Goal: Task Accomplishment & Management: Use online tool/utility

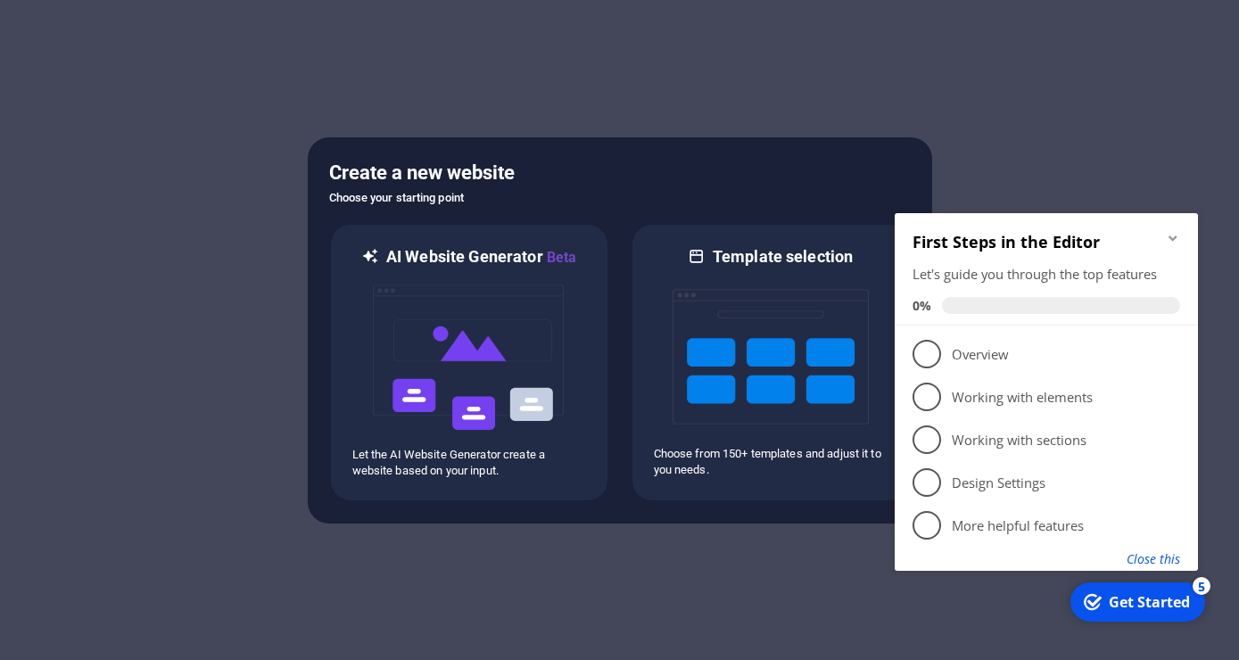
click at [1146, 555] on button "Close this" at bounding box center [1152, 558] width 53 height 17
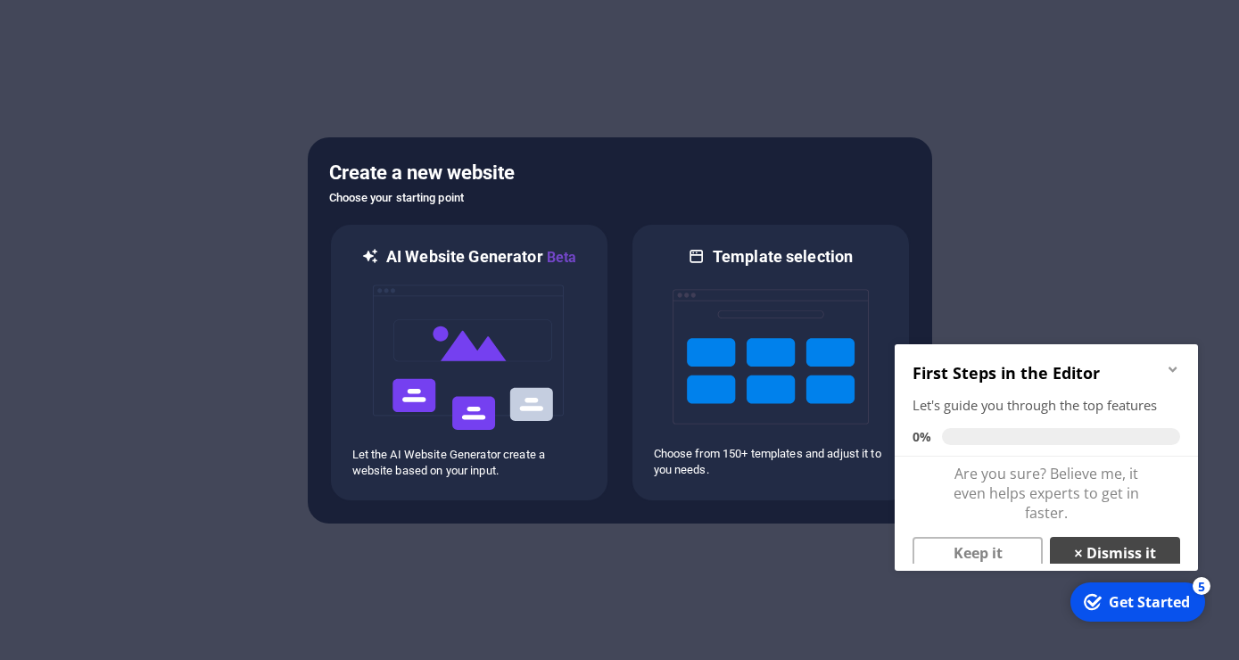
click at [1108, 552] on link "× Dismiss it" at bounding box center [1114, 553] width 130 height 32
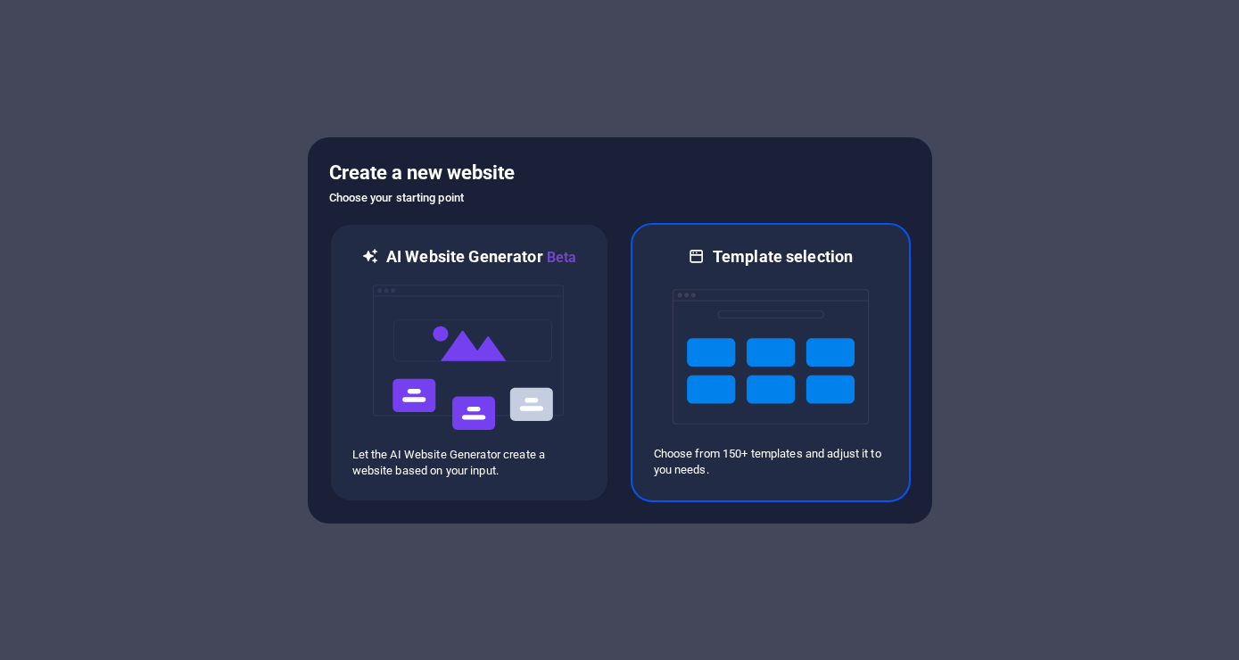
click at [751, 316] on img at bounding box center [770, 356] width 196 height 178
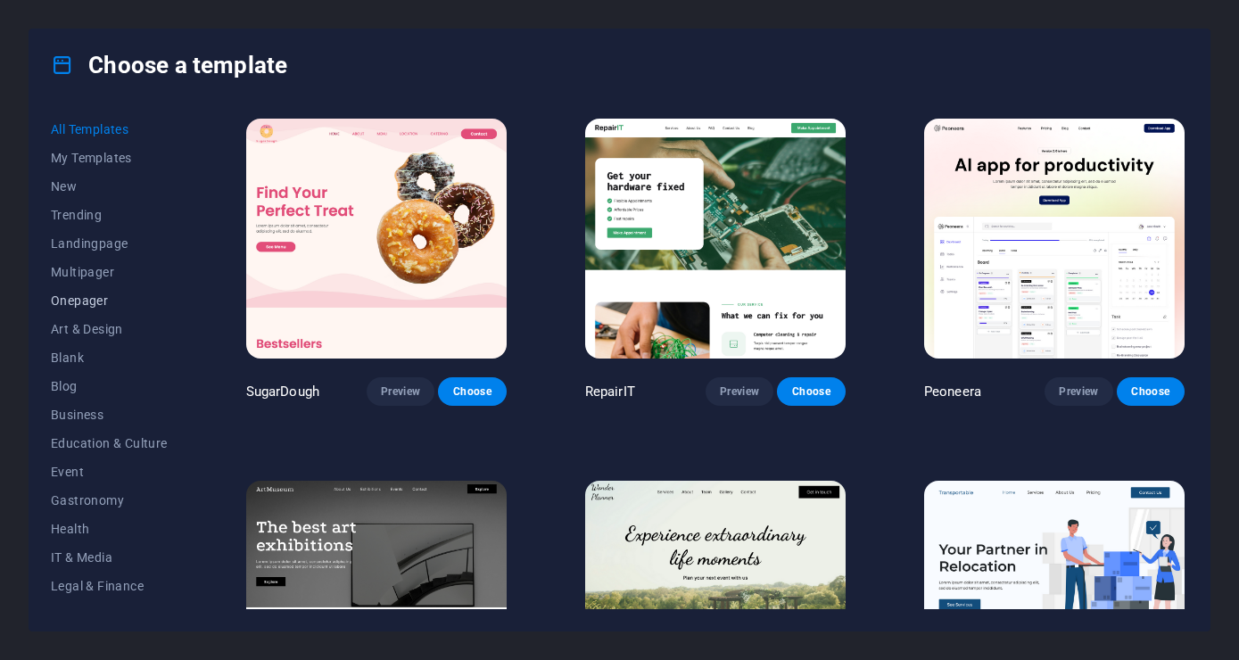
click at [93, 305] on span "Onepager" at bounding box center [109, 300] width 117 height 14
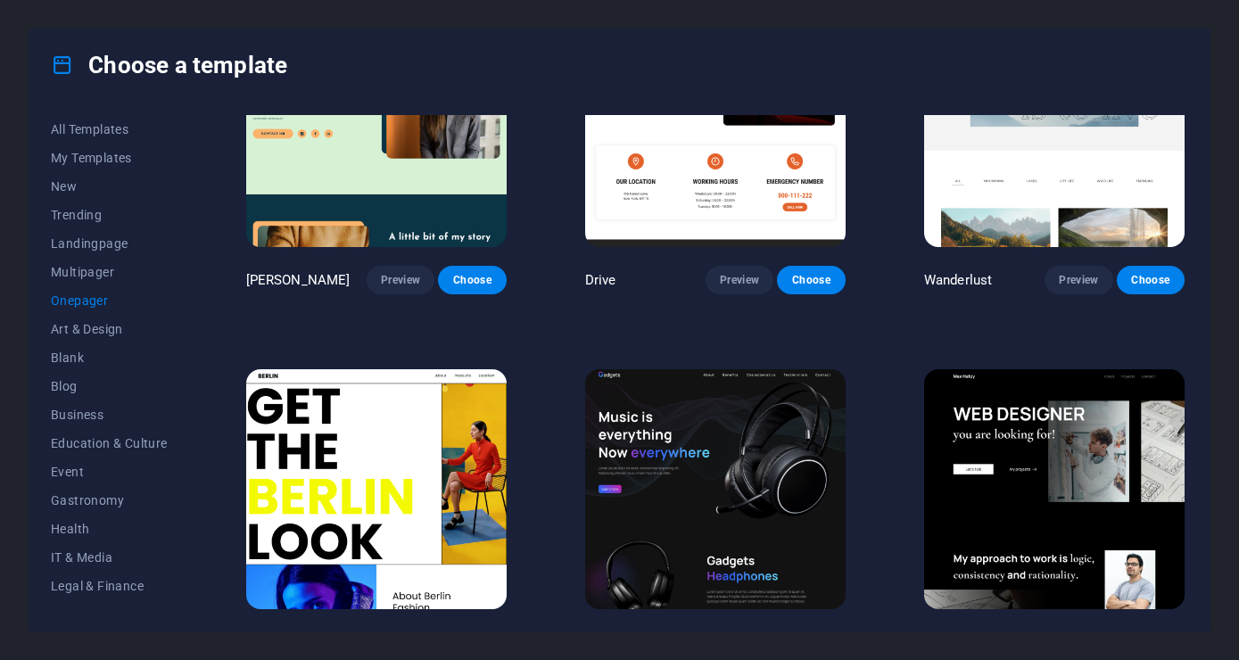
scroll to position [1370, 0]
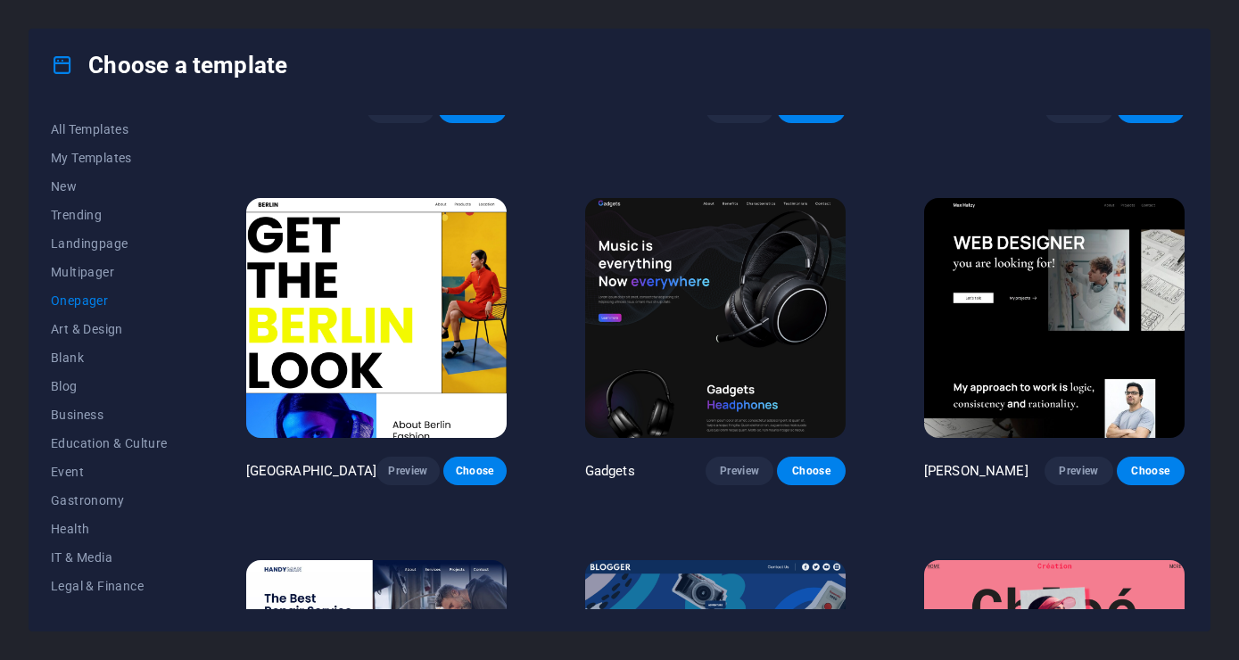
click at [400, 361] on img at bounding box center [376, 318] width 260 height 240
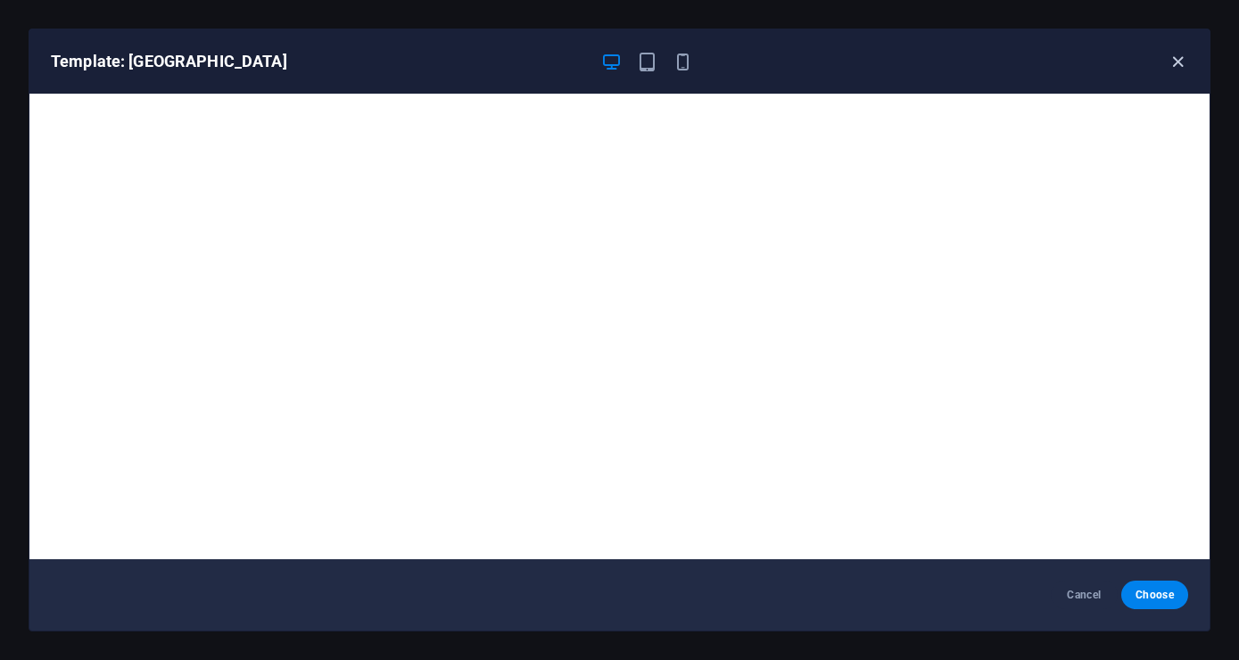
click at [1186, 58] on icon "button" at bounding box center [1177, 62] width 21 height 21
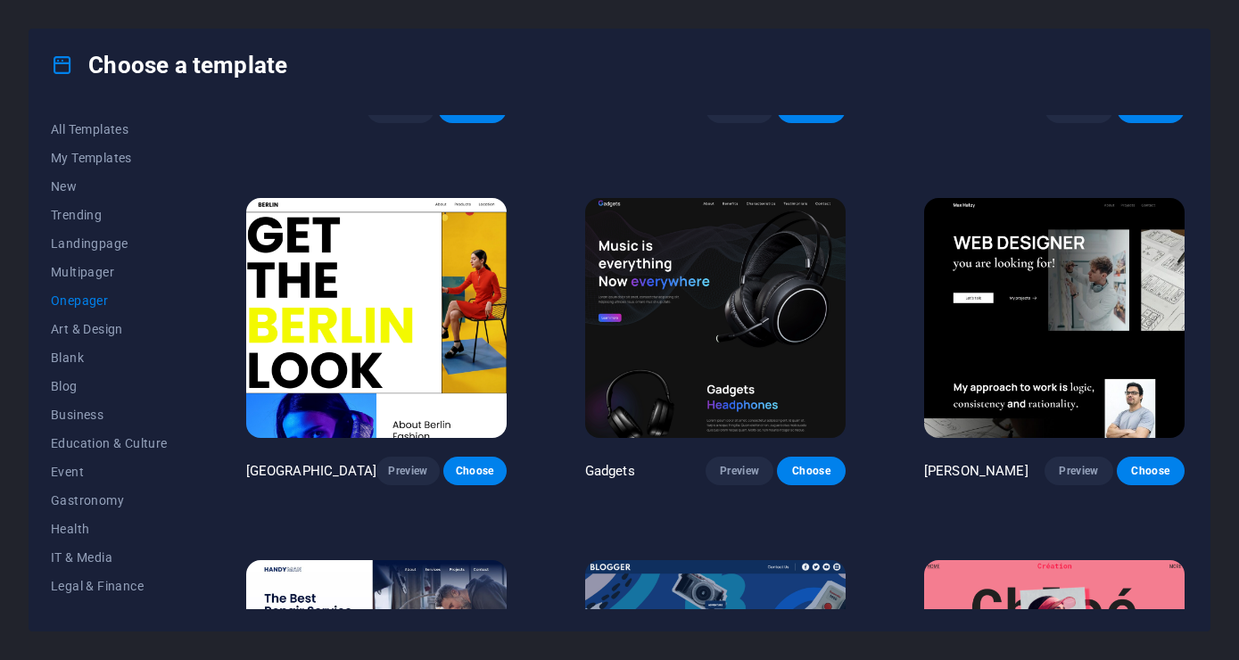
click at [737, 299] on img at bounding box center [715, 318] width 260 height 240
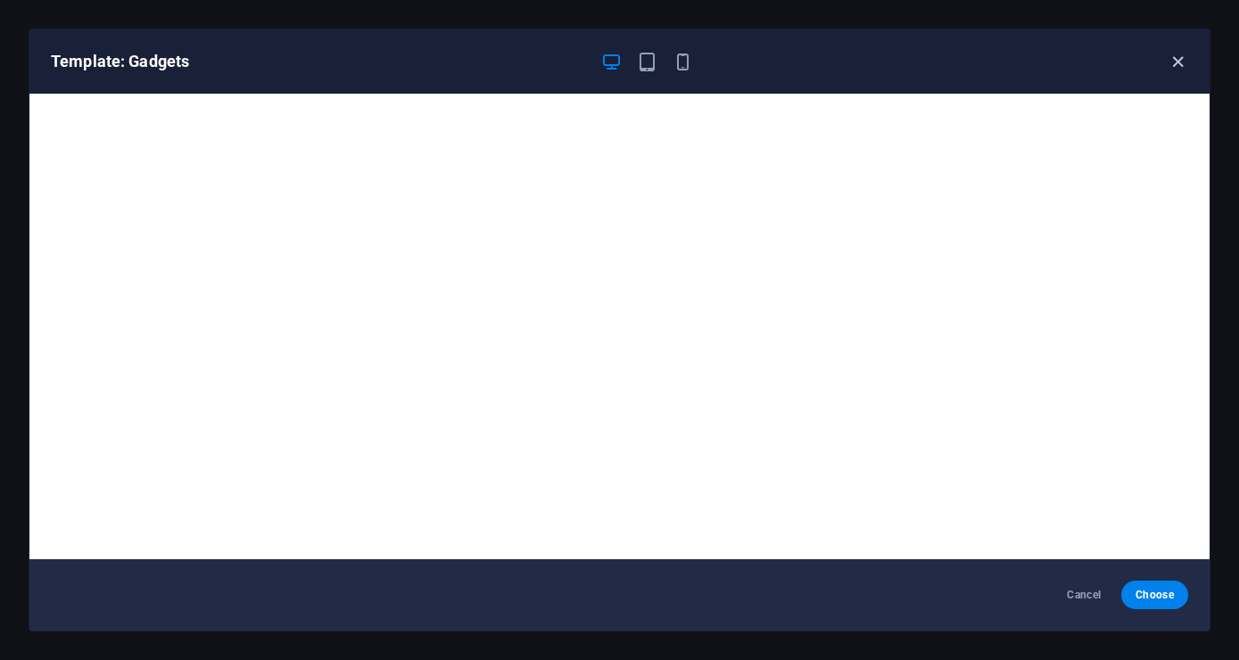
click at [1183, 58] on icon "button" at bounding box center [1177, 62] width 21 height 21
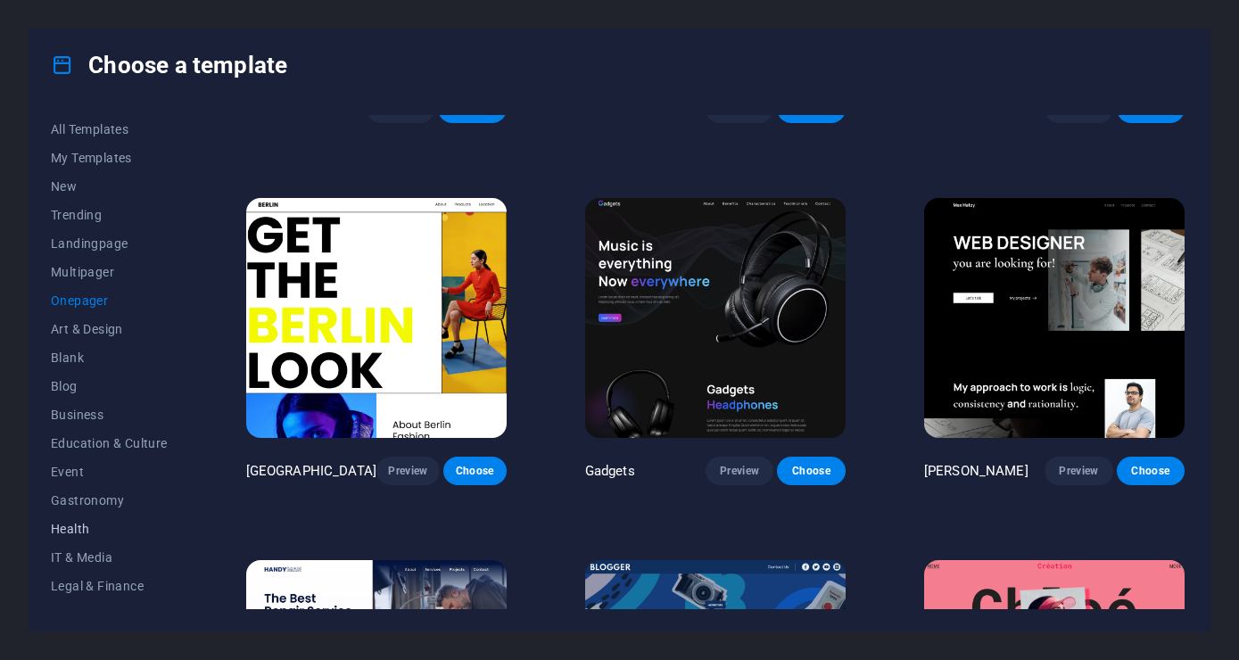
click at [77, 537] on button "Health" at bounding box center [109, 528] width 117 height 29
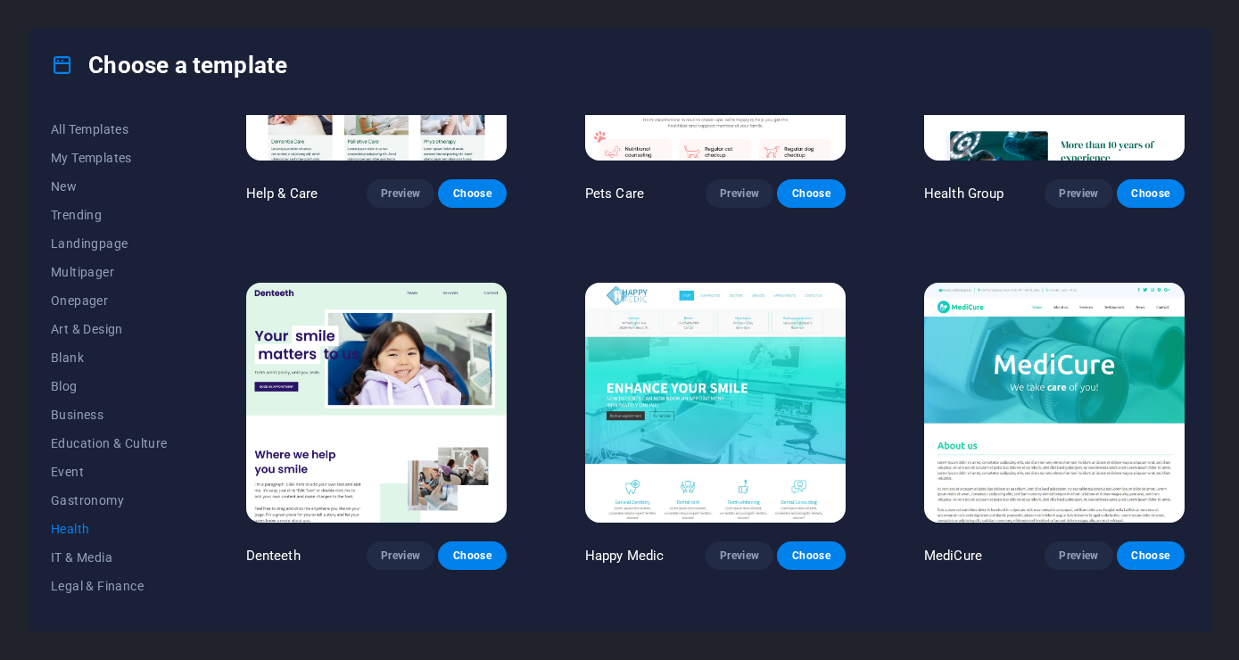
scroll to position [179, 0]
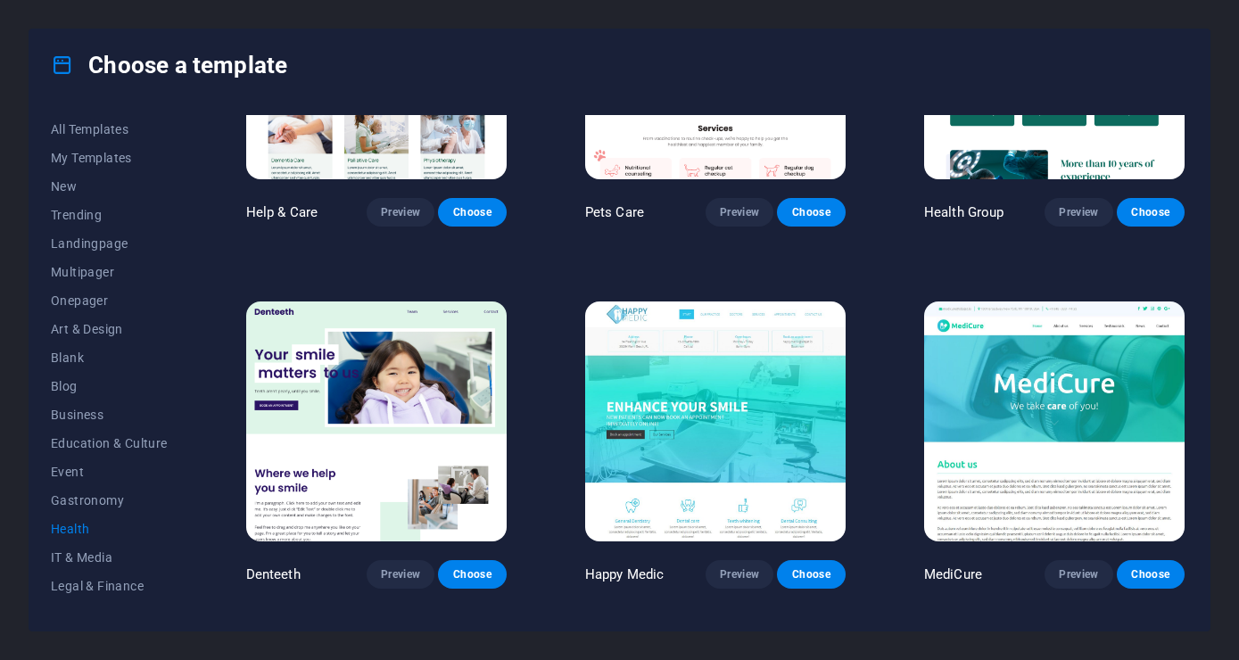
click at [1079, 449] on img at bounding box center [1054, 421] width 260 height 240
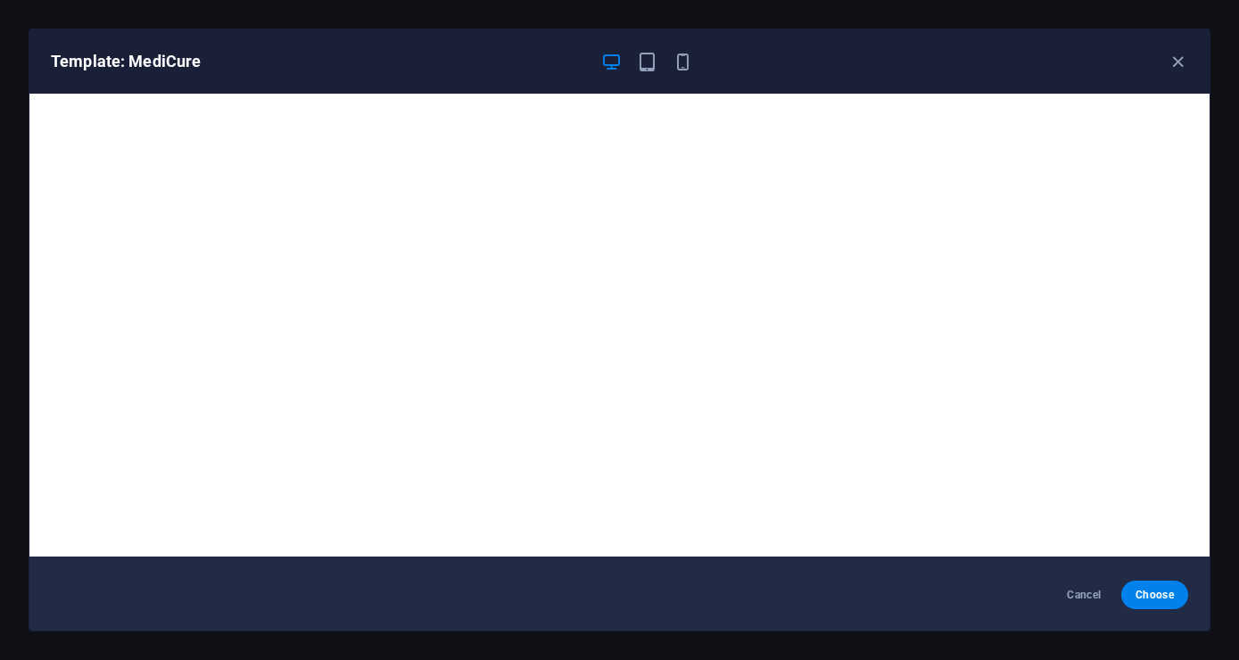
scroll to position [4, 0]
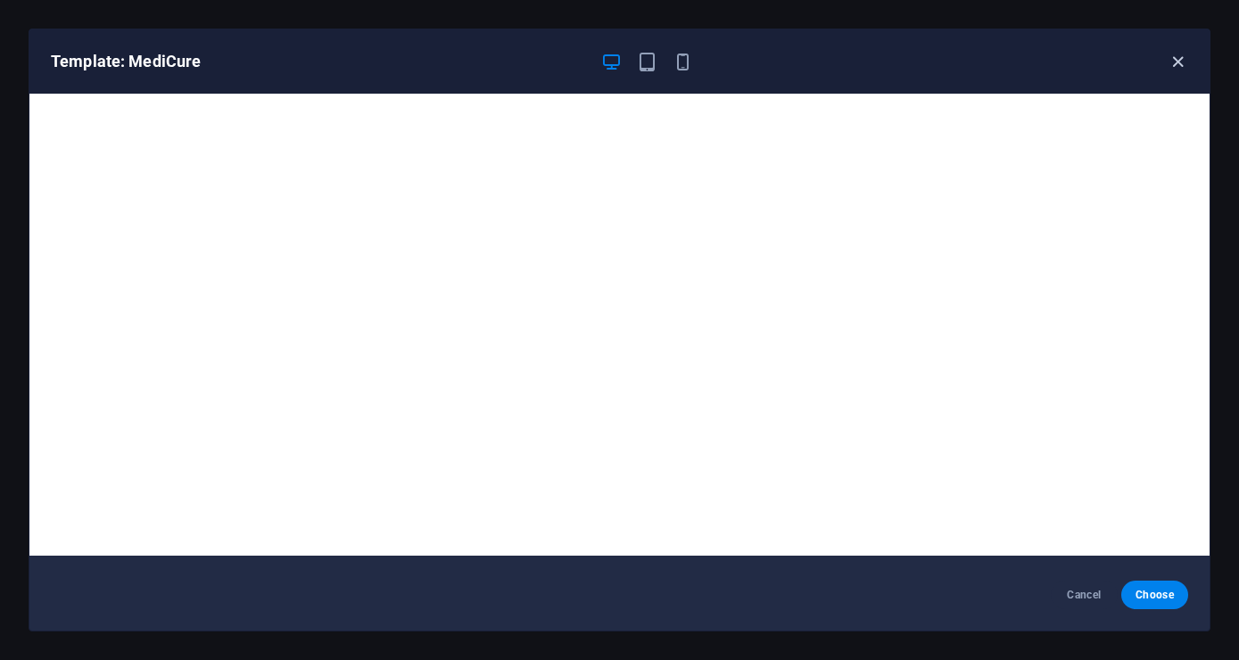
click at [1182, 57] on icon "button" at bounding box center [1177, 62] width 21 height 21
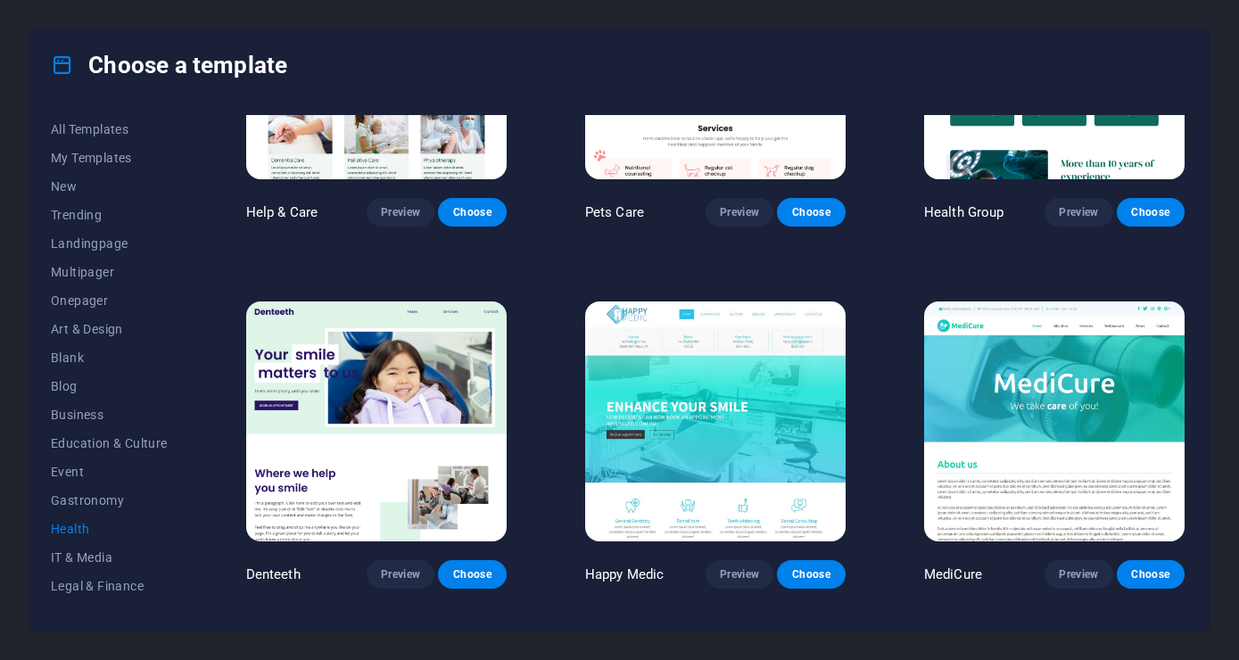
click at [731, 398] on img at bounding box center [715, 421] width 260 height 240
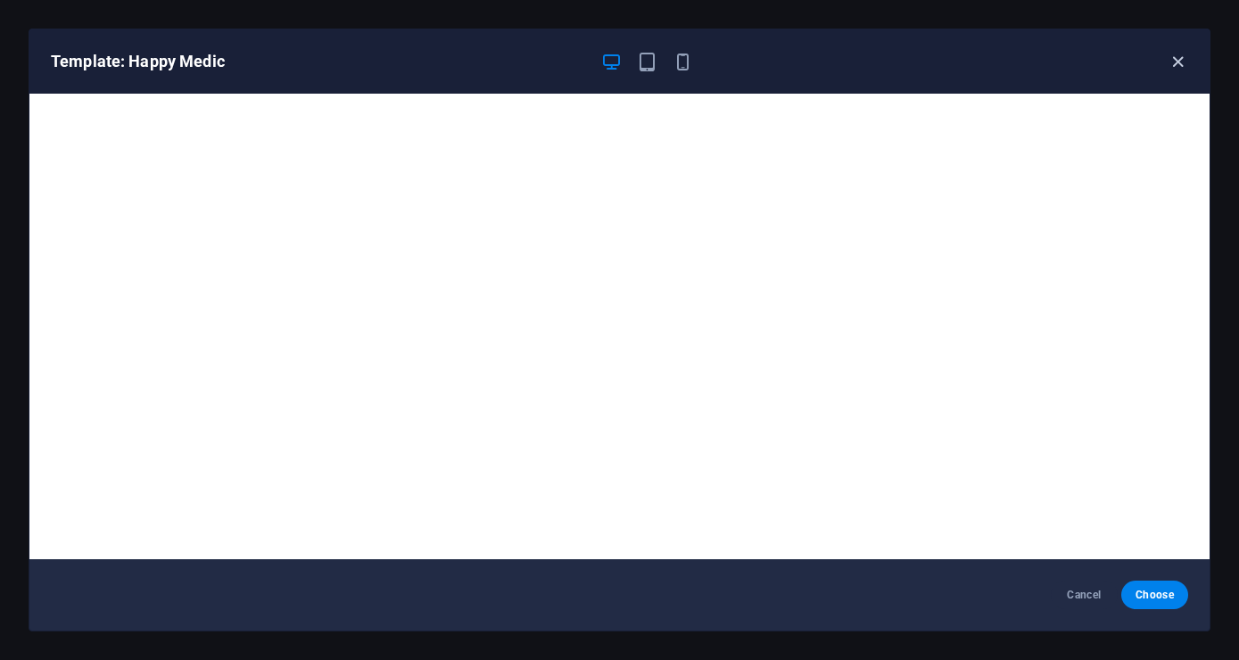
click at [1178, 58] on icon "button" at bounding box center [1177, 62] width 21 height 21
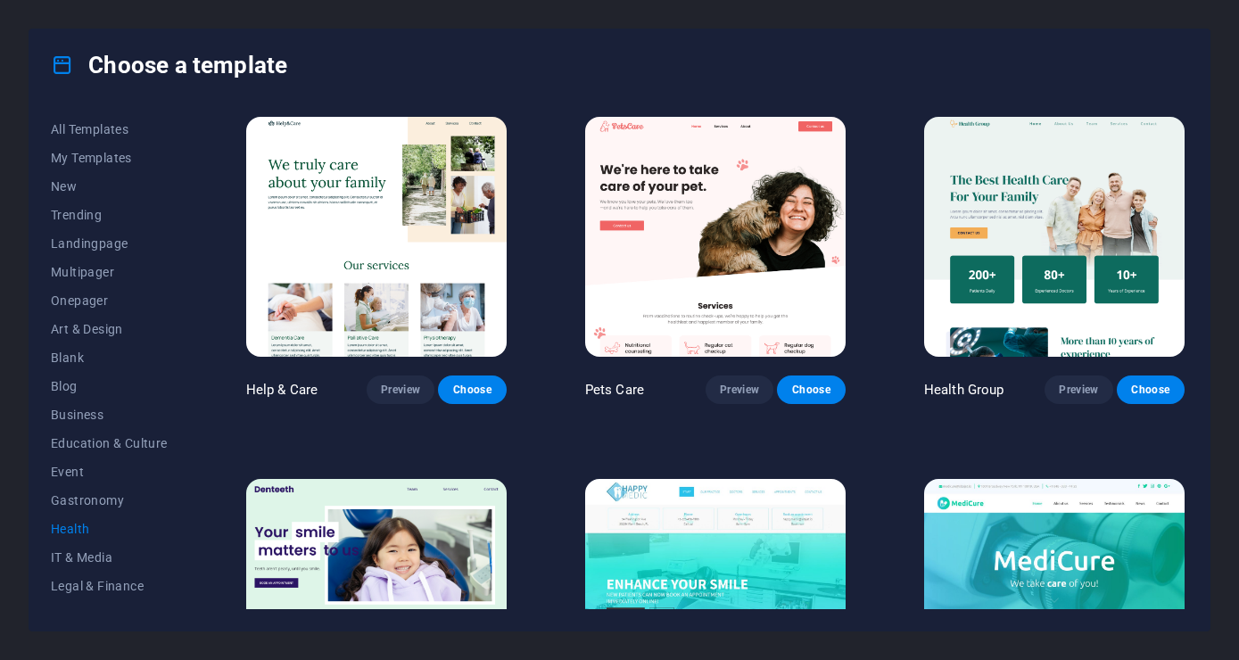
scroll to position [0, 0]
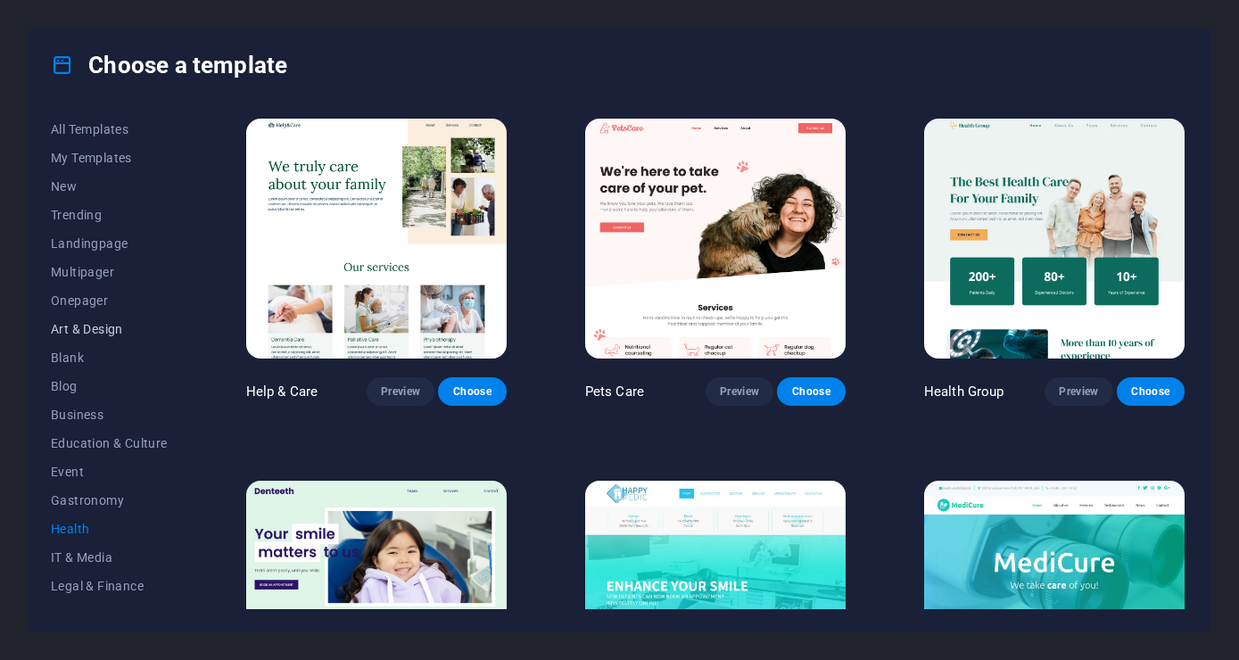
click at [103, 320] on button "Art & Design" at bounding box center [109, 329] width 117 height 29
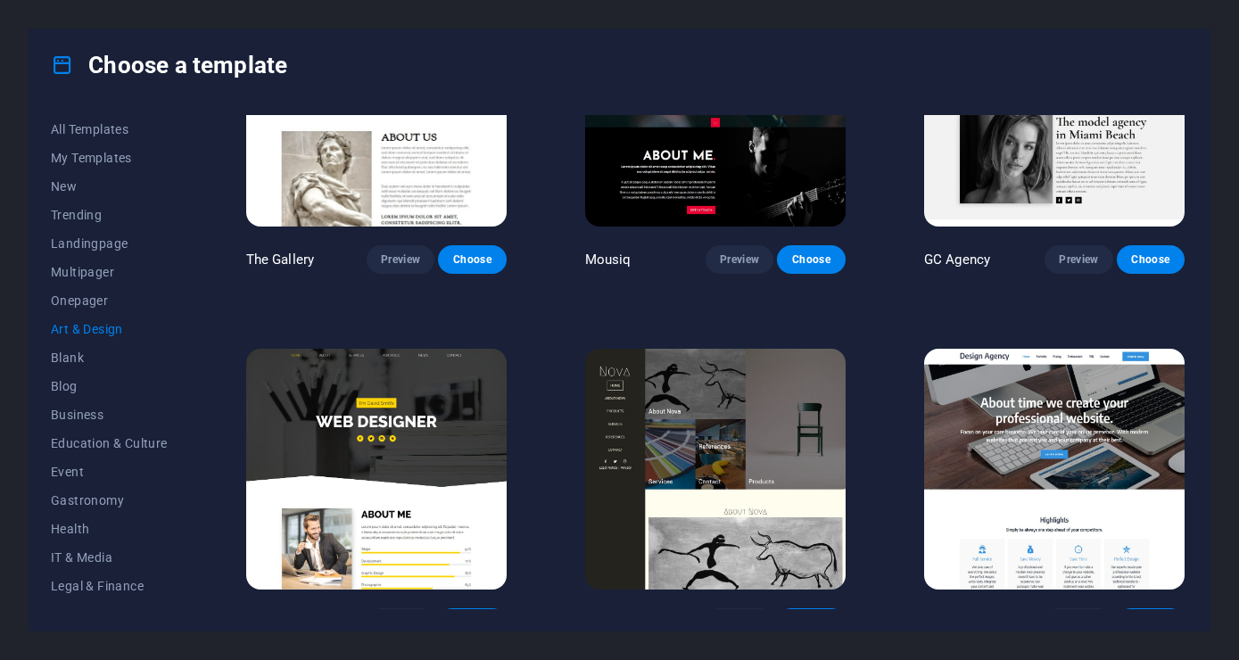
scroll to position [1027, 0]
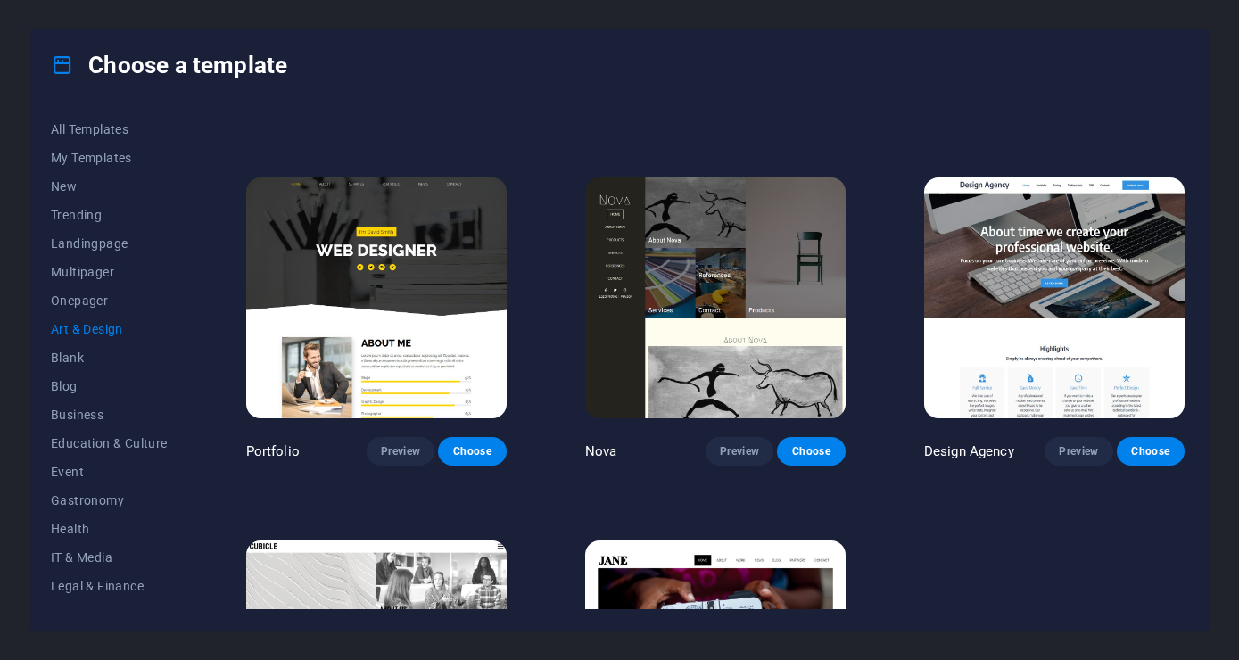
click at [322, 310] on img at bounding box center [376, 297] width 260 height 240
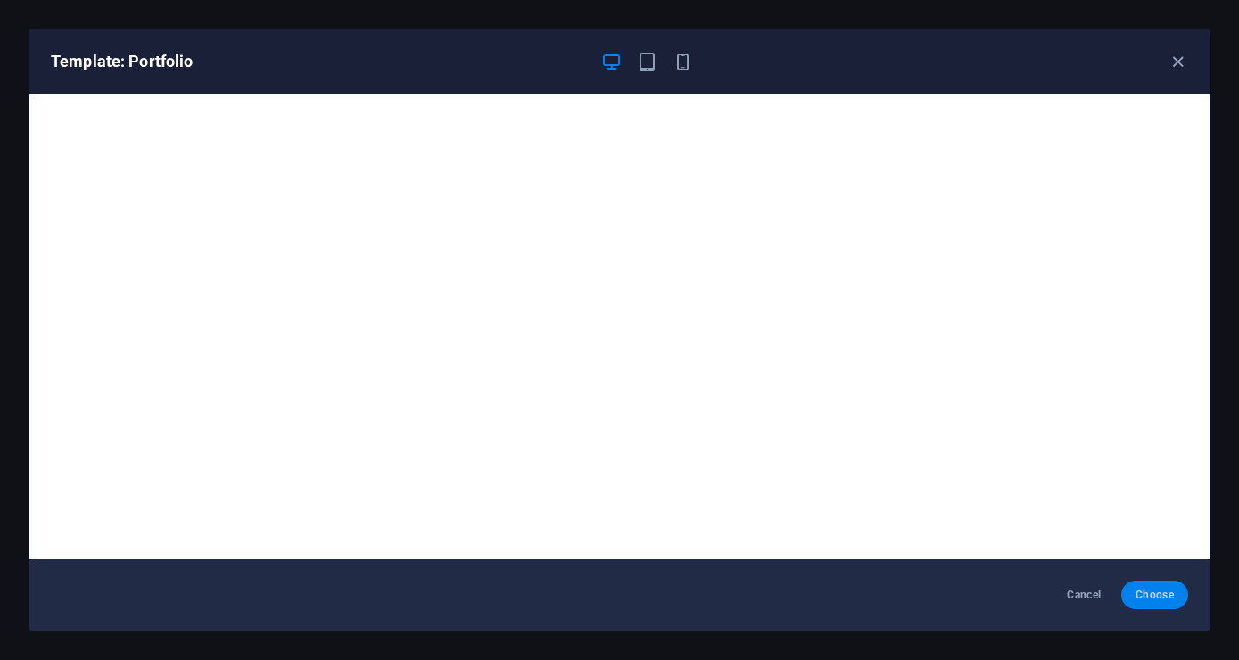
click at [1150, 598] on span "Choose" at bounding box center [1154, 595] width 38 height 14
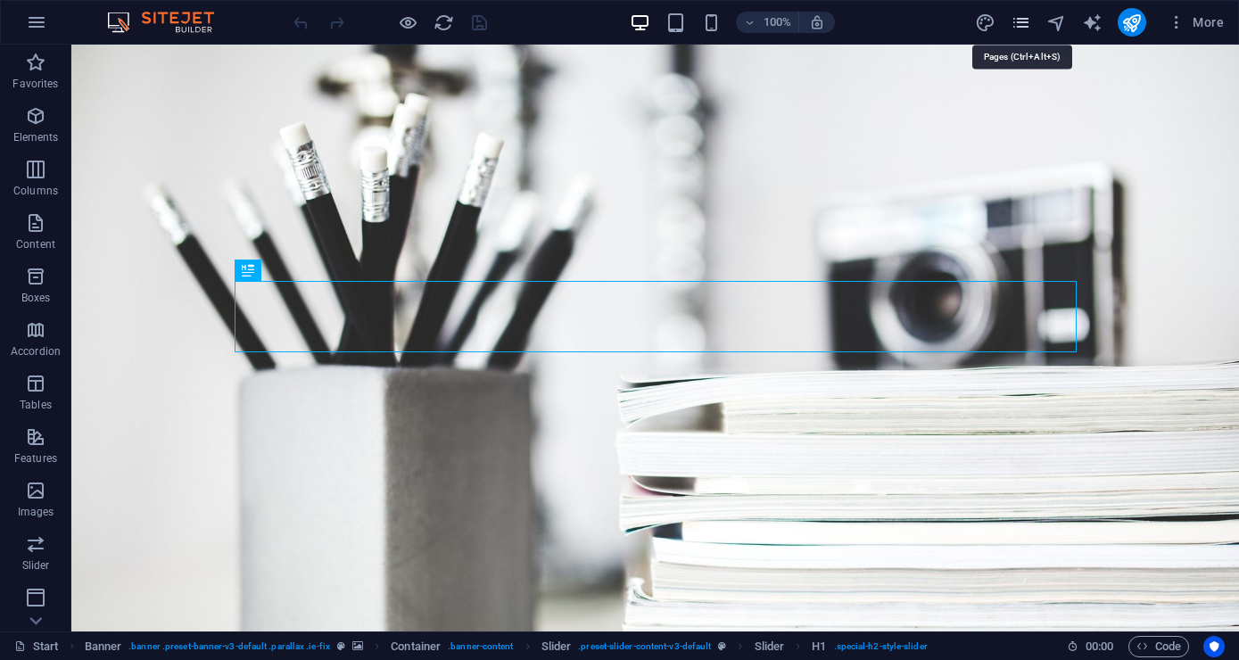
click at [1018, 29] on icon "pages" at bounding box center [1020, 22] width 21 height 21
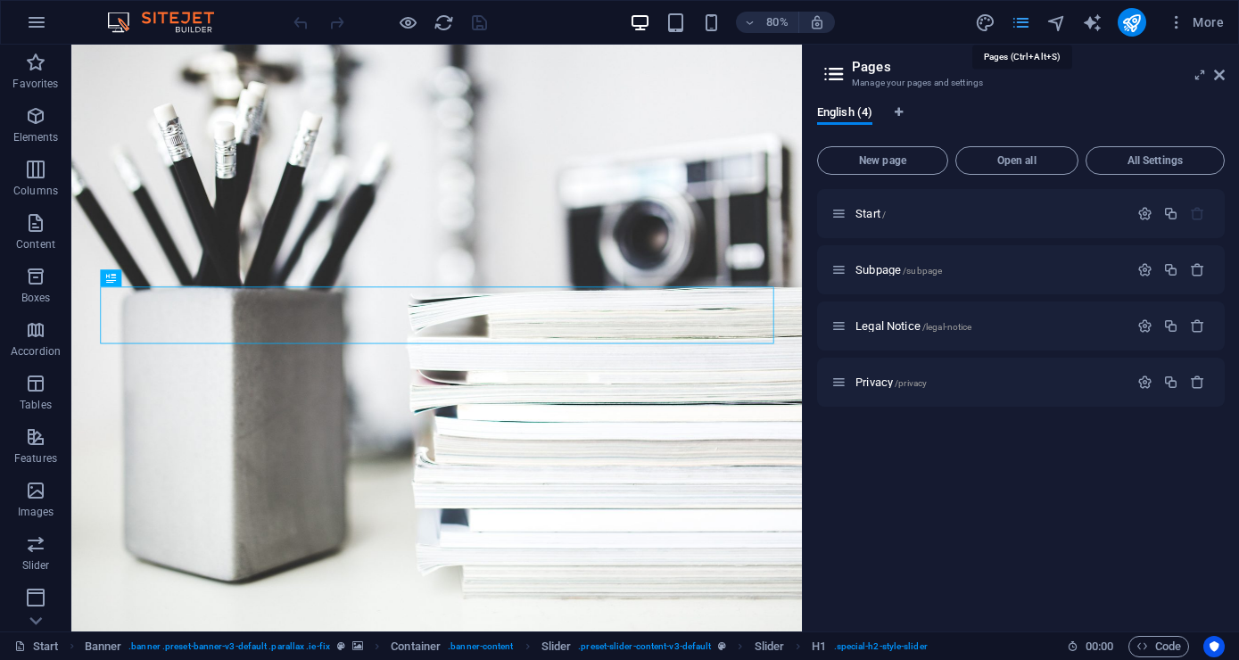
click at [1018, 29] on icon "pages" at bounding box center [1020, 22] width 21 height 21
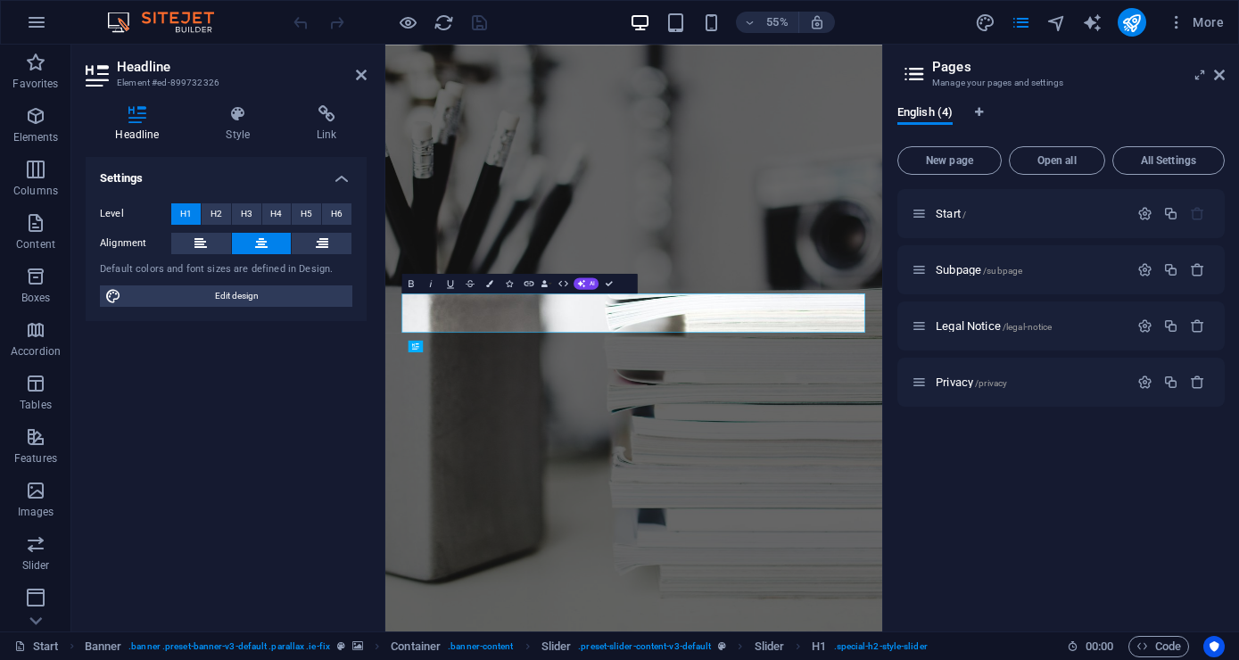
drag, startPoint x: 805, startPoint y: 161, endPoint x: 1039, endPoint y: 177, distance: 234.2
click at [1039, 177] on aside "Pages Manage your pages and settings English (4) New page Open all All Settings…" at bounding box center [1060, 338] width 357 height 587
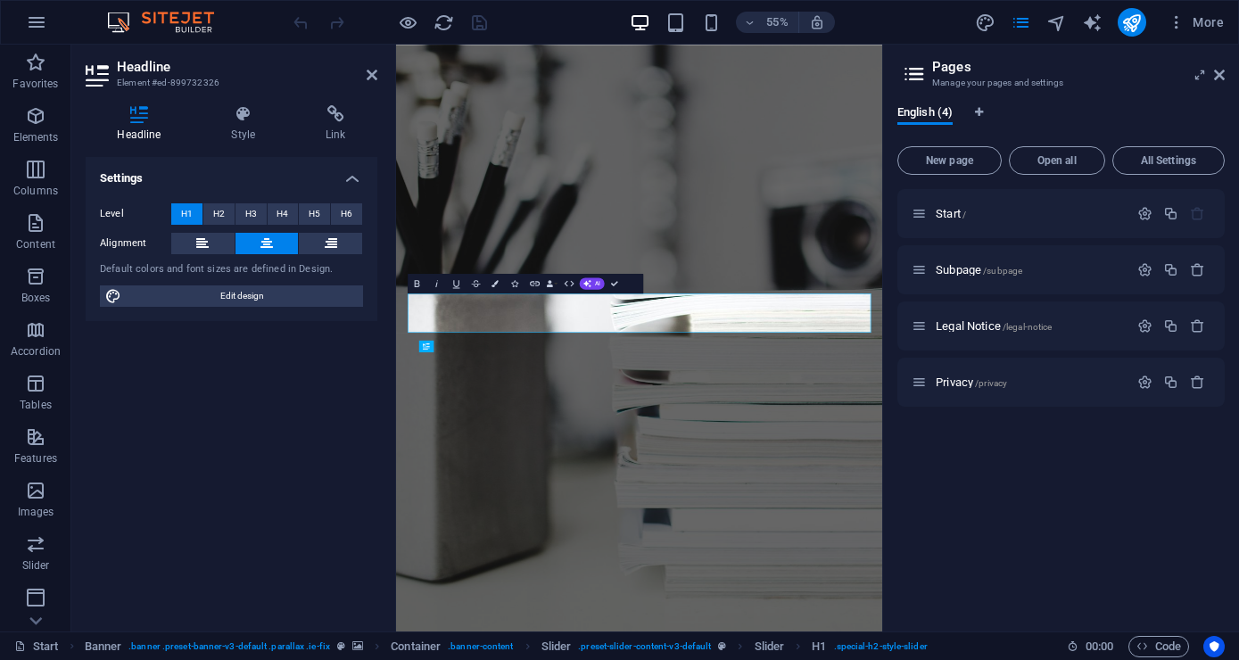
drag, startPoint x: 384, startPoint y: 198, endPoint x: 278, endPoint y: 197, distance: 106.1
click at [278, 197] on aside "Headline Element #ed-899732326 Headline Style Link Settings Level H1 H2 H3 H4 H…" at bounding box center [233, 338] width 325 height 587
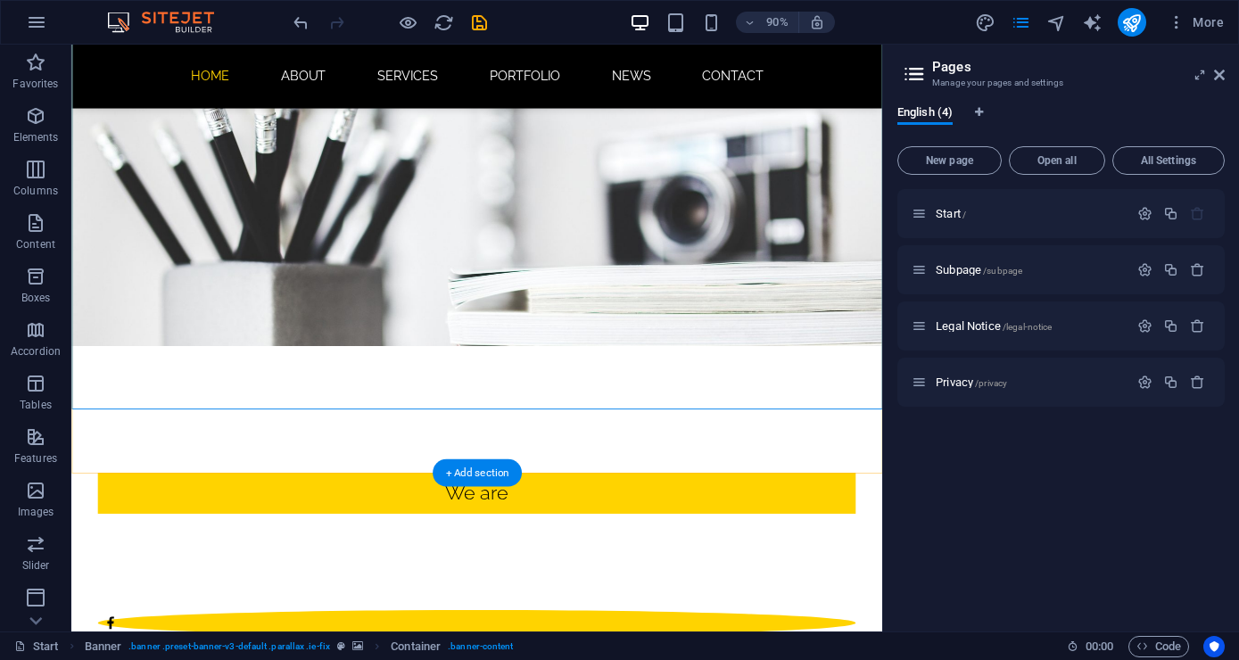
scroll to position [385, 0]
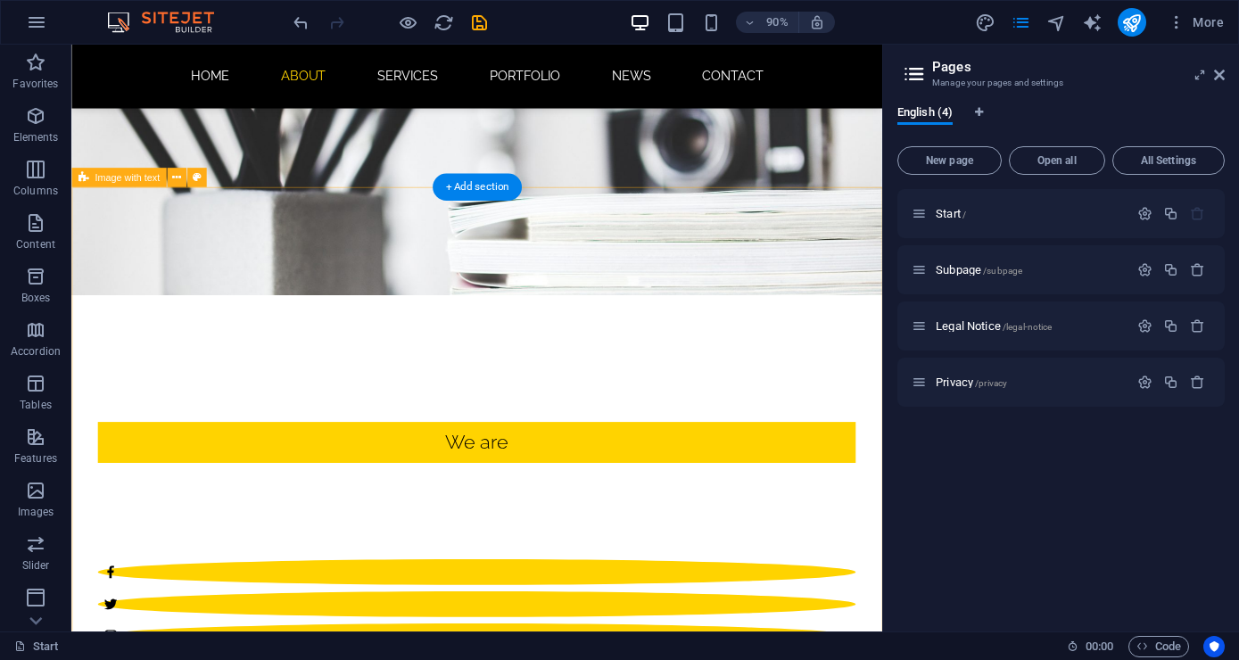
scroll to position [565, 0]
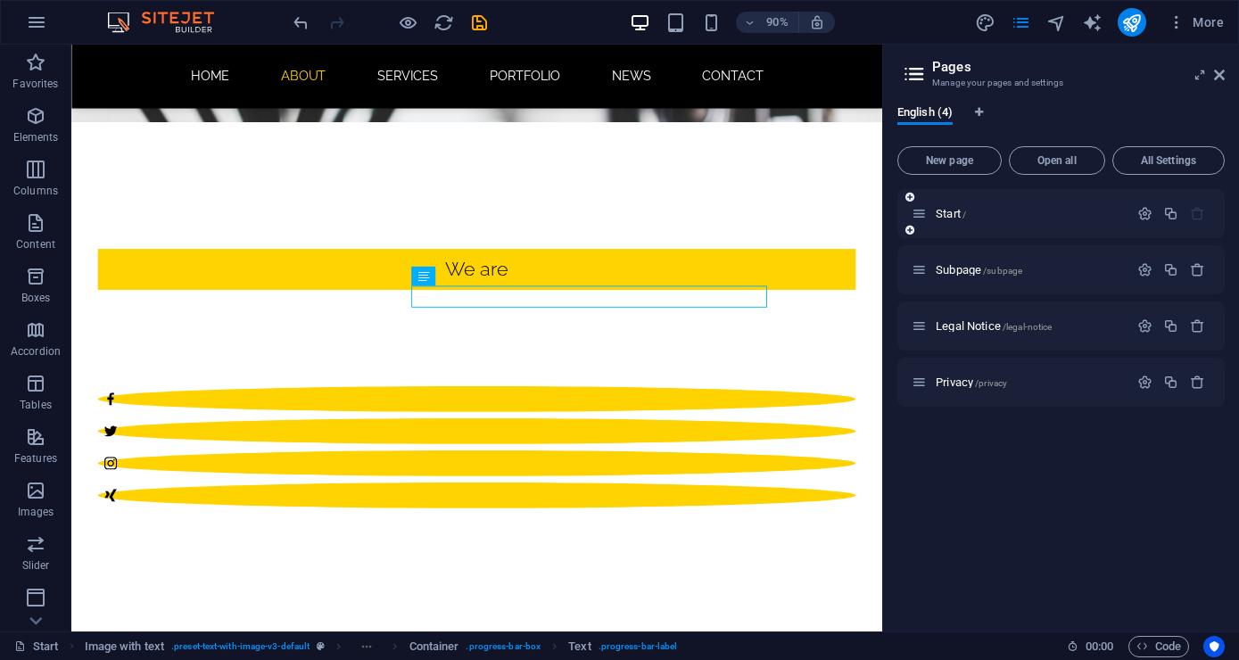
click at [909, 233] on icon at bounding box center [909, 230] width 9 height 11
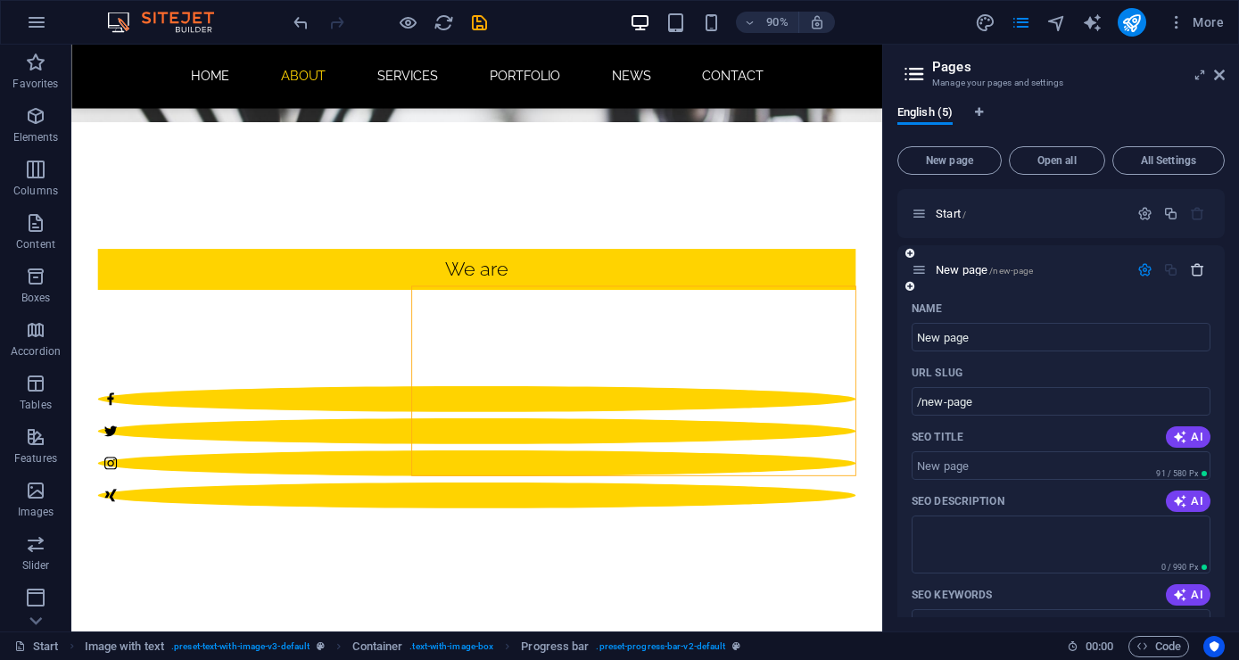
click at [1196, 264] on icon "button" at bounding box center [1196, 269] width 15 height 15
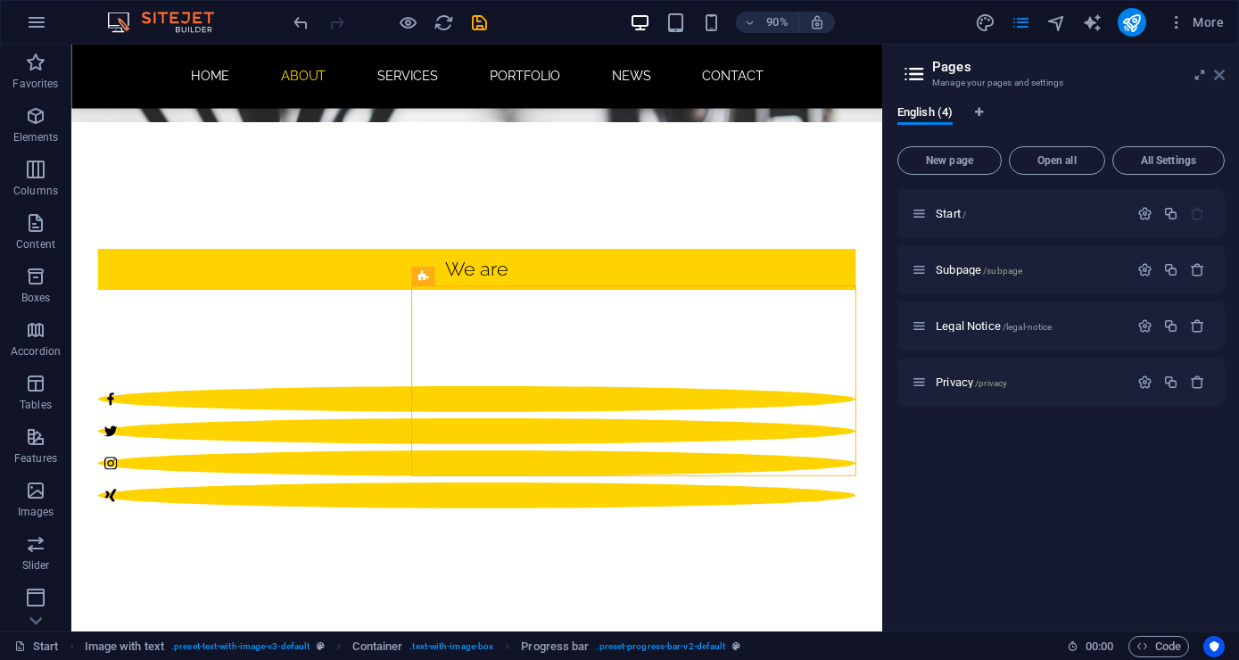
click at [1222, 78] on icon at bounding box center [1219, 75] width 11 height 14
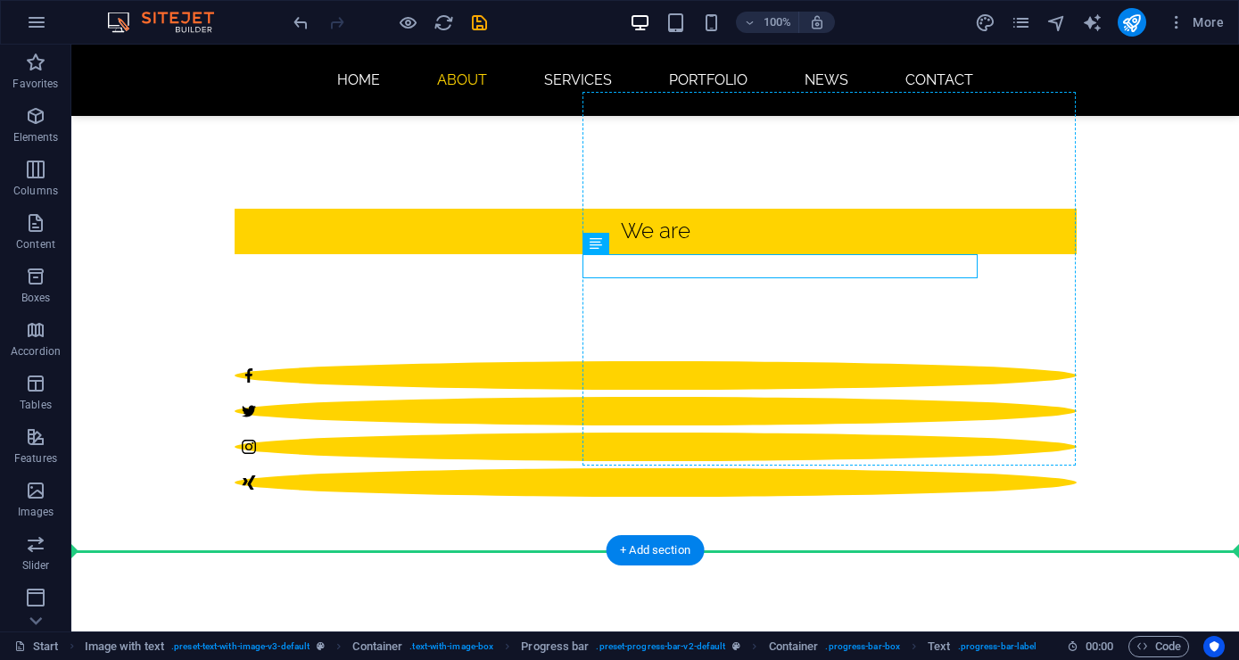
drag, startPoint x: 824, startPoint y: 256, endPoint x: 863, endPoint y: 364, distance: 114.8
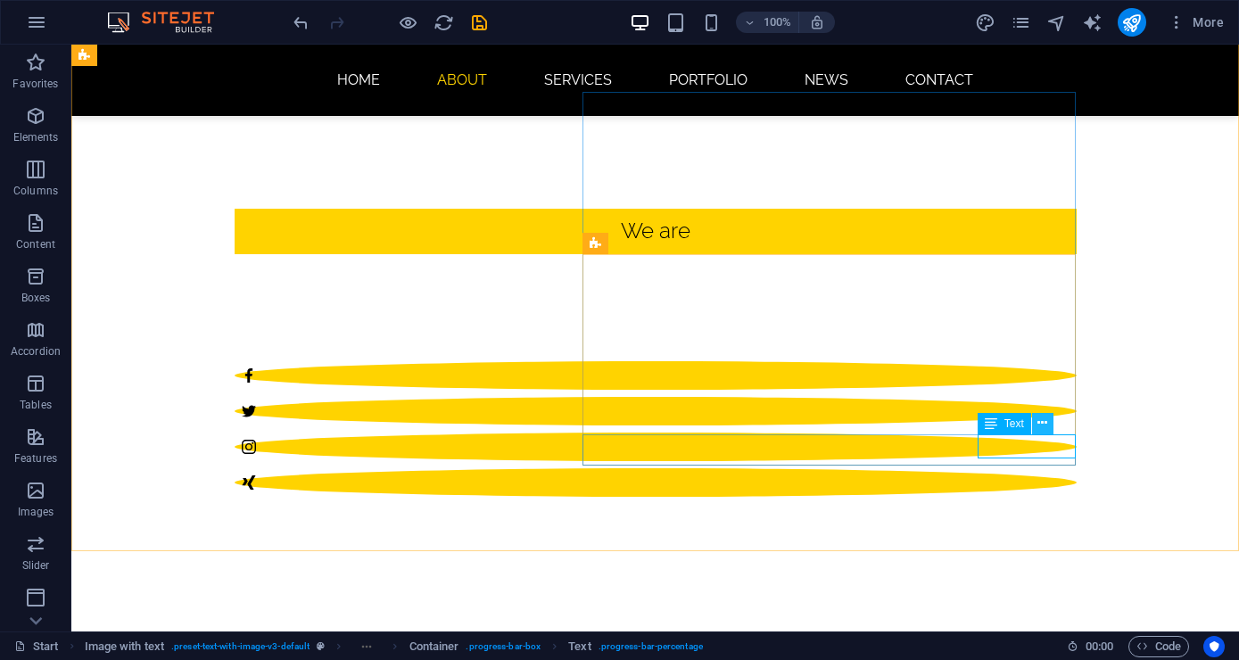
click at [1041, 420] on icon at bounding box center [1042, 423] width 10 height 19
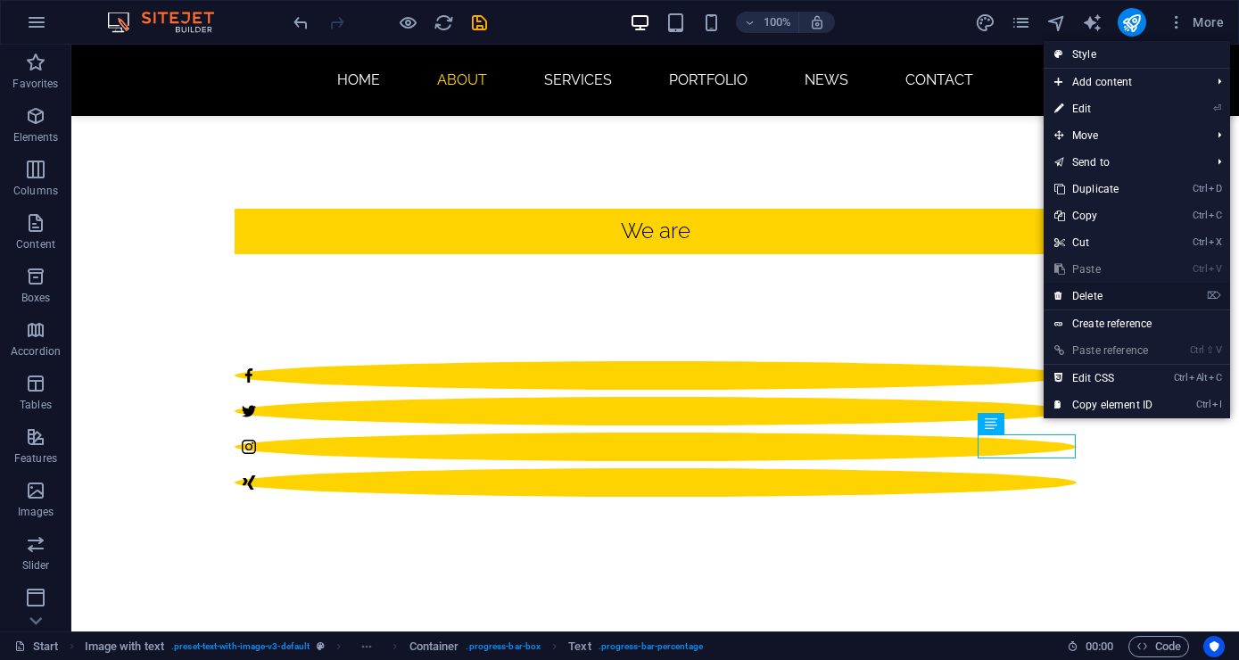
click at [1107, 301] on link "⌦ Delete" at bounding box center [1102, 296] width 119 height 27
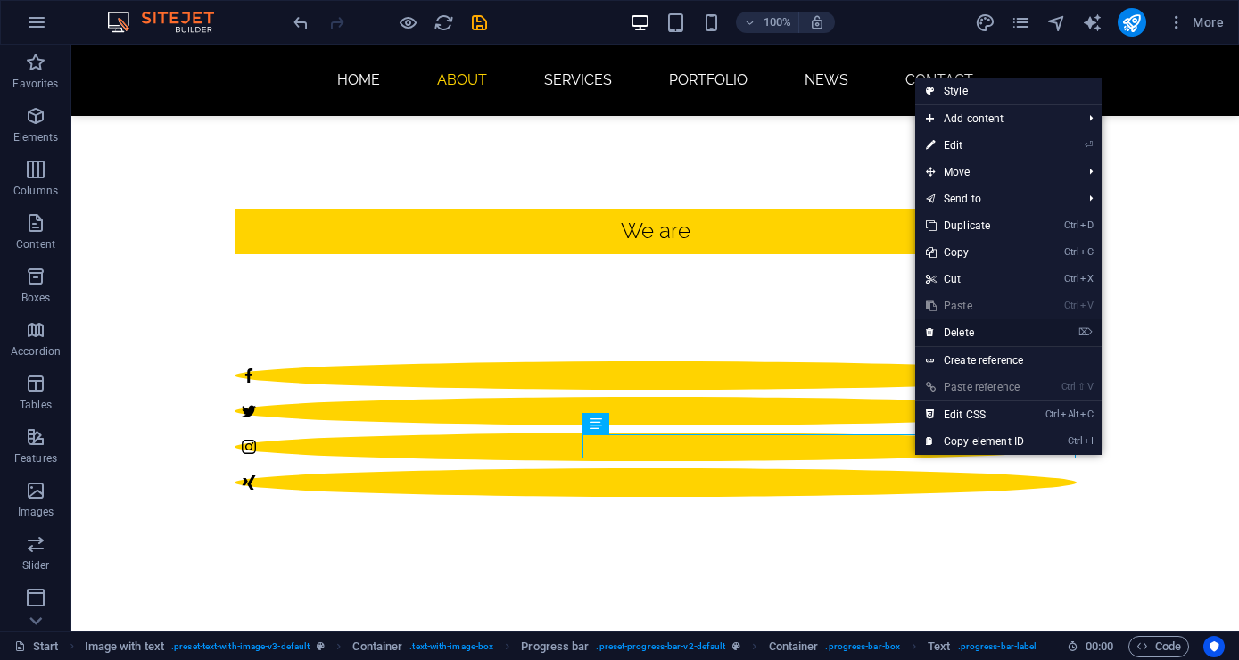
click at [986, 330] on link "⌦ Delete" at bounding box center [974, 332] width 119 height 27
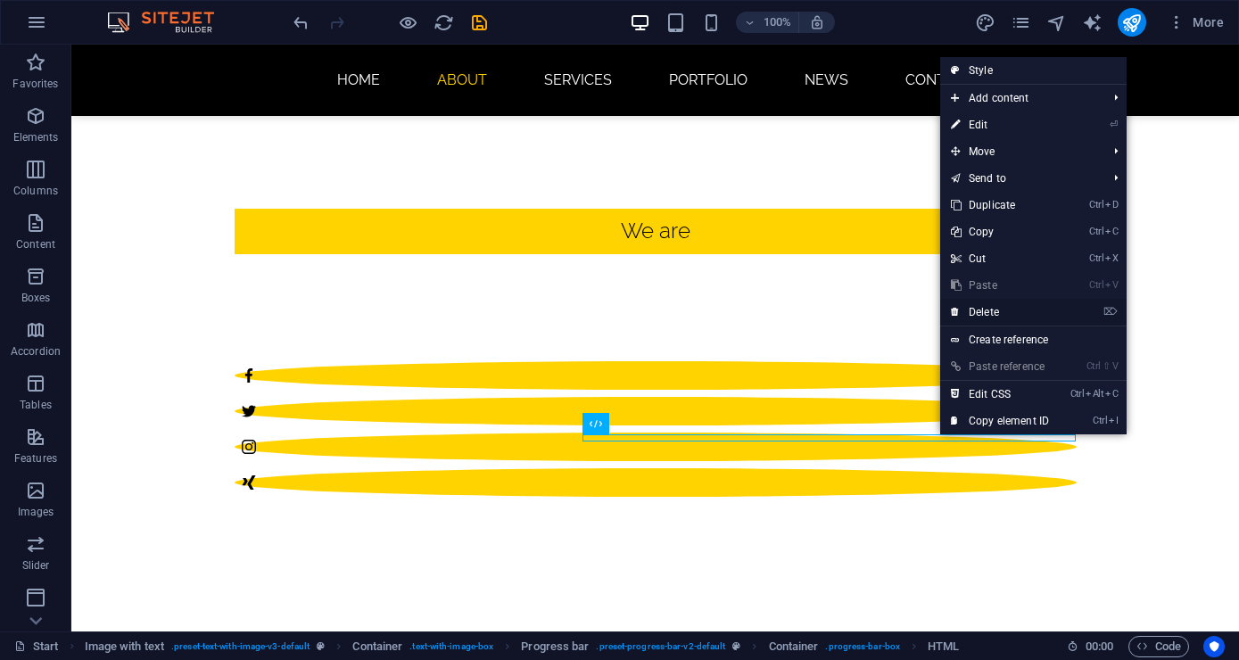
drag, startPoint x: 1012, startPoint y: 312, endPoint x: 934, endPoint y: 278, distance: 84.7
click at [1012, 312] on link "⌦ Delete" at bounding box center [999, 312] width 119 height 27
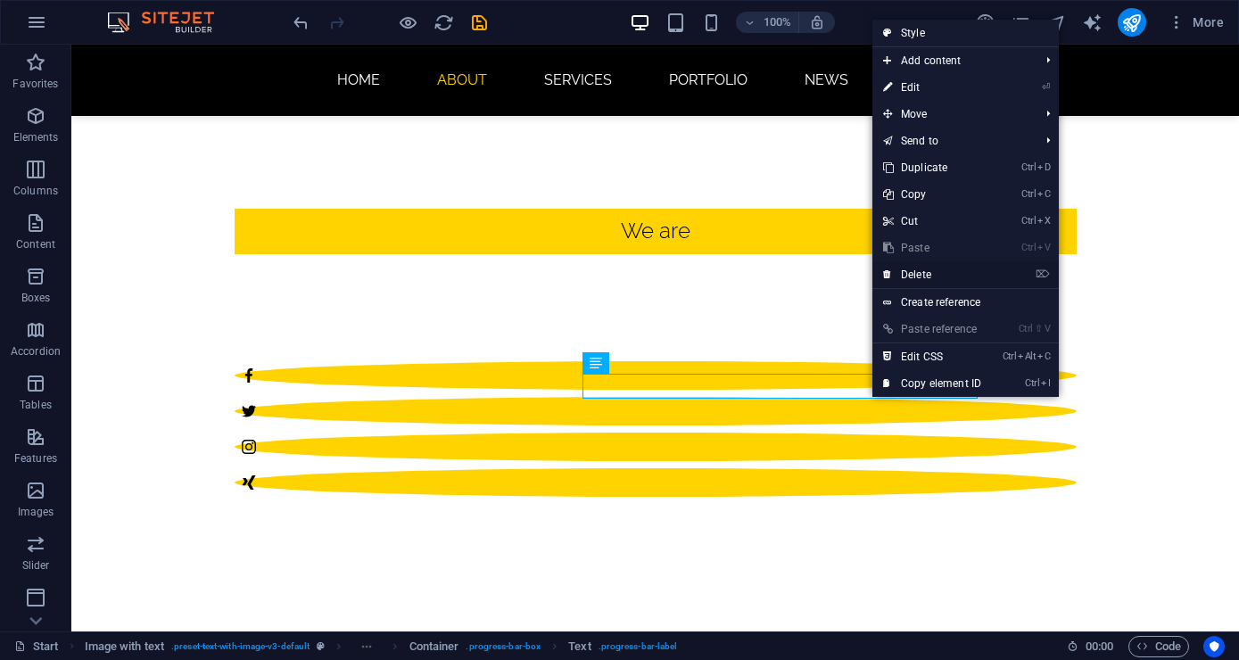
click at [915, 279] on link "⌦ Delete" at bounding box center [931, 274] width 119 height 27
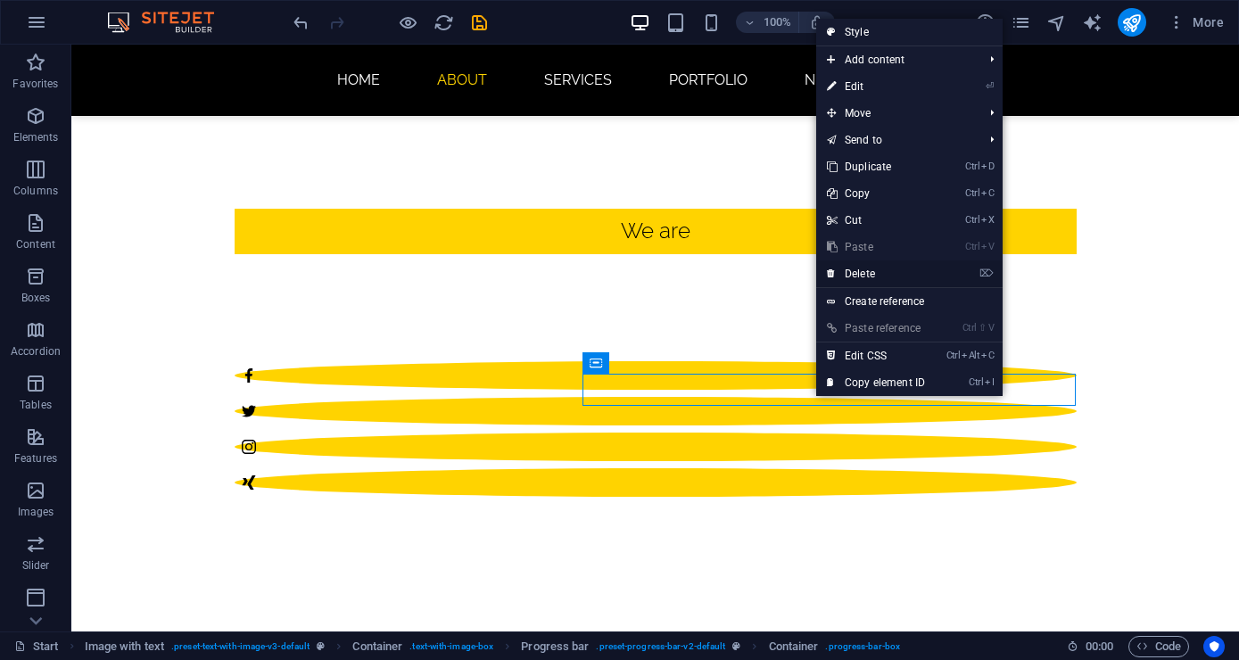
click at [870, 280] on link "⌦ Delete" at bounding box center [875, 273] width 119 height 27
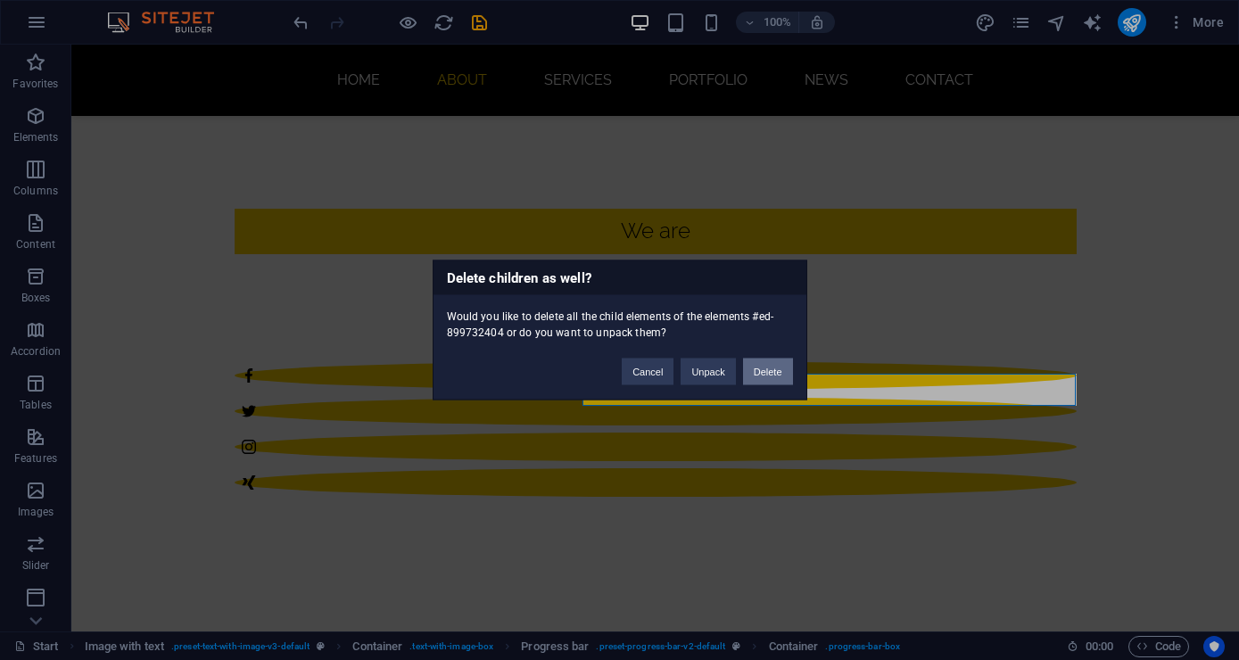
click at [769, 370] on button "Delete" at bounding box center [768, 371] width 50 height 27
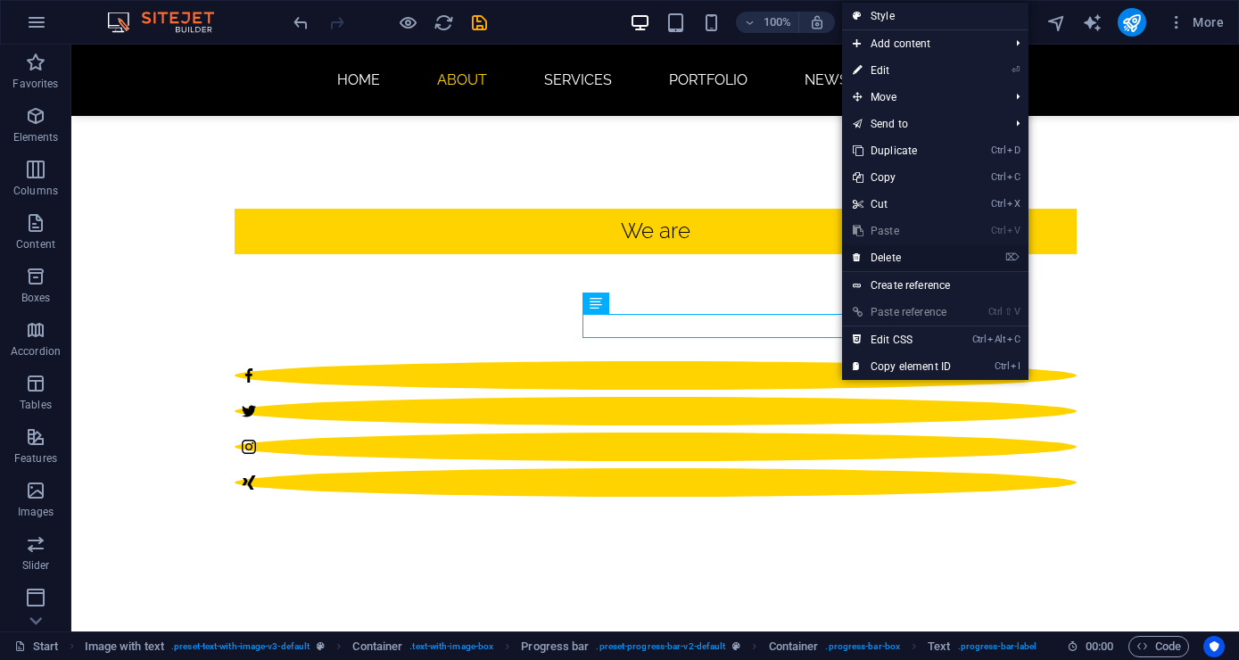
click at [909, 258] on link "⌦ Delete" at bounding box center [901, 257] width 119 height 27
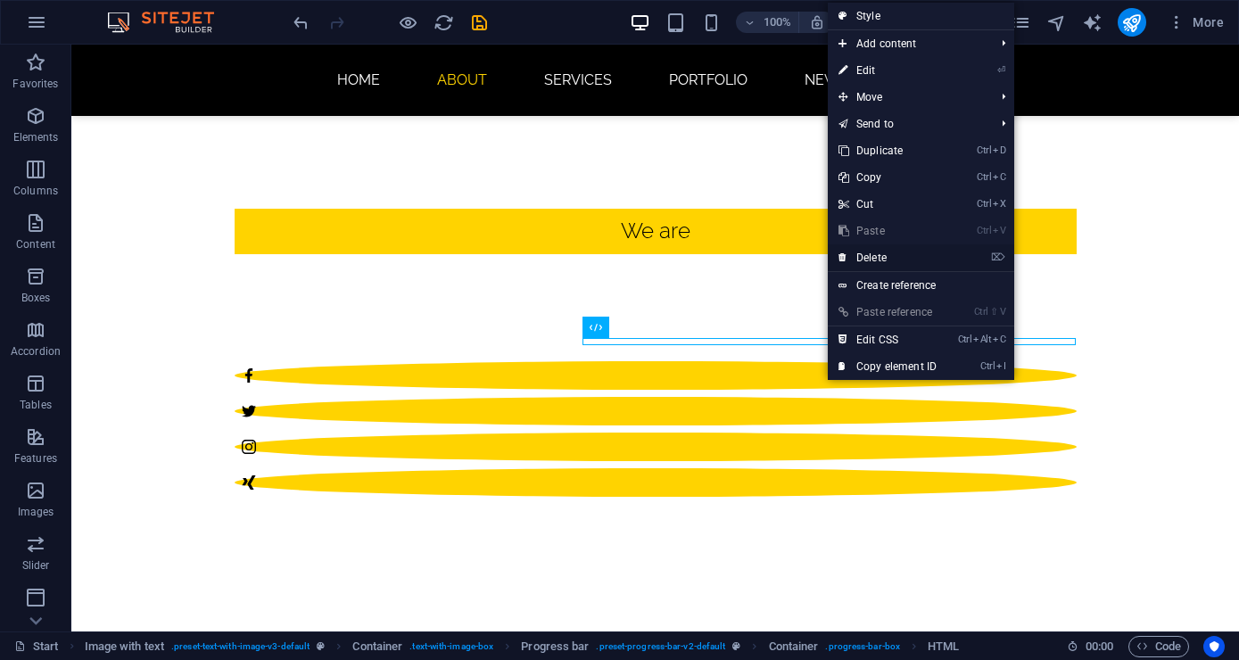
click at [905, 255] on link "⌦ Delete" at bounding box center [886, 257] width 119 height 27
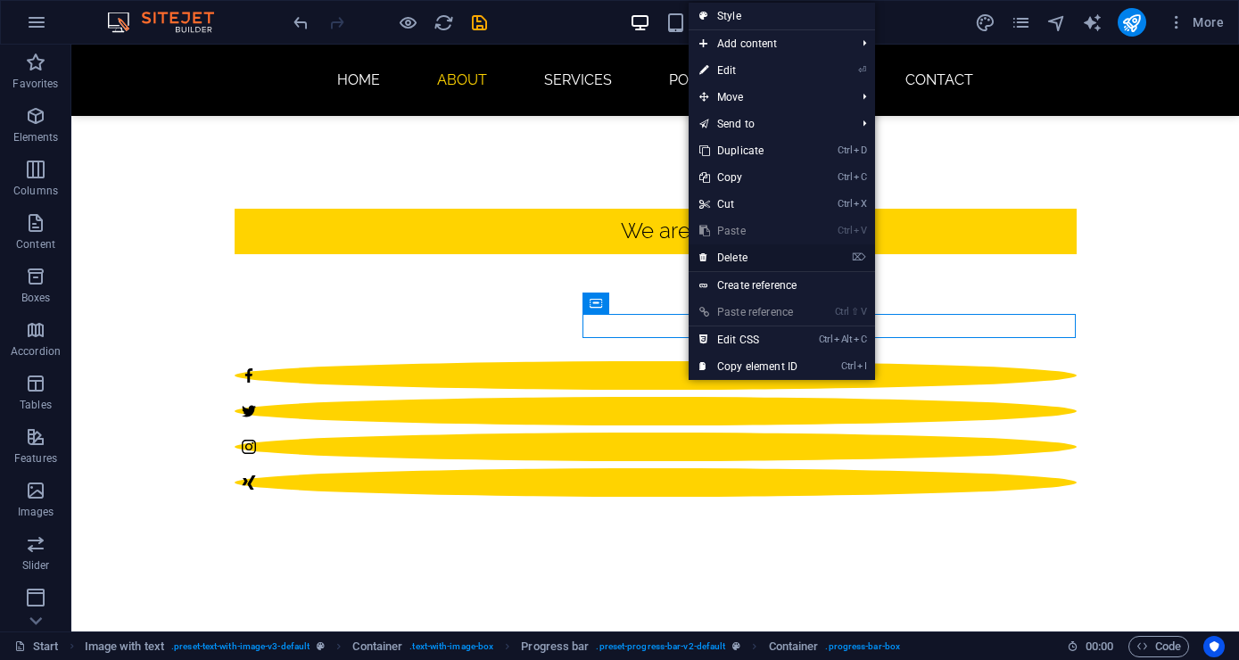
click at [797, 256] on link "⌦ Delete" at bounding box center [747, 257] width 119 height 27
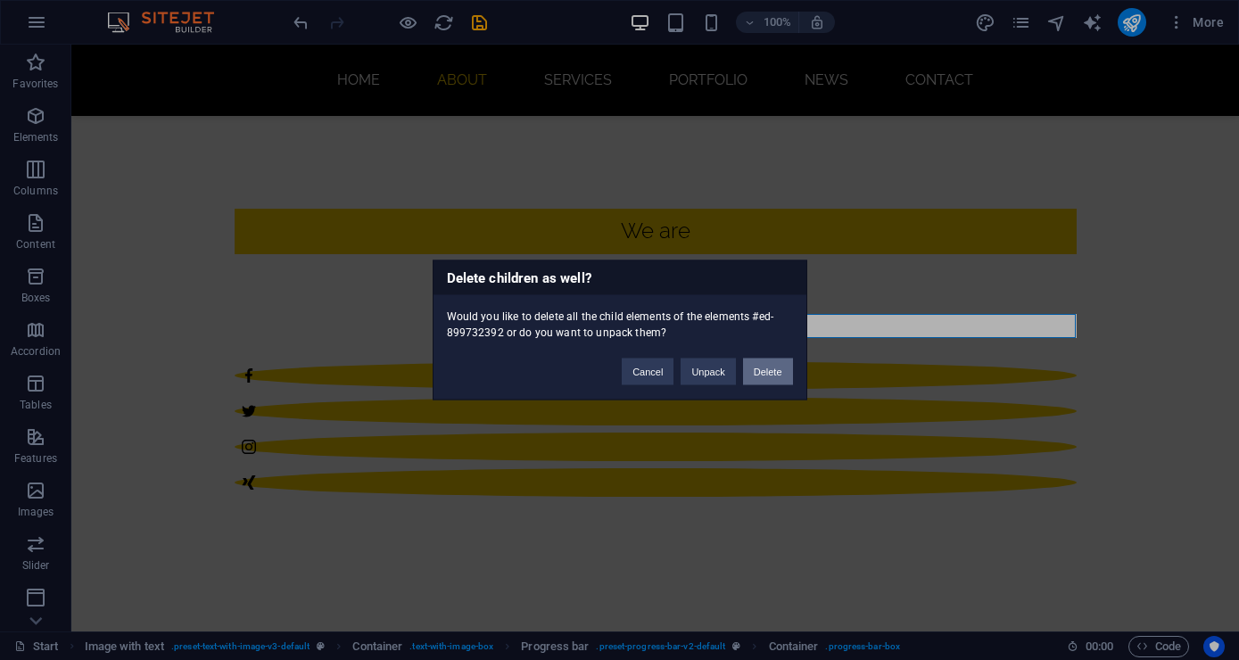
click at [776, 371] on button "Delete" at bounding box center [768, 371] width 50 height 27
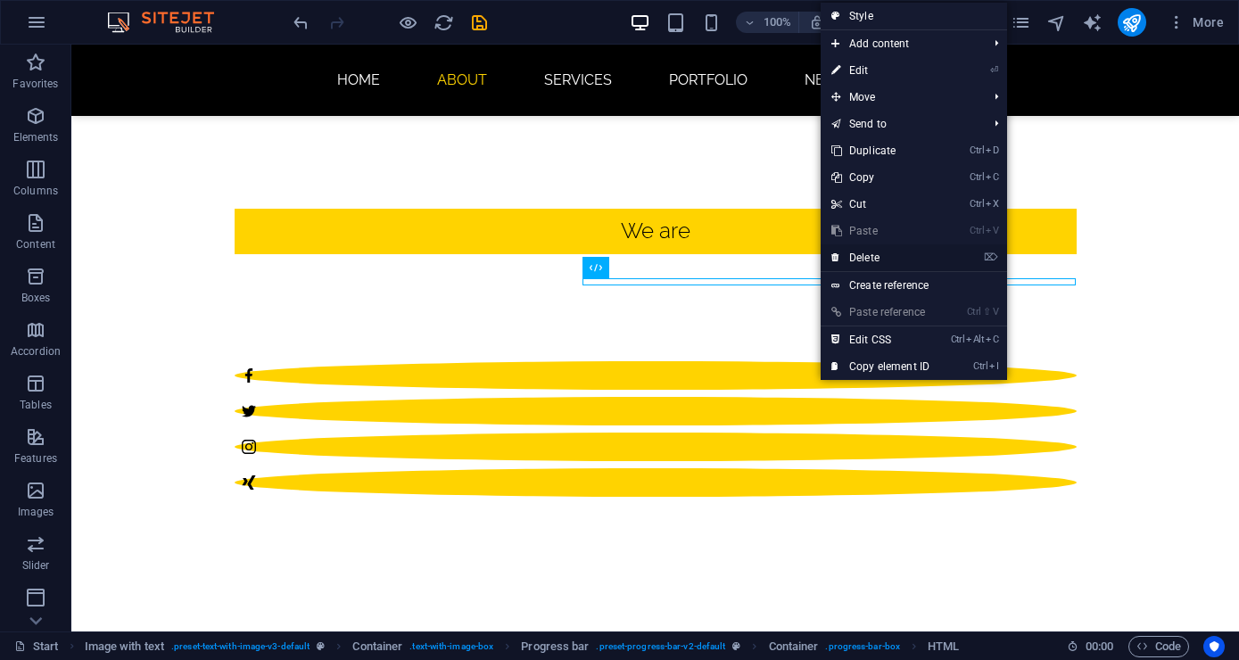
click at [909, 259] on link "⌦ Delete" at bounding box center [879, 257] width 119 height 27
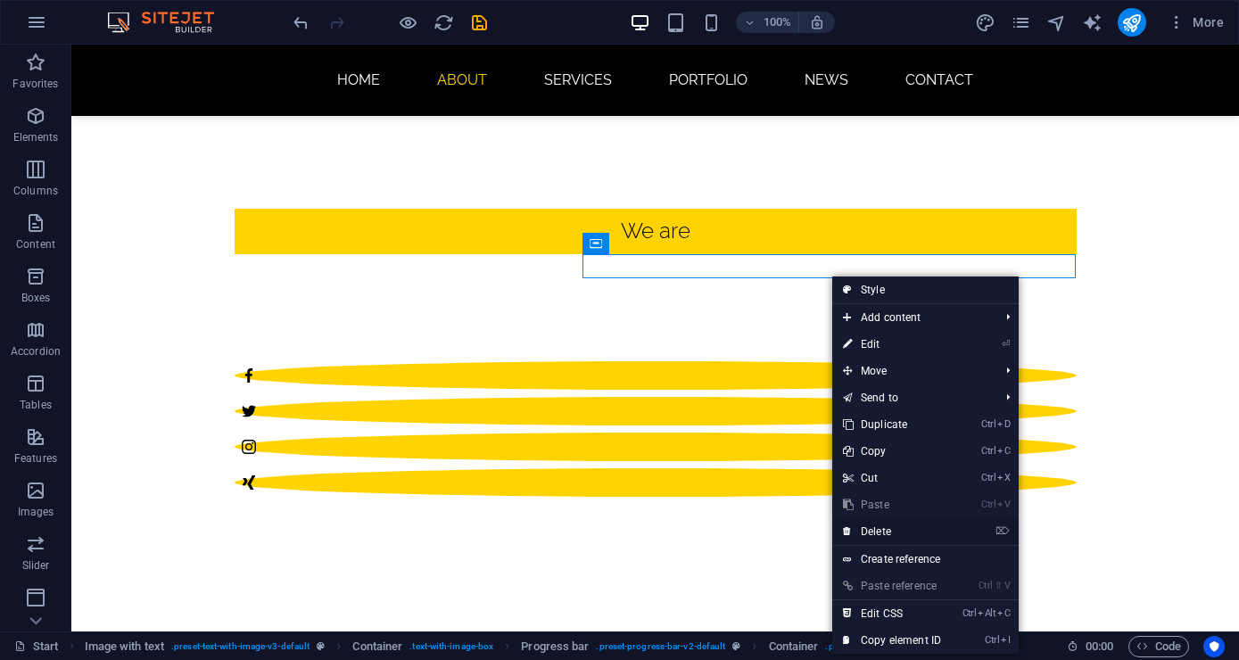
click at [926, 531] on link "⌦ Delete" at bounding box center [891, 531] width 119 height 27
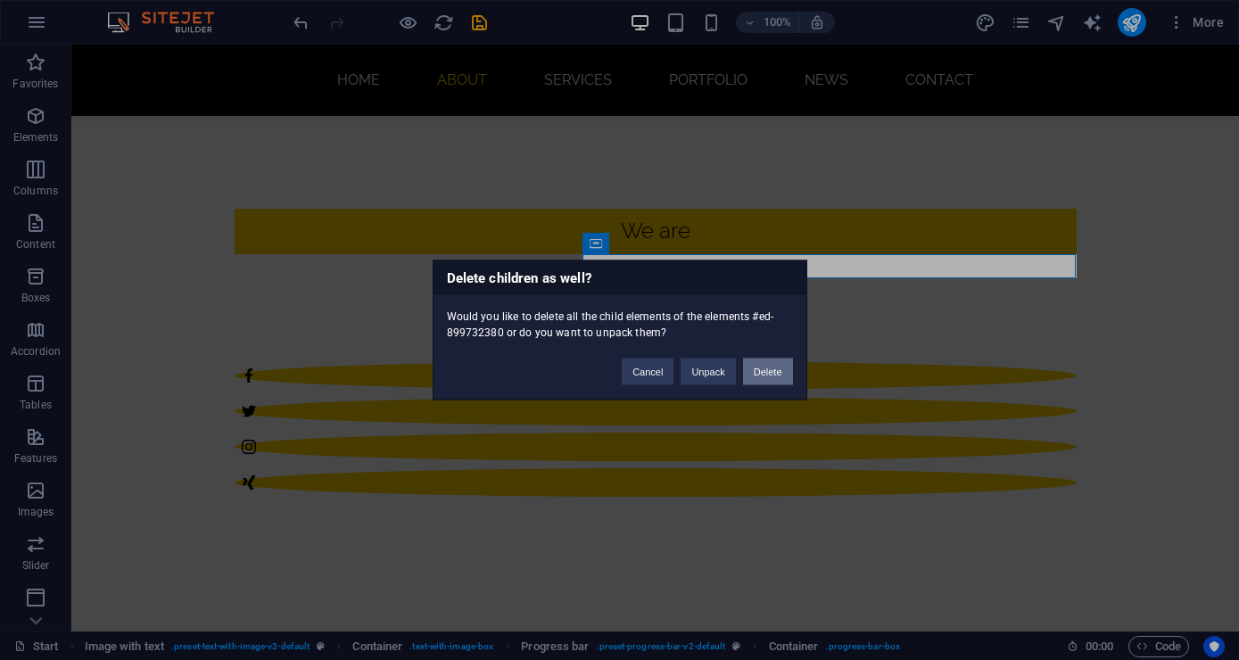
click at [773, 366] on button "Delete" at bounding box center [768, 371] width 50 height 27
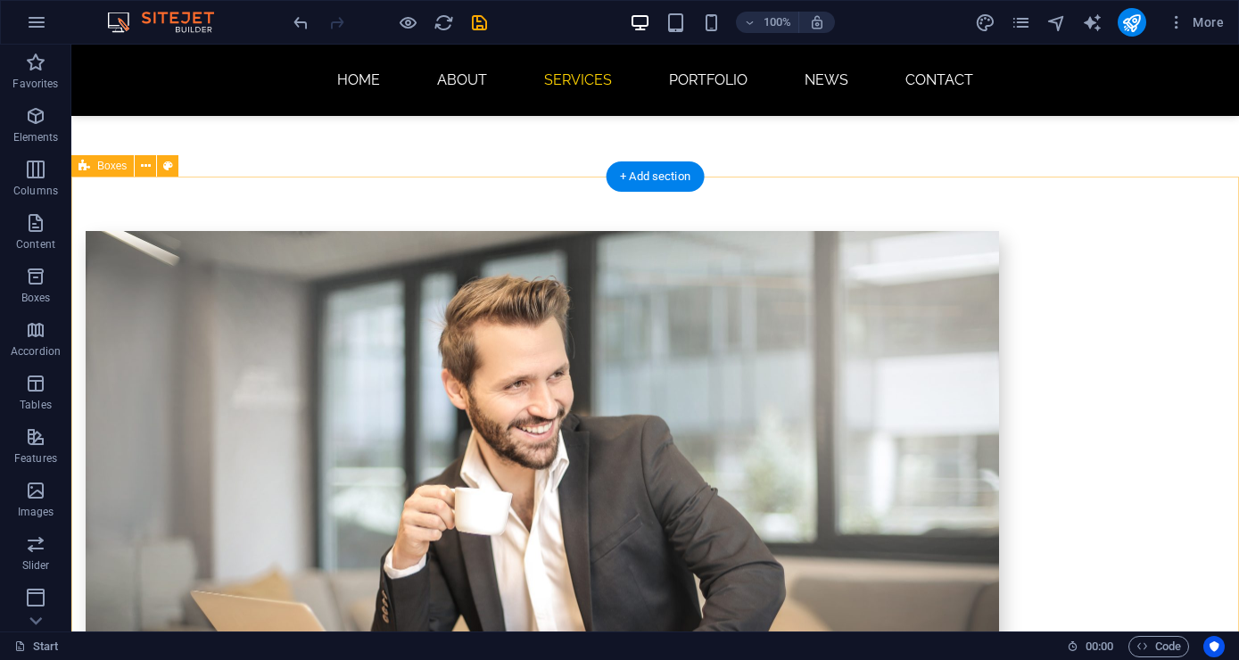
scroll to position [1143, 0]
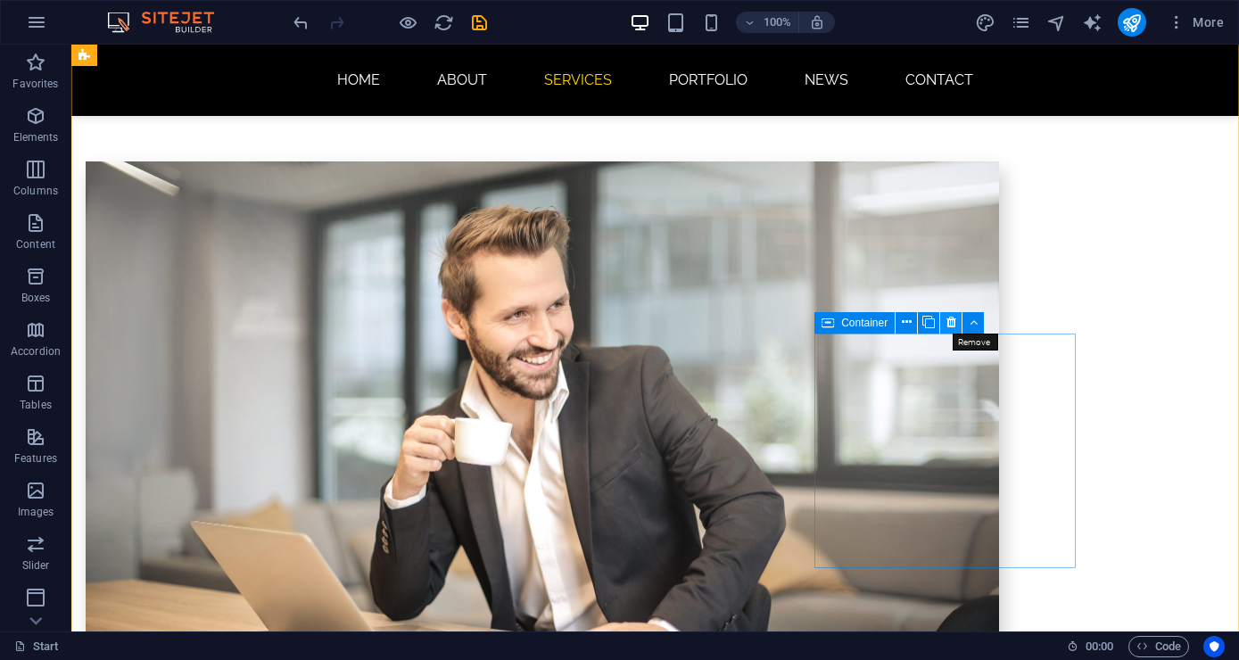
click at [951, 324] on icon at bounding box center [951, 322] width 10 height 19
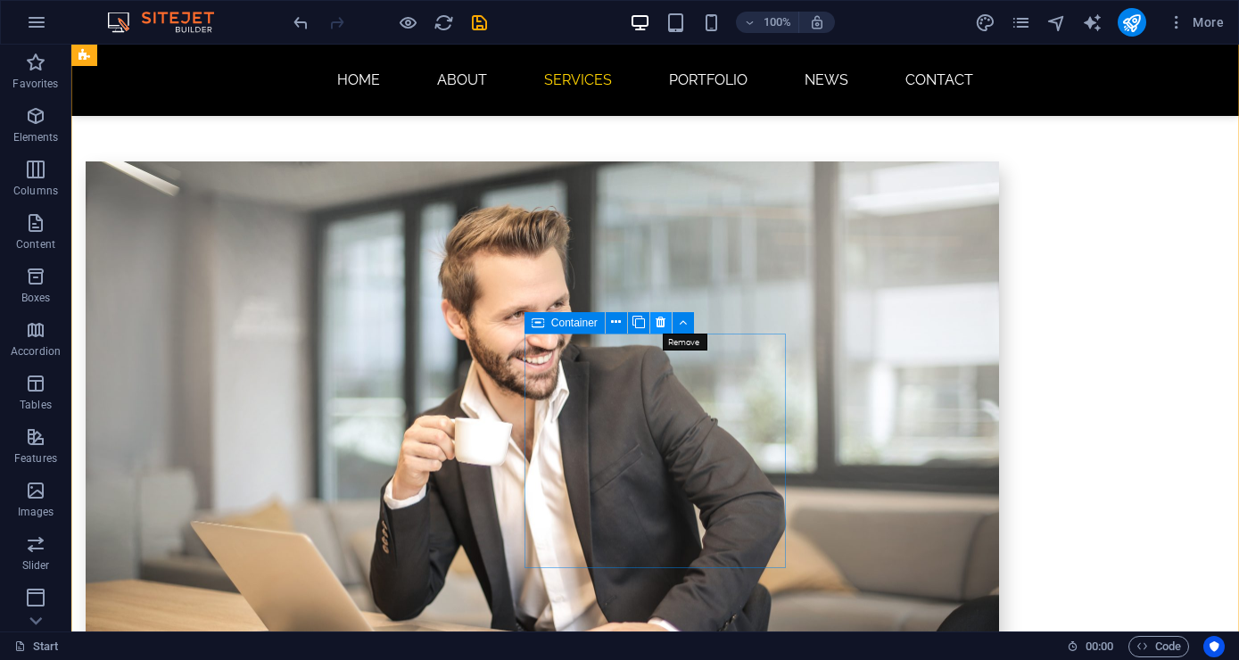
click at [654, 316] on button at bounding box center [660, 322] width 21 height 21
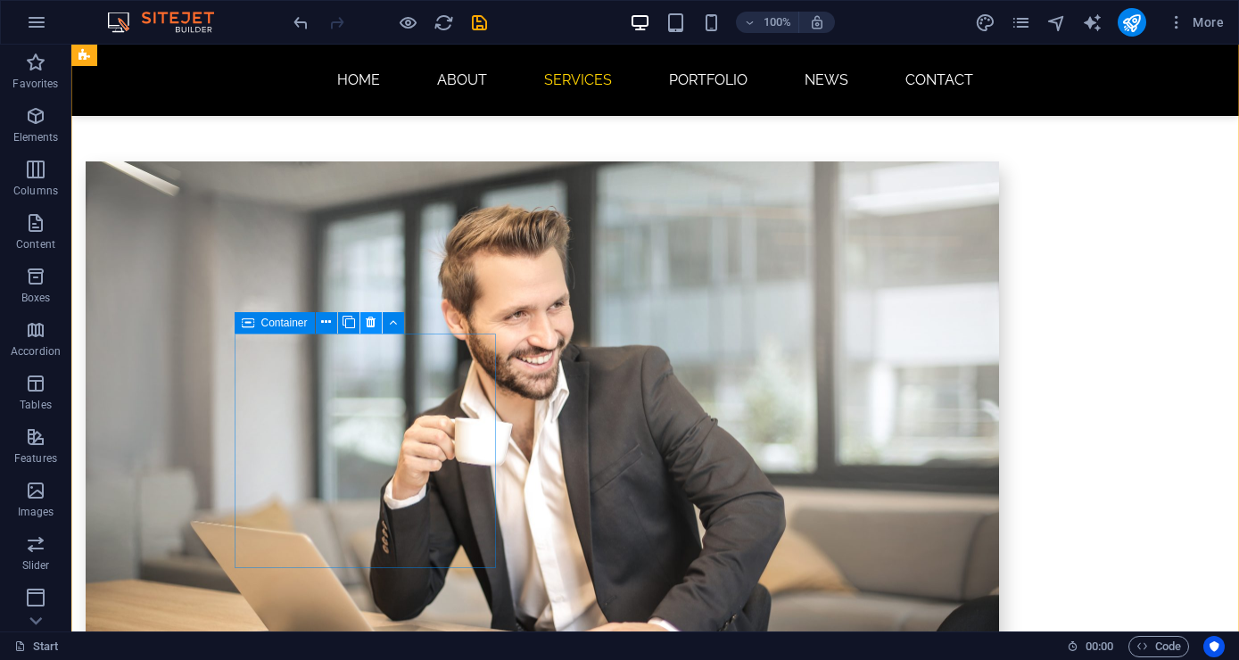
click at [370, 316] on icon at bounding box center [371, 322] width 10 height 19
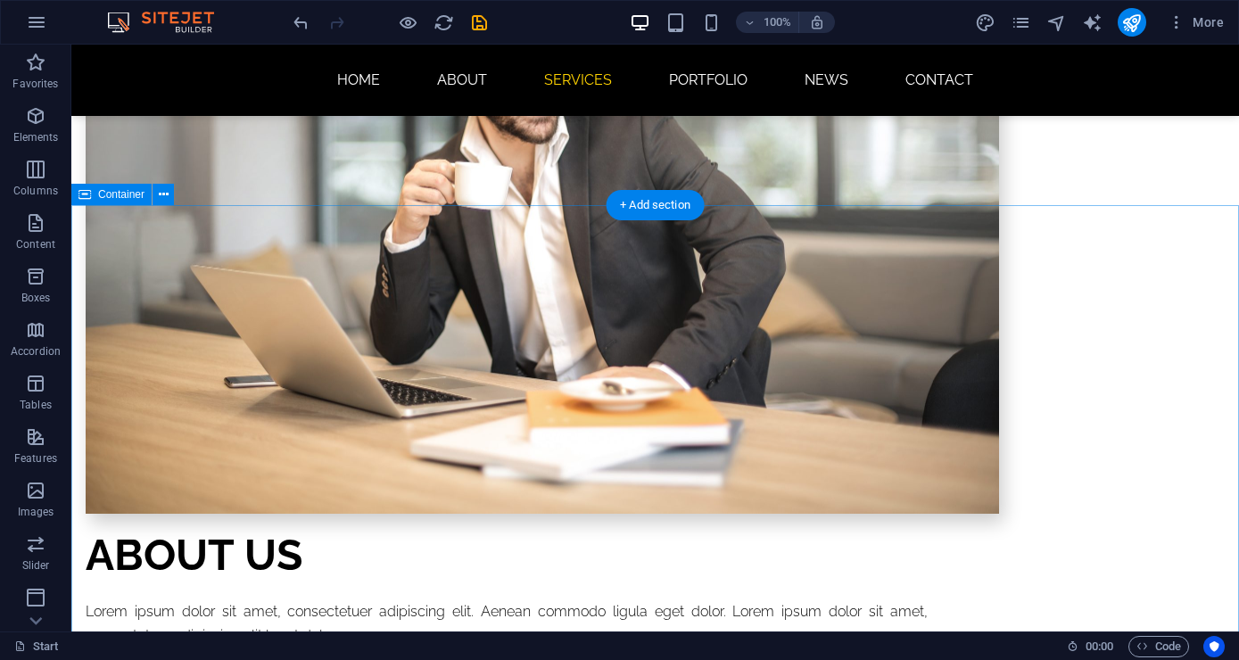
scroll to position [1336, 0]
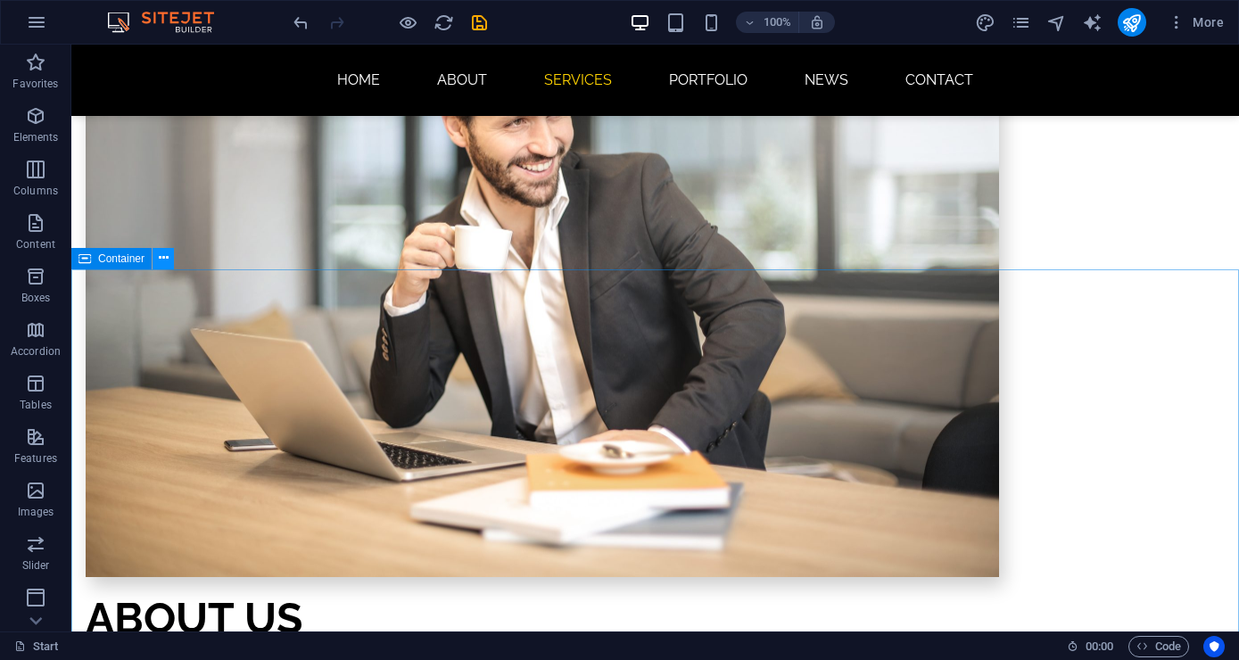
click at [167, 256] on icon at bounding box center [164, 258] width 10 height 19
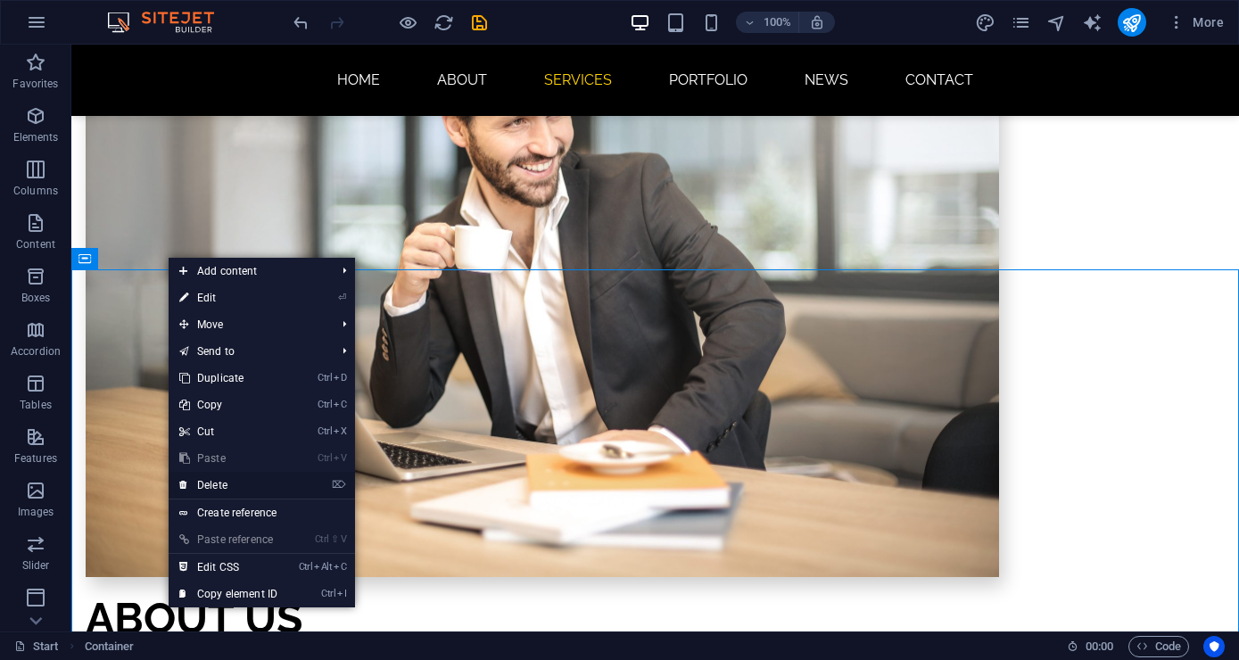
click at [250, 477] on link "⌦ Delete" at bounding box center [228, 485] width 119 height 27
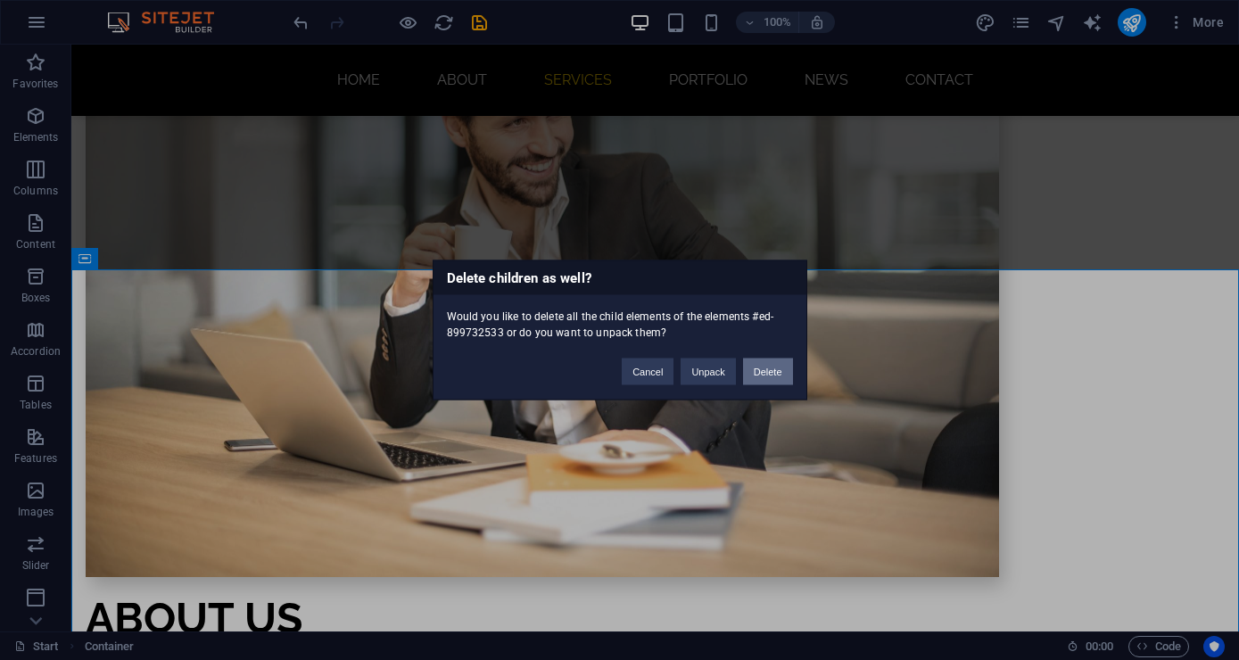
click at [783, 368] on button "Delete" at bounding box center [768, 371] width 50 height 27
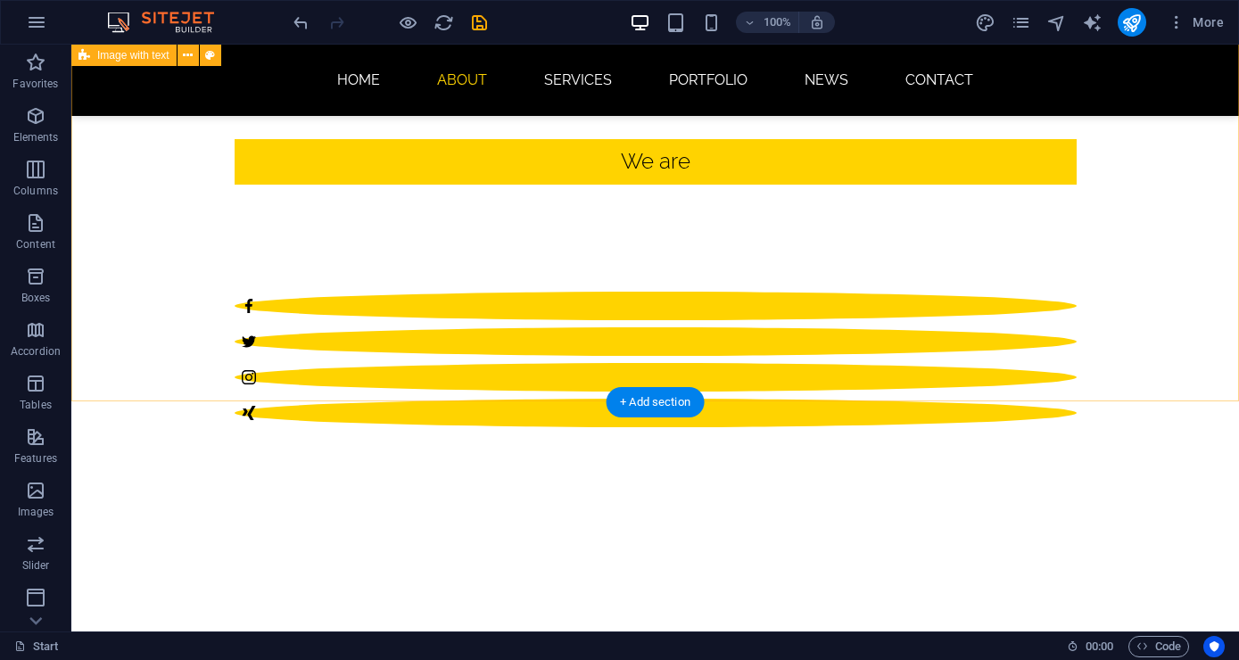
scroll to position [0, 0]
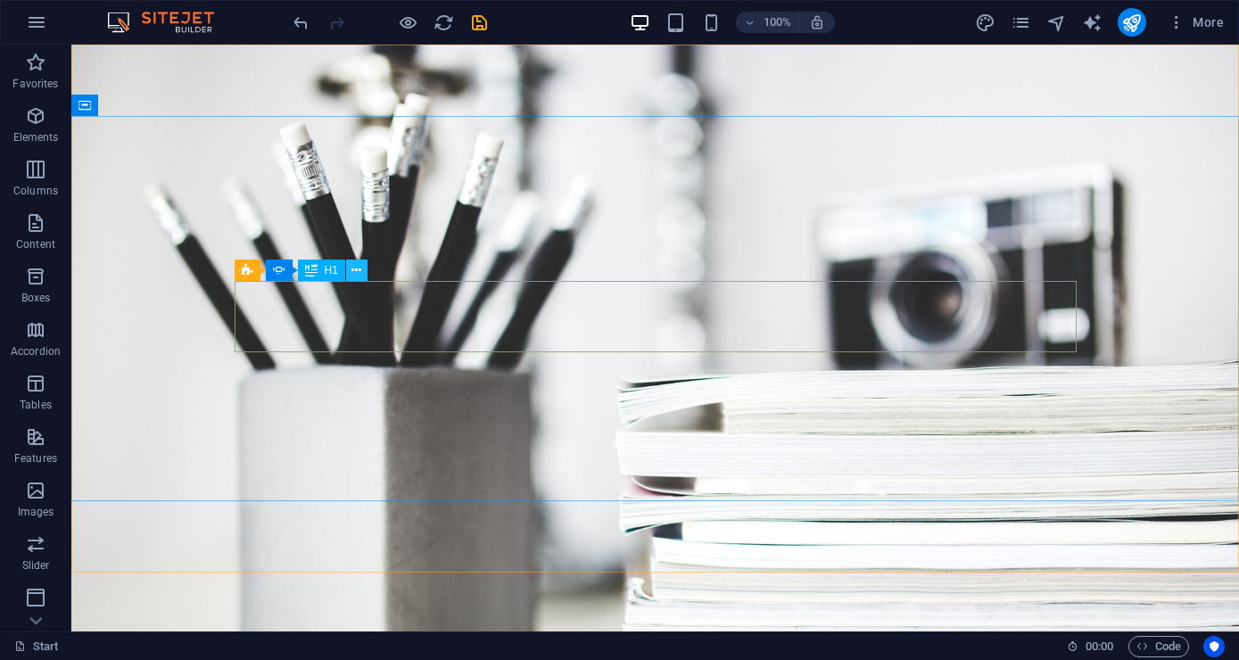
click at [350, 265] on button at bounding box center [356, 269] width 21 height 21
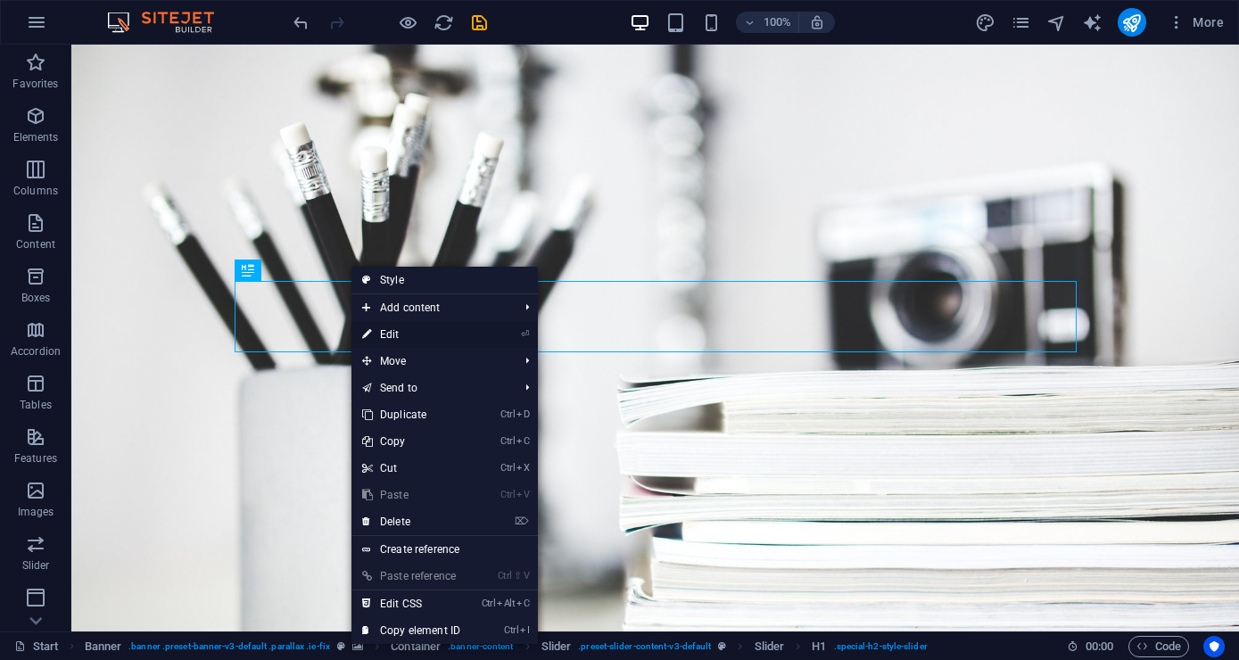
click at [434, 334] on link "⏎ Edit" at bounding box center [410, 334] width 119 height 27
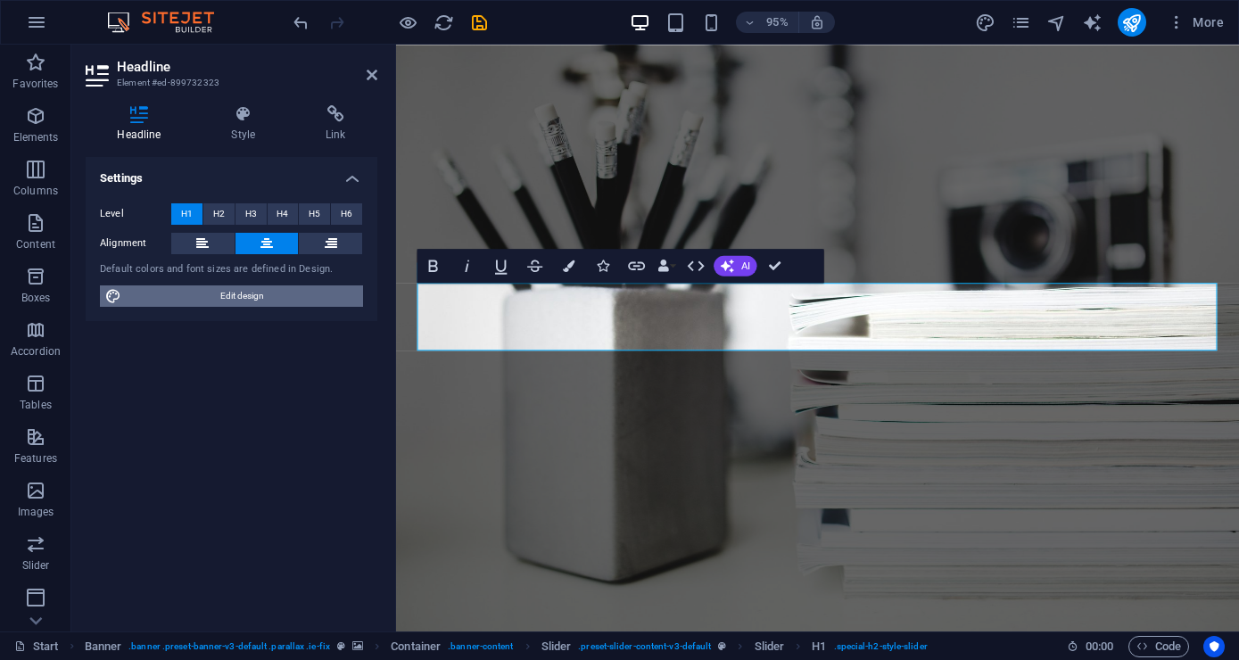
click at [246, 304] on span "Edit design" at bounding box center [242, 295] width 231 height 21
select select "px"
select select "300"
select select "px"
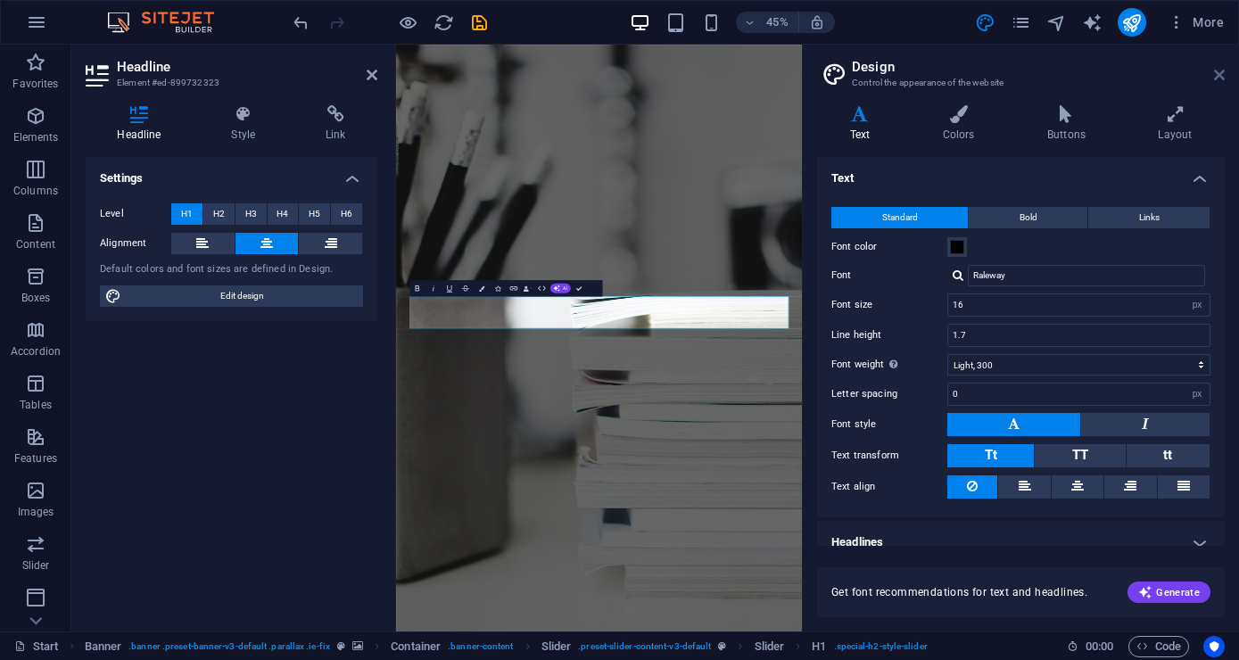
click at [1218, 78] on icon at bounding box center [1219, 75] width 11 height 14
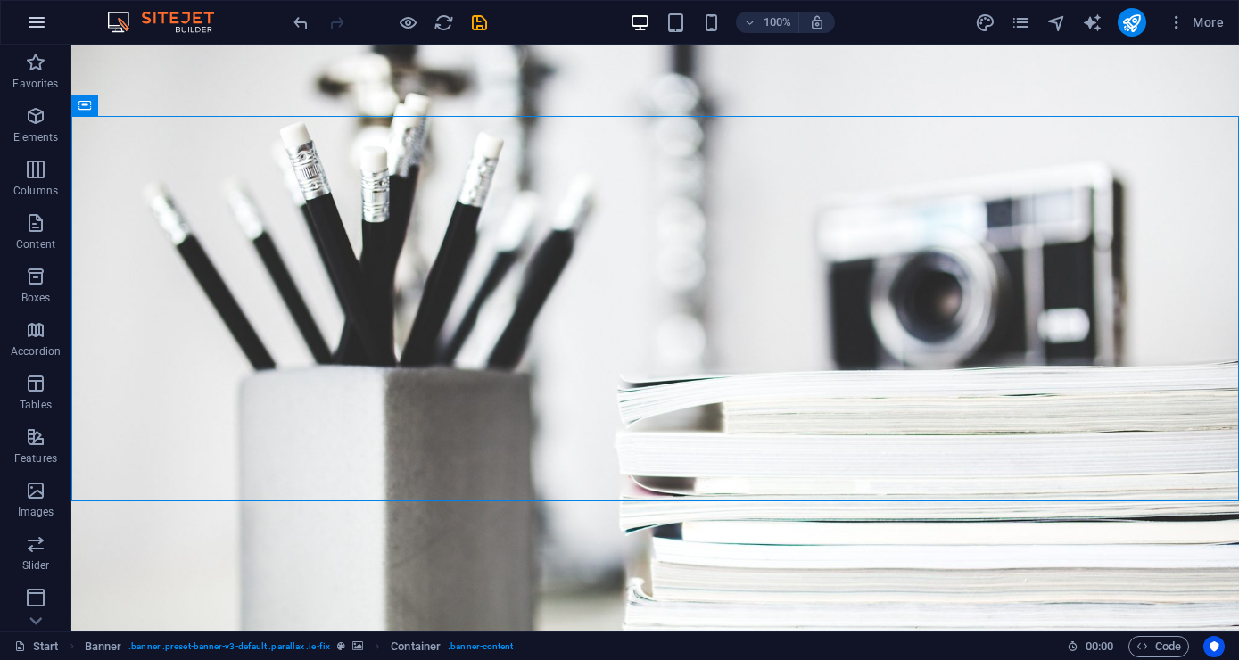
click at [31, 18] on icon "button" at bounding box center [36, 22] width 21 height 21
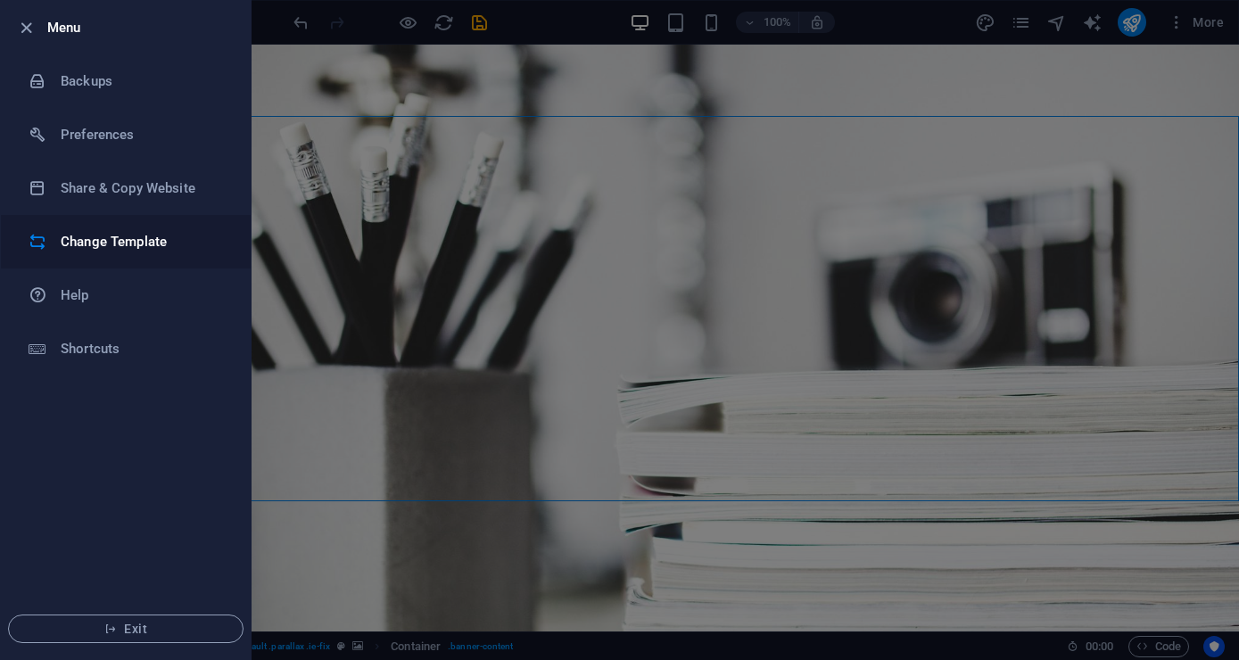
click at [173, 223] on li "Change Template" at bounding box center [126, 241] width 250 height 53
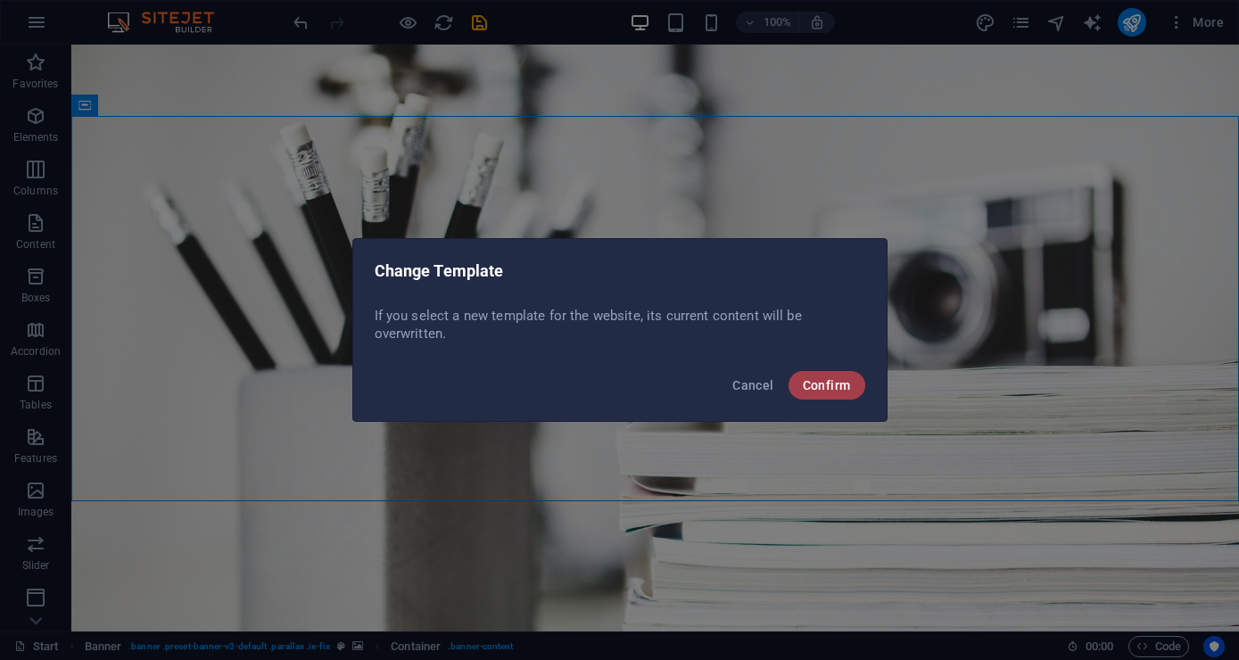
click at [826, 383] on span "Confirm" at bounding box center [826, 385] width 48 height 14
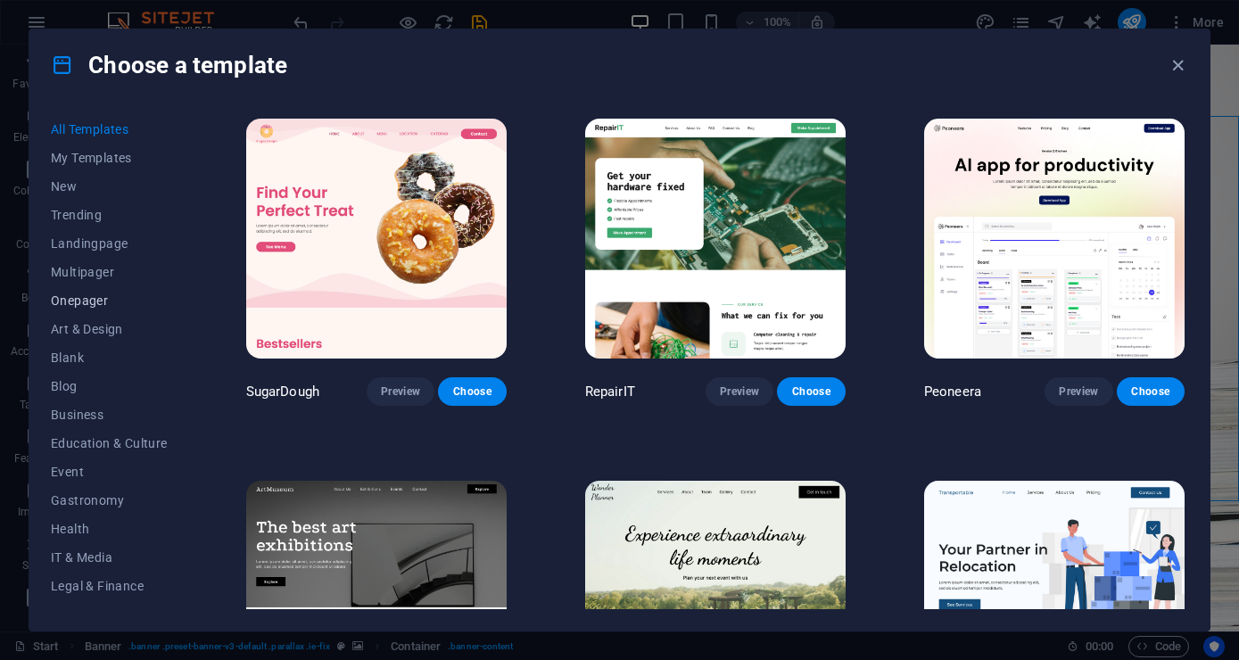
click at [54, 303] on span "Onepager" at bounding box center [109, 300] width 117 height 14
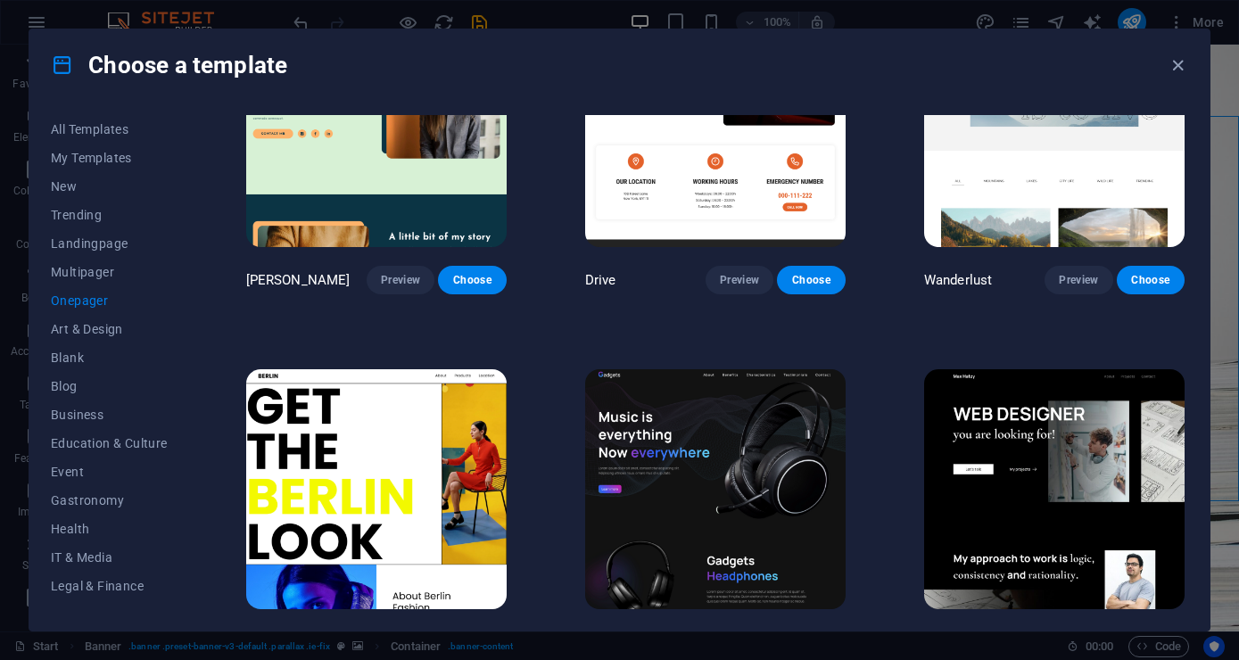
scroll to position [1370, 0]
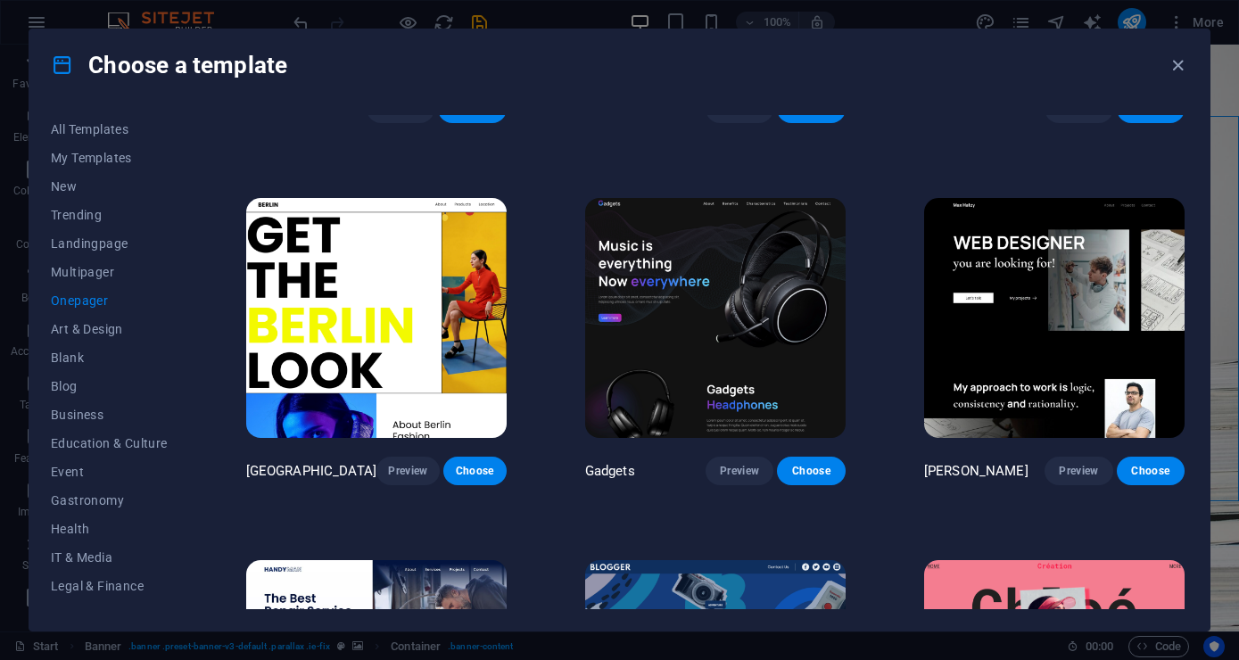
click at [1101, 297] on img at bounding box center [1054, 318] width 260 height 240
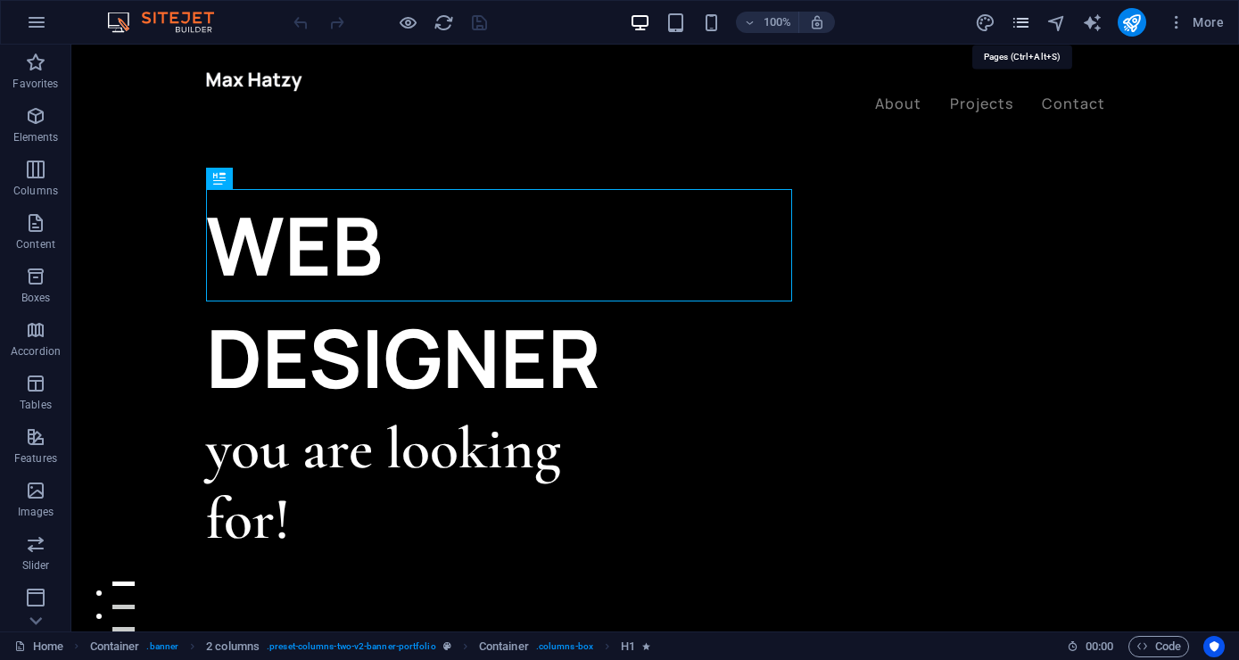
click at [1030, 12] on icon "pages" at bounding box center [1020, 22] width 21 height 21
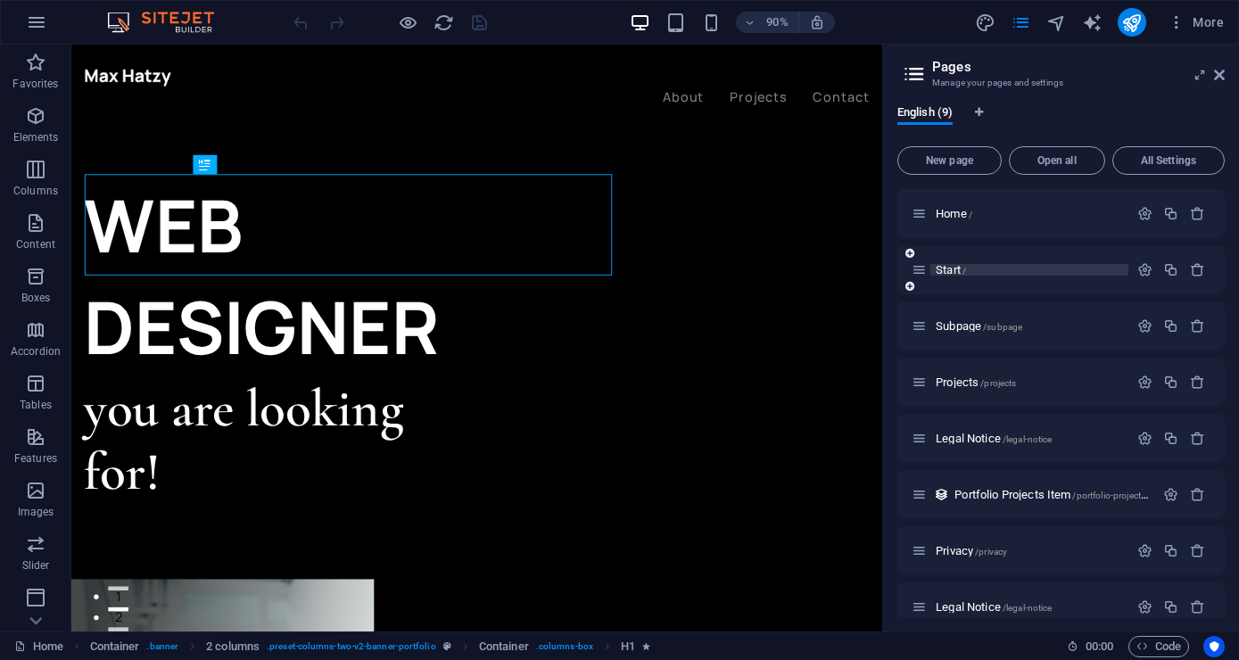
click at [966, 268] on span "/" at bounding box center [964, 271] width 4 height 10
click at [961, 210] on span "Home /" at bounding box center [953, 213] width 37 height 13
click at [968, 332] on div "Subpage /subpage" at bounding box center [1019, 326] width 217 height 21
click at [965, 320] on div "Subpage /subpage" at bounding box center [1019, 326] width 217 height 21
click at [974, 439] on span "Legal Notice /legal-notice" at bounding box center [993, 438] width 116 height 13
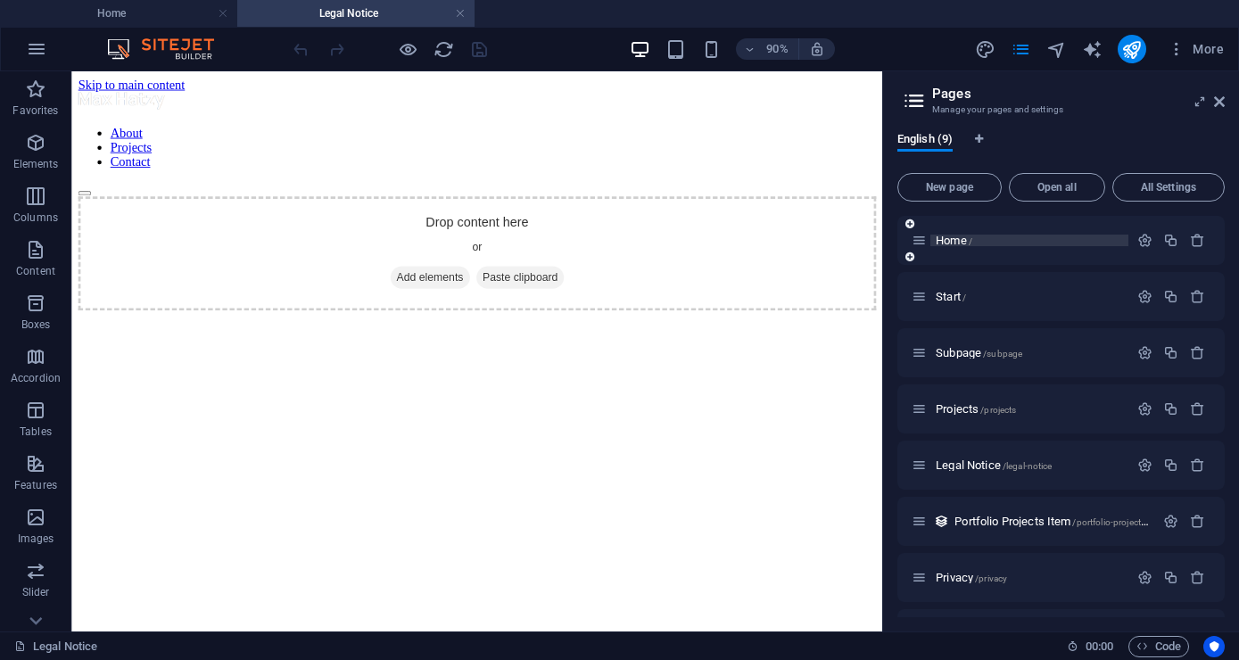
click at [955, 244] on span "Home /" at bounding box center [953, 240] width 37 height 13
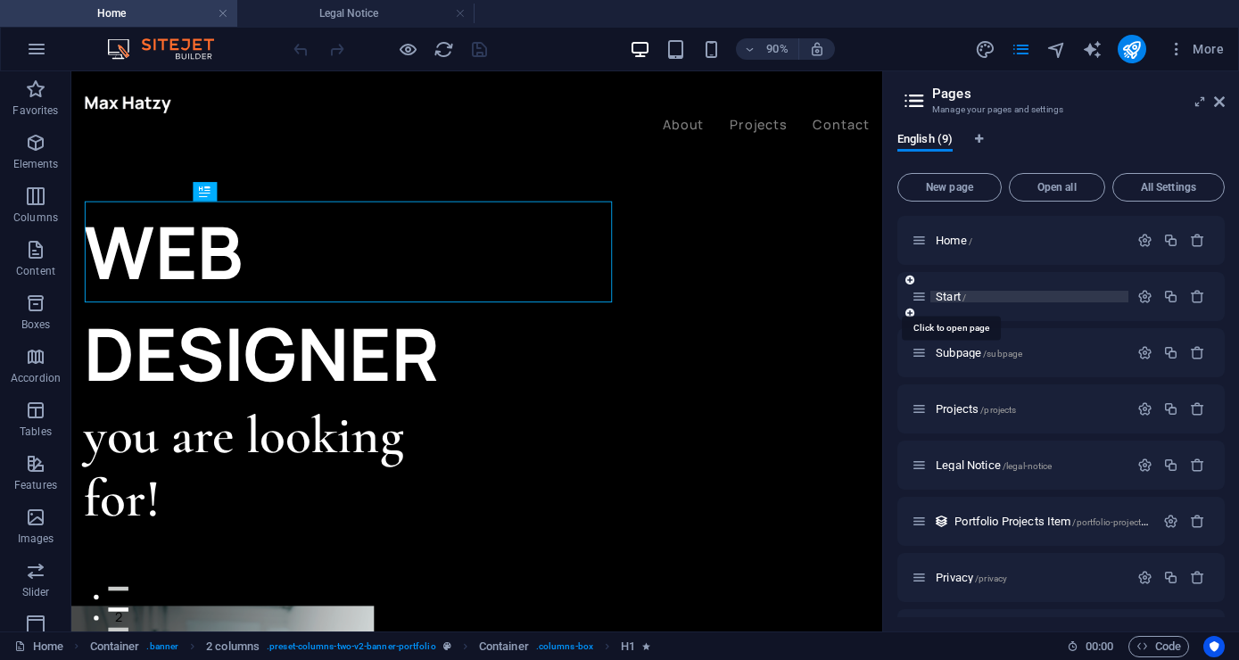
click at [951, 291] on span "Start /" at bounding box center [950, 296] width 30 height 13
click at [1064, 243] on p "Home /" at bounding box center [1028, 241] width 187 height 12
click at [1142, 238] on icon "button" at bounding box center [1144, 240] width 15 height 15
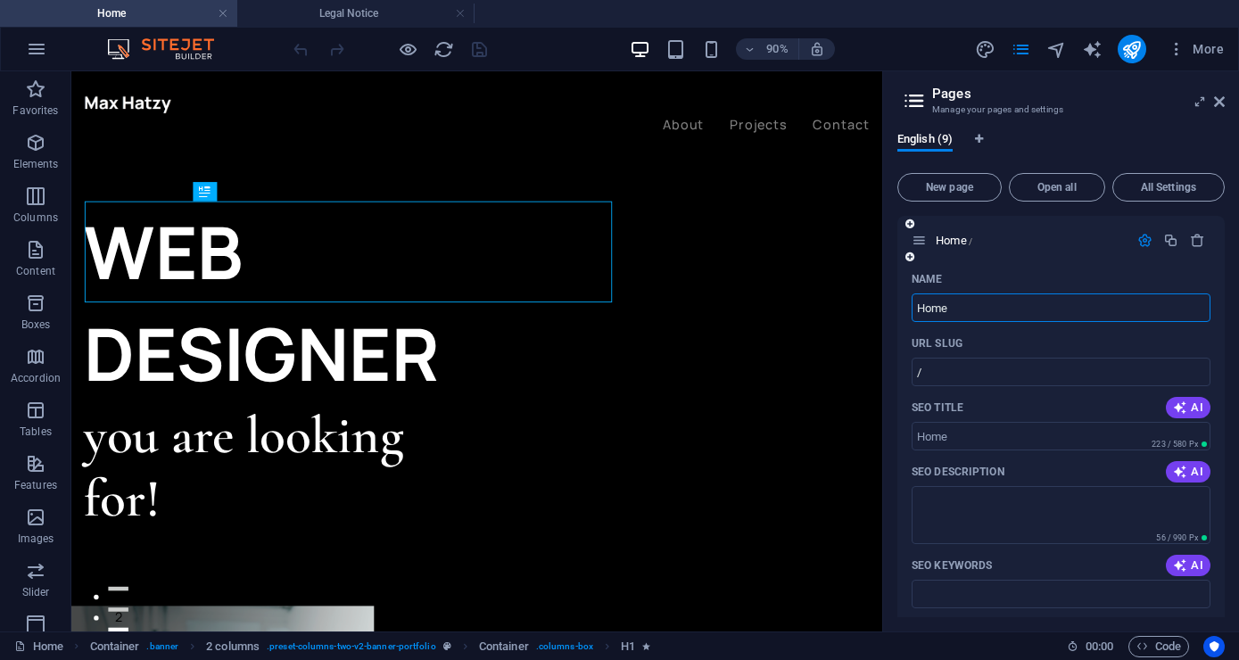
click at [1146, 243] on icon "button" at bounding box center [1144, 240] width 15 height 15
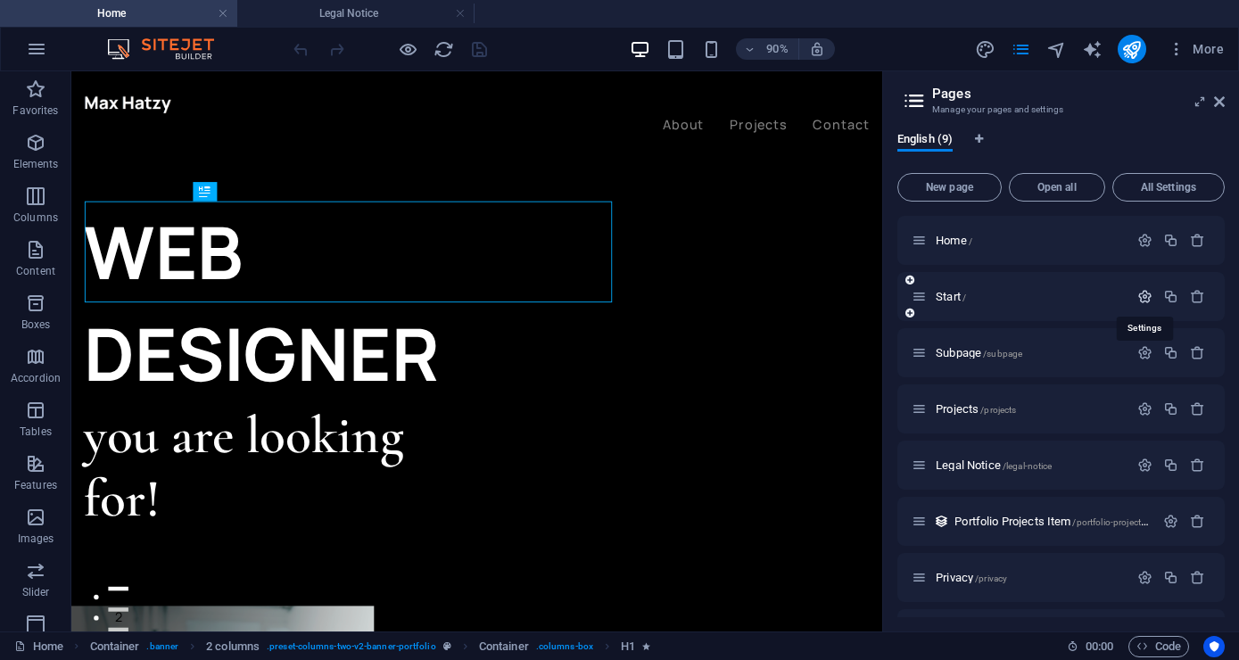
click at [1148, 293] on icon "button" at bounding box center [1144, 296] width 15 height 15
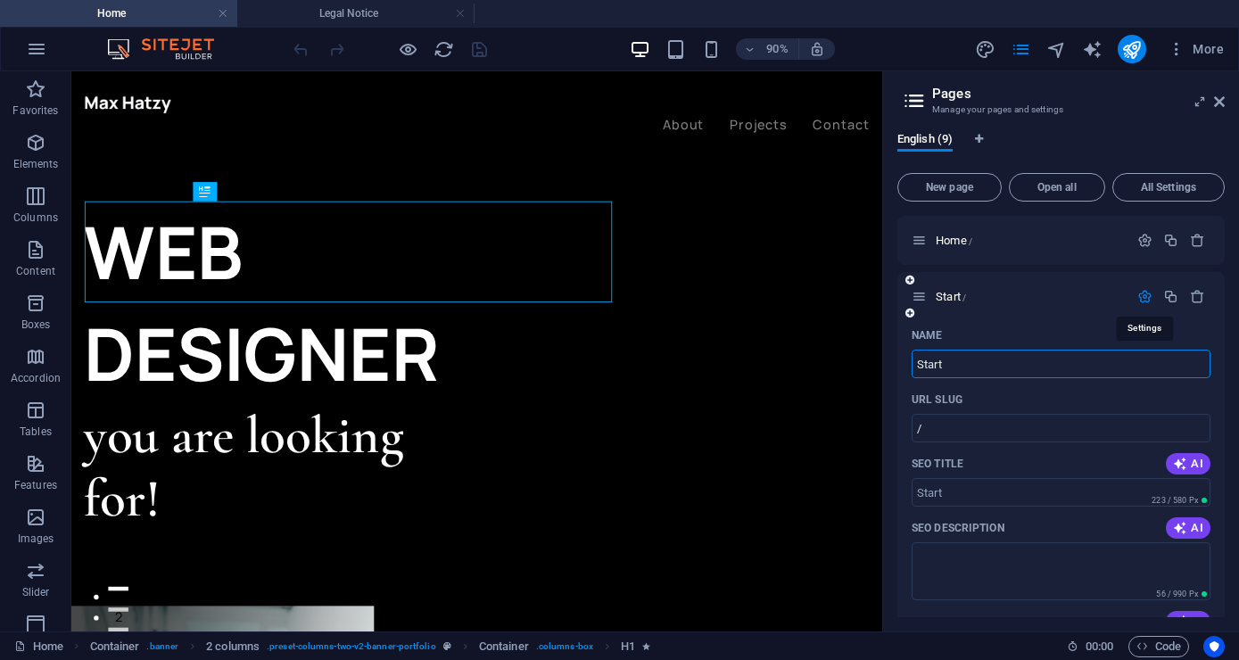
click at [1148, 293] on icon "button" at bounding box center [1144, 296] width 15 height 15
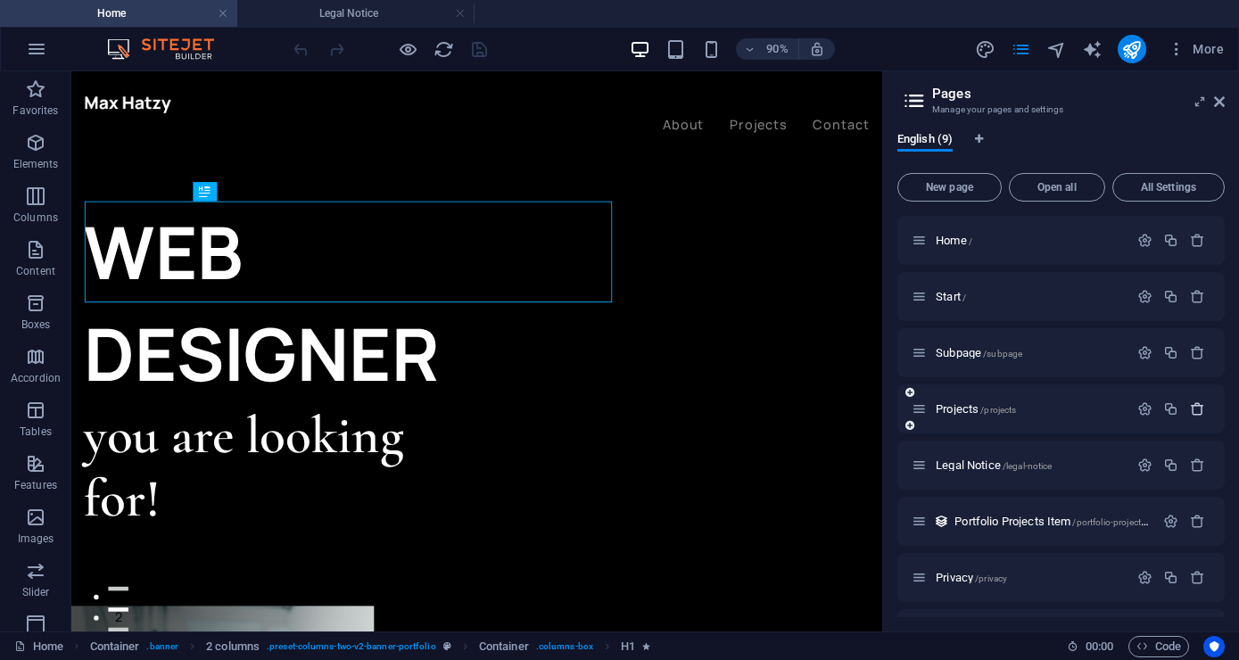
click at [1198, 403] on icon "button" at bounding box center [1196, 408] width 15 height 15
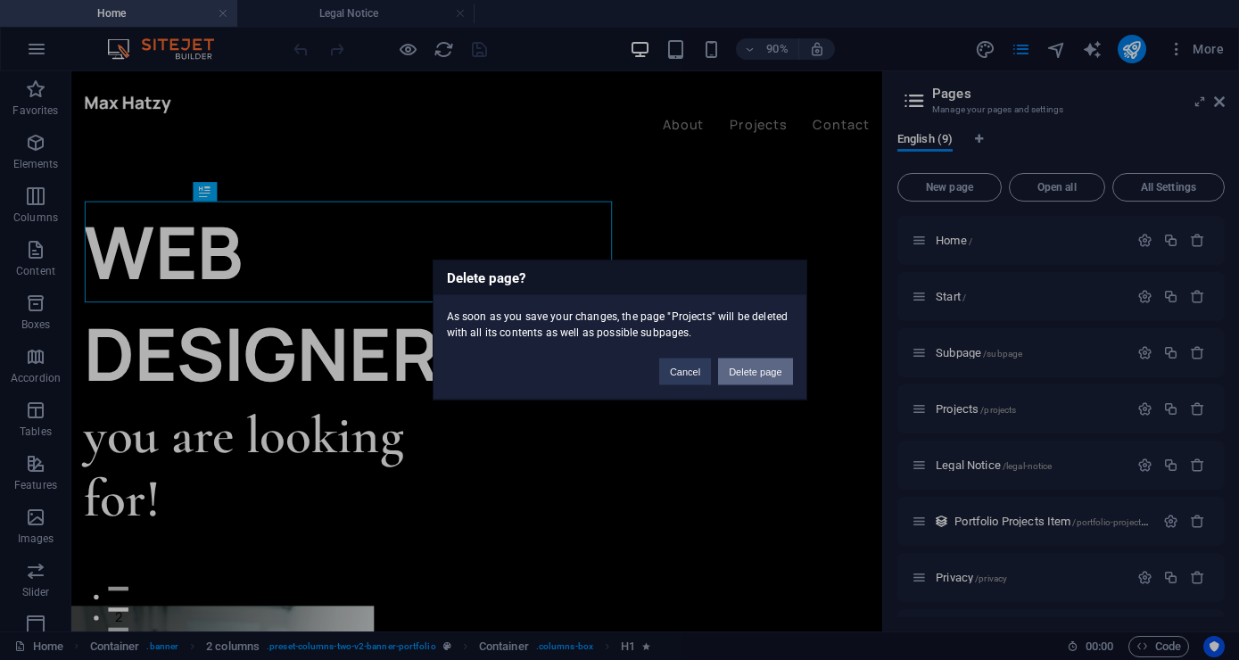
click at [758, 368] on button "Delete page" at bounding box center [755, 371] width 74 height 27
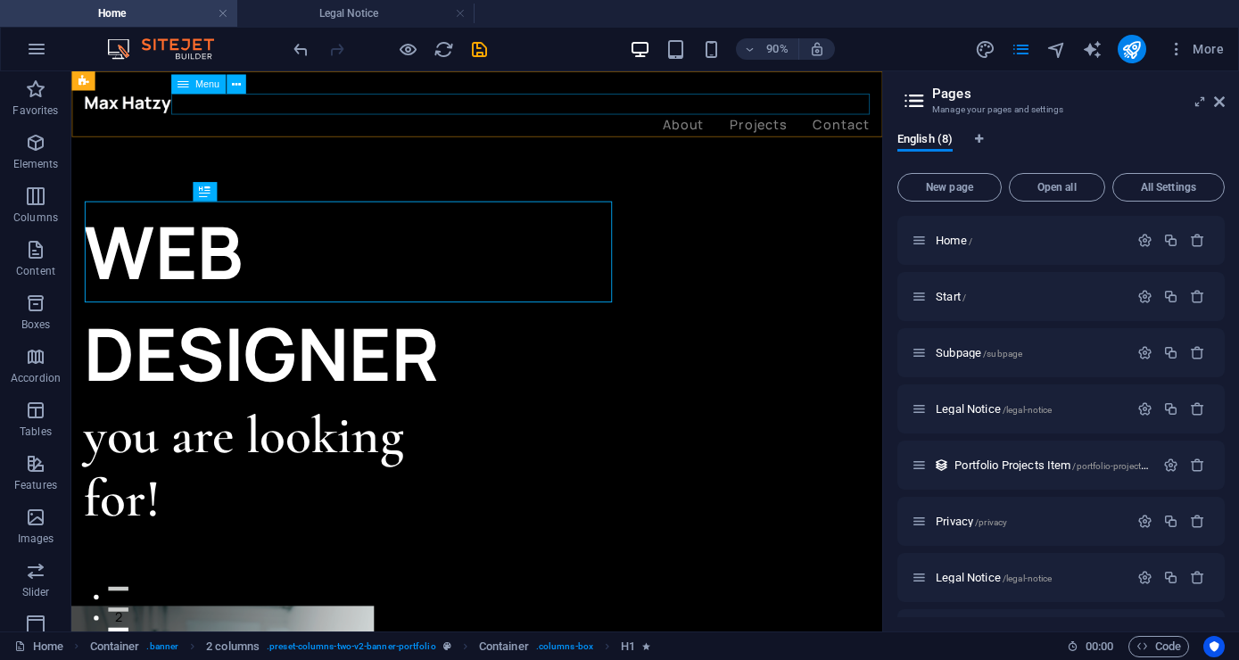
click at [859, 119] on nav "About Projects Contact" at bounding box center [522, 130] width 872 height 23
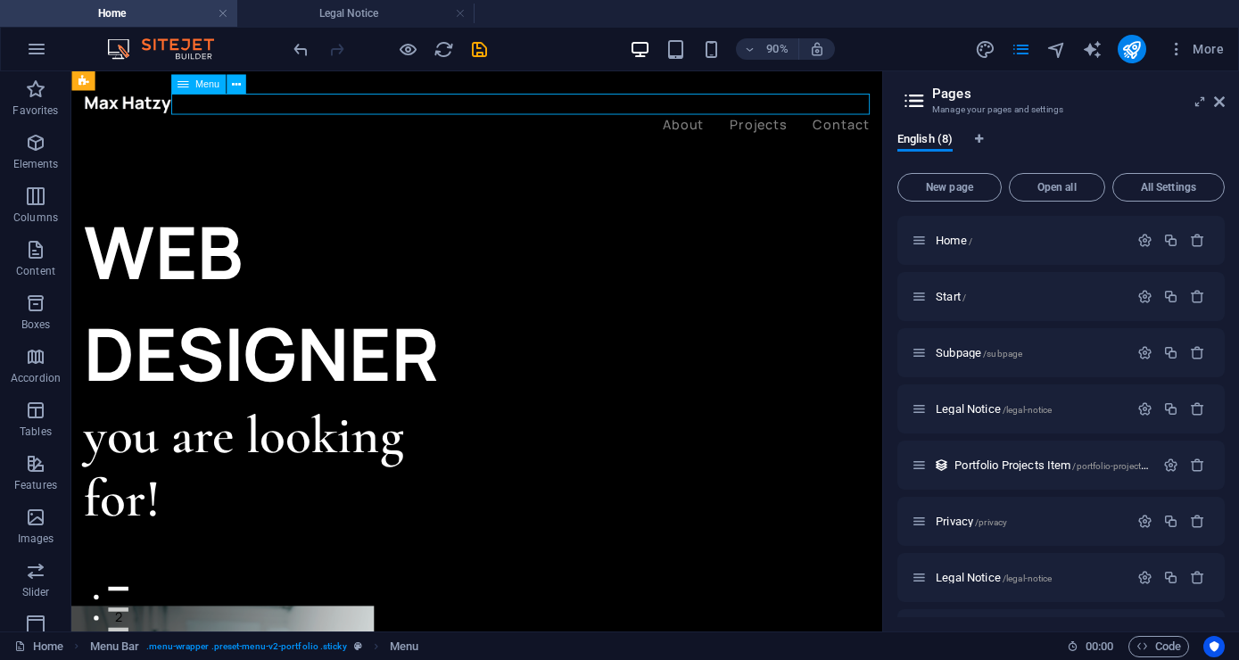
click at [808, 119] on nav "About Projects Contact" at bounding box center [522, 130] width 872 height 23
click at [805, 119] on nav "About Projects Contact" at bounding box center [522, 130] width 872 height 23
select select
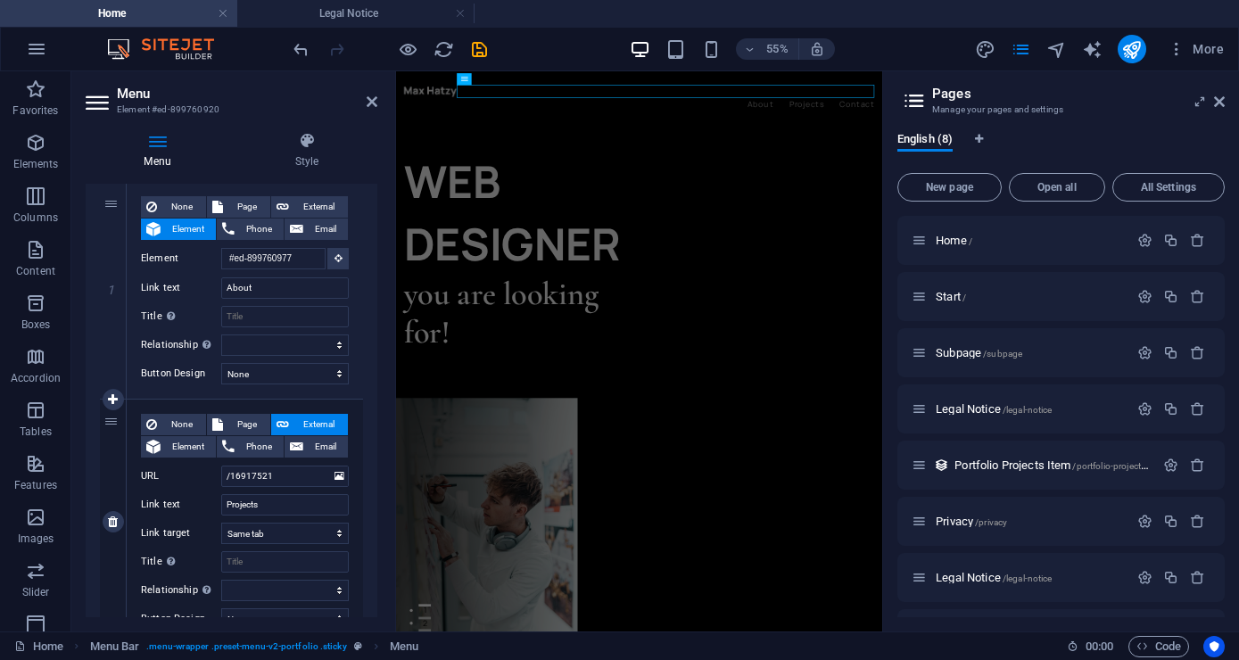
scroll to position [342, 0]
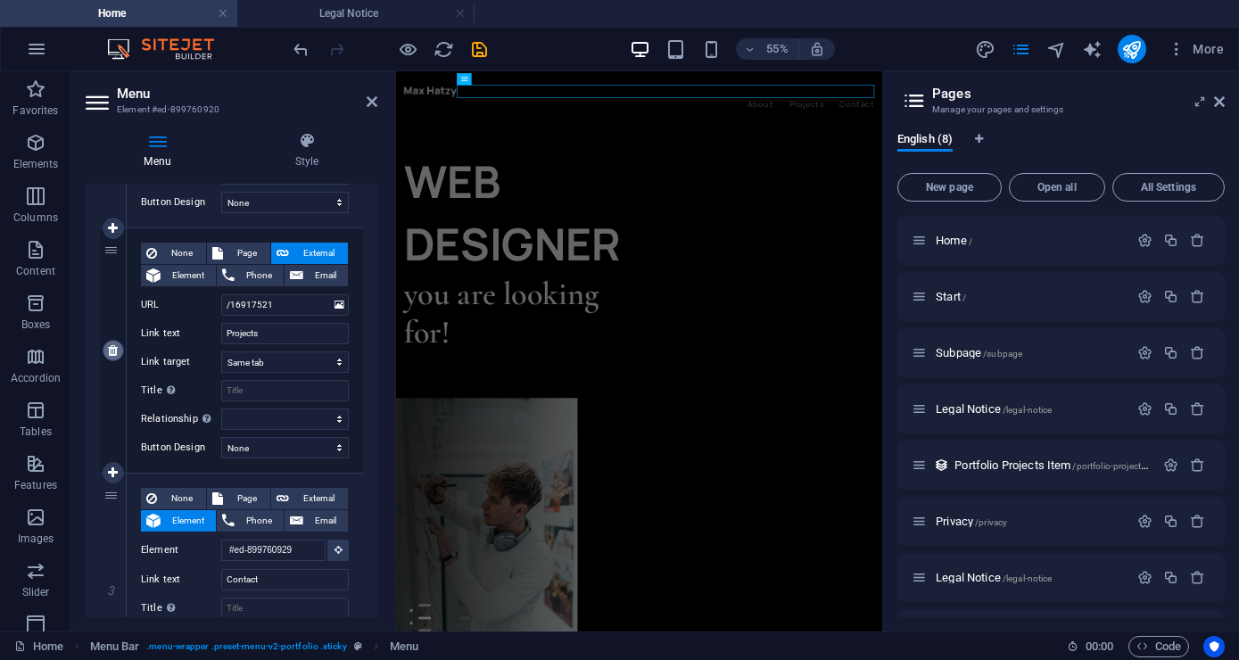
click at [111, 349] on icon at bounding box center [113, 350] width 10 height 12
select select
type input "#ed-899760929"
type input "Contact"
select select
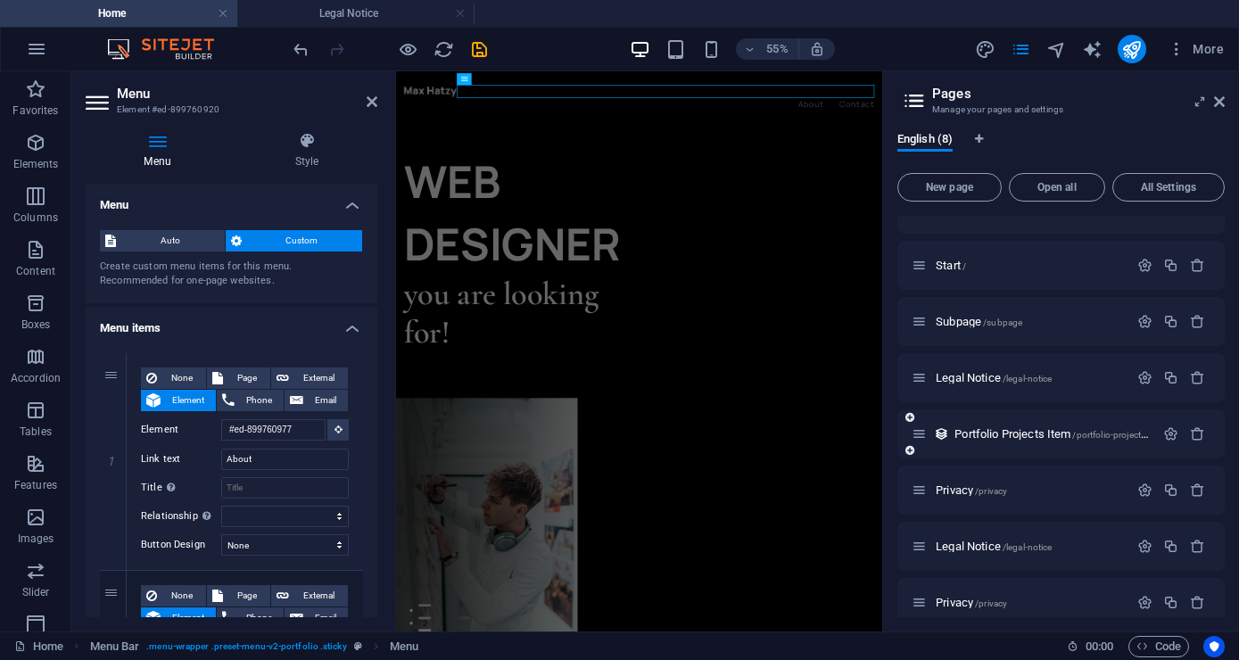
scroll to position [48, 0]
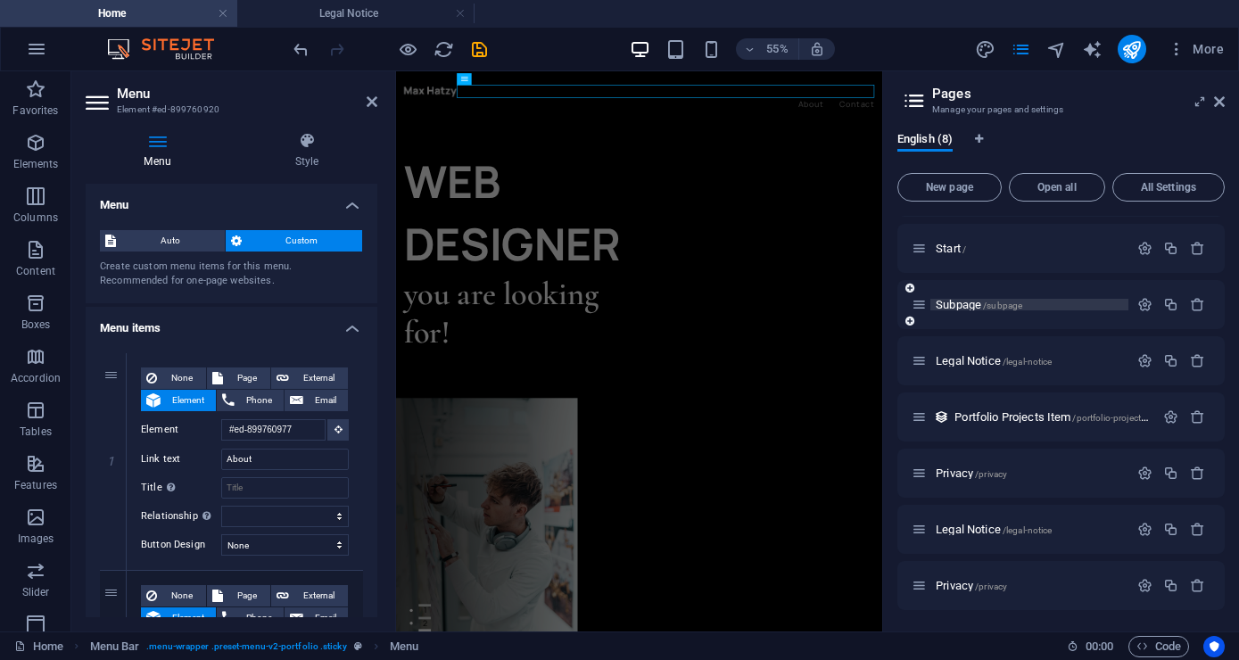
click at [940, 302] on span "Subpage /subpage" at bounding box center [978, 304] width 86 height 13
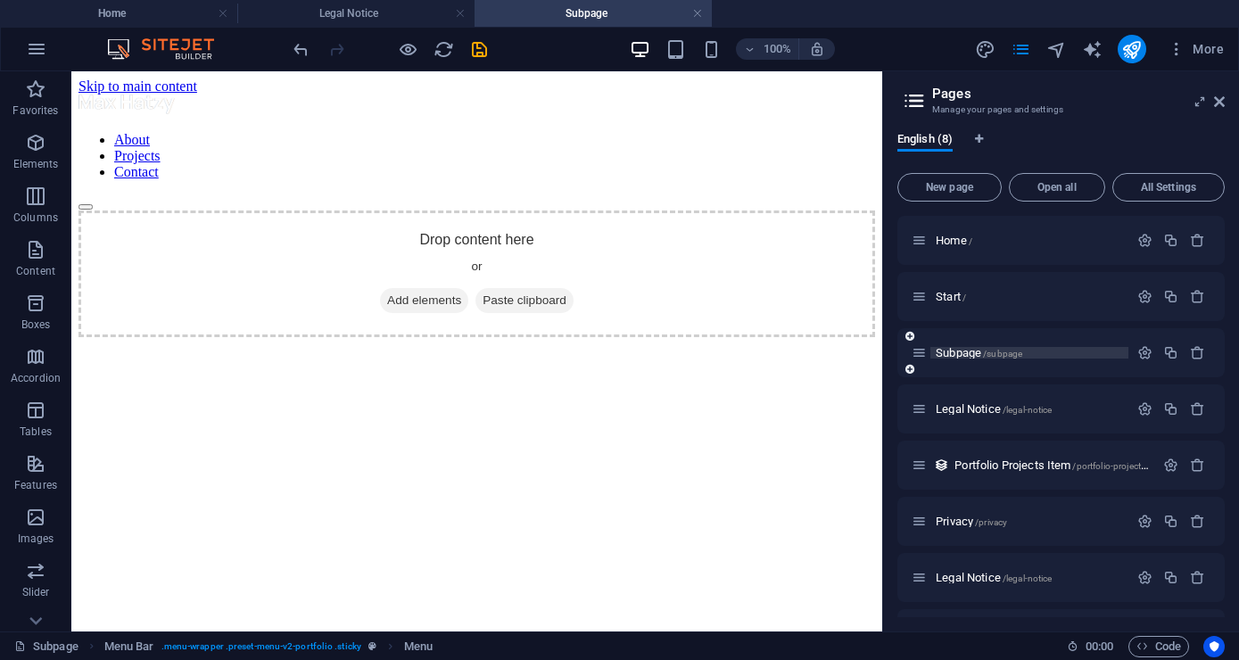
scroll to position [0, 0]
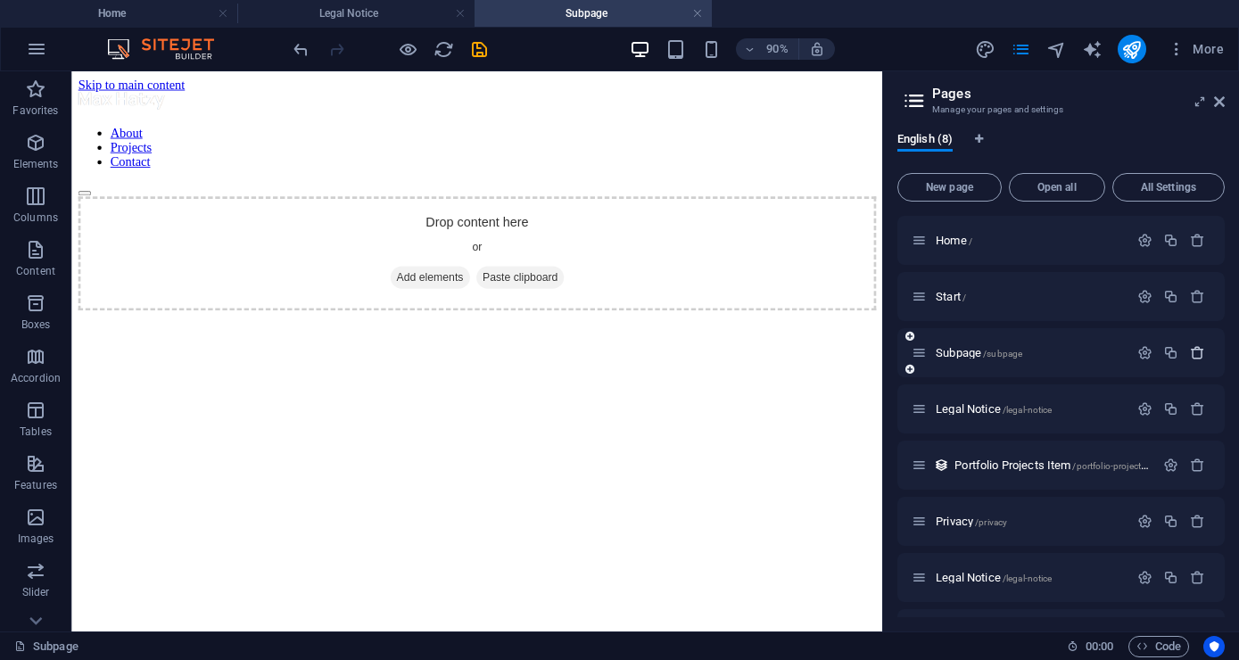
click at [1201, 350] on icon "button" at bounding box center [1196, 352] width 15 height 15
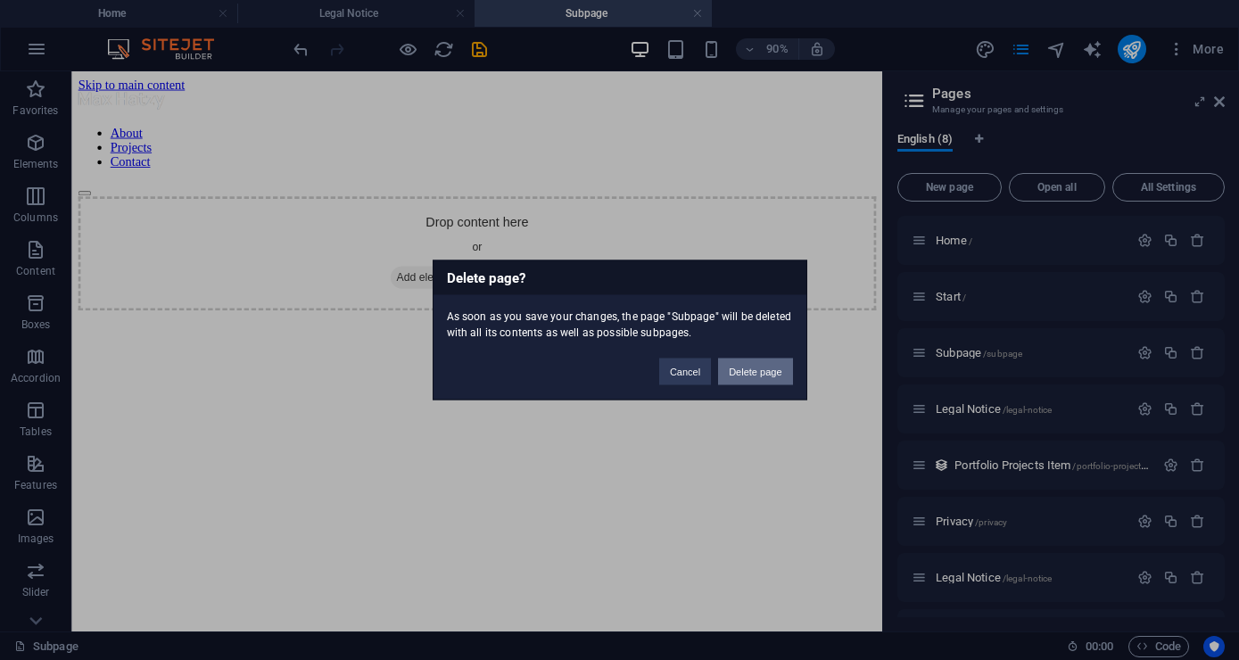
click at [748, 367] on button "Delete page" at bounding box center [755, 371] width 74 height 27
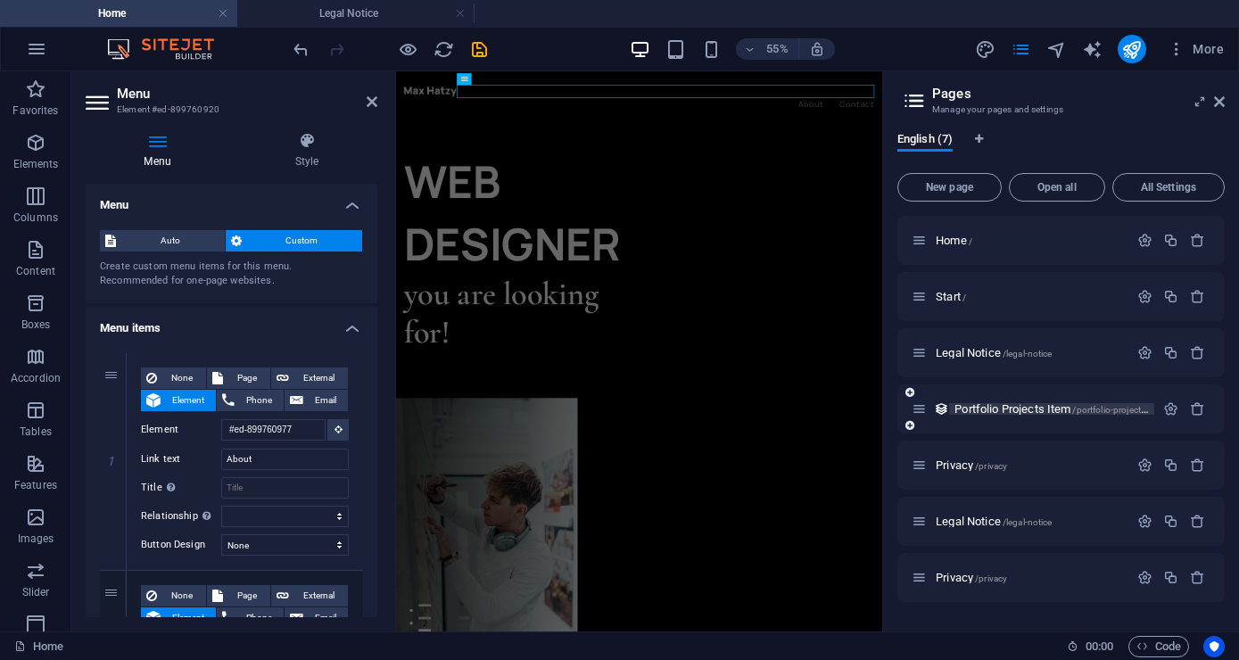
click at [1018, 411] on span "Portfolio Projects Item /portfolio-projects-item" at bounding box center [1059, 408] width 211 height 13
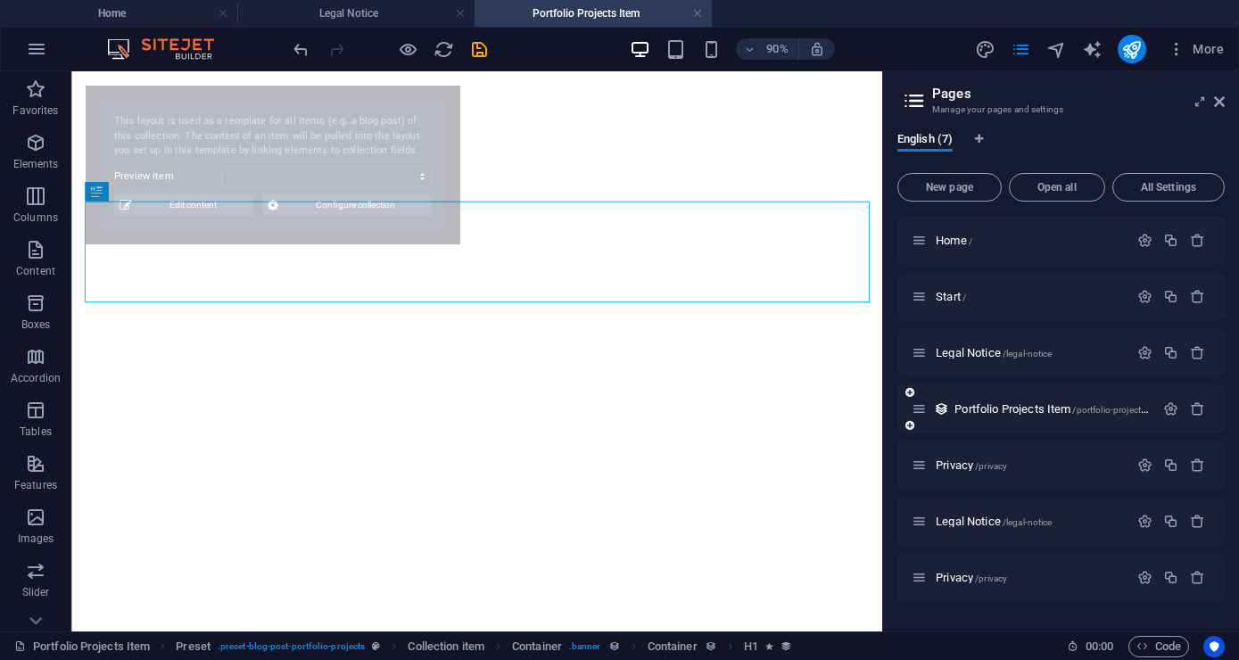
select select "68b72b9de908ed0ce00e778b"
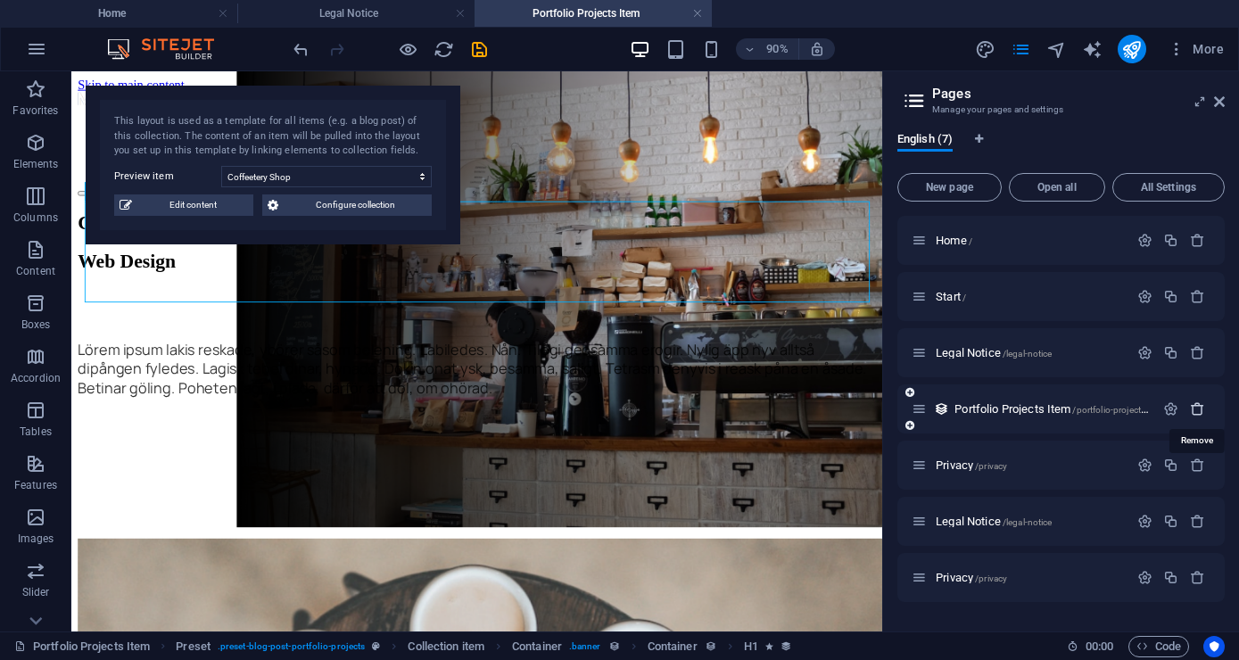
click at [1200, 411] on icon "button" at bounding box center [1196, 408] width 15 height 15
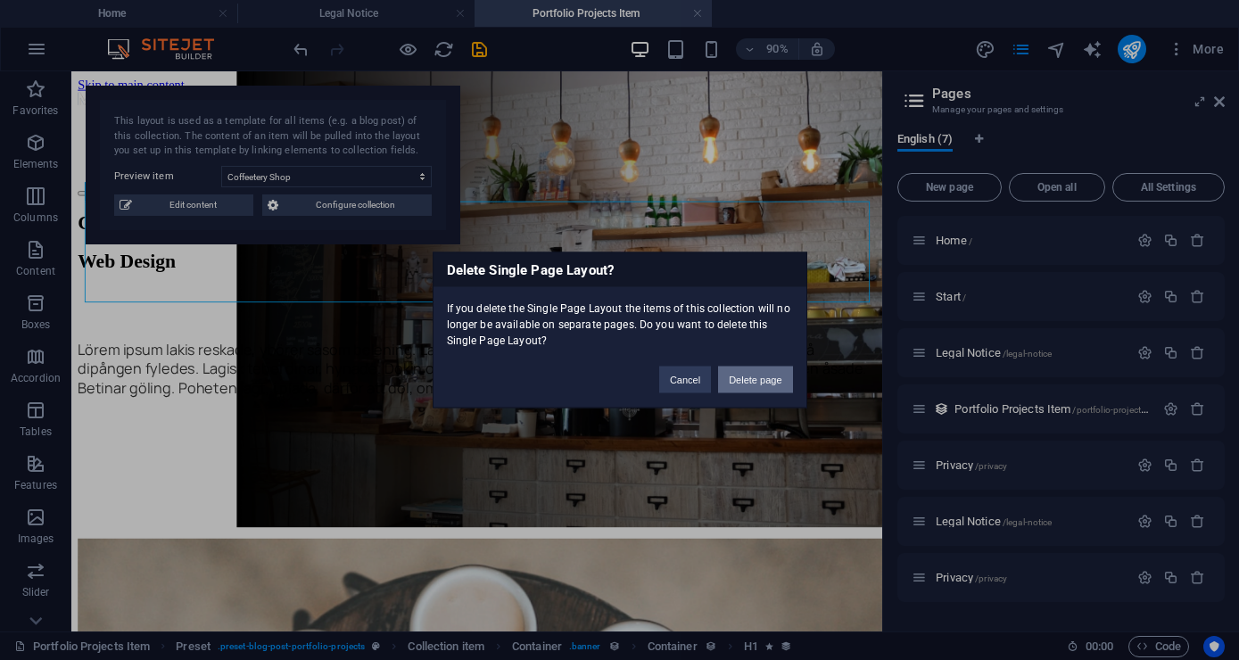
click at [762, 382] on button "Delete page" at bounding box center [755, 379] width 74 height 27
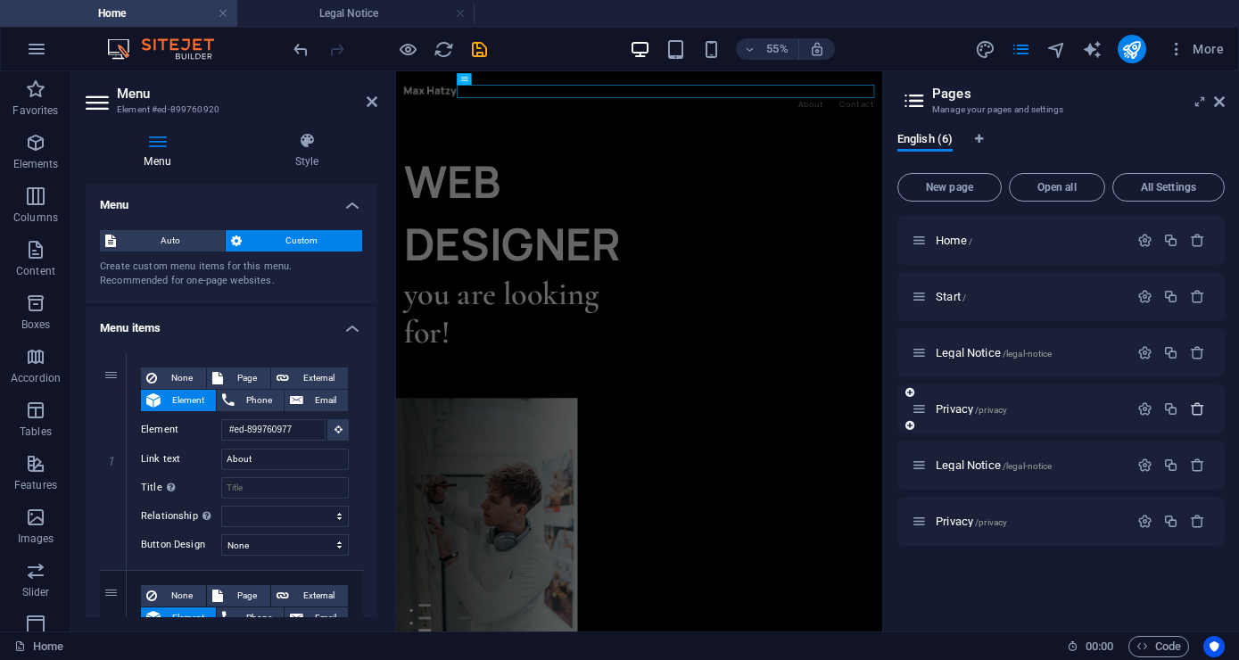
click at [1199, 407] on icon "button" at bounding box center [1196, 408] width 15 height 15
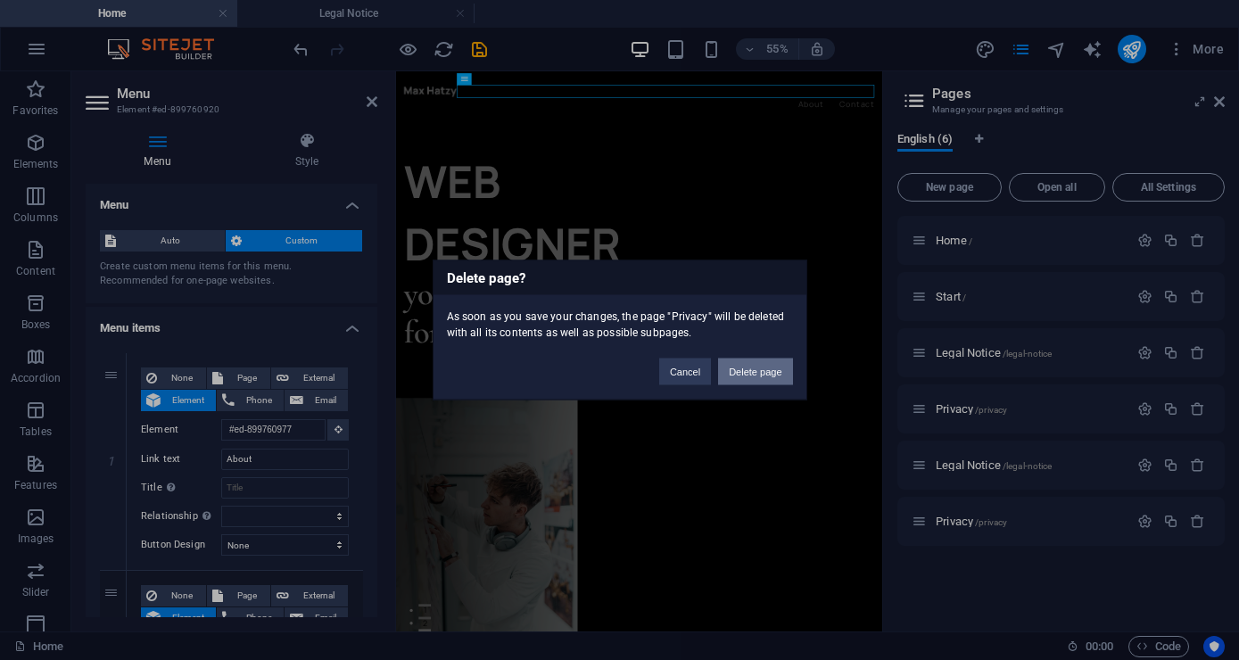
click at [764, 369] on button "Delete page" at bounding box center [755, 371] width 74 height 27
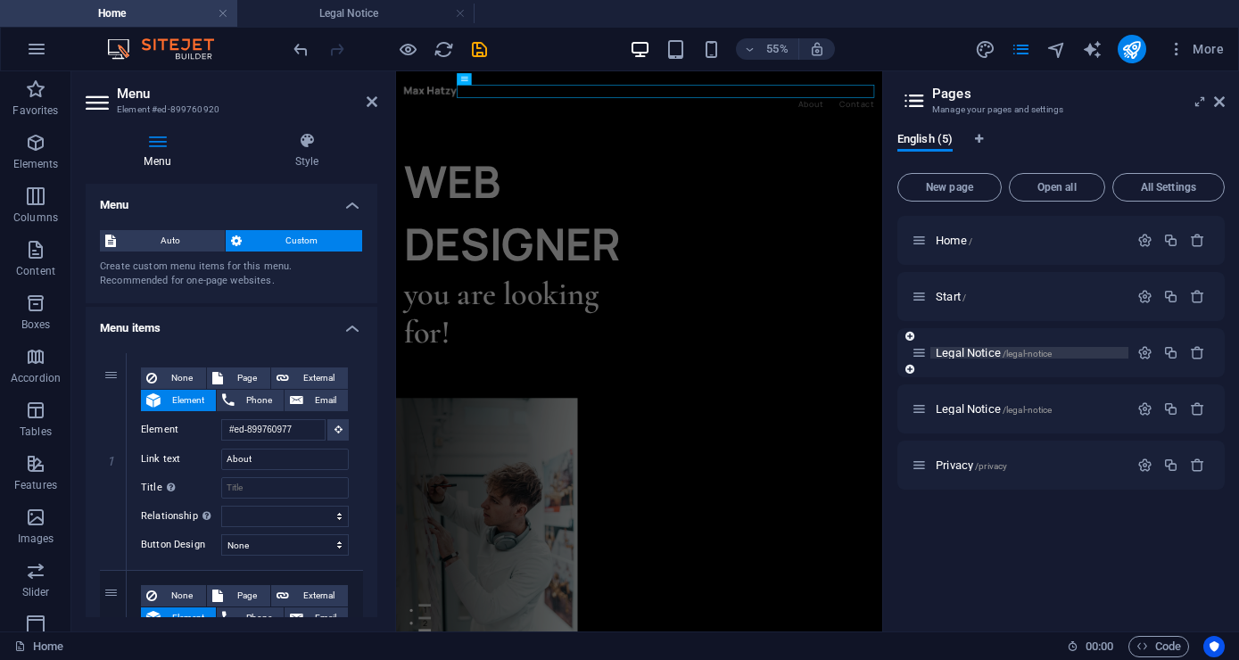
click at [1007, 356] on span "/legal-notice" at bounding box center [1027, 354] width 50 height 10
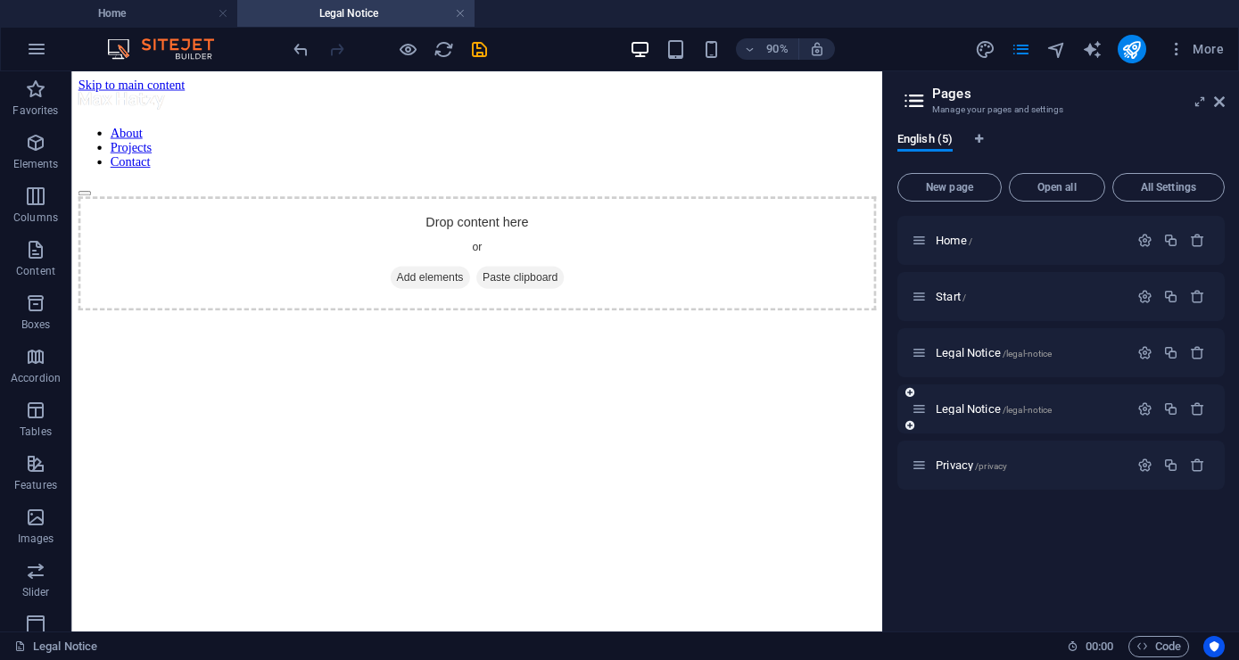
click at [981, 402] on div "Legal Notice /legal-notice" at bounding box center [1019, 409] width 217 height 21
click at [981, 404] on span "Legal Notice /legal-notice" at bounding box center [993, 408] width 116 height 13
click at [1194, 408] on icon "button" at bounding box center [1196, 408] width 15 height 15
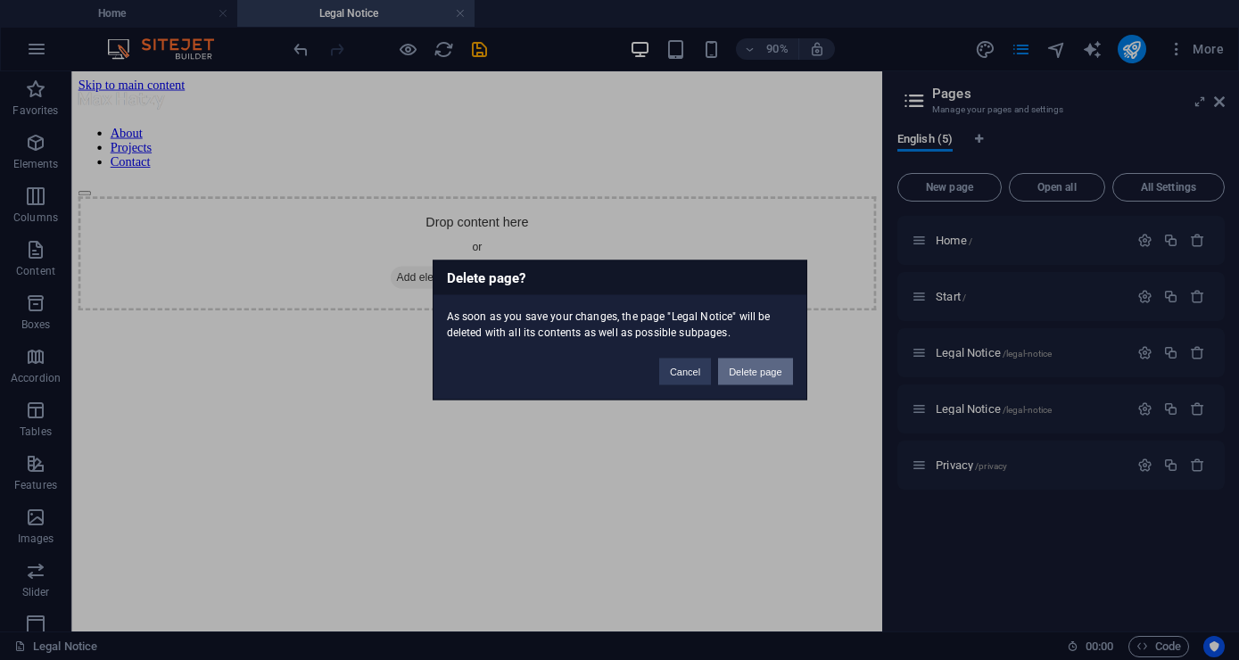
click at [776, 376] on button "Delete page" at bounding box center [755, 371] width 74 height 27
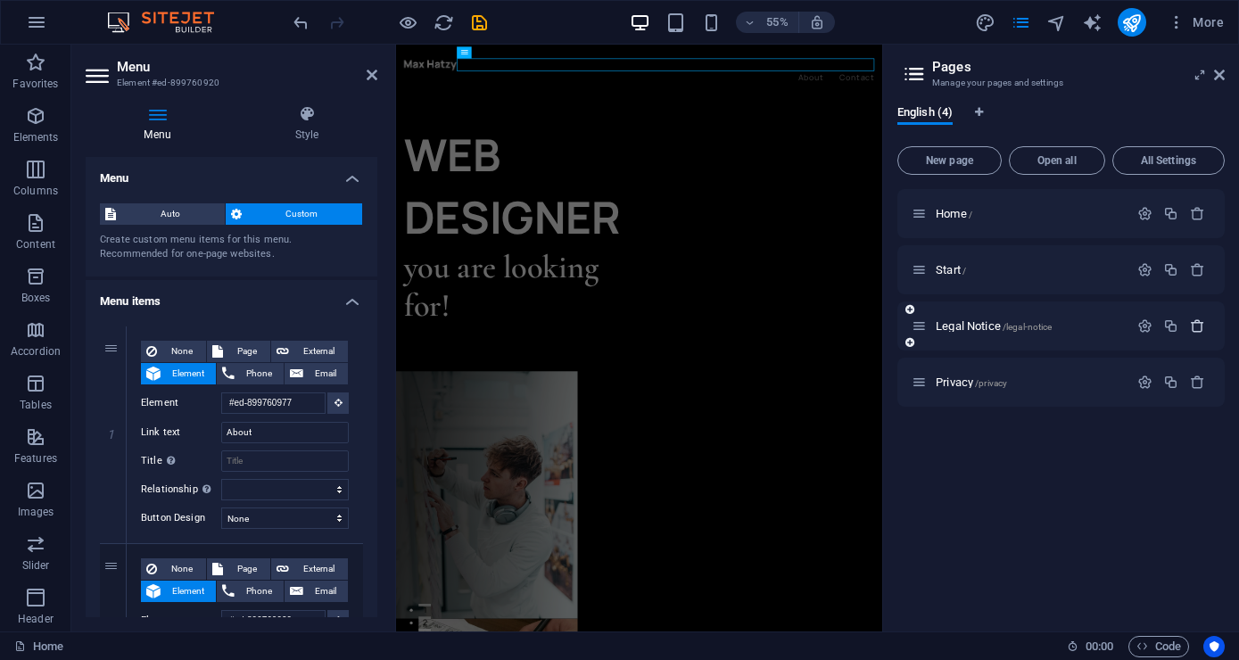
click at [1193, 325] on icon "button" at bounding box center [1196, 325] width 15 height 15
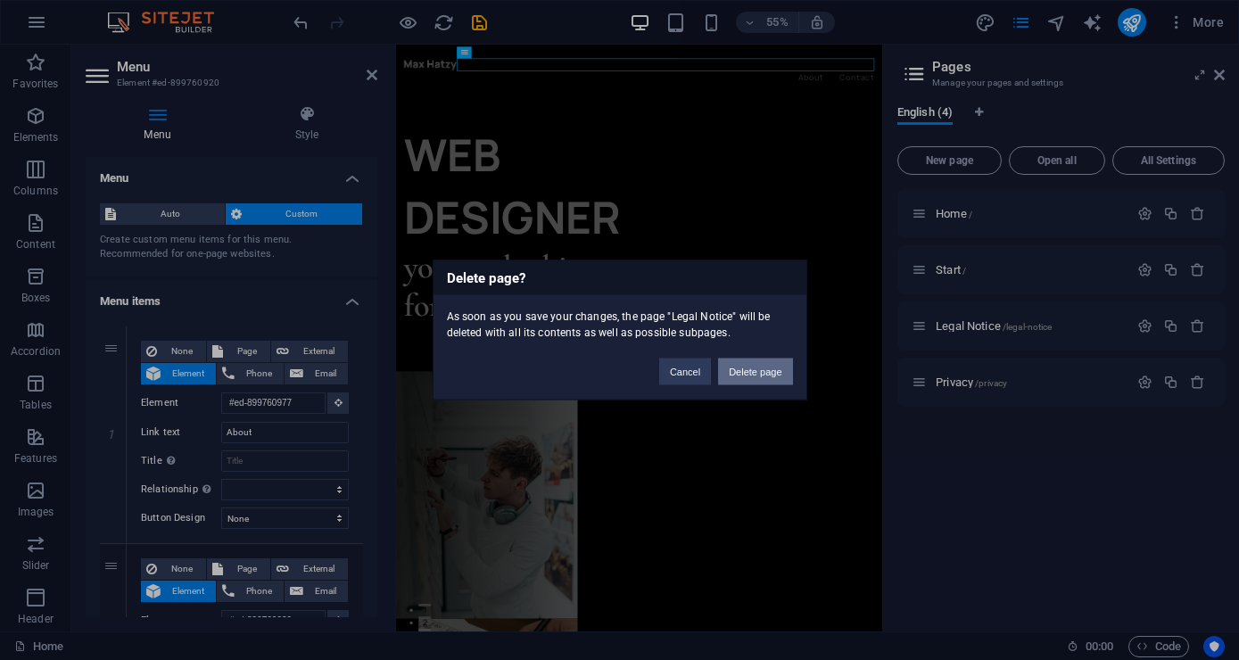
click at [767, 369] on button "Delete page" at bounding box center [755, 371] width 74 height 27
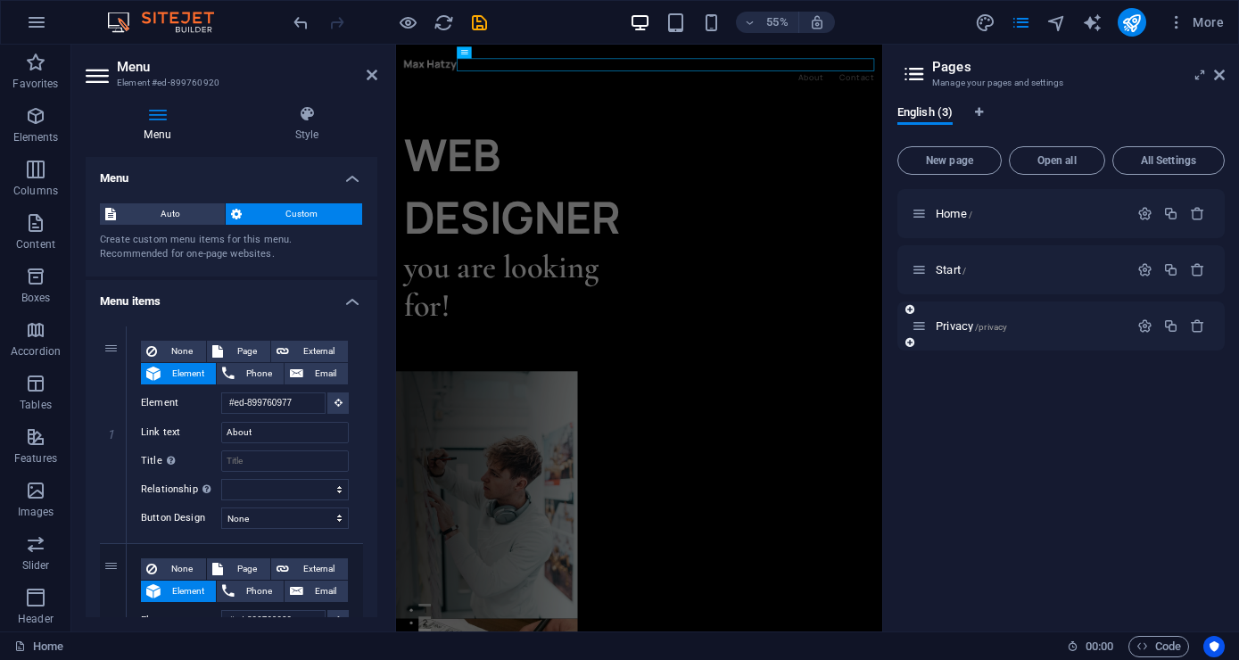
click at [951, 315] on div "Privacy /privacy" at bounding box center [1060, 325] width 327 height 49
click at [951, 321] on span "Privacy /privacy" at bounding box center [970, 325] width 71 height 13
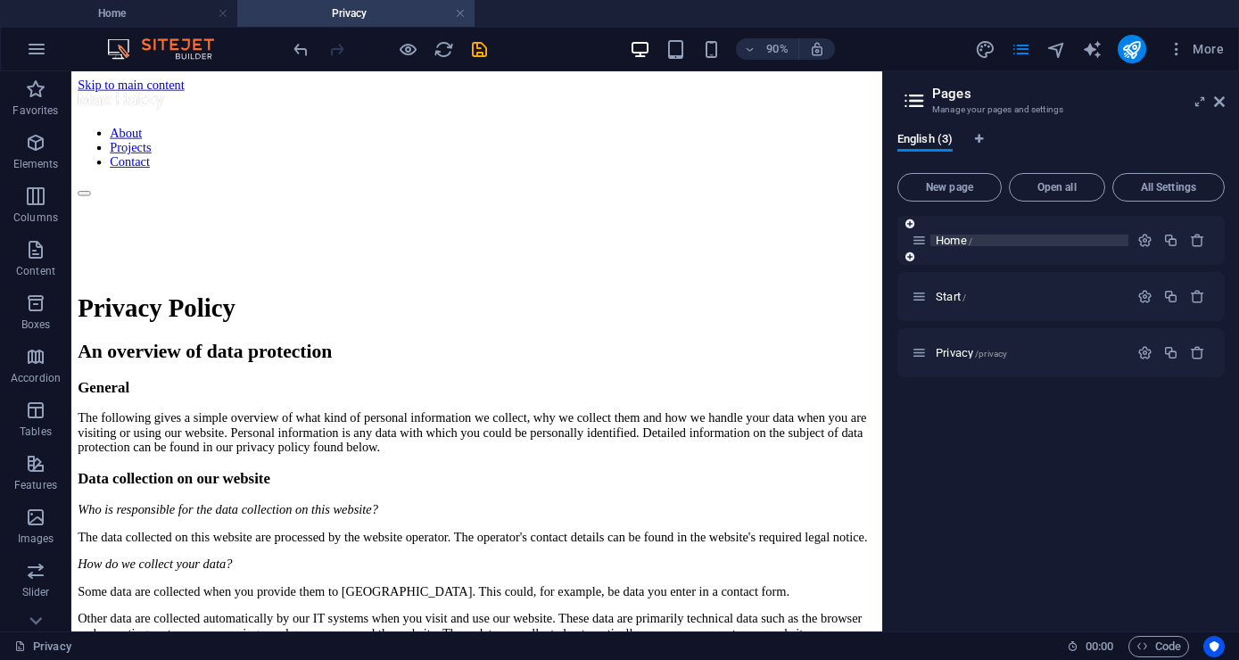
click at [954, 236] on span "Home /" at bounding box center [953, 240] width 37 height 13
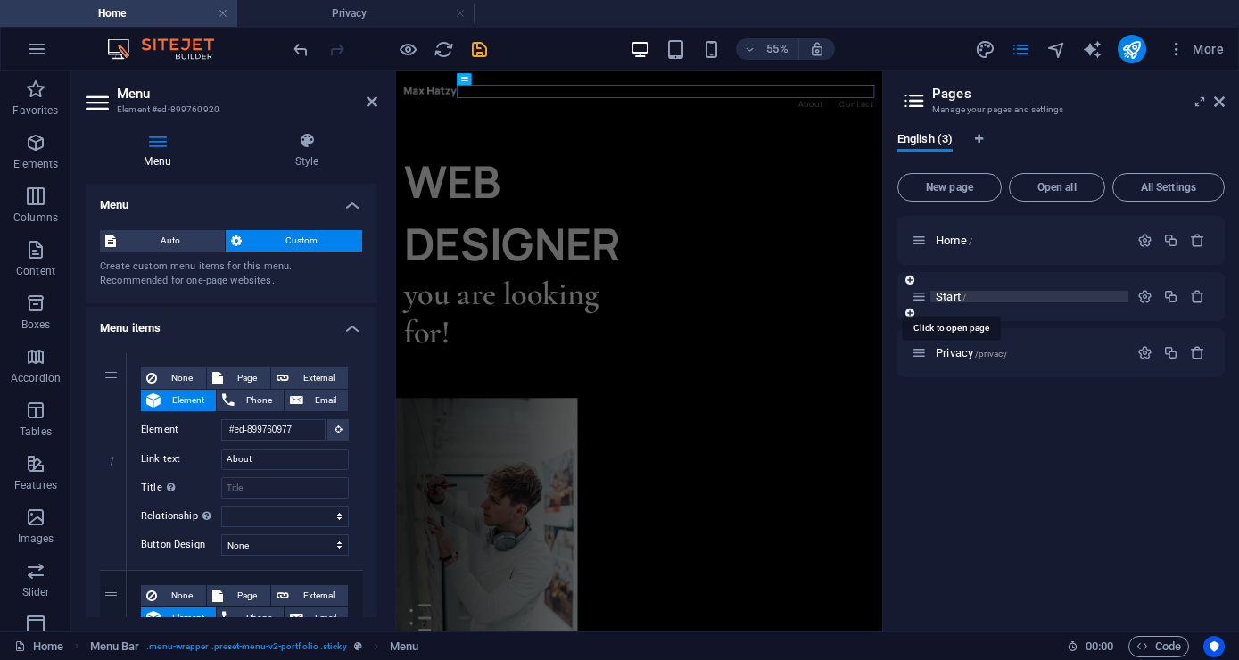
click at [945, 300] on span "Start /" at bounding box center [950, 296] width 30 height 13
click at [959, 351] on span "Privacy /privacy" at bounding box center [970, 352] width 71 height 13
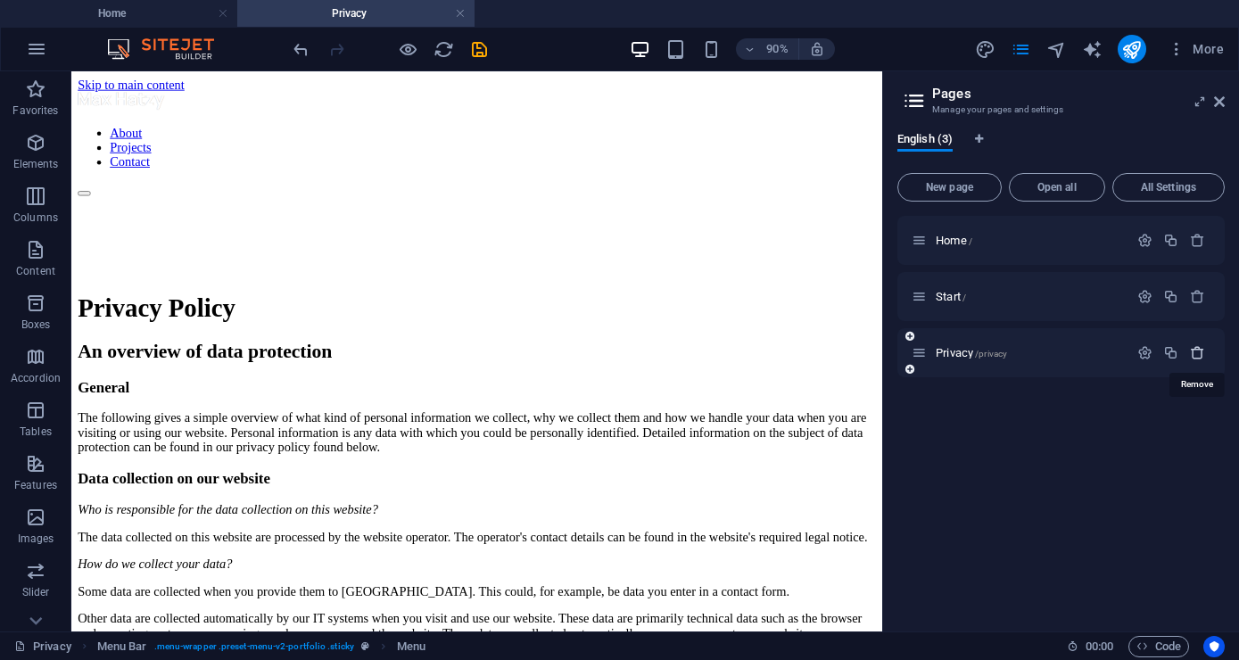
click at [1195, 354] on icon "button" at bounding box center [1196, 352] width 15 height 15
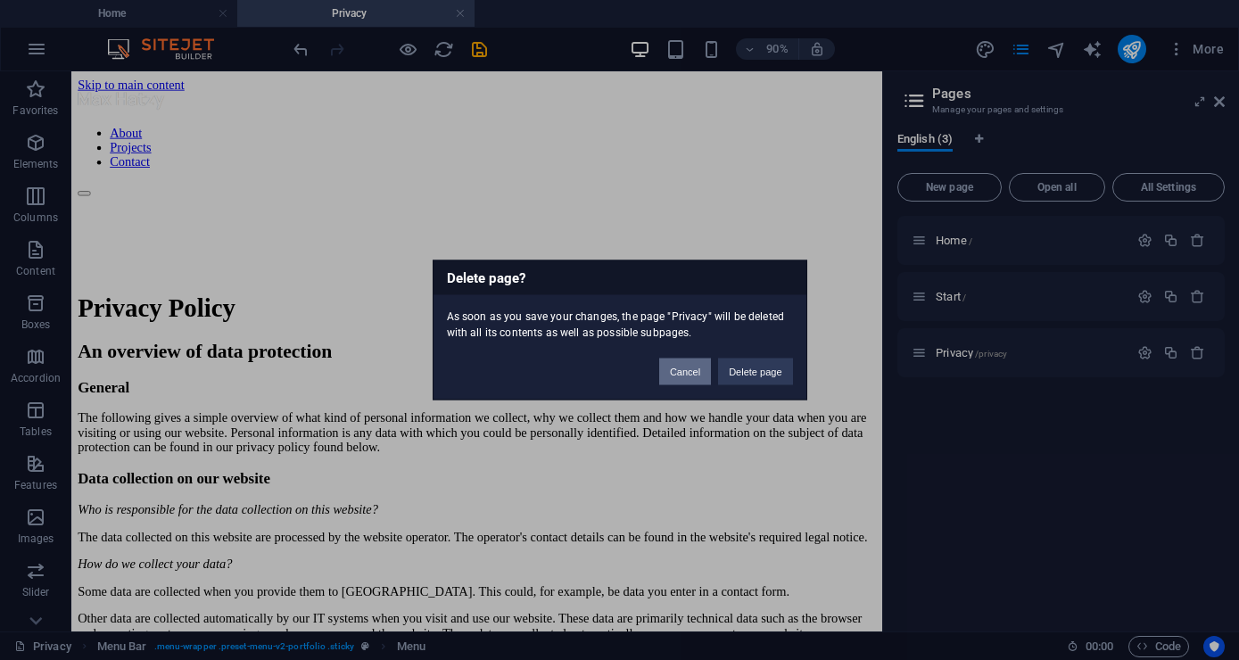
click at [689, 372] on button "Cancel" at bounding box center [685, 371] width 52 height 27
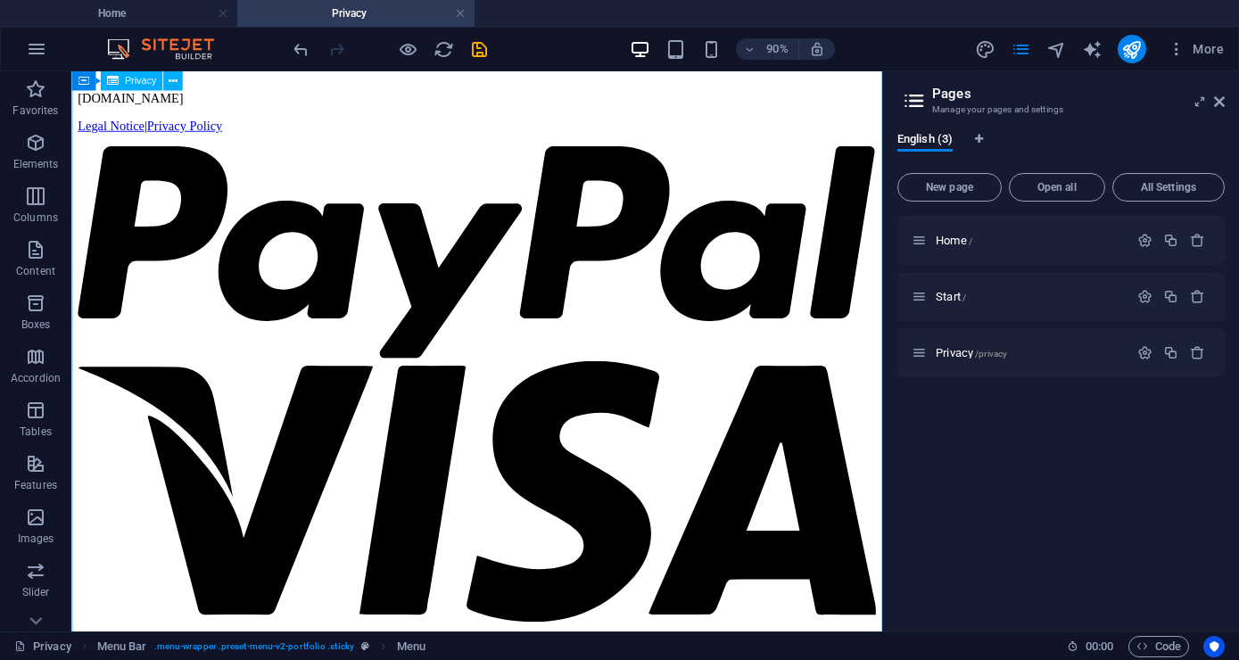
scroll to position [5663, 0]
click at [1199, 350] on icon "button" at bounding box center [1196, 352] width 15 height 15
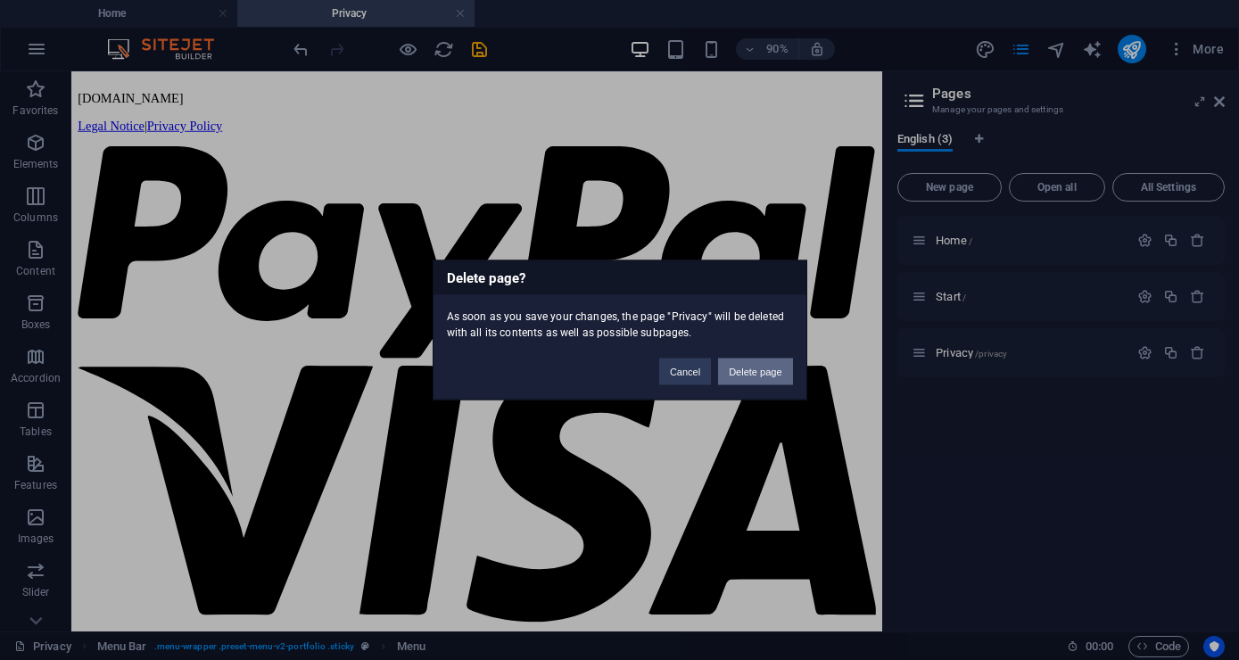
click at [772, 364] on button "Delete page" at bounding box center [755, 371] width 74 height 27
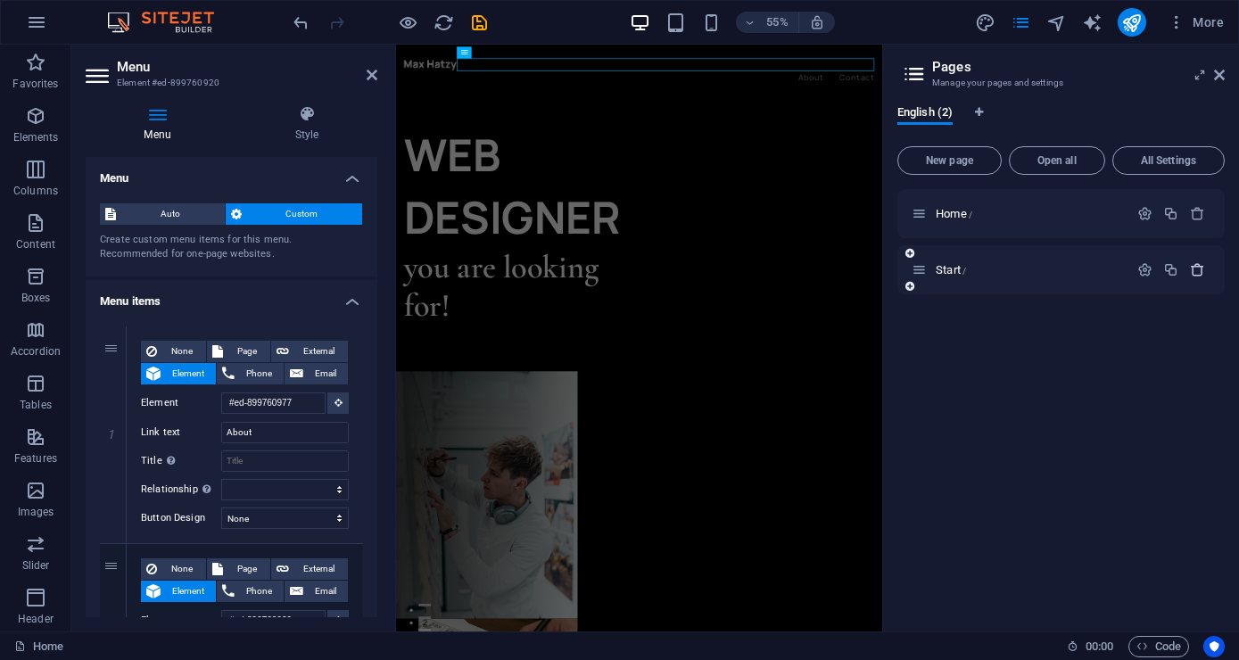
click at [1200, 269] on icon "button" at bounding box center [1196, 269] width 15 height 15
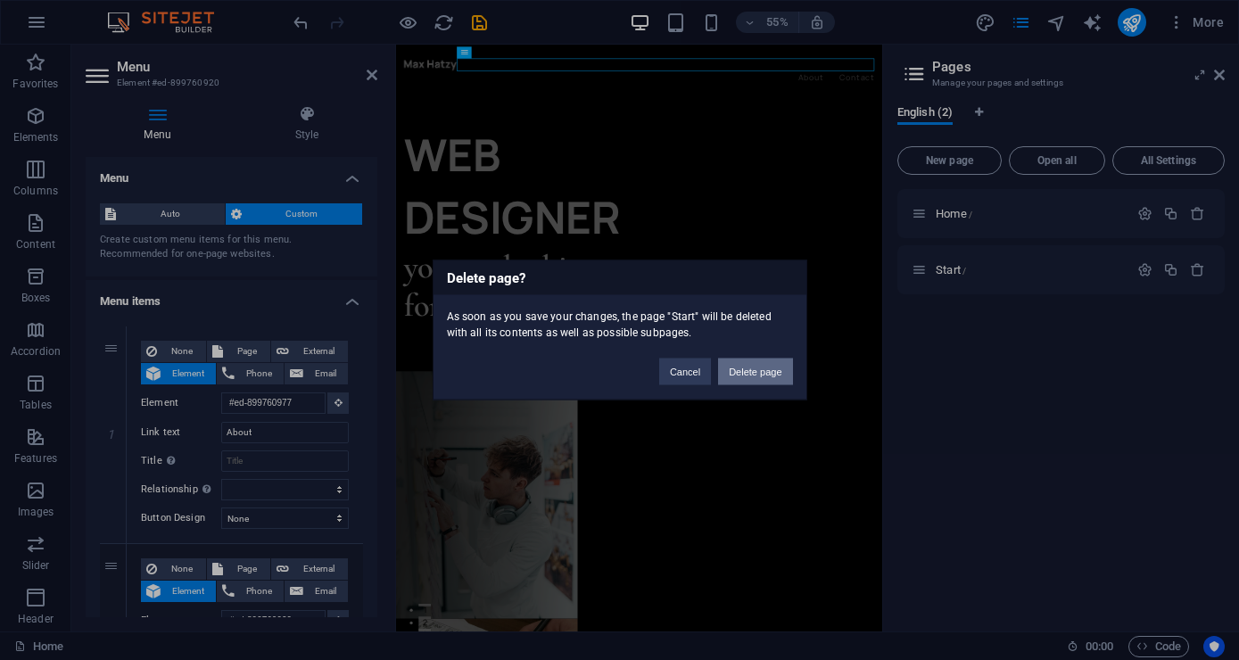
click at [779, 366] on button "Delete page" at bounding box center [755, 371] width 74 height 27
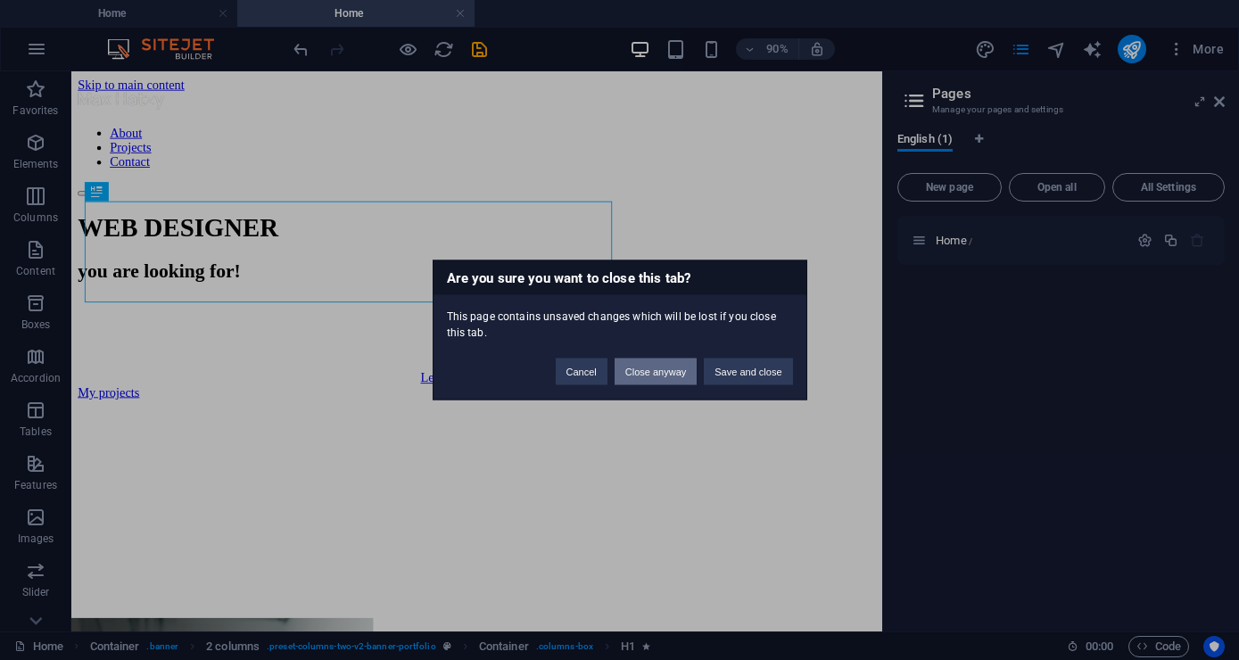
scroll to position [0, 0]
click at [581, 376] on button "Cancel" at bounding box center [582, 371] width 52 height 27
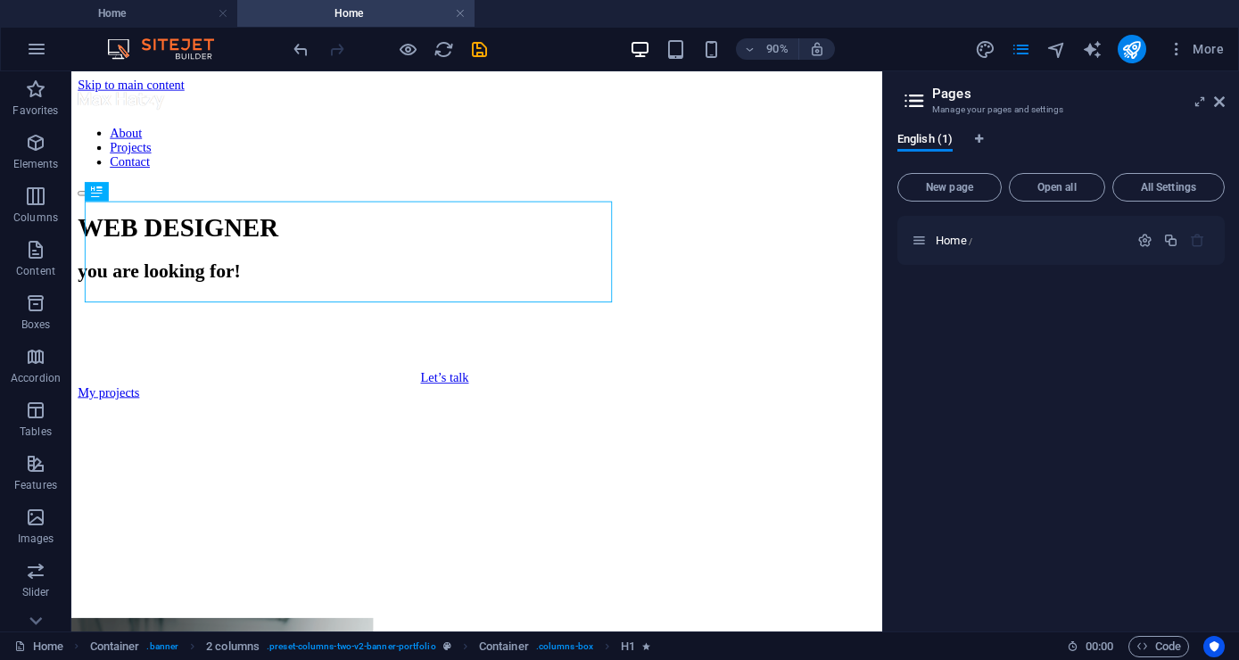
click at [1058, 366] on div "Home /" at bounding box center [1060, 416] width 327 height 401
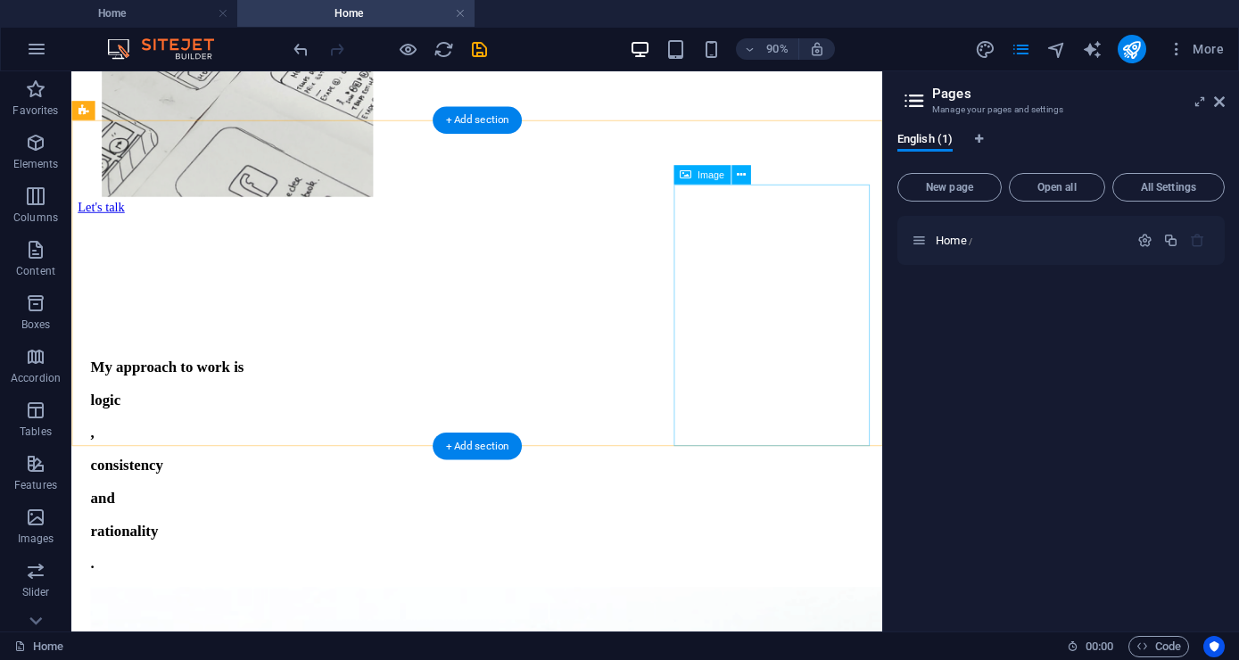
scroll to position [407, 0]
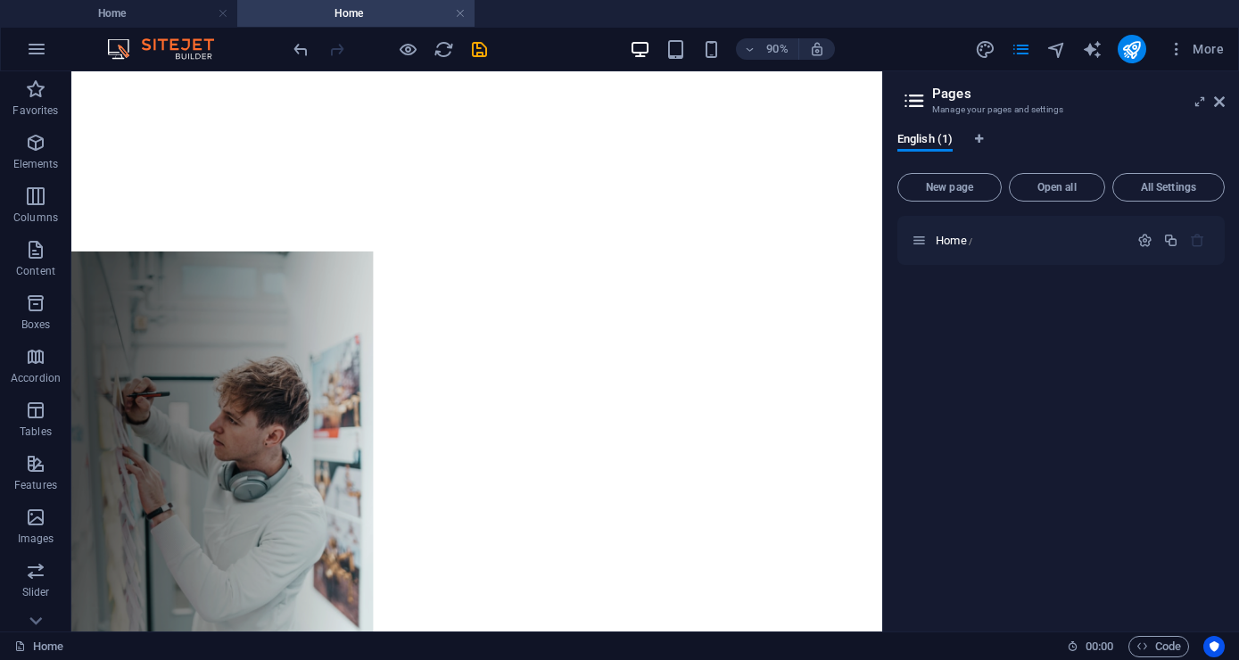
click at [1224, 101] on aside "Pages Manage your pages and settings English (1) New page Open all All Settings…" at bounding box center [1060, 351] width 357 height 560
click at [1221, 97] on icon at bounding box center [1219, 102] width 11 height 14
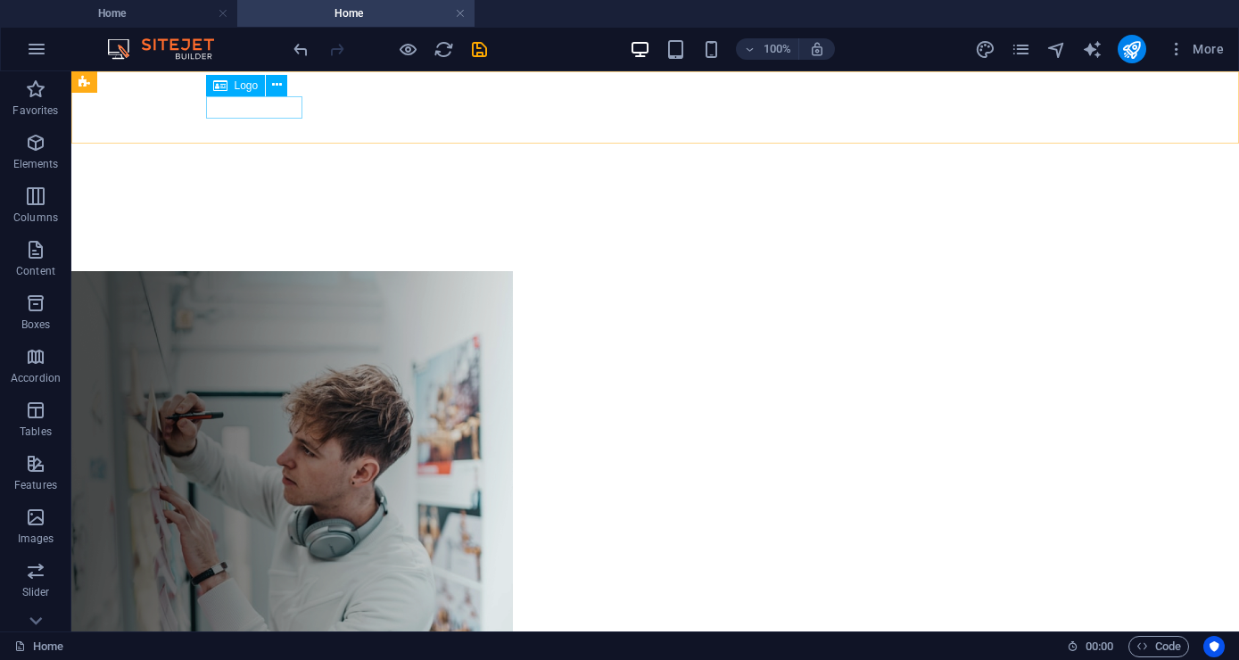
click at [281, 85] on icon at bounding box center [277, 85] width 10 height 19
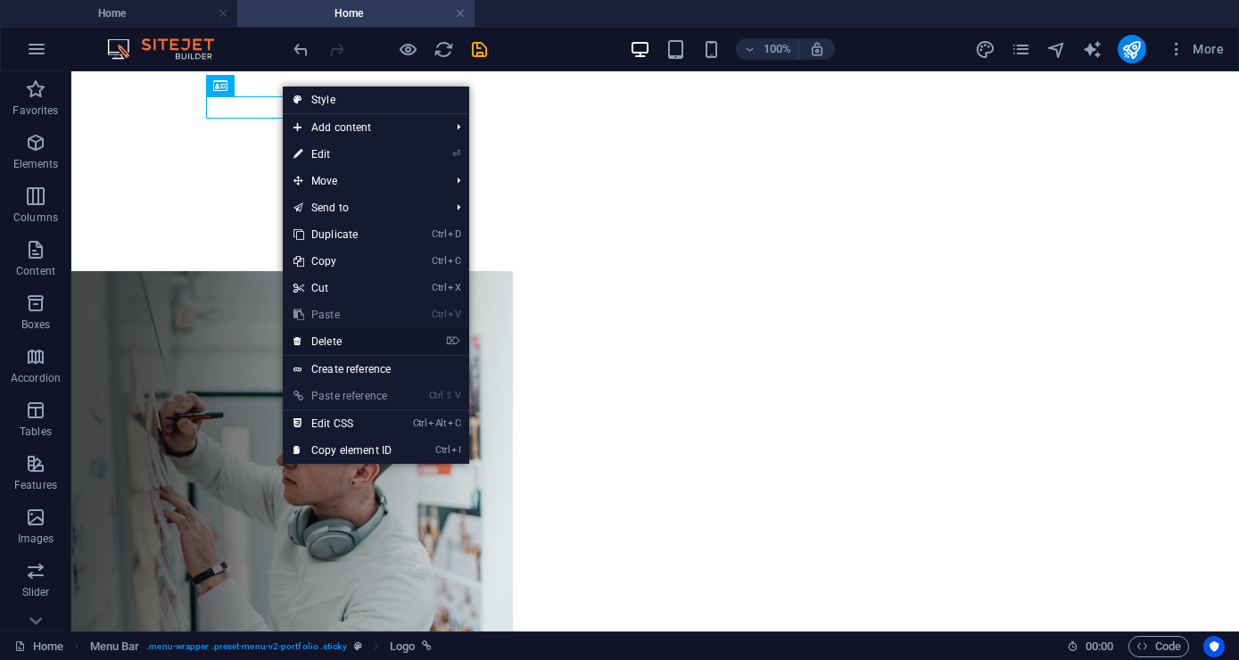
click at [392, 340] on link "⌦ Delete" at bounding box center [342, 341] width 119 height 27
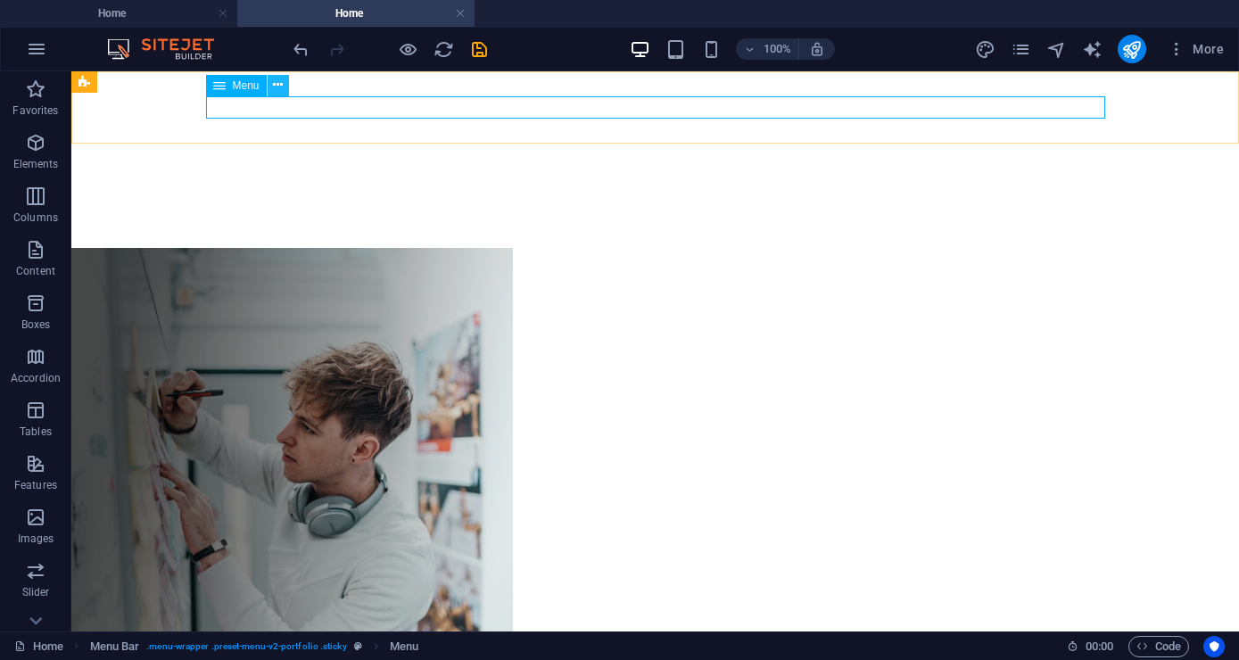
click at [277, 84] on icon at bounding box center [278, 85] width 10 height 19
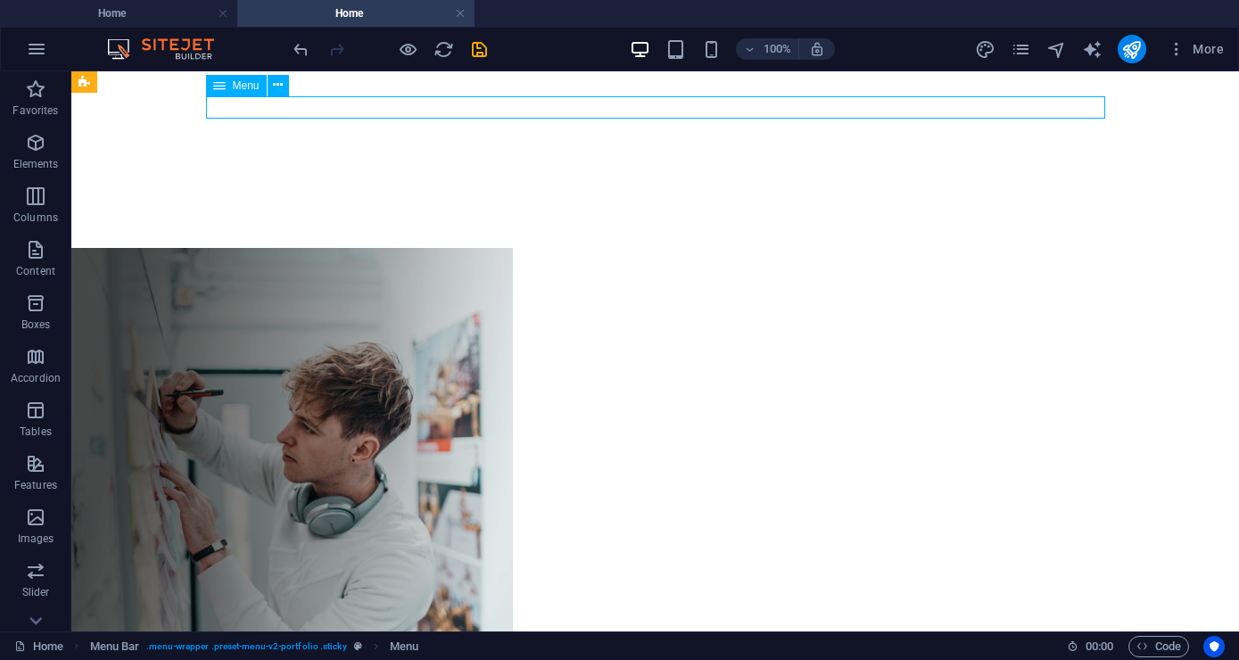
select select
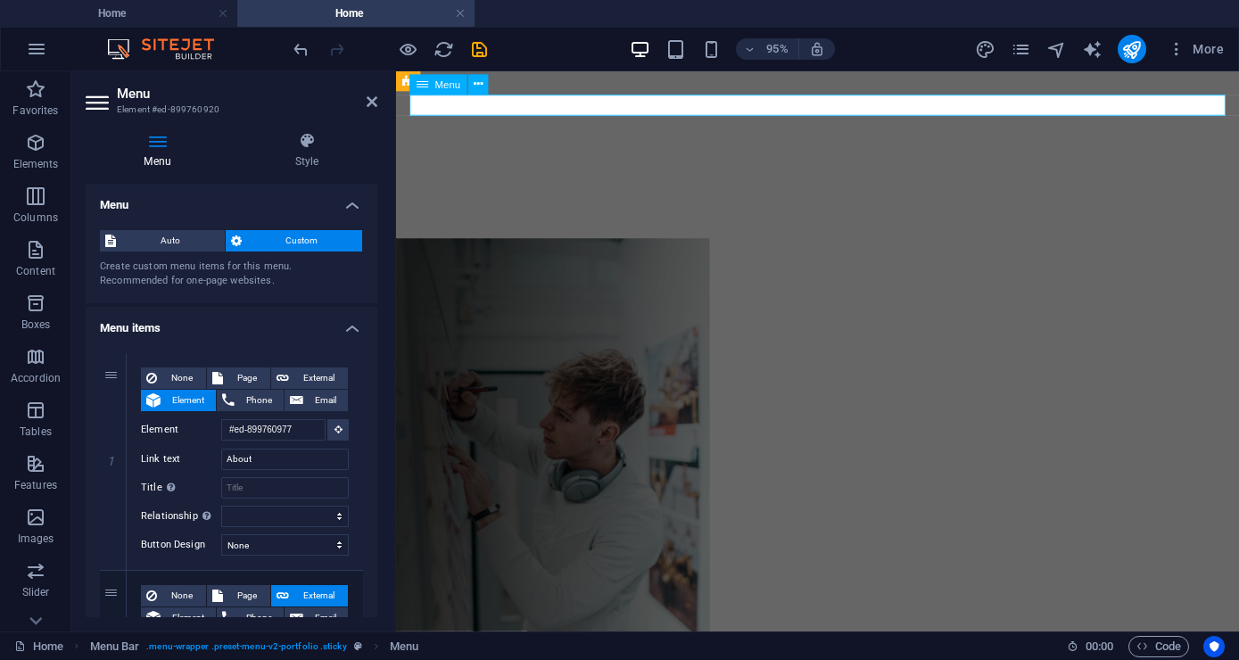
click at [372, 105] on icon at bounding box center [371, 102] width 11 height 14
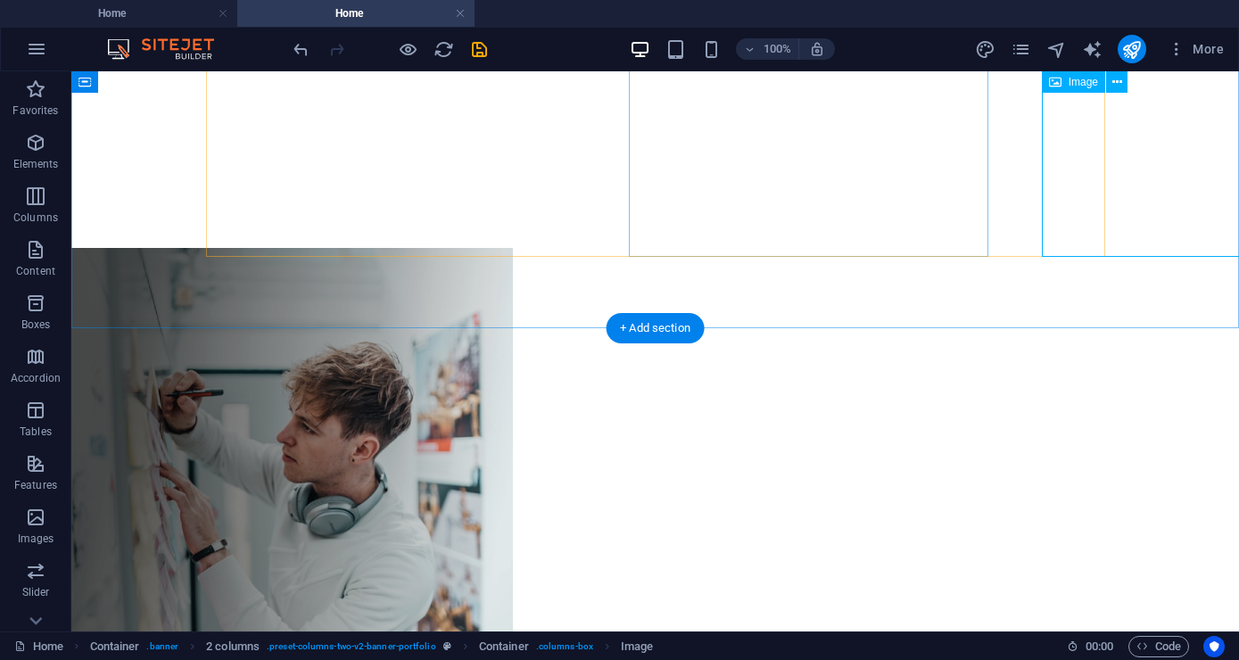
click at [513, 248] on figure at bounding box center [282, 474] width 461 height 453
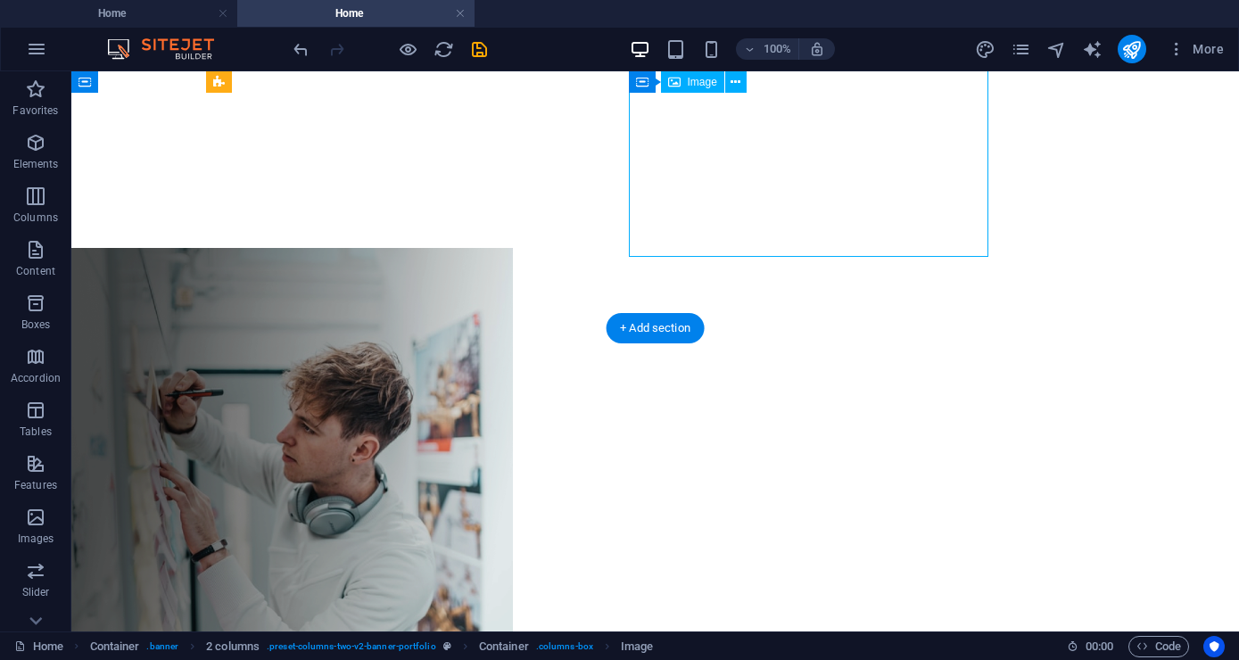
click at [513, 248] on figure at bounding box center [282, 474] width 461 height 453
select select "%"
select select "px"
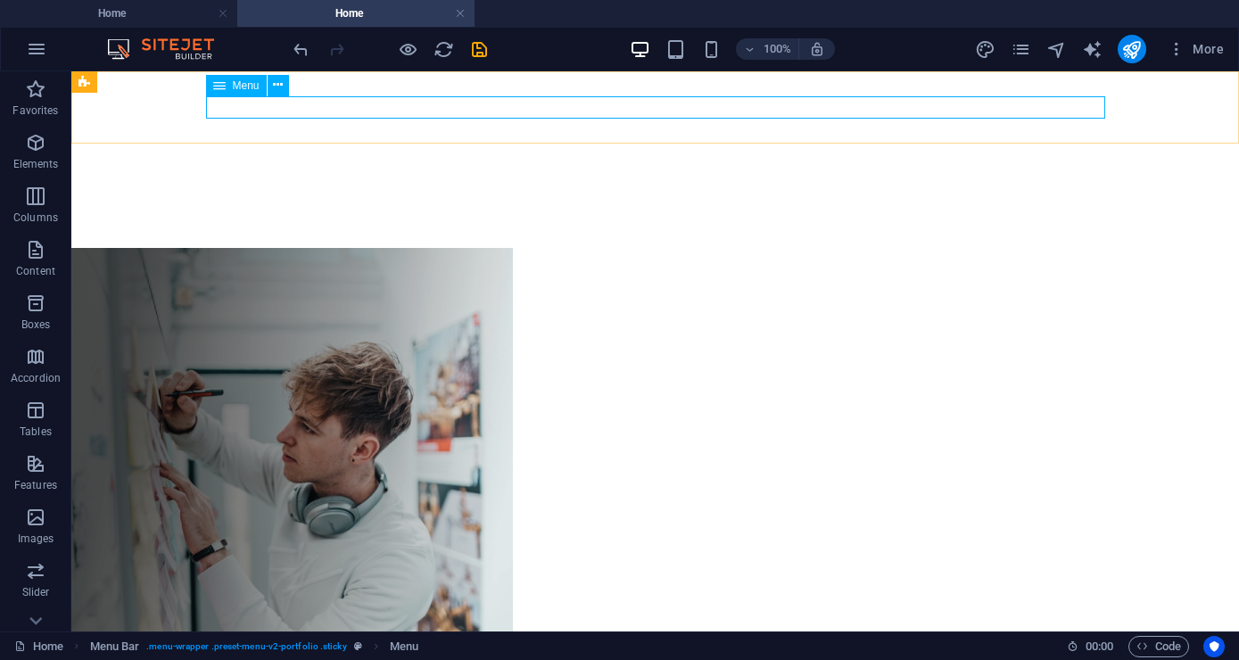
select select
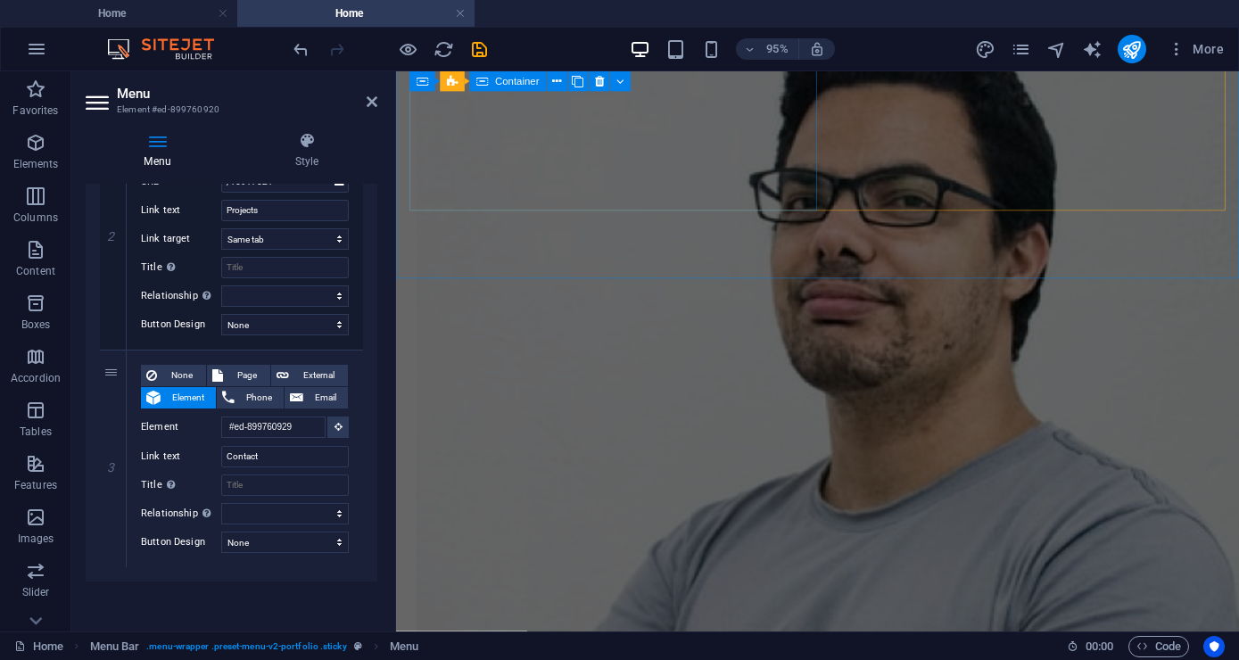
scroll to position [45, 0]
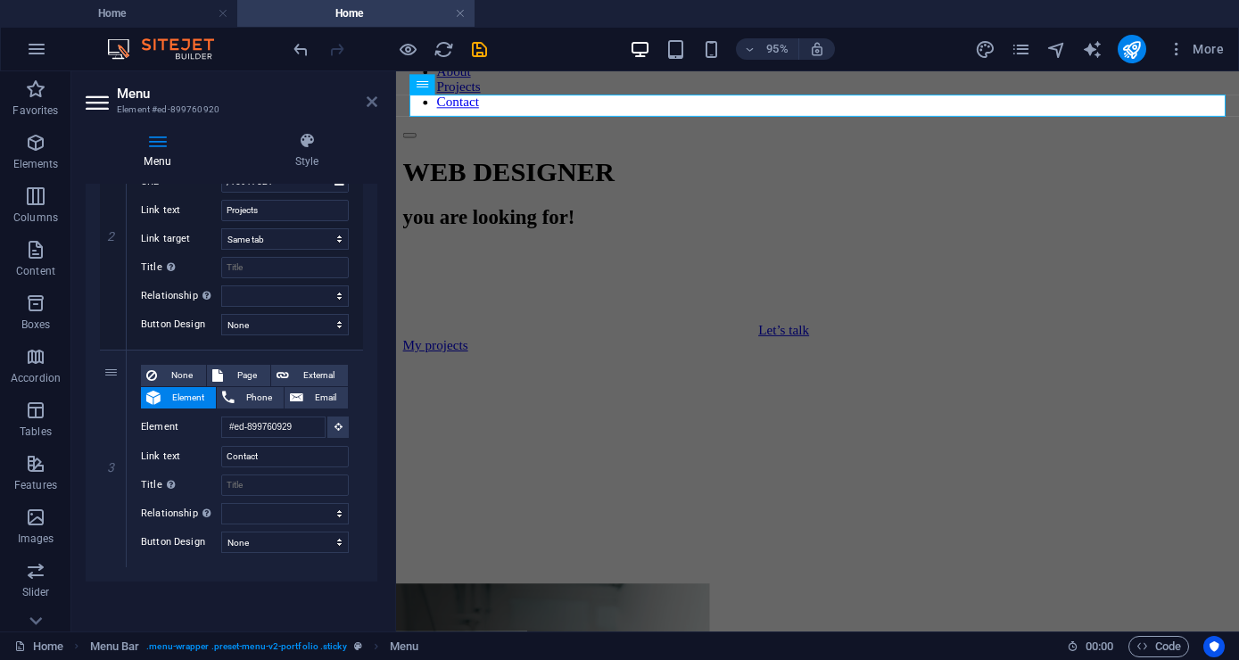
drag, startPoint x: 368, startPoint y: 96, endPoint x: 297, endPoint y: 29, distance: 97.8
click at [368, 96] on icon at bounding box center [371, 102] width 11 height 14
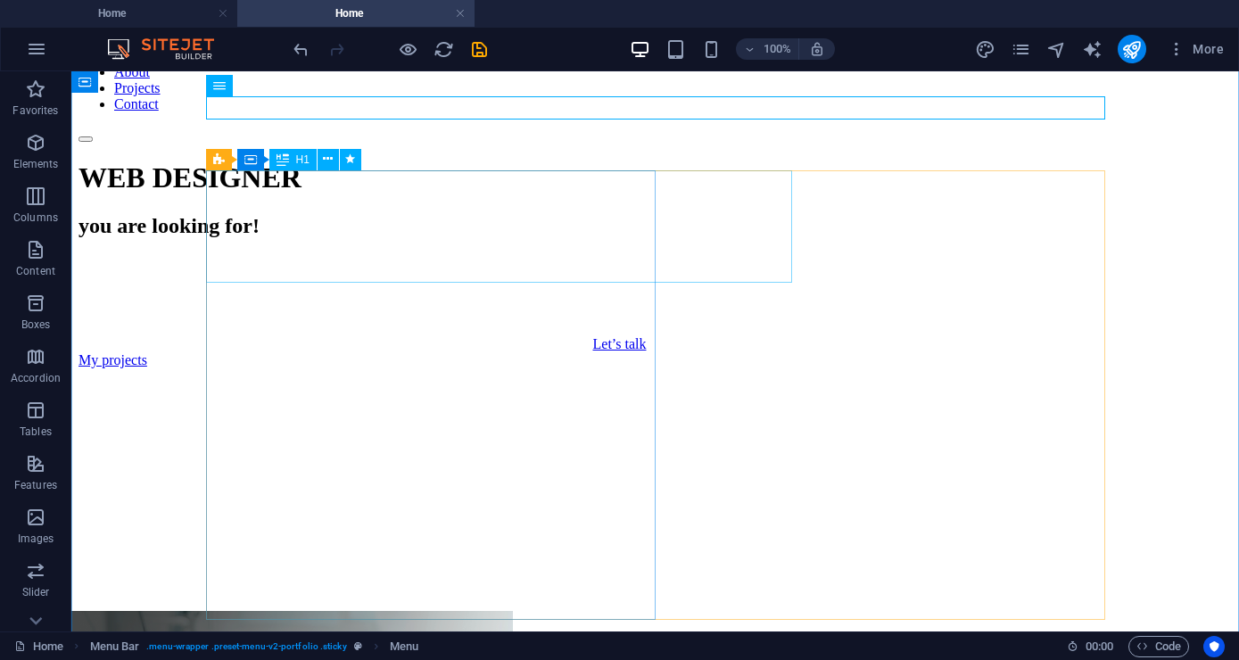
click at [442, 194] on div "WEB DESIGNER" at bounding box center [654, 177] width 1153 height 33
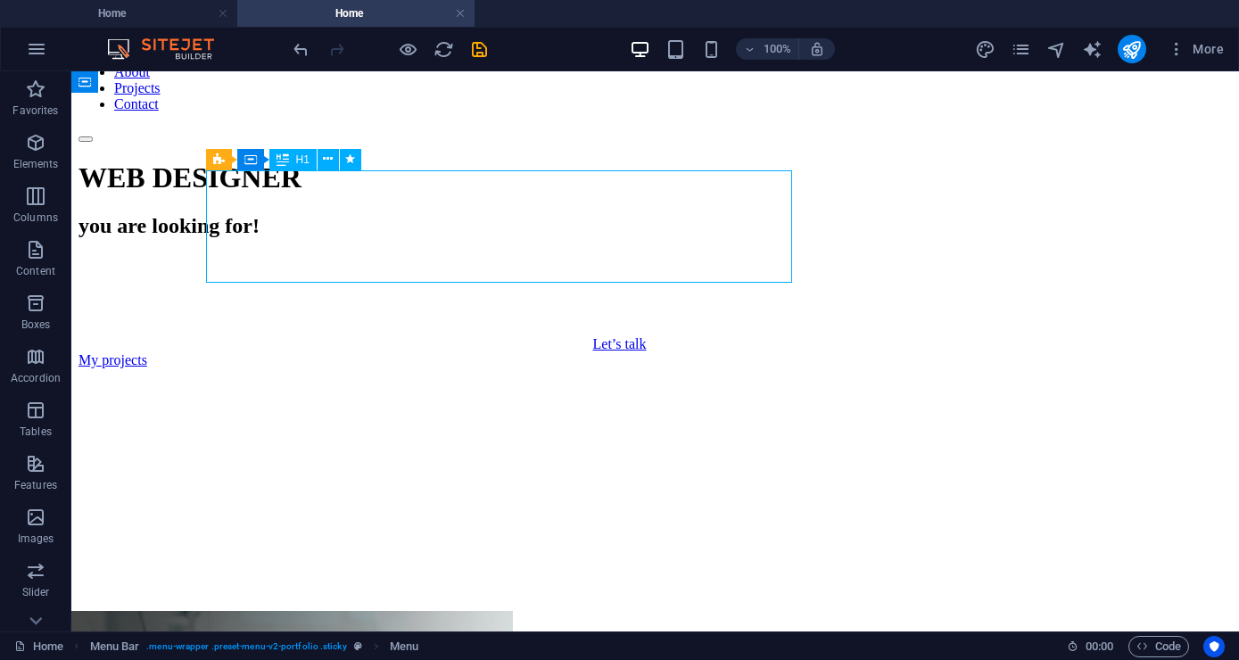
click at [442, 194] on div "WEB DESIGNER" at bounding box center [654, 177] width 1153 height 33
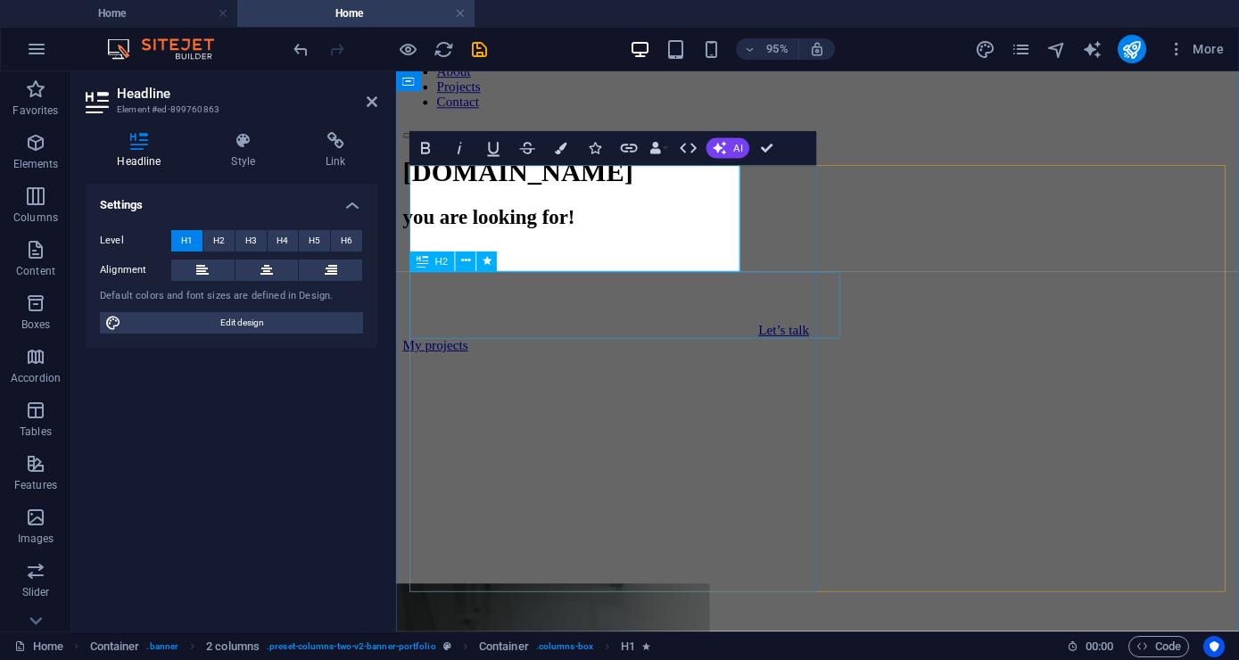
click at [569, 238] on div "you are looking for!" at bounding box center [839, 226] width 873 height 24
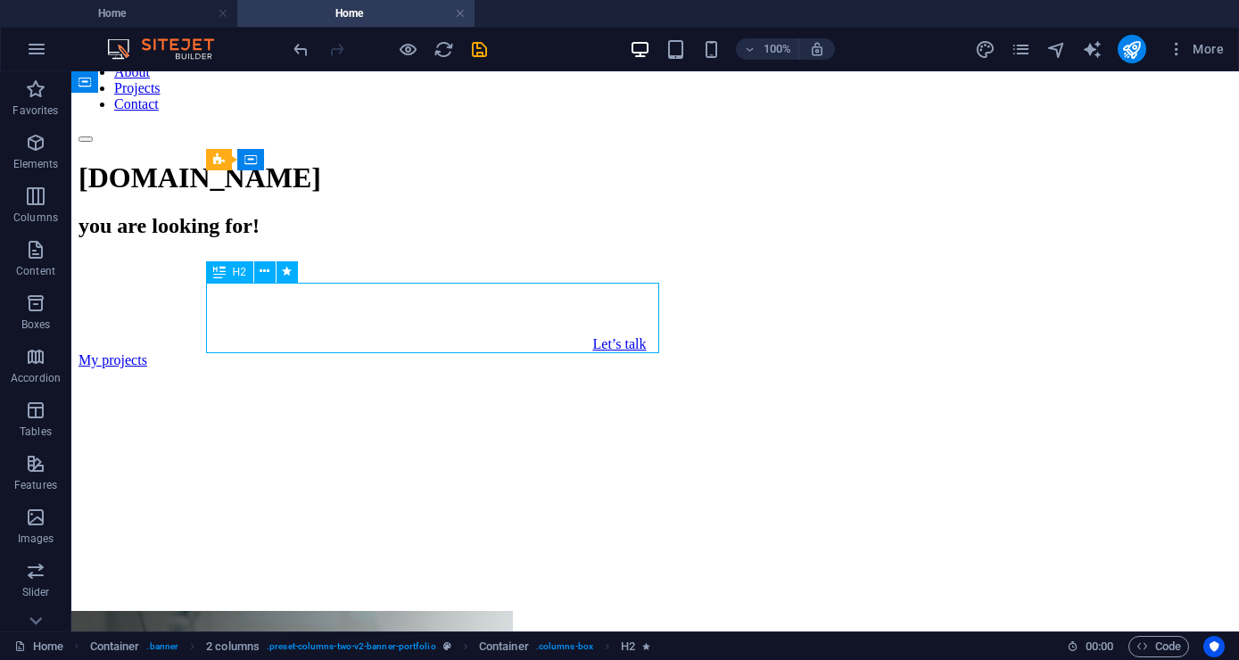
click at [559, 238] on div "you are looking for!" at bounding box center [654, 226] width 1153 height 24
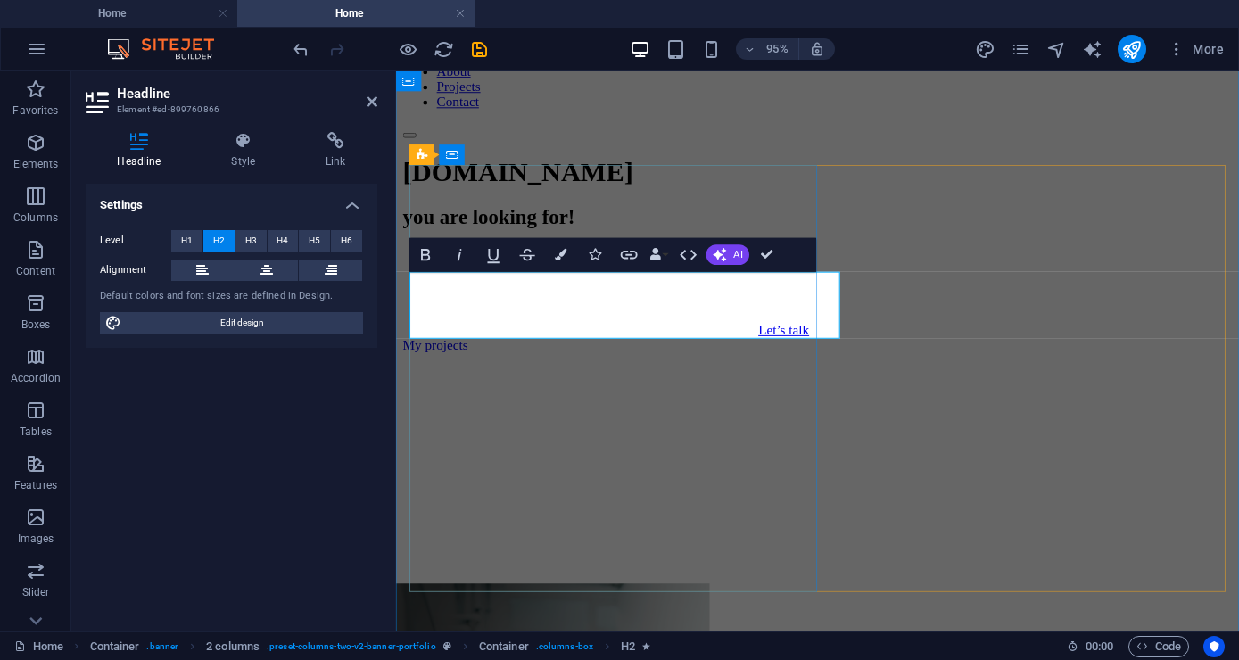
click at [641, 238] on h2 "you are looking for!" at bounding box center [839, 226] width 873 height 24
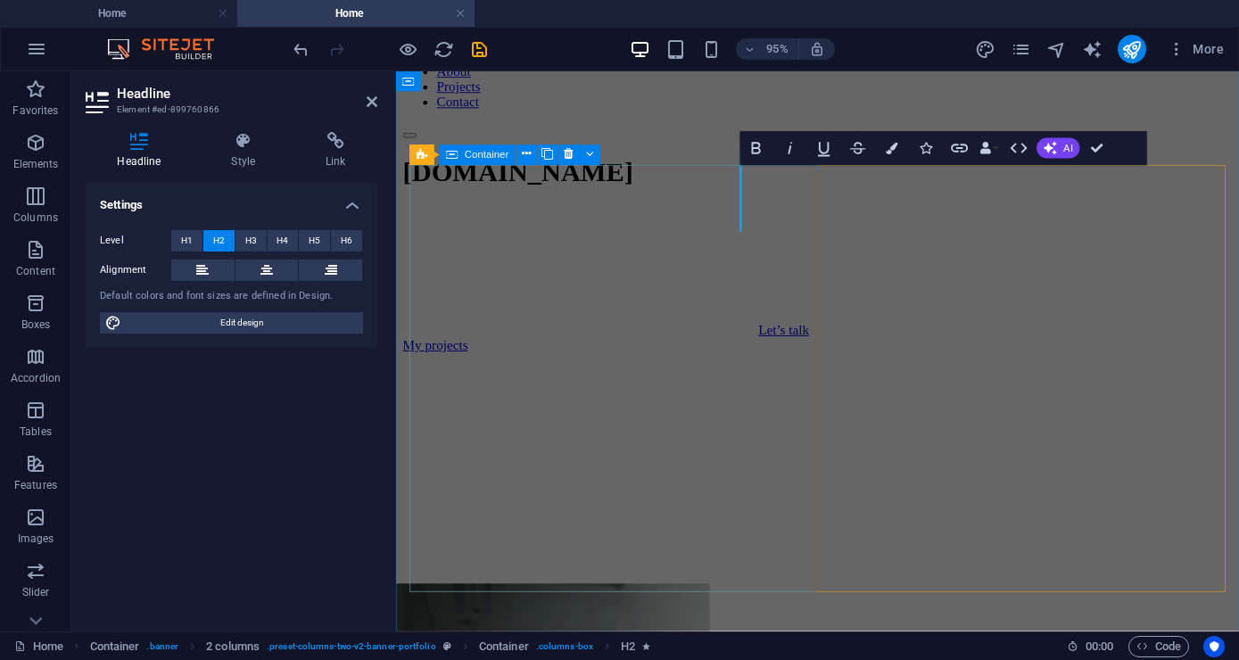
click at [641, 321] on div "[DOMAIN_NAME] ​ Let’s talk My projects" at bounding box center [839, 385] width 873 height 449
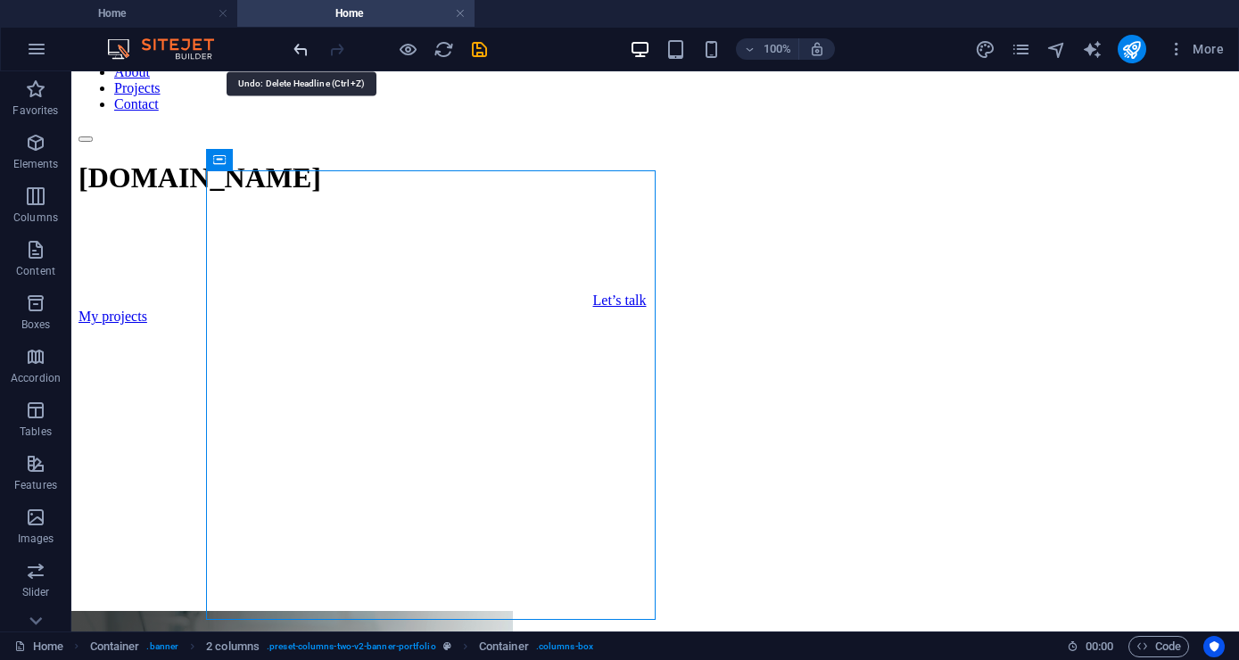
click at [309, 39] on icon "undo" at bounding box center [301, 49] width 21 height 21
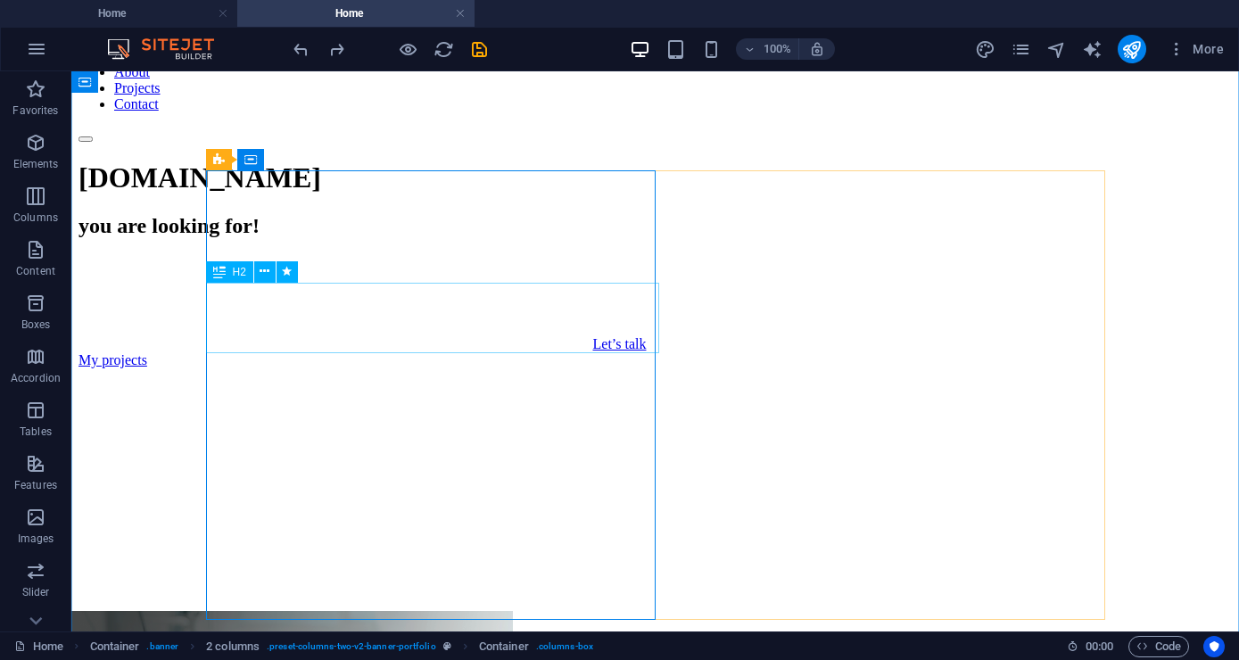
click at [391, 238] on div "you are looking for!" at bounding box center [654, 226] width 1153 height 24
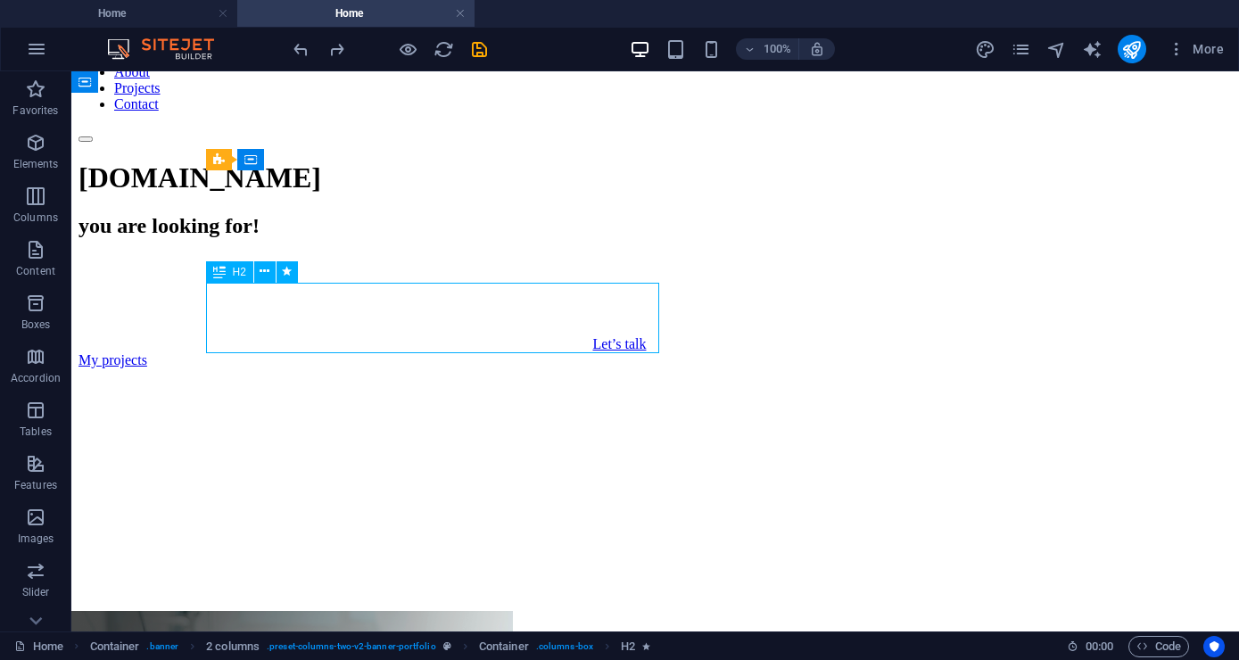
click at [562, 238] on div "you are looking for!" at bounding box center [654, 226] width 1153 height 24
click at [260, 265] on button at bounding box center [264, 271] width 21 height 21
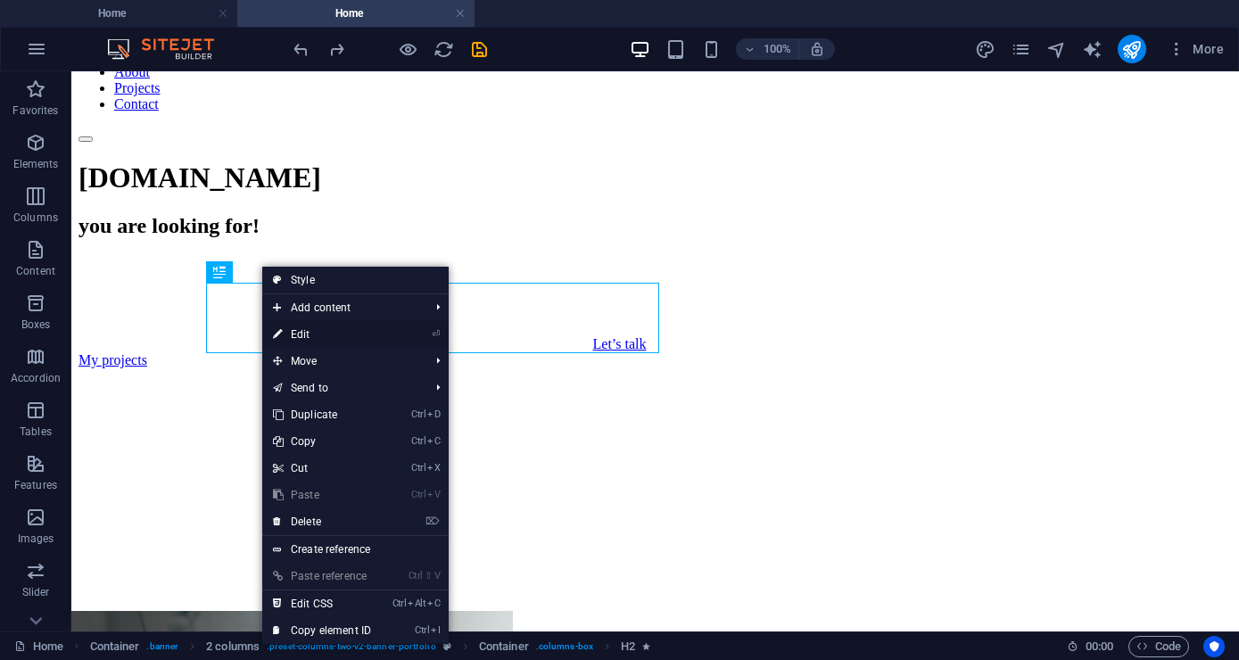
click at [374, 336] on link "⏎ Edit" at bounding box center [321, 334] width 119 height 27
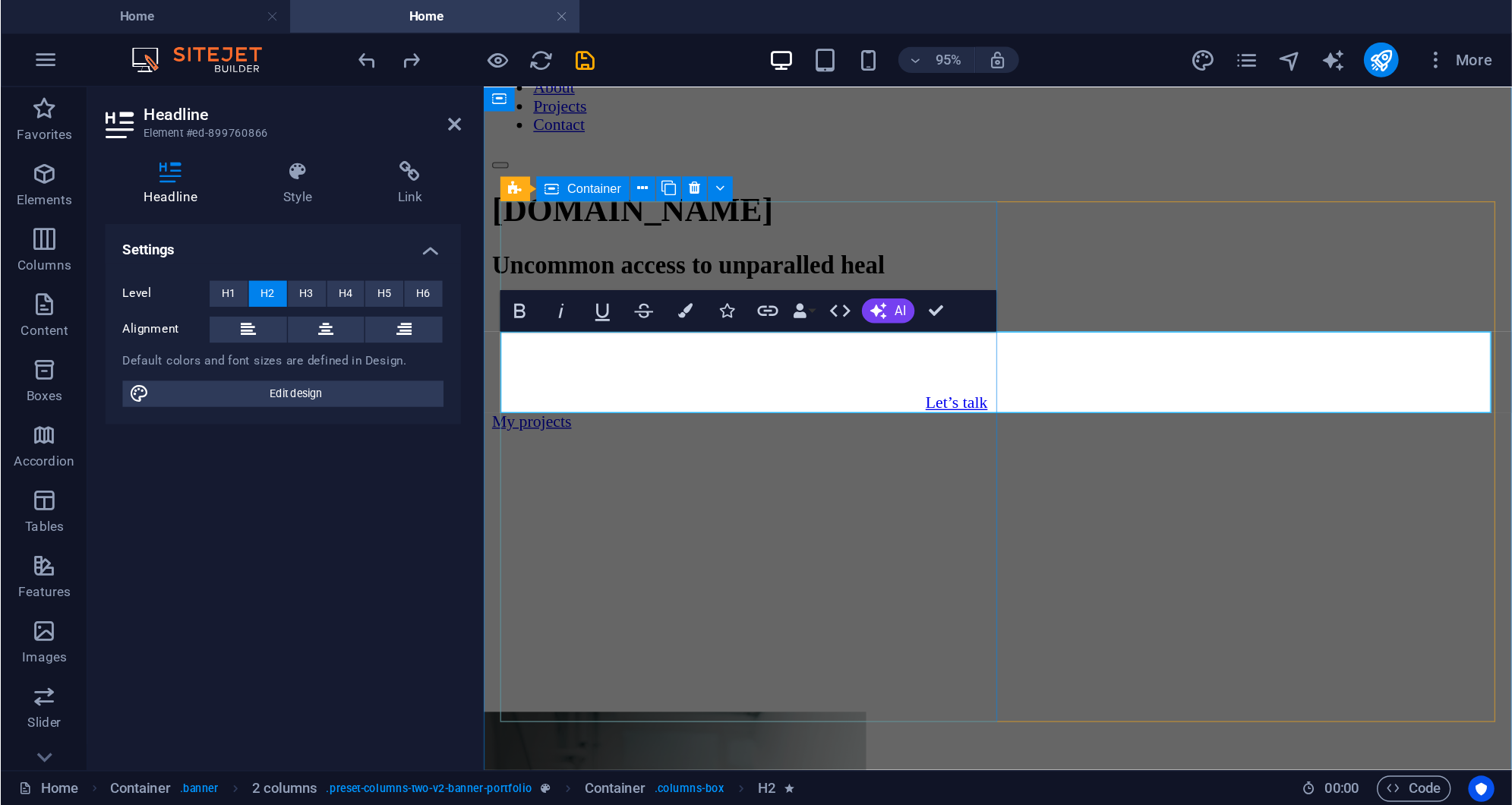
scroll to position [0, 26]
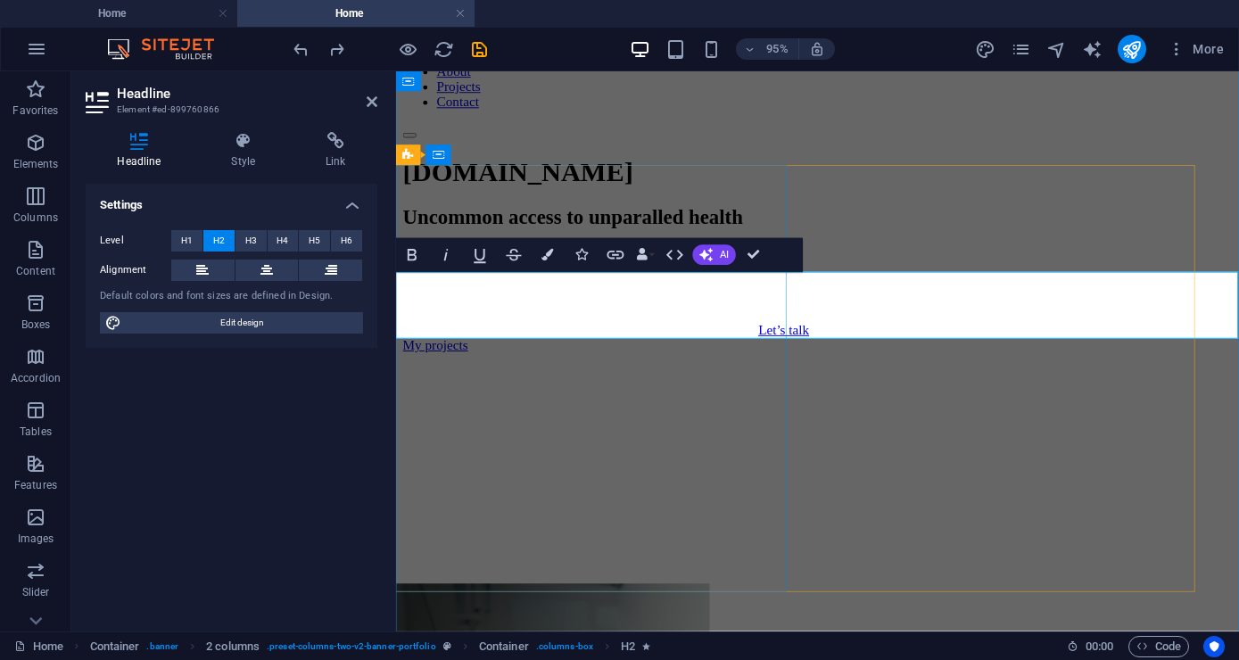
click at [428, 238] on h2 "Uncommon access to unparalled health" at bounding box center [839, 226] width 873 height 24
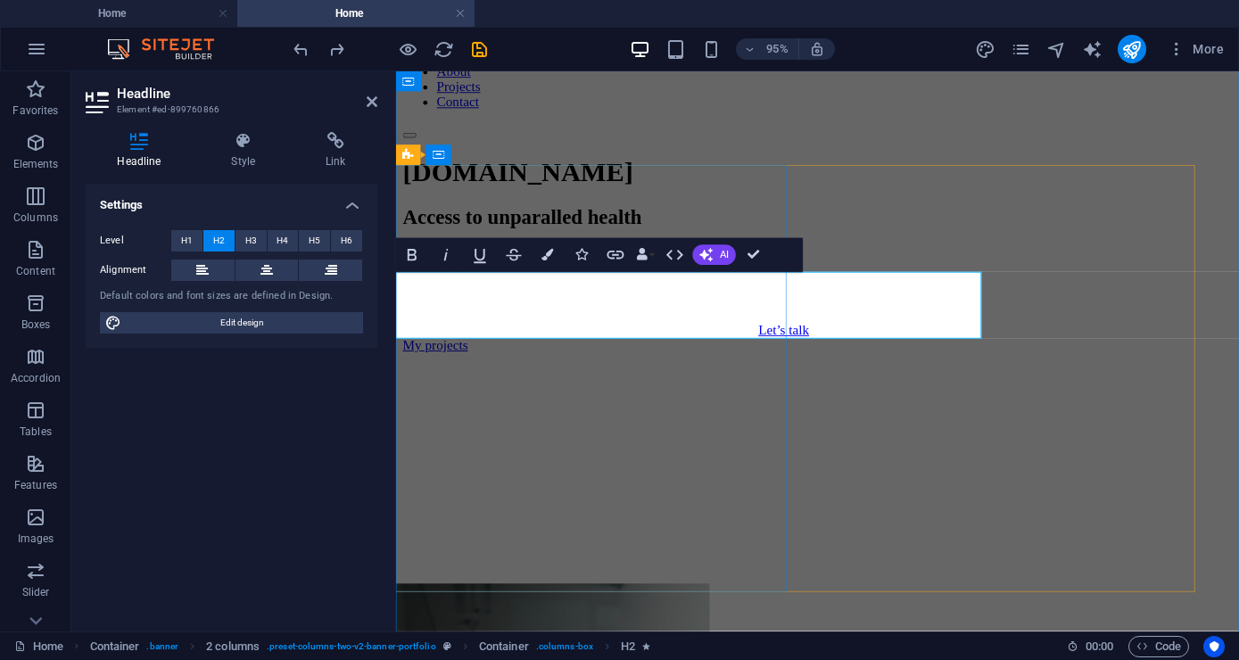
click at [598, 238] on h2 "Access to unparalled health" at bounding box center [839, 226] width 873 height 24
click at [626, 238] on h2 "Access to unparalled health" at bounding box center [839, 226] width 873 height 24
click at [780, 393] on div "[DOMAIN_NAME] Access to unparalled health Let’s talk My projects" at bounding box center [839, 385] width 873 height 449
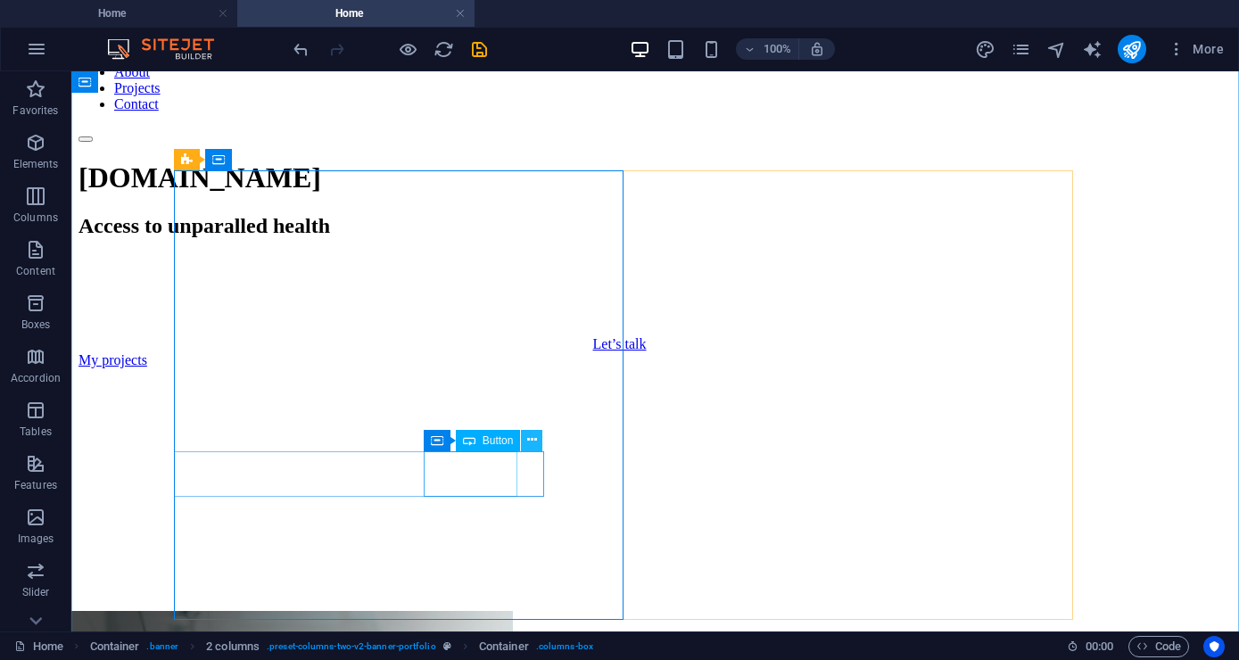
click at [539, 437] on button at bounding box center [531, 440] width 21 height 21
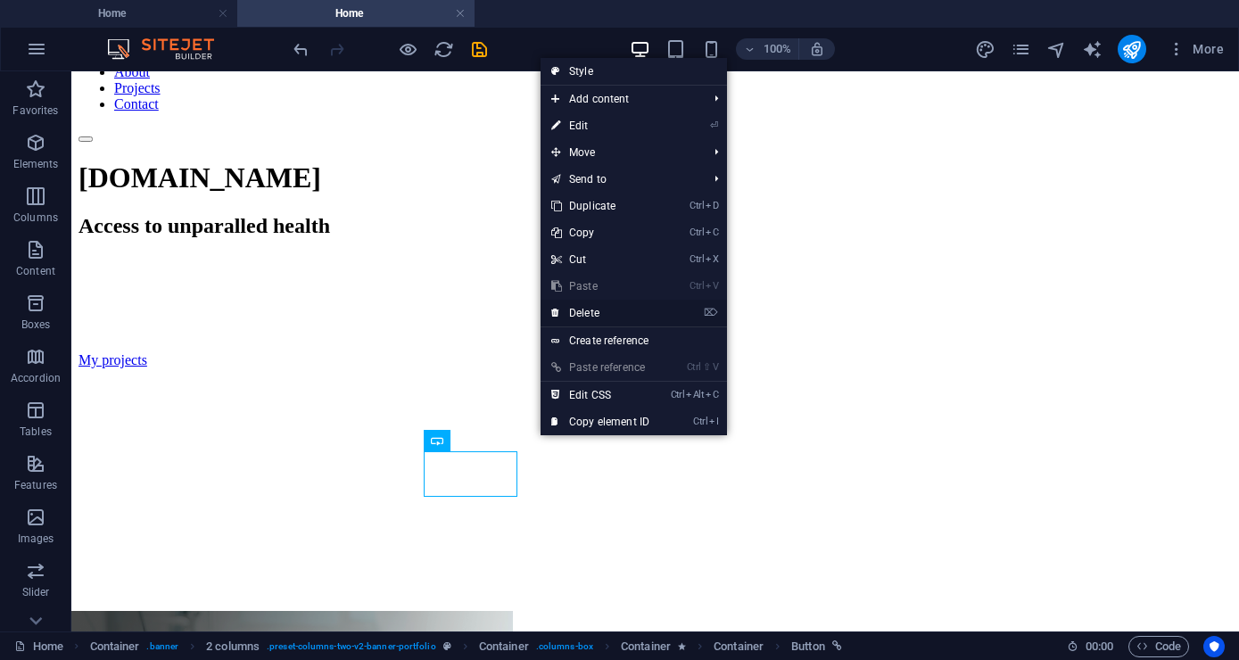
click at [621, 314] on link "⌦ Delete" at bounding box center [599, 313] width 119 height 27
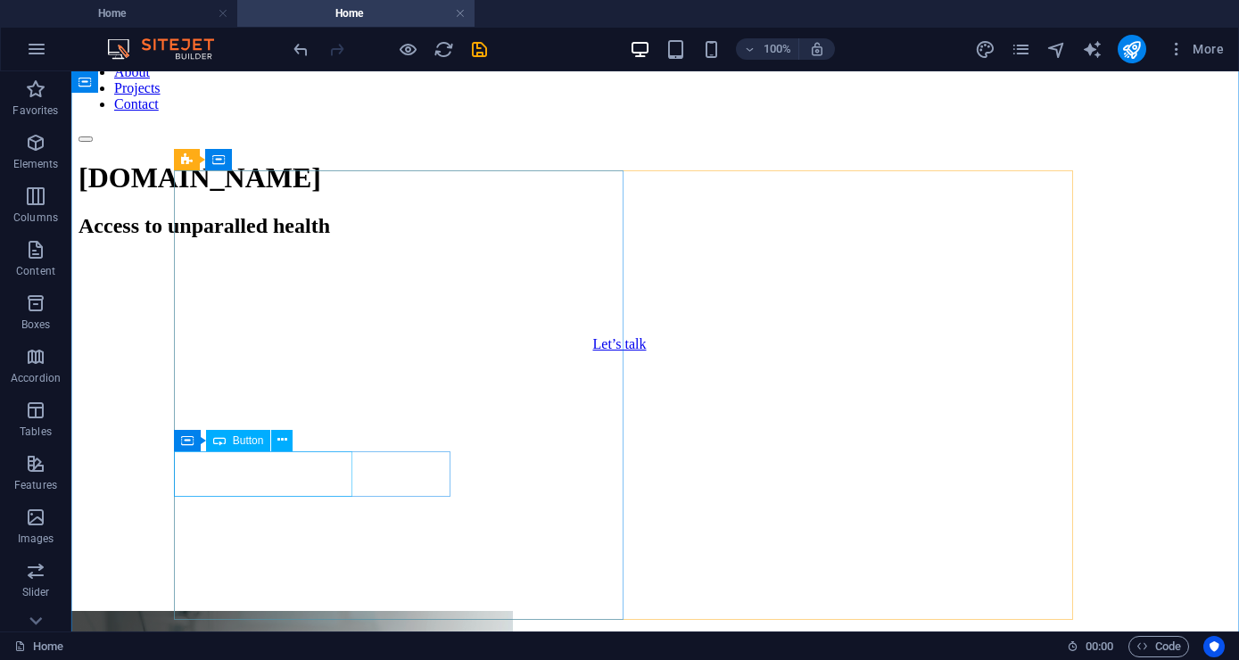
click at [277, 352] on div "Let’s talk" at bounding box center [619, 344] width 1082 height 16
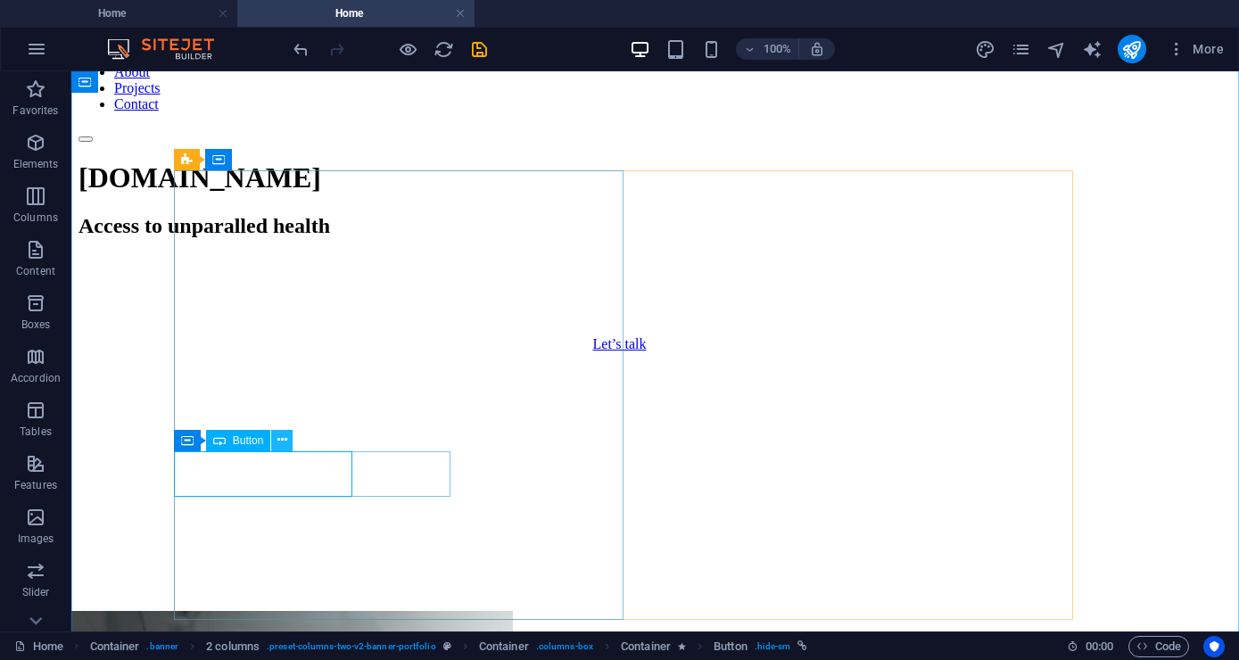
click at [281, 436] on icon at bounding box center [282, 440] width 10 height 19
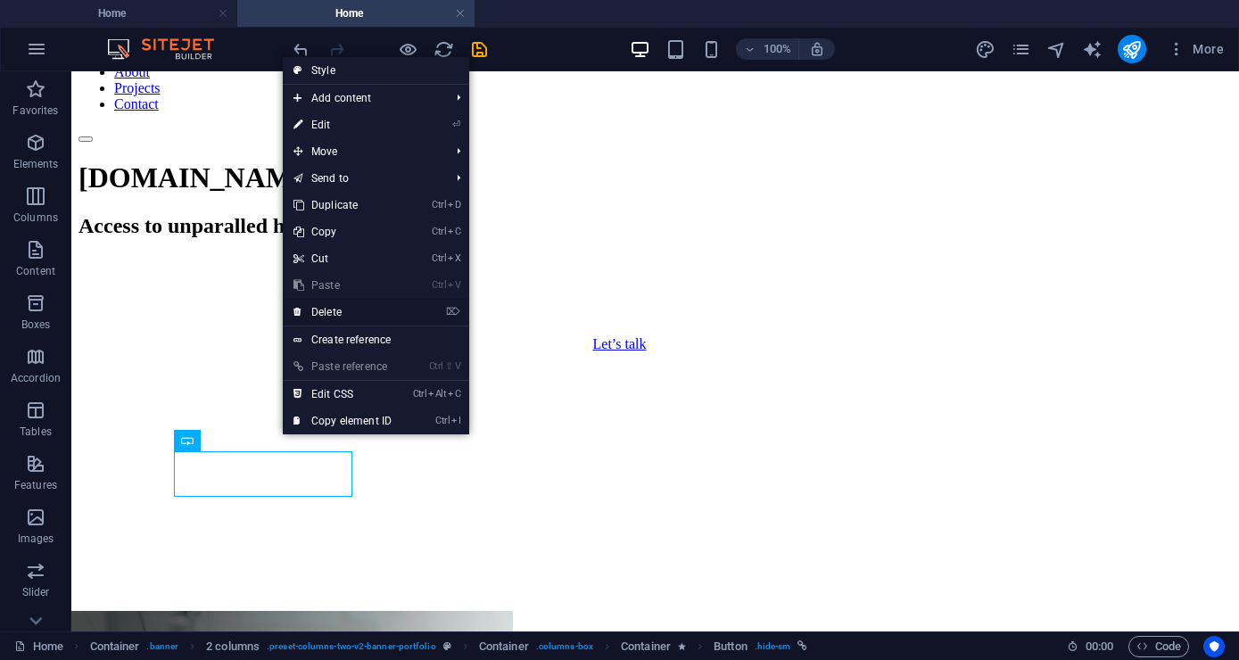
click at [354, 305] on link "⌦ Delete" at bounding box center [342, 312] width 119 height 27
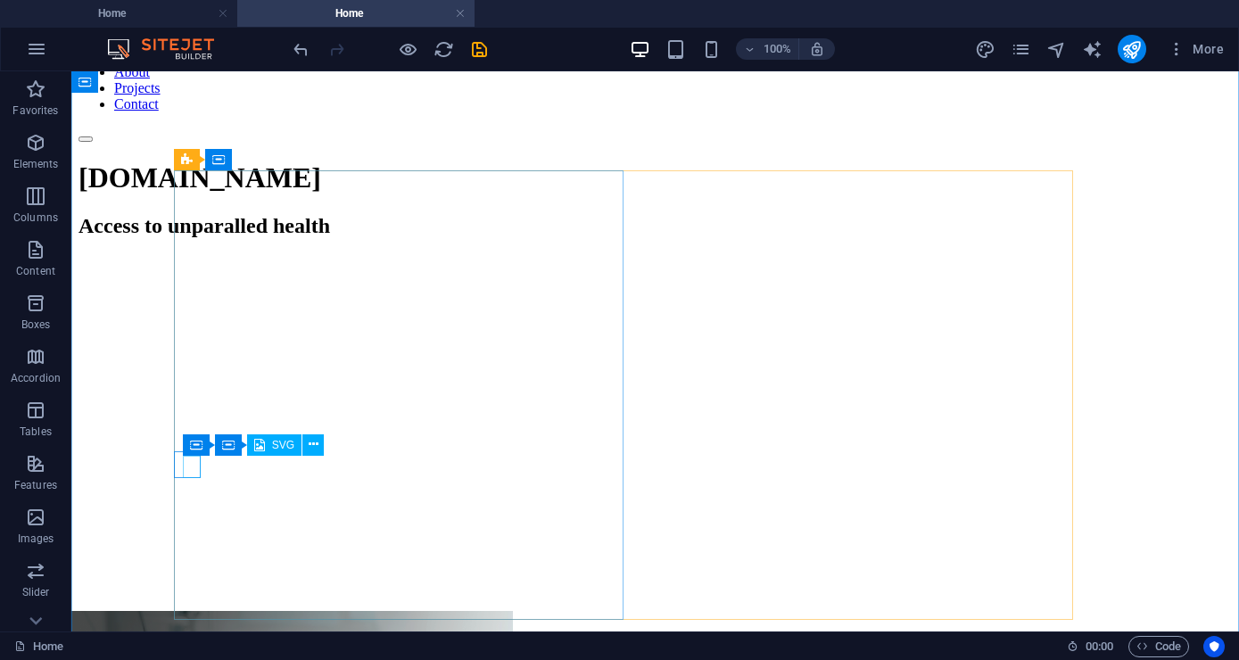
click at [200, 353] on figure at bounding box center [659, 344] width 1144 height 17
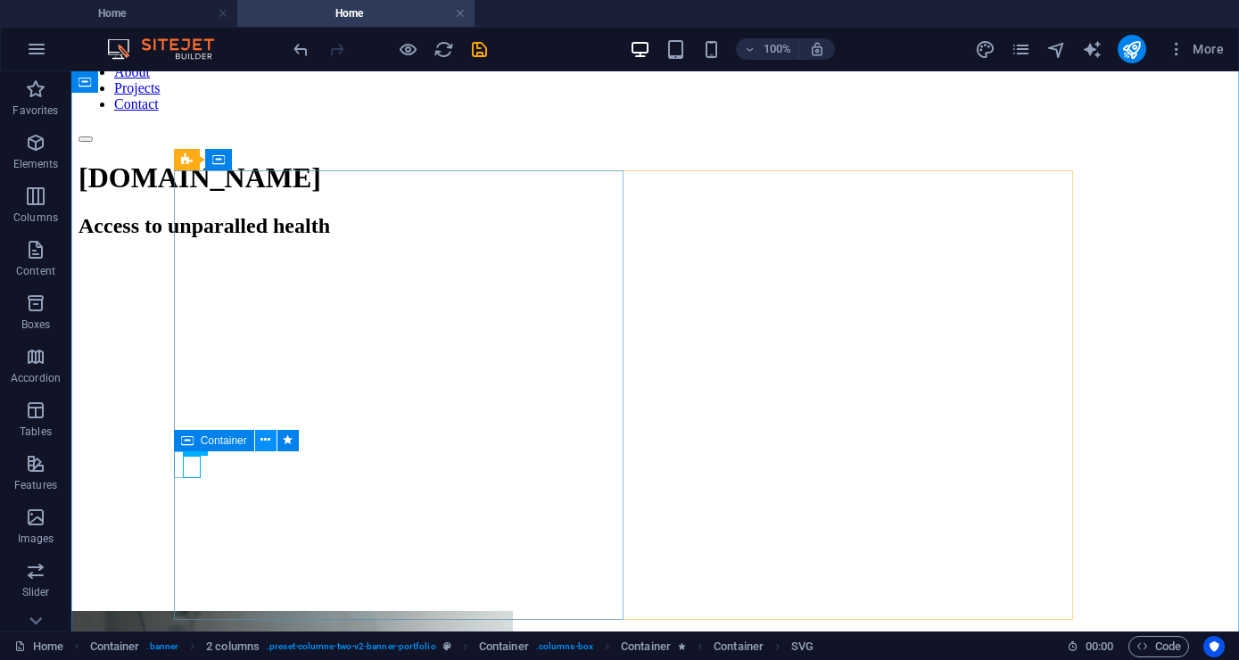
click at [271, 440] on button at bounding box center [265, 440] width 21 height 21
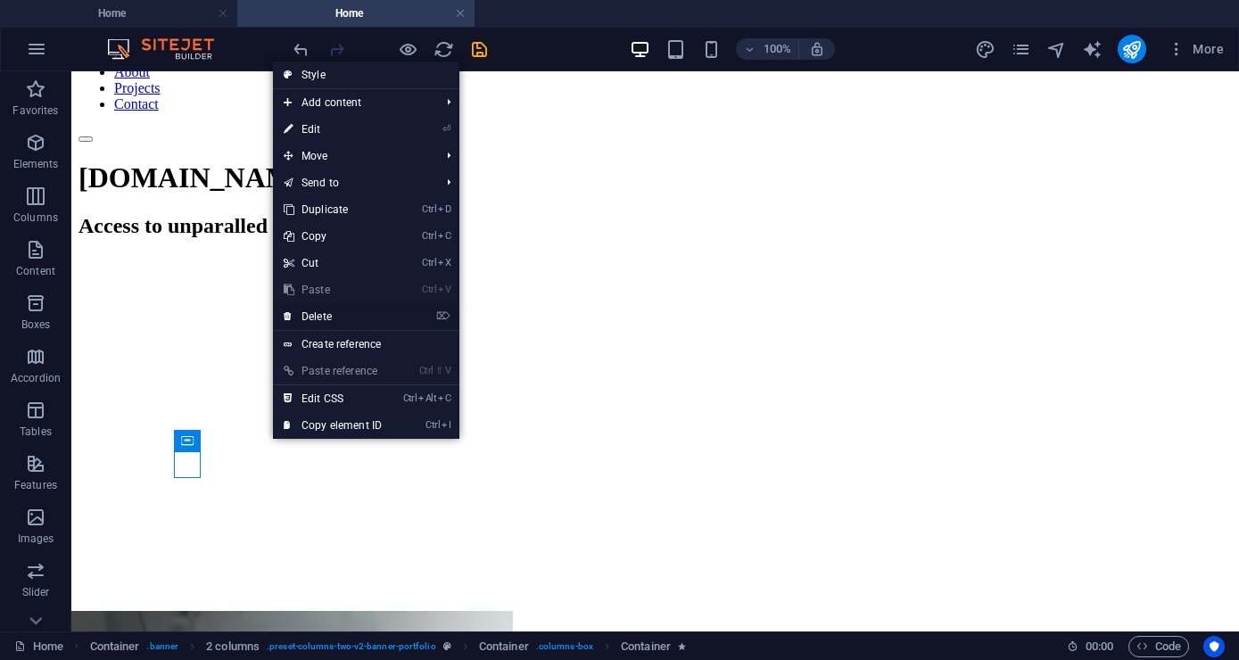
click at [359, 308] on link "⌦ Delete" at bounding box center [332, 316] width 119 height 27
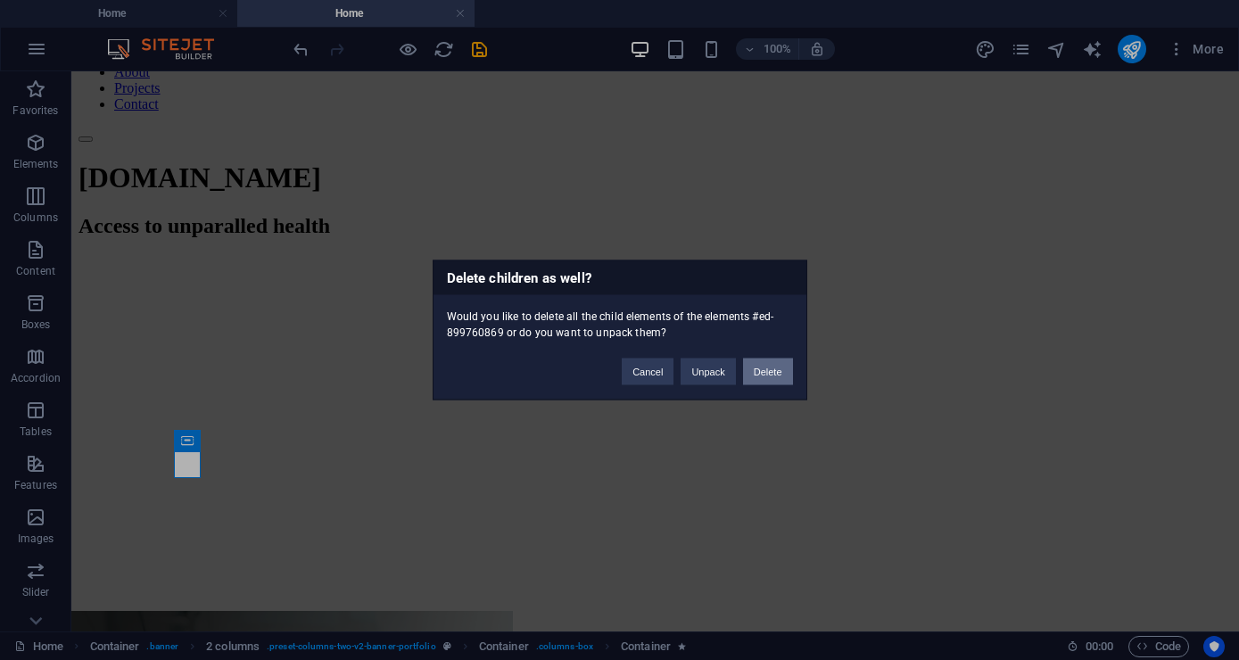
click at [764, 377] on button "Delete" at bounding box center [768, 371] width 50 height 27
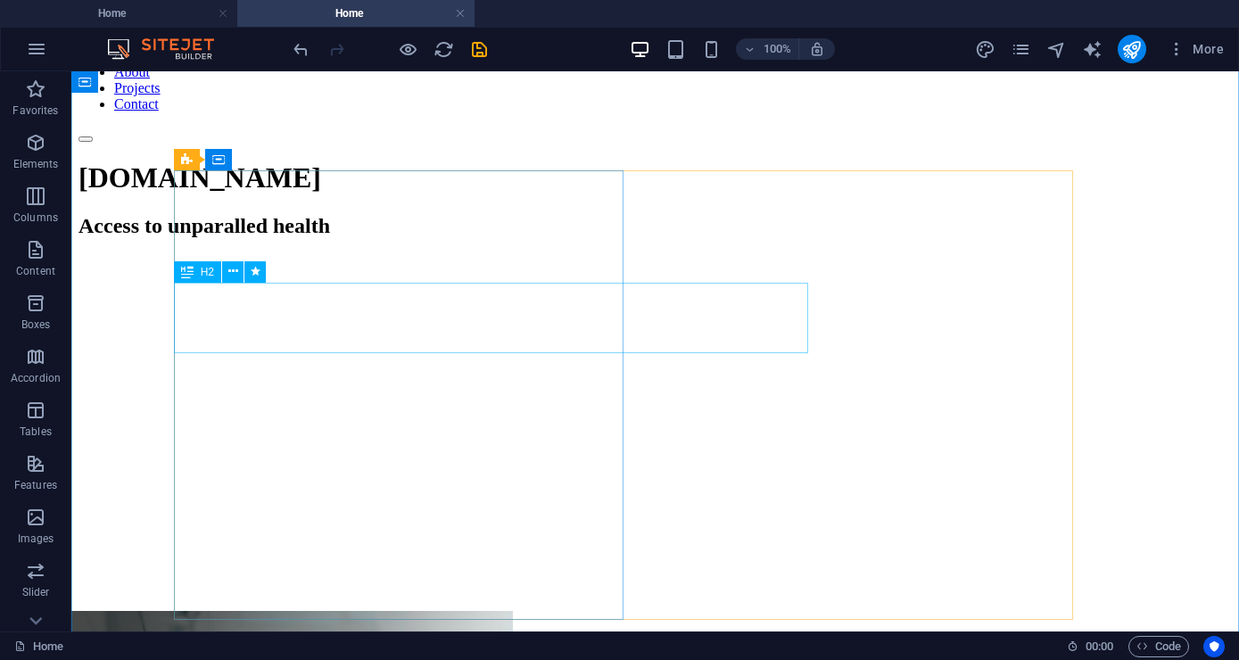
click at [373, 238] on div "Access to unparalled health" at bounding box center [654, 226] width 1153 height 24
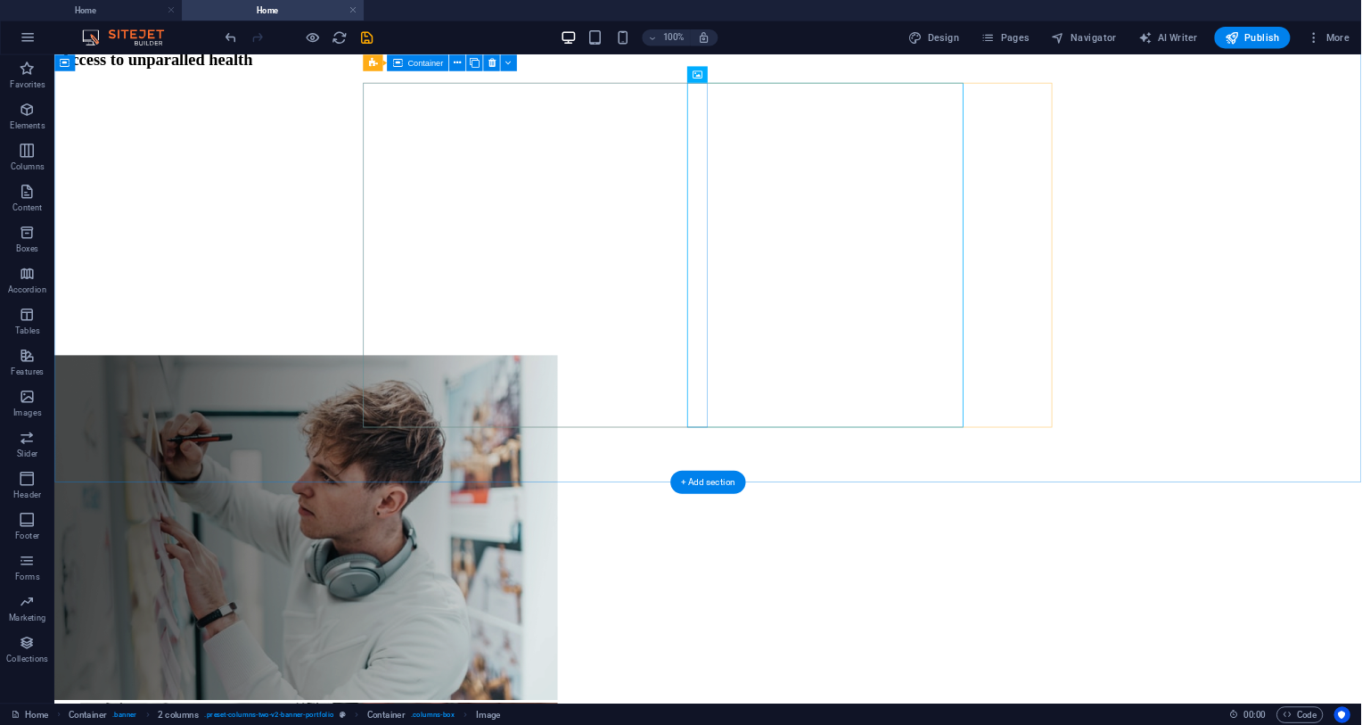
scroll to position [0, 0]
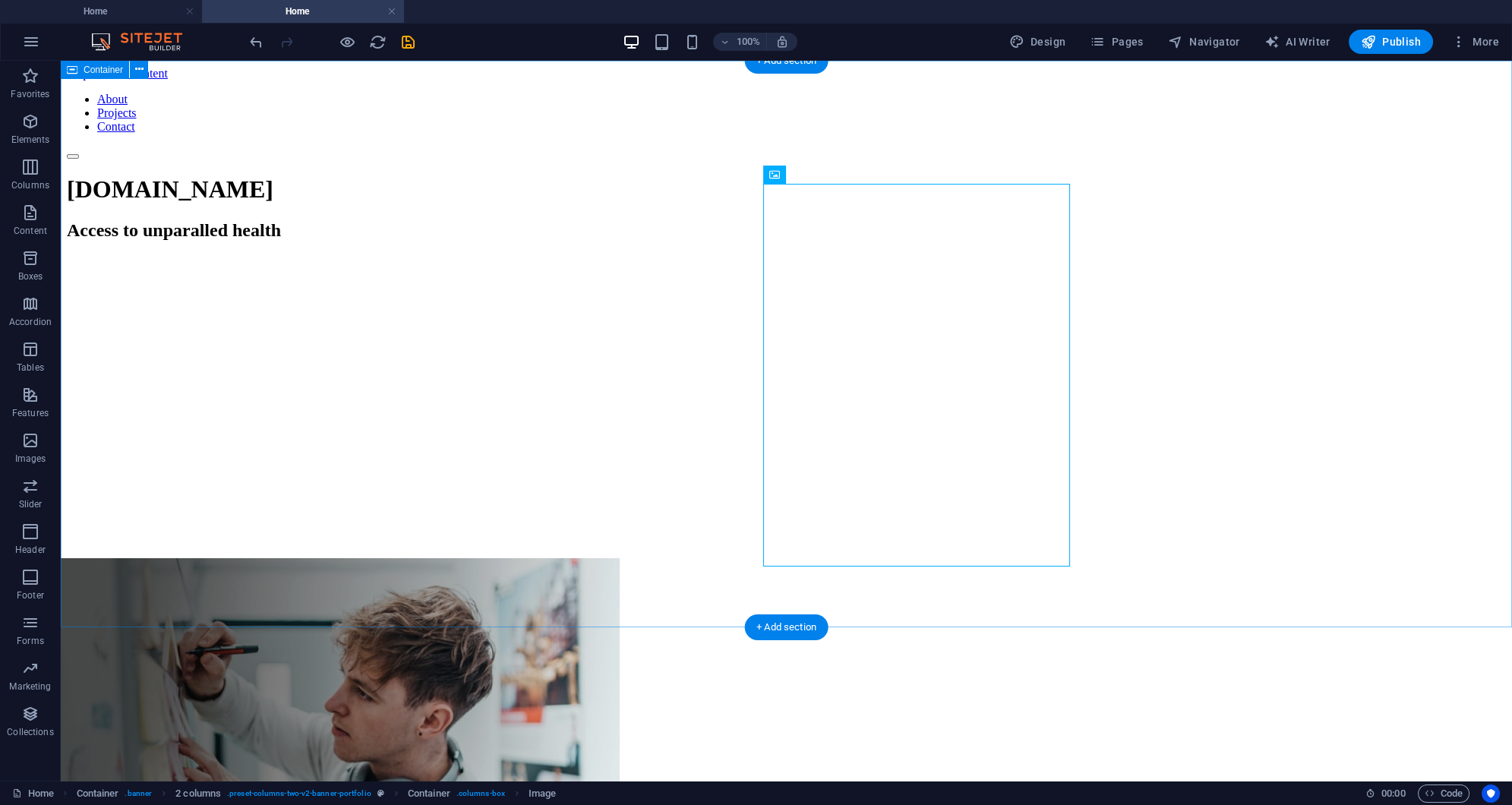
click at [376, 403] on div "[DOMAIN_NAME] Access to unparalled health" at bounding box center [786, 752] width 1440 height 1154
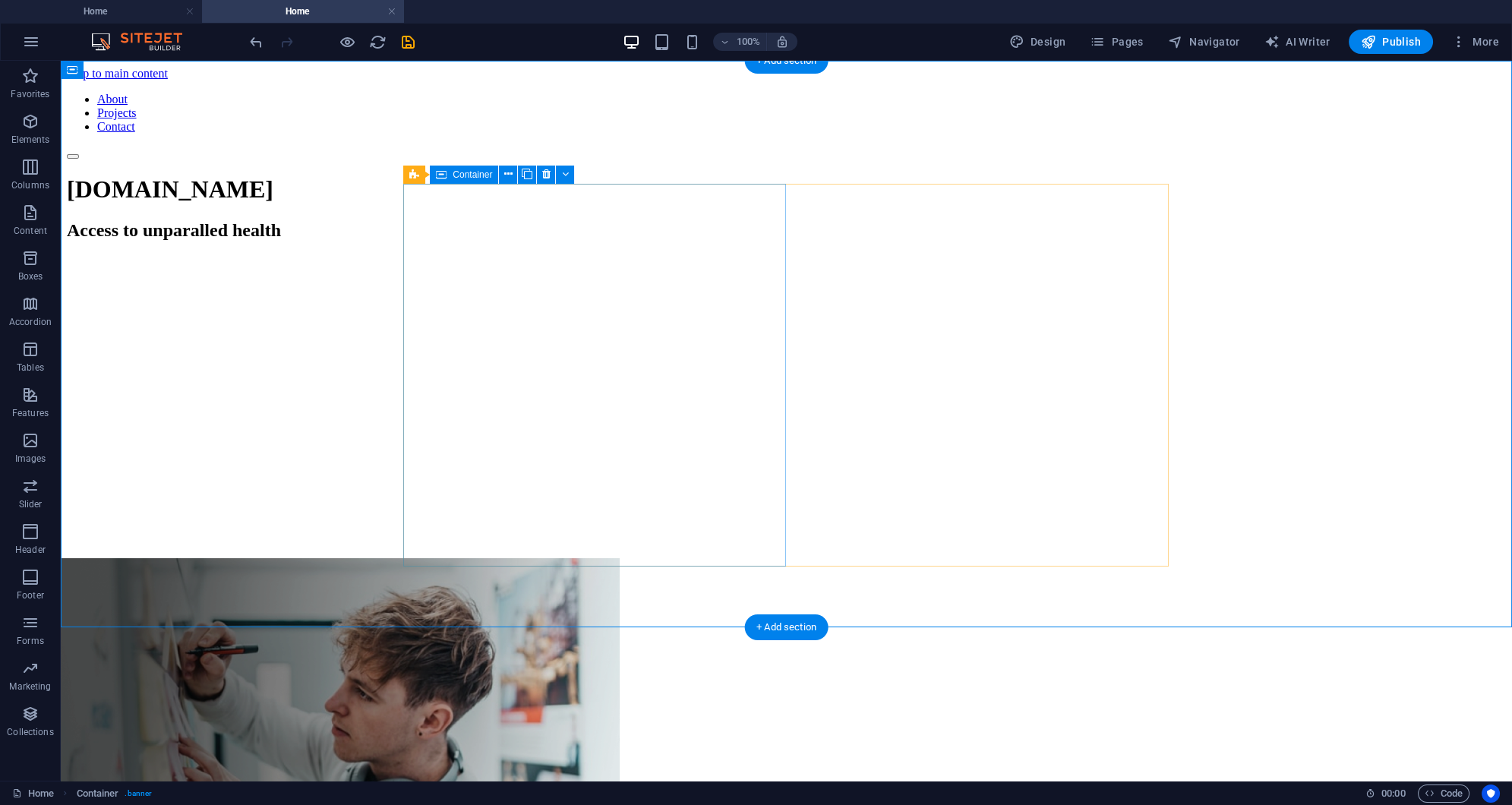
click at [579, 389] on div "[DOMAIN_NAME] Access to unparalled health" at bounding box center [786, 366] width 1440 height 382
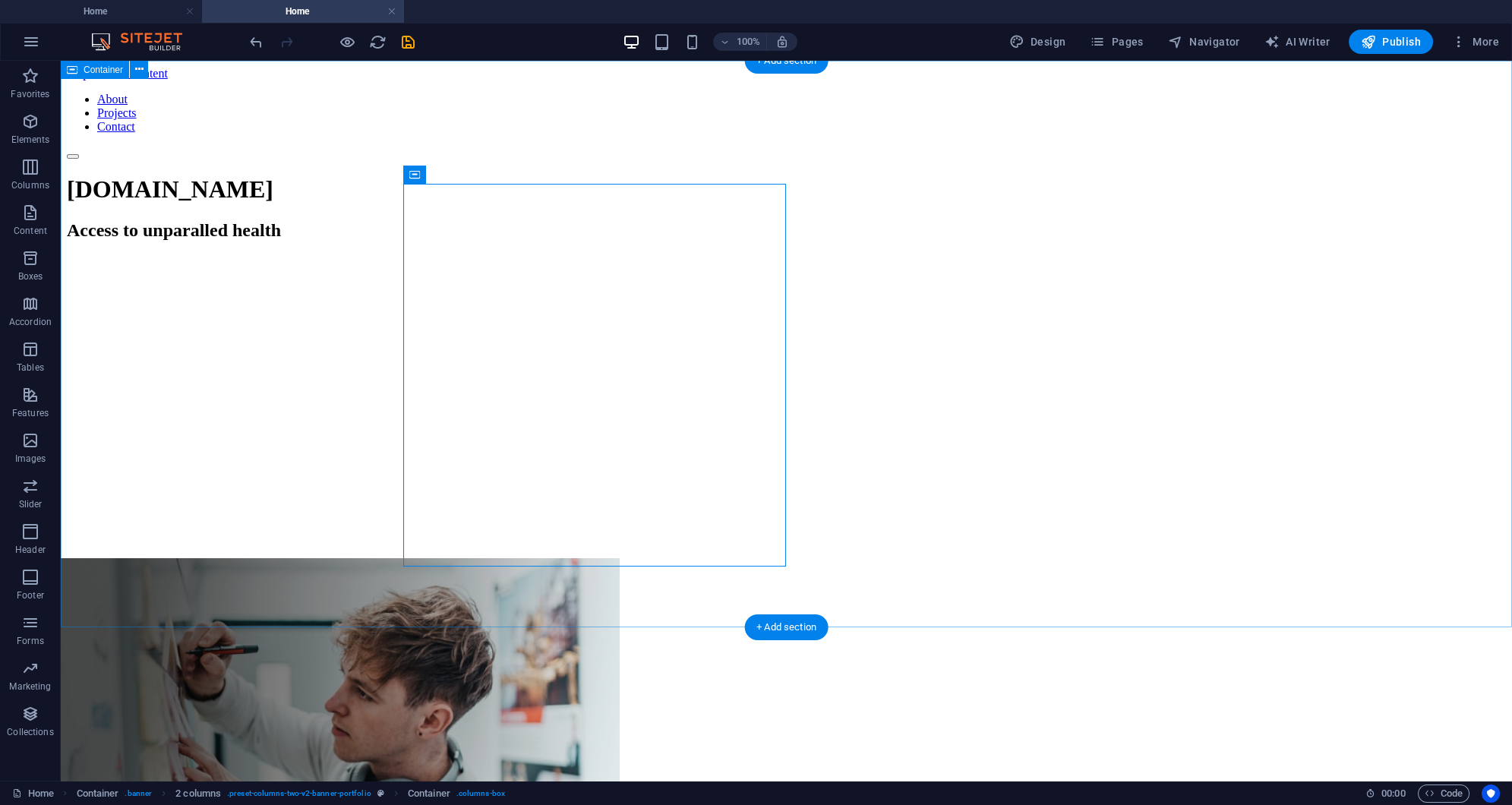
drag, startPoint x: 476, startPoint y: 233, endPoint x: 311, endPoint y: 172, distance: 175.9
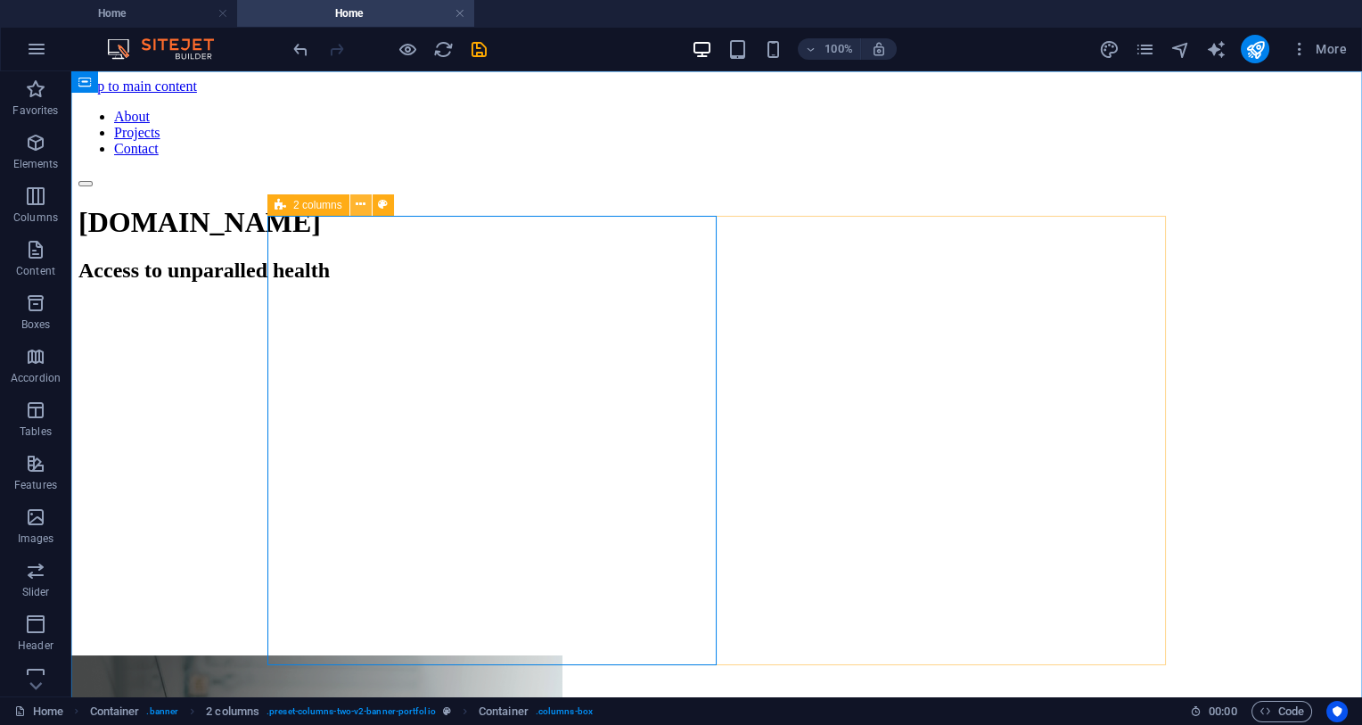
click at [369, 202] on button at bounding box center [360, 204] width 21 height 21
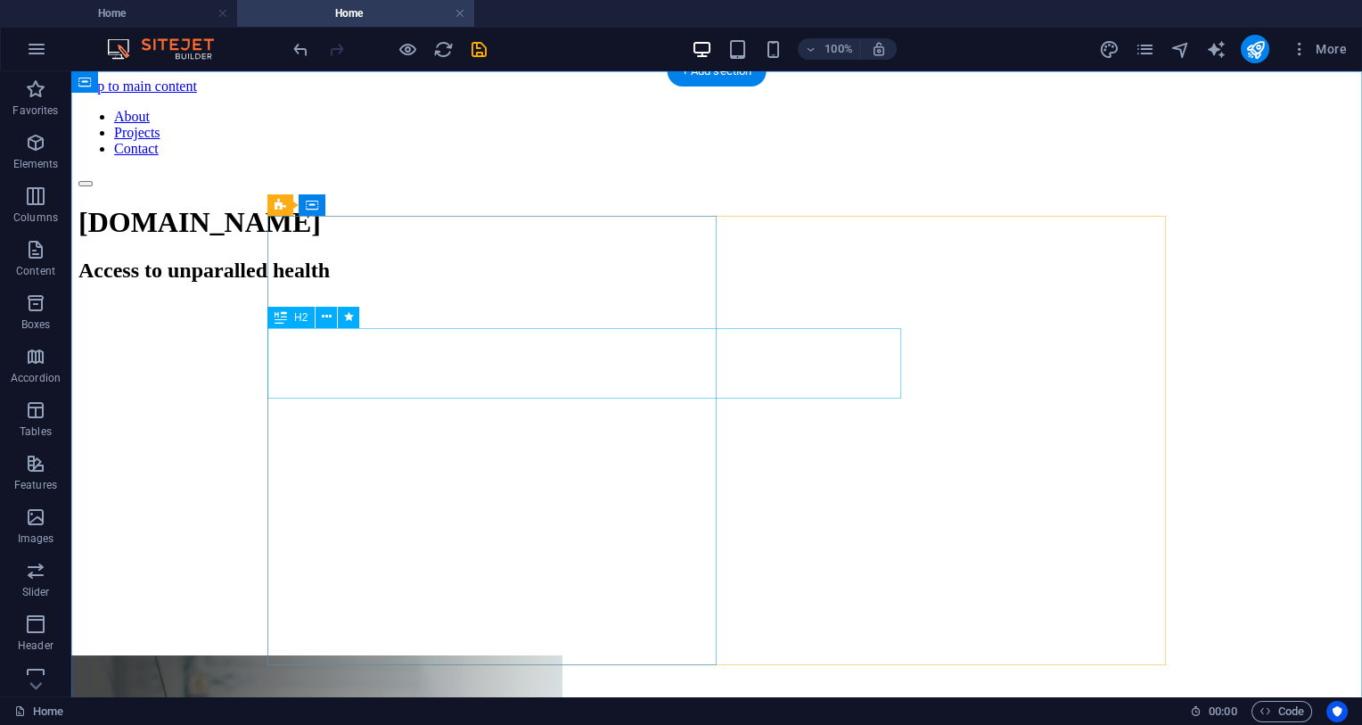
click at [374, 283] on div "Access to unparalled health" at bounding box center [716, 271] width 1277 height 24
click at [420, 283] on div "Access to unparalled health" at bounding box center [716, 271] width 1277 height 24
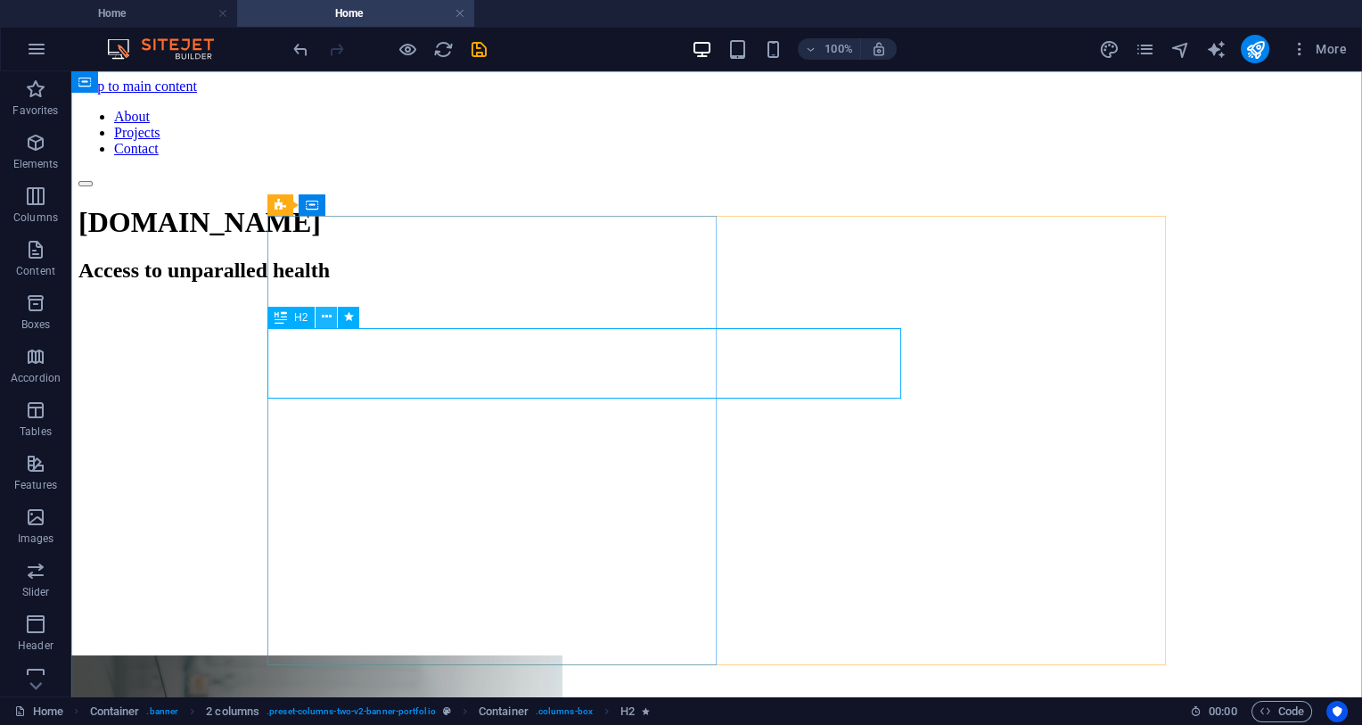
click at [331, 325] on icon at bounding box center [327, 317] width 10 height 19
click at [605, 283] on div "Access to unparalled health" at bounding box center [716, 271] width 1277 height 24
click at [328, 309] on icon at bounding box center [327, 317] width 10 height 19
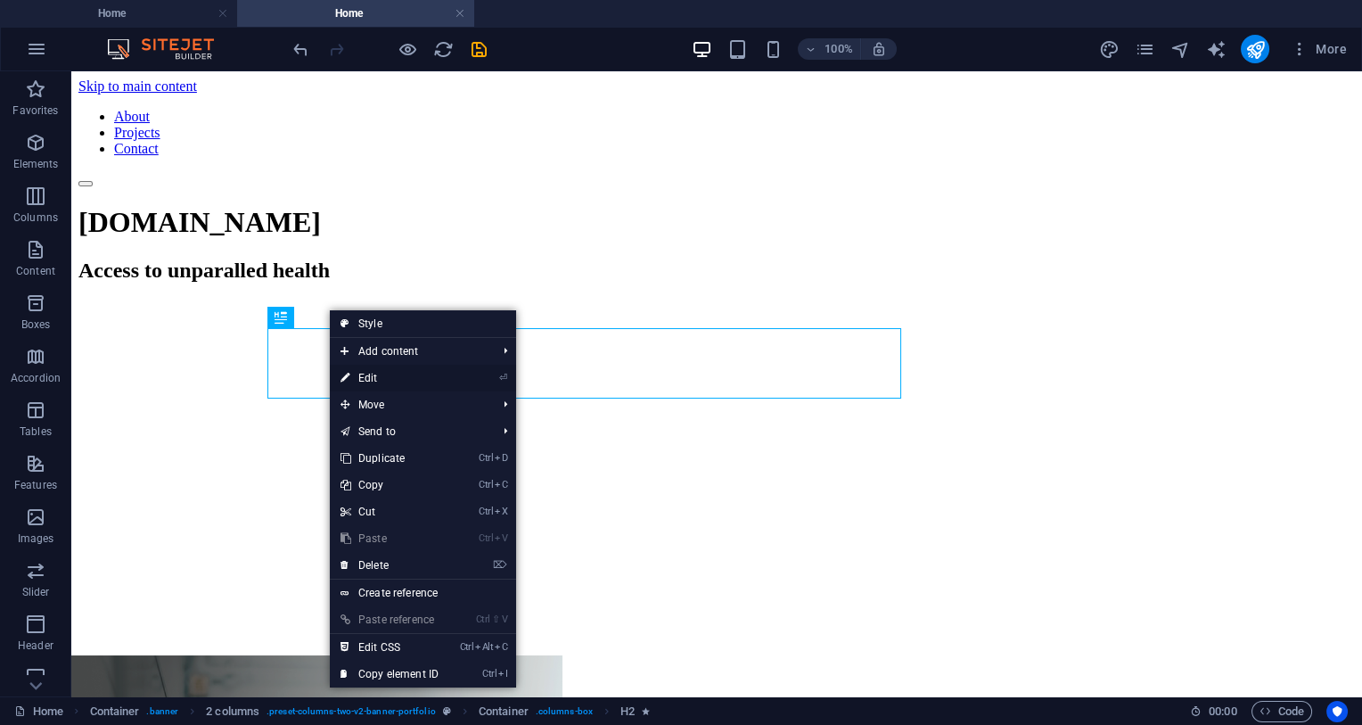
click at [424, 366] on link "⏎ Edit" at bounding box center [389, 378] width 119 height 27
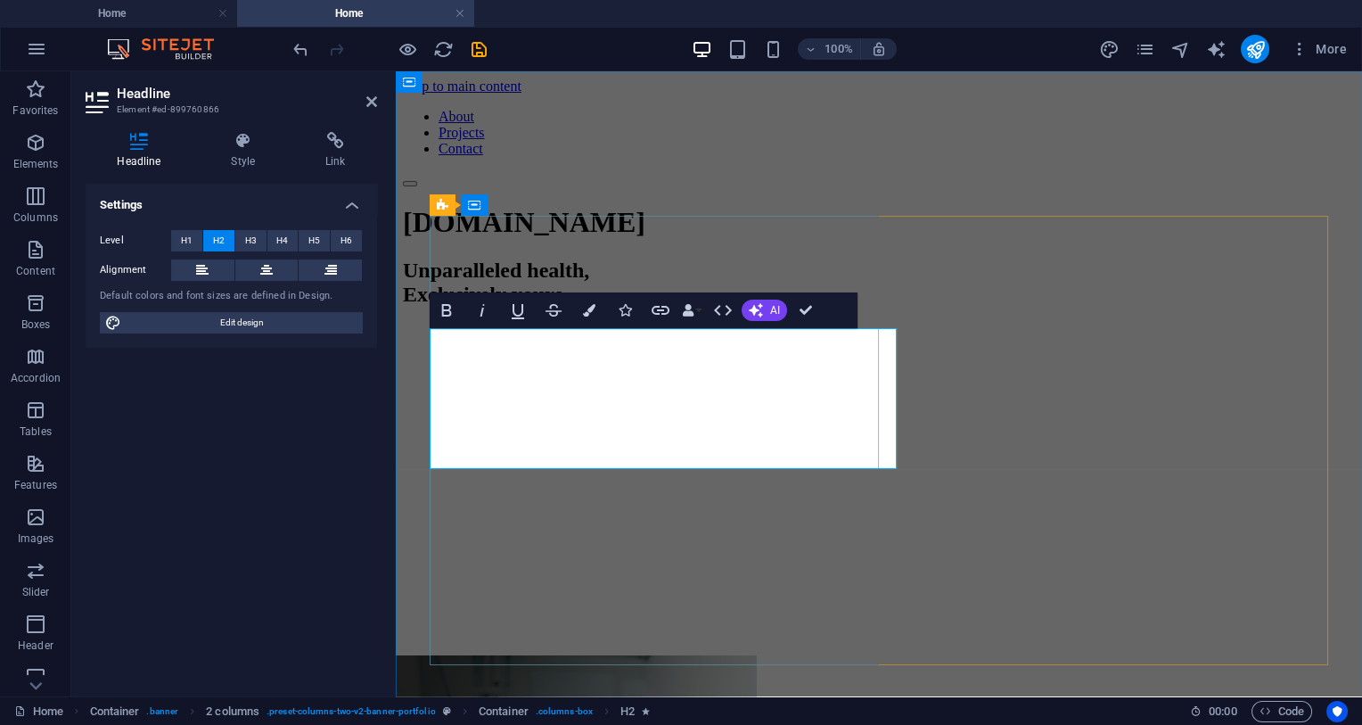
click at [768, 307] on h2 "Unparalleled health, ‌Exclusively yours." at bounding box center [879, 283] width 952 height 48
click at [719, 307] on h2 "Unparalleled Health, ‌Exclusively yours." at bounding box center [879, 283] width 952 height 48
click at [778, 533] on div "[DOMAIN_NAME] Unparalleled Health, ‌Exclusively Yours." at bounding box center [879, 430] width 952 height 449
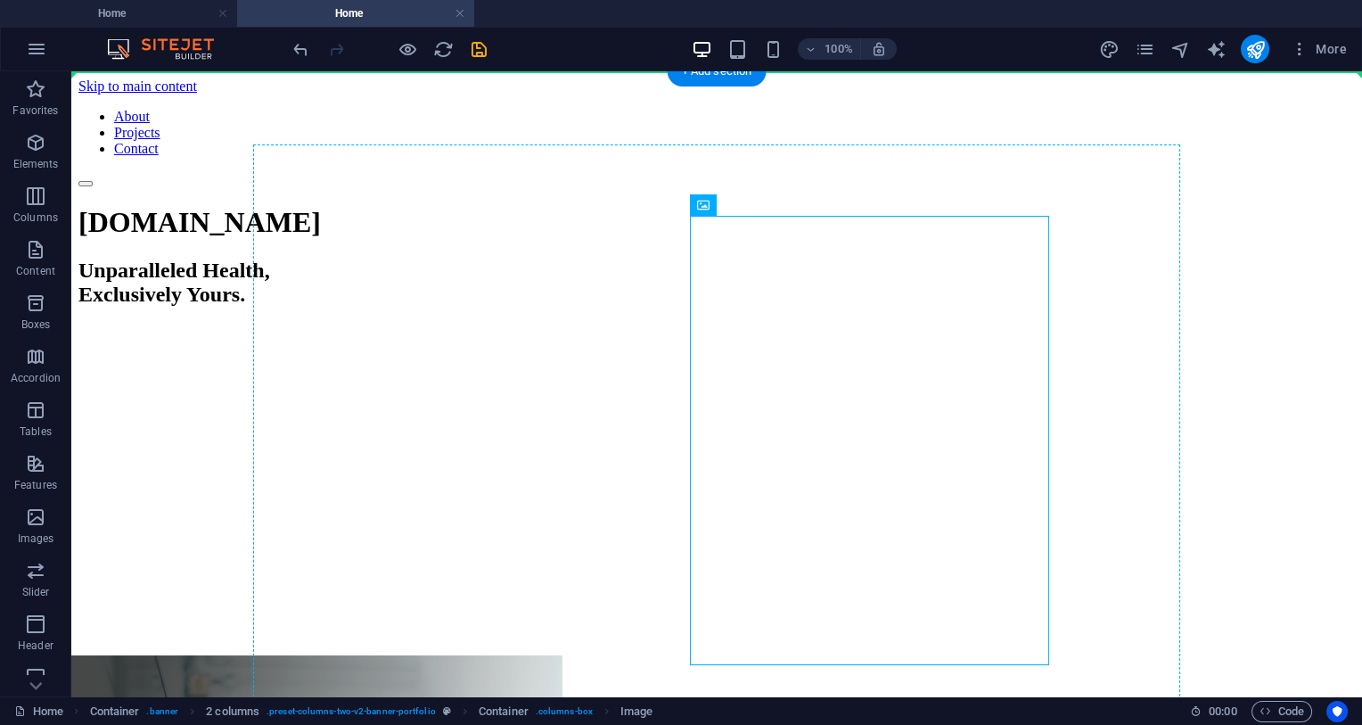
drag, startPoint x: 877, startPoint y: 358, endPoint x: 1094, endPoint y: 328, distance: 218.8
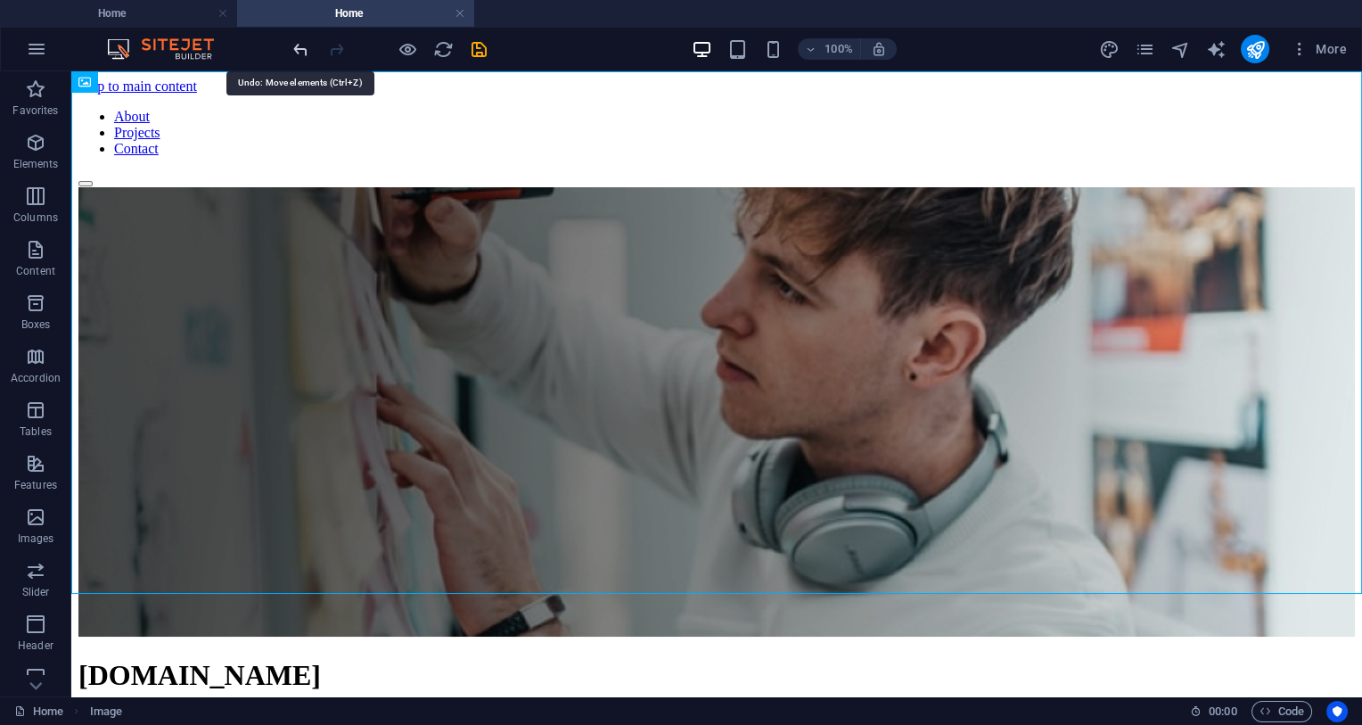
click at [293, 52] on icon "undo" at bounding box center [301, 49] width 21 height 21
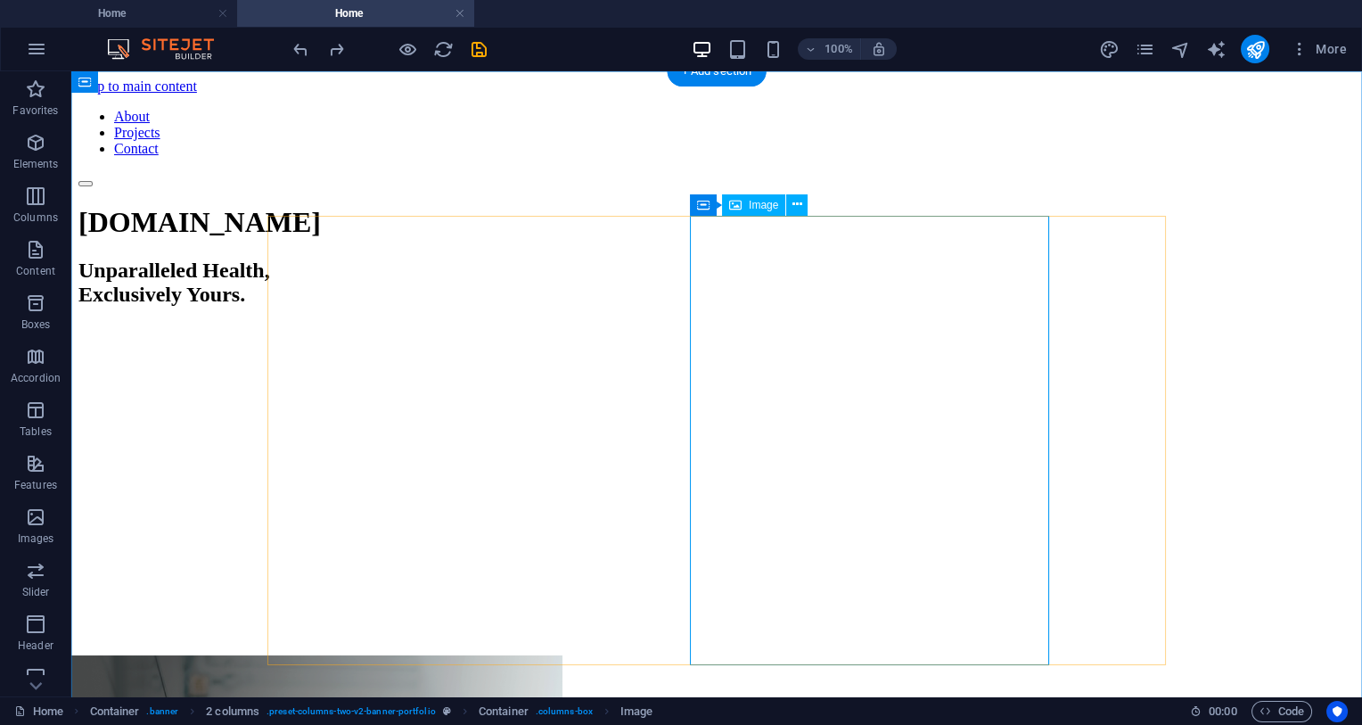
click at [792, 202] on button at bounding box center [796, 204] width 21 height 21
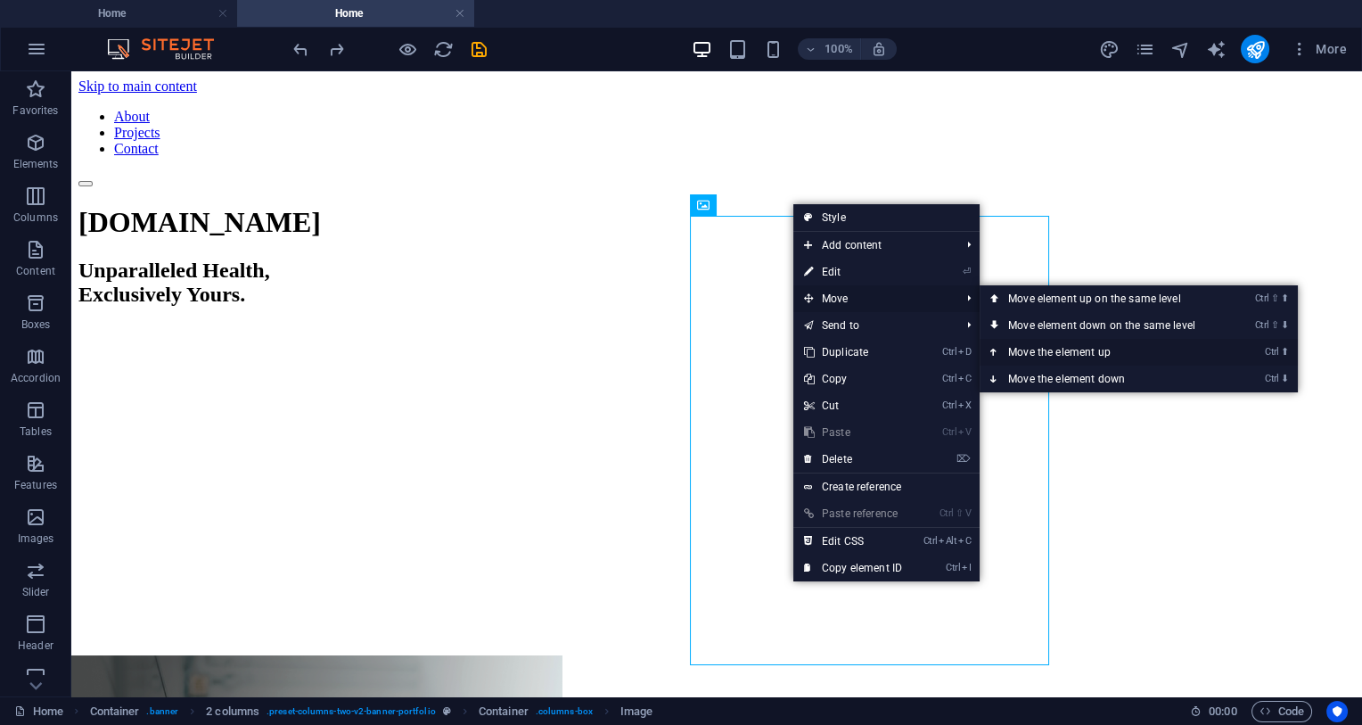
click at [1140, 348] on link "Ctrl ⬆ Move the element up" at bounding box center [1105, 352] width 251 height 27
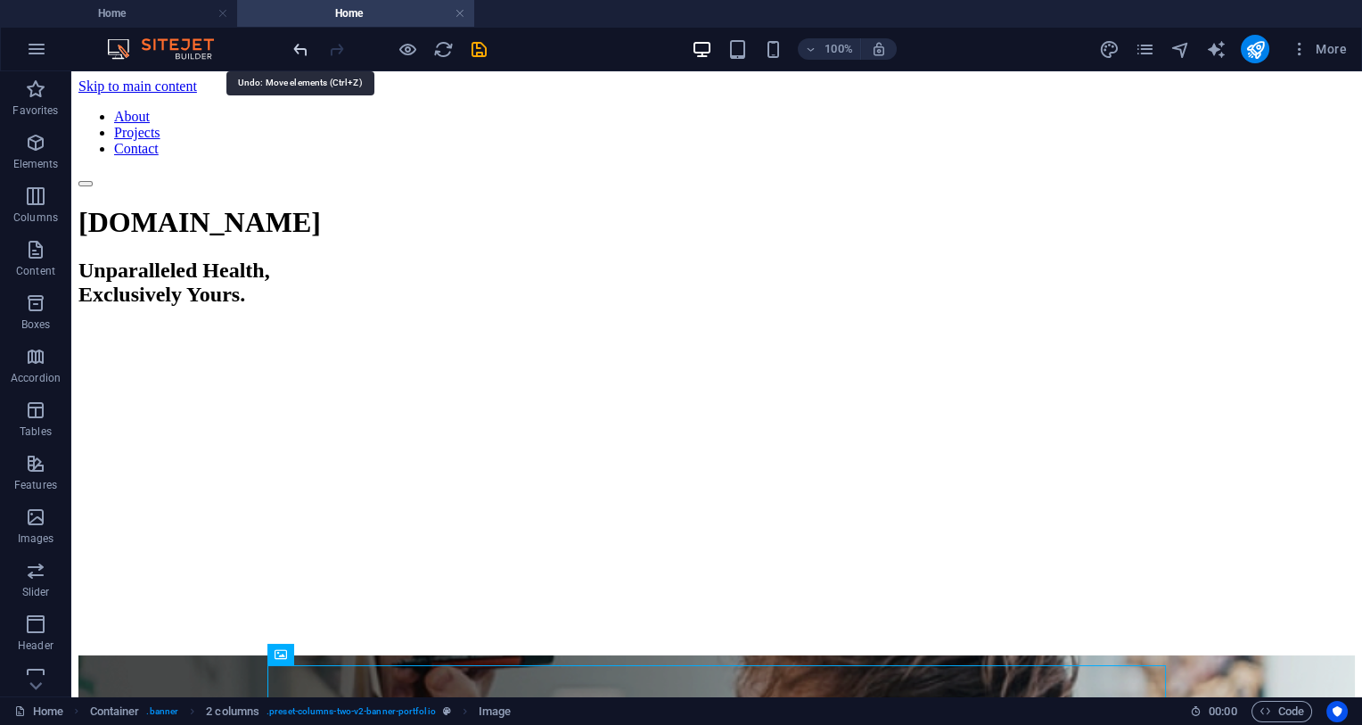
click at [302, 53] on icon "undo" at bounding box center [301, 49] width 21 height 21
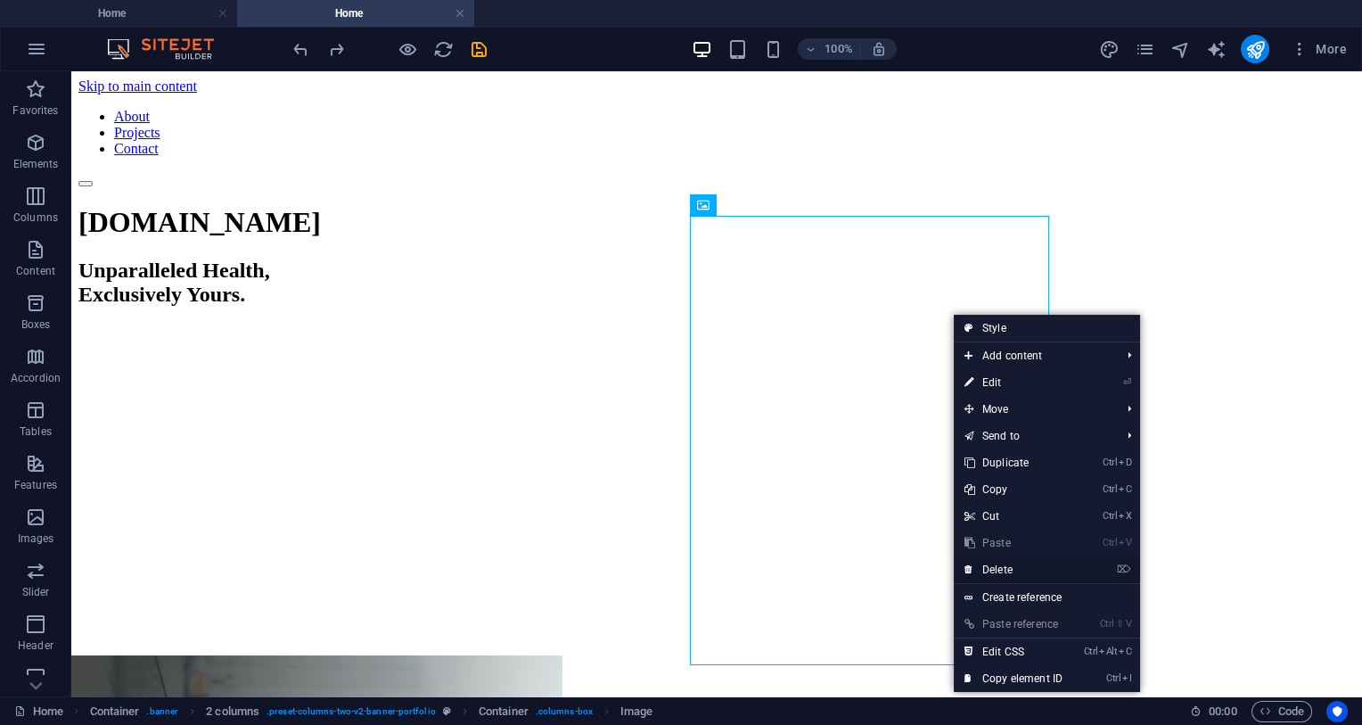
click at [1030, 573] on link "⌦ Delete" at bounding box center [1013, 569] width 119 height 27
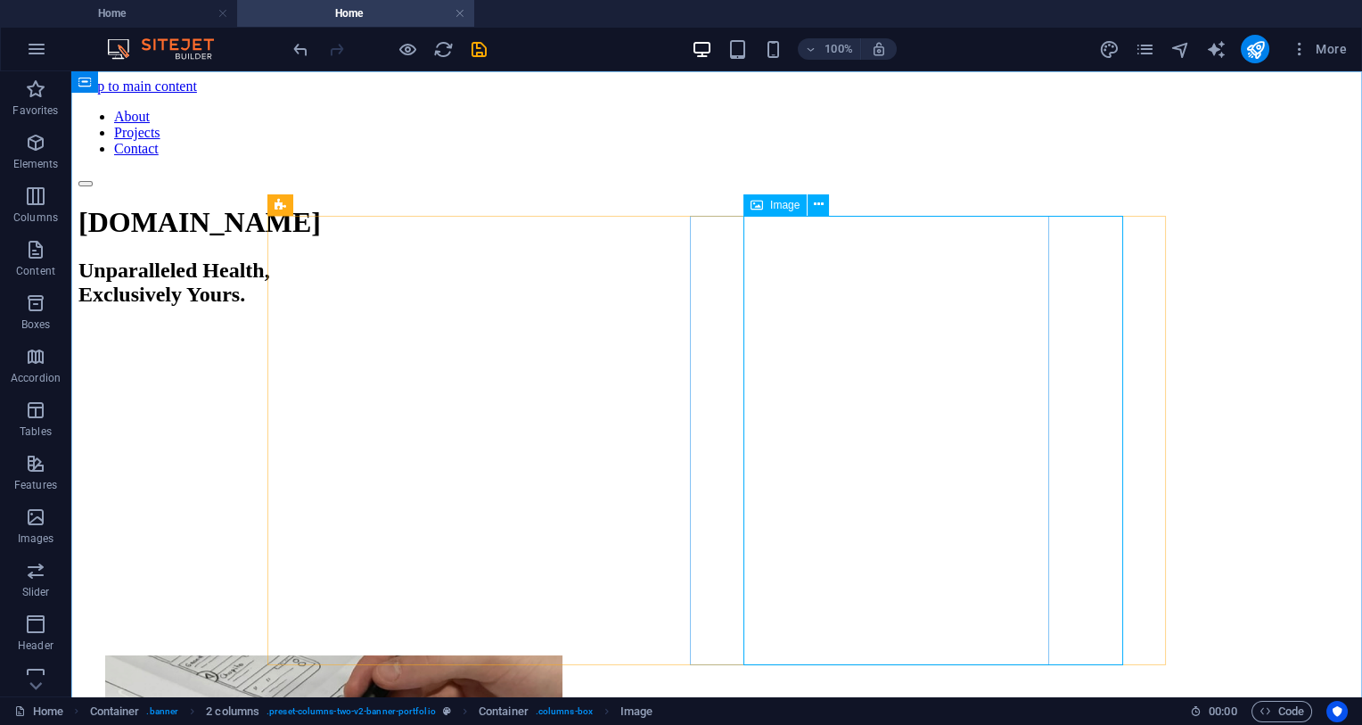
click at [776, 204] on span "Image" at bounding box center [784, 205] width 29 height 11
click at [817, 207] on icon at bounding box center [819, 204] width 10 height 19
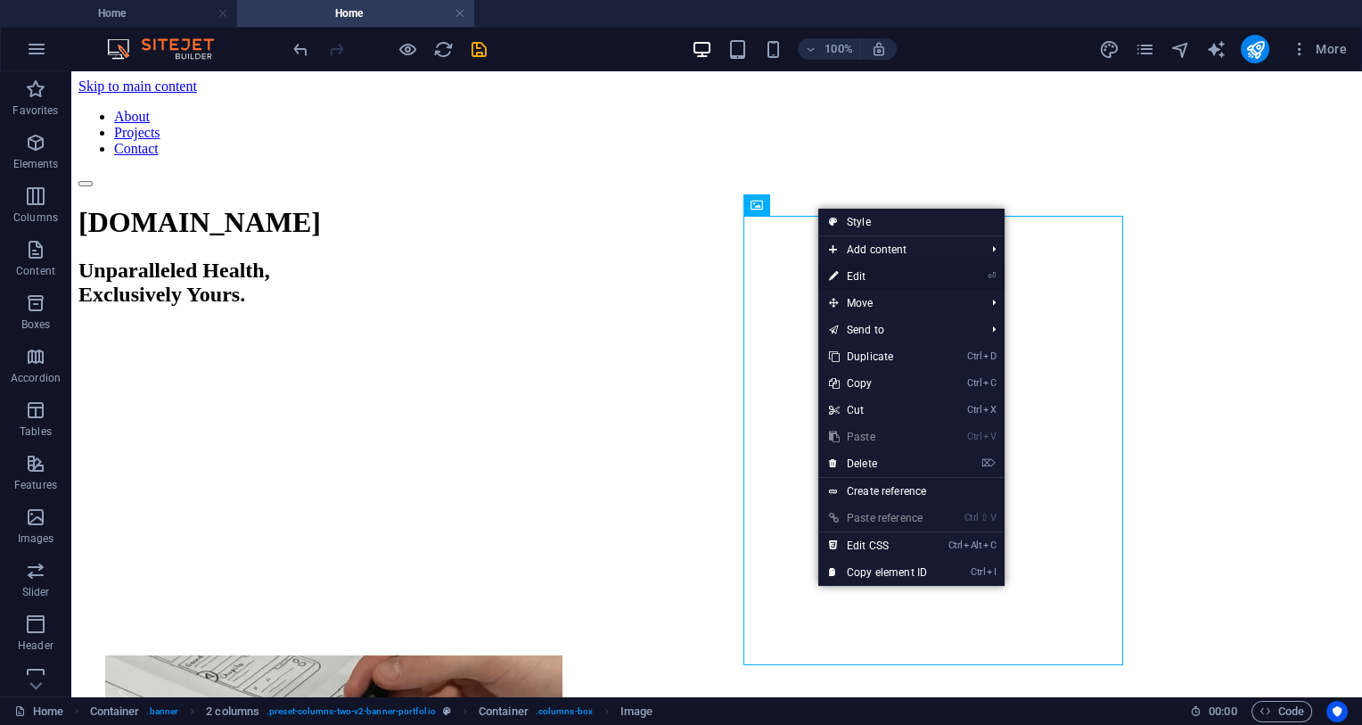
click at [894, 274] on link "⏎ Edit" at bounding box center [878, 276] width 119 height 27
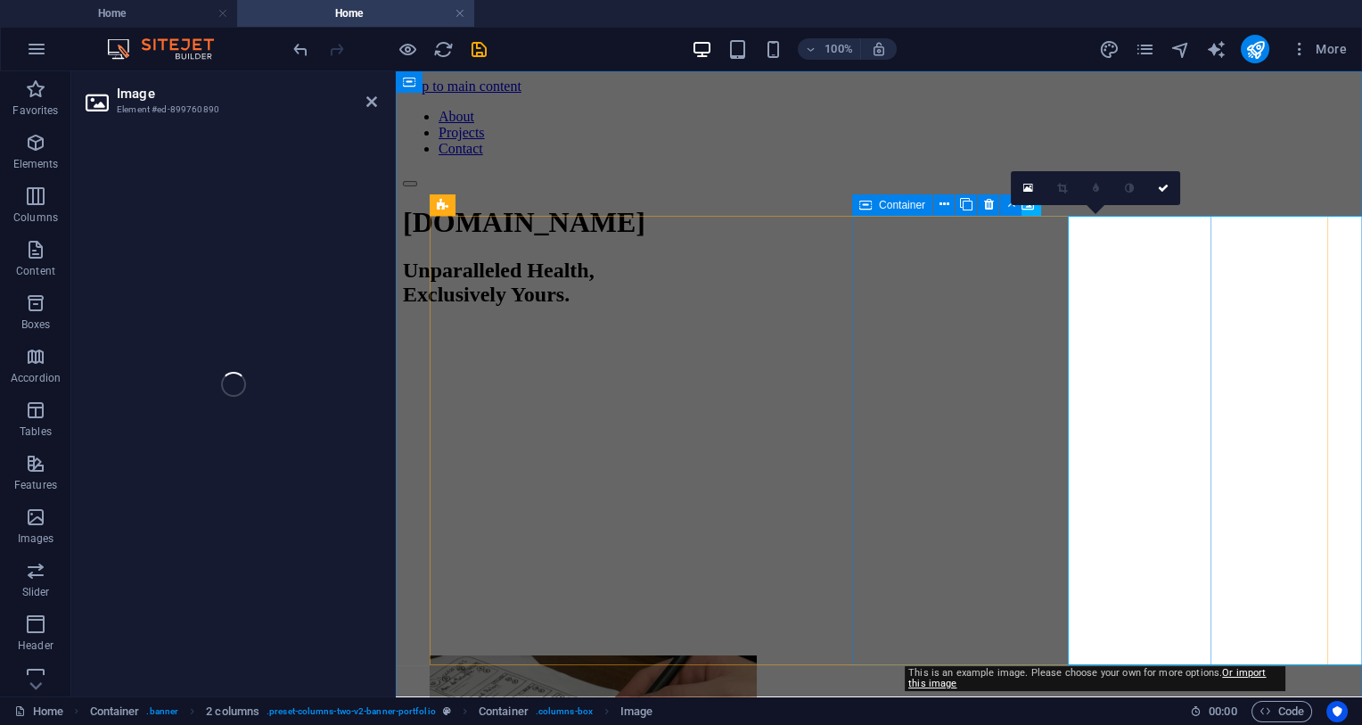
select select "%"
select select "px"
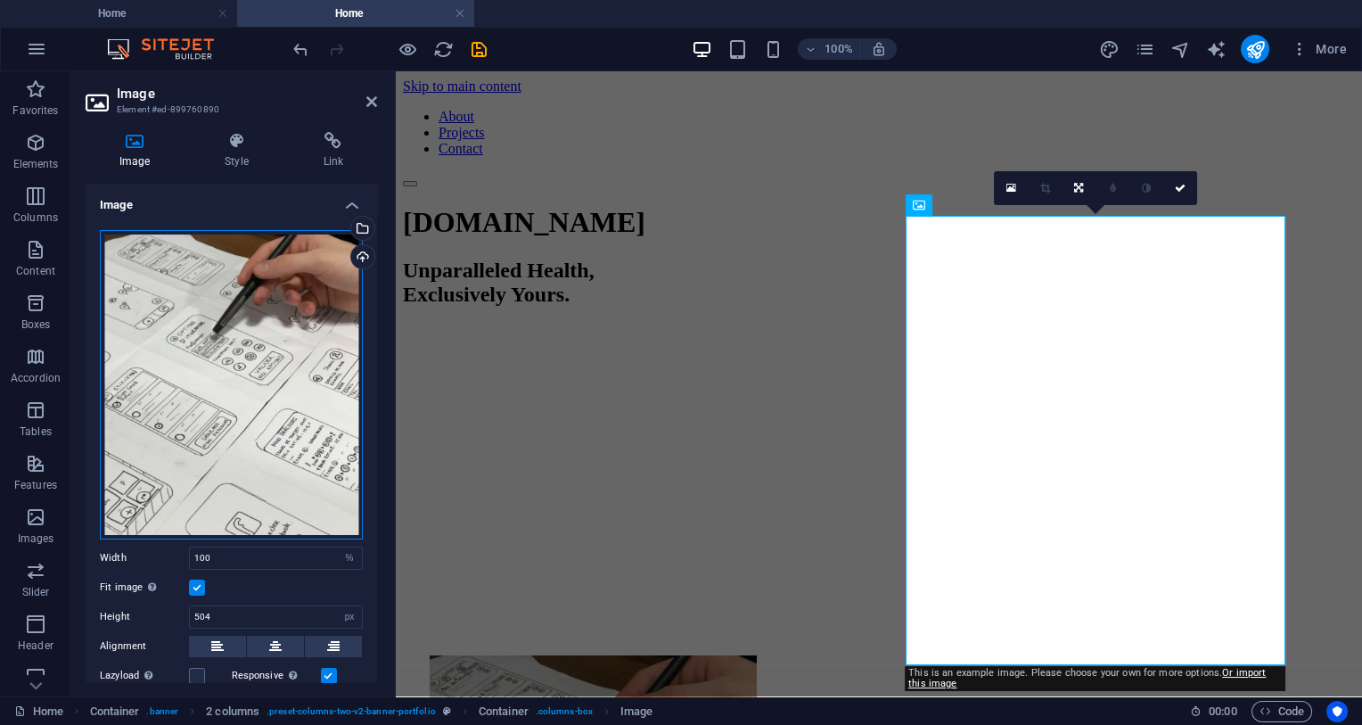
click at [277, 394] on div "Drag files here, click to choose files or select files from Files or our free s…" at bounding box center [231, 384] width 263 height 309
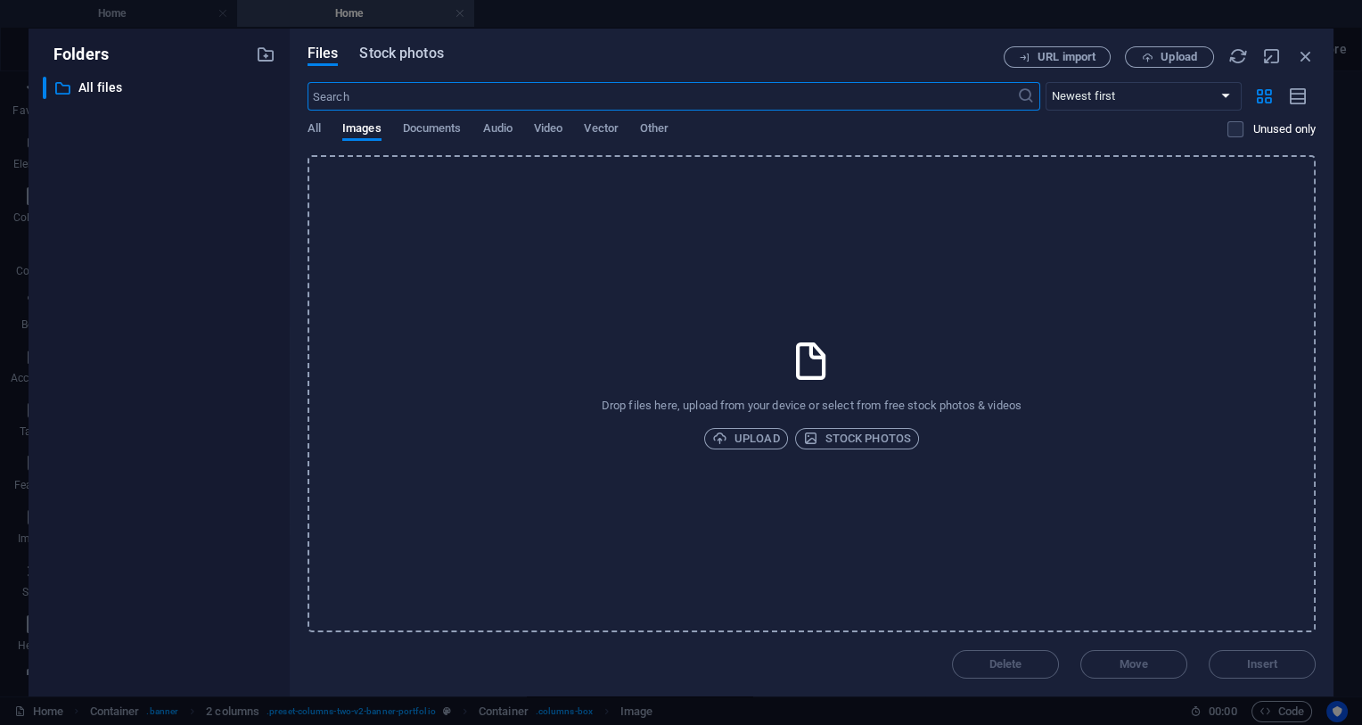
click at [405, 63] on span "Stock photos" at bounding box center [401, 53] width 84 height 21
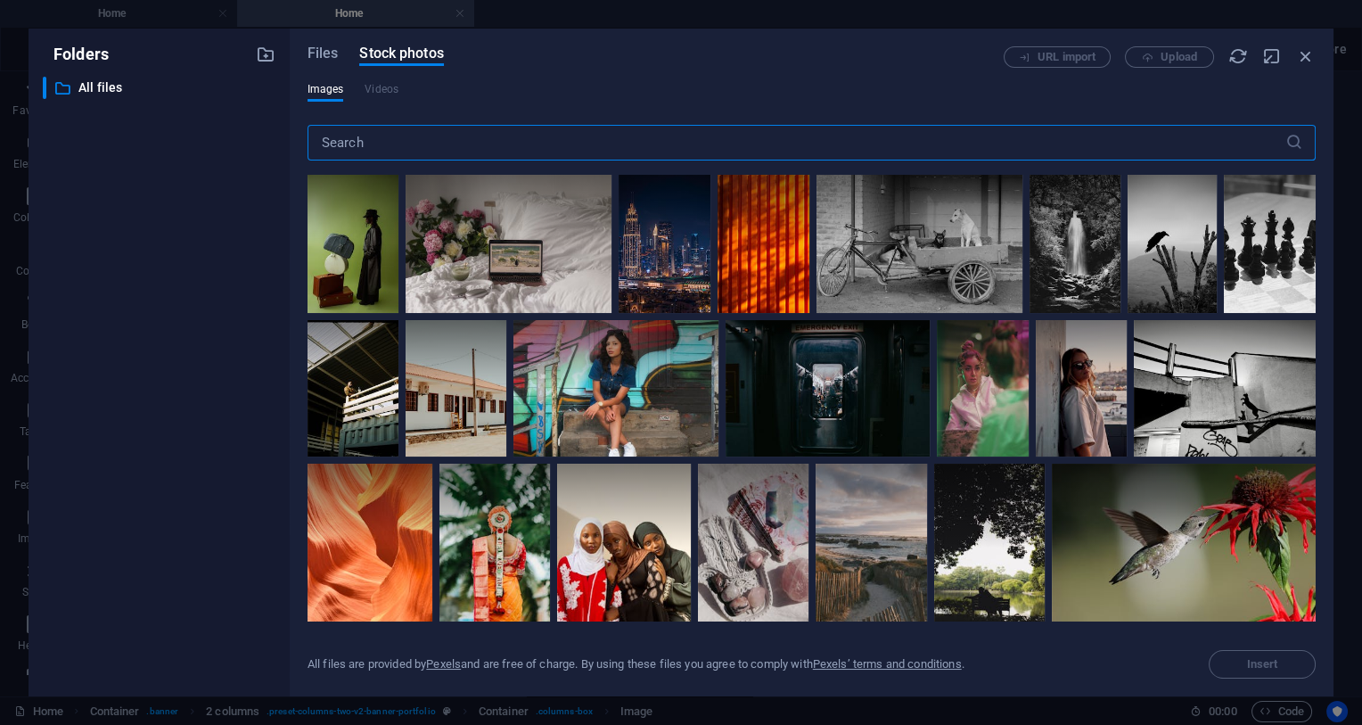
click at [449, 147] on input "text" at bounding box center [797, 143] width 978 height 36
type input "science"
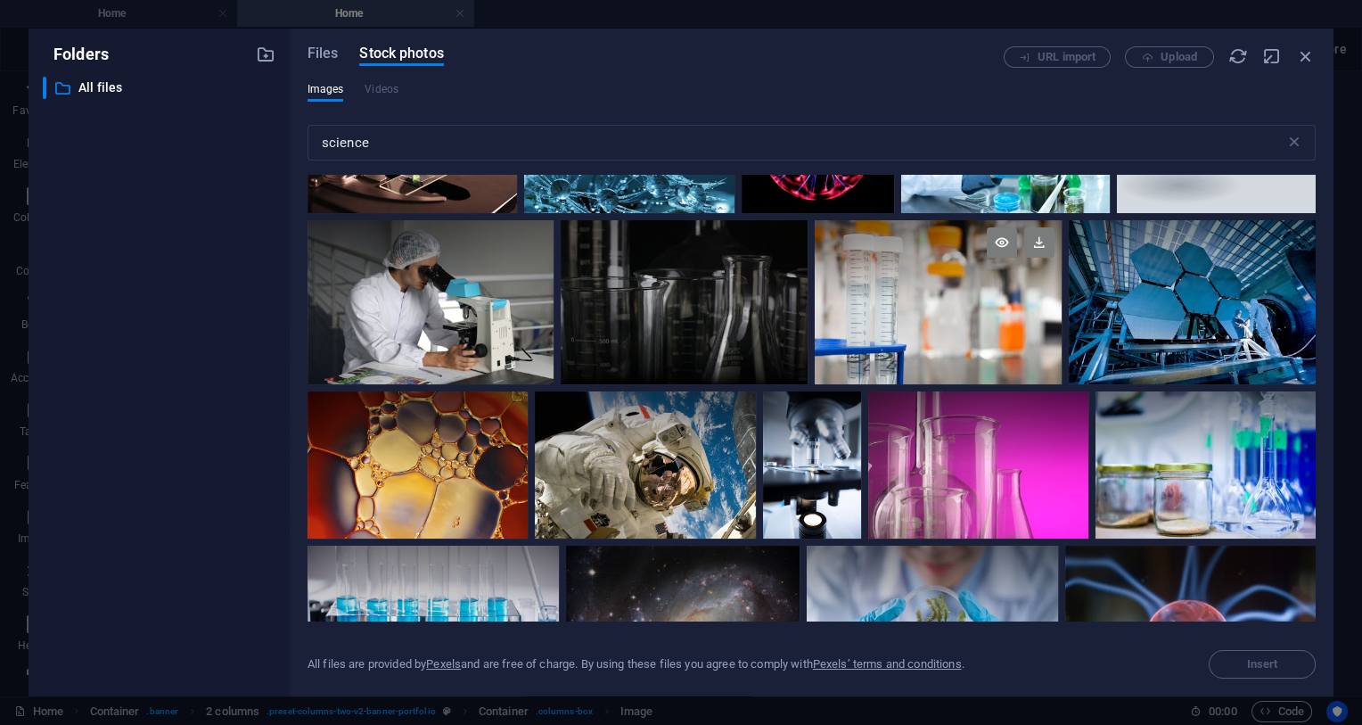
scroll to position [164, 0]
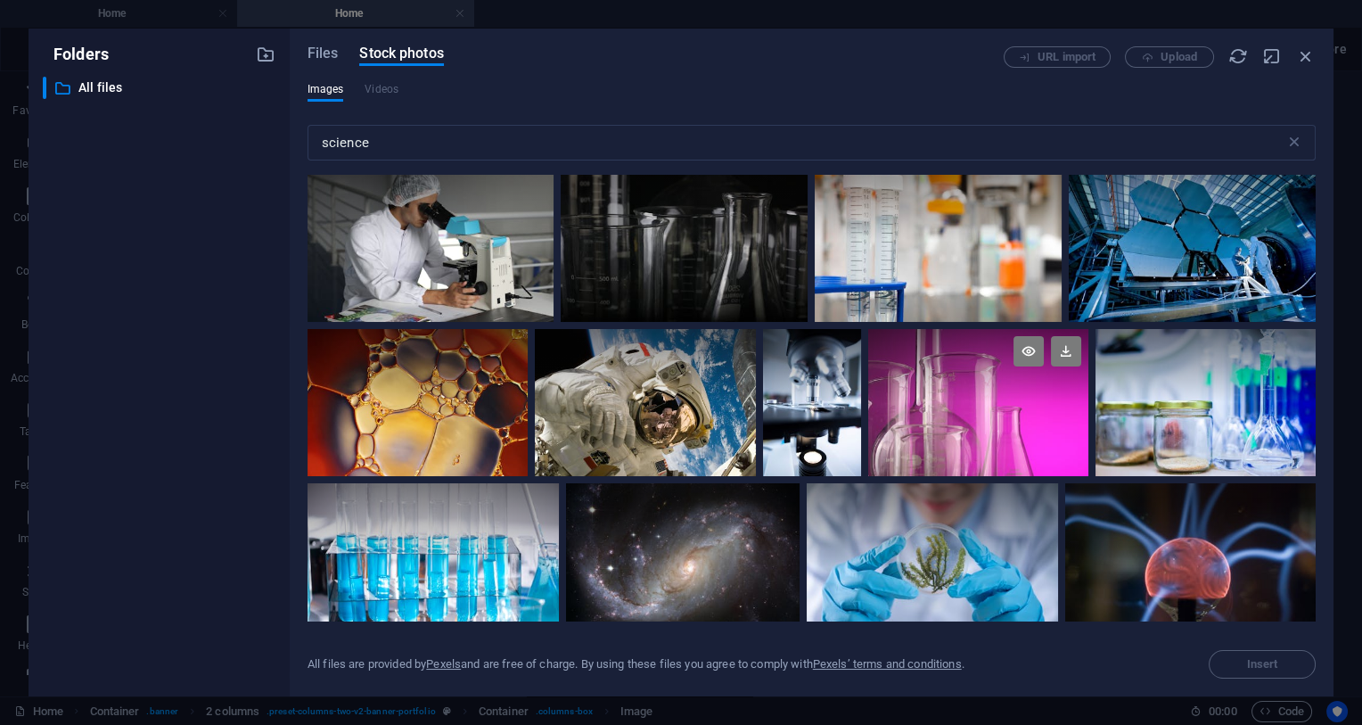
click at [982, 391] on div at bounding box center [978, 365] width 220 height 73
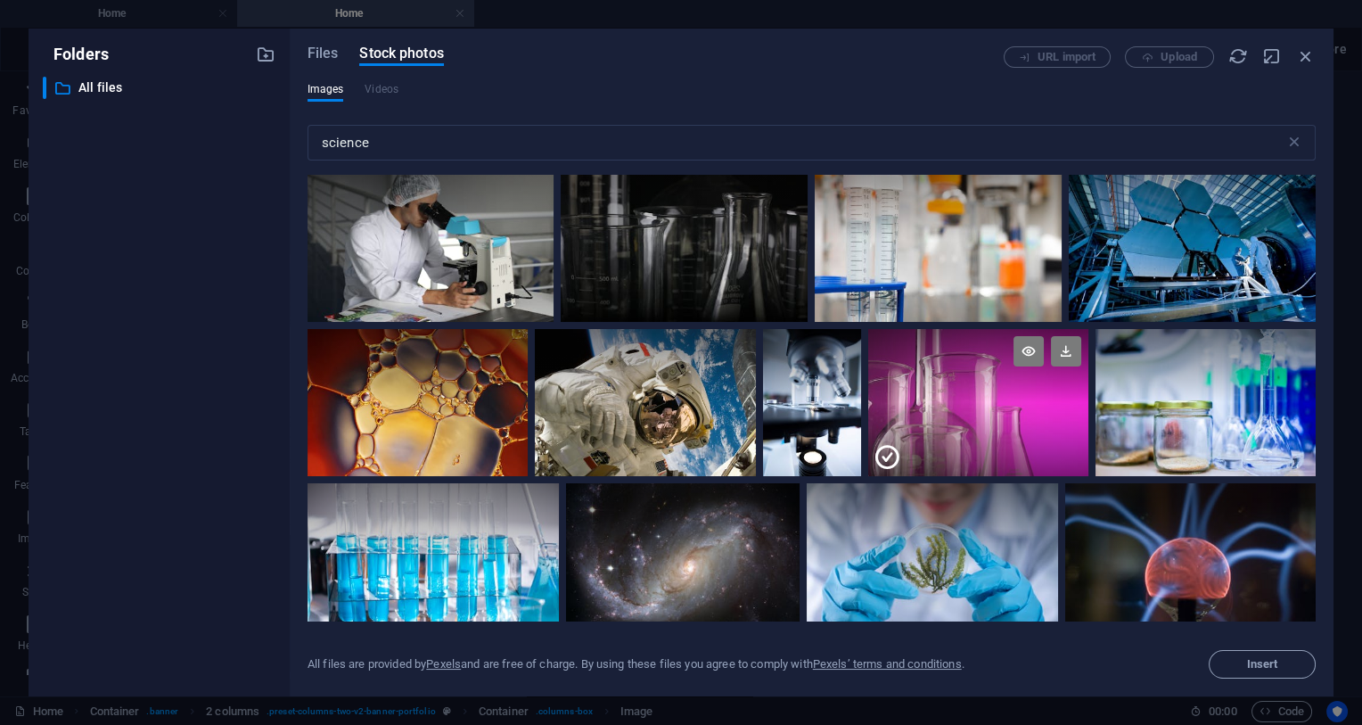
click at [982, 391] on div at bounding box center [978, 365] width 220 height 73
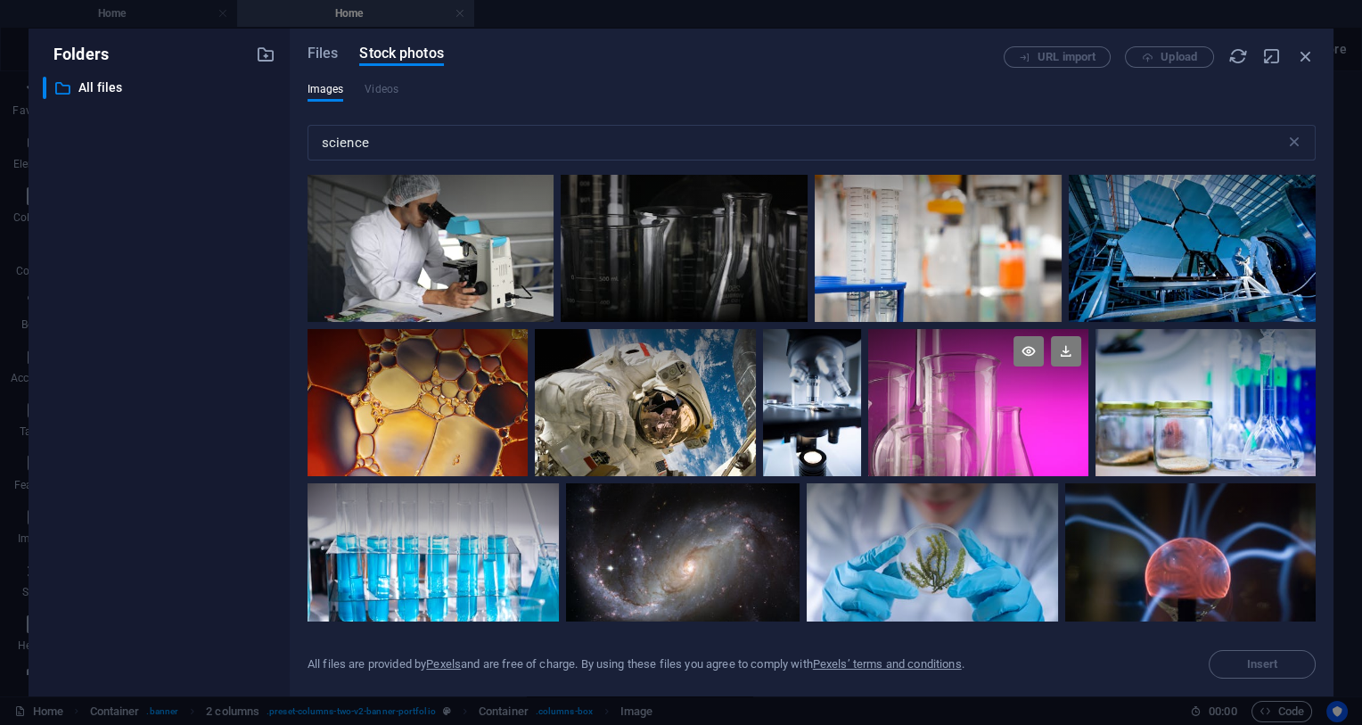
click at [982, 391] on div at bounding box center [978, 365] width 220 height 73
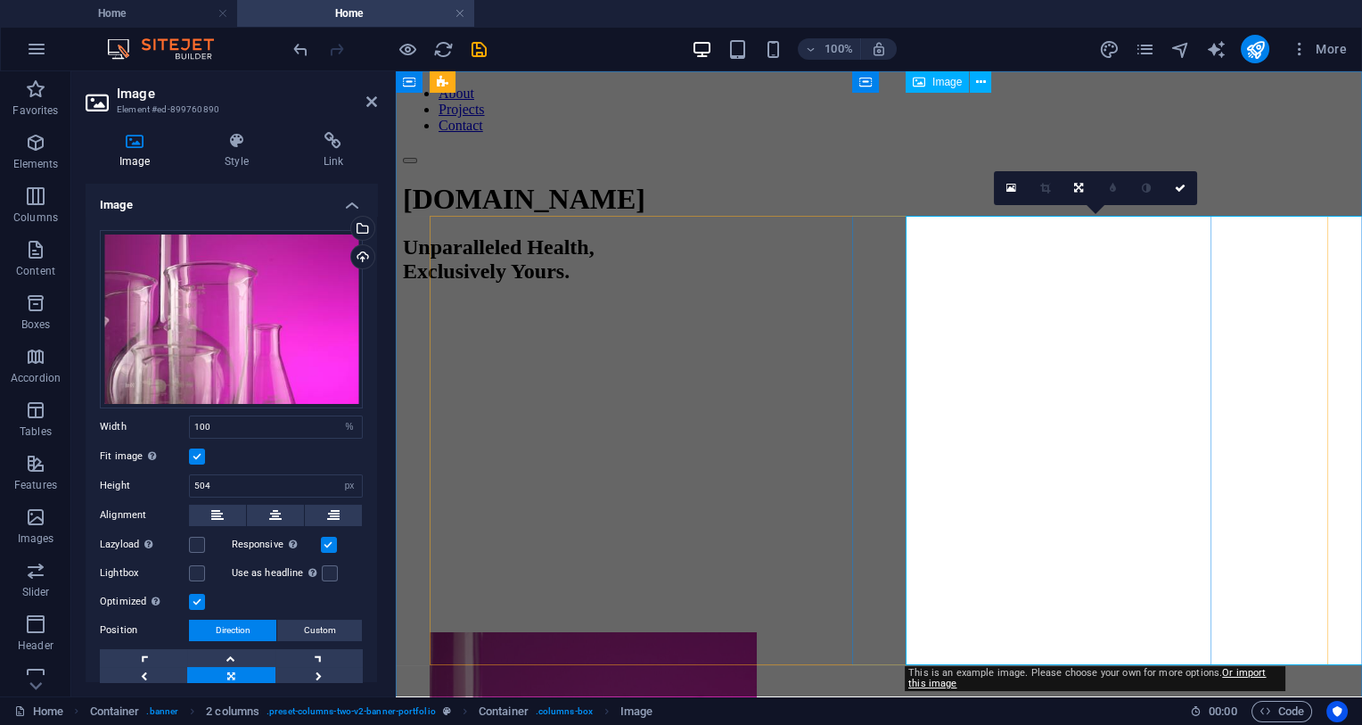
scroll to position [0, 0]
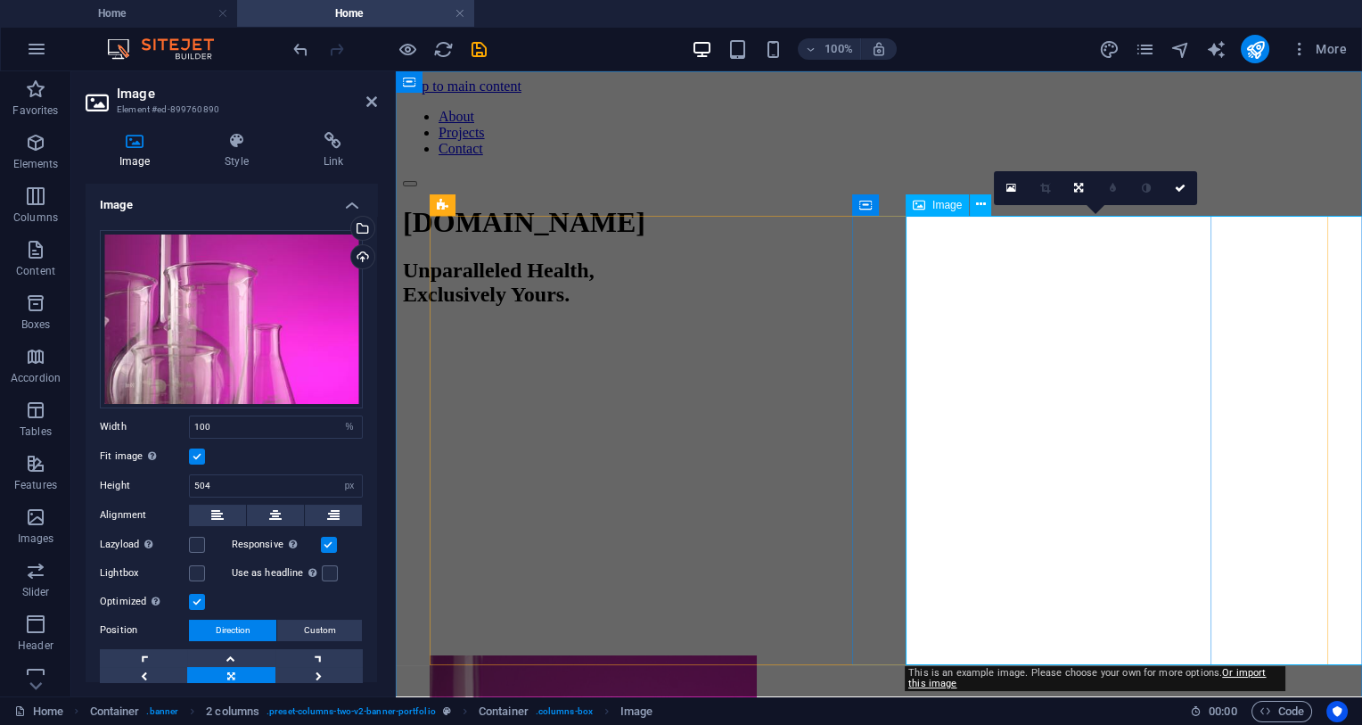
click at [751, 307] on div "Unparalleled Health, Exclusively Yours." at bounding box center [879, 283] width 952 height 48
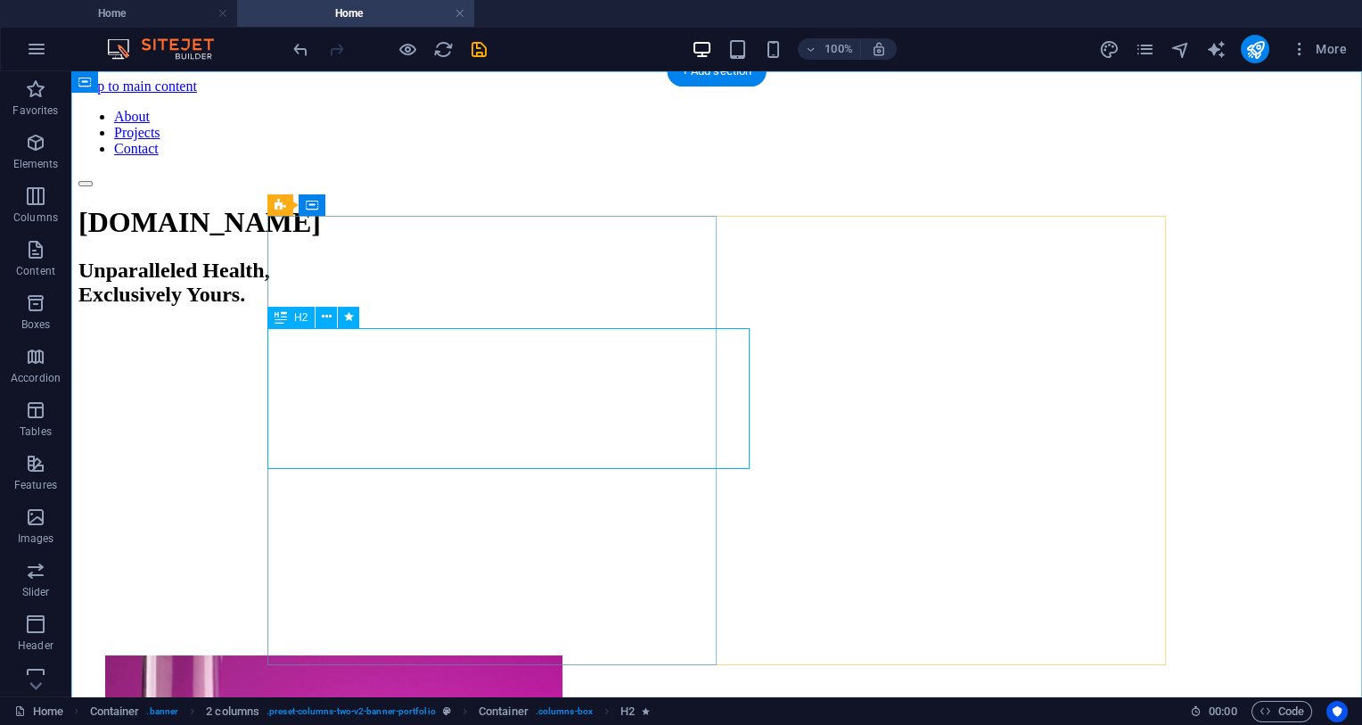
click at [590, 307] on div "Unparalleled Health, Exclusively Yours." at bounding box center [716, 283] width 1277 height 48
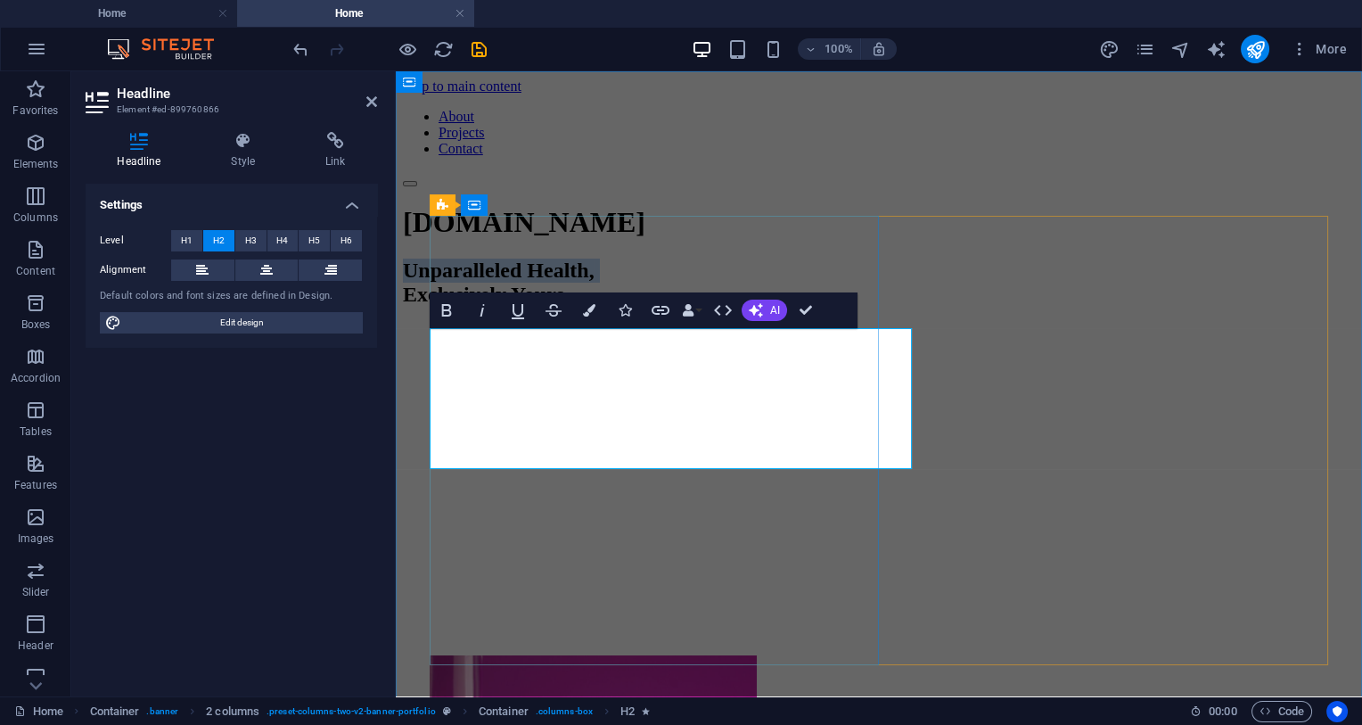
click at [701, 307] on h2 "Unparalleled Health, Exclusively Yours." at bounding box center [879, 283] width 952 height 48
click at [850, 474] on div "[DOMAIN_NAME] Unparalleled Health, Exclusively Yours." at bounding box center [879, 430] width 952 height 449
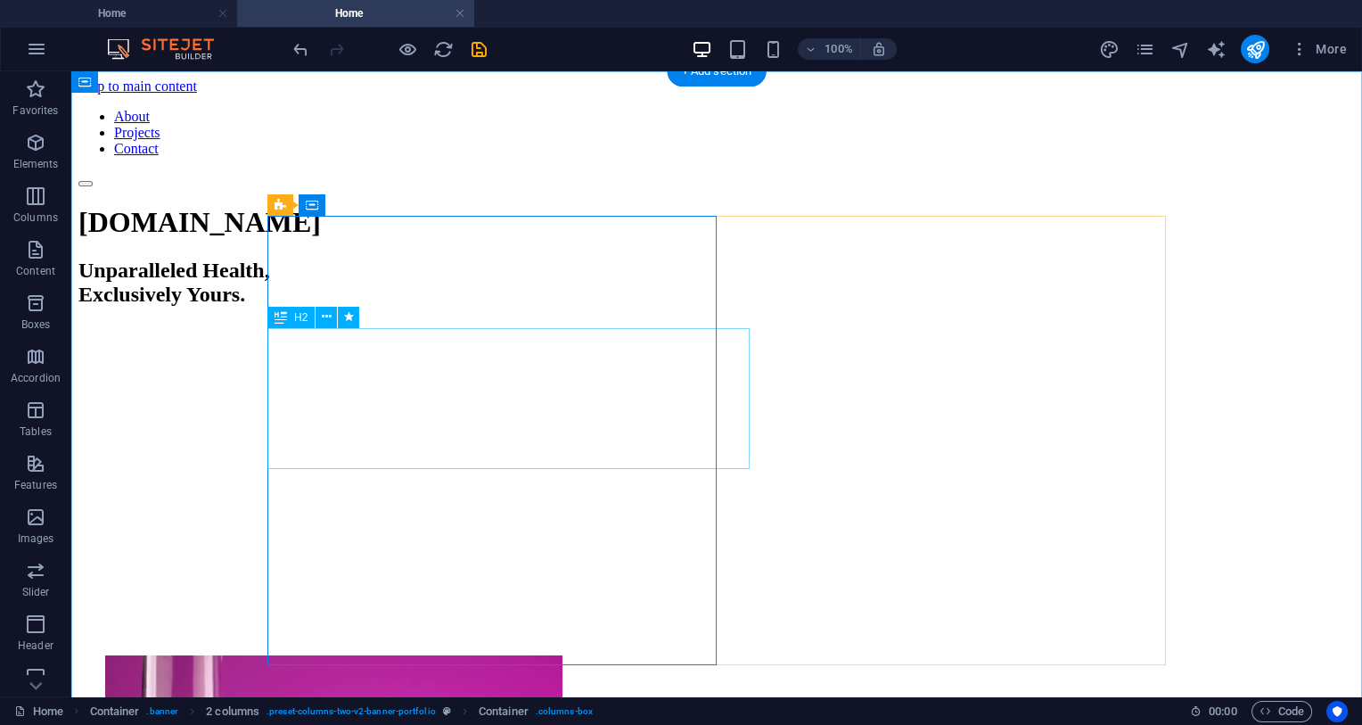
click at [648, 307] on div "Unparalleled Health, Exclusively Yours." at bounding box center [716, 283] width 1277 height 48
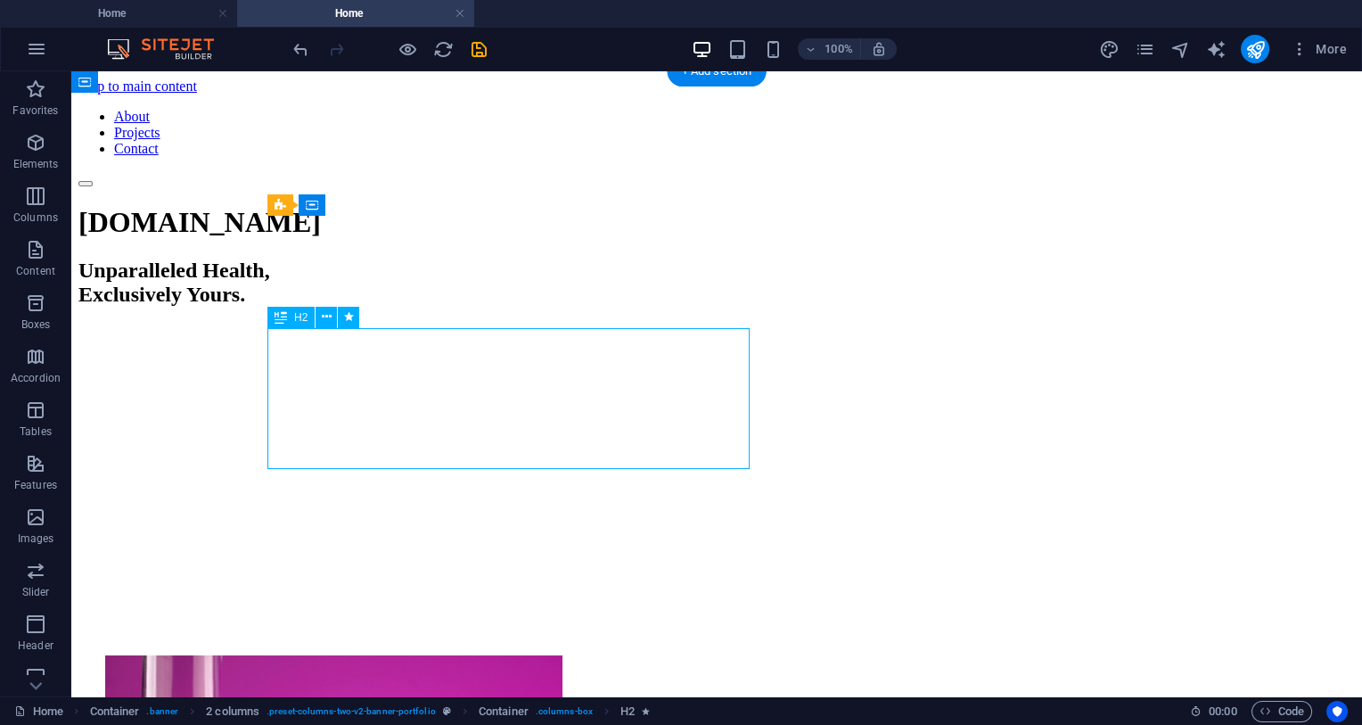
click at [449, 307] on div "Unparalleled Health, Exclusively Yours." at bounding box center [716, 283] width 1277 height 48
click at [325, 317] on icon at bounding box center [327, 317] width 10 height 19
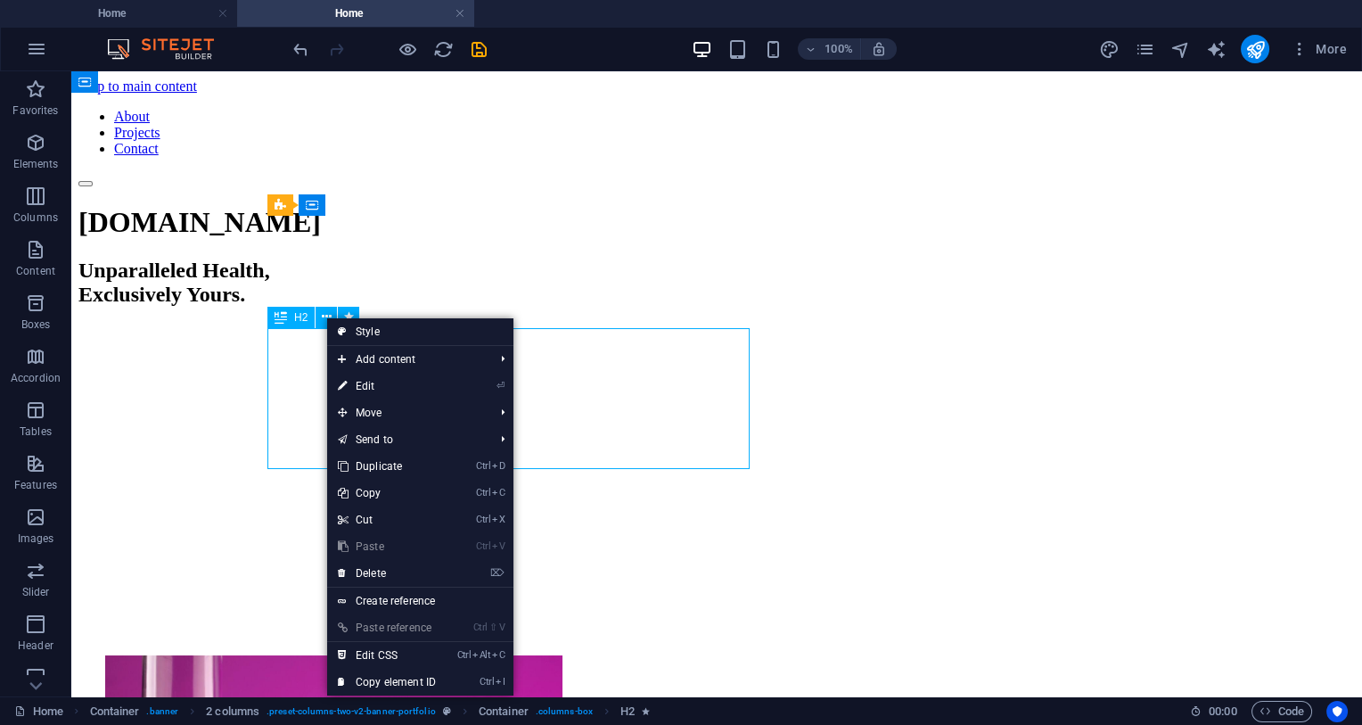
click at [292, 317] on div "H2" at bounding box center [290, 317] width 47 height 21
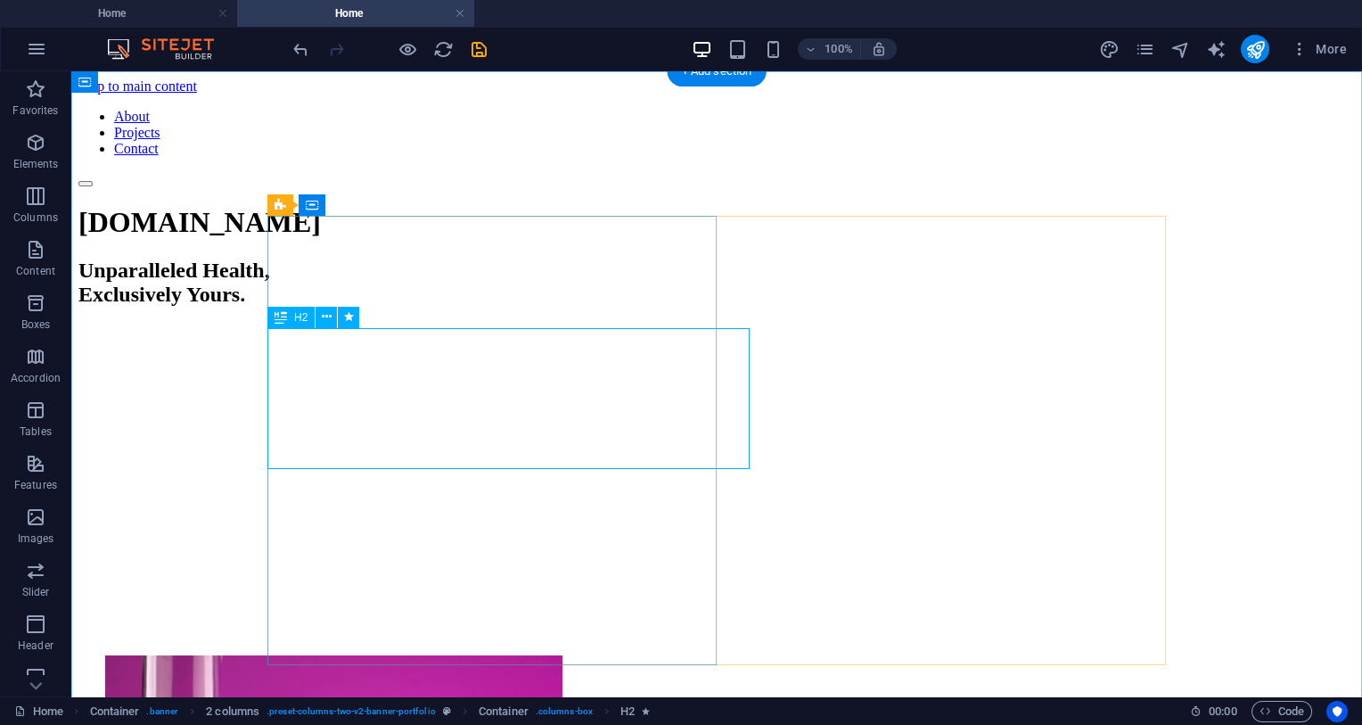
click at [352, 307] on div "Unparalleled Health, Exclusively Yours." at bounding box center [716, 283] width 1277 height 48
click at [273, 307] on div "Unparalleled Health, Exclusively Yours." at bounding box center [716, 283] width 1277 height 48
click at [381, 239] on div "[DOMAIN_NAME]" at bounding box center [716, 222] width 1277 height 33
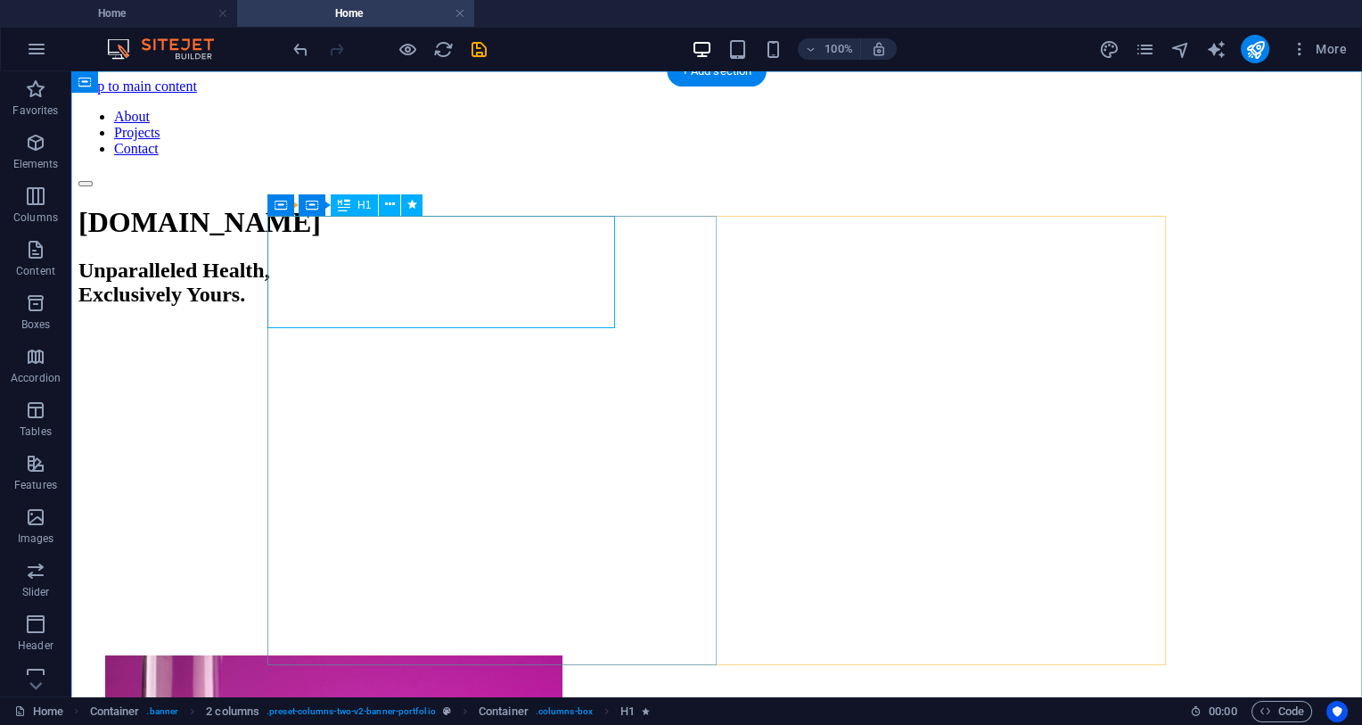
click at [282, 236] on div "[DOMAIN_NAME]" at bounding box center [716, 222] width 1277 height 33
click at [389, 202] on icon at bounding box center [391, 204] width 10 height 19
click at [362, 307] on div "Unparalleled Health, Exclusively Yours." at bounding box center [716, 283] width 1277 height 48
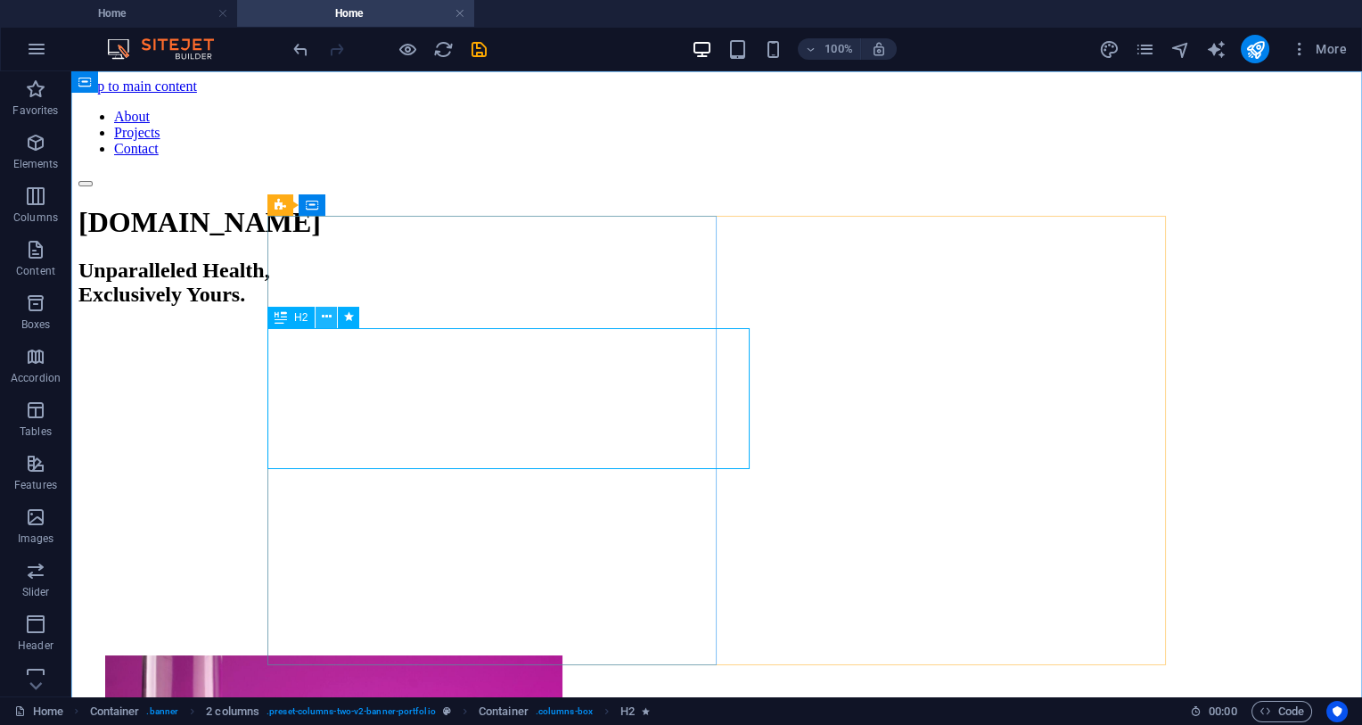
click at [321, 312] on button at bounding box center [326, 317] width 21 height 21
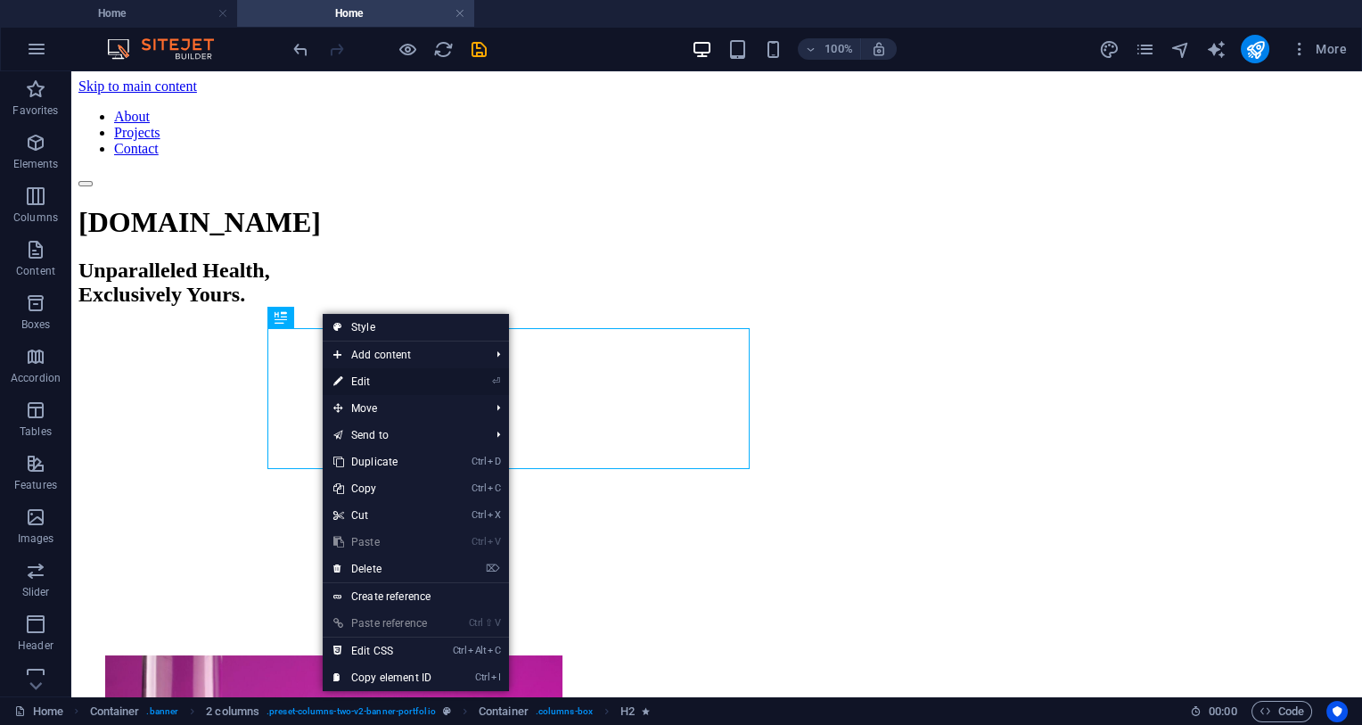
click at [404, 371] on link "⏎ Edit" at bounding box center [382, 381] width 119 height 27
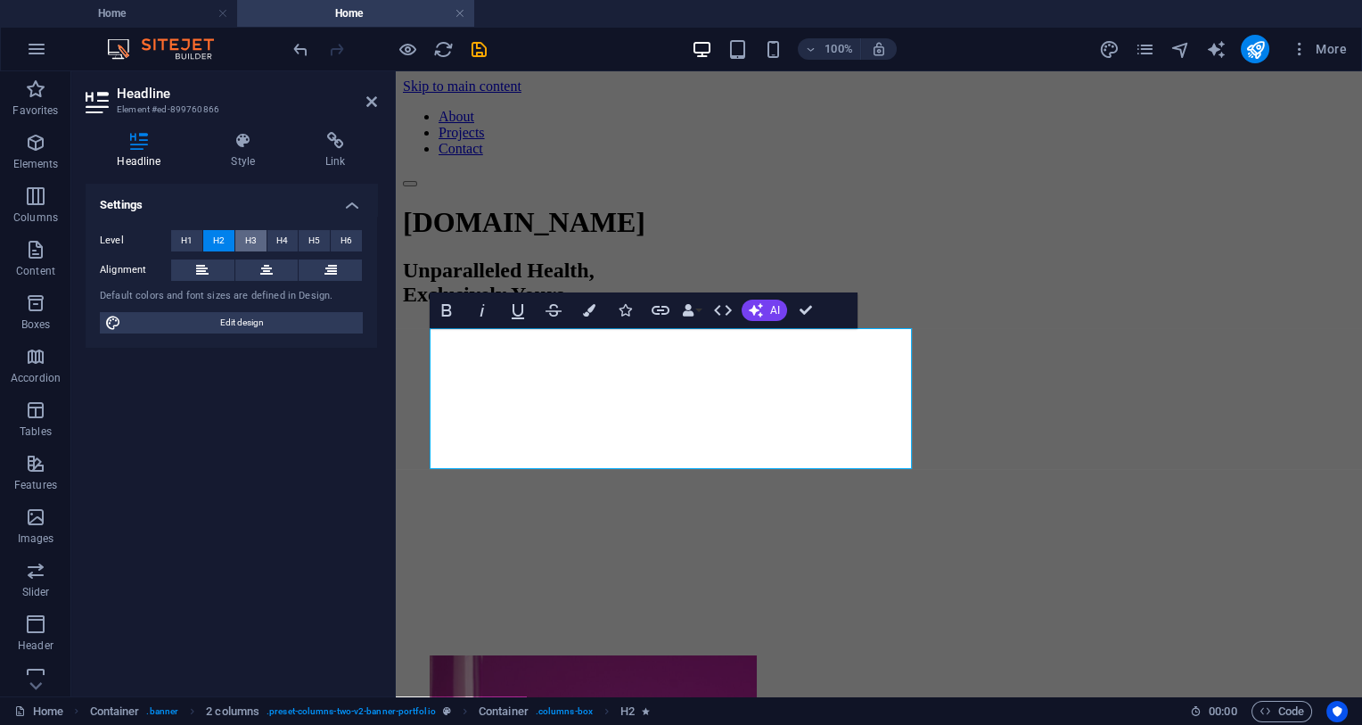
click at [244, 233] on button "H3" at bounding box center [250, 240] width 31 height 21
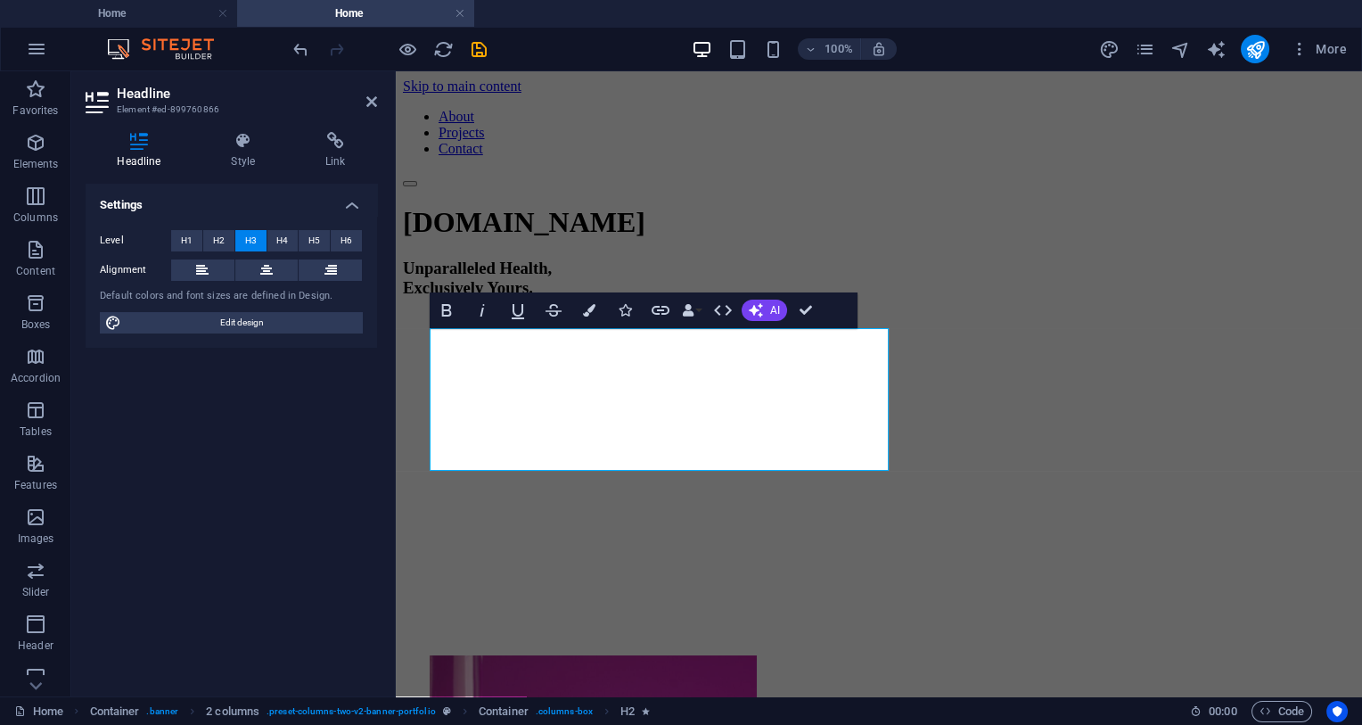
click at [267, 394] on div "Settings Level H1 H2 H3 H4 H5 H6 Alignment Default colors and font sizes are de…" at bounding box center [232, 433] width 292 height 498
click at [566, 511] on div "[DOMAIN_NAME] Unparalleled Health, Exclusively Yours." at bounding box center [879, 430] width 952 height 449
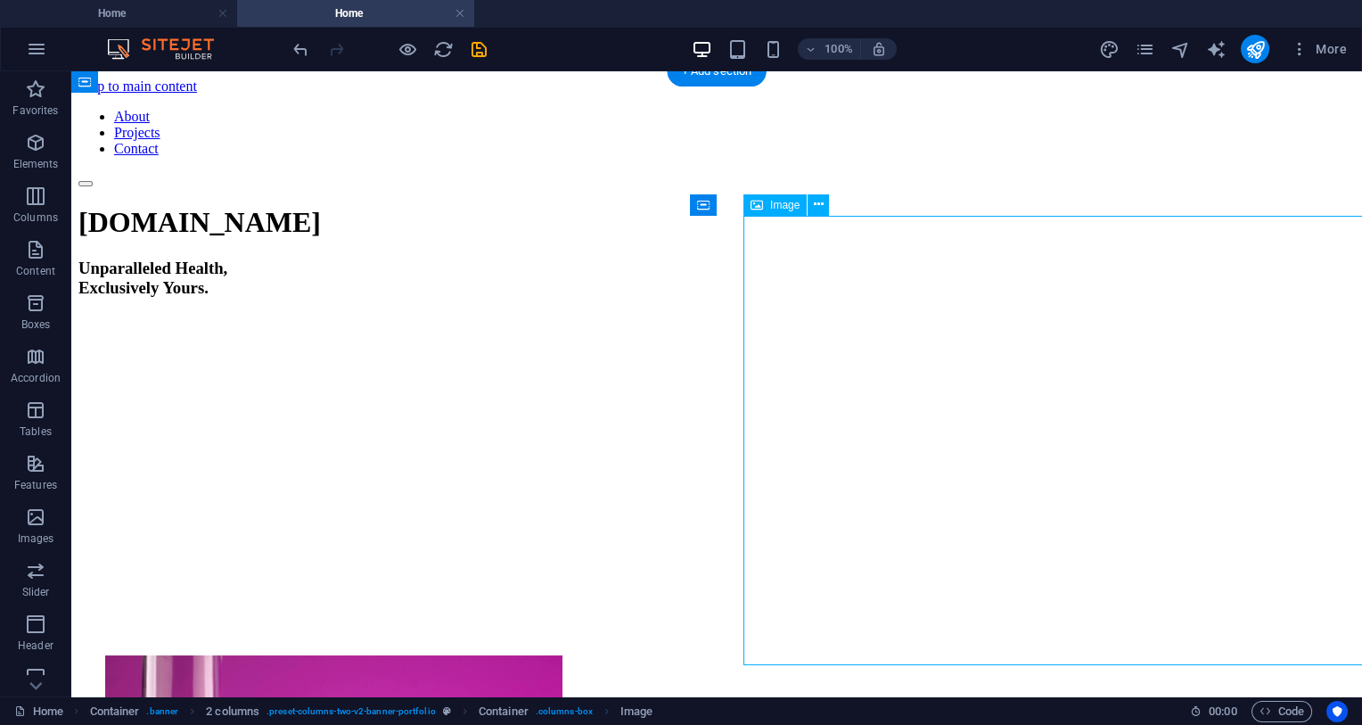
click at [770, 203] on div "Image" at bounding box center [775, 204] width 63 height 21
click at [818, 207] on icon at bounding box center [819, 204] width 10 height 19
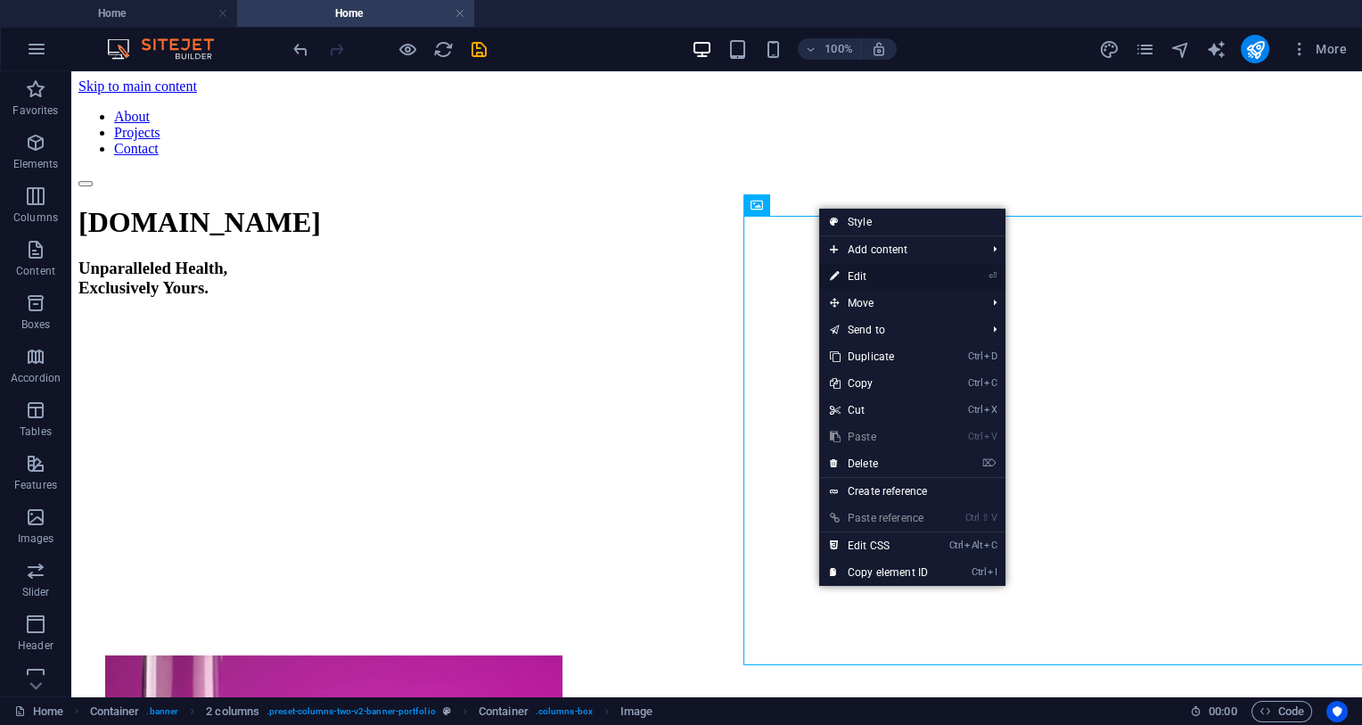
click at [905, 280] on link "⏎ Edit" at bounding box center [878, 276] width 119 height 27
select select "%"
select select "px"
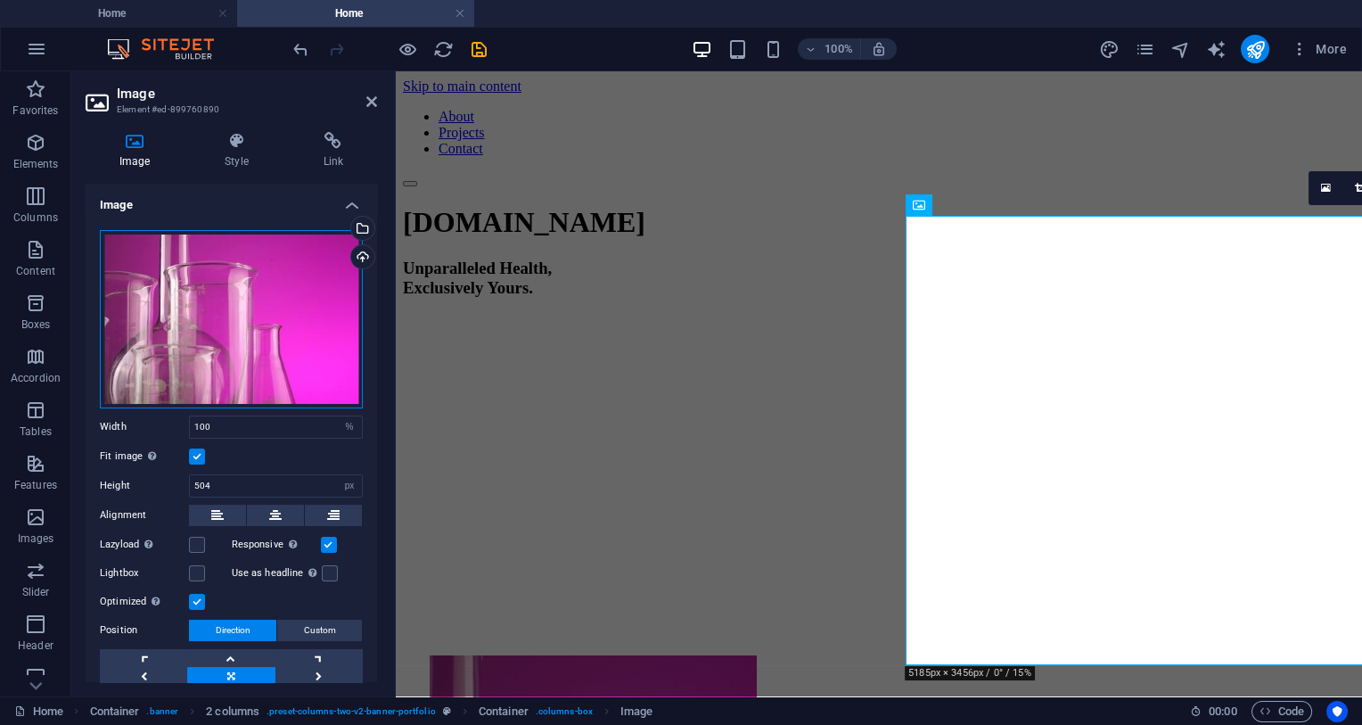
click at [278, 306] on div "Drag files here, click to choose files or select files from Files or our free s…" at bounding box center [231, 319] width 263 height 178
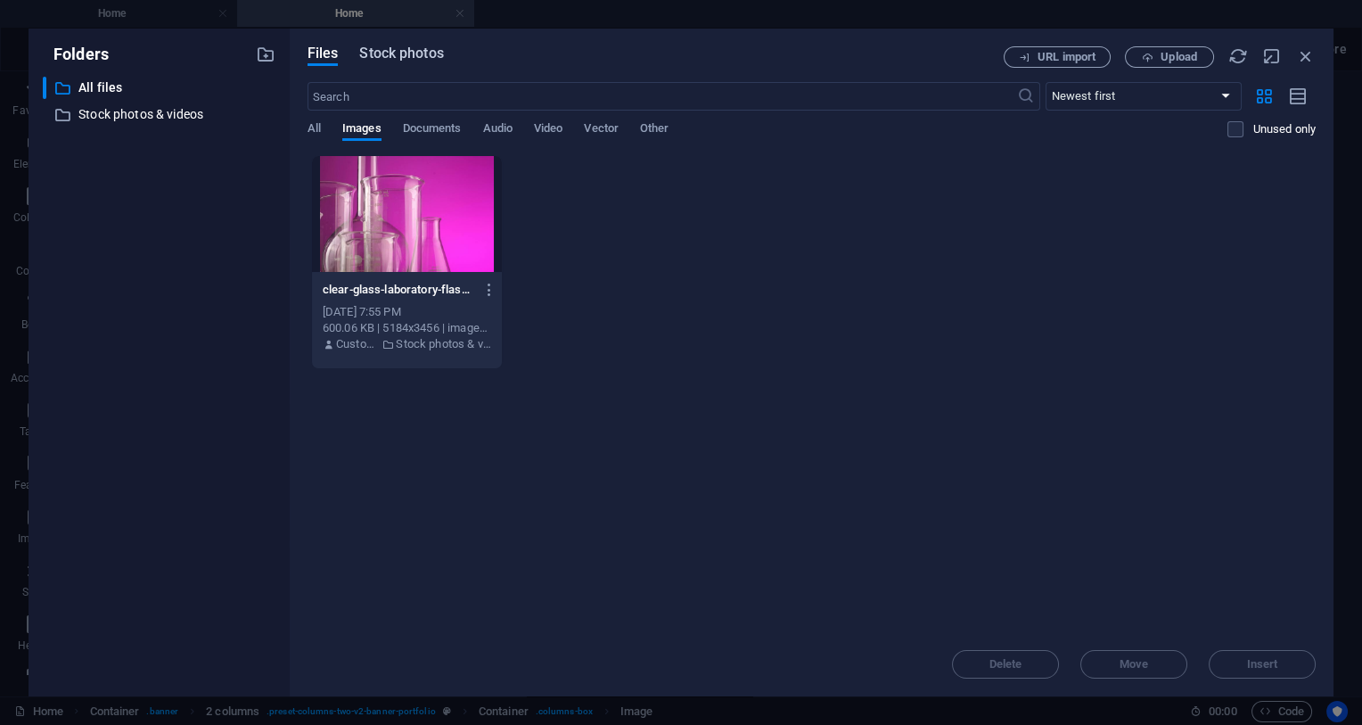
click at [418, 50] on span "Stock photos" at bounding box center [401, 53] width 84 height 21
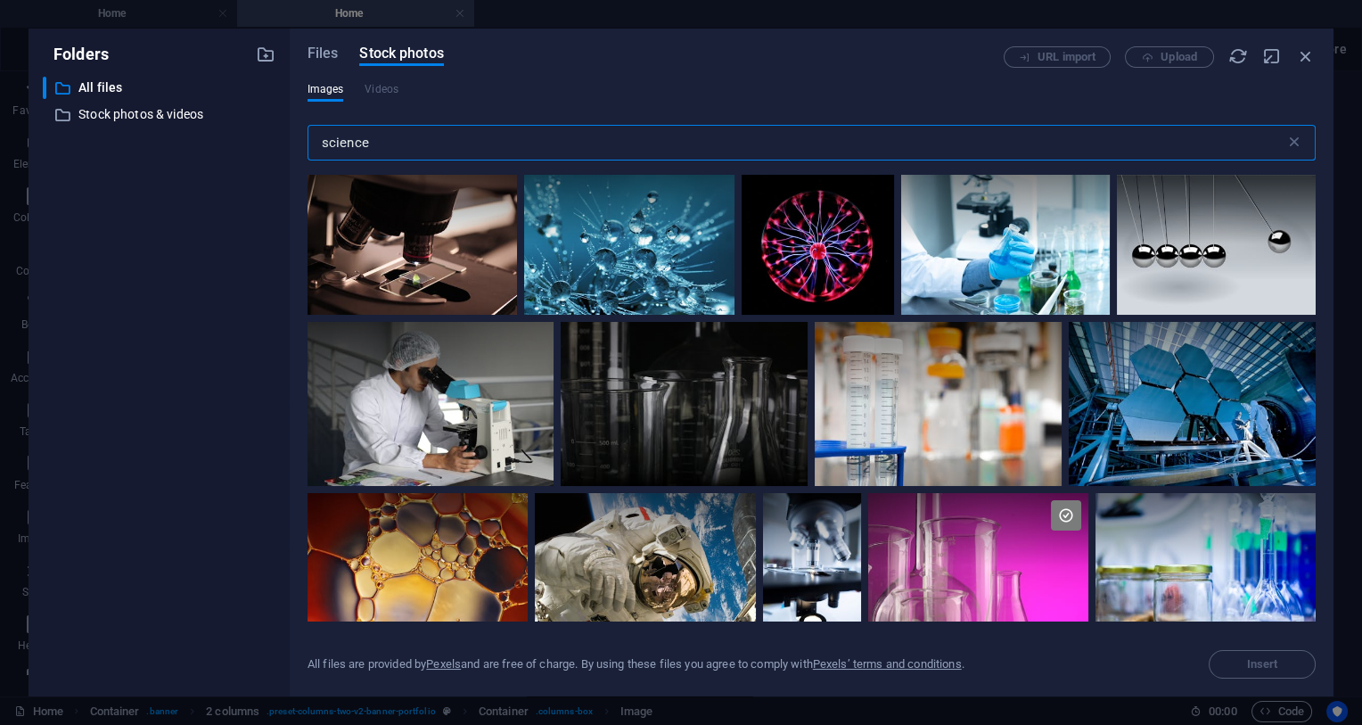
click at [457, 147] on input "science" at bounding box center [797, 143] width 978 height 36
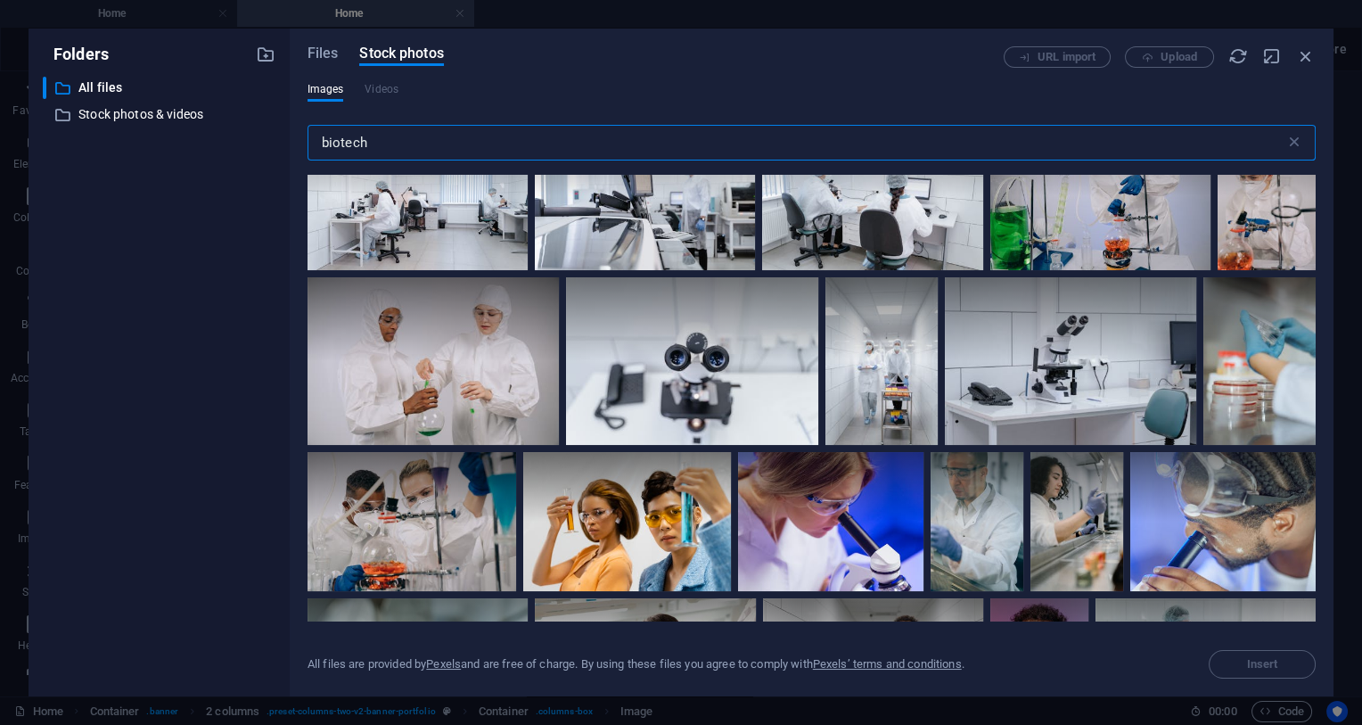
scroll to position [3460, 0]
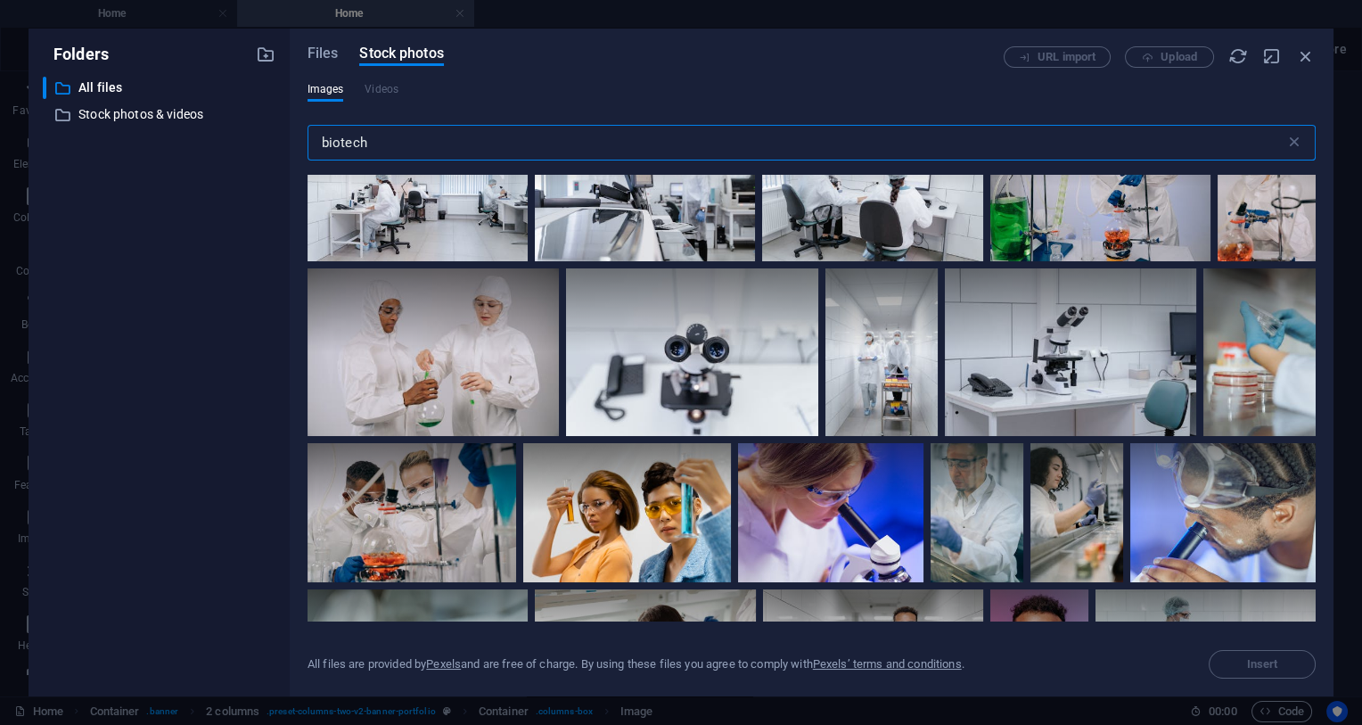
click at [360, 139] on input "biotech" at bounding box center [797, 143] width 978 height 36
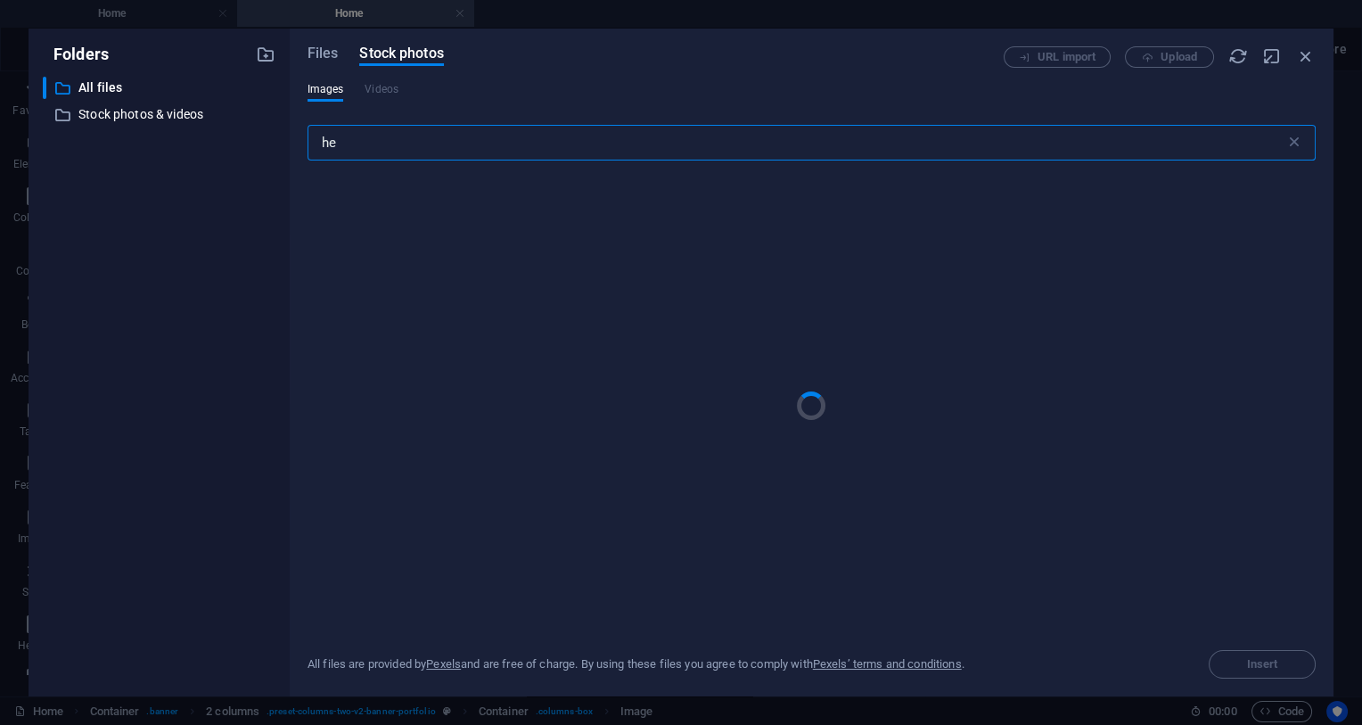
type input "h"
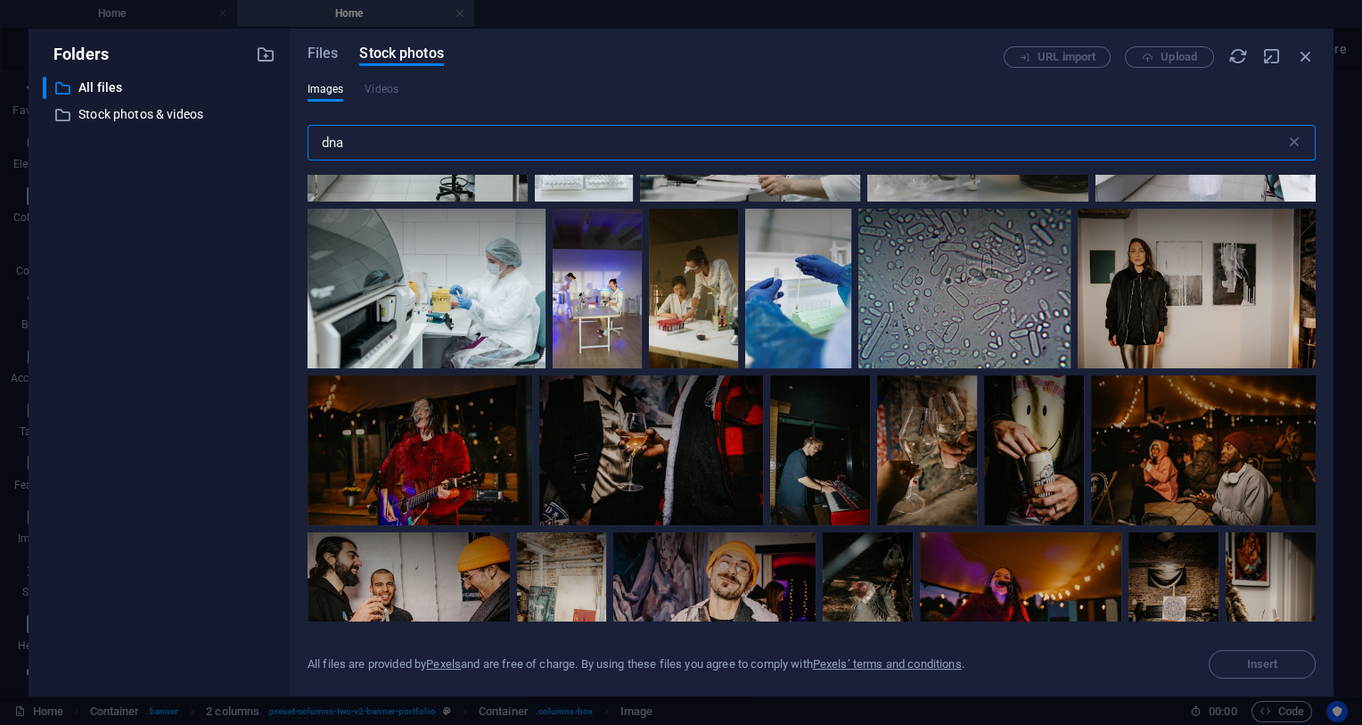
scroll to position [1318, 0]
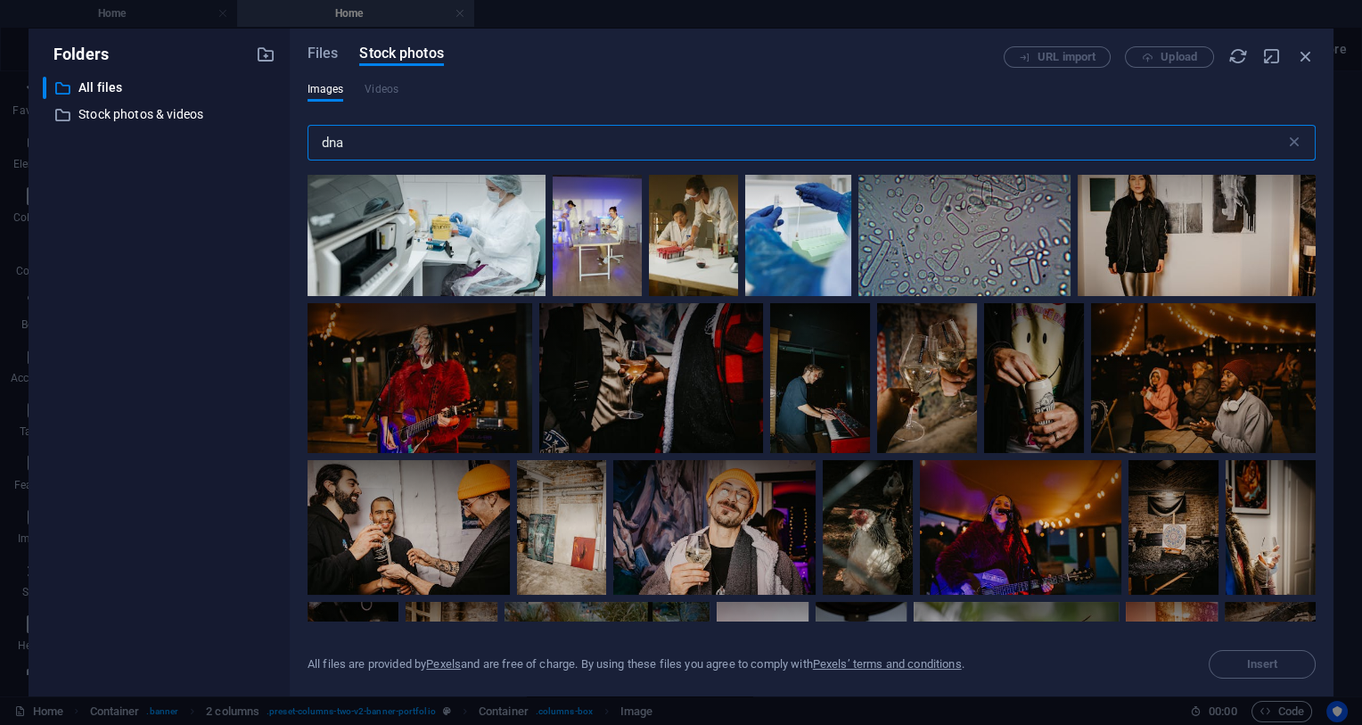
click at [359, 145] on input "dna" at bounding box center [797, 143] width 978 height 36
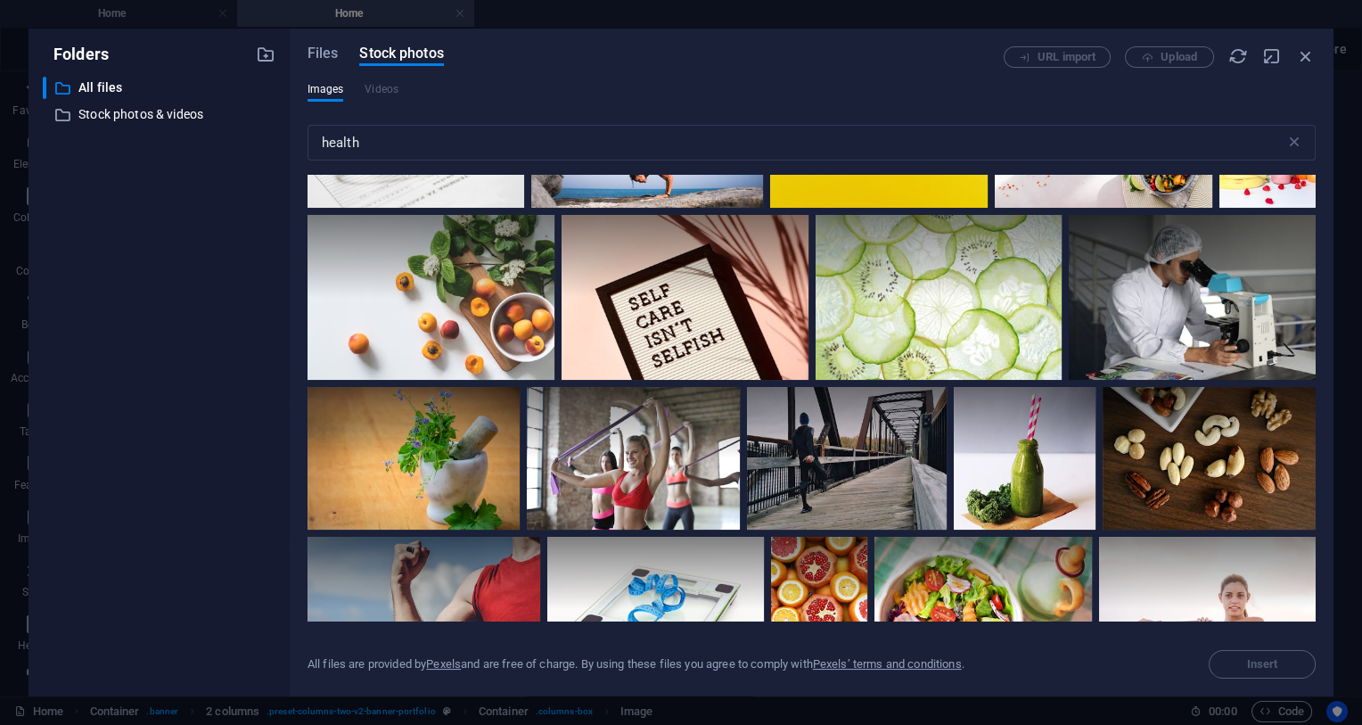
scroll to position [164, 0]
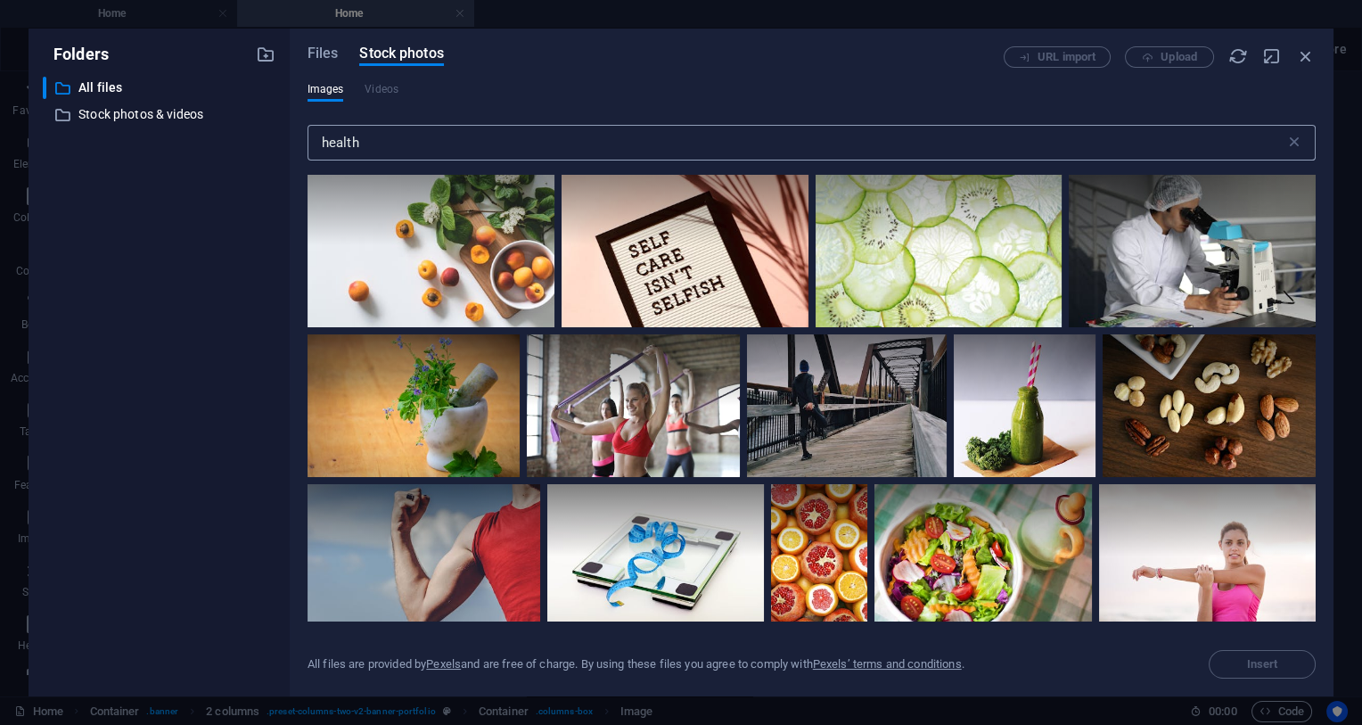
click at [434, 149] on input "health" at bounding box center [797, 143] width 978 height 36
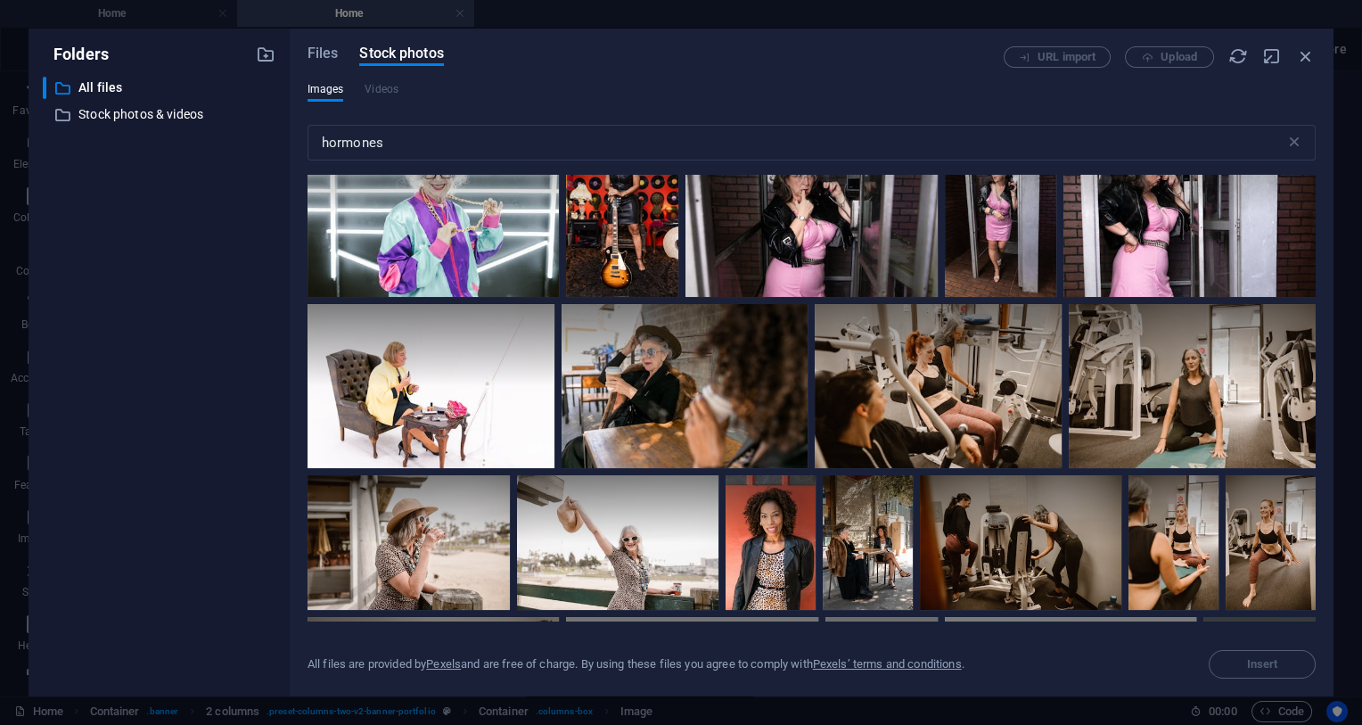
scroll to position [1812, 0]
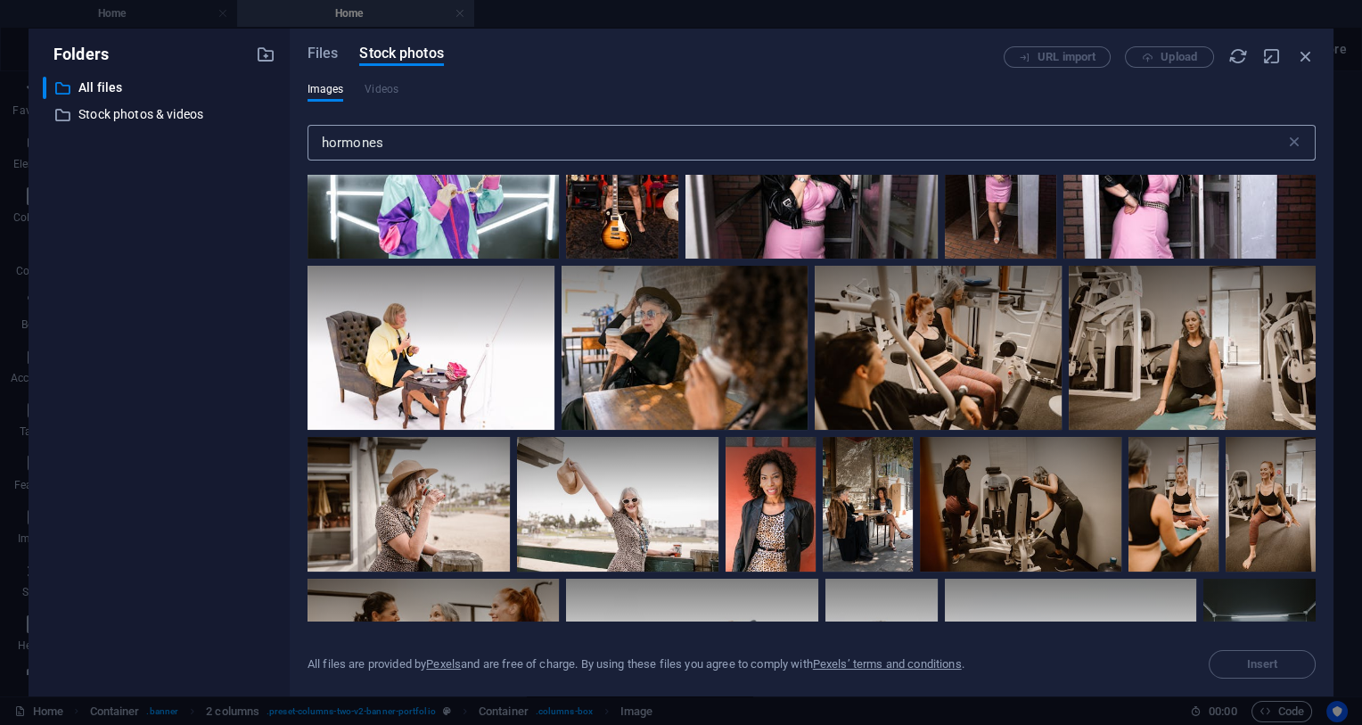
click at [465, 144] on input "hormones" at bounding box center [797, 143] width 978 height 36
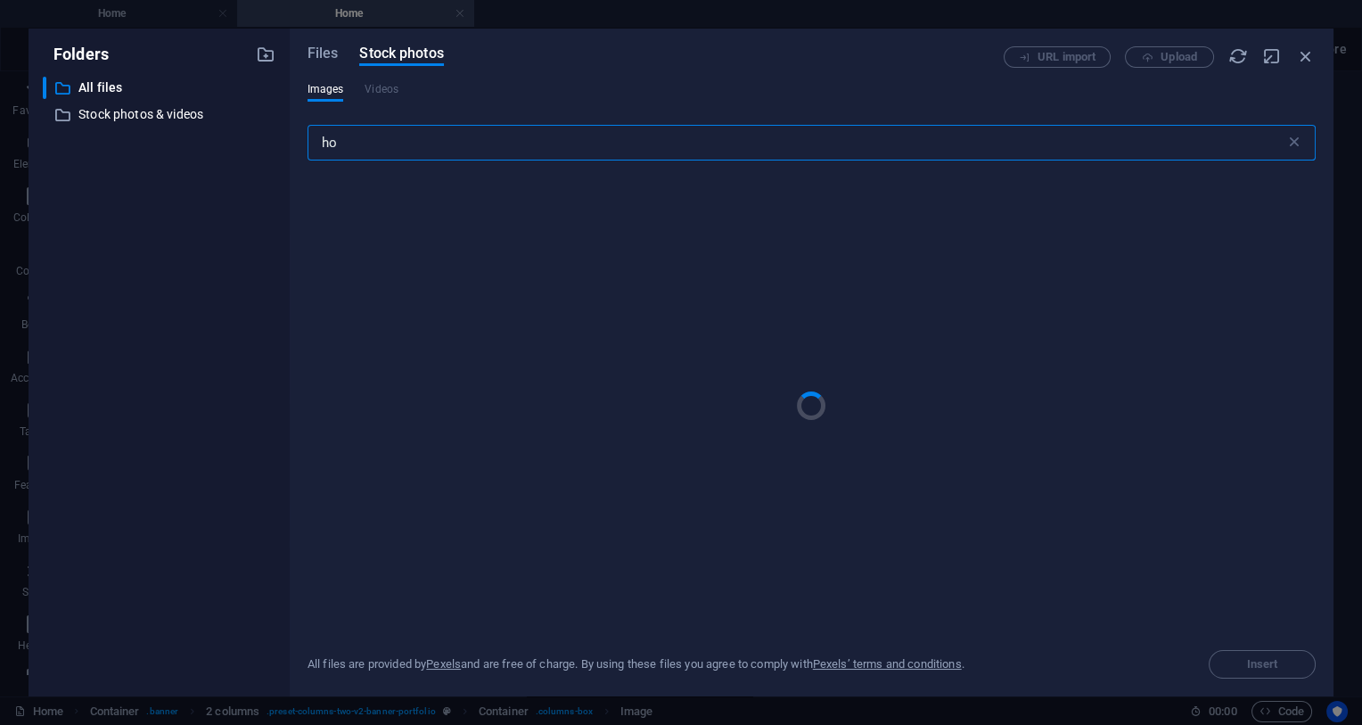
type input "h"
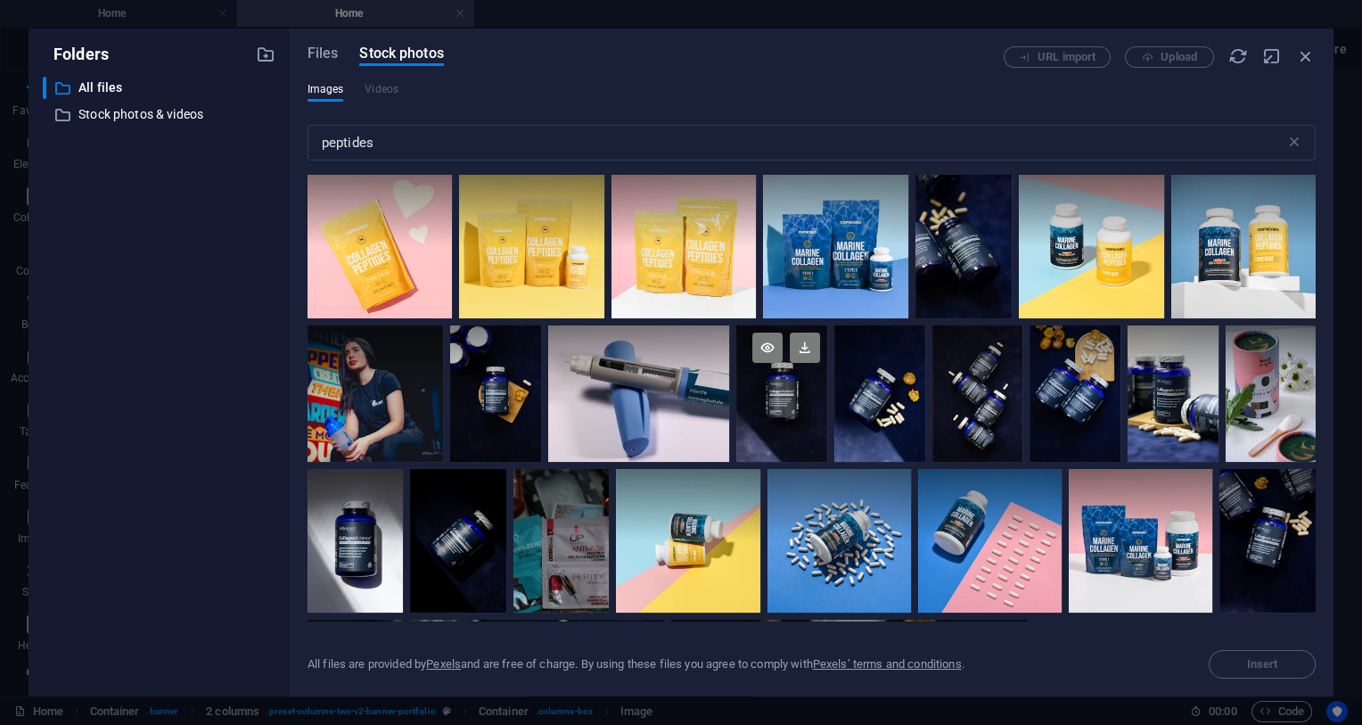
scroll to position [0, 0]
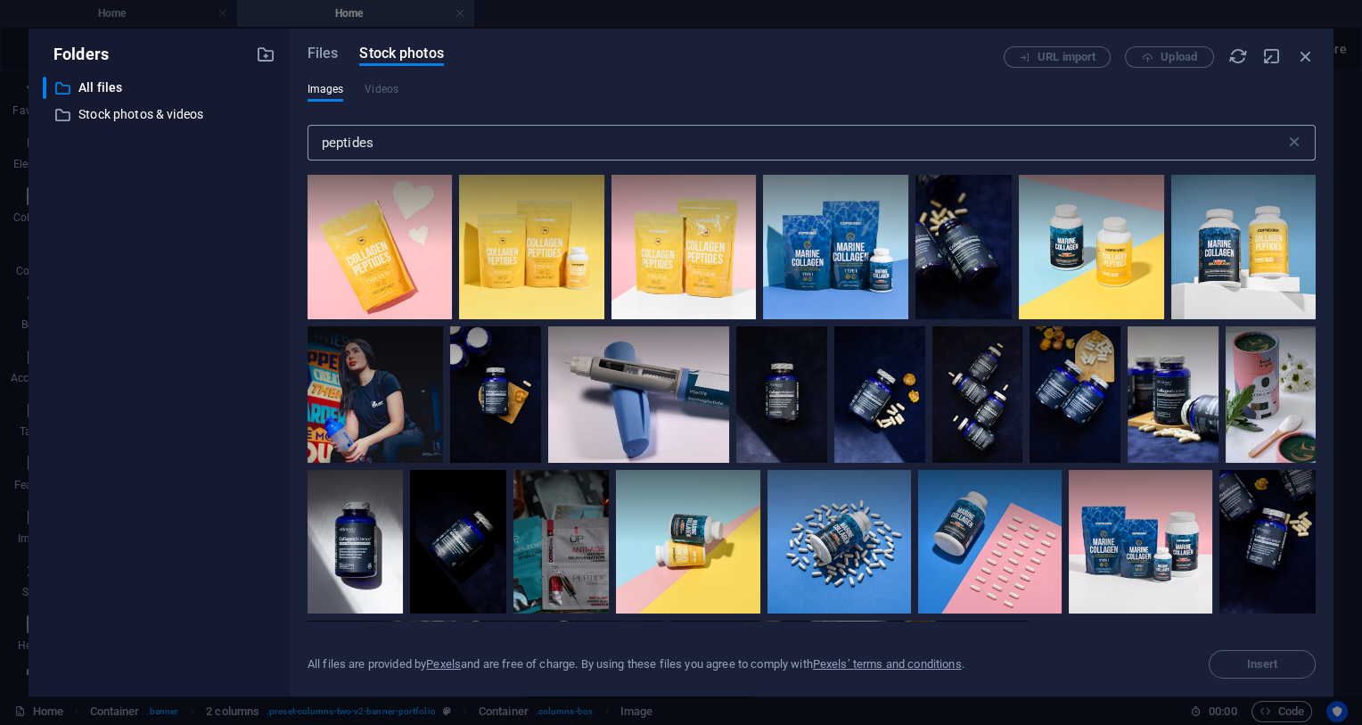
click at [420, 148] on input "peptides" at bounding box center [797, 143] width 978 height 36
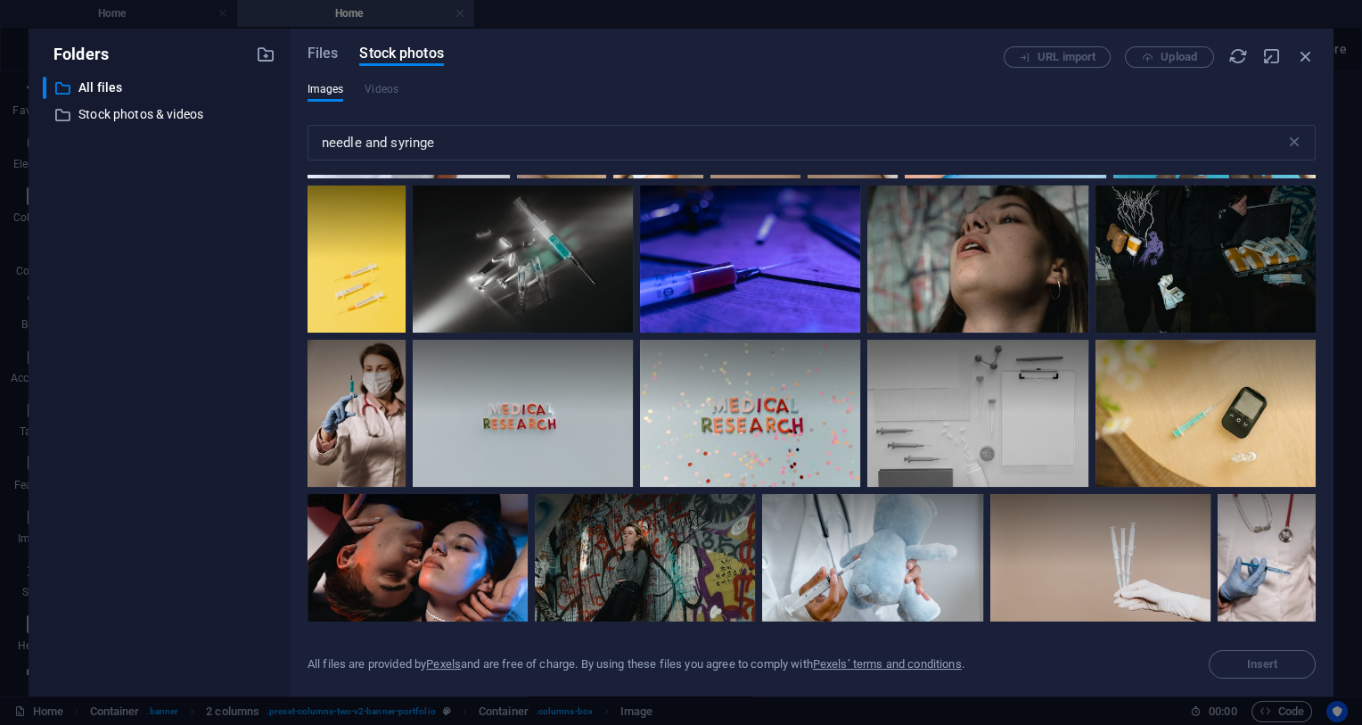
scroll to position [2307, 0]
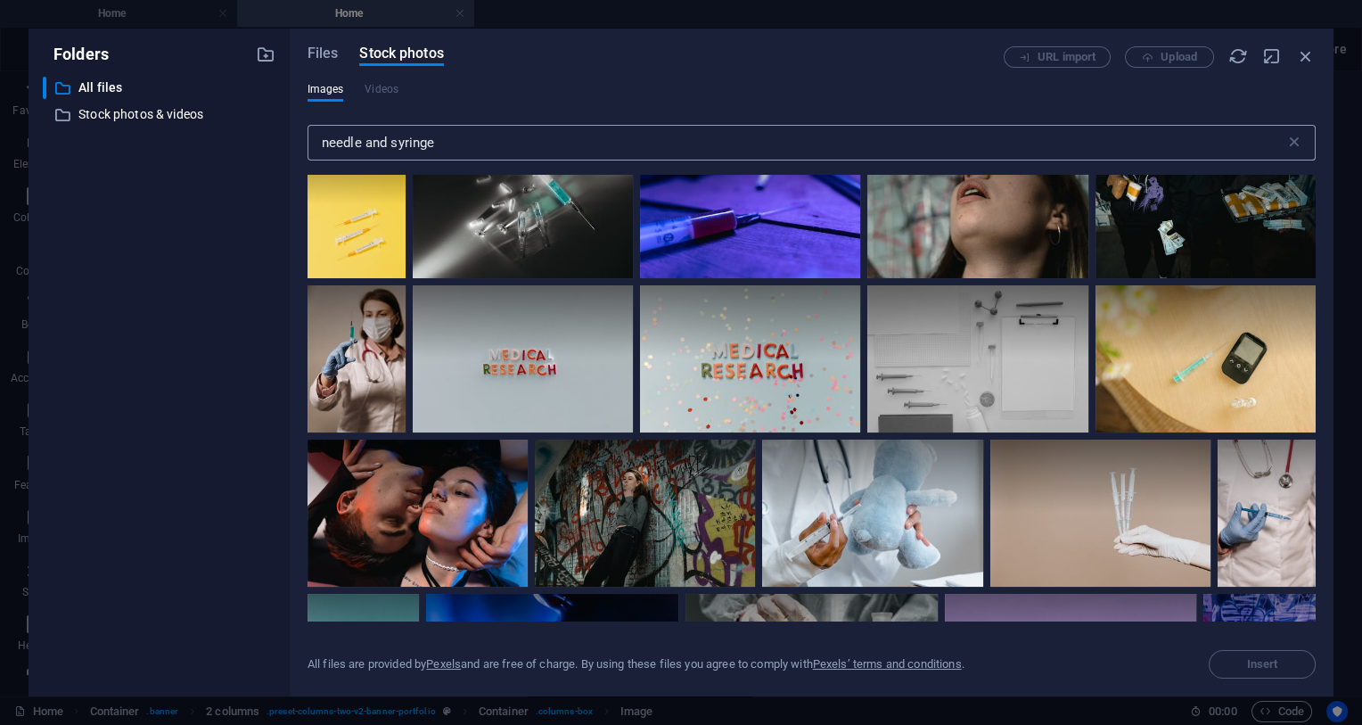
click at [421, 135] on input "needle and syringe" at bounding box center [797, 143] width 978 height 36
click at [422, 135] on input "needle and syringe" at bounding box center [797, 143] width 978 height 36
type input "science"
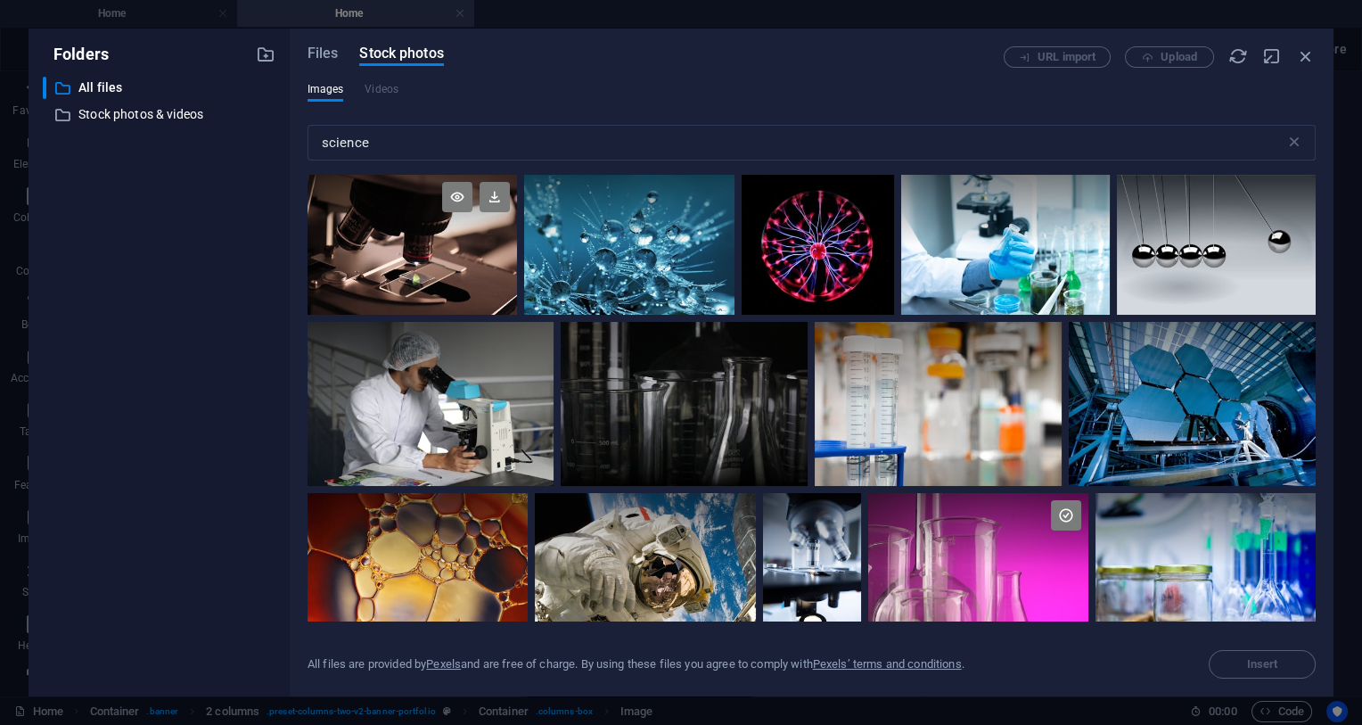
click at [421, 271] on div at bounding box center [413, 245] width 210 height 140
click at [421, 271] on div at bounding box center [413, 279] width 210 height 70
click at [421, 271] on div at bounding box center [413, 245] width 210 height 140
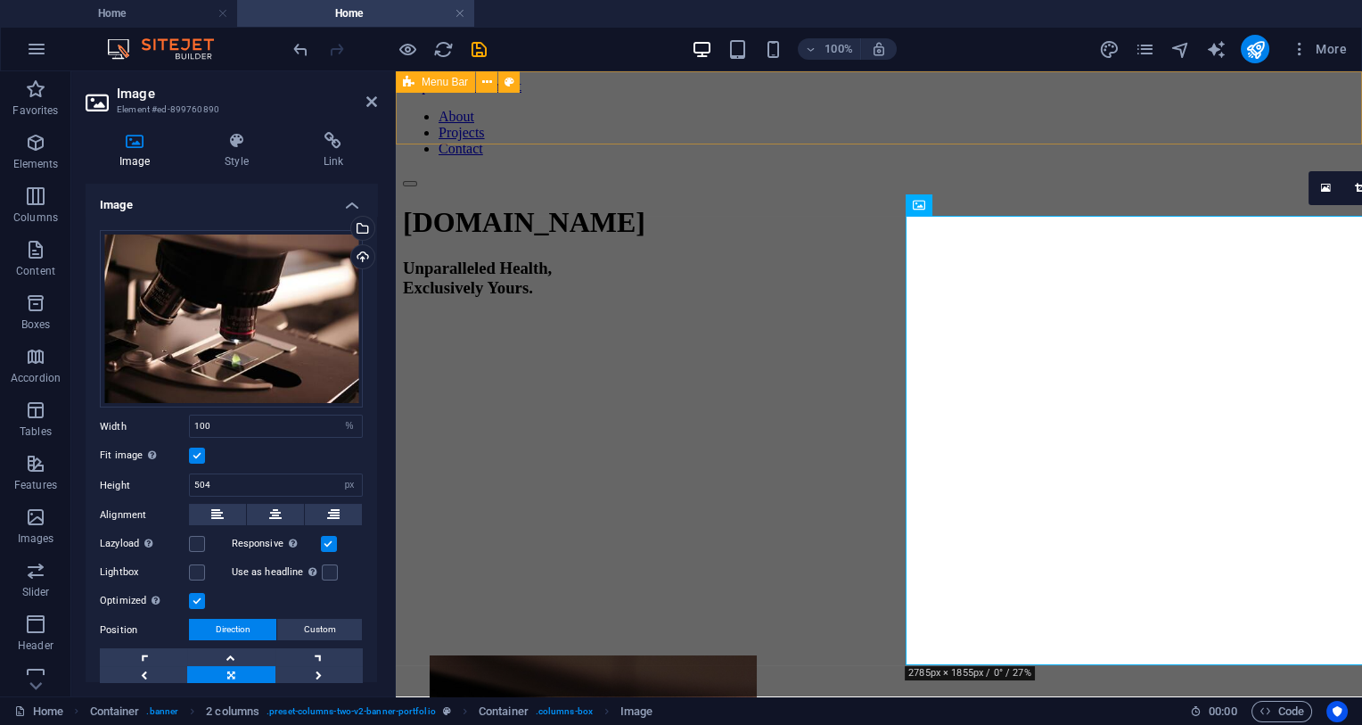
click at [1135, 122] on div "About Projects Contact" at bounding box center [879, 148] width 952 height 78
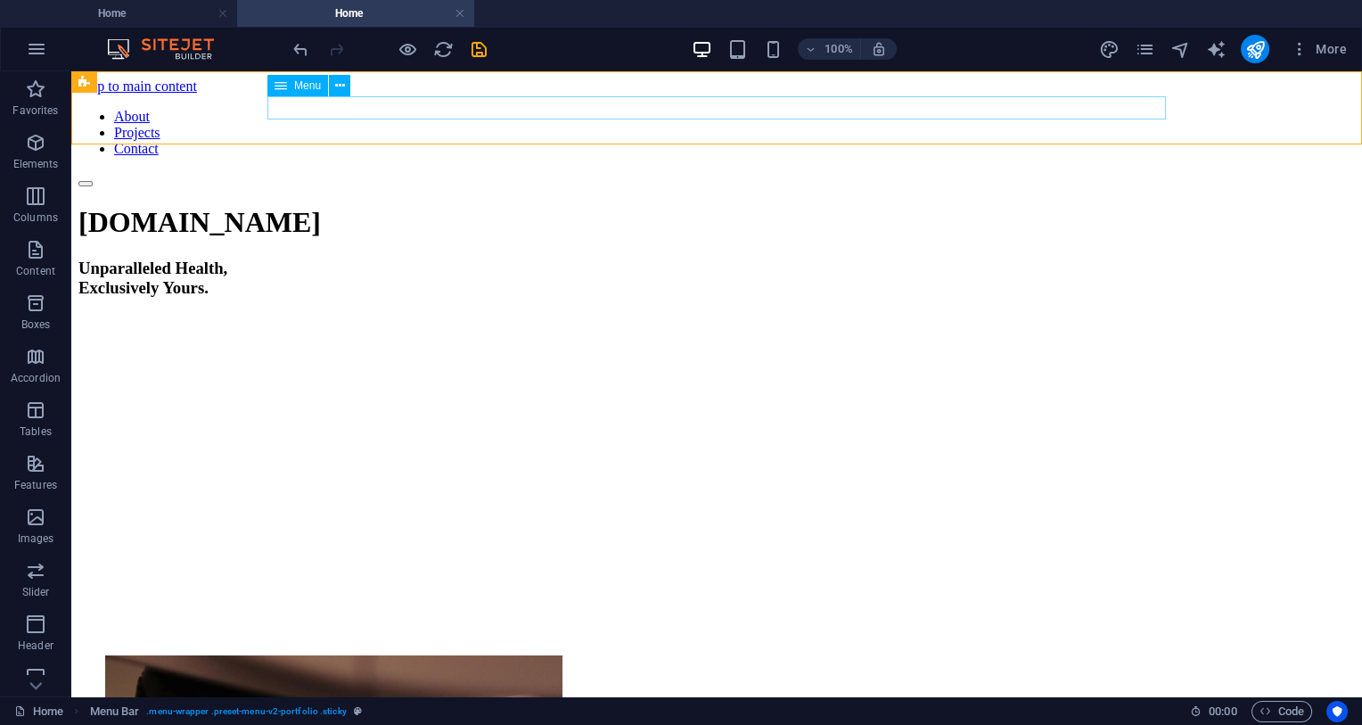
click at [1066, 109] on nav "About Projects Contact" at bounding box center [716, 133] width 1277 height 48
click at [338, 86] on icon at bounding box center [340, 86] width 10 height 19
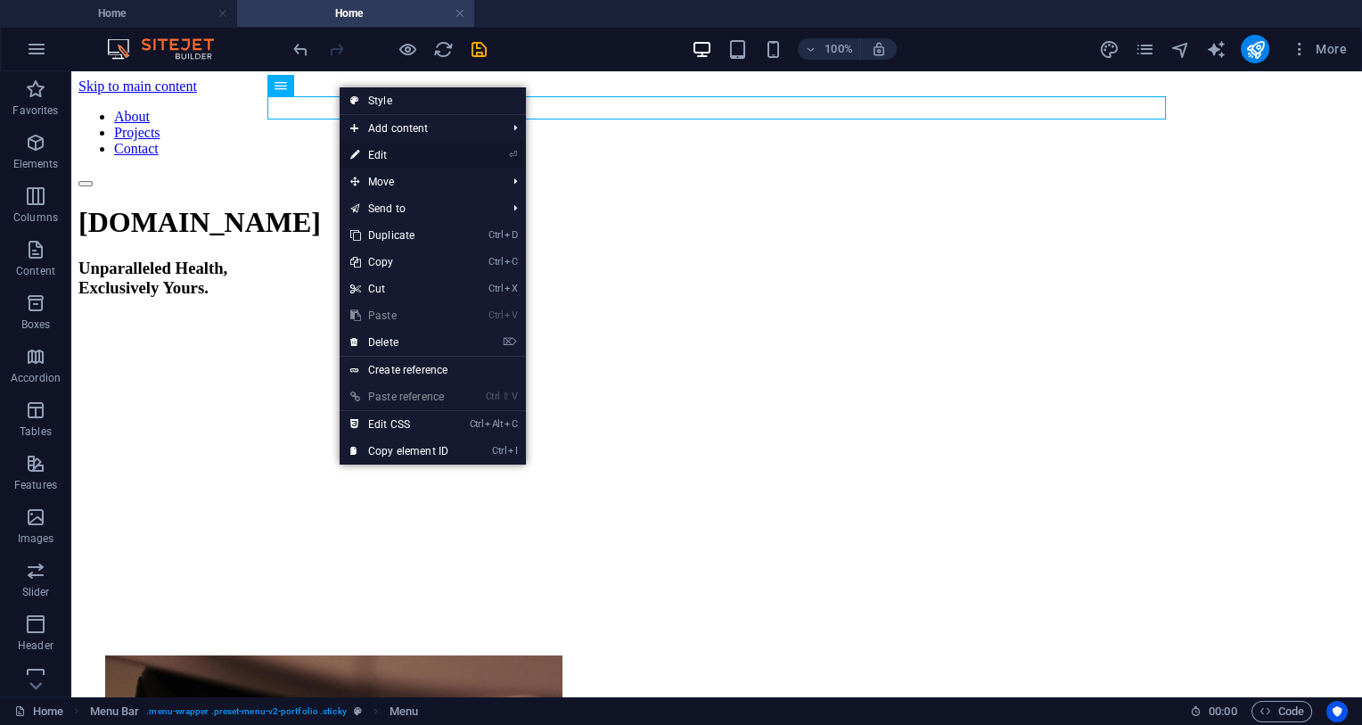
click at [416, 151] on link "⏎ Edit" at bounding box center [399, 155] width 119 height 27
select select
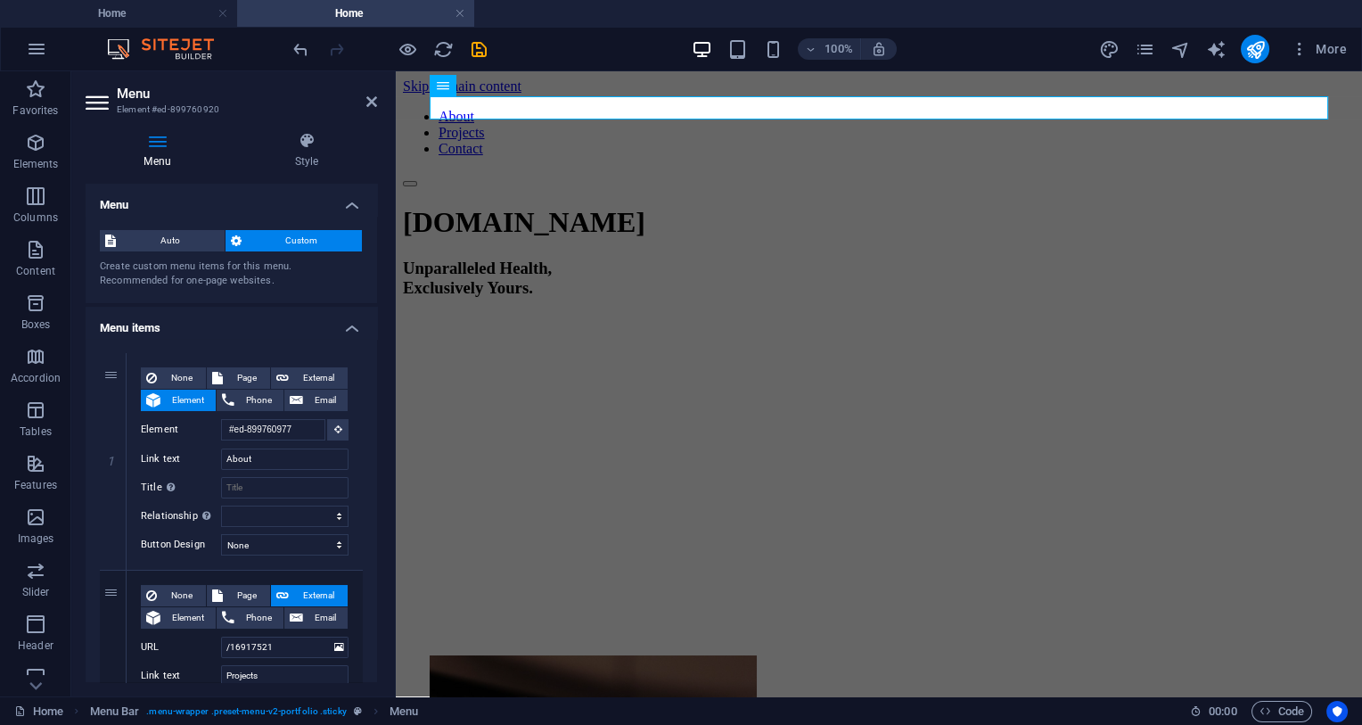
scroll to position [164, 0]
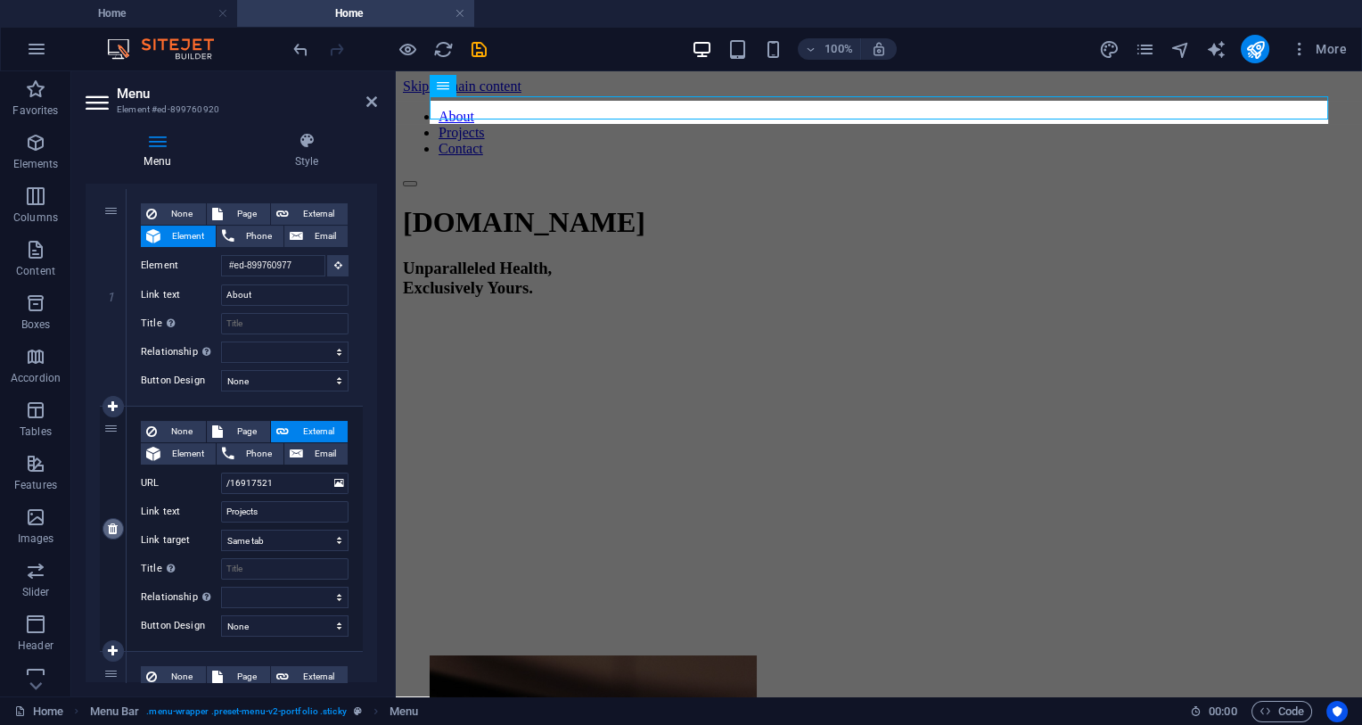
click at [119, 524] on link at bounding box center [113, 528] width 21 height 21
select select
type input "#ed-899760929"
type input "Contact"
select select
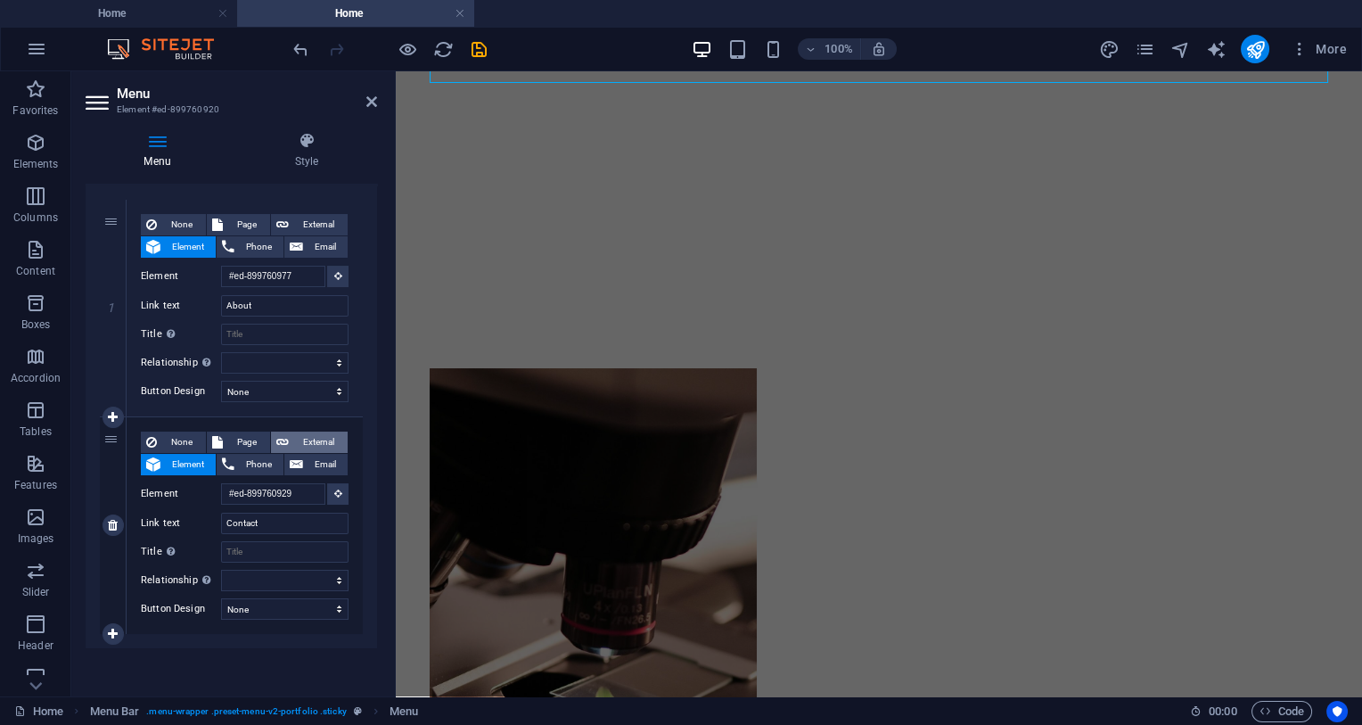
scroll to position [0, 0]
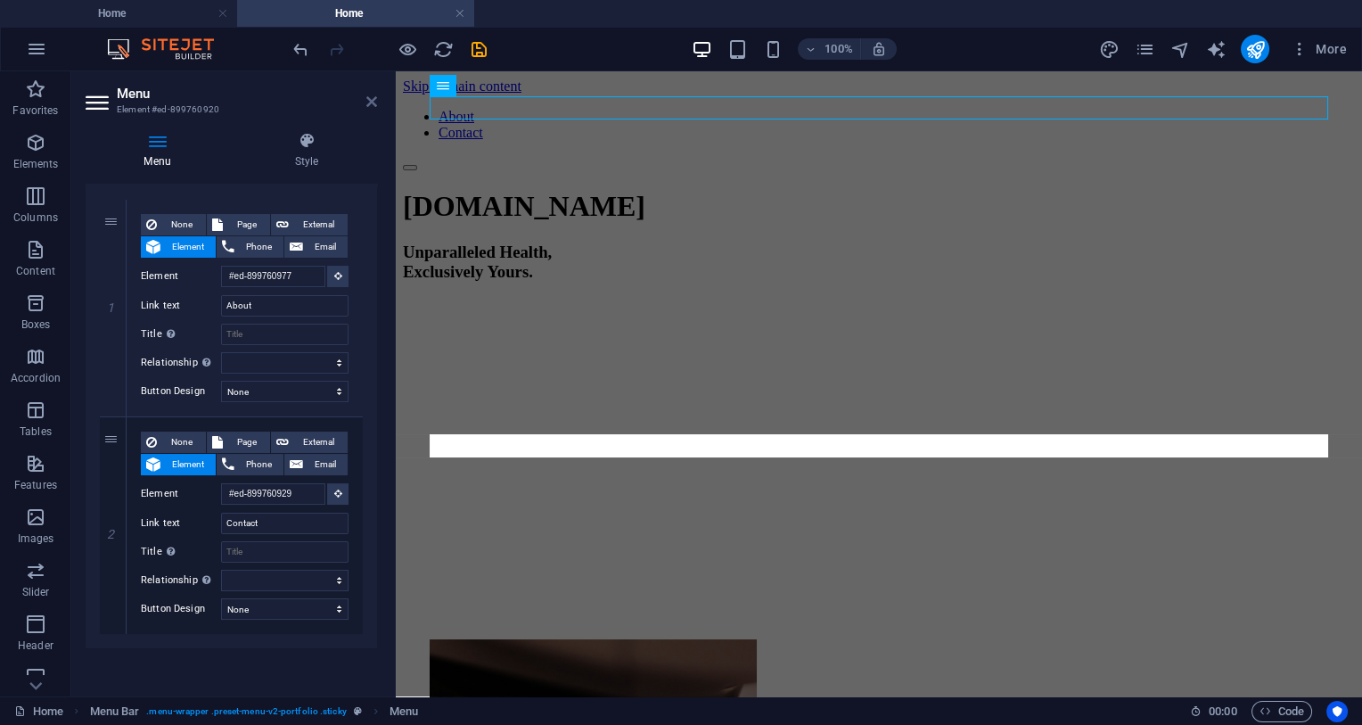
click at [374, 103] on icon at bounding box center [371, 102] width 11 height 14
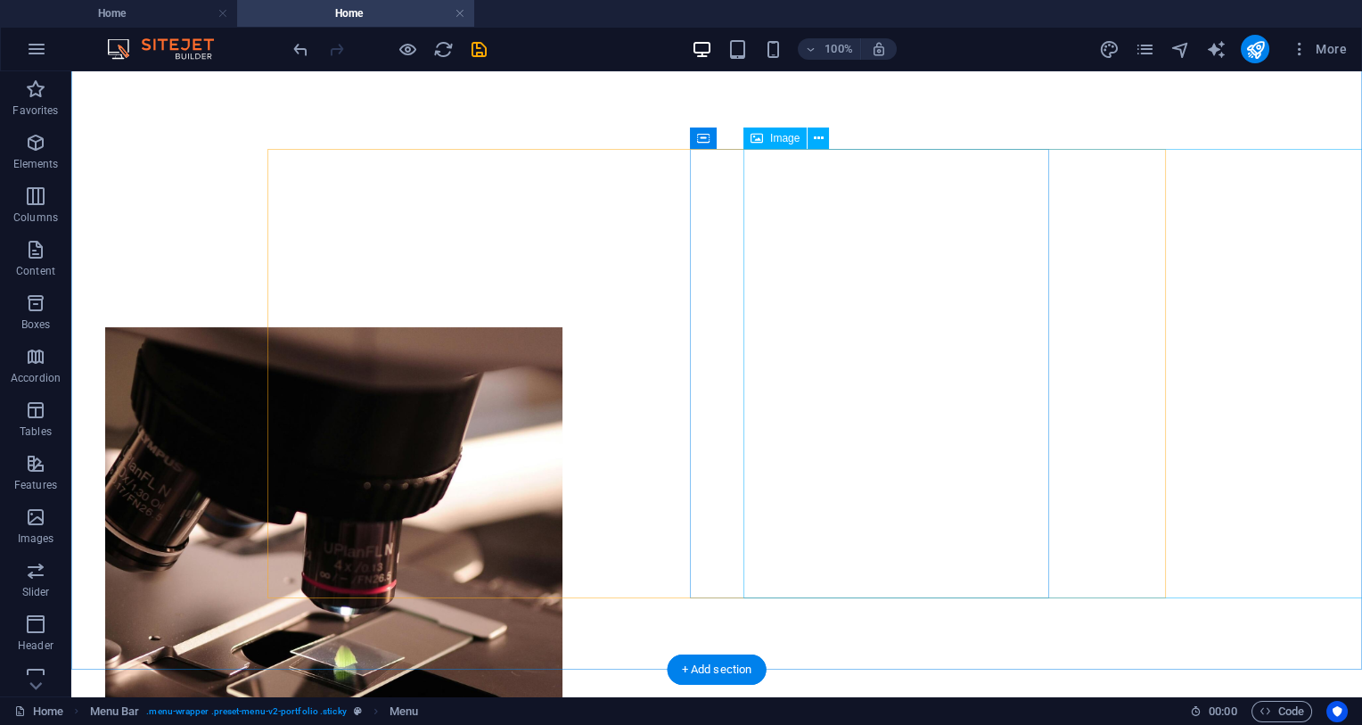
scroll to position [376, 0]
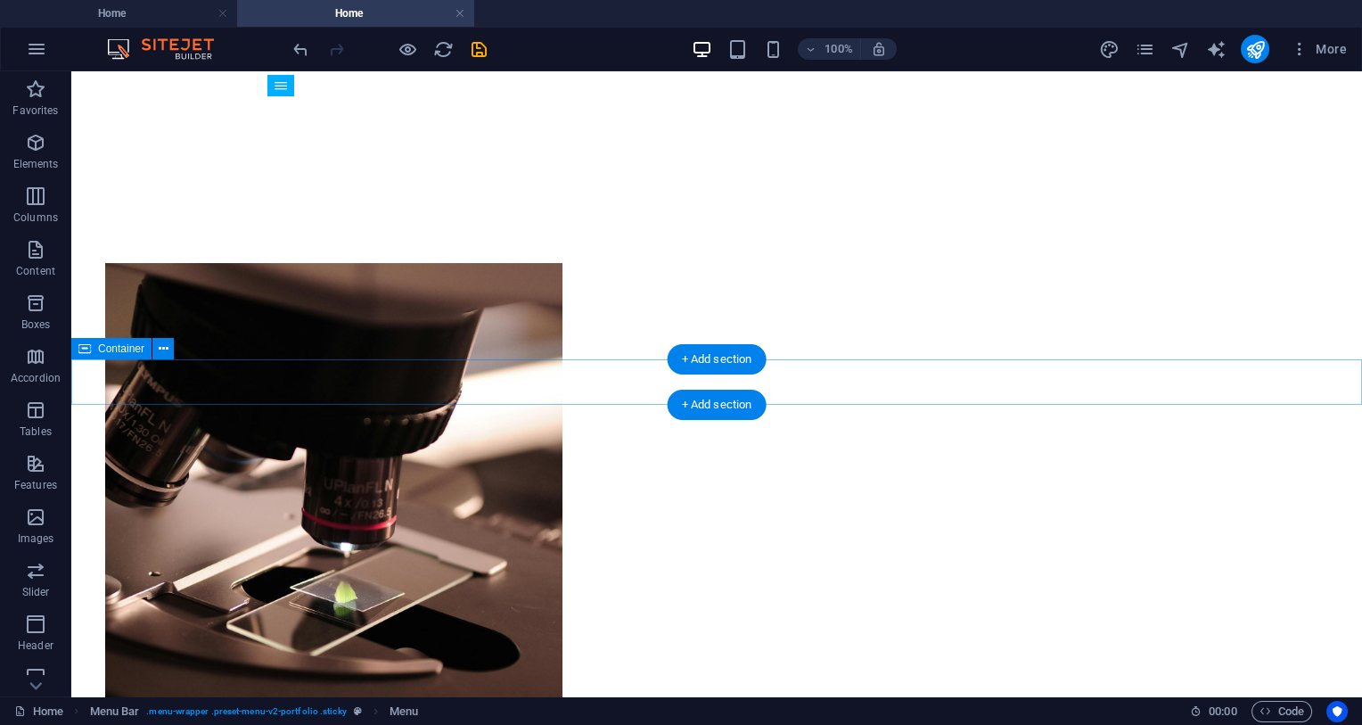
click at [216, 659] on div "Let's talk" at bounding box center [716, 724] width 1277 height 16
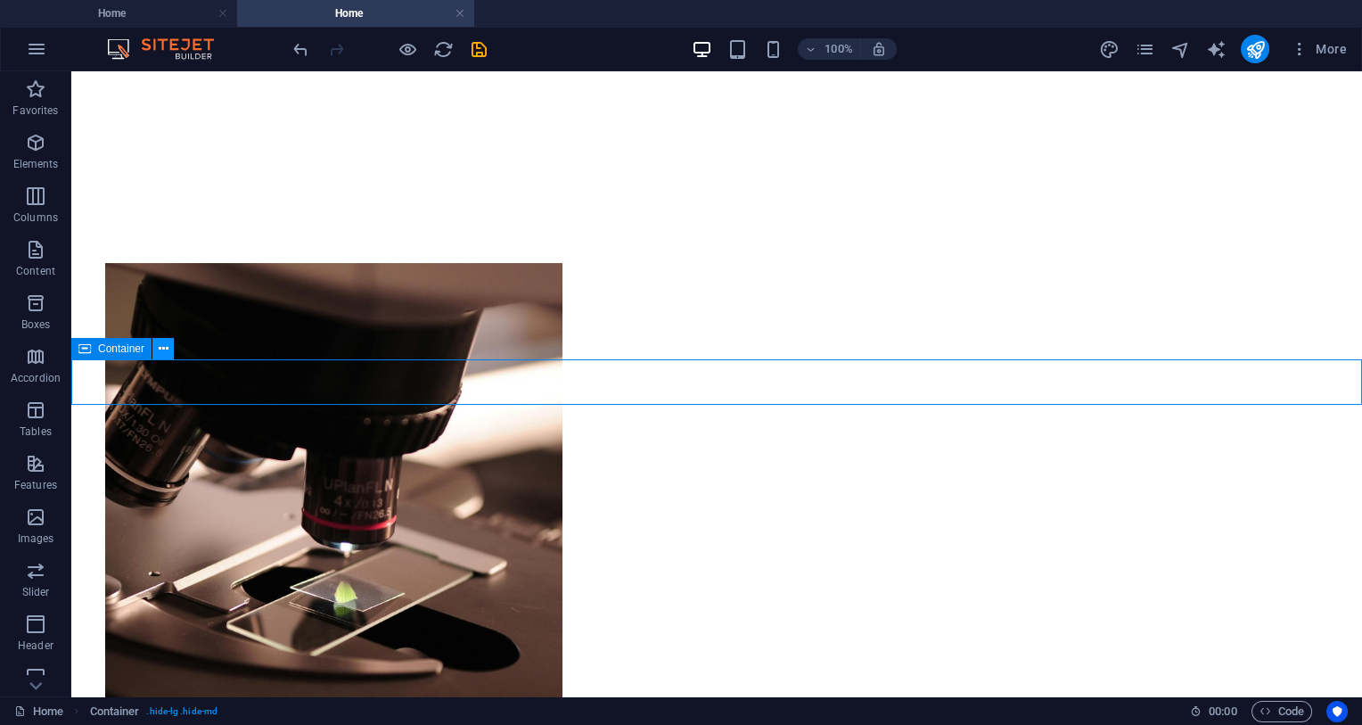
click at [160, 354] on icon at bounding box center [164, 349] width 10 height 19
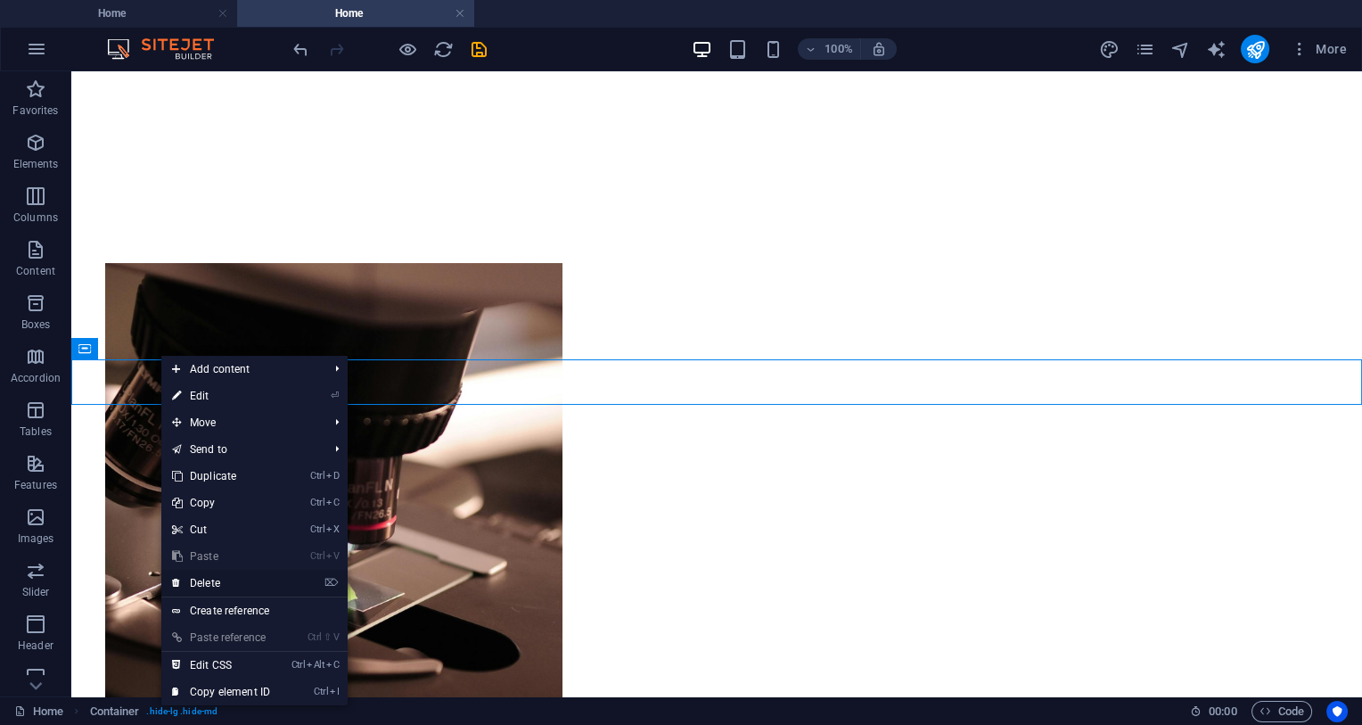
click at [236, 588] on link "⌦ Delete" at bounding box center [220, 583] width 119 height 27
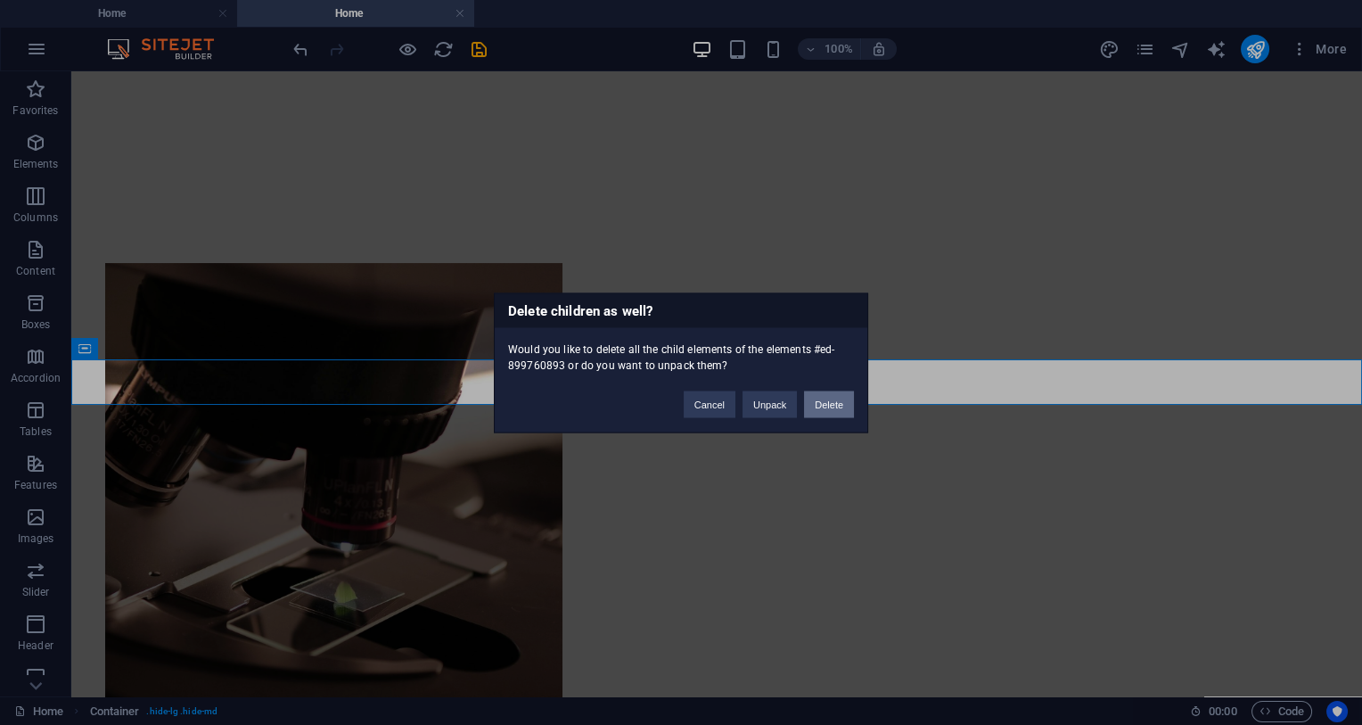
click at [844, 409] on button "Delete" at bounding box center [829, 404] width 50 height 27
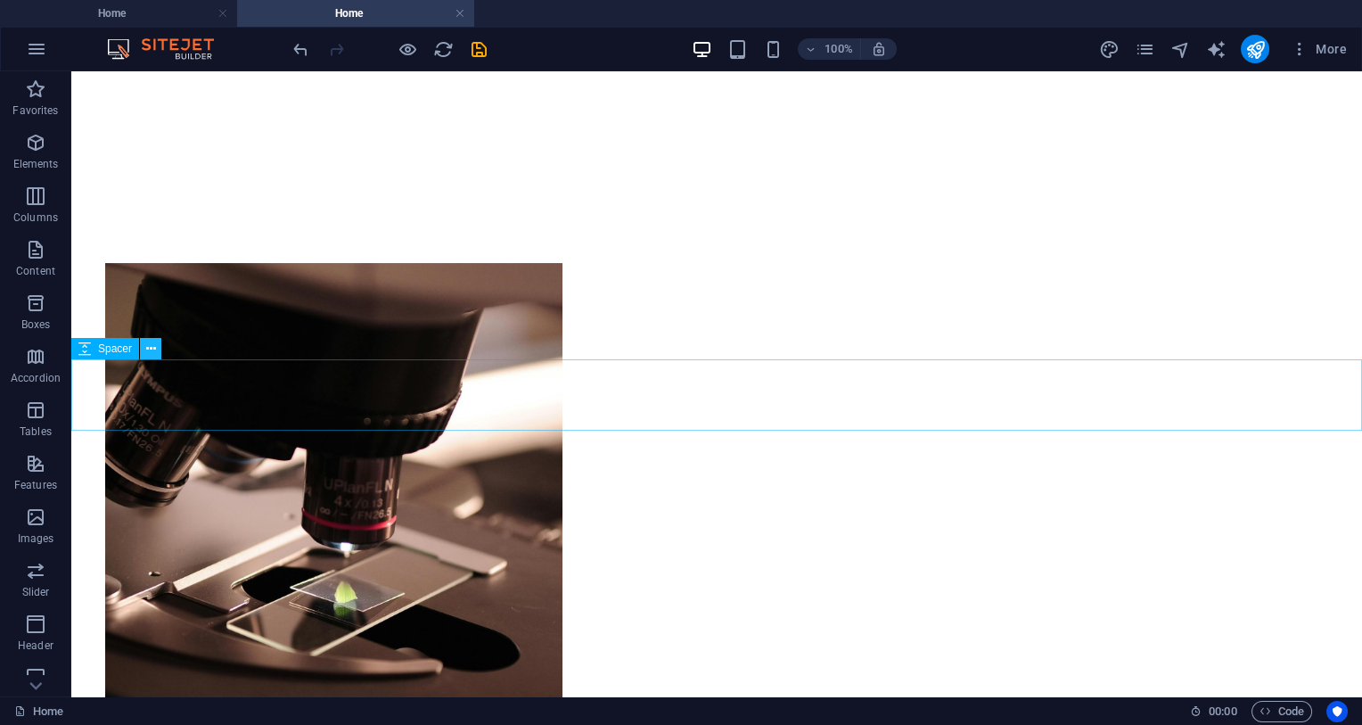
click at [154, 351] on icon at bounding box center [151, 349] width 10 height 19
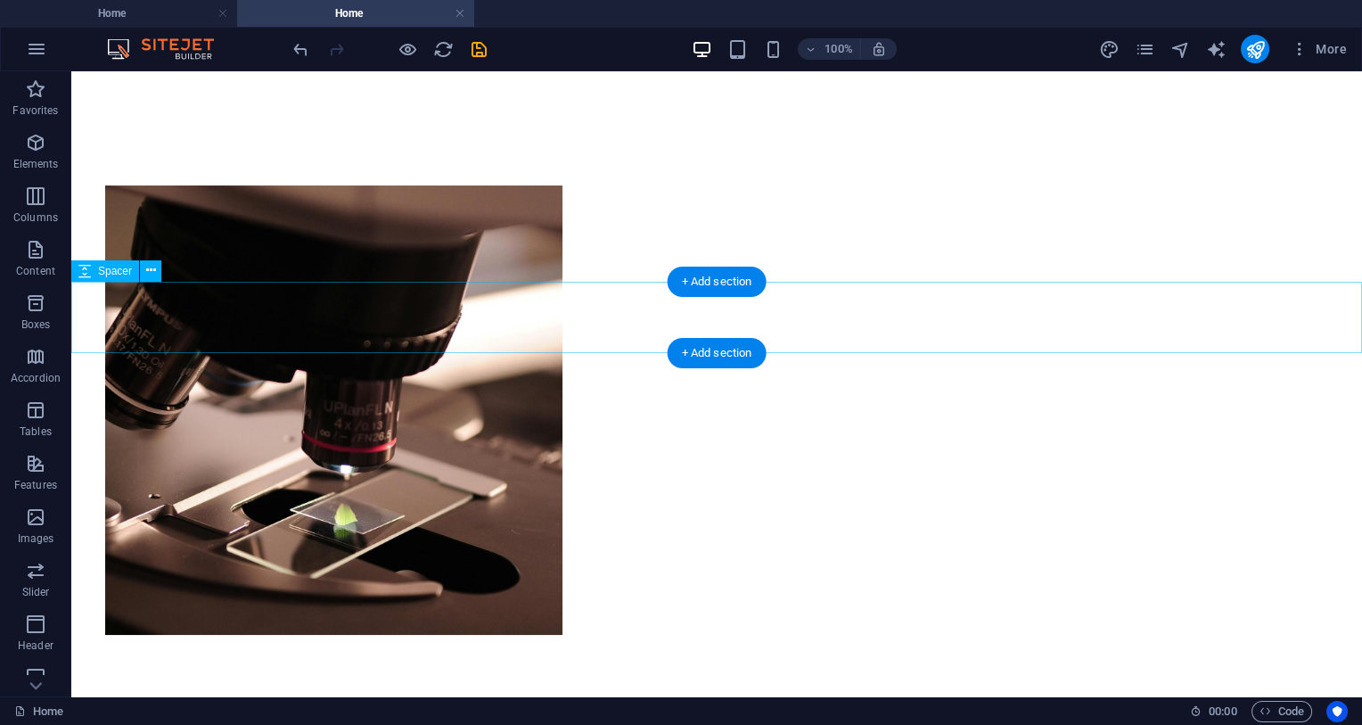
scroll to position [0, 0]
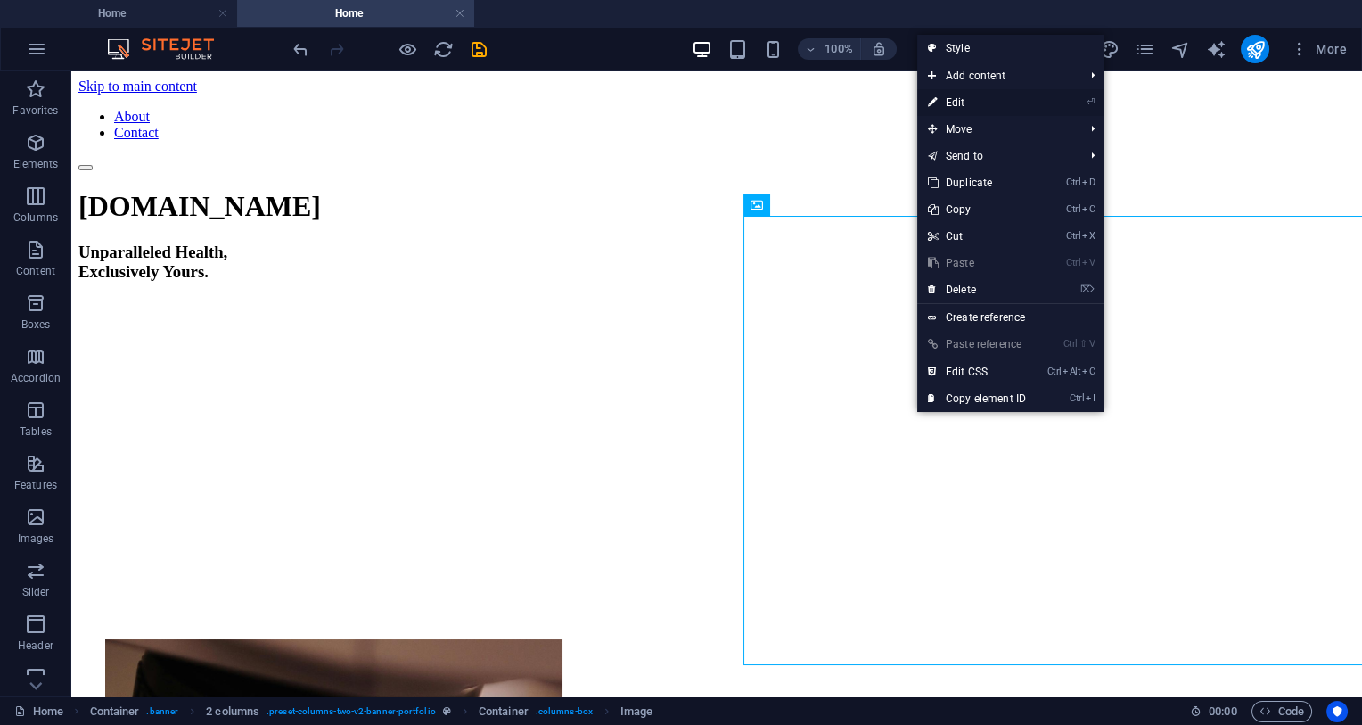
click at [1034, 95] on link "⏎ Edit" at bounding box center [977, 102] width 119 height 27
select select "%"
select select "px"
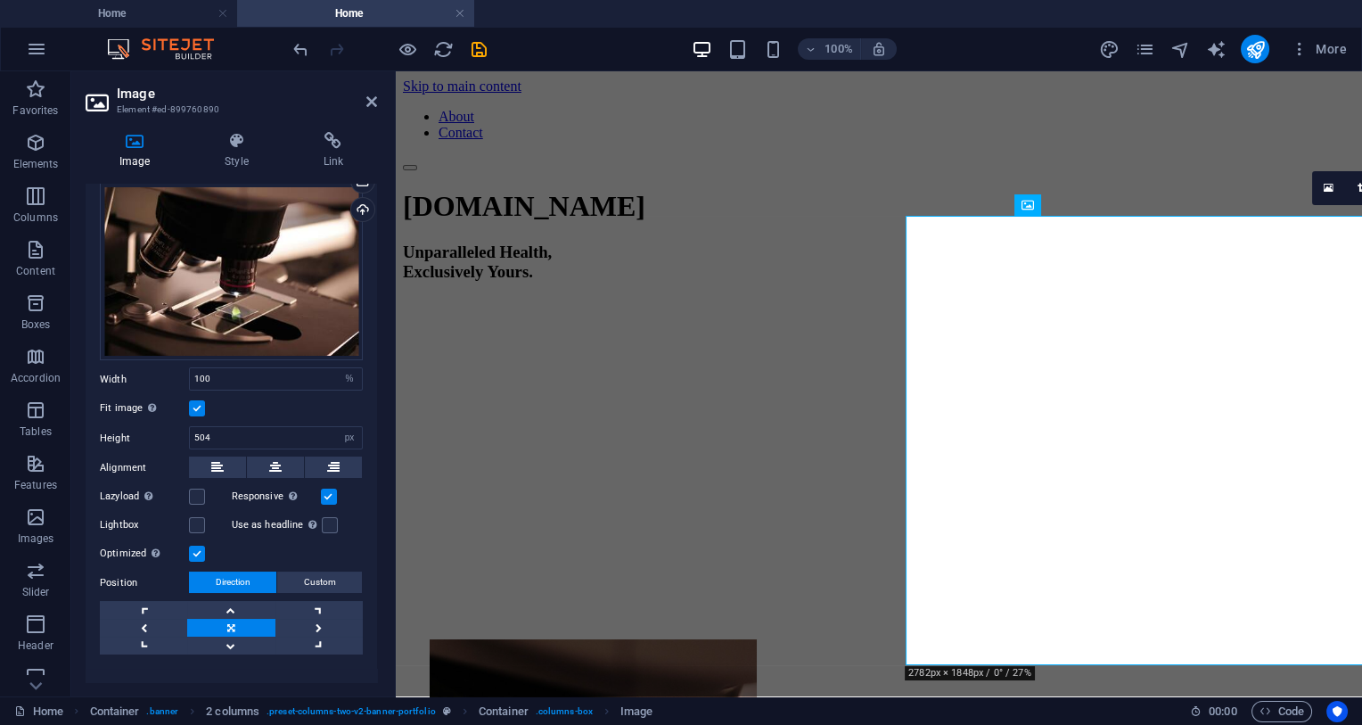
scroll to position [75, 0]
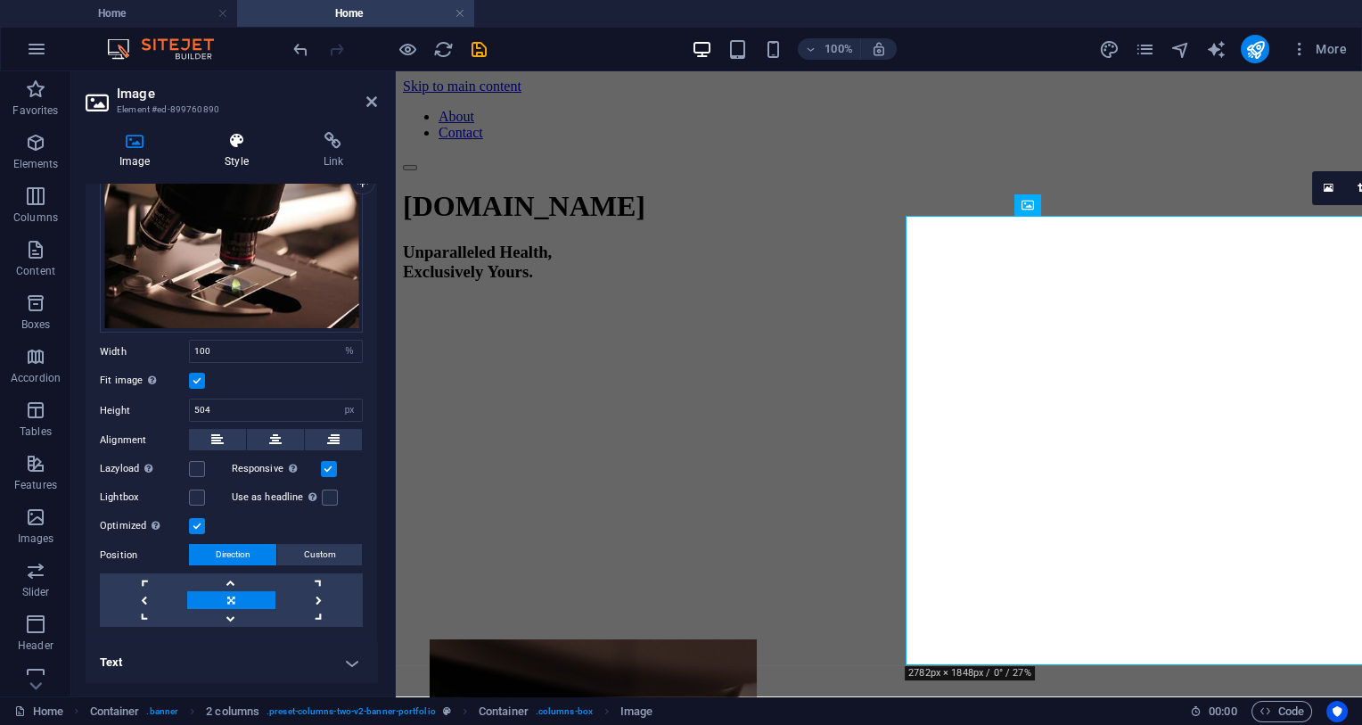
click at [248, 160] on h4 "Style" at bounding box center [240, 150] width 98 height 37
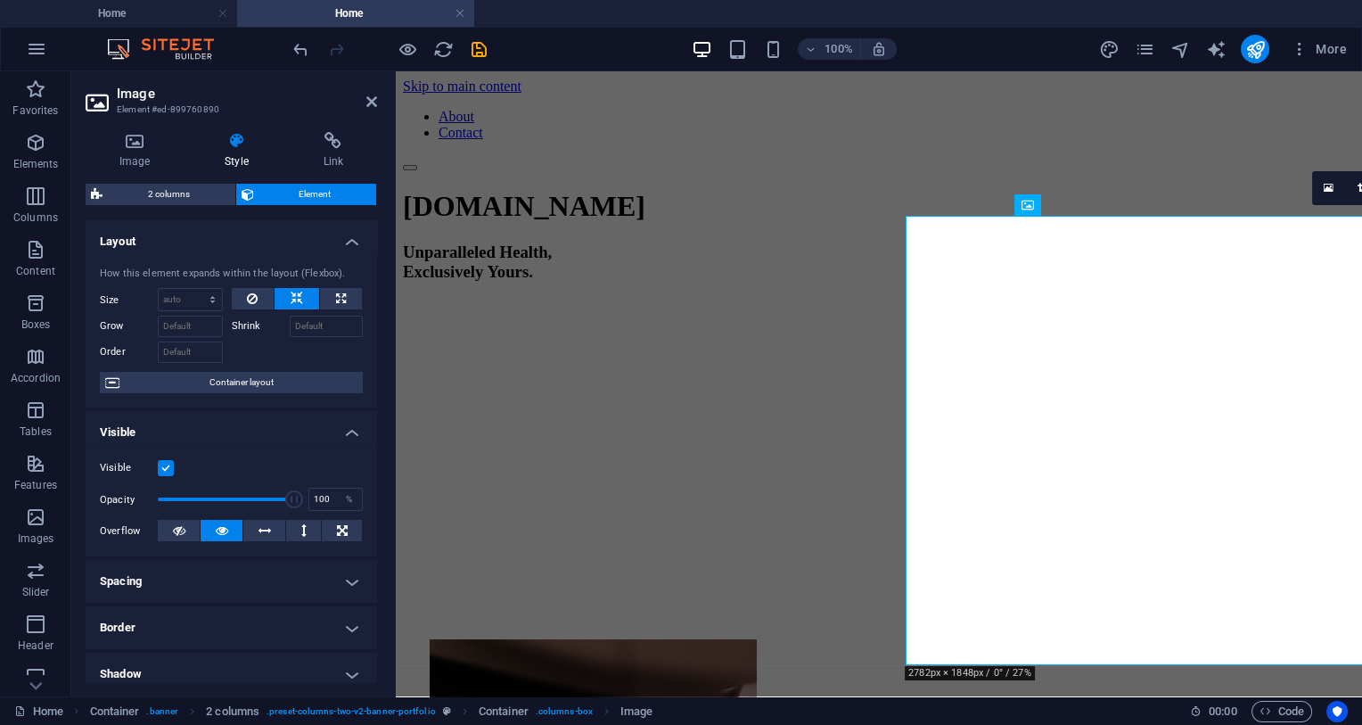
scroll to position [164, 0]
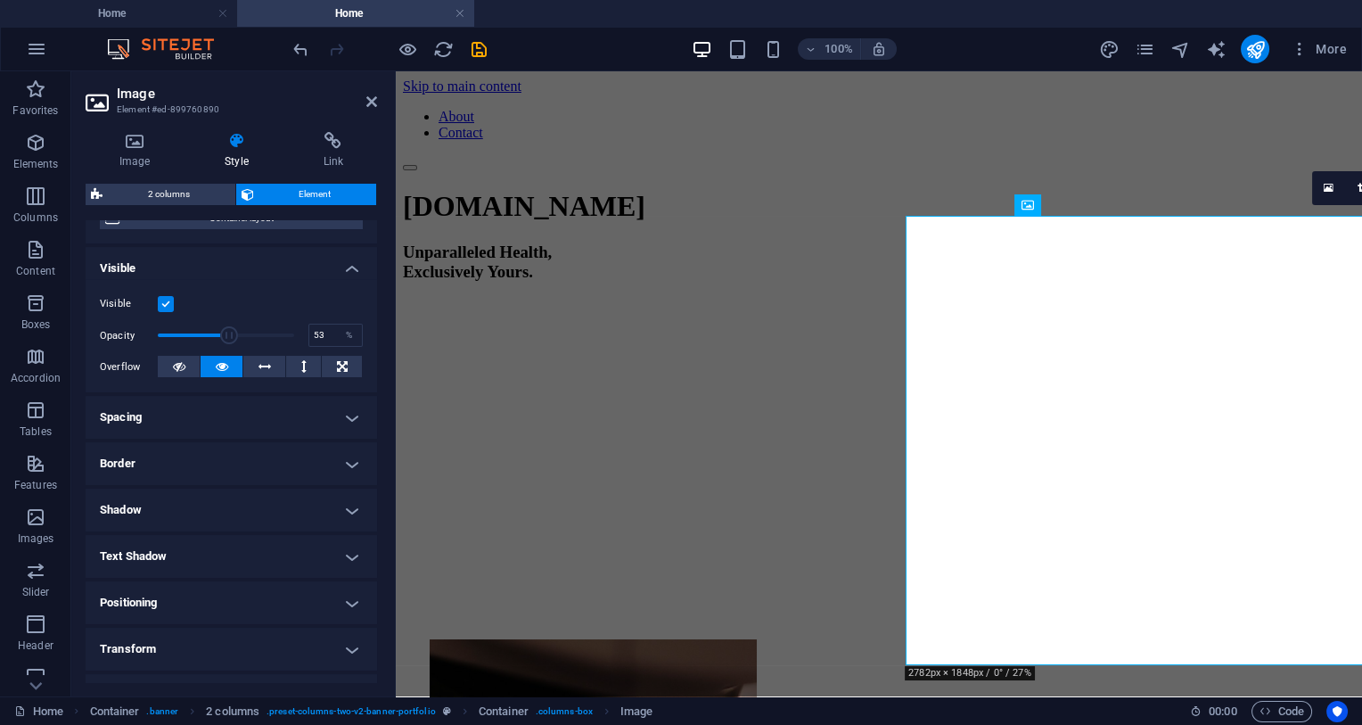
drag, startPoint x: 292, startPoint y: 331, endPoint x: 229, endPoint y: 330, distance: 62.4
click at [229, 330] on span at bounding box center [229, 335] width 18 height 18
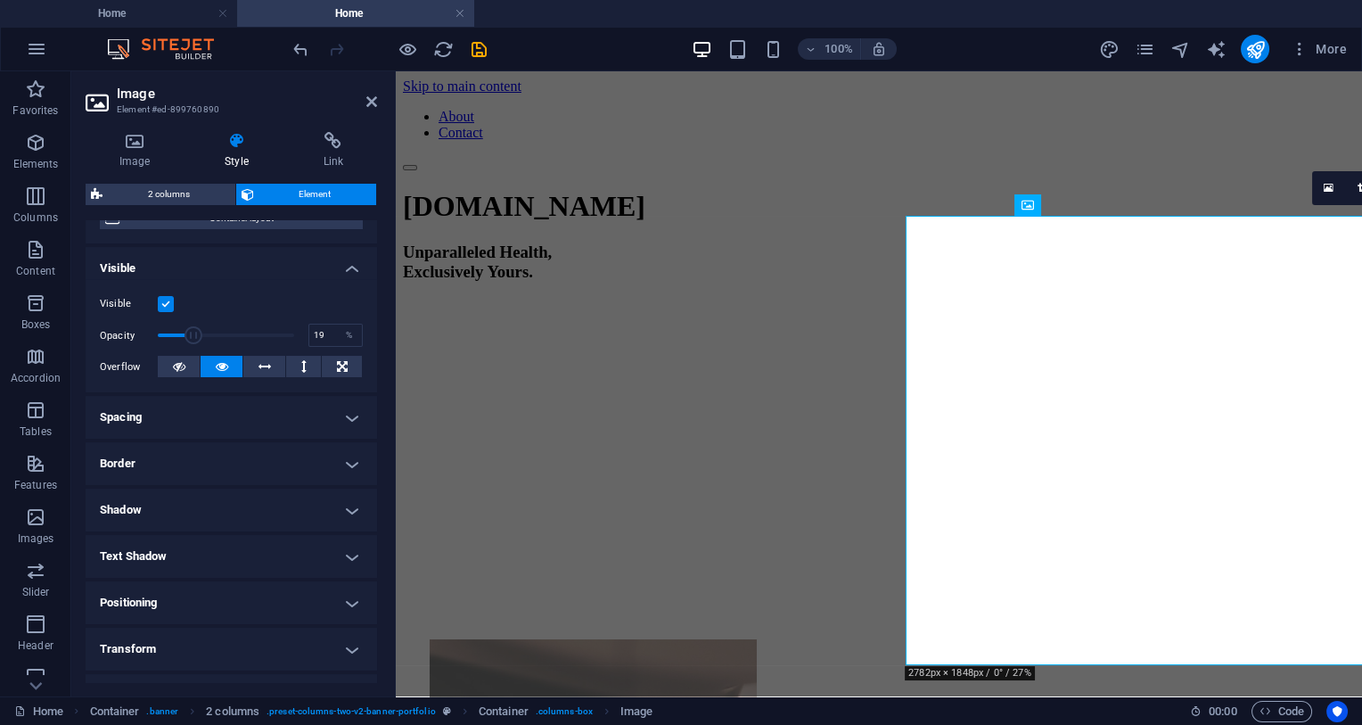
drag, startPoint x: 229, startPoint y: 330, endPoint x: 183, endPoint y: 327, distance: 46.4
click at [185, 327] on span at bounding box center [194, 335] width 18 height 18
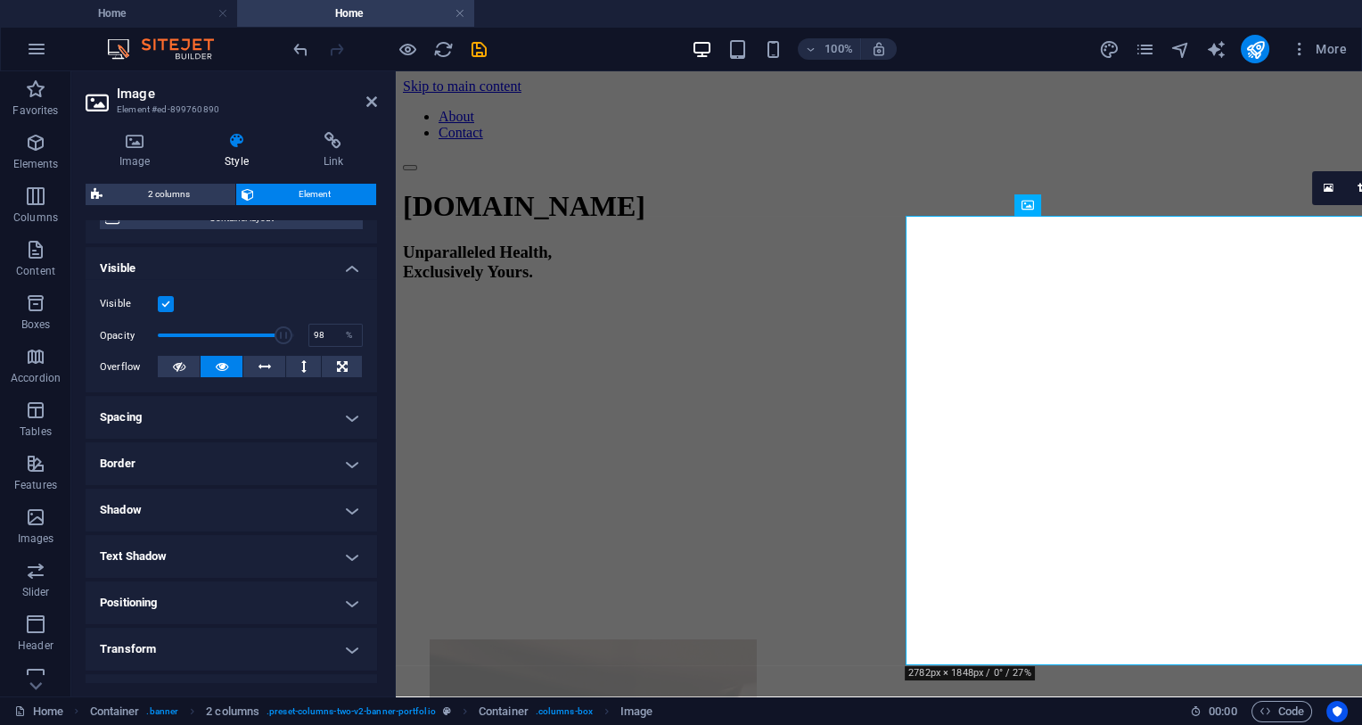
type input "100"
drag, startPoint x: 183, startPoint y: 327, endPoint x: 335, endPoint y: 360, distance: 156.0
click at [335, 360] on div "Visible Opacity 100 % Overflow" at bounding box center [232, 335] width 292 height 113
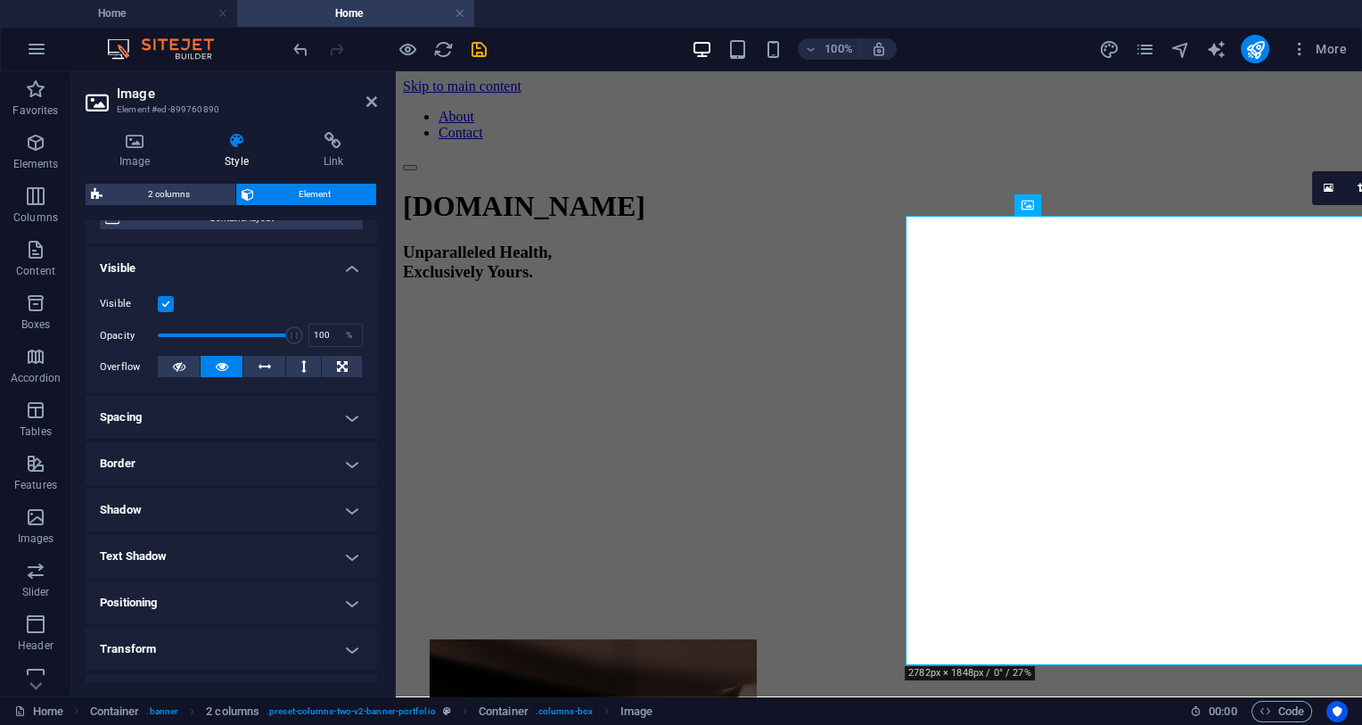
click at [211, 407] on h4 "Spacing" at bounding box center [232, 417] width 292 height 43
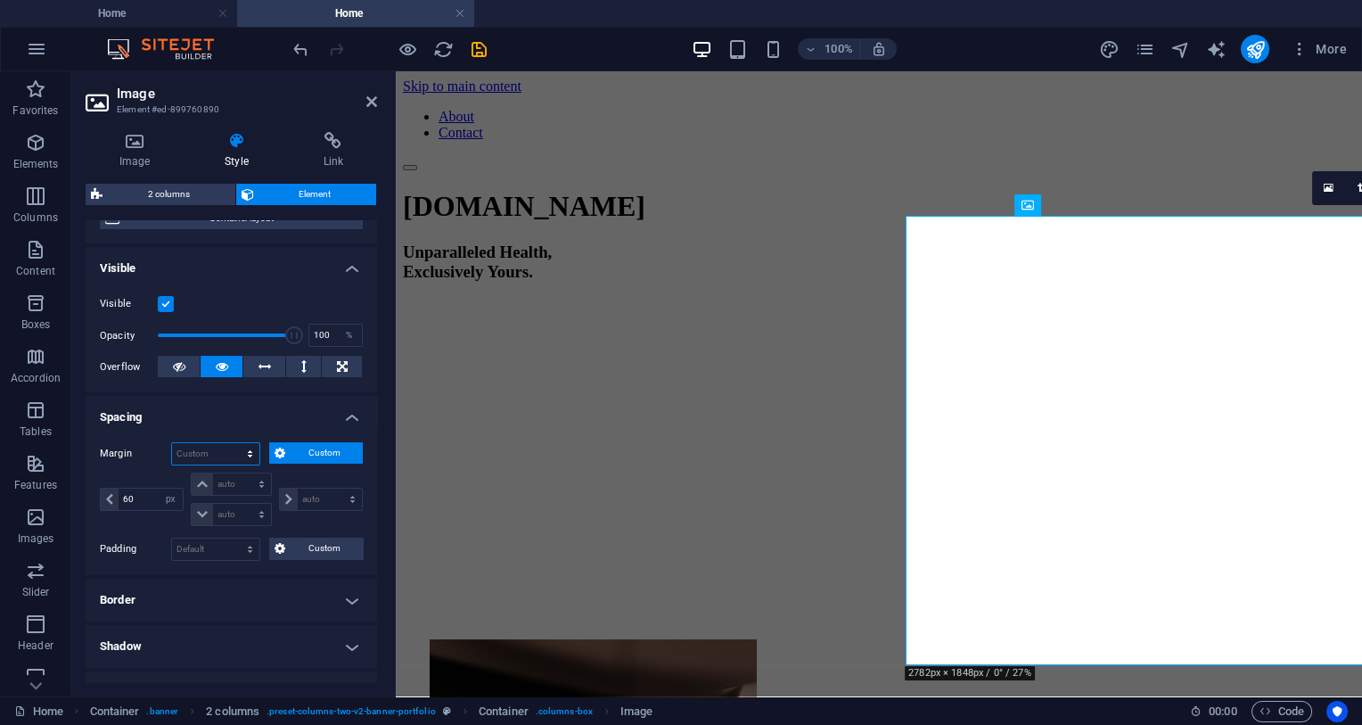
click at [172, 443] on select "Default auto px % rem vw vh Custom" at bounding box center [215, 453] width 87 height 21
click at [218, 452] on select "Default auto px % rem vw vh Custom" at bounding box center [215, 453] width 87 height 21
click at [172, 443] on select "Default auto px % rem vw vh Custom" at bounding box center [215, 453] width 87 height 21
click option "Default" at bounding box center [0, 0] width 0 height 0
select select "DISABLED_OPTION_VALUE"
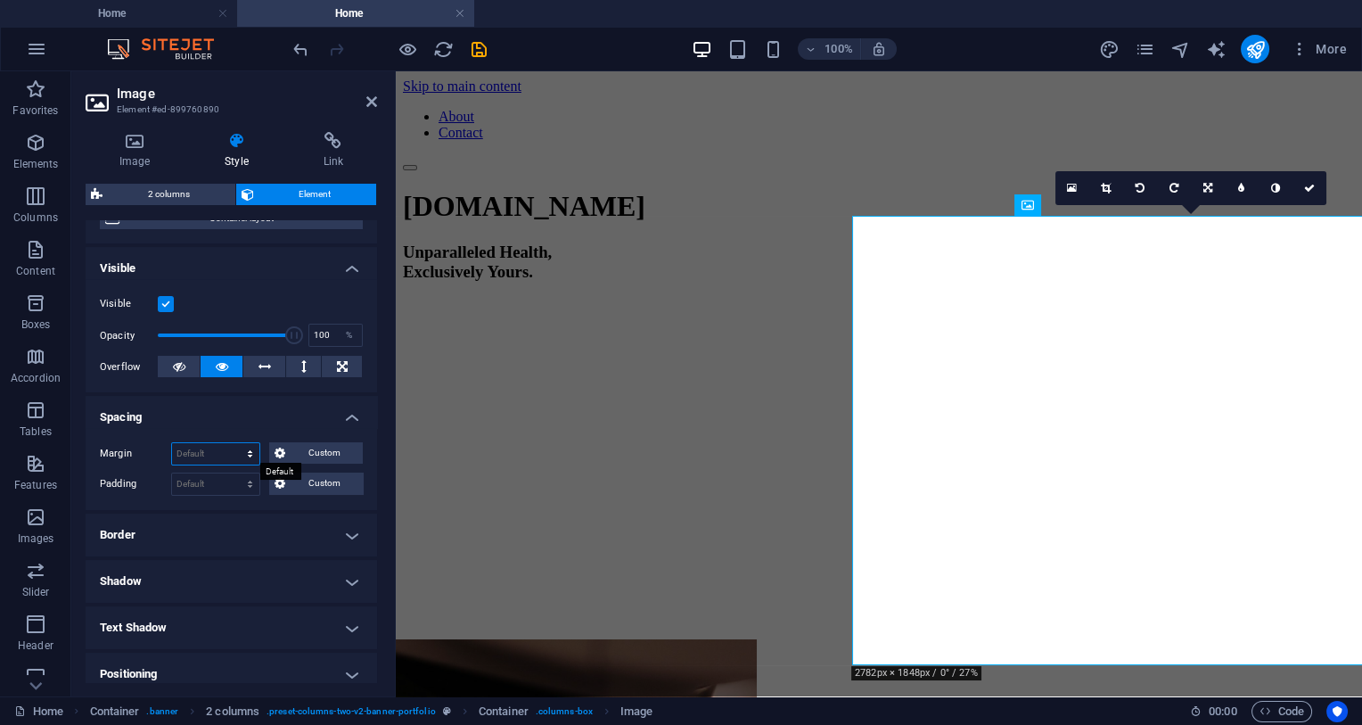
click at [220, 447] on select "Default auto px % rem vw vh Custom" at bounding box center [215, 453] width 87 height 21
click at [247, 452] on select "Default auto px % rem vw vh Custom" at bounding box center [215, 453] width 87 height 21
click at [358, 454] on span "Custom" at bounding box center [324, 452] width 67 height 21
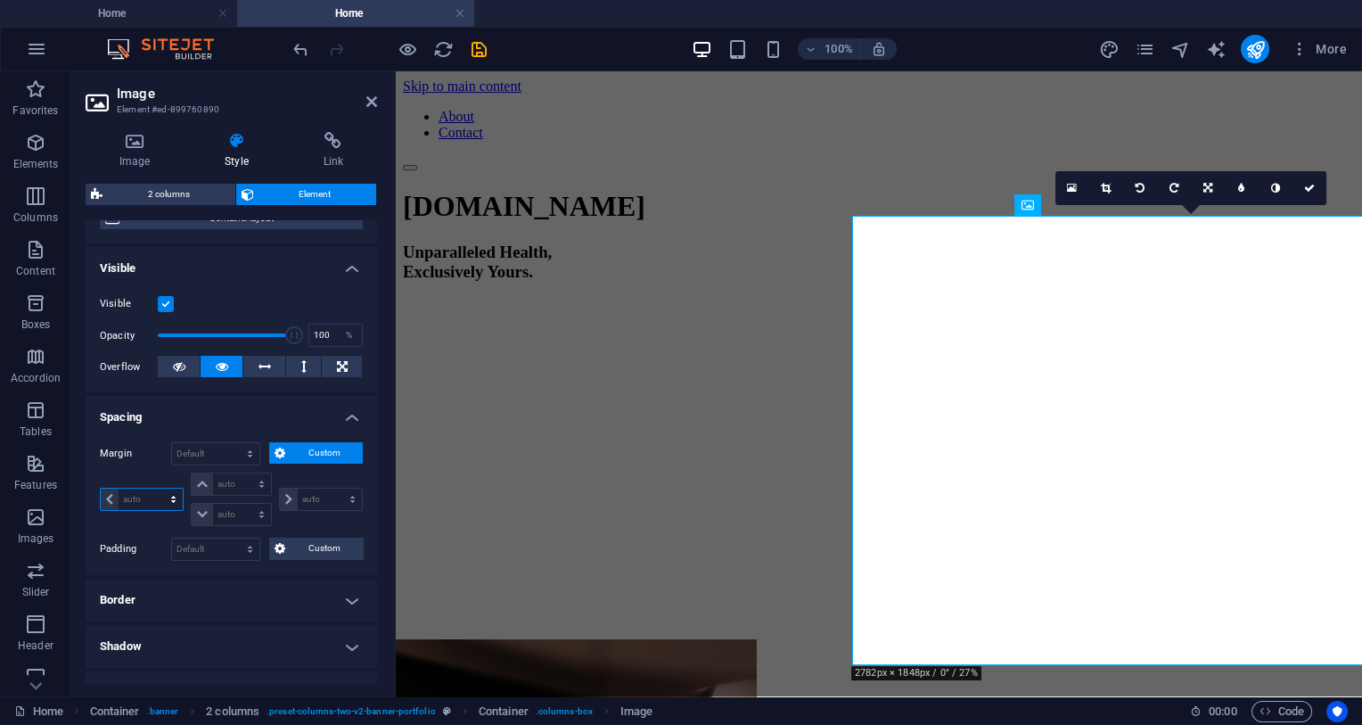
click at [101, 489] on select "auto px % rem vw vh" at bounding box center [142, 499] width 82 height 21
click at [131, 492] on select "auto px % rem vw vh" at bounding box center [142, 499] width 82 height 21
click at [101, 489] on select "auto px % rem vw vh" at bounding box center [142, 499] width 82 height 21
select select "px"
click option "px" at bounding box center [0, 0] width 0 height 0
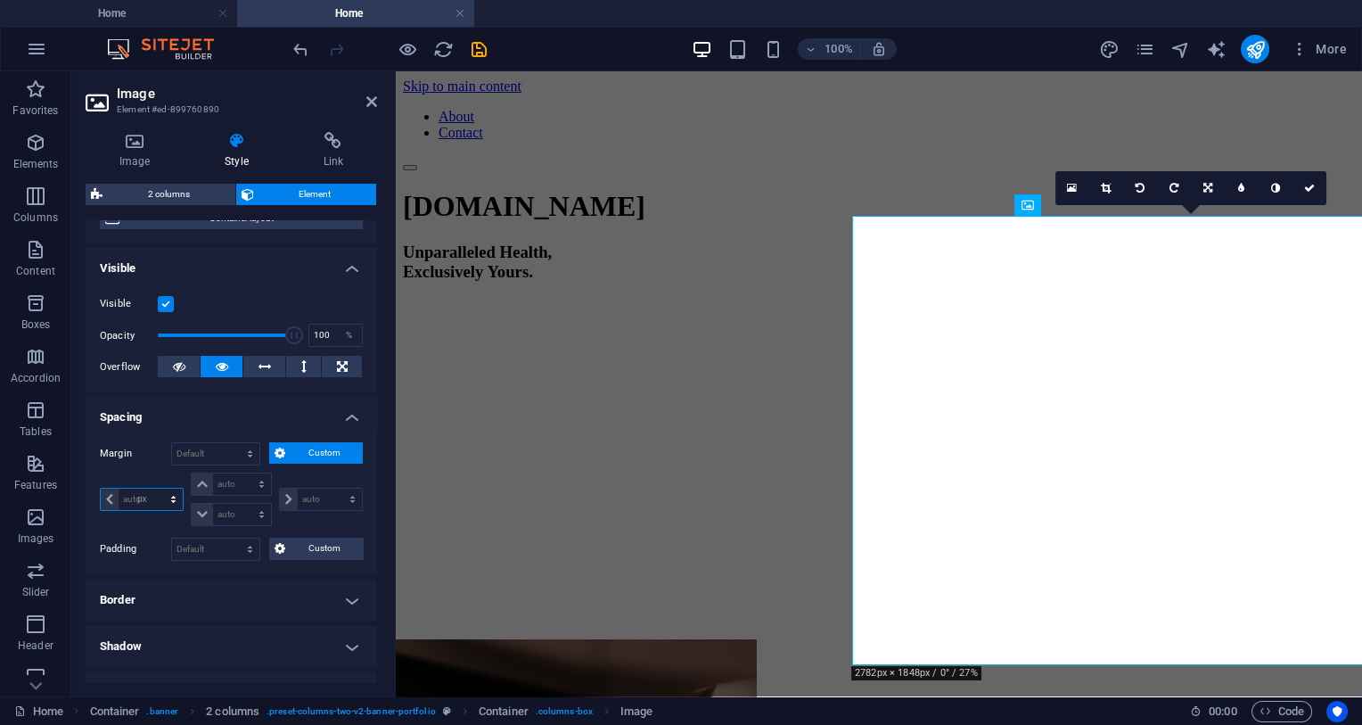
type input "0"
select select "px"
type input "0"
select select "px"
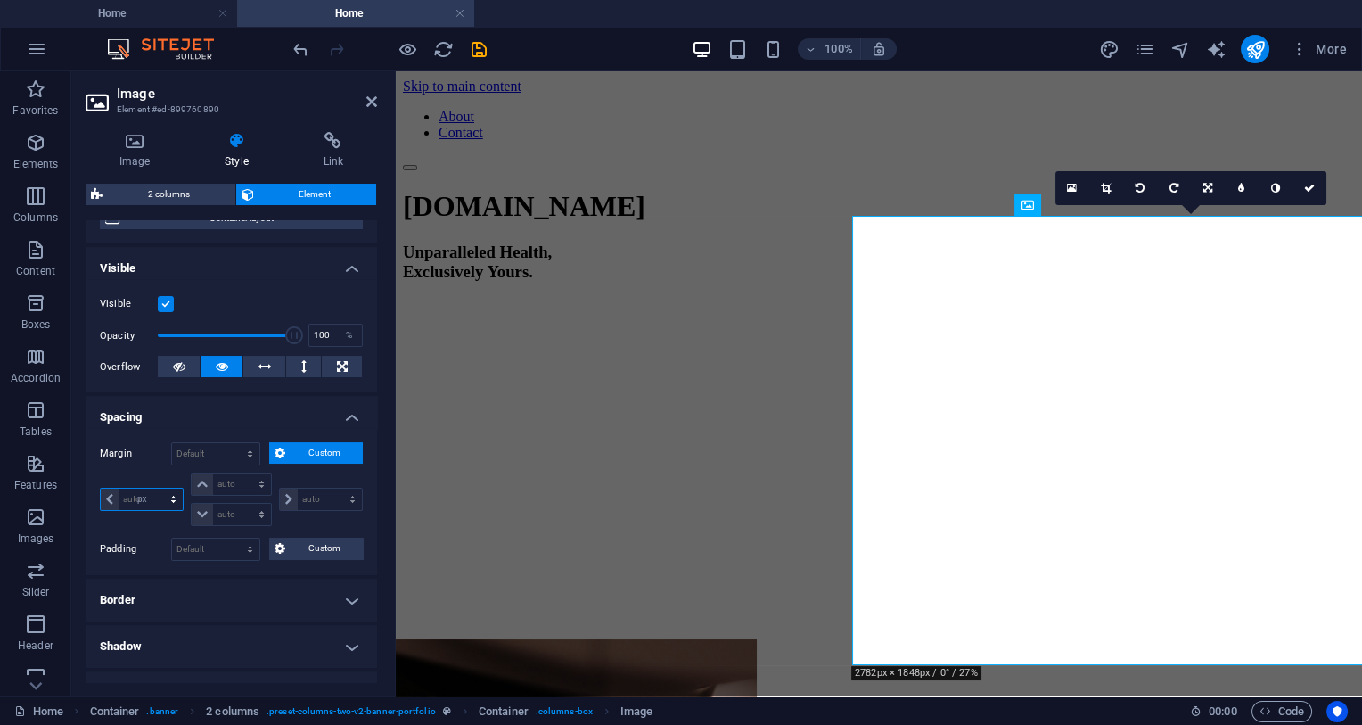
type input "0"
select select "px"
type input "0"
select select "px"
click at [133, 490] on input "0" at bounding box center [151, 499] width 64 height 21
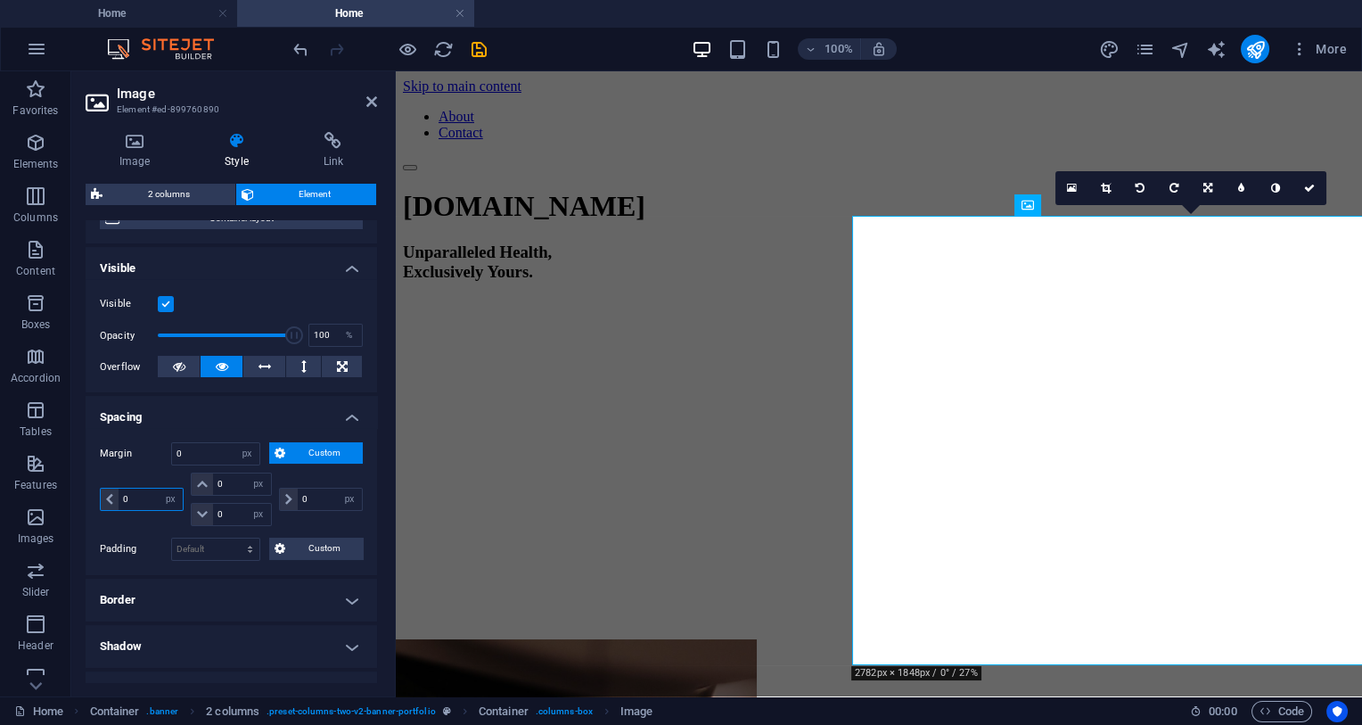
click at [133, 490] on input "0" at bounding box center [151, 499] width 64 height 21
type input "60"
select select "DISABLED_OPTION_VALUE"
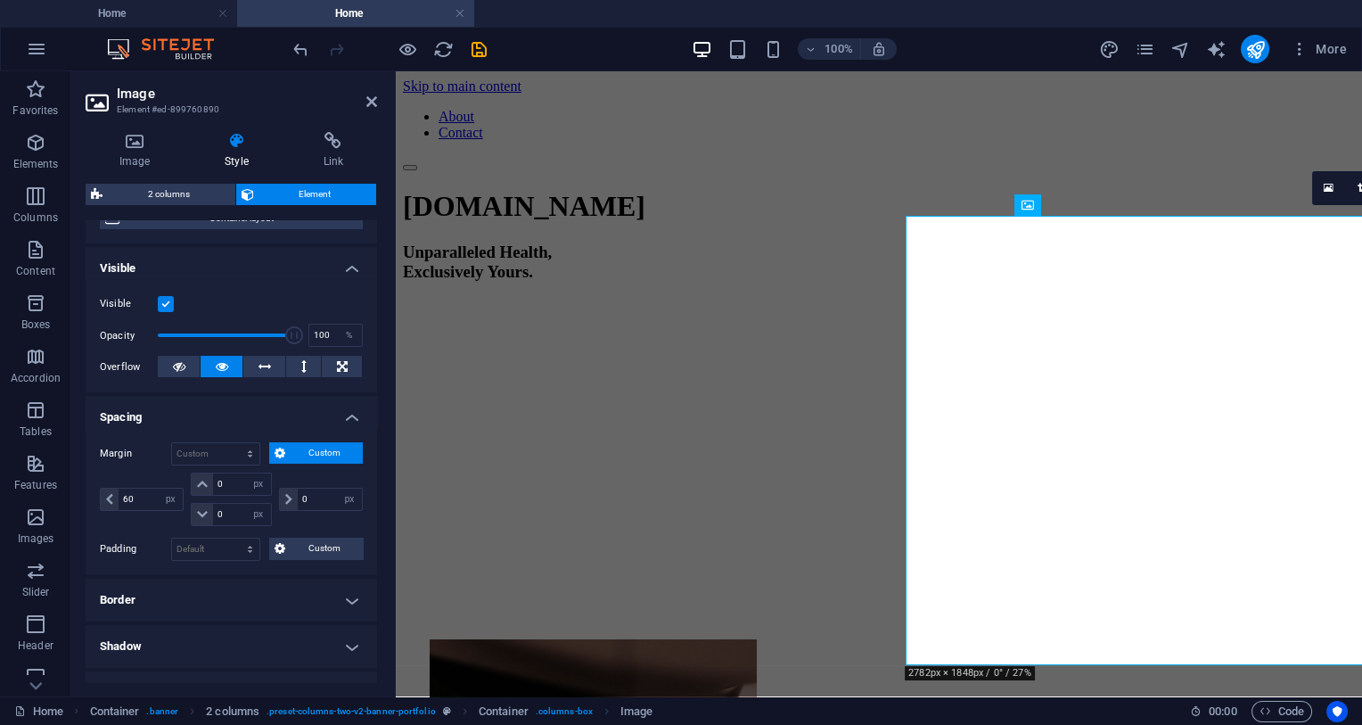
click at [195, 421] on h4 "Spacing" at bounding box center [232, 412] width 292 height 32
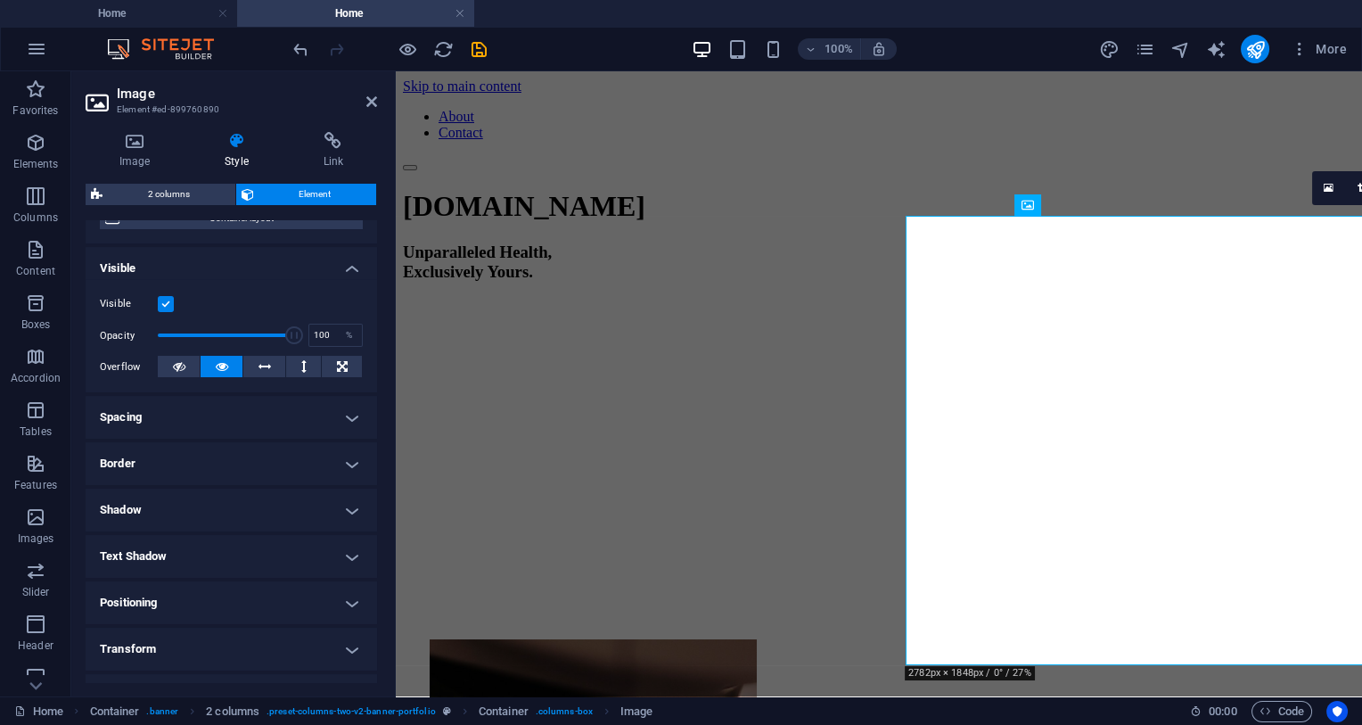
click at [262, 602] on h4 "Positioning" at bounding box center [232, 602] width 292 height 43
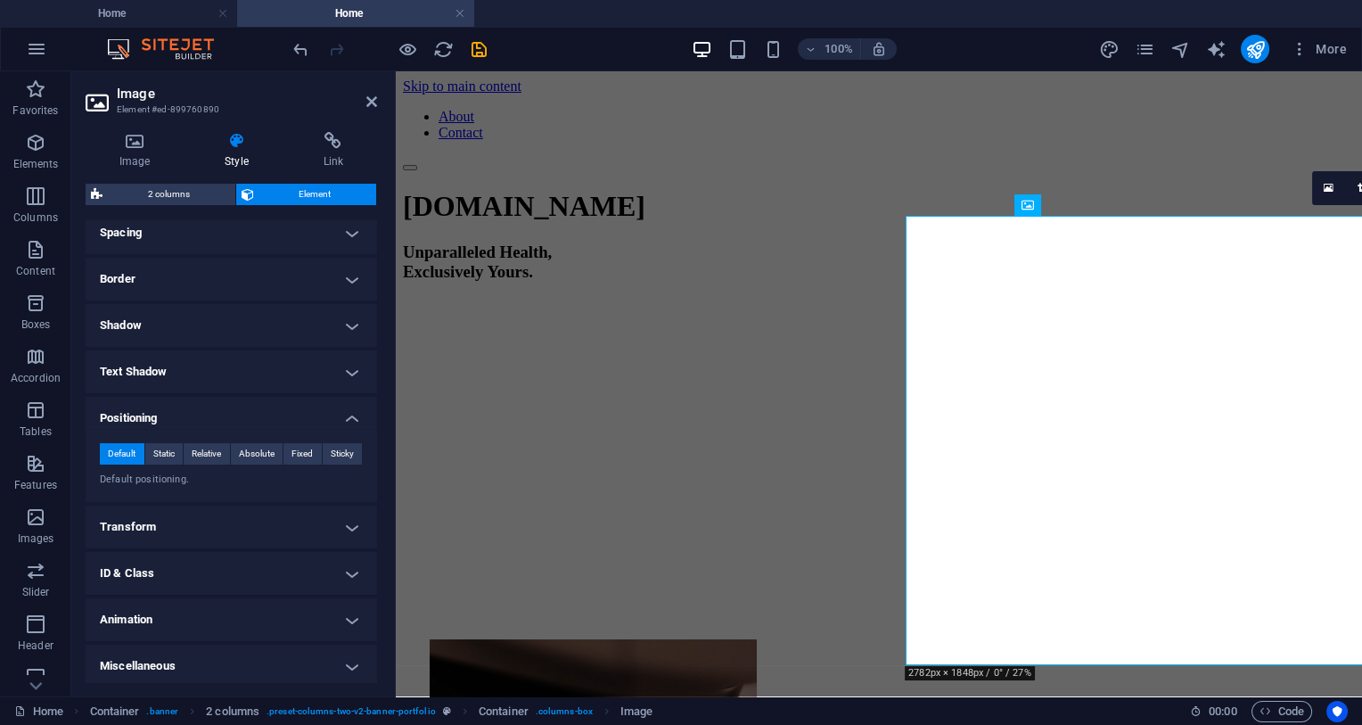
scroll to position [351, 0]
click at [218, 624] on h4 "Animation" at bounding box center [232, 617] width 292 height 43
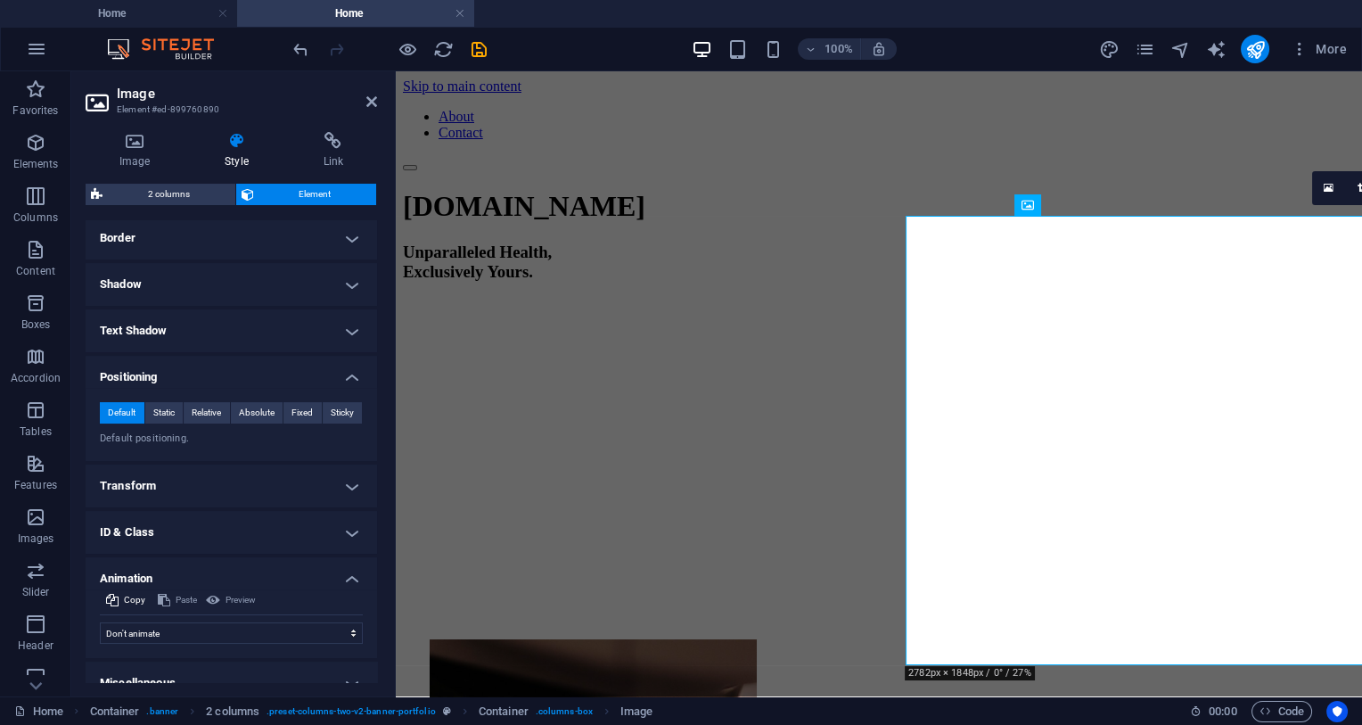
scroll to position [409, 0]
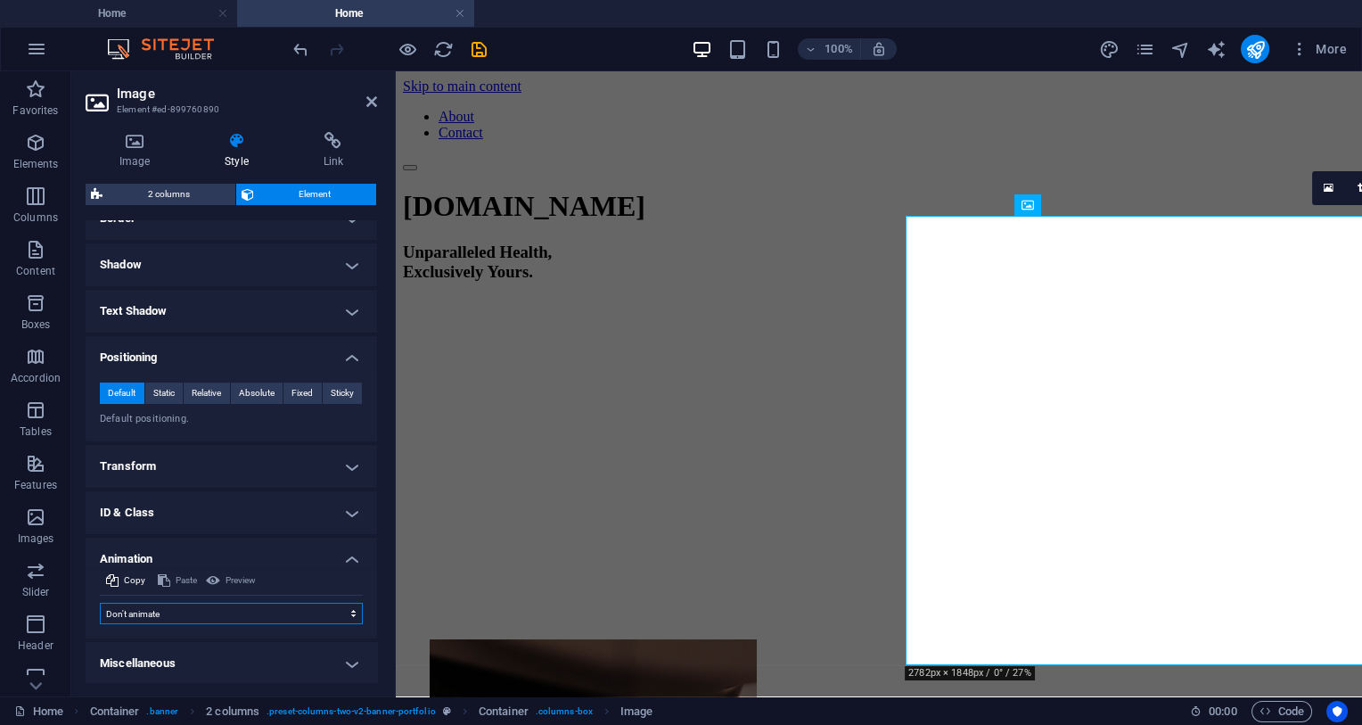
click at [100, 603] on select "Don't animate Show / Hide Slide up/down Zoom in/out Slide left to right Slide r…" at bounding box center [231, 613] width 263 height 21
click at [232, 610] on select "Don't animate Show / Hide Slide up/down Zoom in/out Slide left to right Slide r…" at bounding box center [231, 613] width 263 height 21
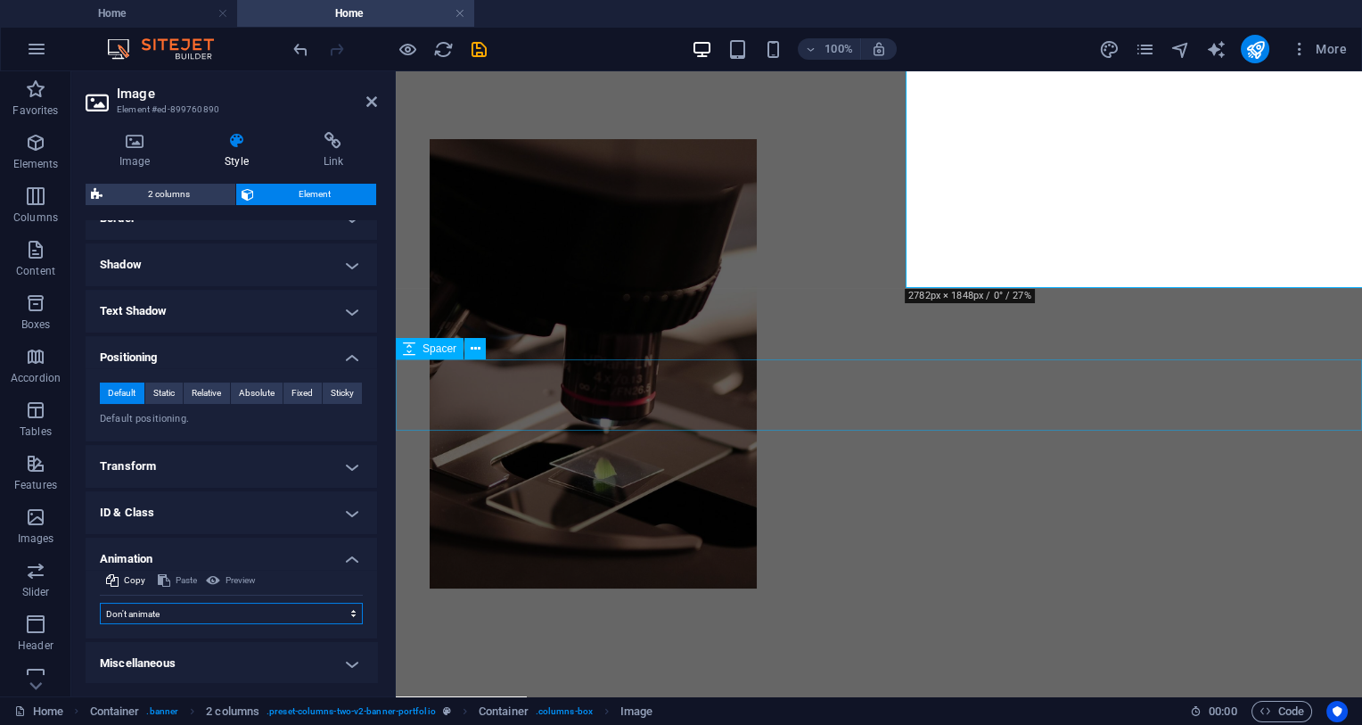
scroll to position [564, 0]
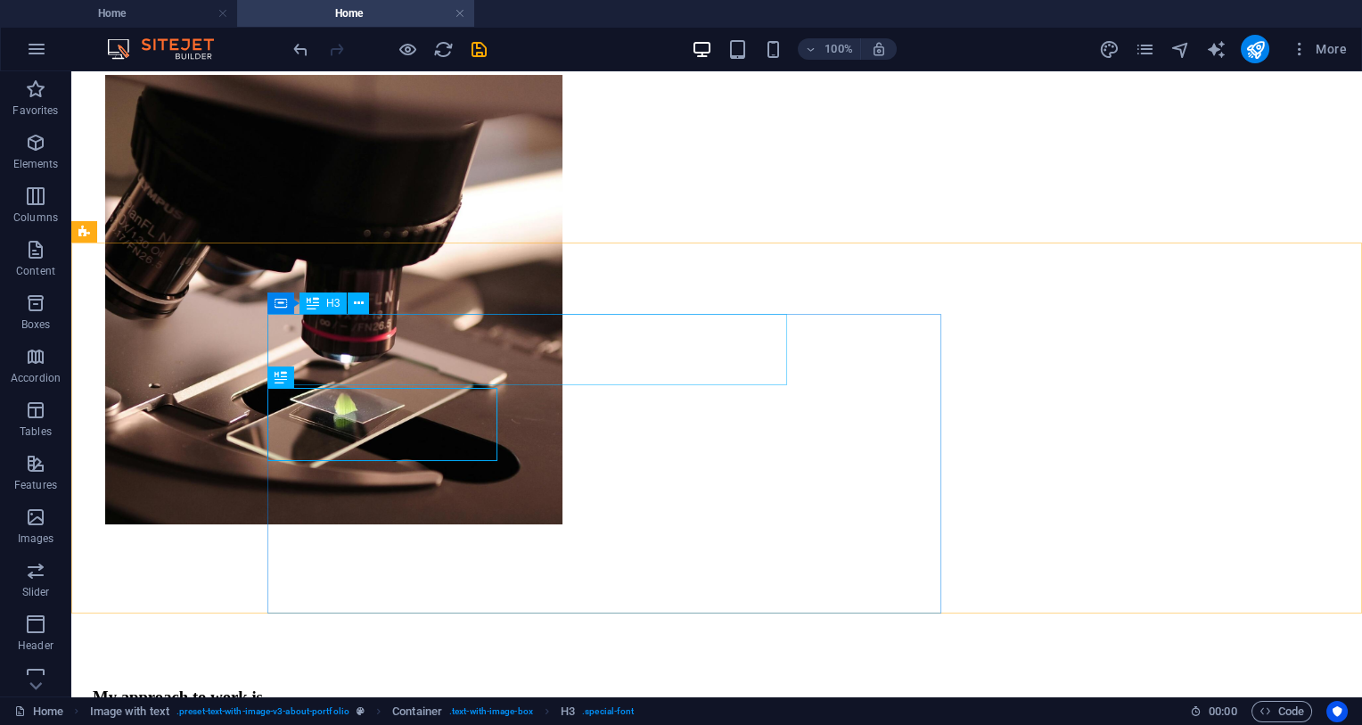
click at [556, 659] on div "My approach to work is" at bounding box center [717, 697] width 1248 height 20
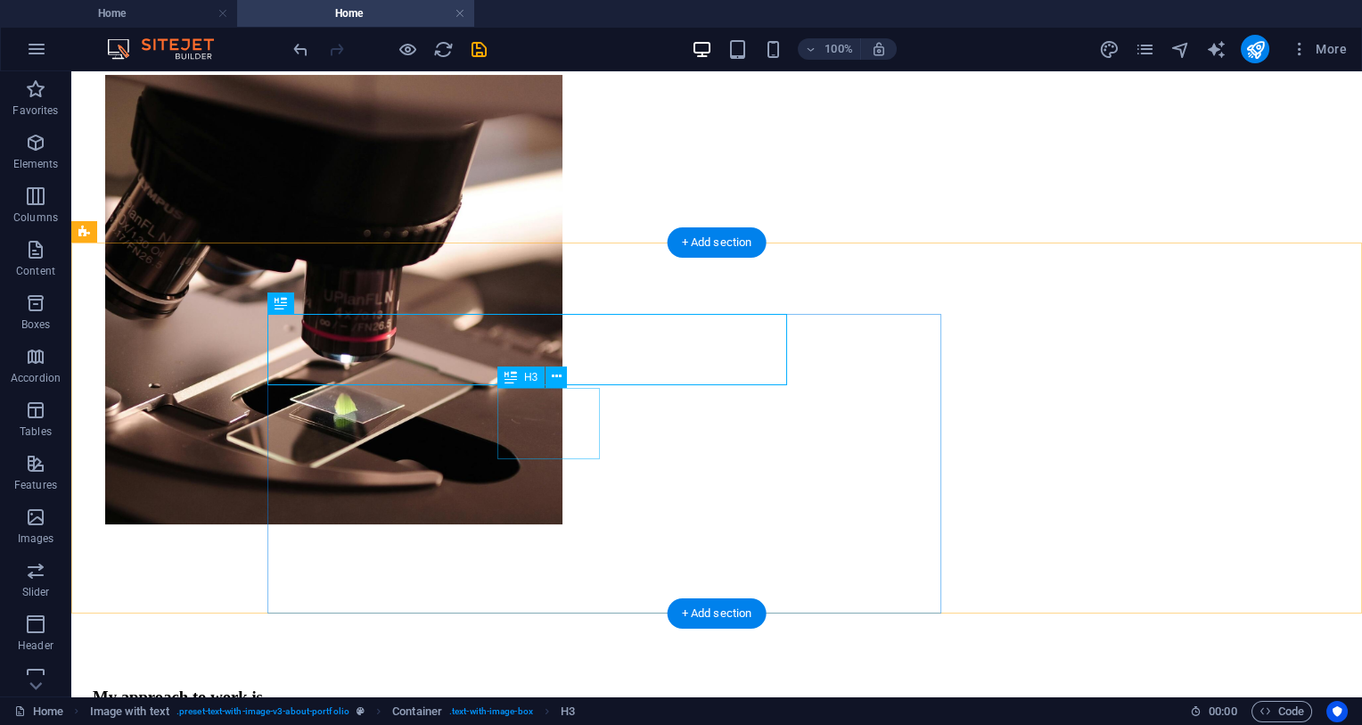
click at [441, 659] on div "My approach to work is" at bounding box center [717, 697] width 1248 height 20
click at [607, 659] on div "My approach to work is" at bounding box center [717, 697] width 1248 height 20
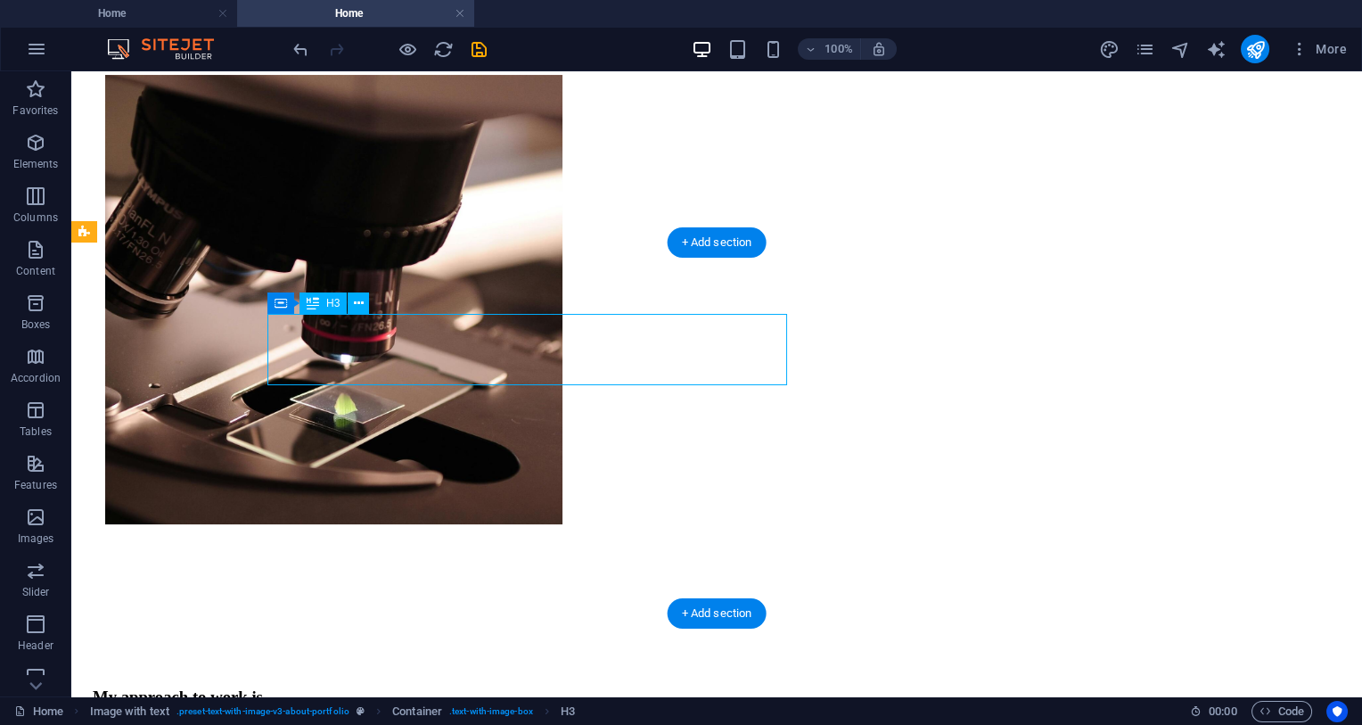
click at [607, 659] on div "My approach to work is" at bounding box center [717, 697] width 1248 height 20
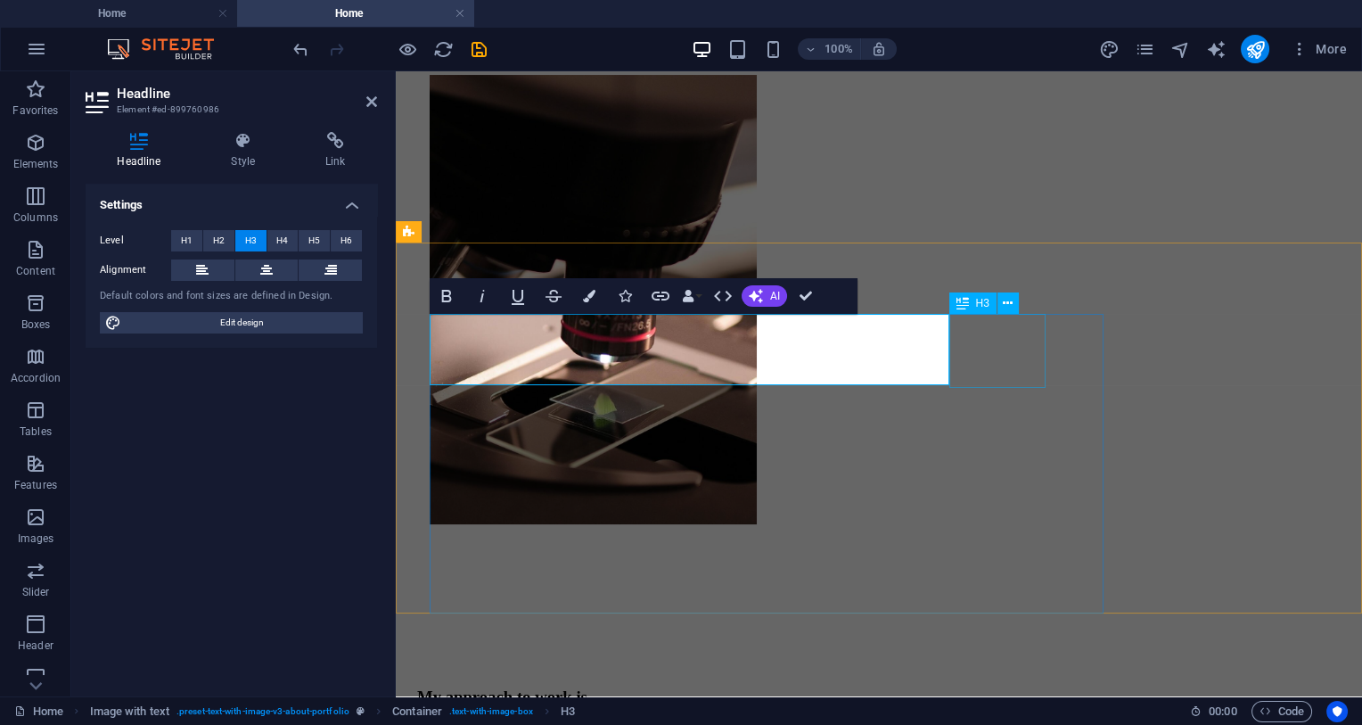
click at [1000, 659] on div "logic" at bounding box center [879, 734] width 924 height 20
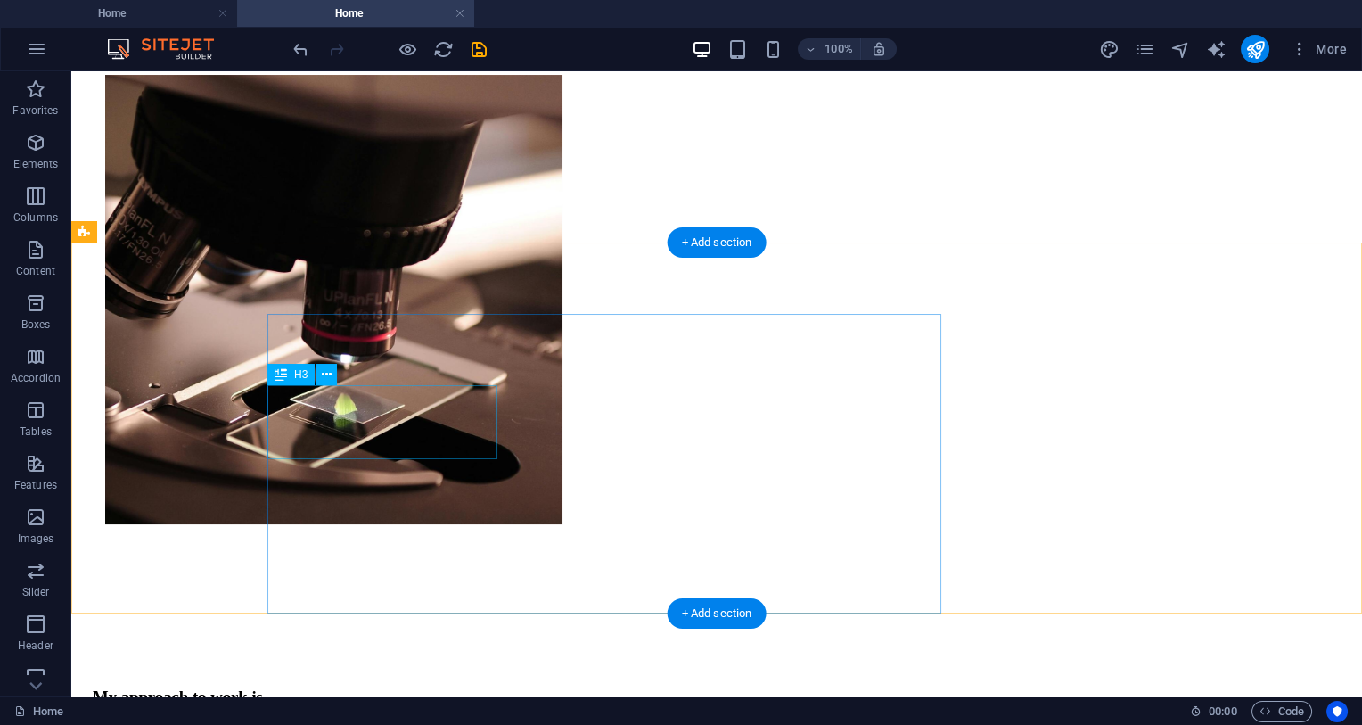
click at [800, 659] on div "," at bounding box center [717, 734] width 1248 height 20
click at [800, 659] on div "." at bounding box center [717, 734] width 1248 height 20
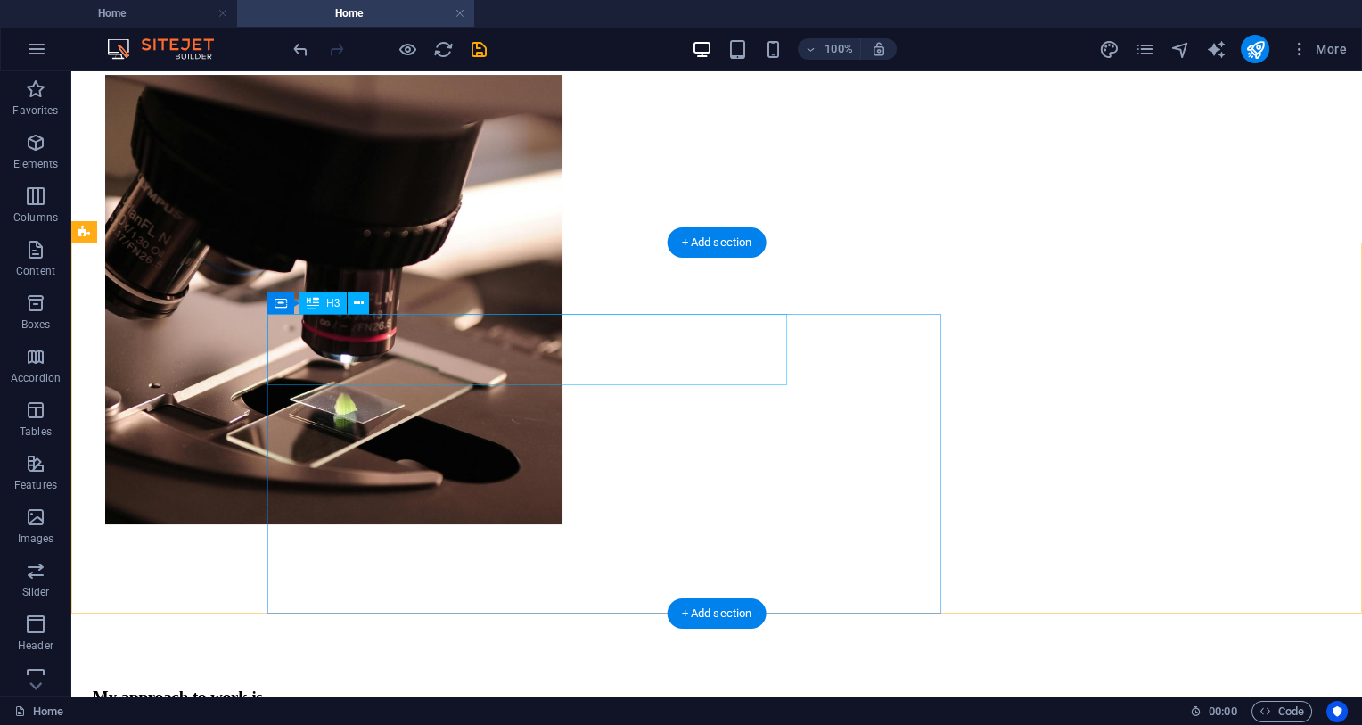
click at [667, 659] on div "My approach to work is" at bounding box center [717, 697] width 1248 height 20
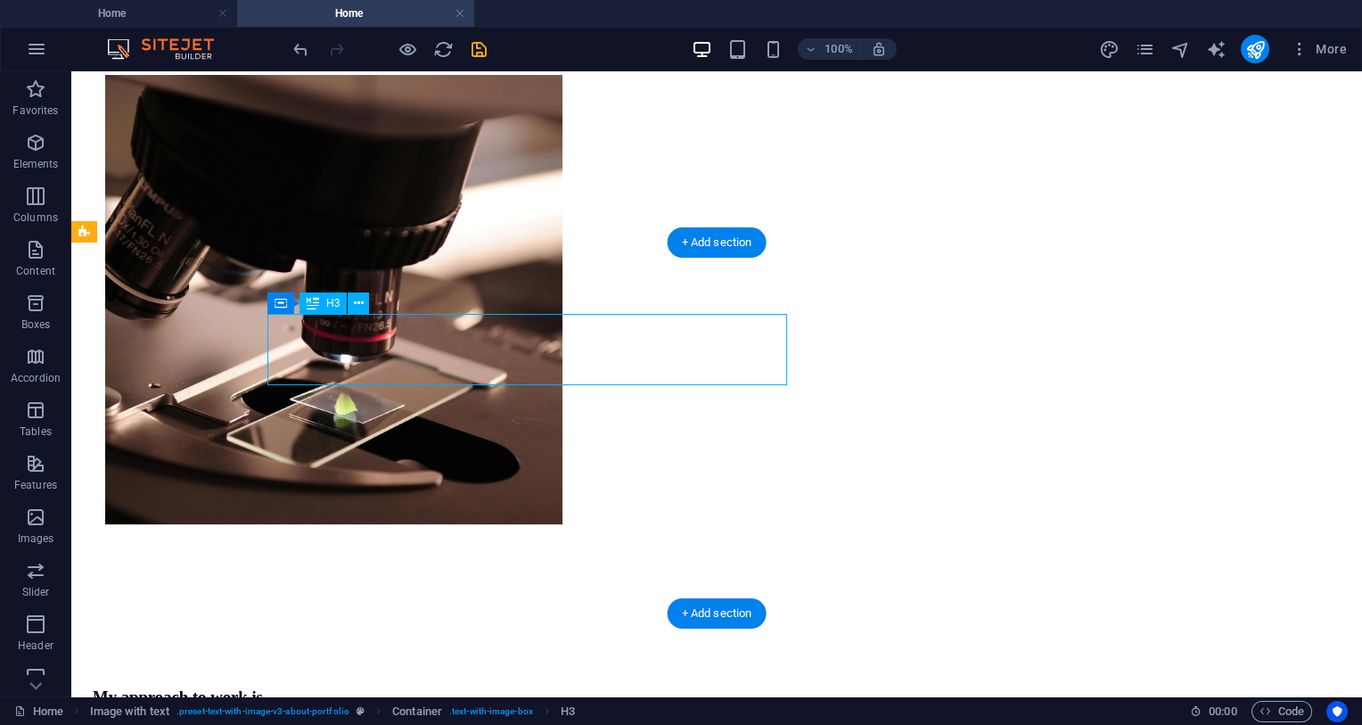
click at [283, 659] on div "My approach to work is" at bounding box center [717, 697] width 1248 height 20
click at [310, 659] on div "My approach to work is" at bounding box center [717, 697] width 1248 height 20
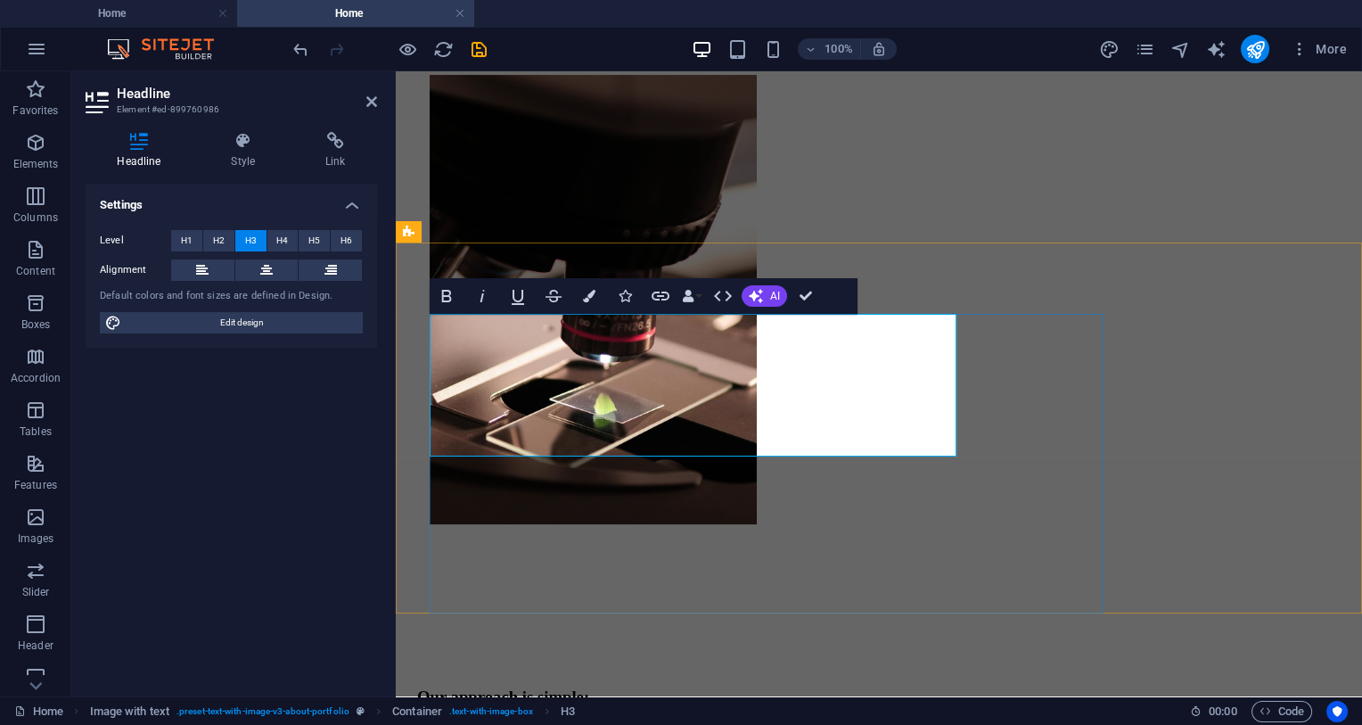
click at [531, 659] on h3 "Our approach is simple: ‌We innovate" at bounding box center [879, 706] width 924 height 39
click at [864, 659] on h3 "Our approach is simple: ‌We innovate" at bounding box center [879, 706] width 924 height 39
click at [639, 659] on h3 "Our approach is simple: ‌We innovate" at bounding box center [879, 706] width 924 height 39
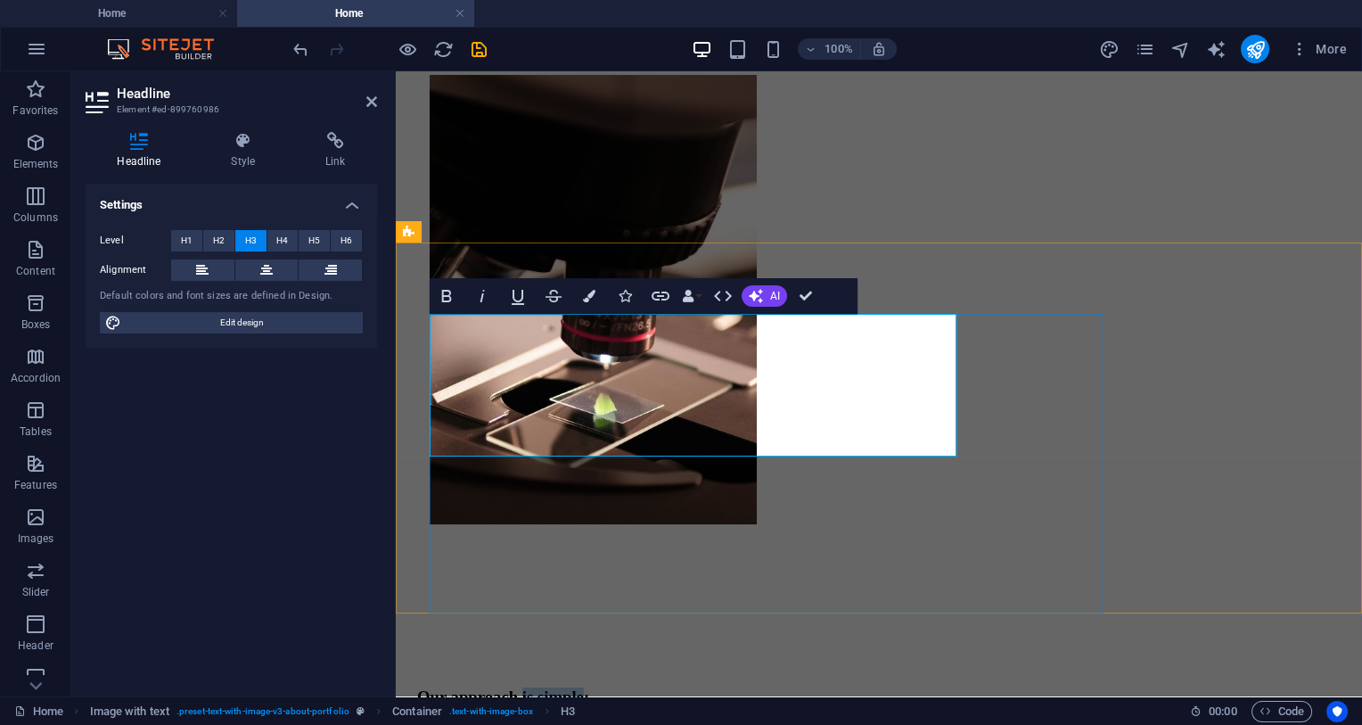
drag, startPoint x: 743, startPoint y: 347, endPoint x: 942, endPoint y: 380, distance: 201.6
click at [942, 659] on h3 "Our approach is simple: ‌We" at bounding box center [879, 706] width 924 height 39
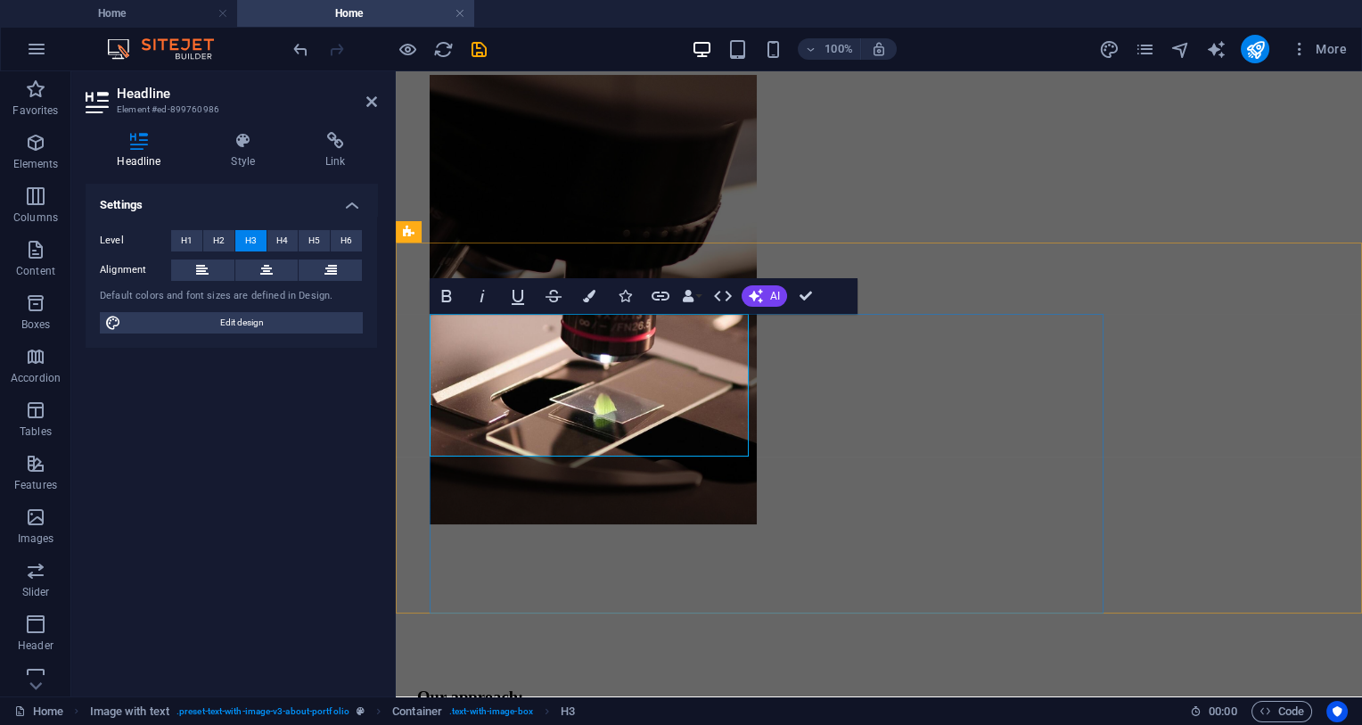
click at [541, 659] on h3 "Our approach: ‌We" at bounding box center [879, 706] width 924 height 39
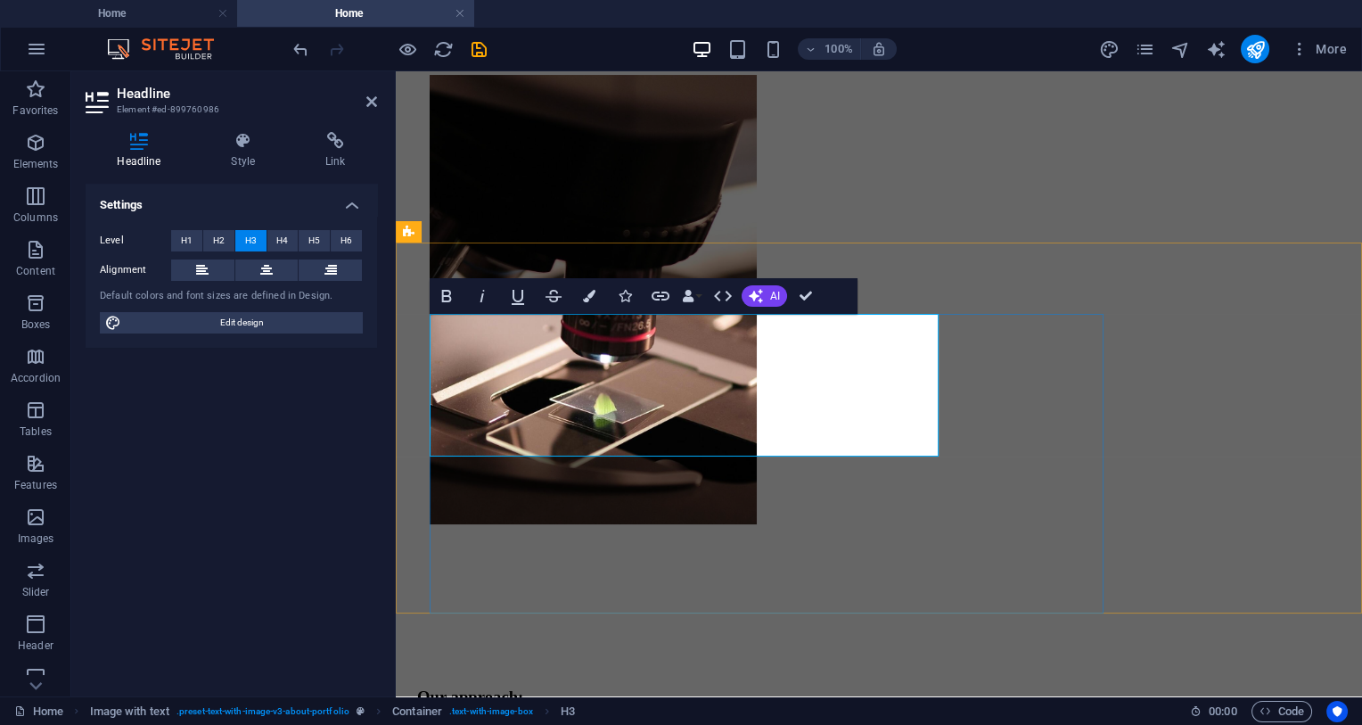
click at [927, 659] on h3 "Our approach: ‌Advancing health care" at bounding box center [879, 706] width 924 height 39
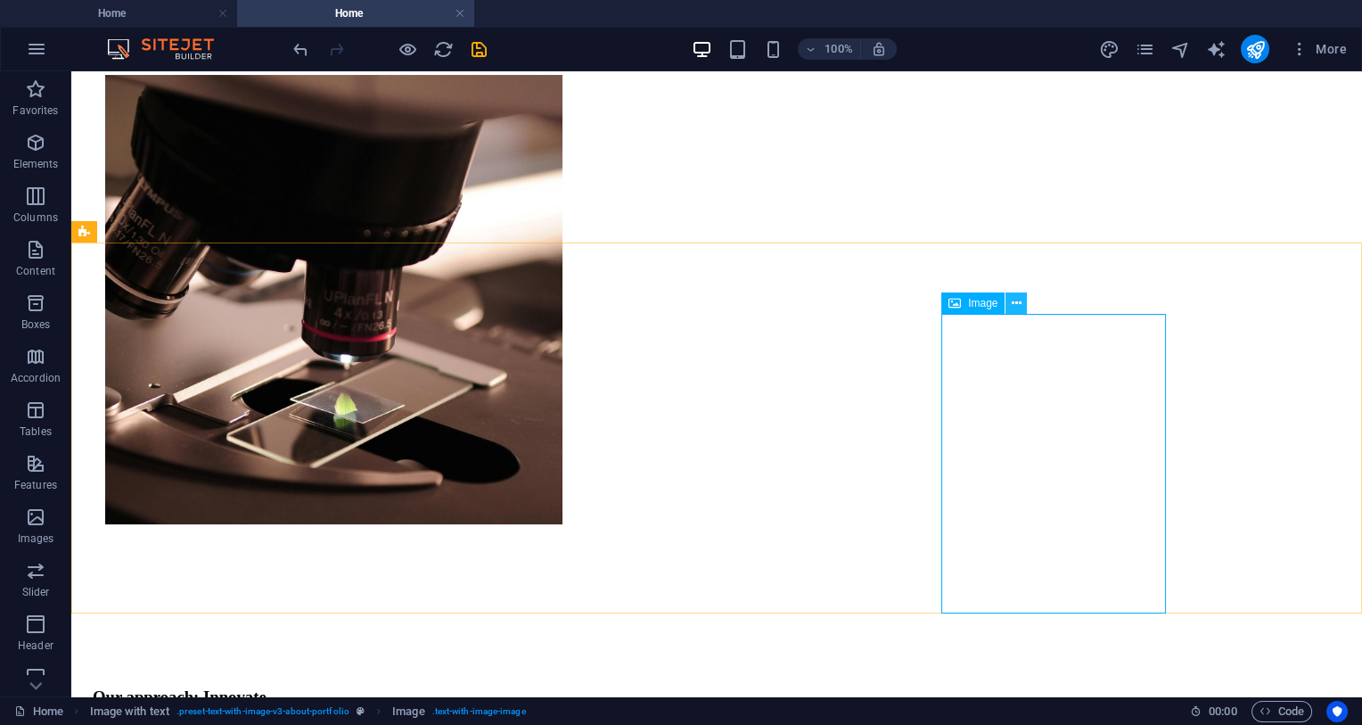
click at [1015, 297] on icon at bounding box center [1017, 303] width 10 height 19
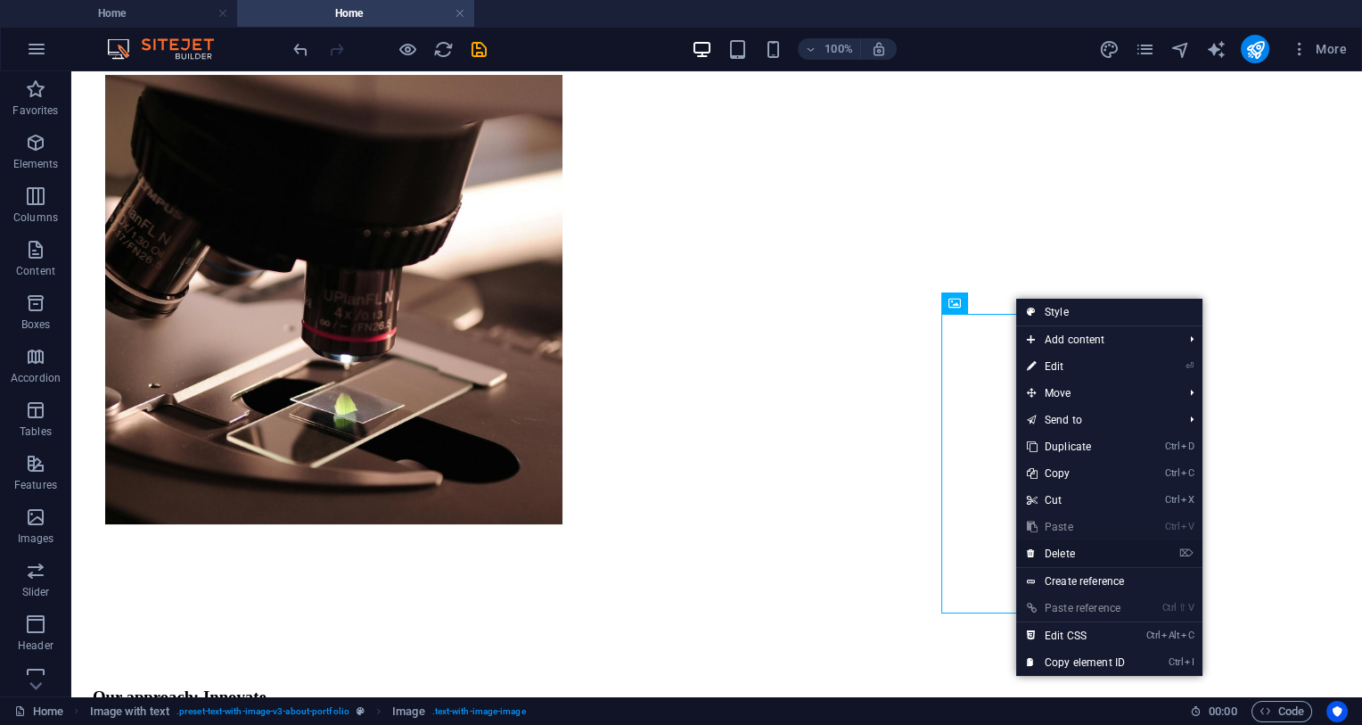
click at [1105, 553] on link "⌦ Delete" at bounding box center [1075, 553] width 119 height 27
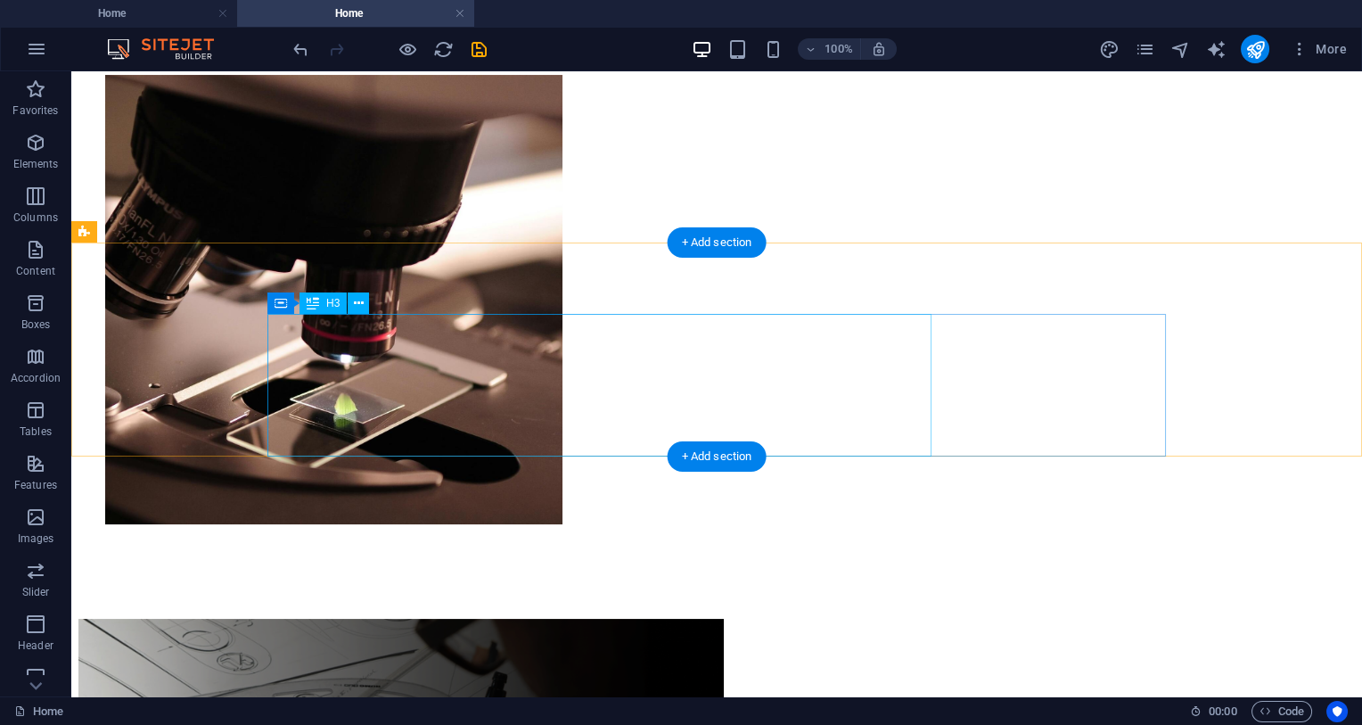
click at [797, 659] on div "Our approach: Innovate at the highest level of quality." at bounding box center [717, 706] width 1248 height 39
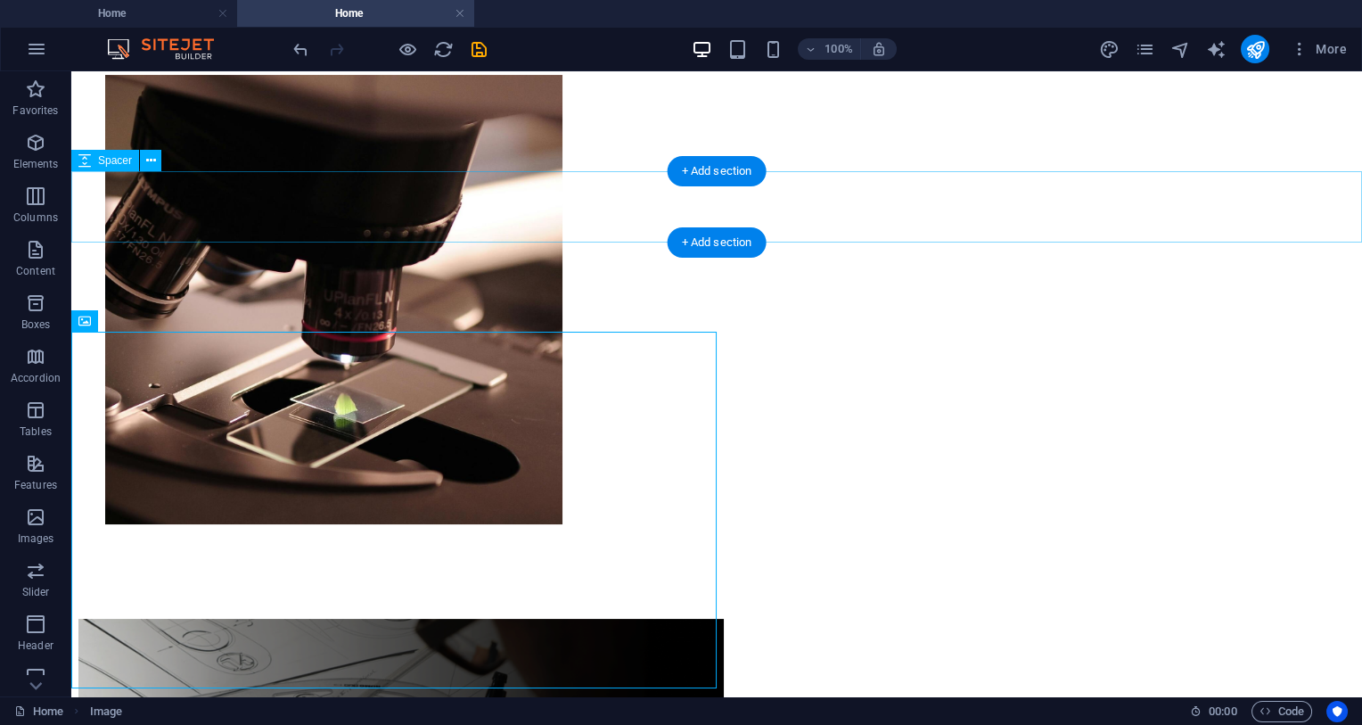
click at [445, 528] on div at bounding box center [716, 563] width 1277 height 71
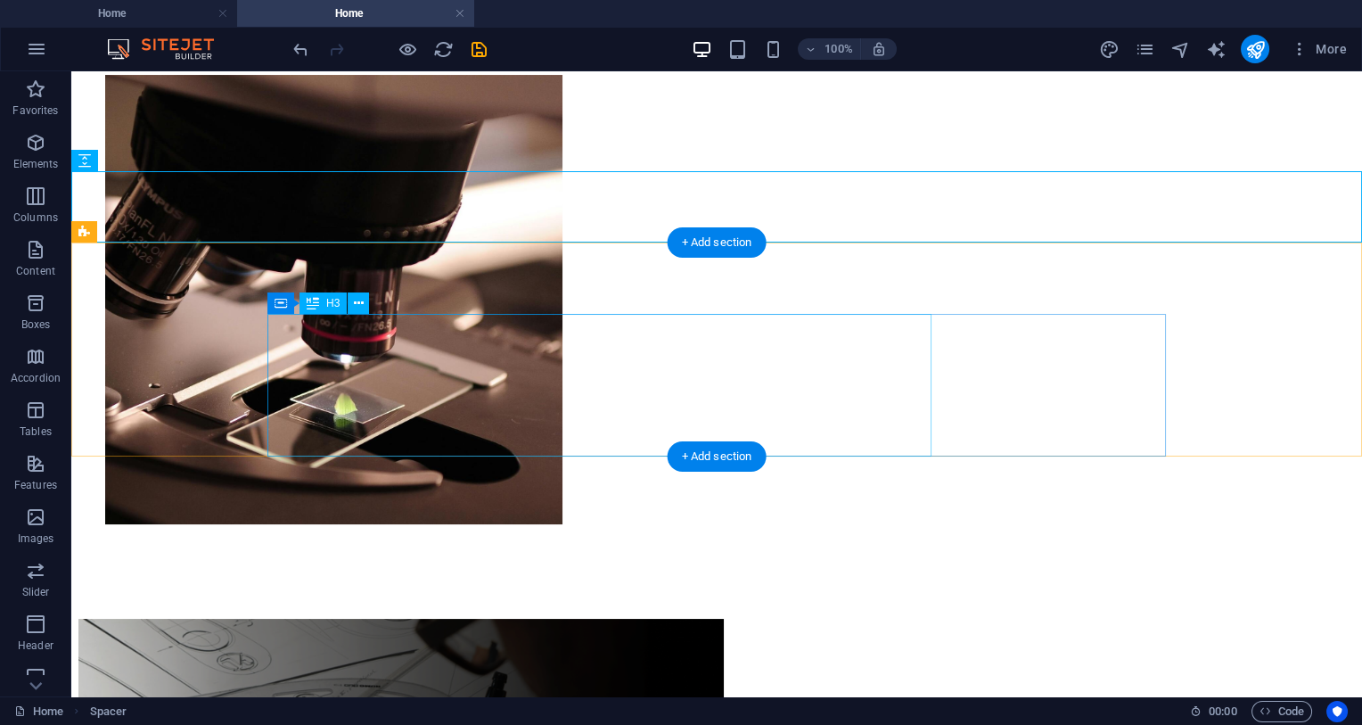
click at [916, 659] on div "Our approach: Innovate at the highest level of quality." at bounding box center [717, 706] width 1248 height 39
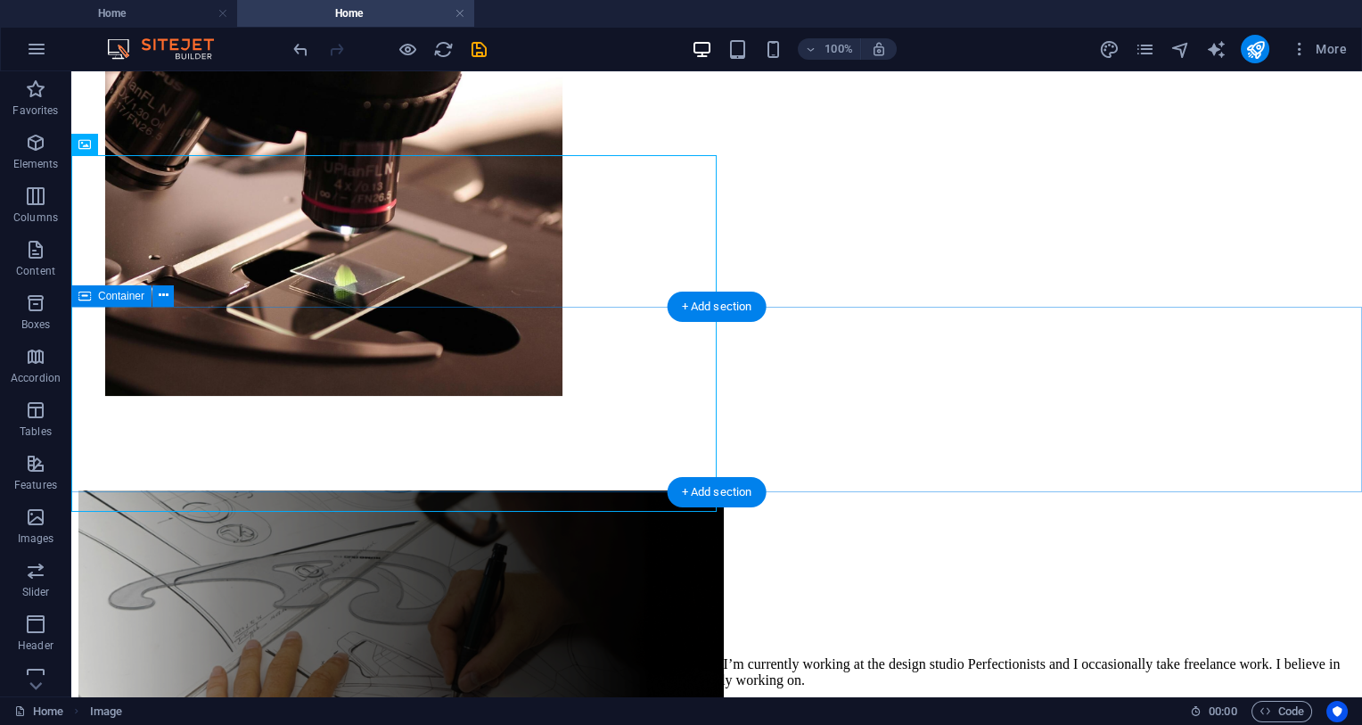
scroll to position [753, 0]
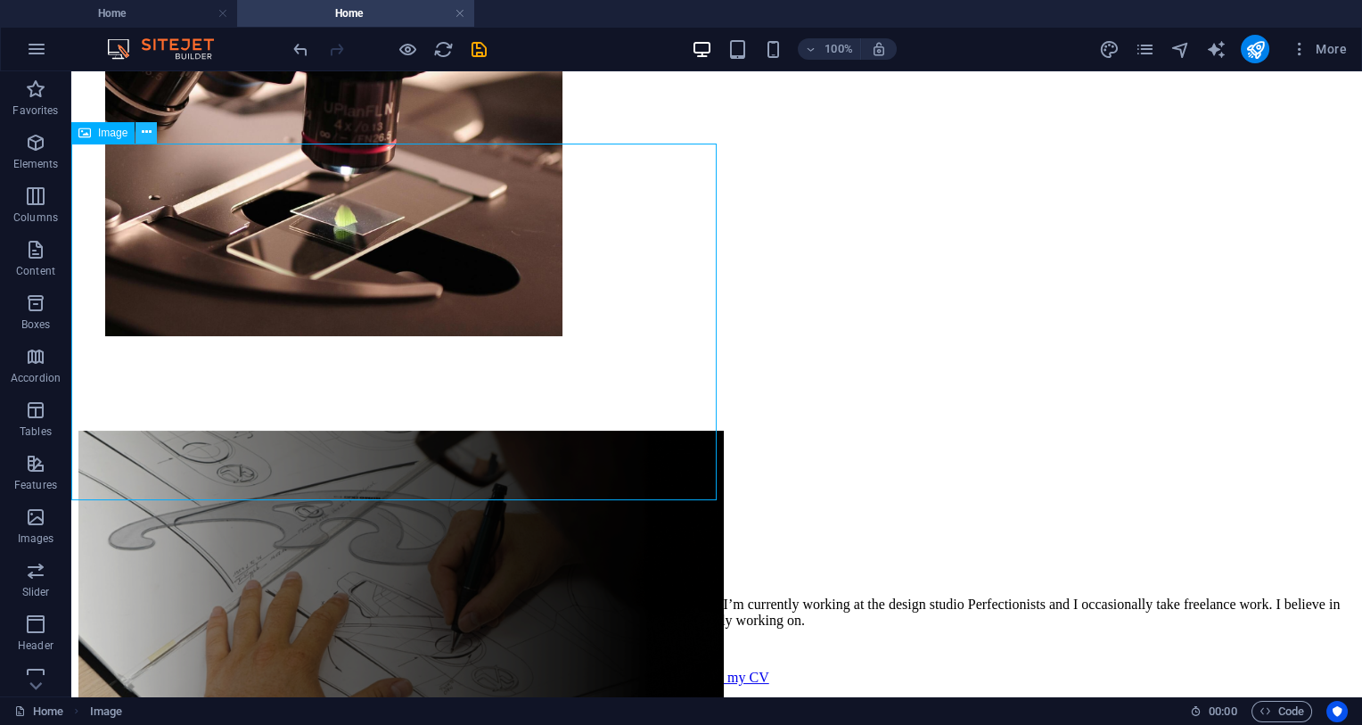
click at [144, 133] on icon at bounding box center [147, 132] width 10 height 19
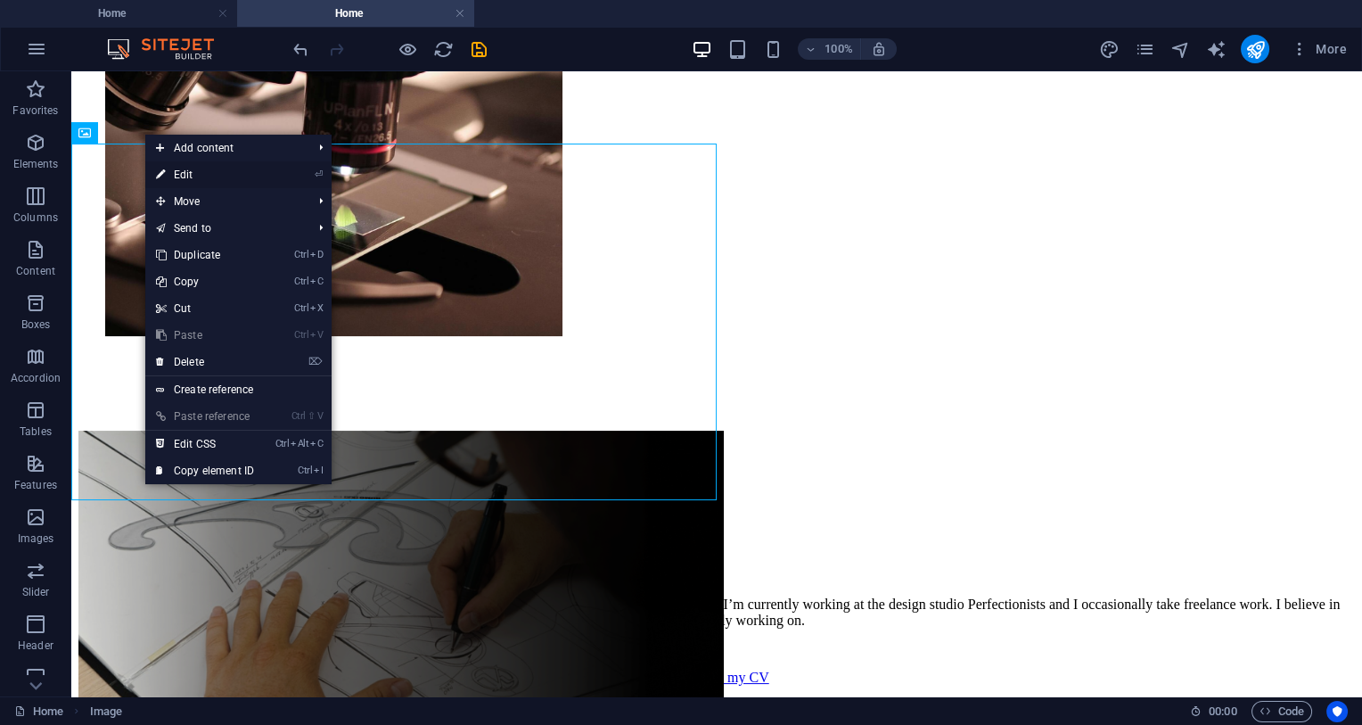
click at [229, 174] on link "⏎ Edit" at bounding box center [204, 174] width 119 height 27
select select "vw"
select select "px"
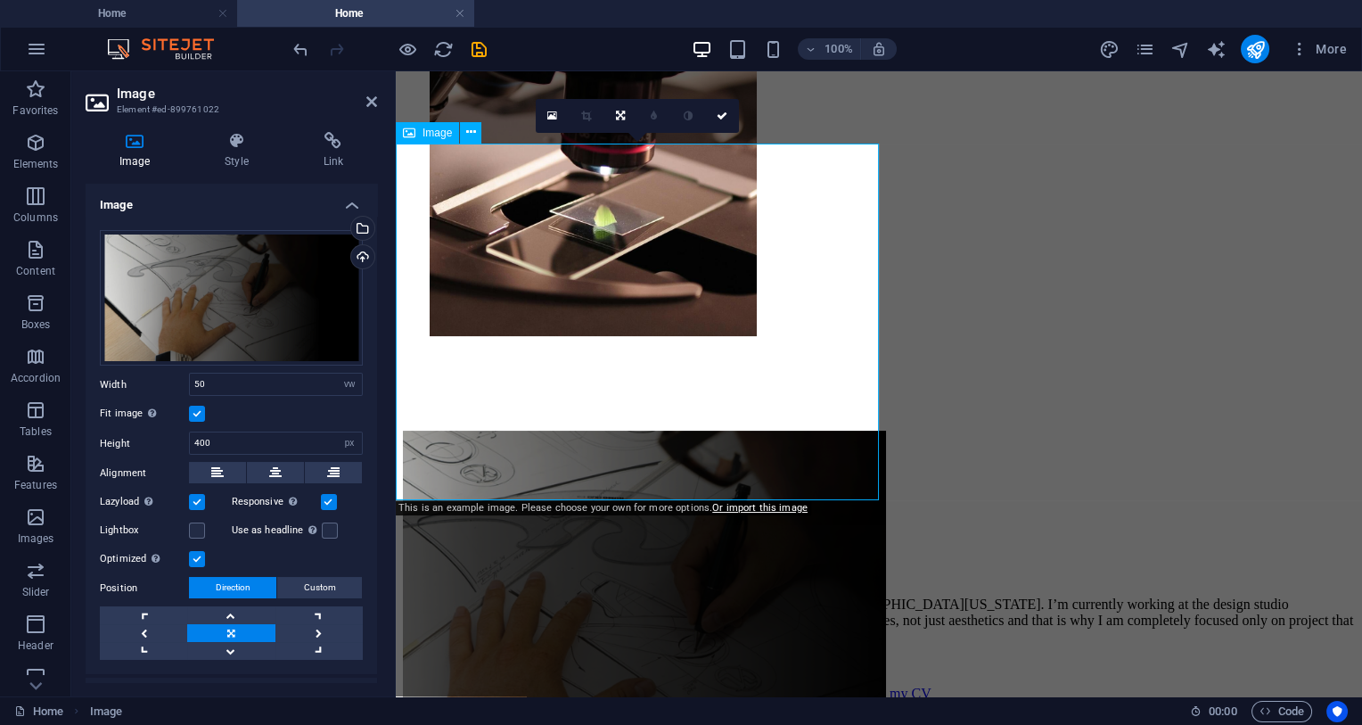
click at [514, 431] on figure at bounding box center [644, 611] width 483 height 360
click at [193, 272] on div "Drag files here, click to choose files or select files from Files or our free s…" at bounding box center [231, 298] width 263 height 136
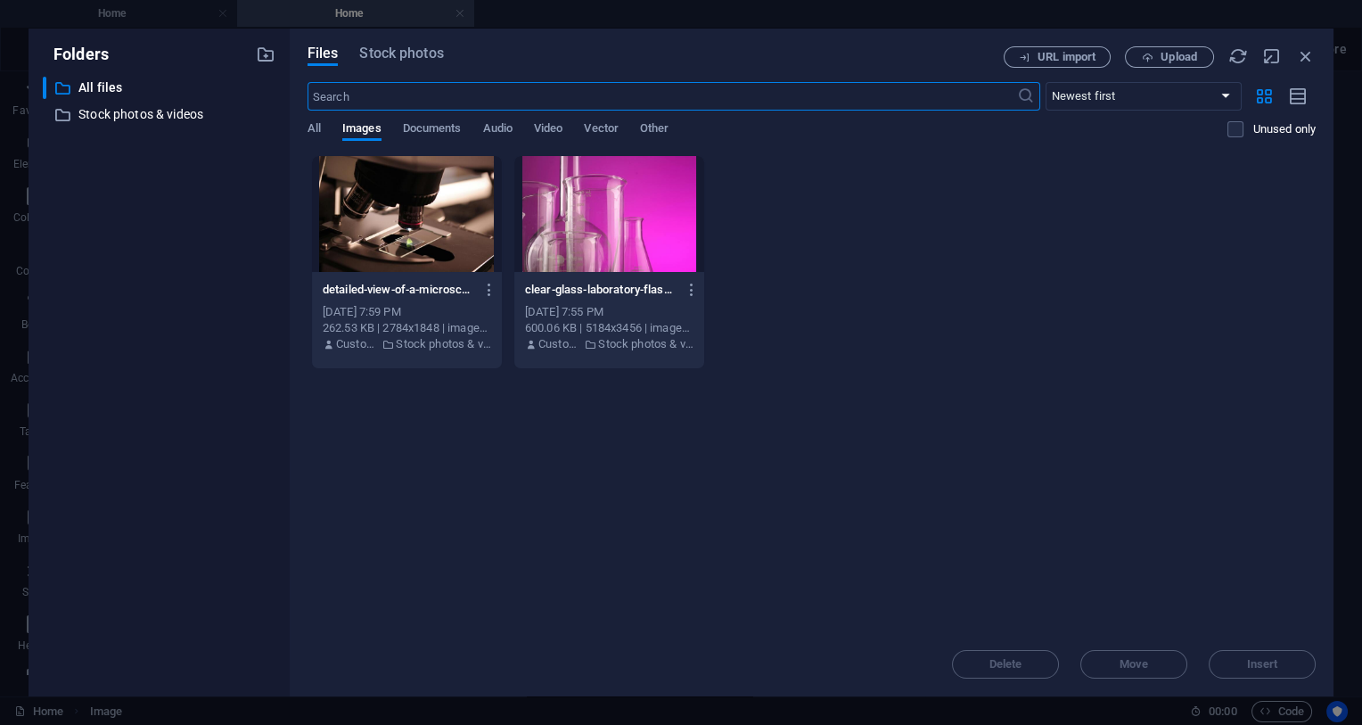
click at [406, 95] on input "text" at bounding box center [663, 96] width 710 height 29
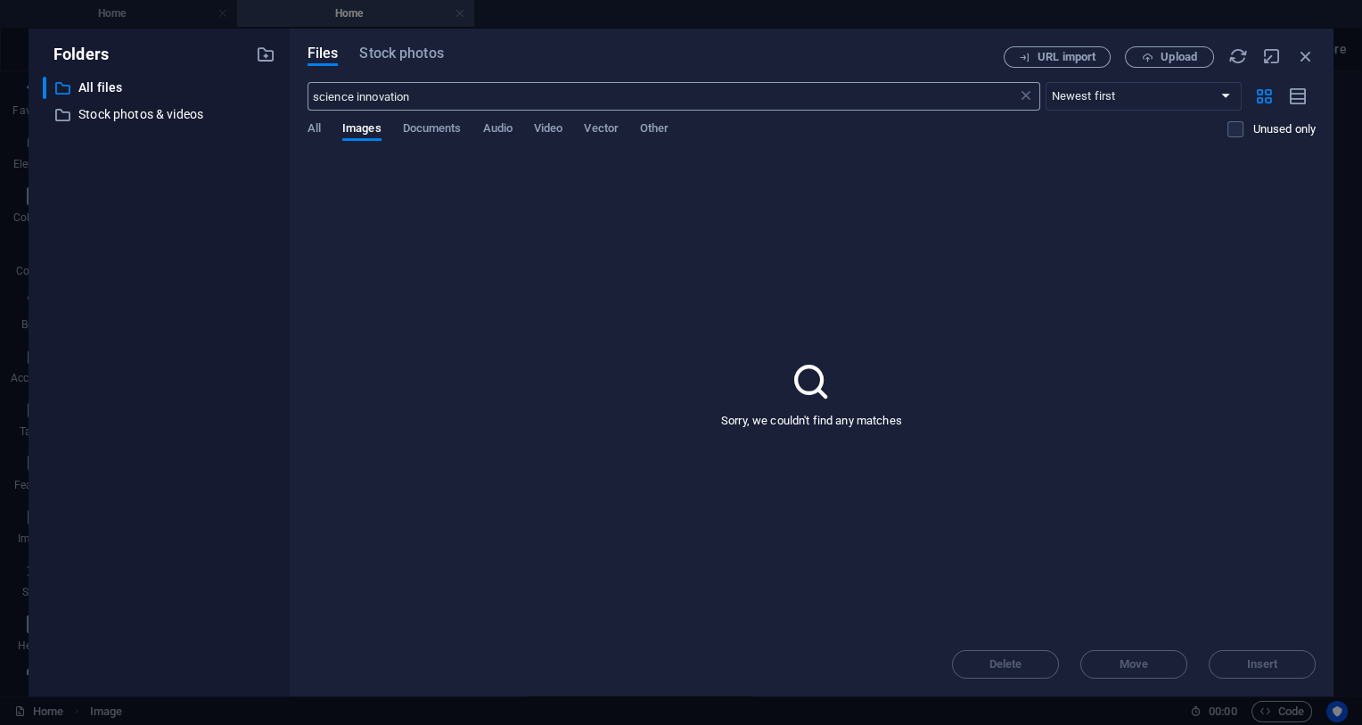
click at [406, 95] on input "science innovation" at bounding box center [663, 96] width 710 height 29
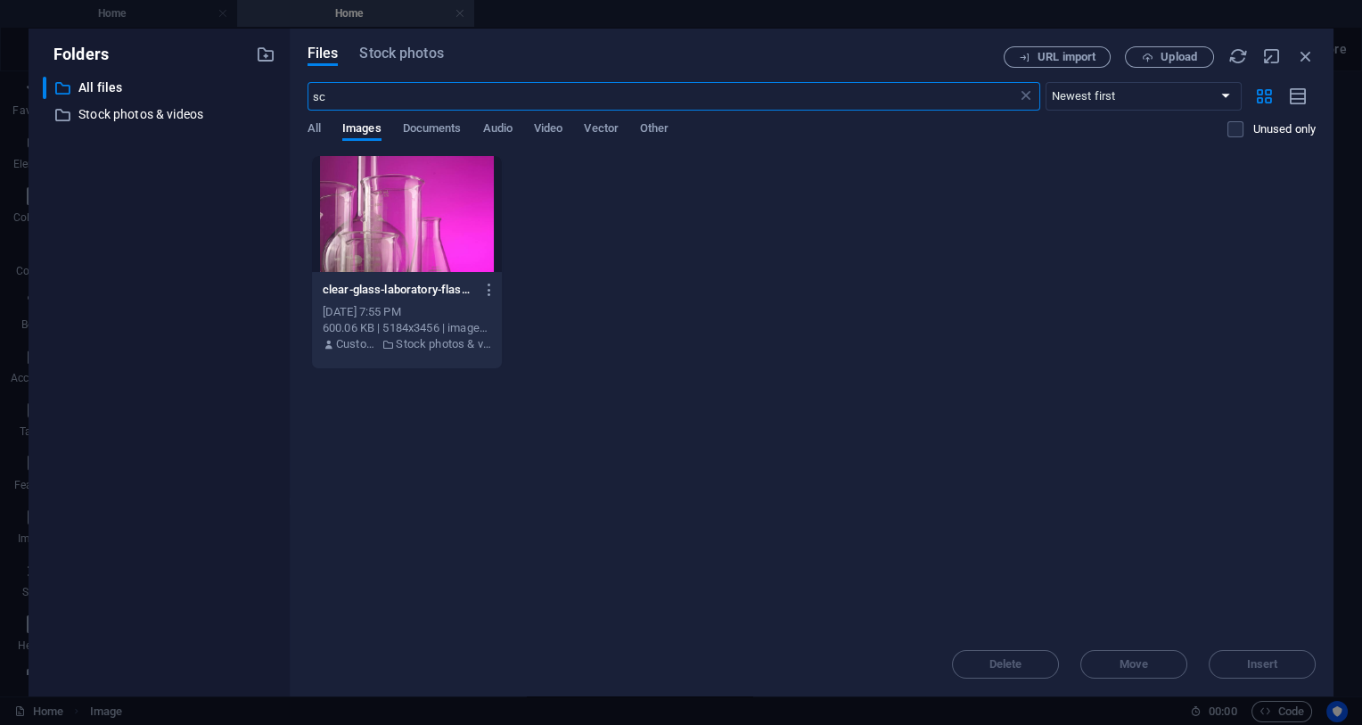
type input "s"
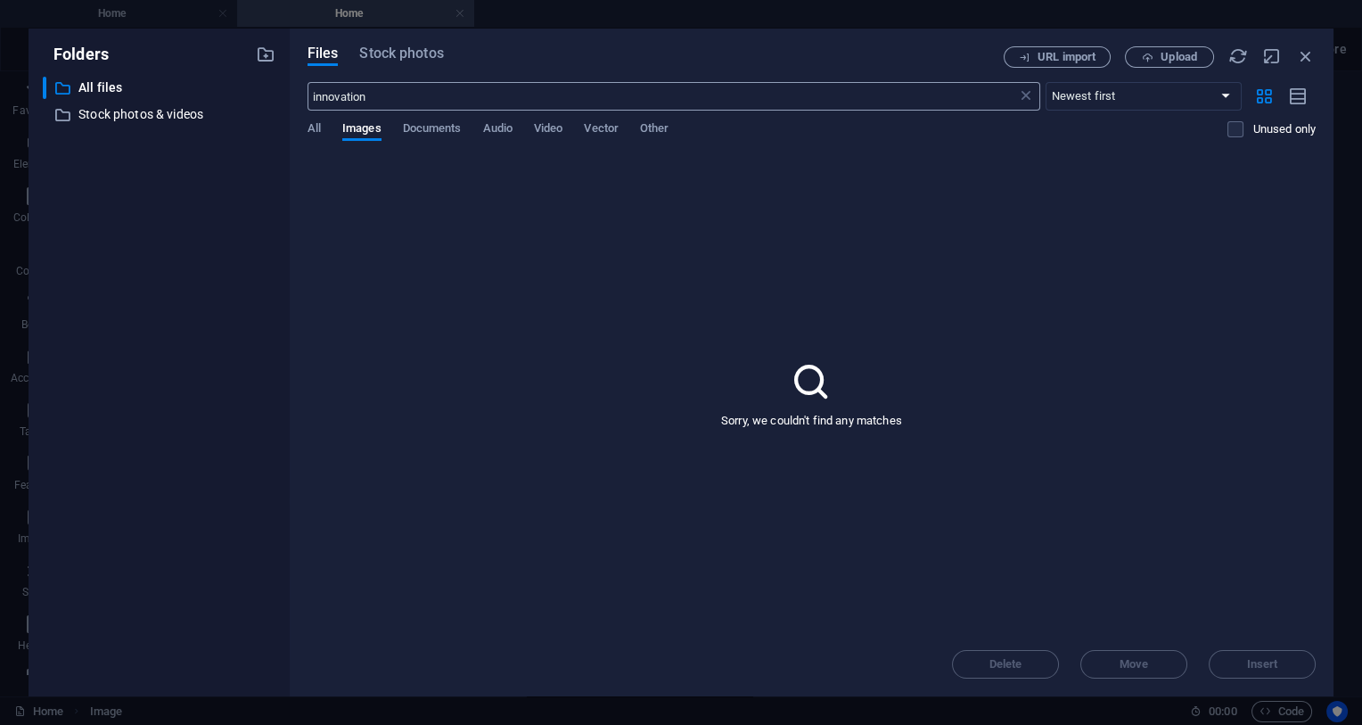
click at [406, 95] on input "innovation" at bounding box center [663, 96] width 710 height 29
click at [406, 95] on input "invention" at bounding box center [663, 96] width 710 height 29
type input "inv"
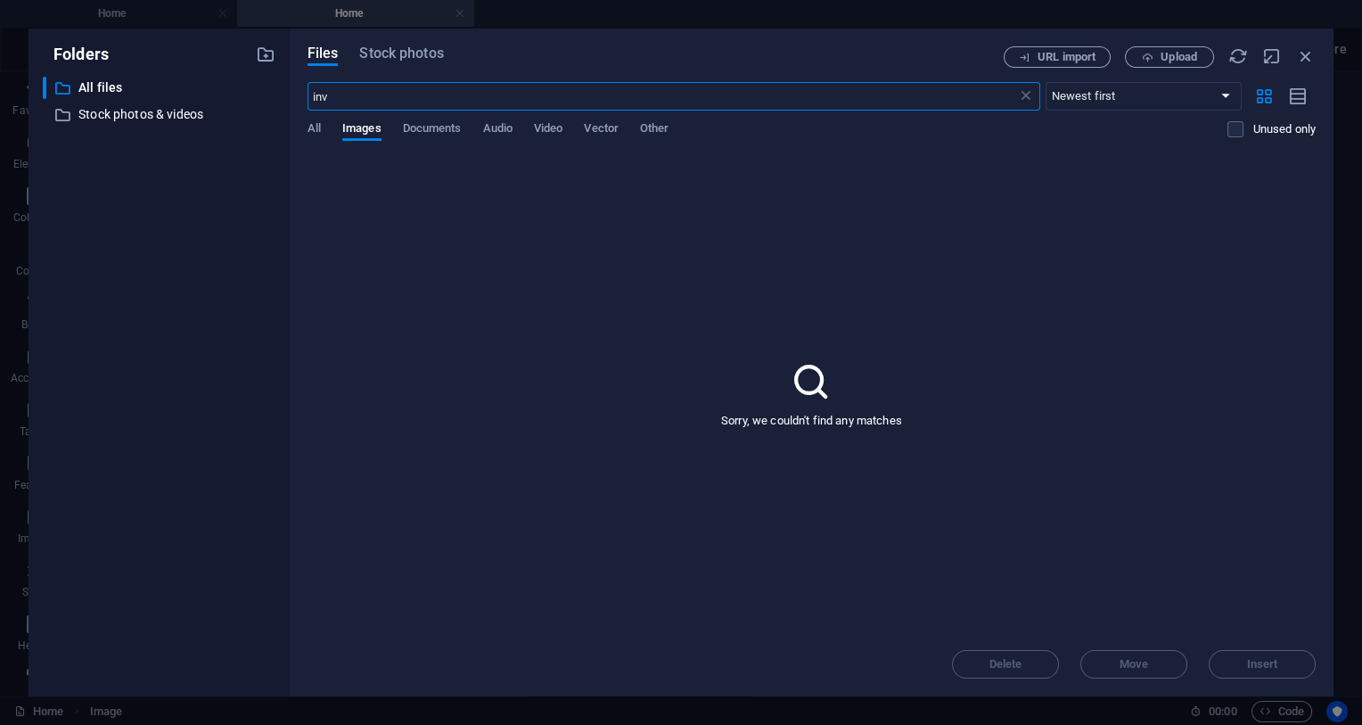
click at [382, 45] on div "Files Stock photos URL import Upload inv ​ Newest first Oldest first Name (A-Z)…" at bounding box center [812, 363] width 1044 height 668
click at [378, 51] on span "Stock photos" at bounding box center [401, 53] width 84 height 21
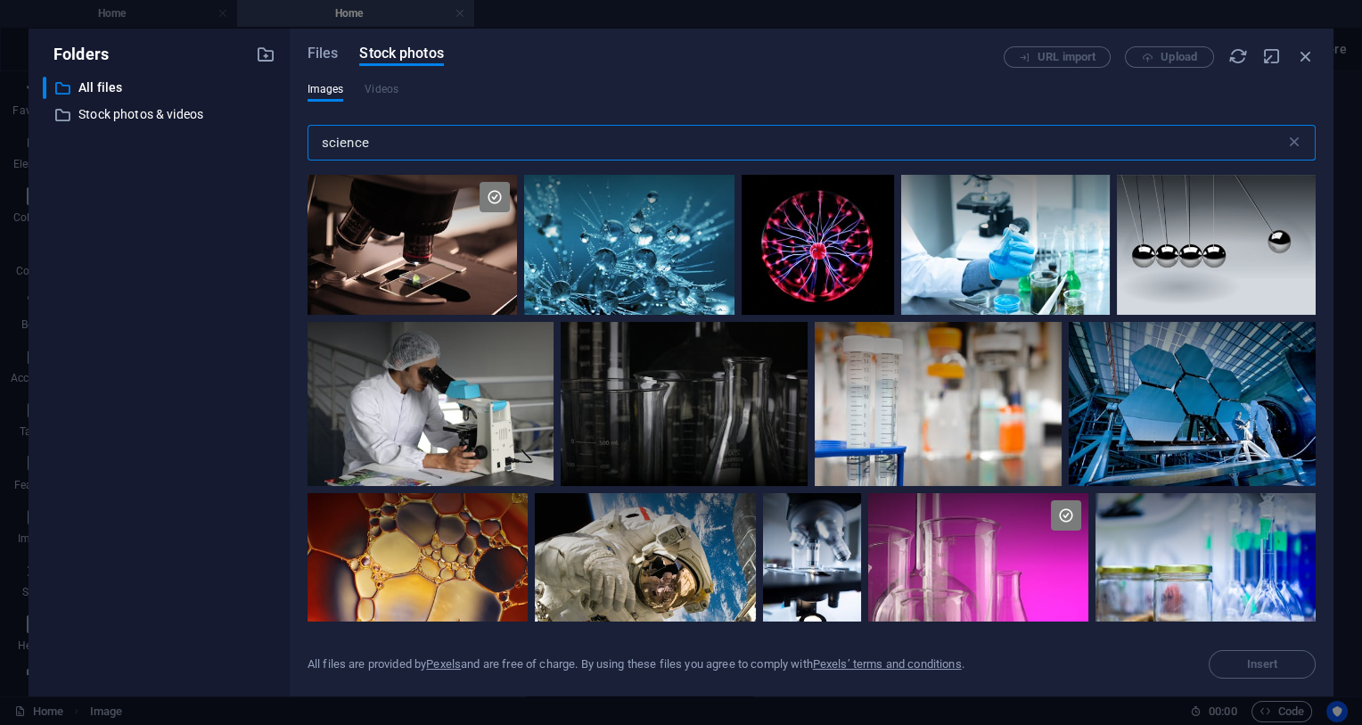
click at [364, 151] on input "science" at bounding box center [797, 143] width 978 height 36
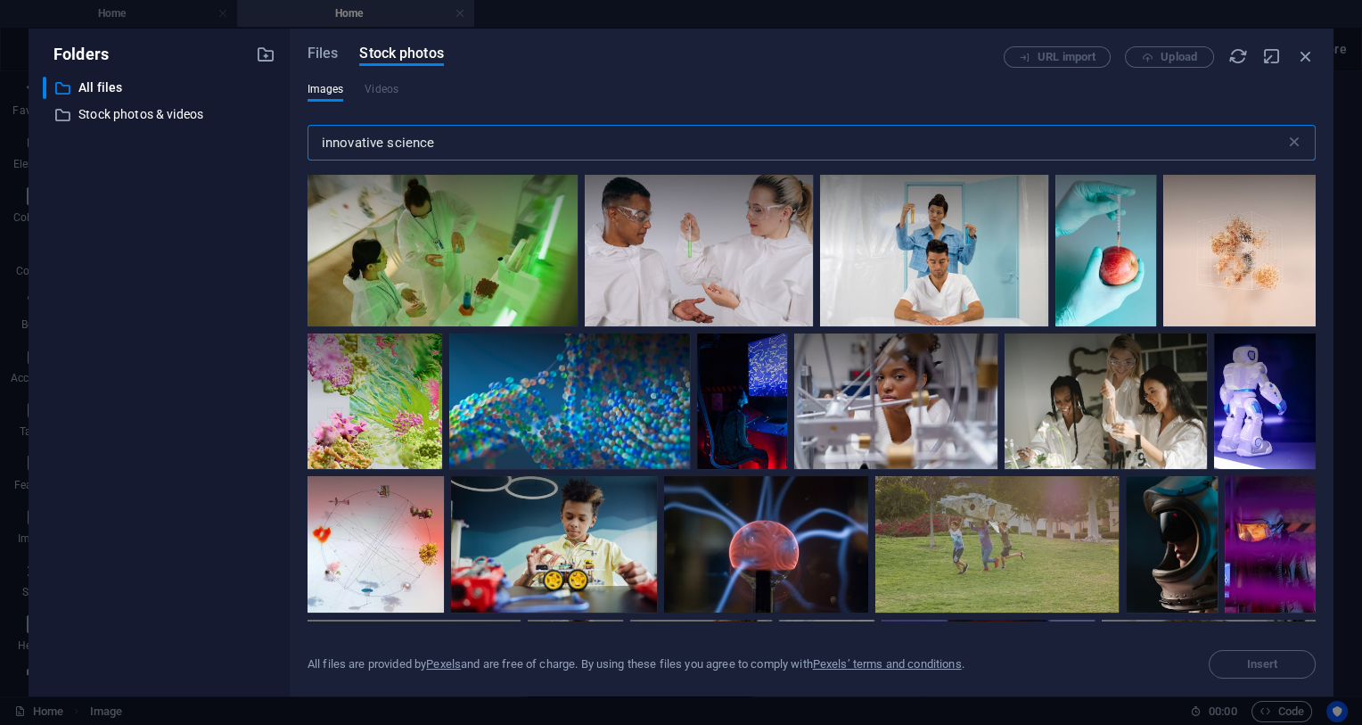
scroll to position [659, 0]
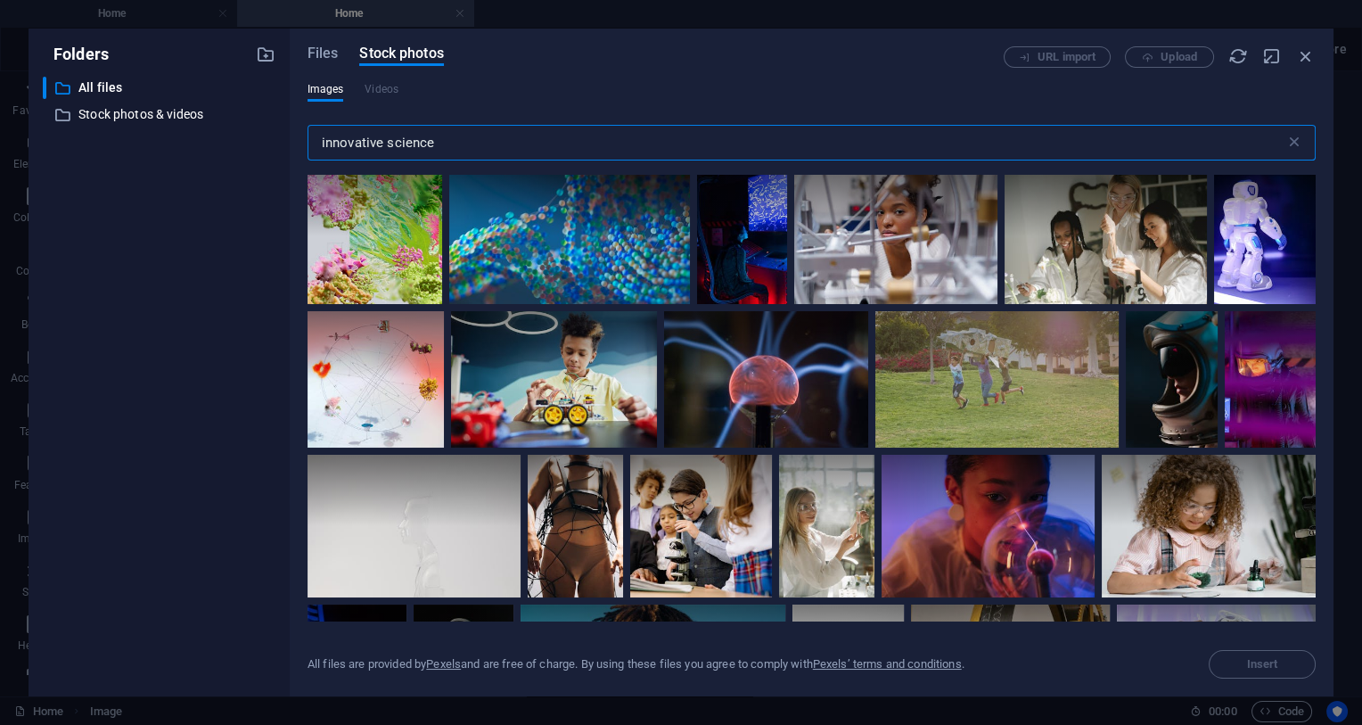
click at [419, 129] on input "innovative science" at bounding box center [797, 143] width 978 height 36
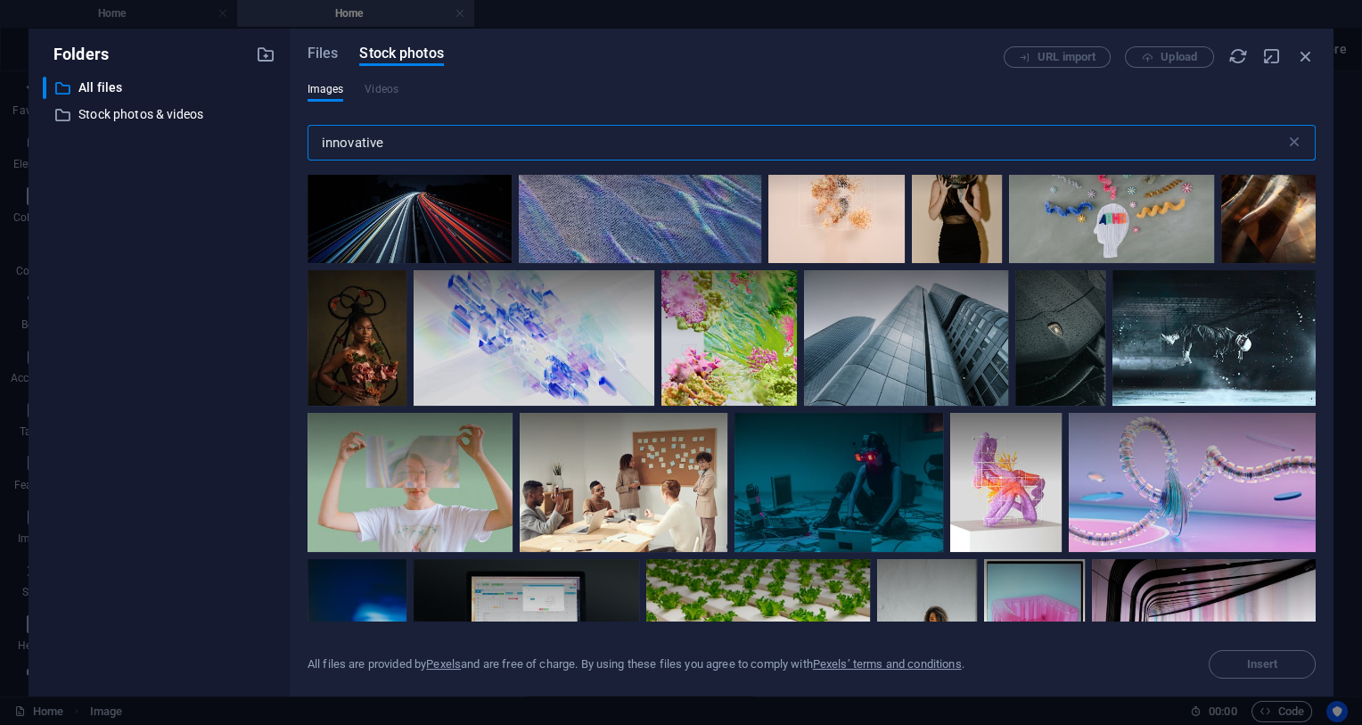
scroll to position [988, 0]
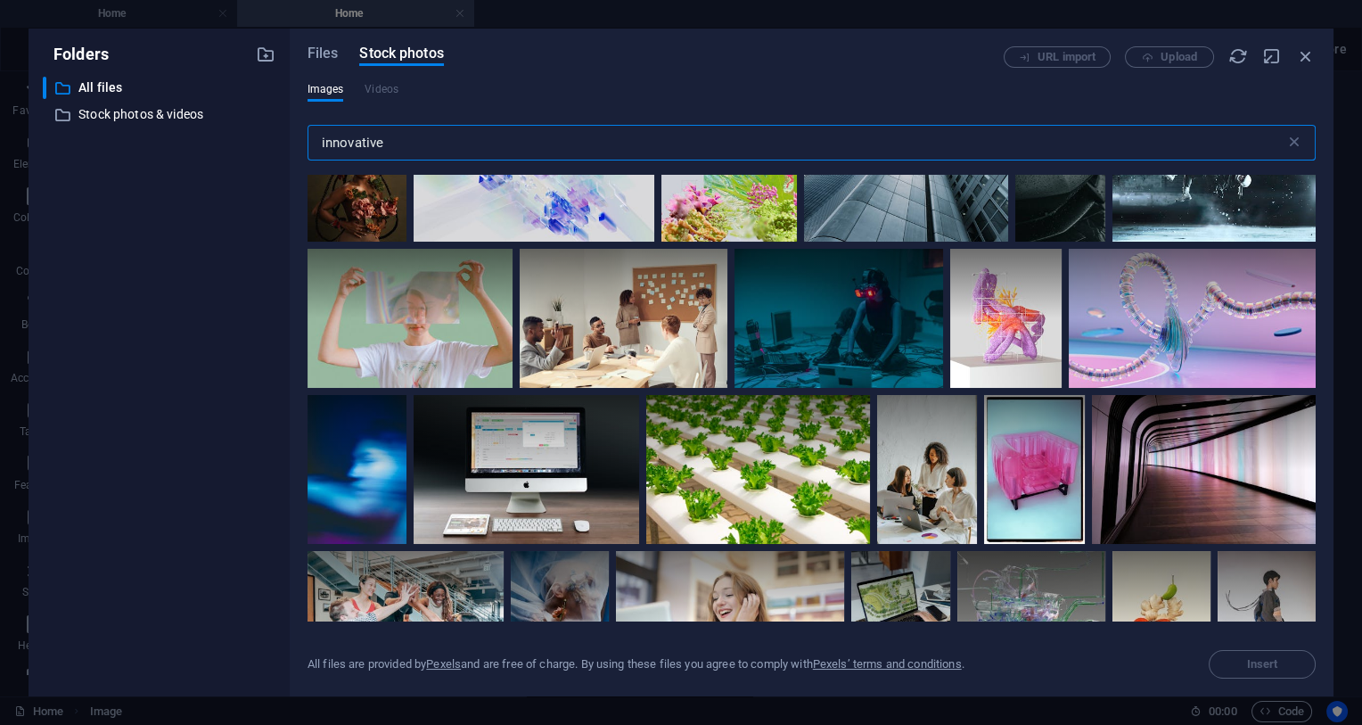
click at [417, 136] on input "innovative" at bounding box center [797, 143] width 978 height 36
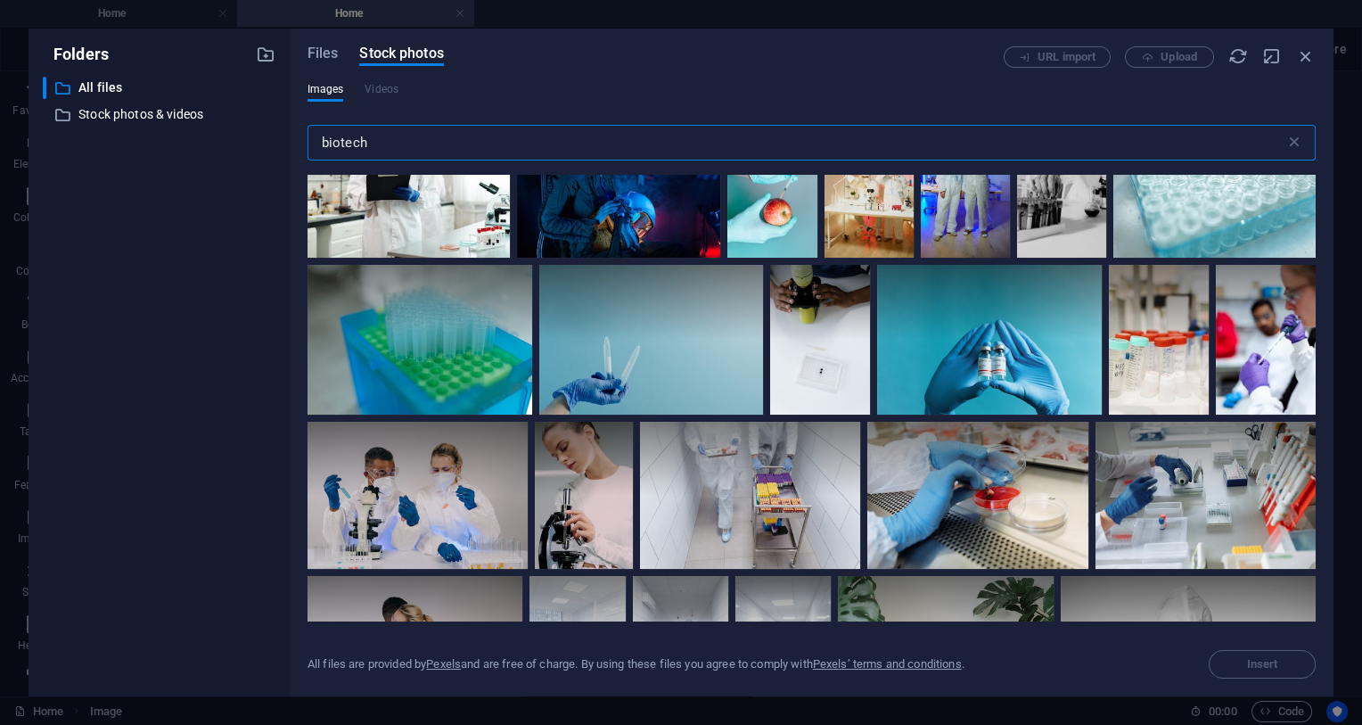
scroll to position [1812, 0]
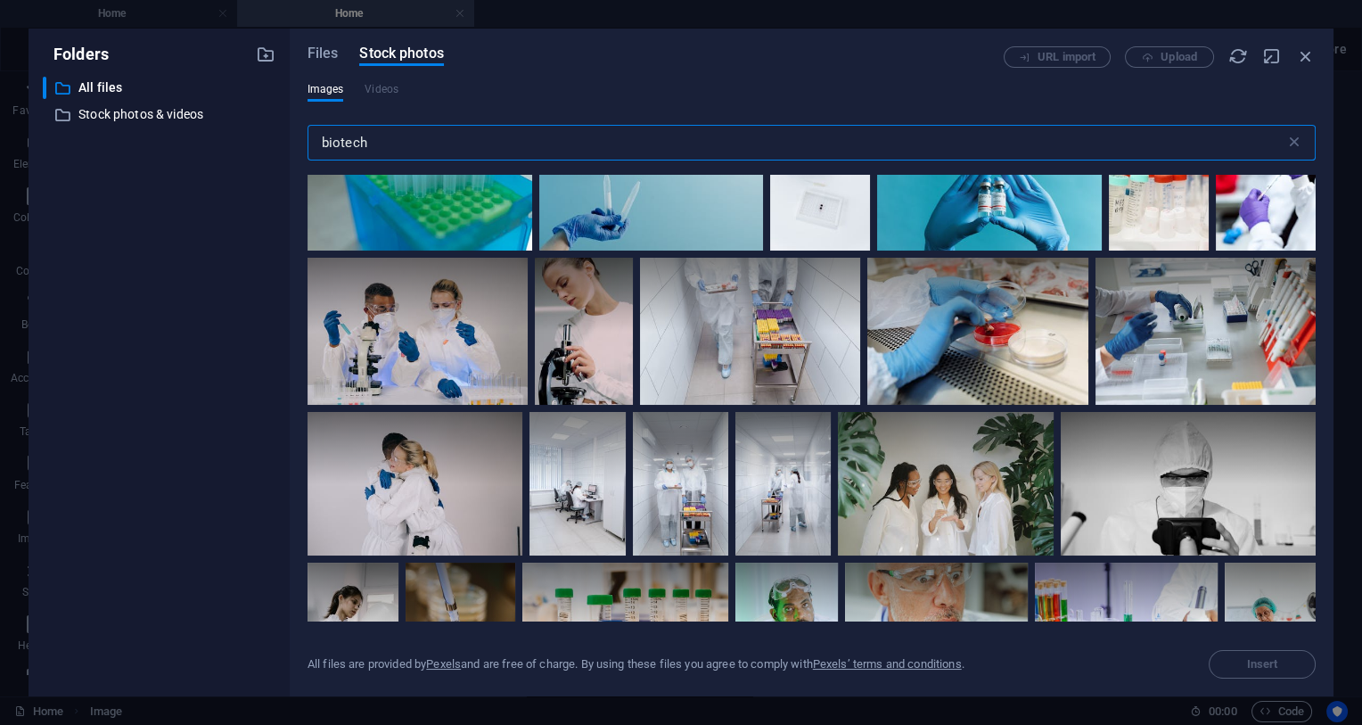
click at [362, 144] on input "biotech" at bounding box center [797, 143] width 978 height 36
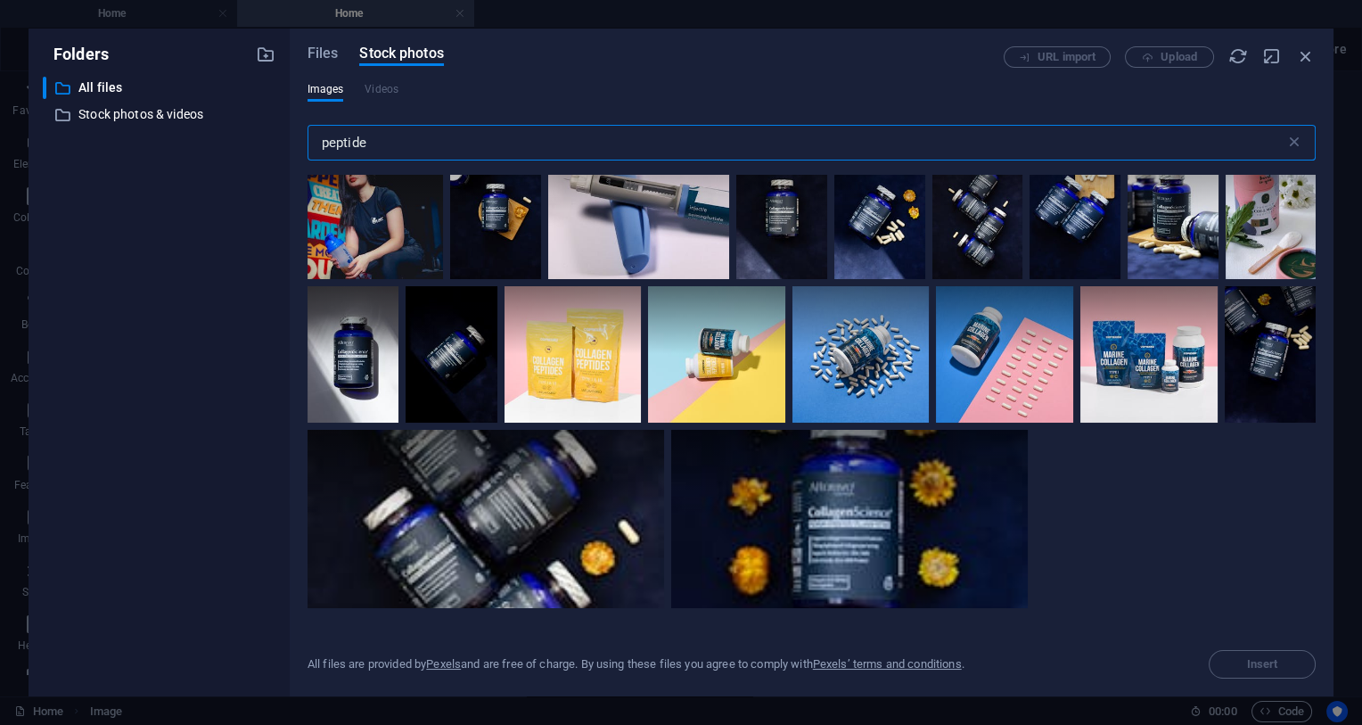
scroll to position [0, 0]
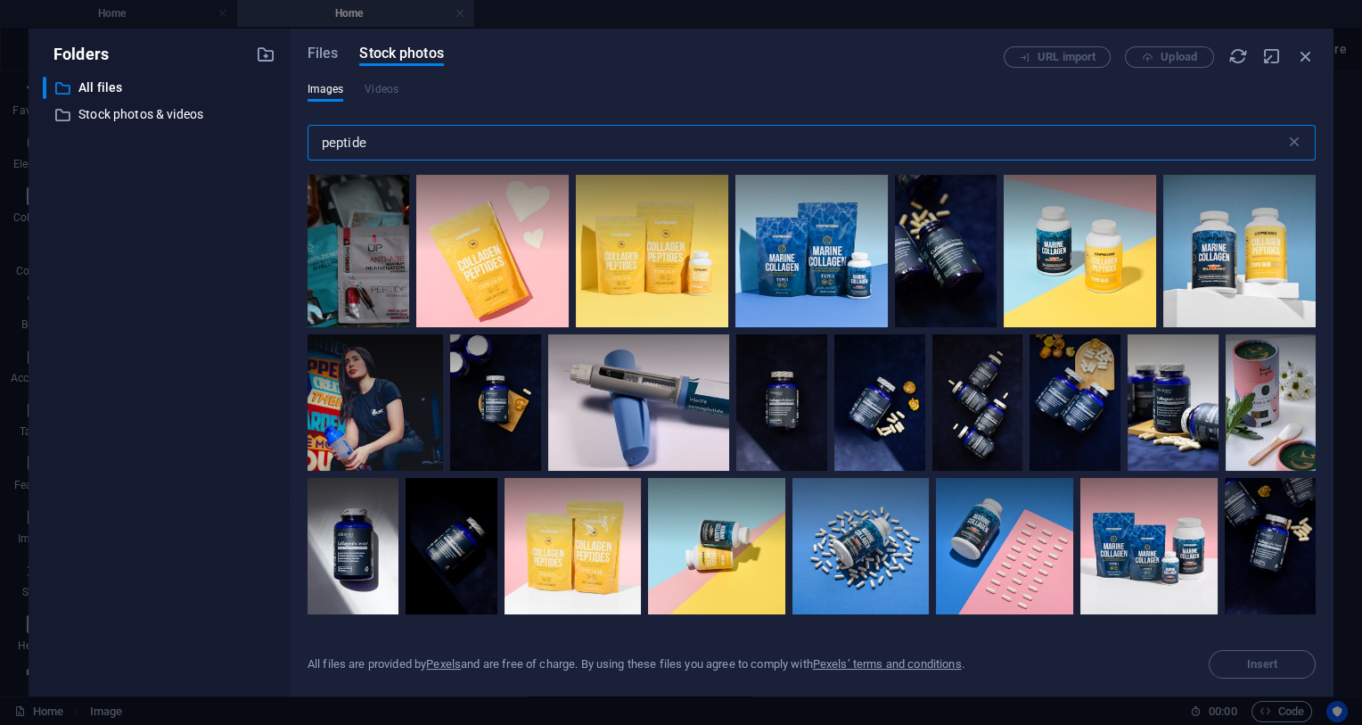
click at [383, 143] on input "peptide" at bounding box center [797, 143] width 978 height 36
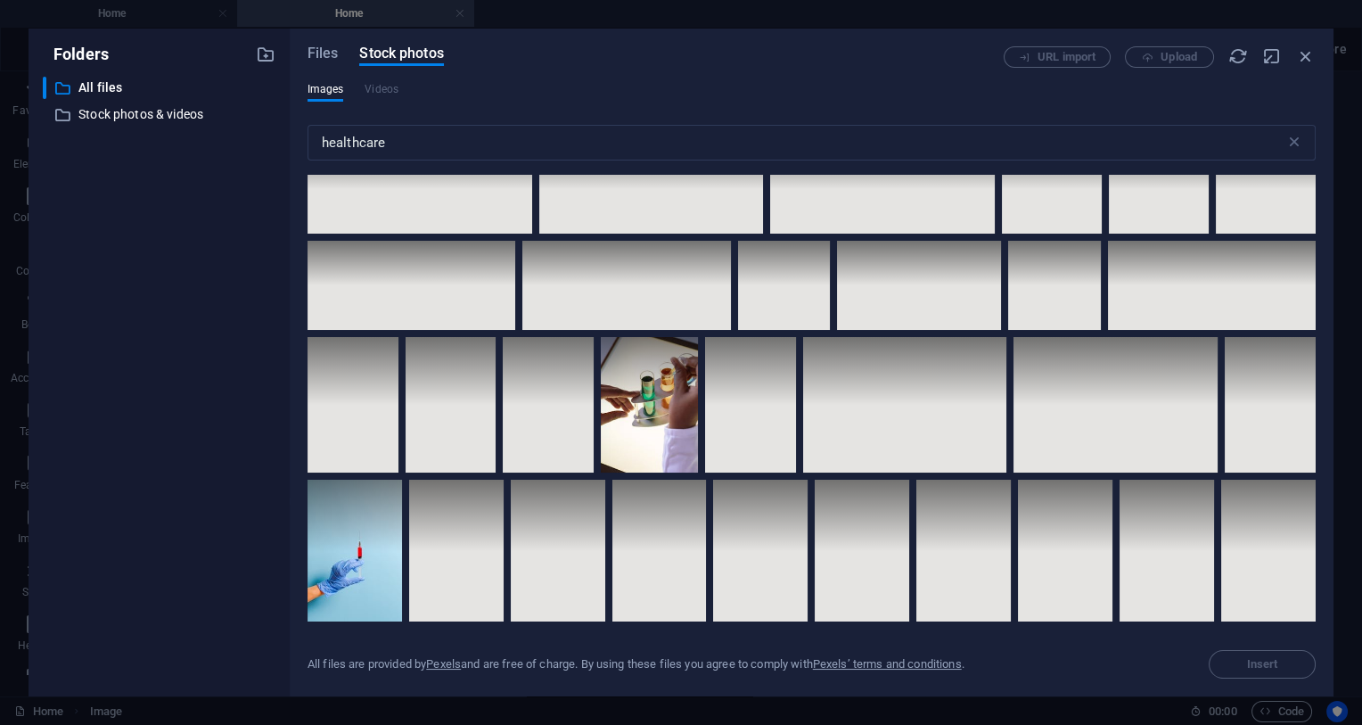
scroll to position [2966, 0]
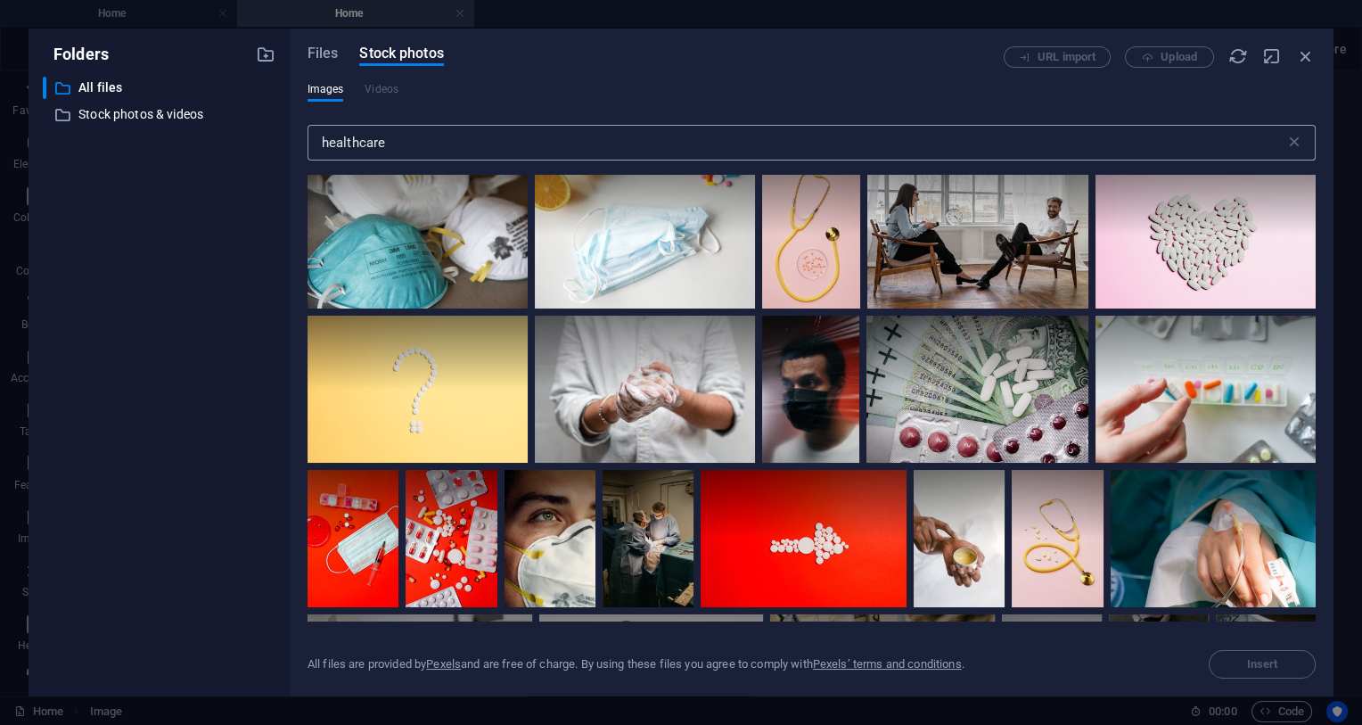
click at [379, 136] on input "healthcare" at bounding box center [797, 143] width 978 height 36
type input "test tubes"
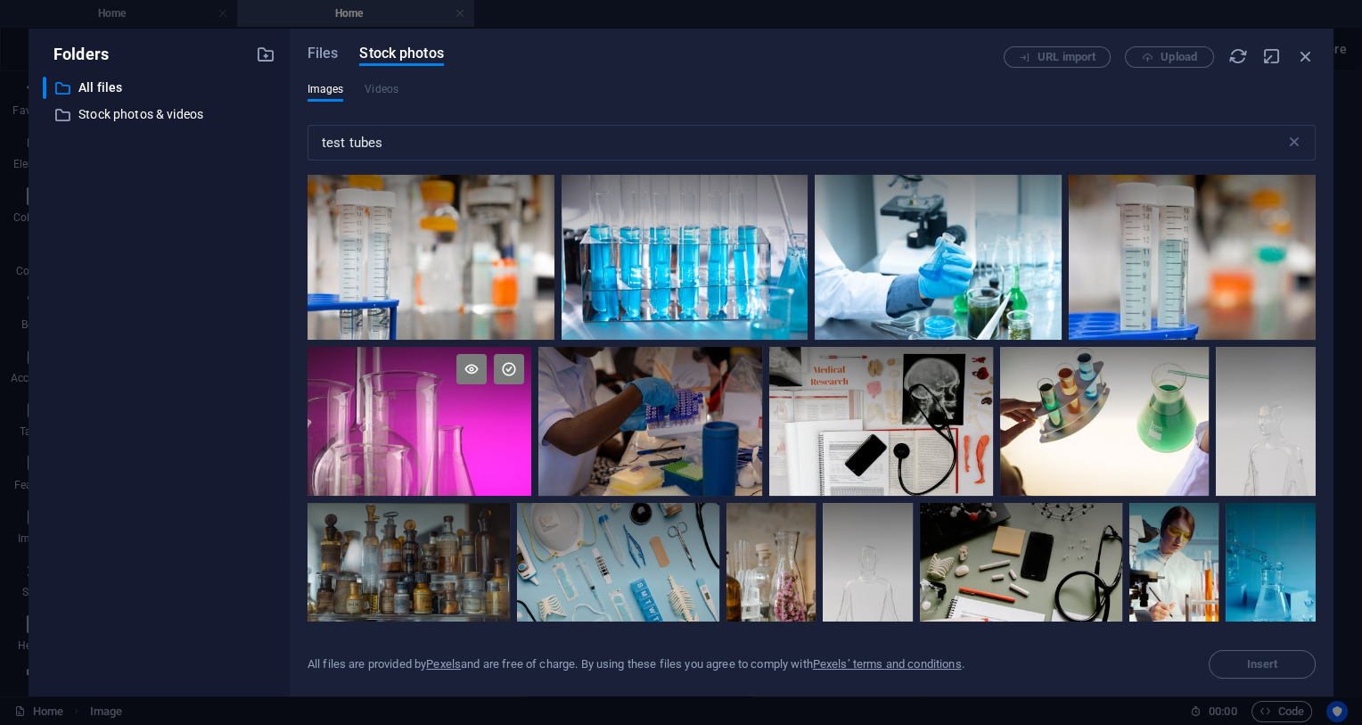
click at [445, 440] on div at bounding box center [420, 421] width 224 height 149
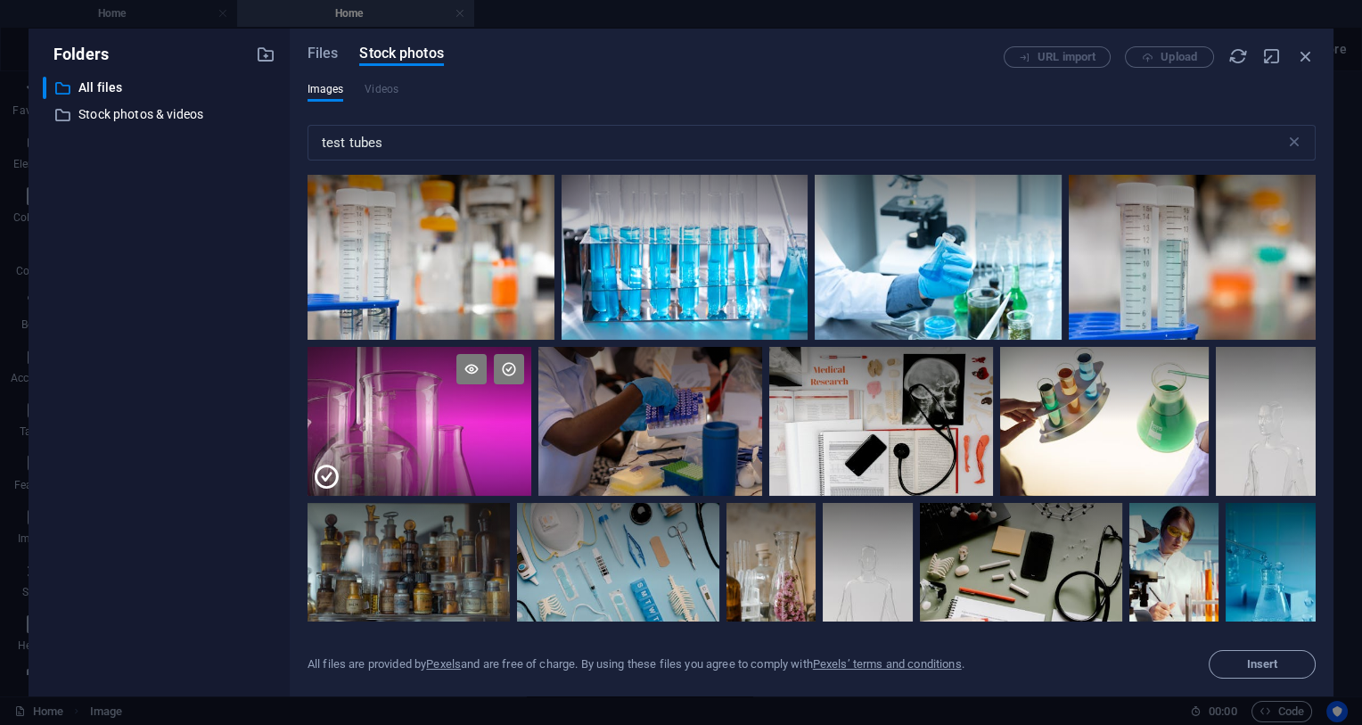
click at [367, 428] on div at bounding box center [420, 459] width 224 height 75
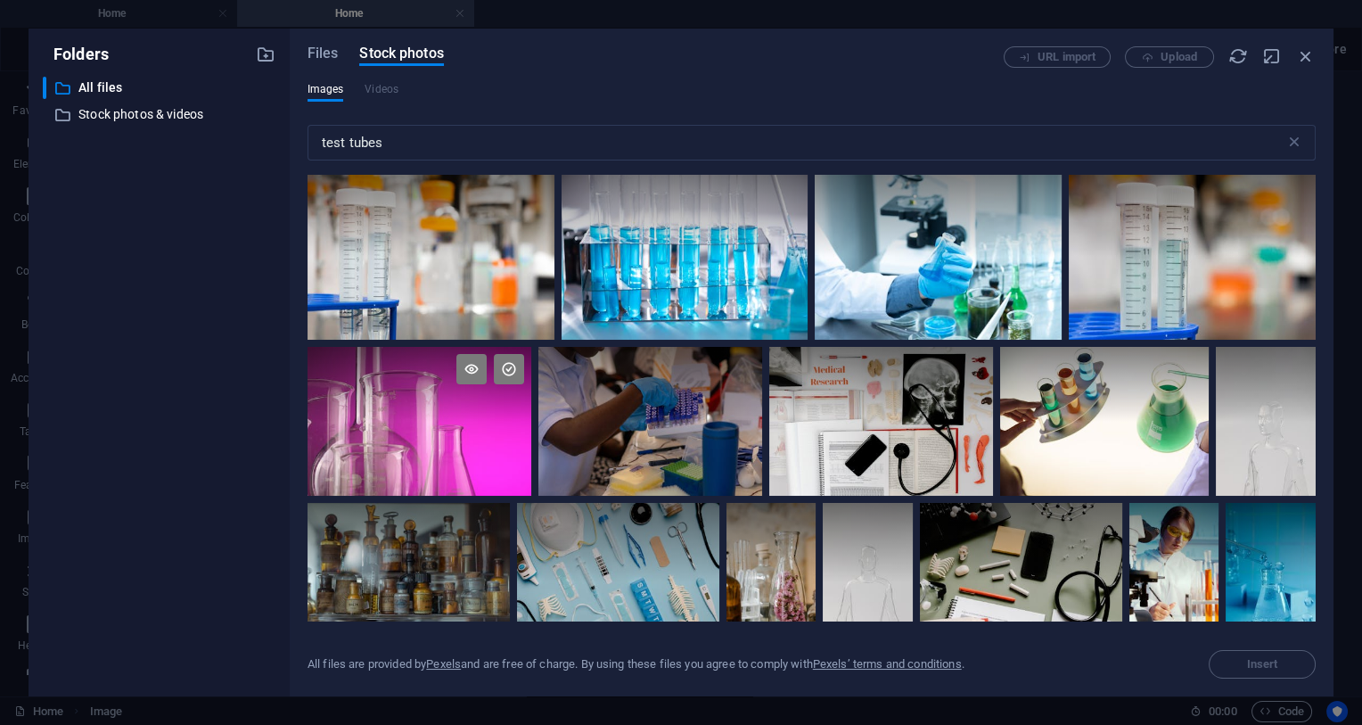
click at [367, 428] on div at bounding box center [420, 421] width 224 height 149
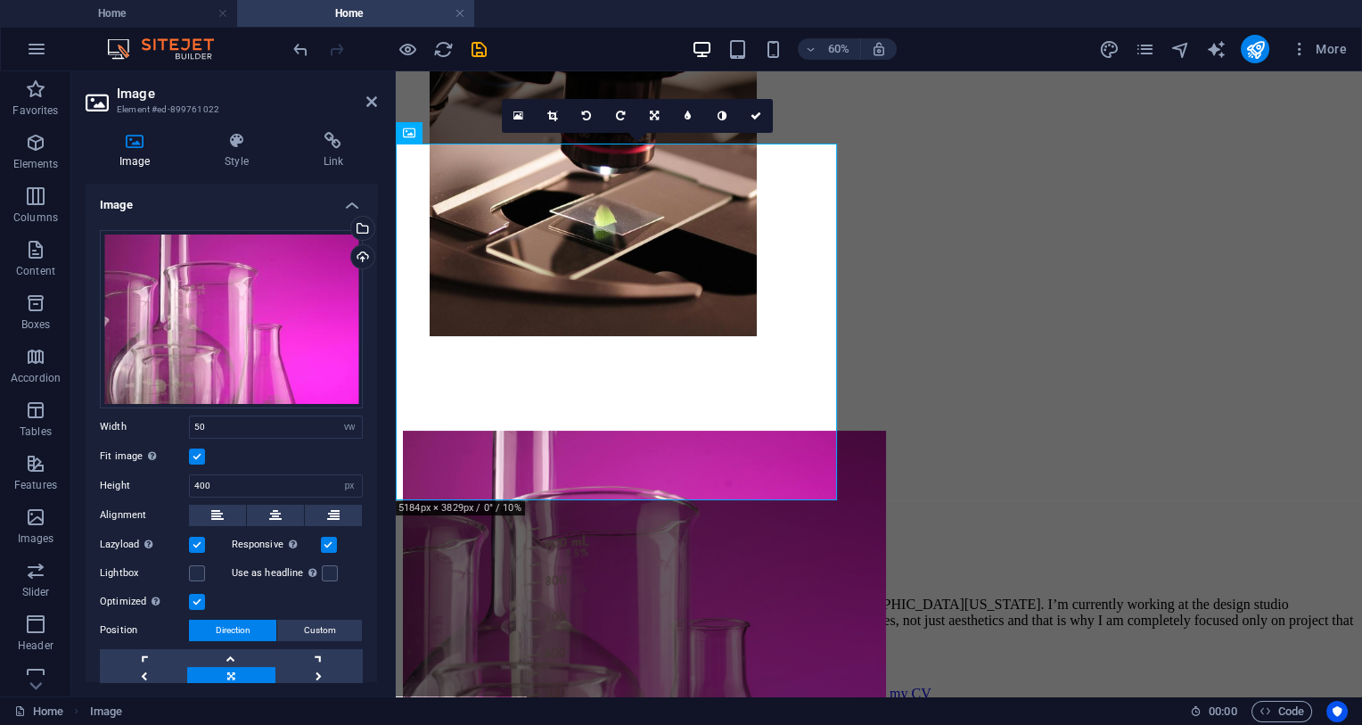
click at [392, 431] on div at bounding box center [393, 383] width 4 height 625
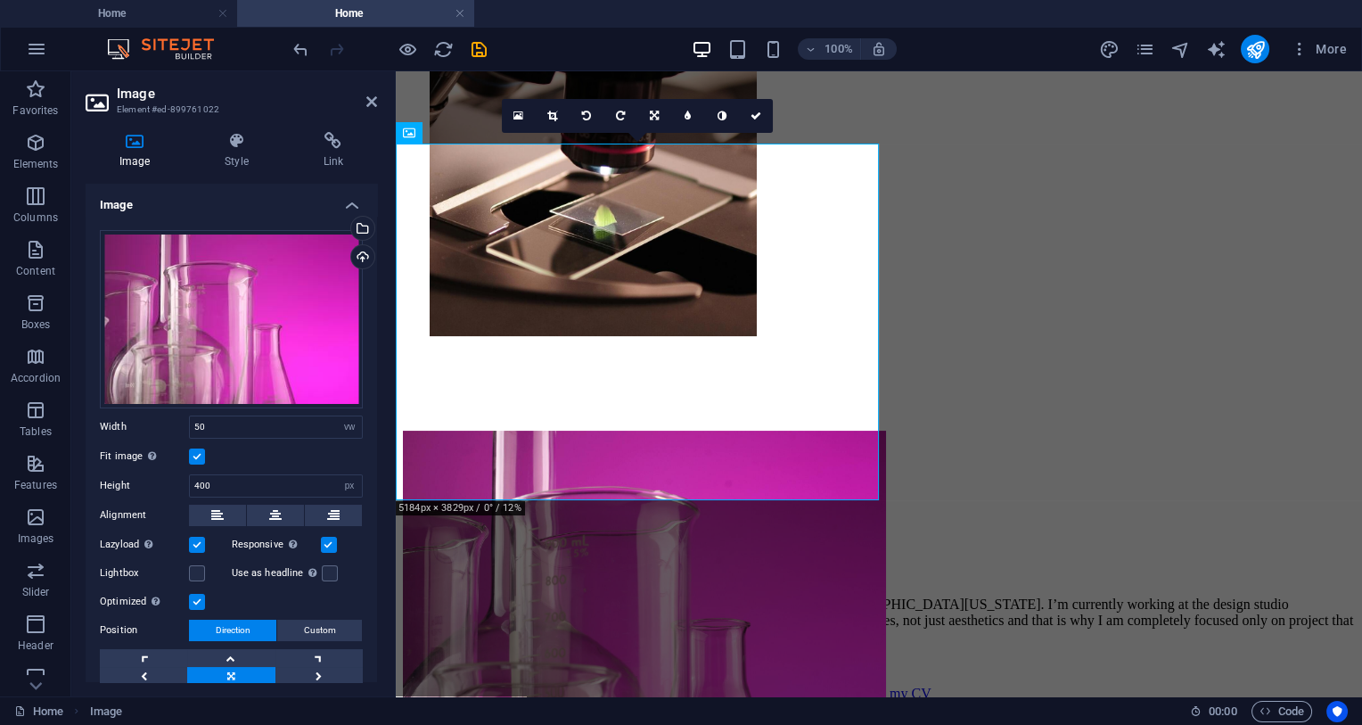
scroll to position [125, 0]
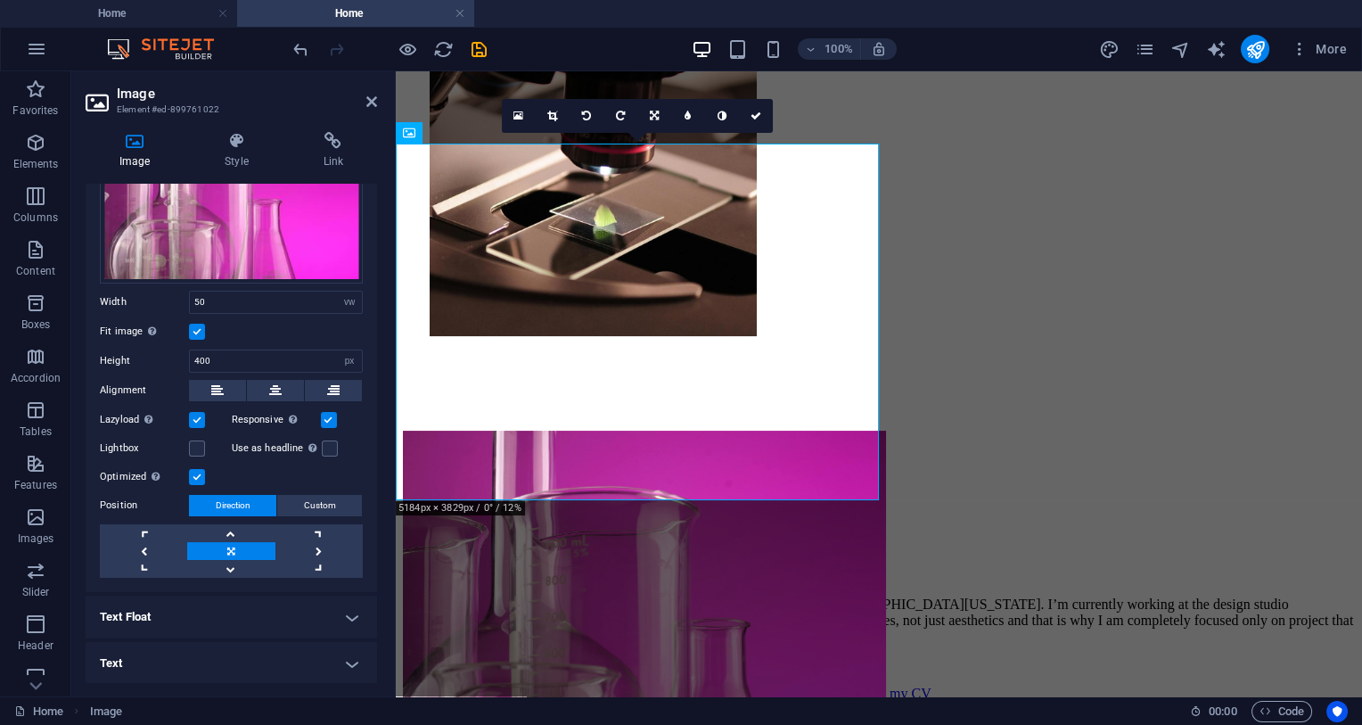
click at [222, 613] on h4 "Text Float" at bounding box center [232, 617] width 292 height 43
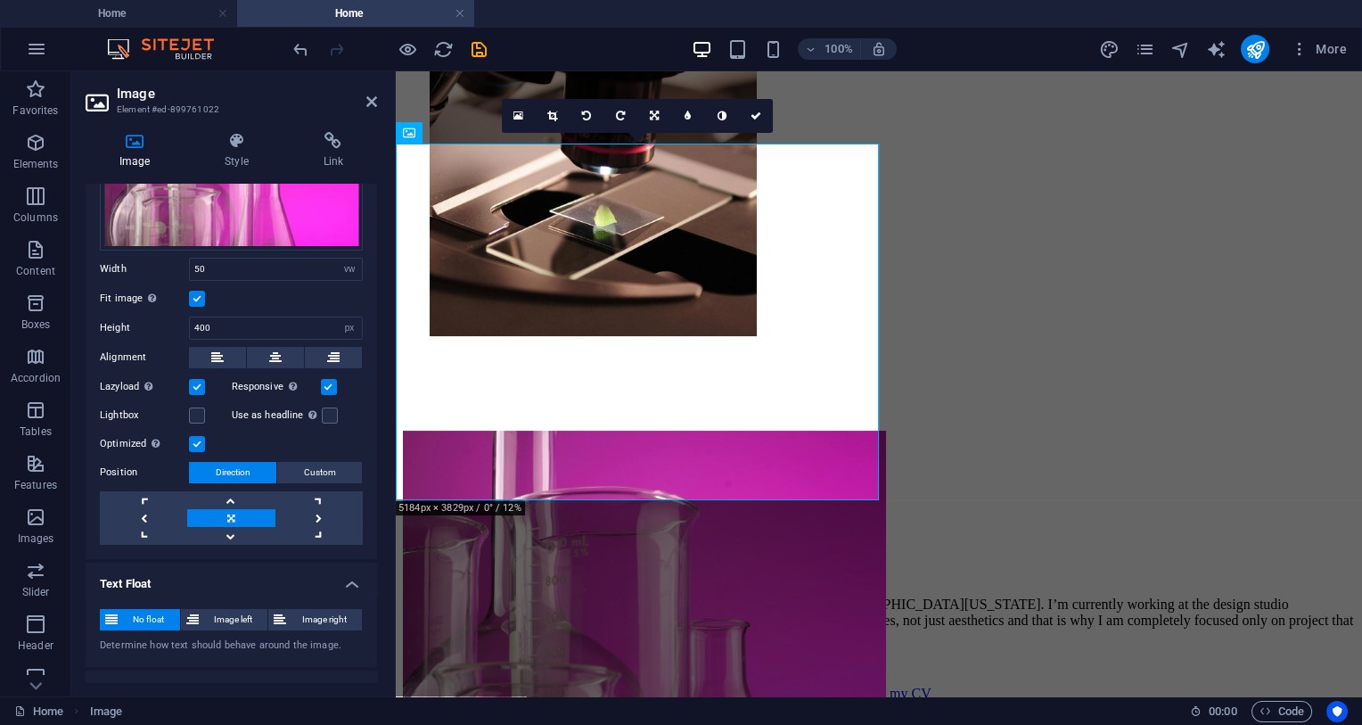
scroll to position [187, 0]
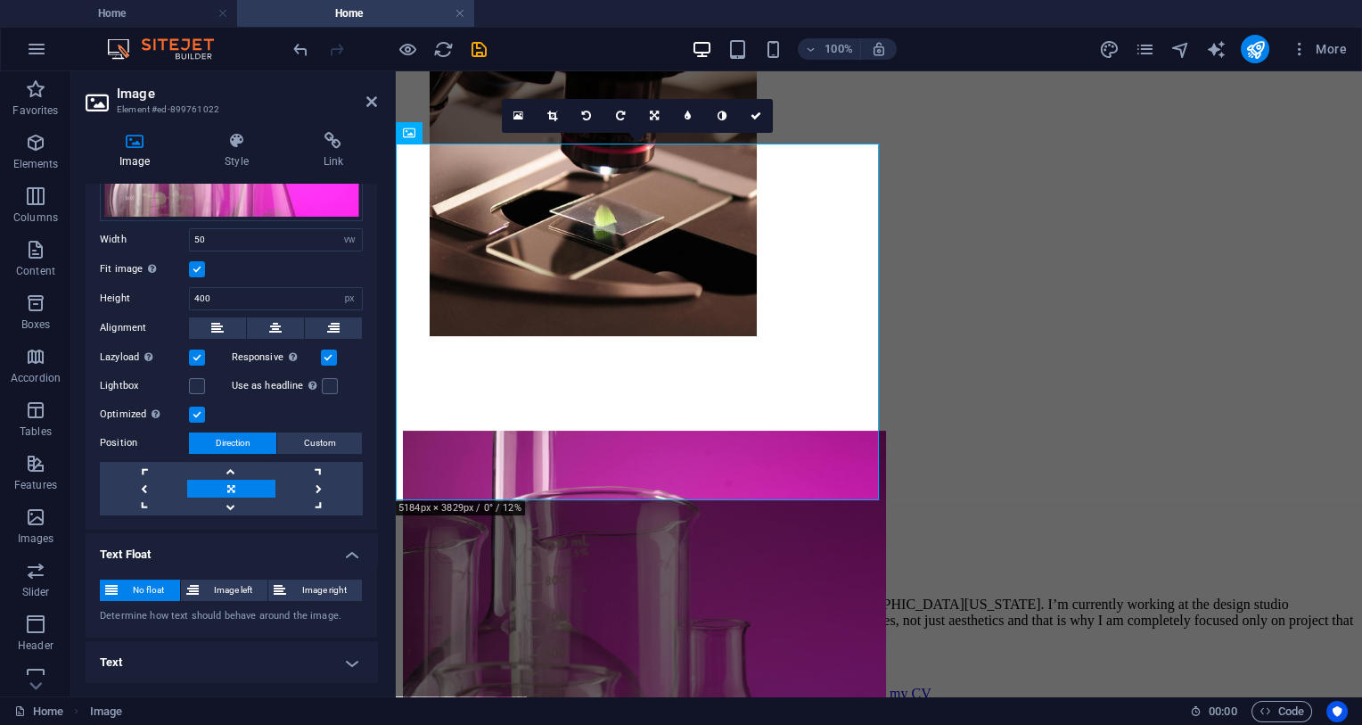
click at [223, 659] on h4 "Text" at bounding box center [232, 662] width 292 height 43
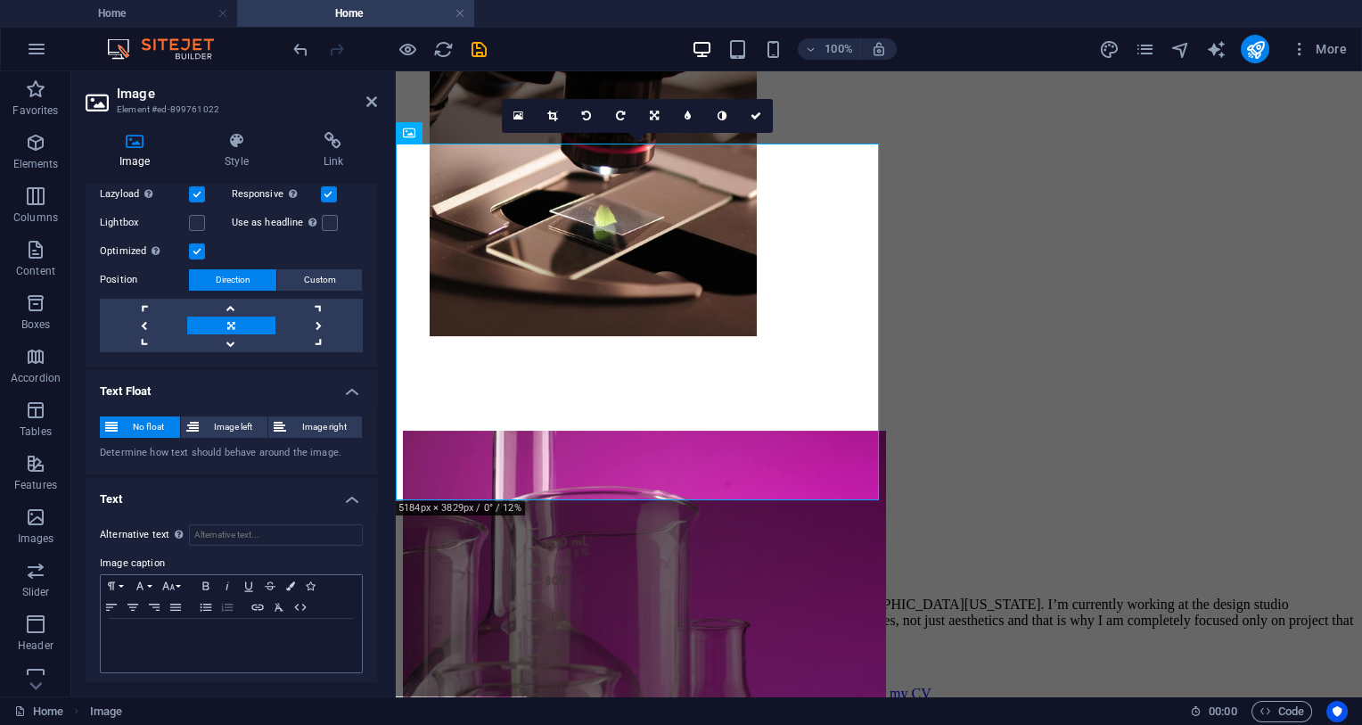
scroll to position [354, 0]
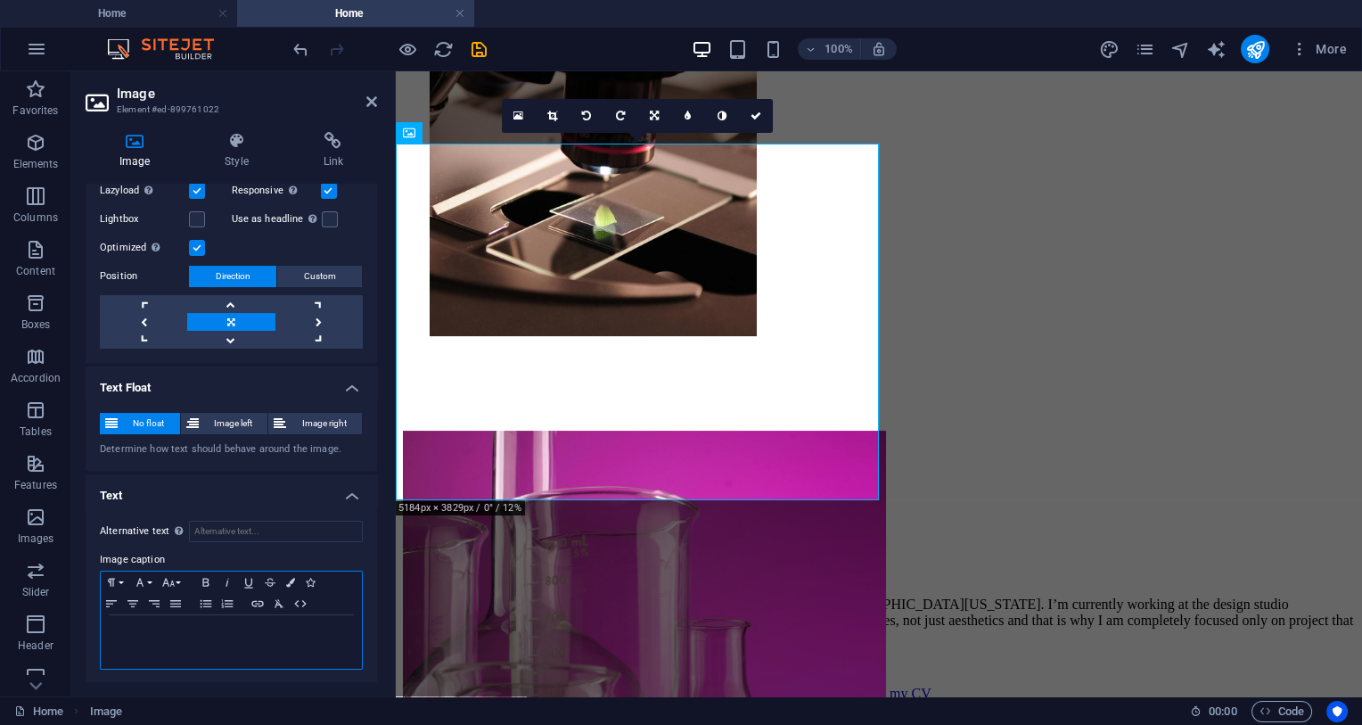
click at [214, 644] on div at bounding box center [231, 641] width 261 height 53
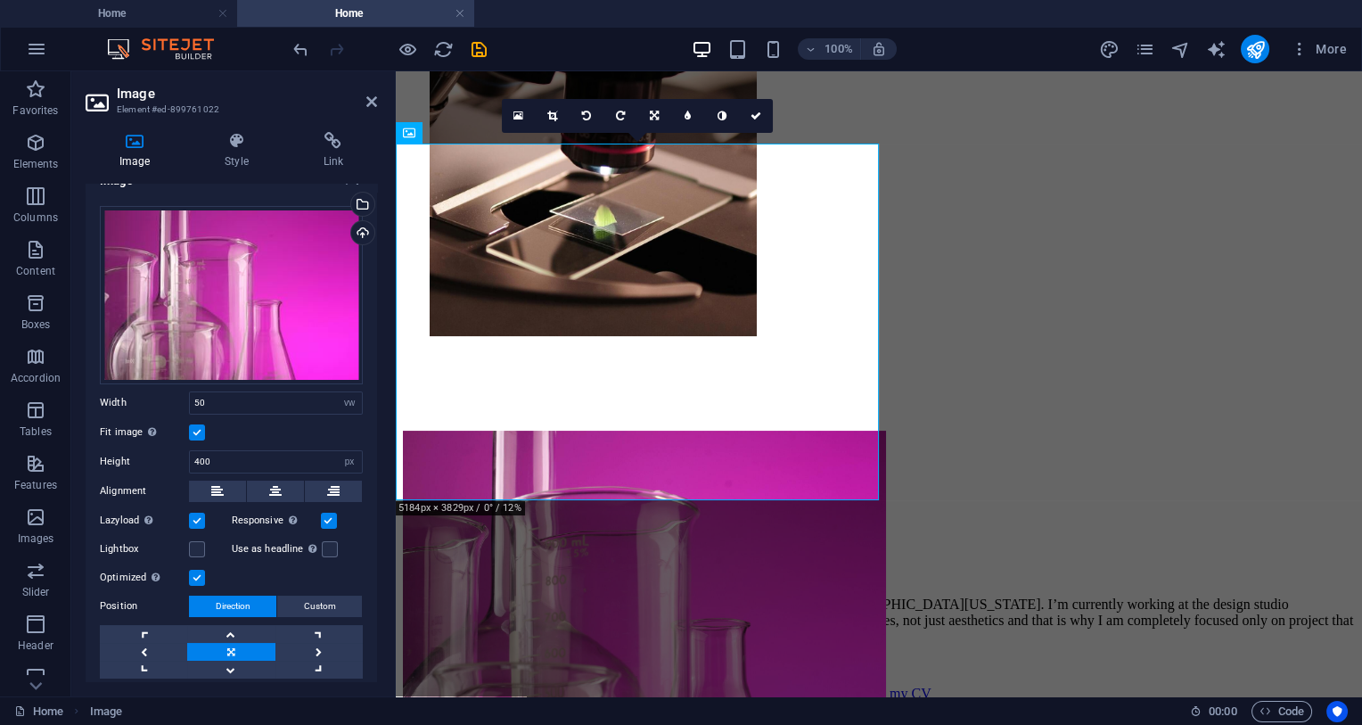
scroll to position [0, 0]
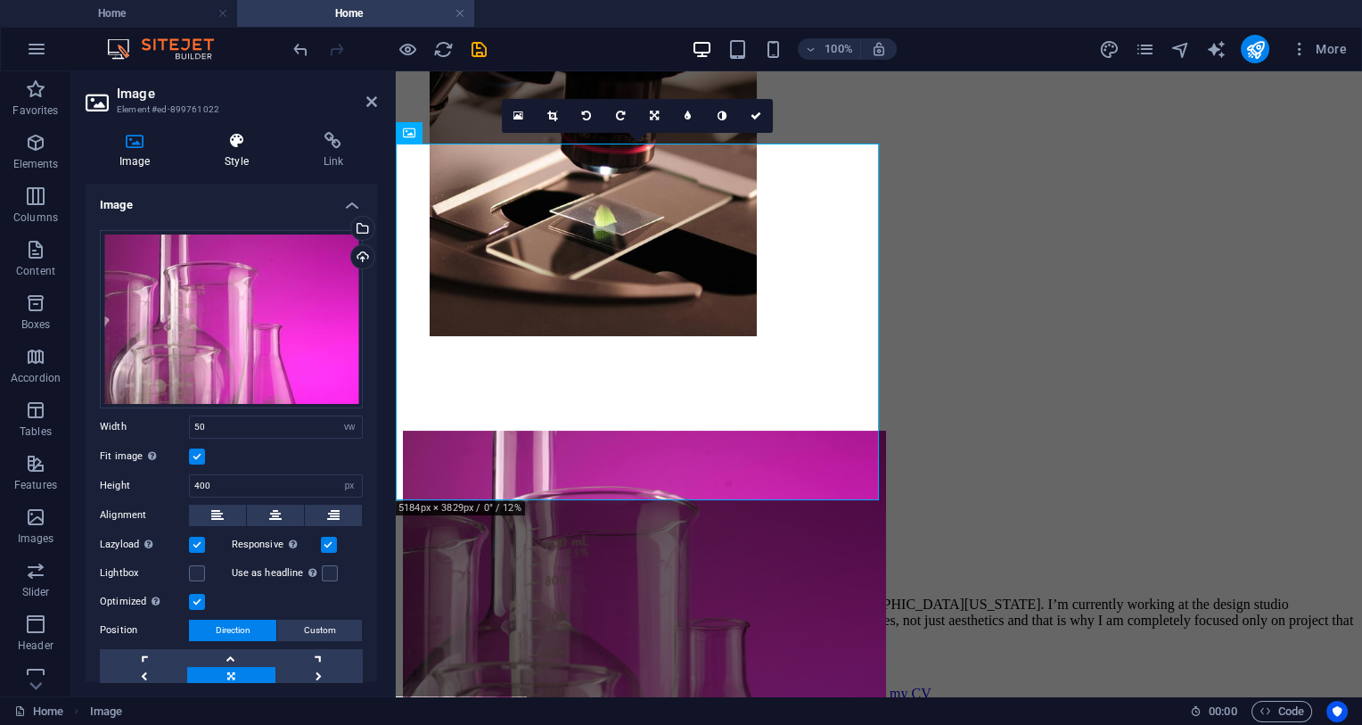
click at [228, 168] on h4 "Style" at bounding box center [240, 150] width 98 height 37
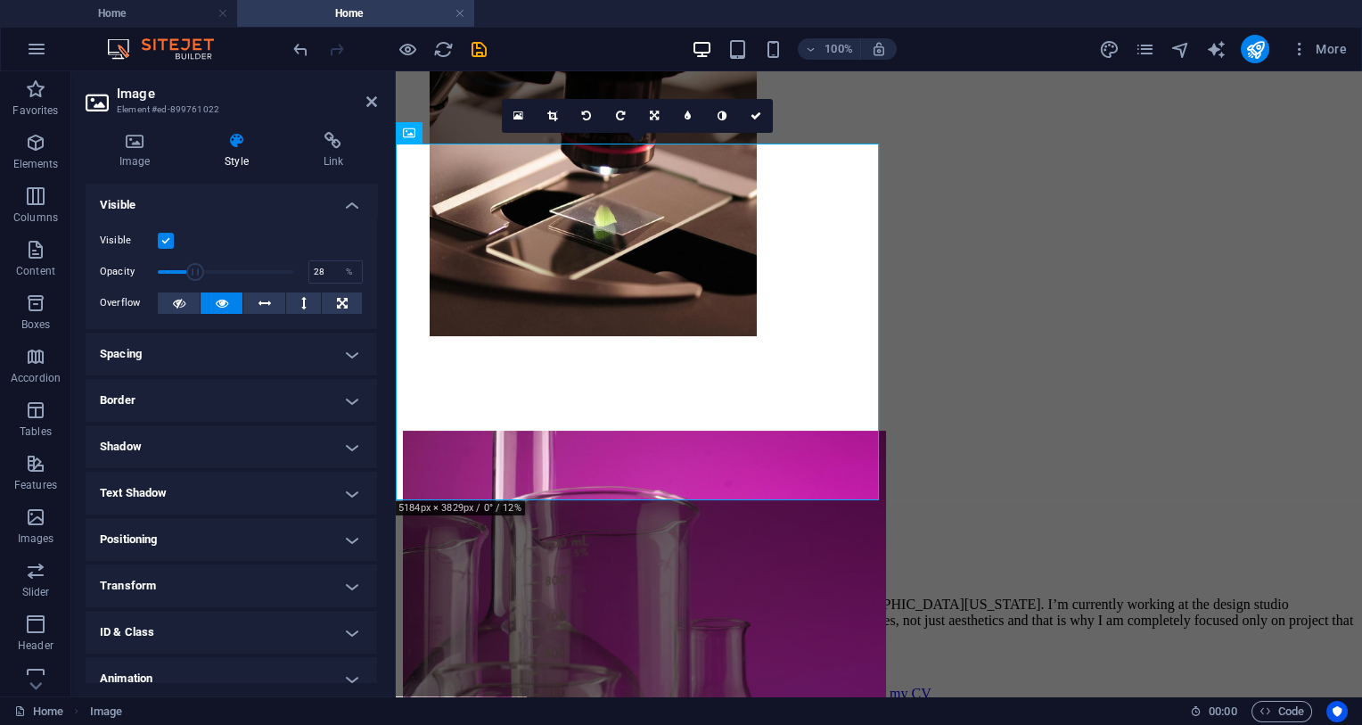
drag, startPoint x: 292, startPoint y: 277, endPoint x: 195, endPoint y: 264, distance: 97.2
click at [195, 264] on span at bounding box center [195, 272] width 18 height 18
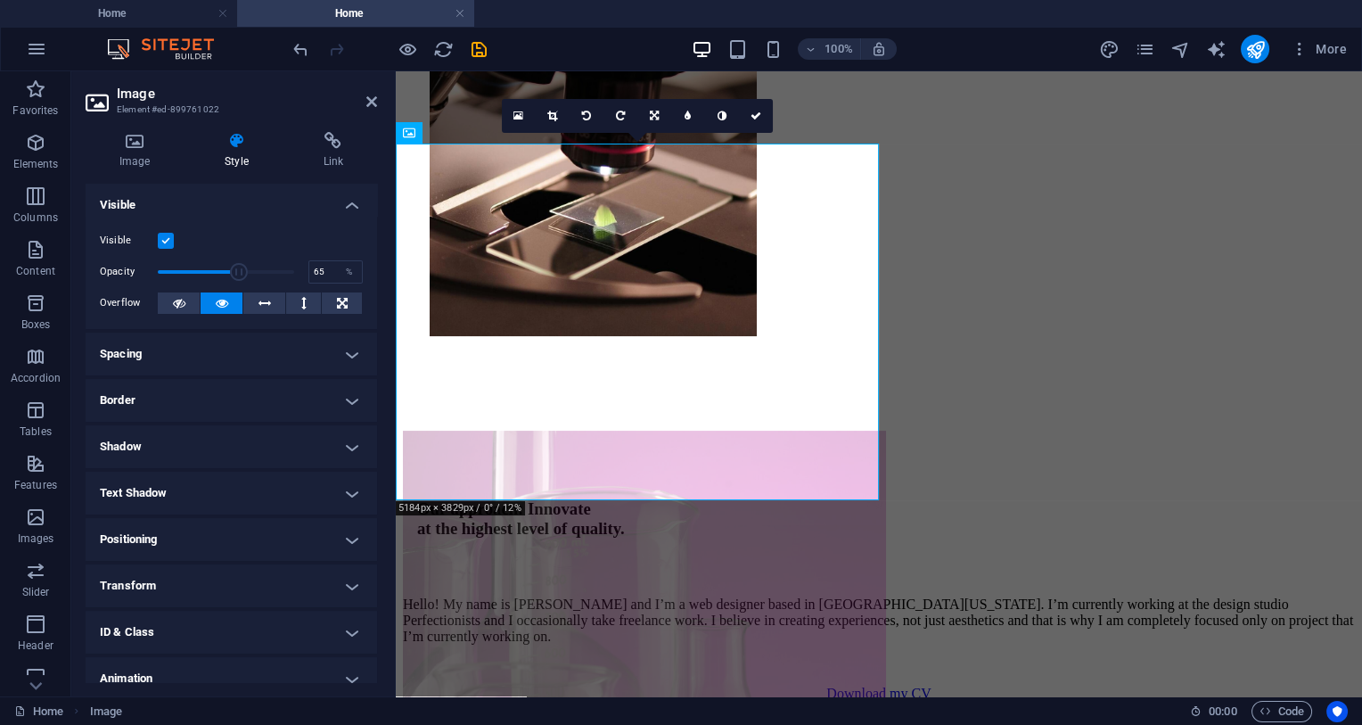
type input "66"
drag, startPoint x: 194, startPoint y: 272, endPoint x: 248, endPoint y: 278, distance: 53.9
click at [248, 278] on span at bounding box center [239, 272] width 18 height 18
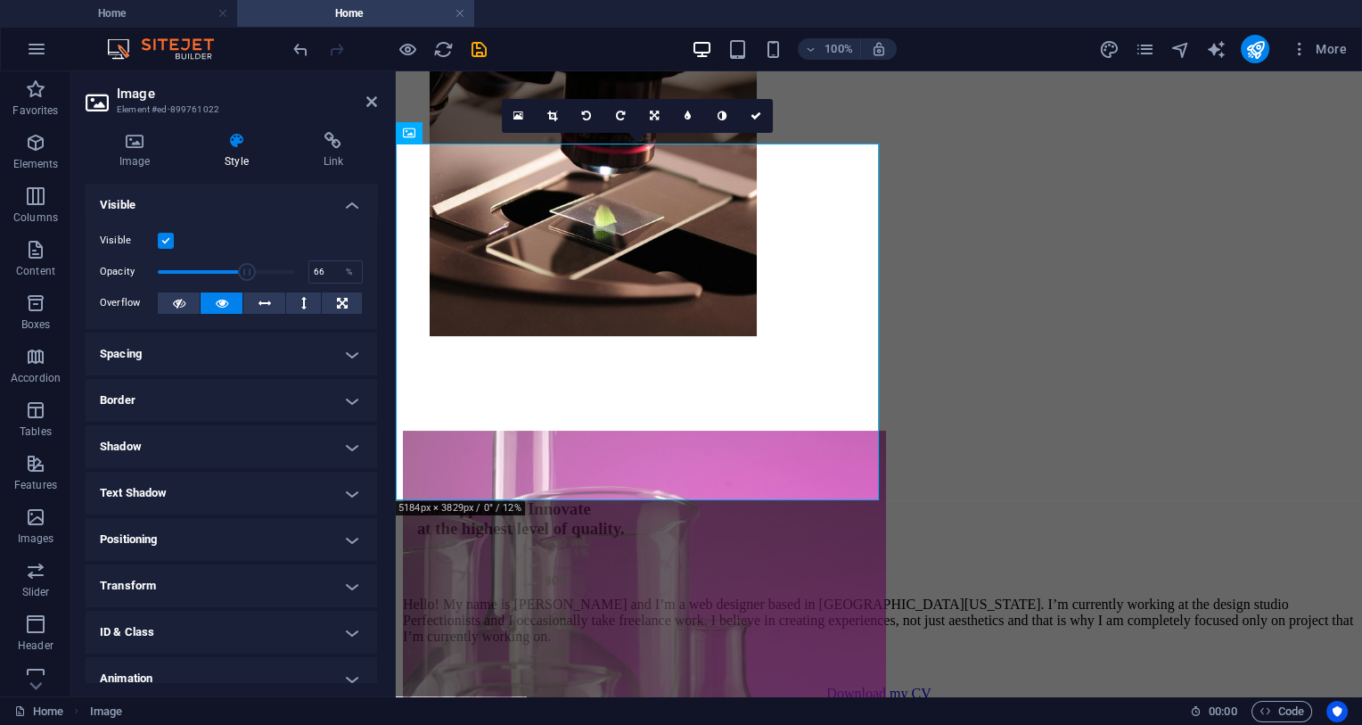
click at [235, 541] on h4 "Positioning" at bounding box center [232, 539] width 292 height 43
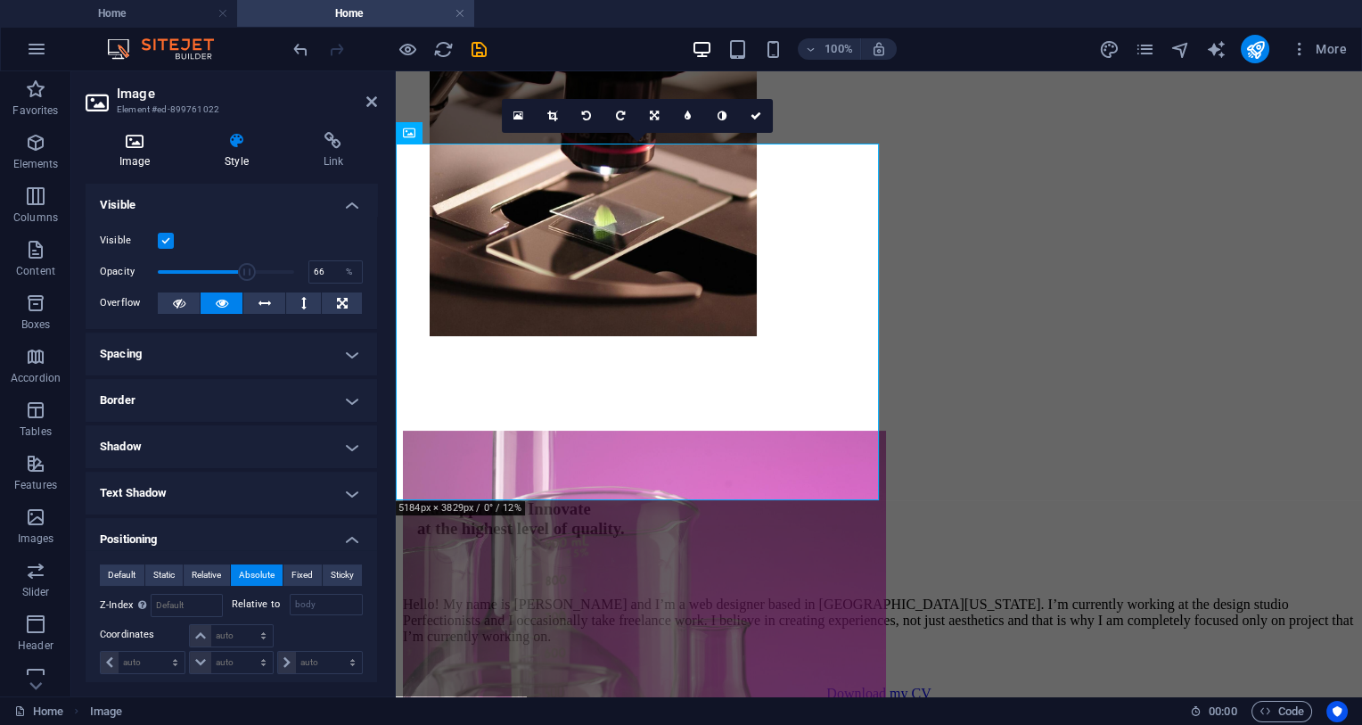
click at [148, 136] on icon at bounding box center [135, 141] width 98 height 18
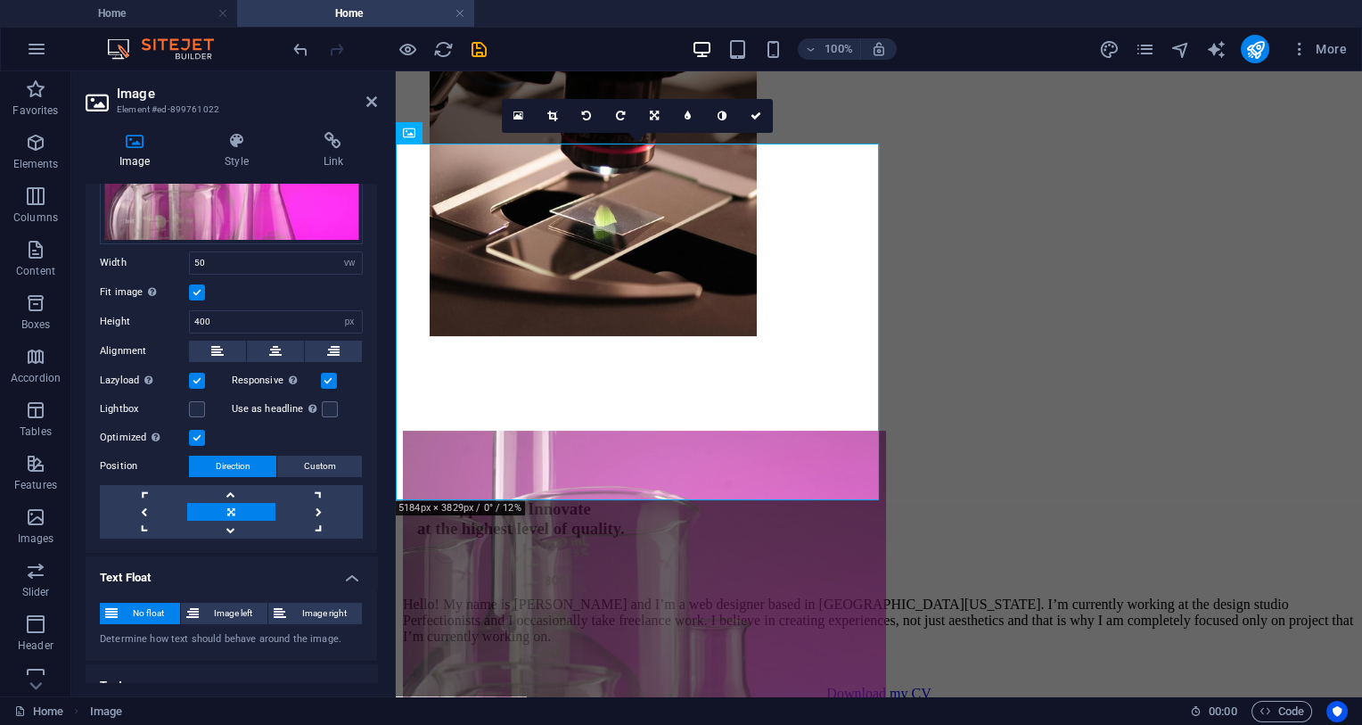
scroll to position [329, 0]
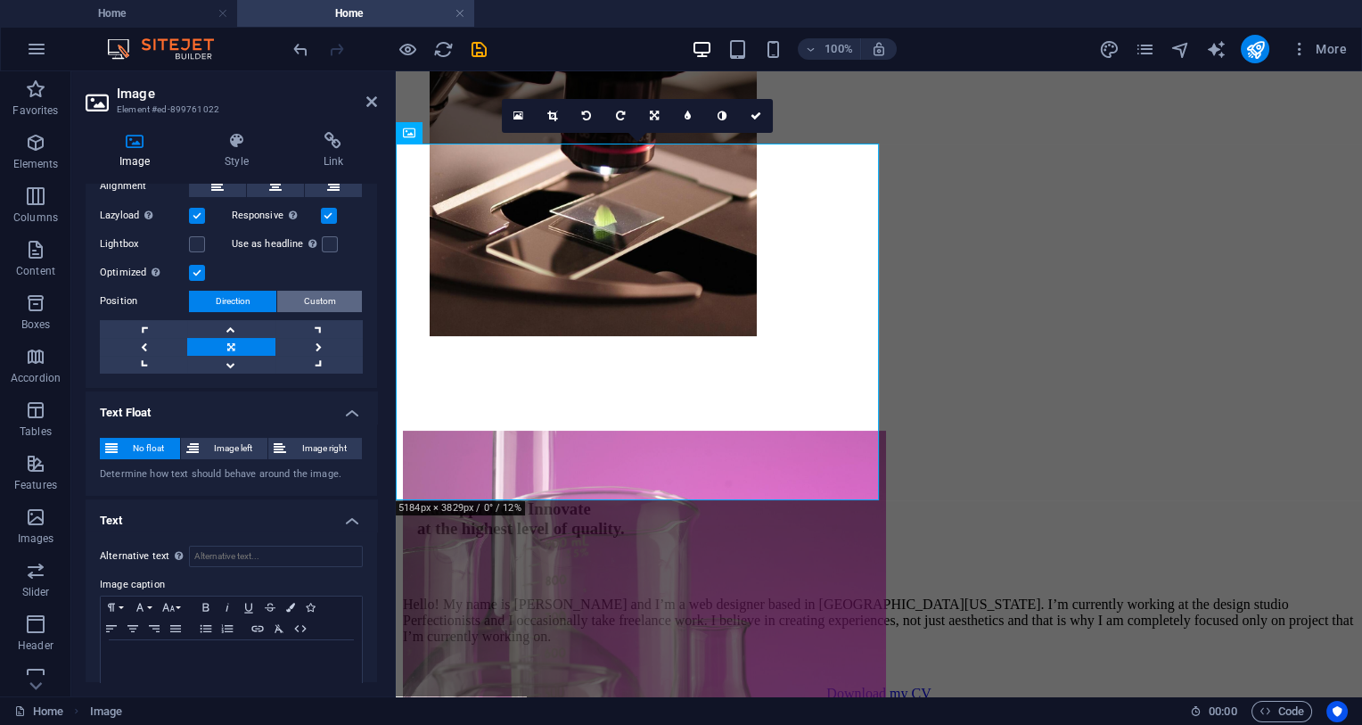
click at [331, 302] on span "Custom" at bounding box center [320, 301] width 32 height 21
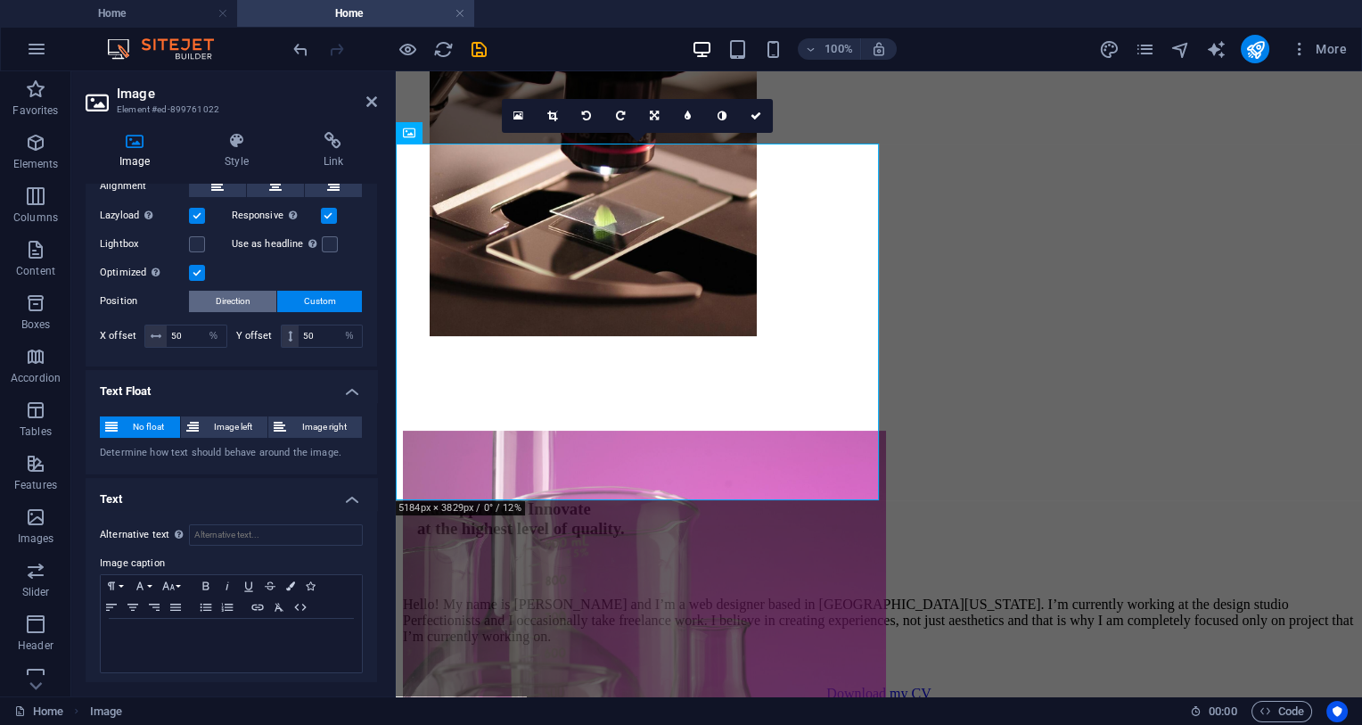
click at [227, 302] on span "Direction" at bounding box center [233, 301] width 35 height 21
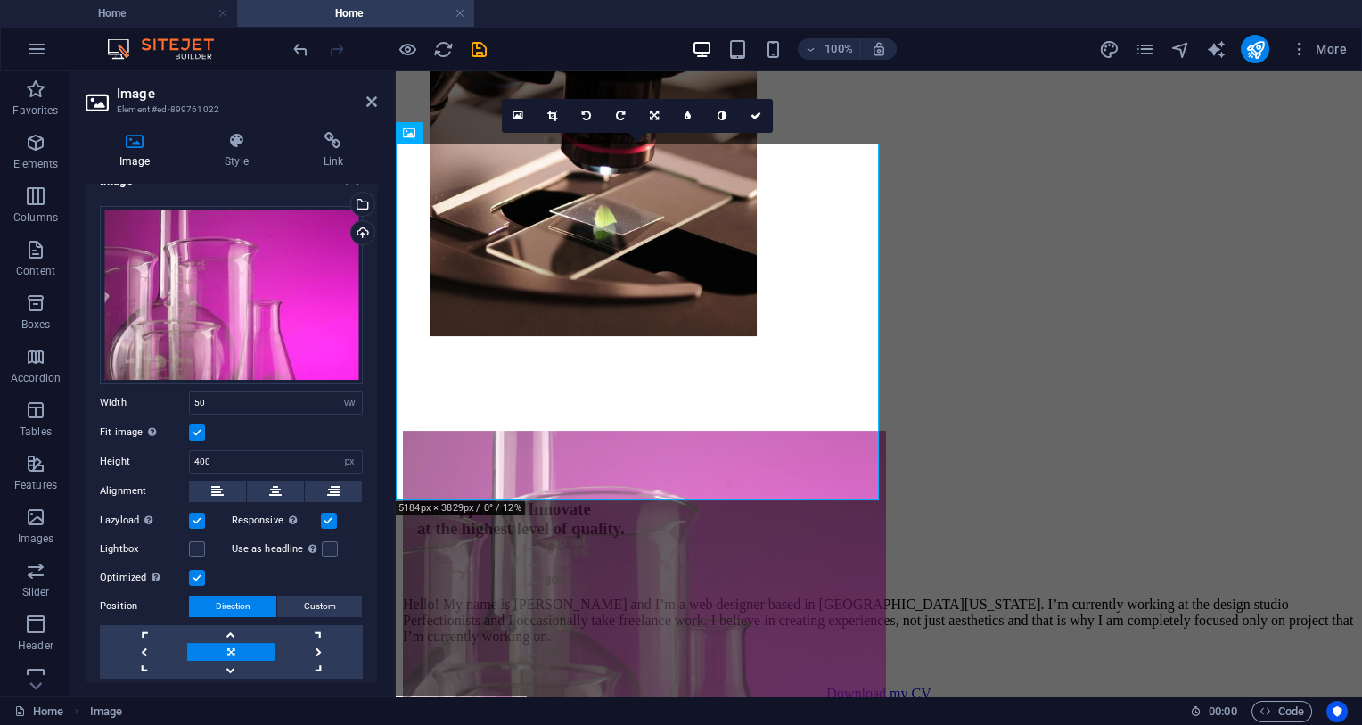
scroll to position [0, 0]
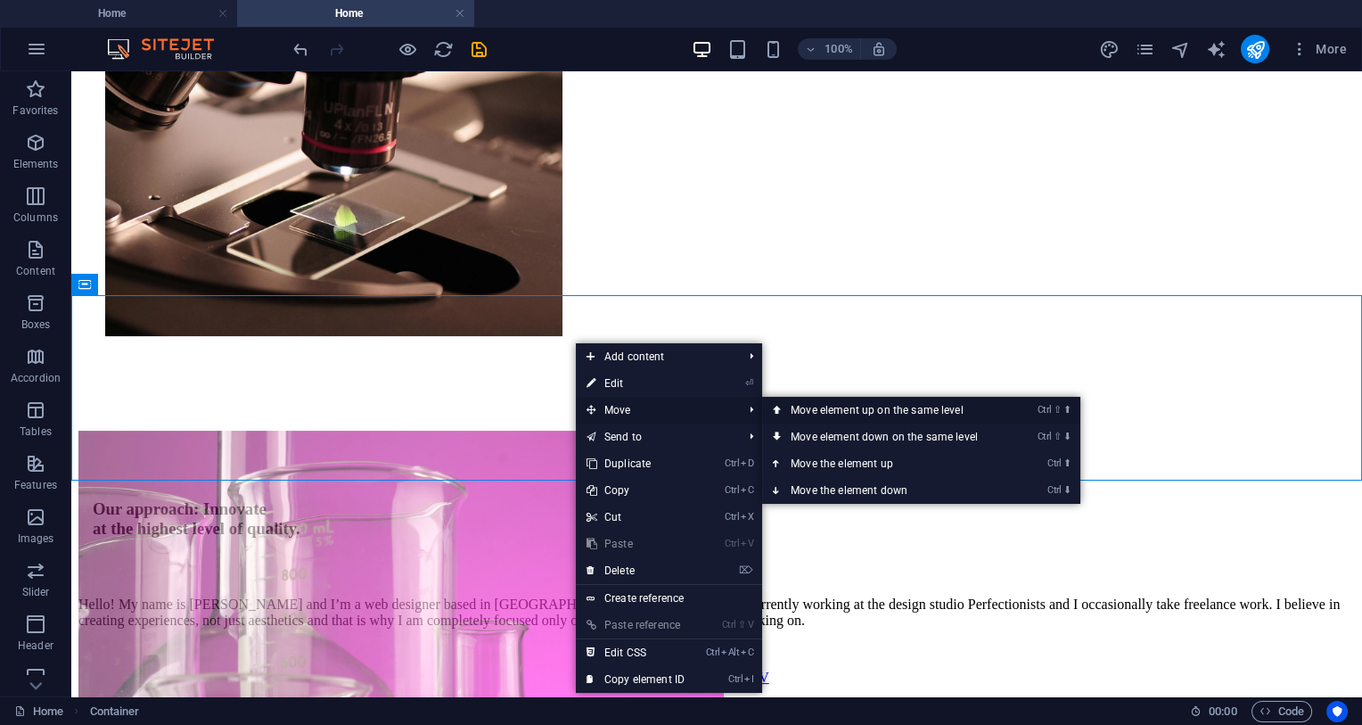
click at [852, 415] on link "Ctrl ⇧ ⬆ Move element up on the same level" at bounding box center [887, 410] width 251 height 27
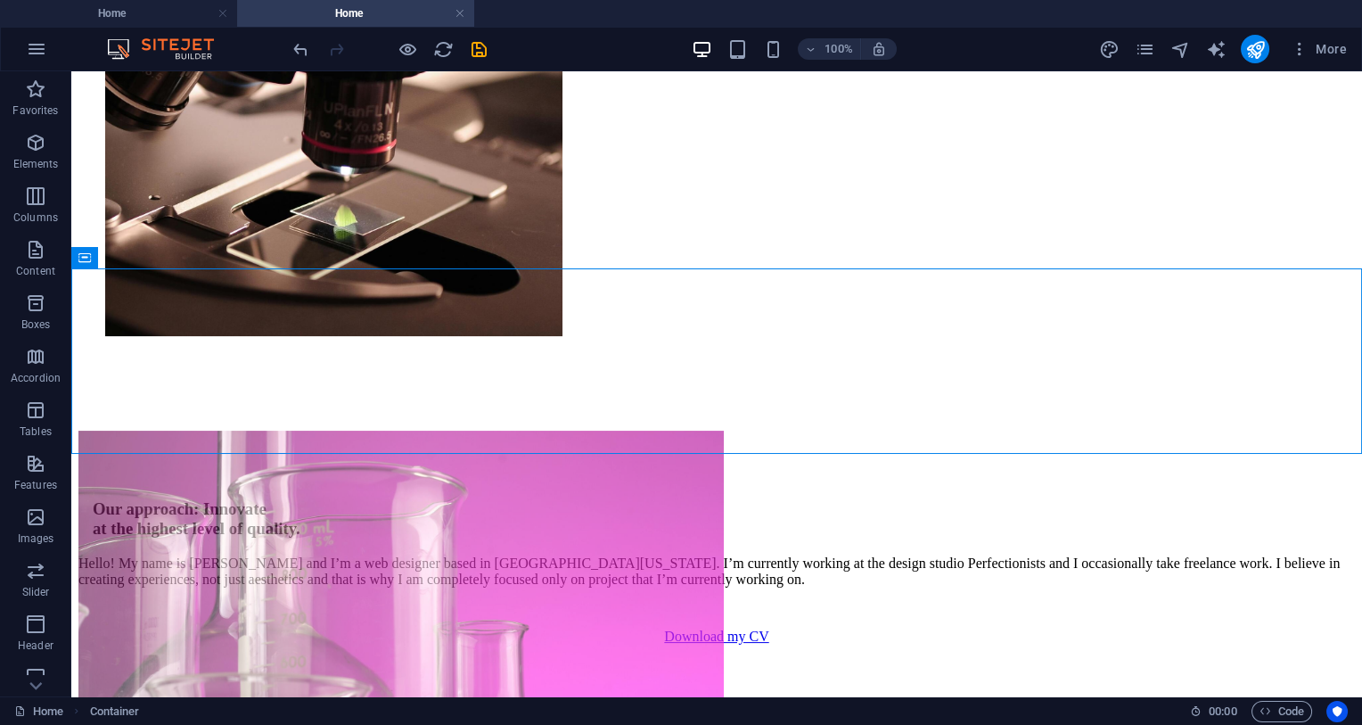
click at [318, 58] on div at bounding box center [390, 49] width 200 height 29
click at [292, 45] on icon "undo" at bounding box center [301, 49] width 21 height 21
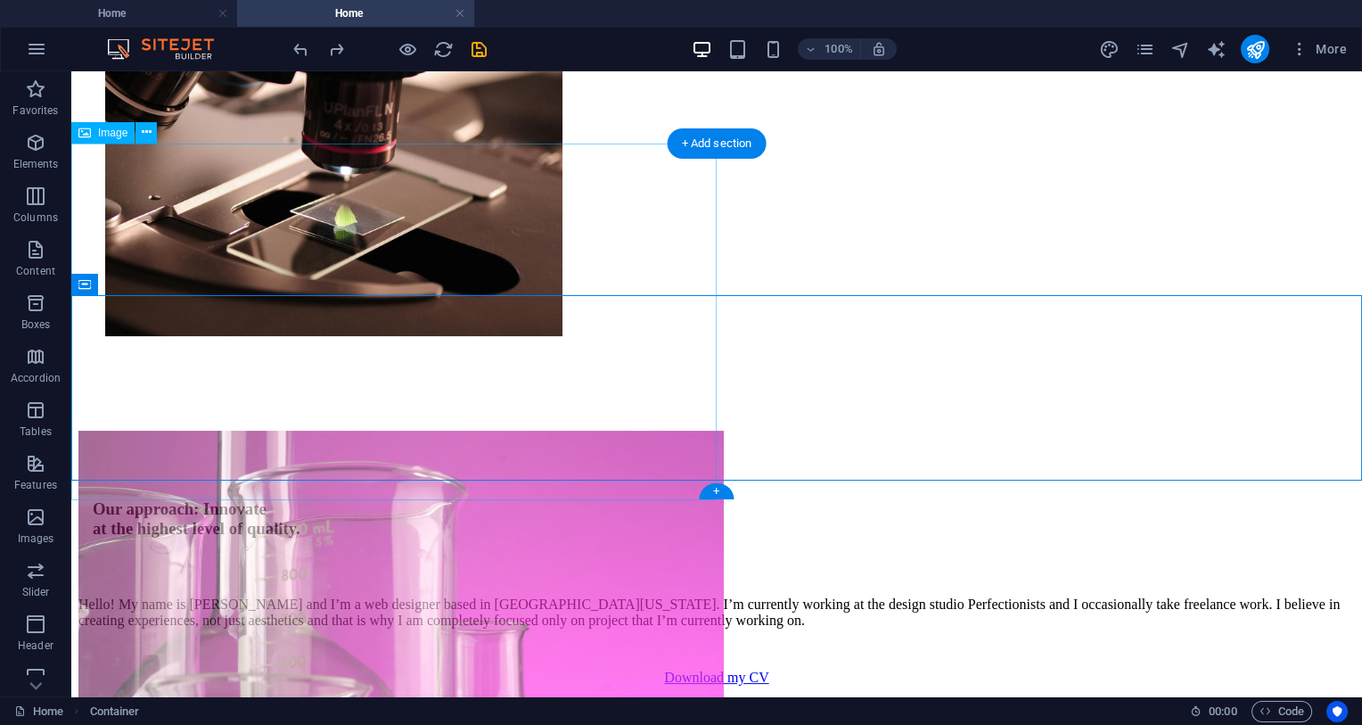
click at [190, 431] on figure at bounding box center [401, 611] width 646 height 360
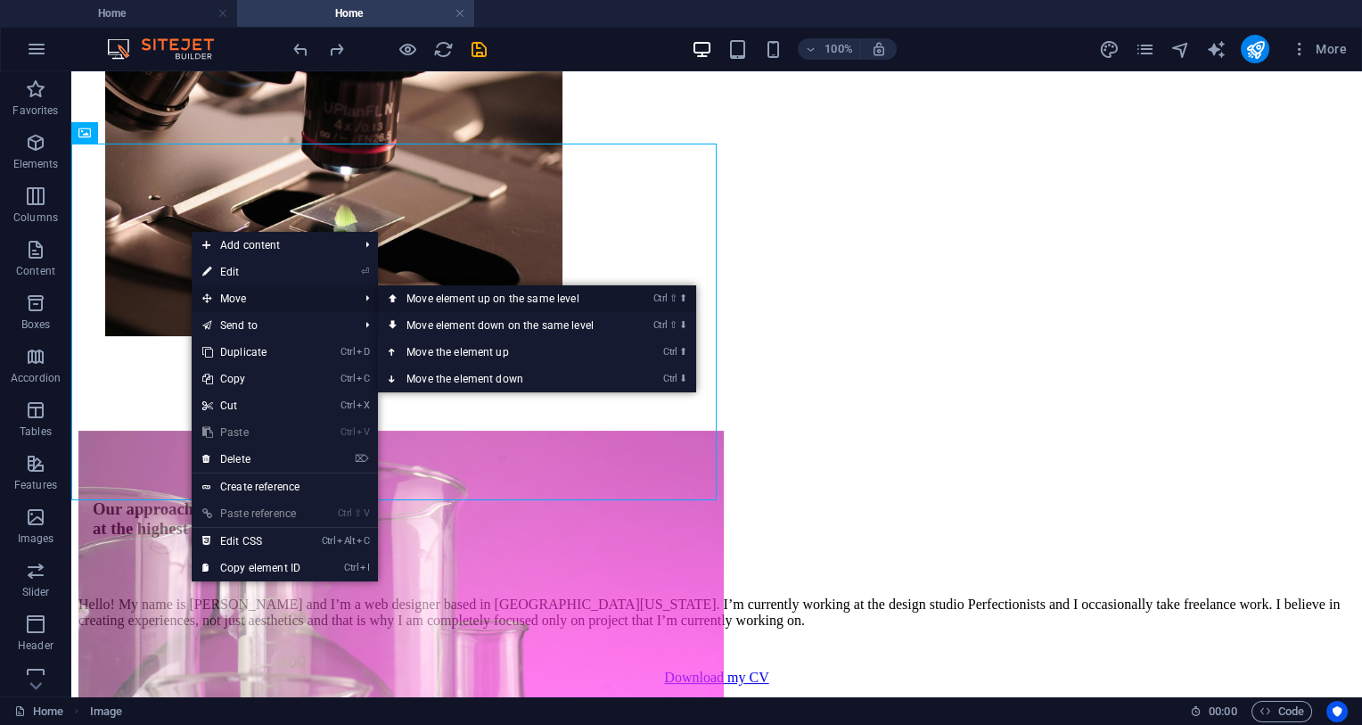
click at [494, 296] on link "Ctrl ⇧ ⬆ Move element up on the same level" at bounding box center [503, 298] width 251 height 27
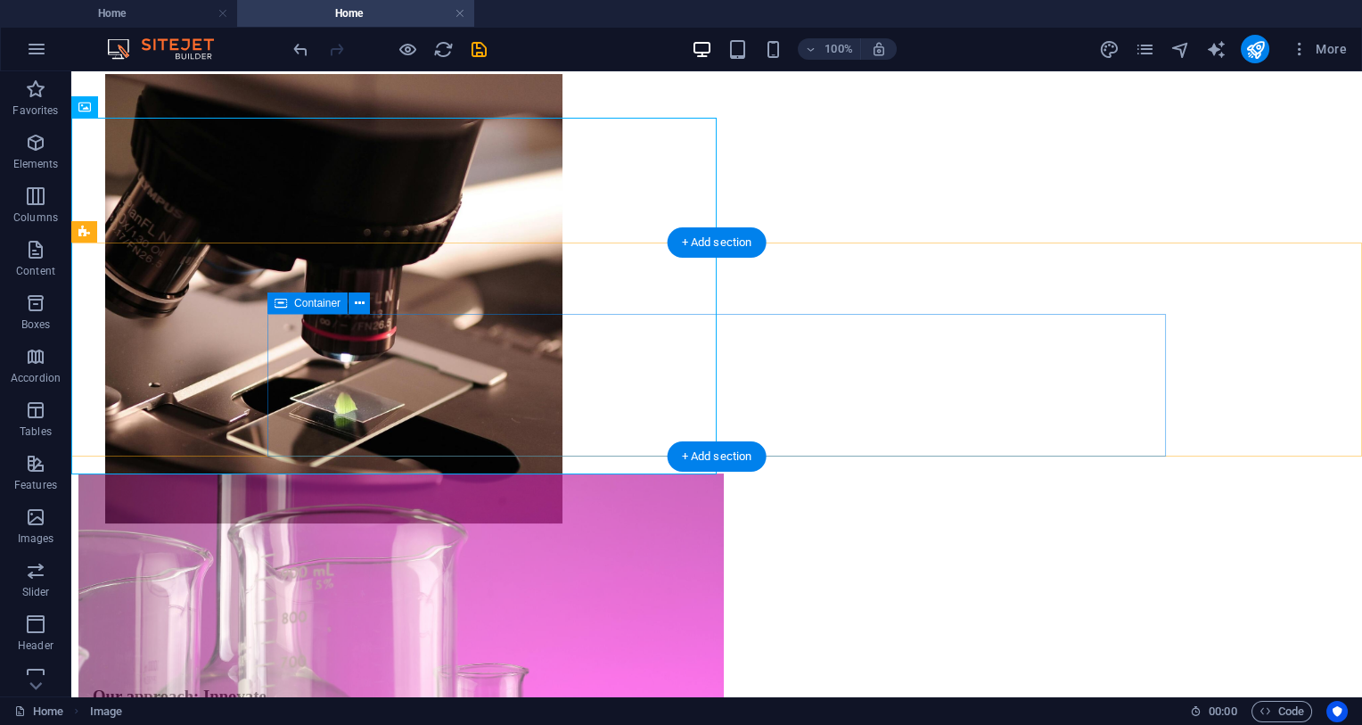
scroll to position [564, 0]
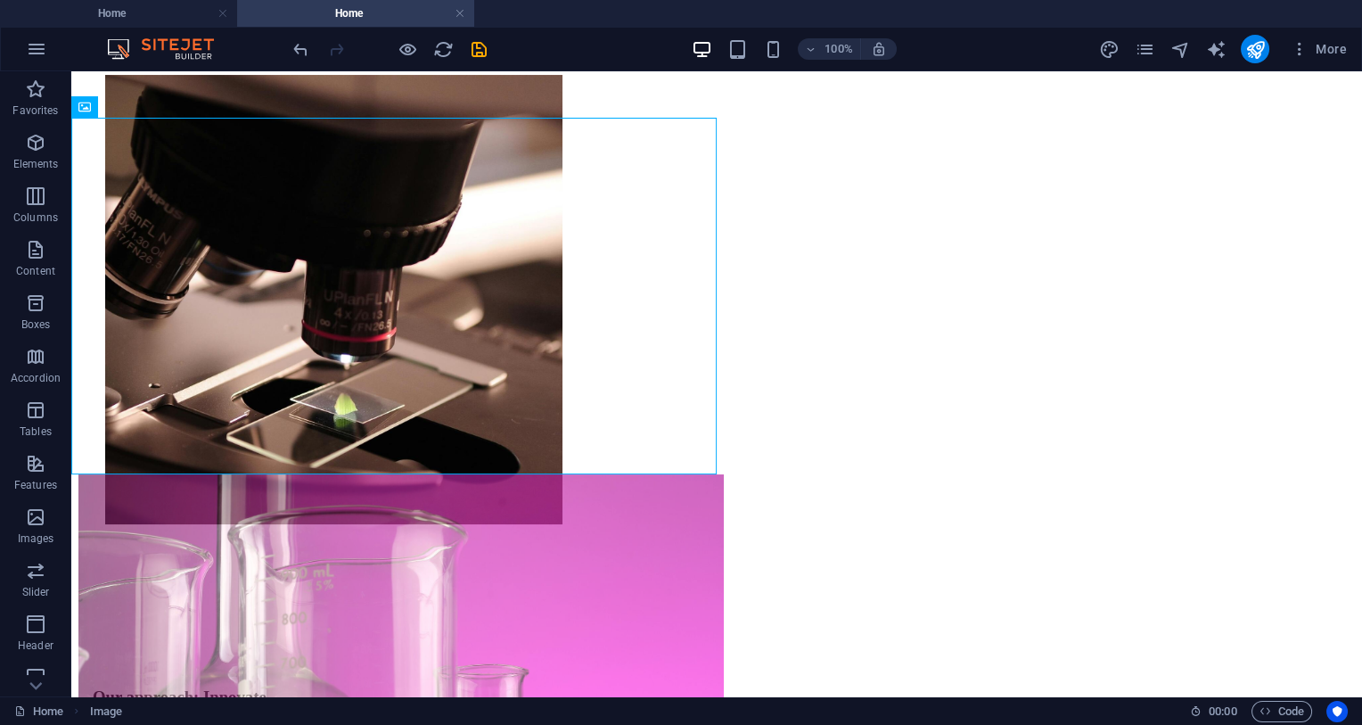
click at [288, 45] on div "100% More" at bounding box center [681, 49] width 1361 height 43
click at [304, 53] on icon "undo" at bounding box center [301, 49] width 21 height 21
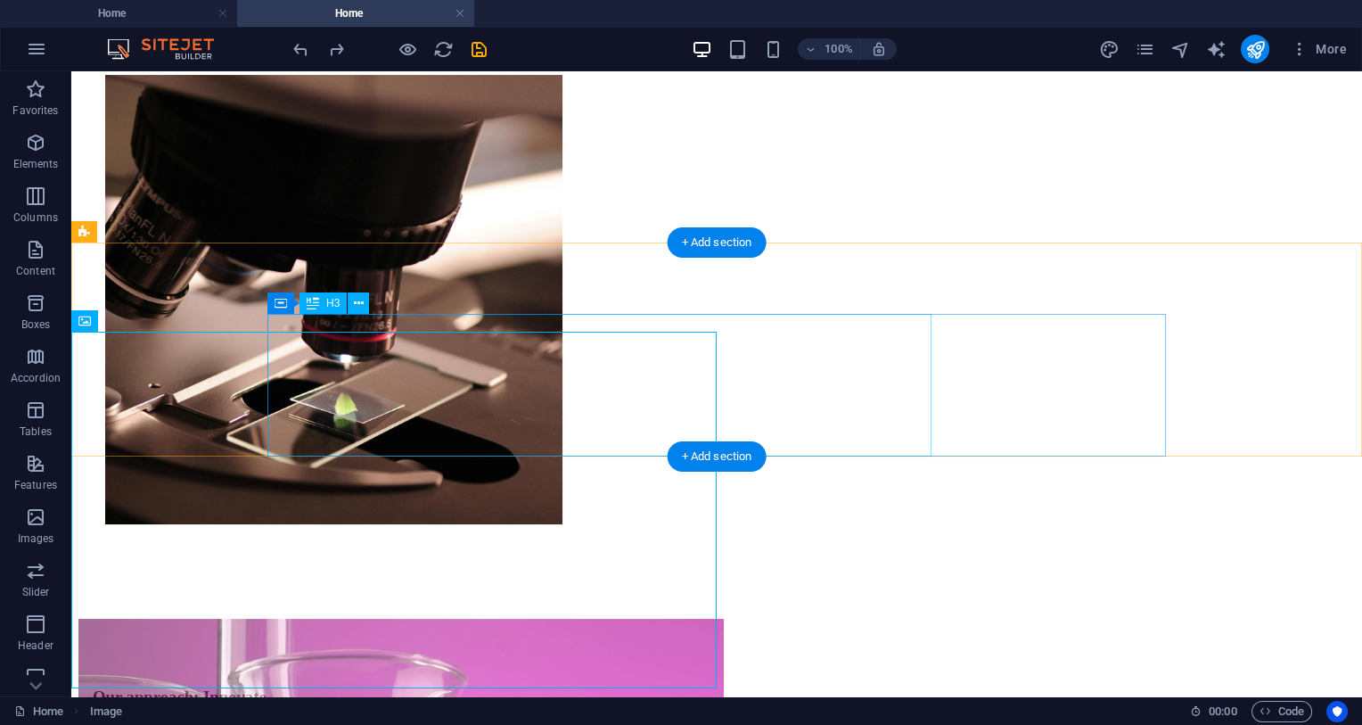
click at [806, 659] on div "Our approach: Innovate at the highest level of quality." at bounding box center [717, 706] width 1248 height 39
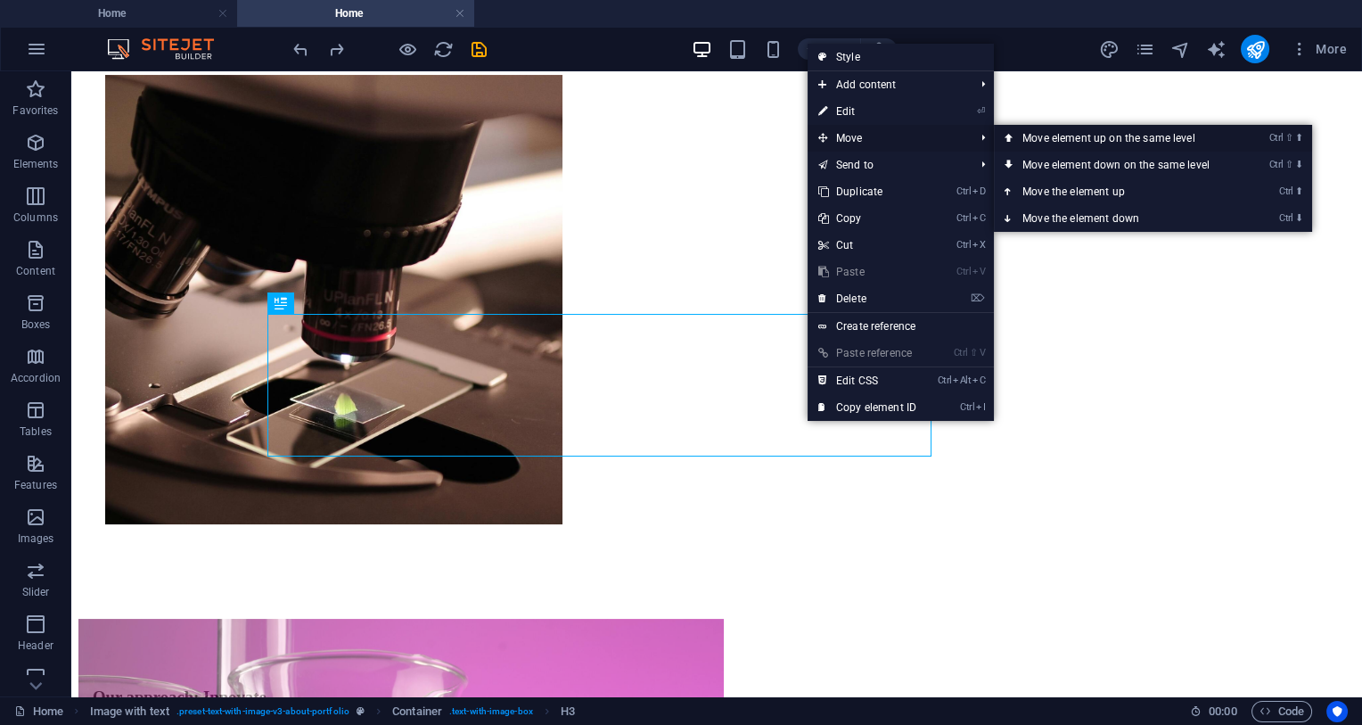
click at [1110, 138] on link "Ctrl ⇧ ⬆ Move element up on the same level" at bounding box center [1119, 138] width 251 height 27
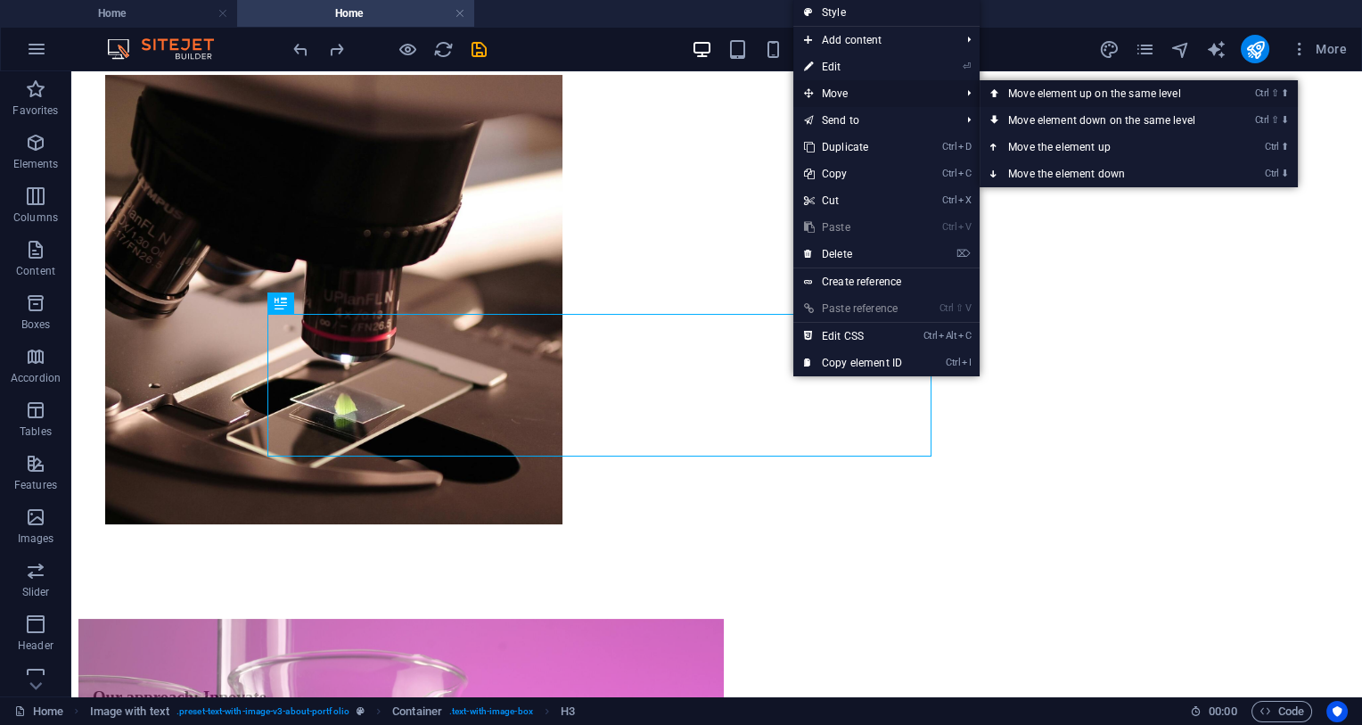
click at [1072, 95] on link "Ctrl ⇧ ⬆ Move element up on the same level" at bounding box center [1105, 93] width 251 height 27
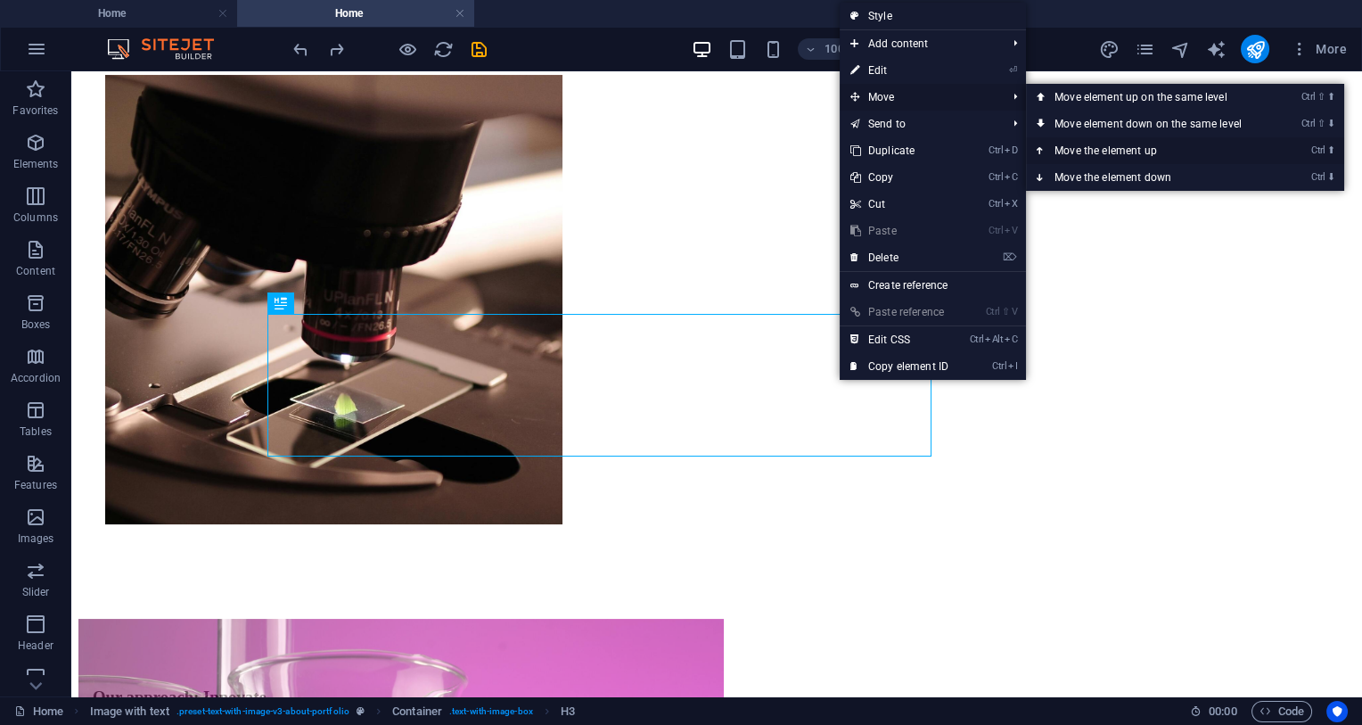
click at [1213, 152] on link "Ctrl ⬆ Move the element up" at bounding box center [1151, 150] width 251 height 27
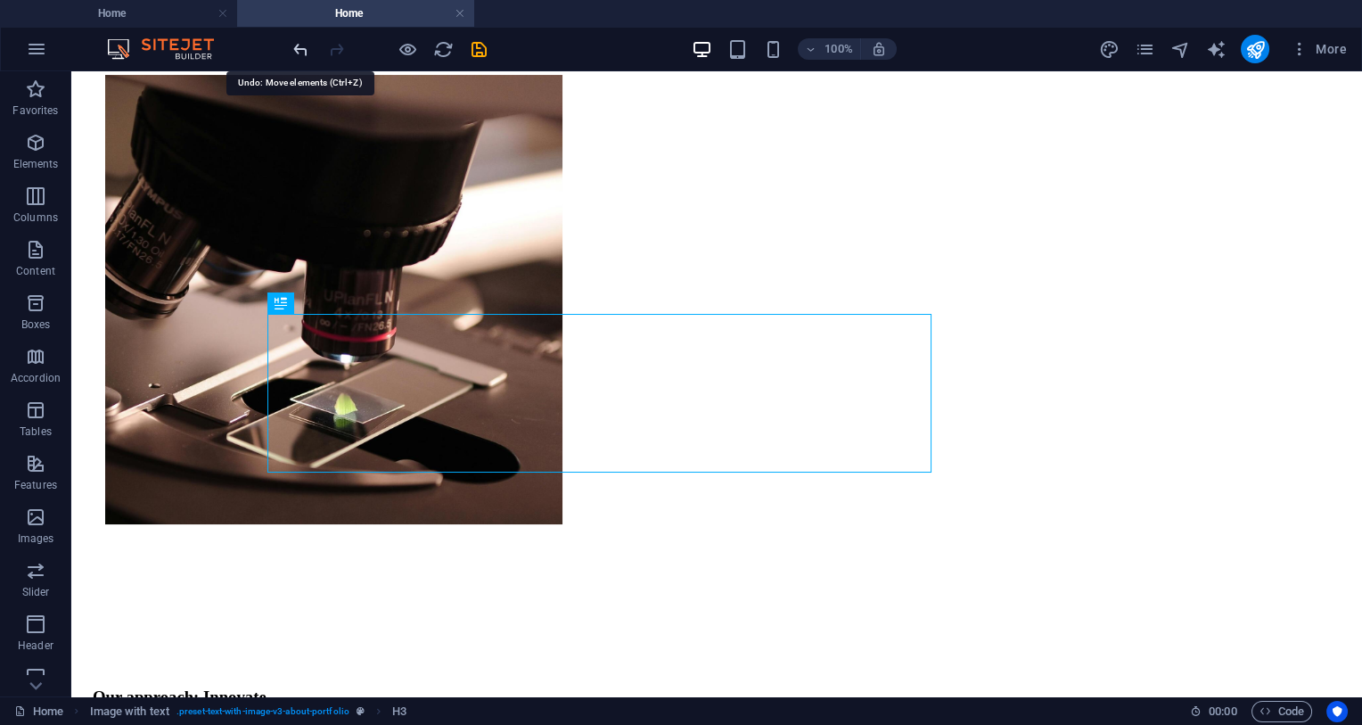
click at [302, 53] on icon "undo" at bounding box center [301, 49] width 21 height 21
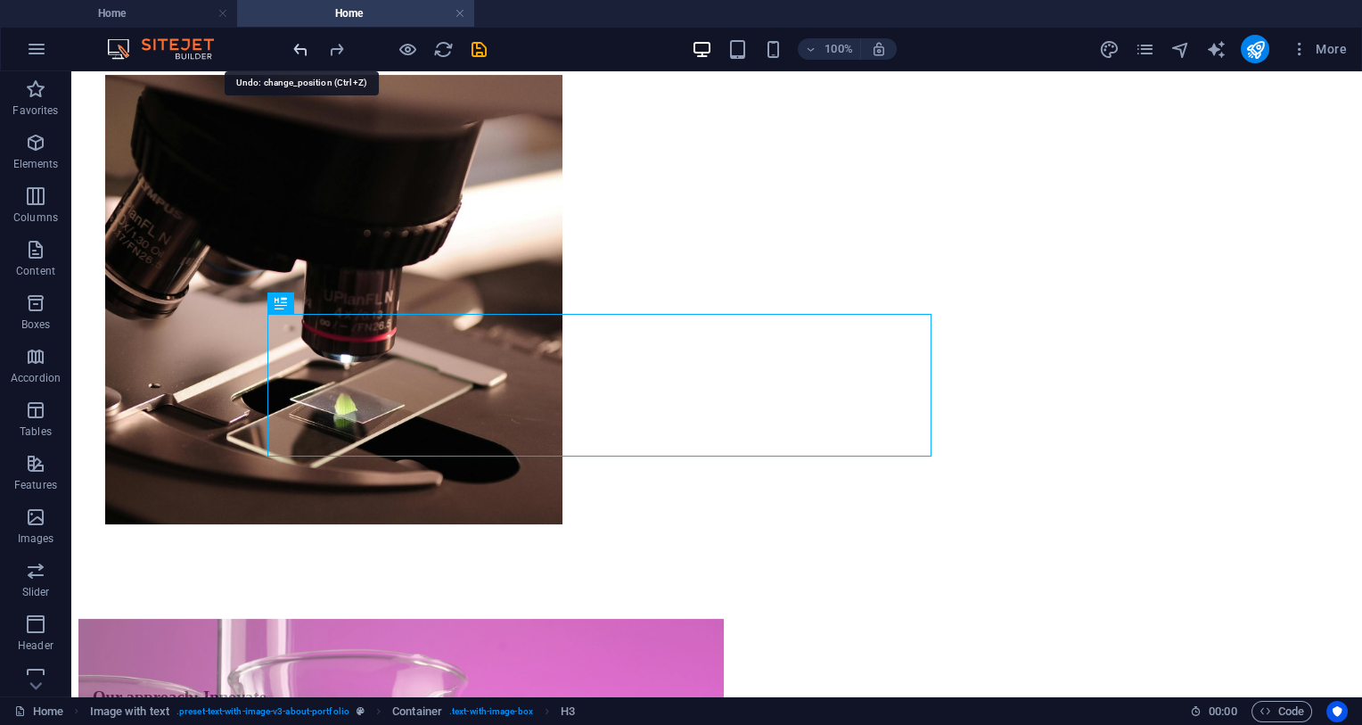
click at [302, 53] on icon "undo" at bounding box center [301, 49] width 21 height 21
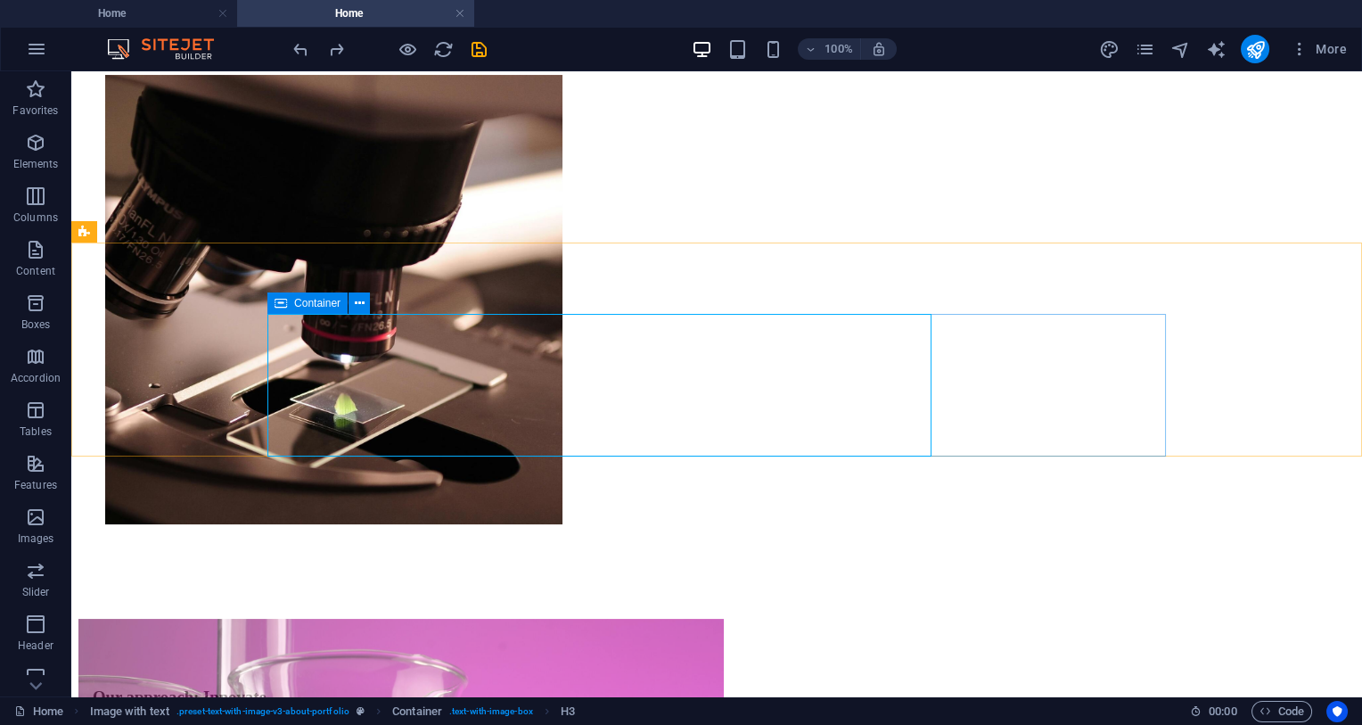
click at [300, 300] on span "Container" at bounding box center [317, 303] width 46 height 11
click at [361, 307] on icon at bounding box center [360, 303] width 10 height 19
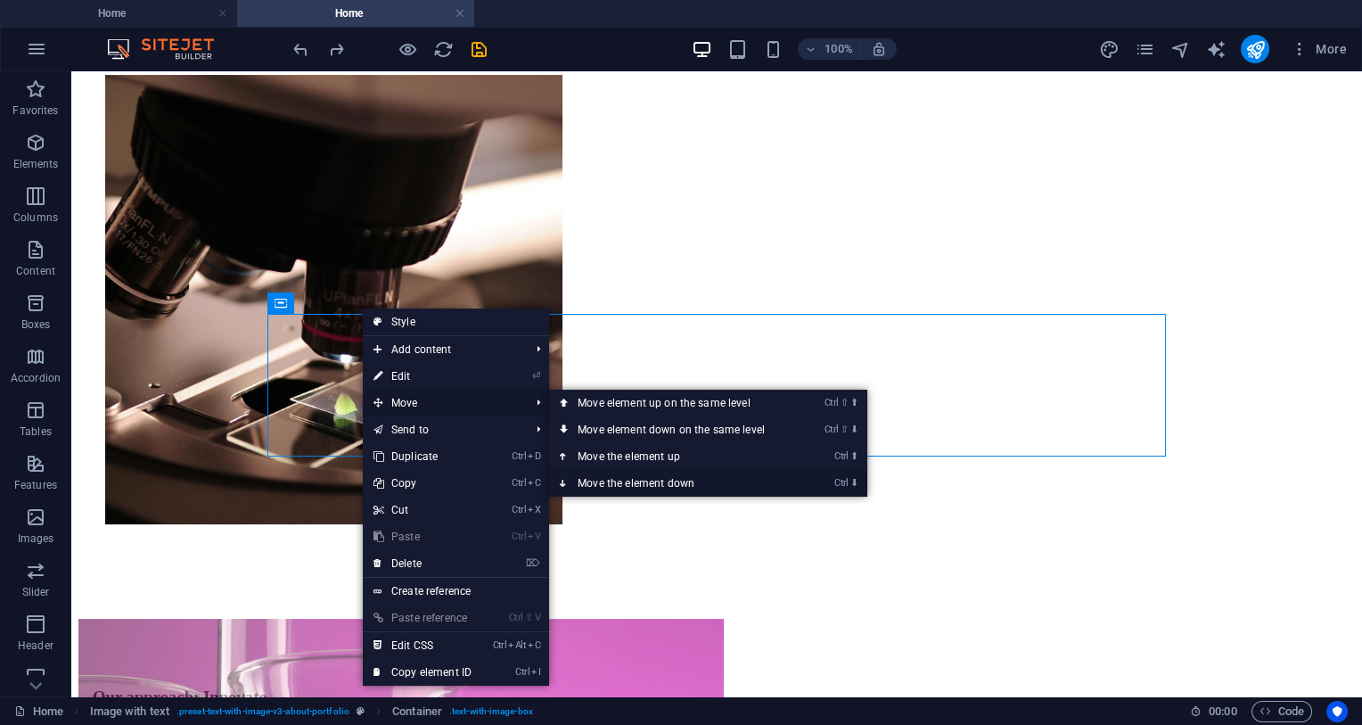
click at [669, 484] on link "Ctrl ⬇ Move the element down" at bounding box center [674, 483] width 251 height 27
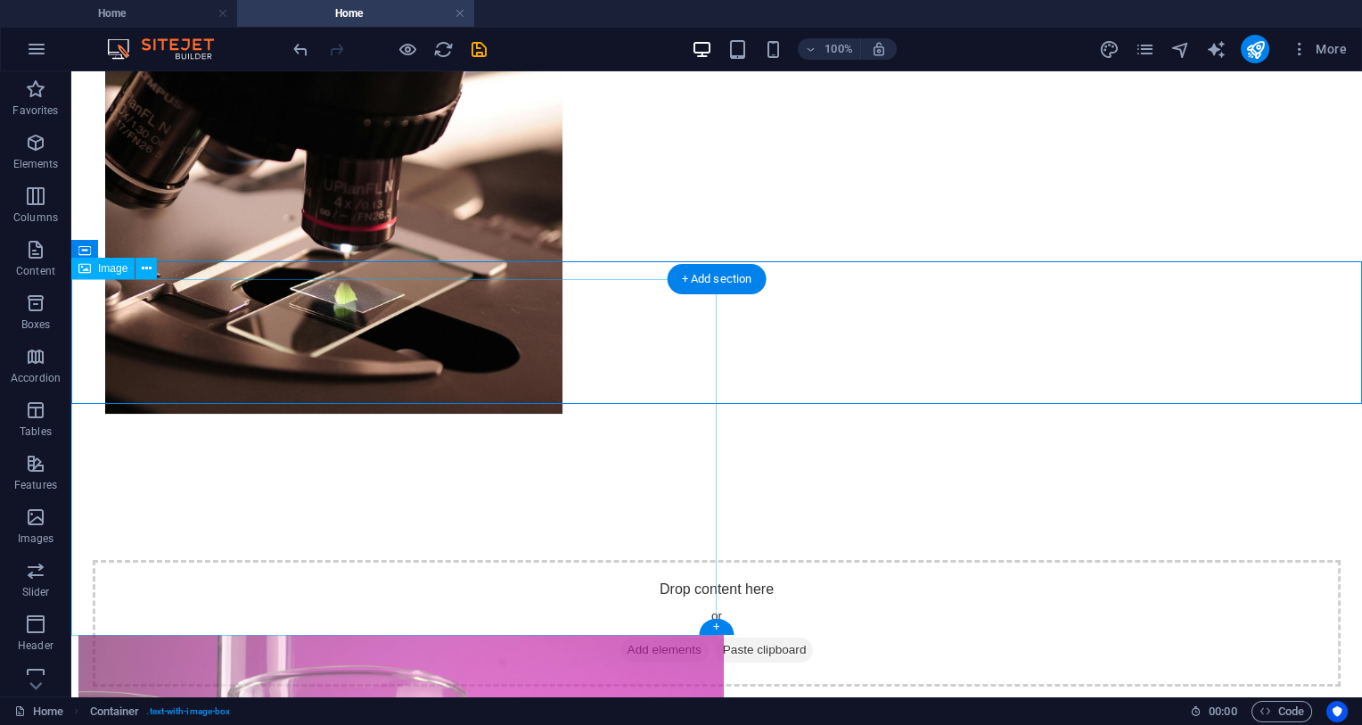
scroll to position [753, 0]
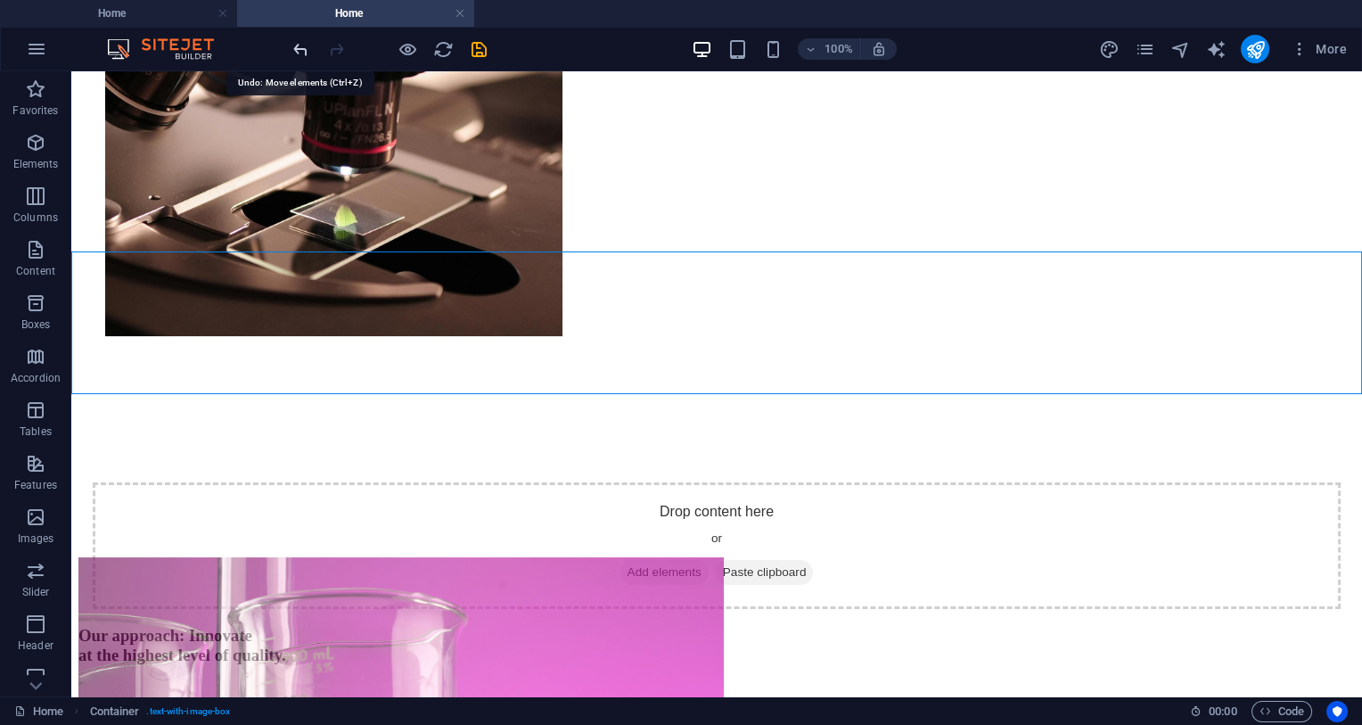
click at [306, 45] on icon "undo" at bounding box center [301, 49] width 21 height 21
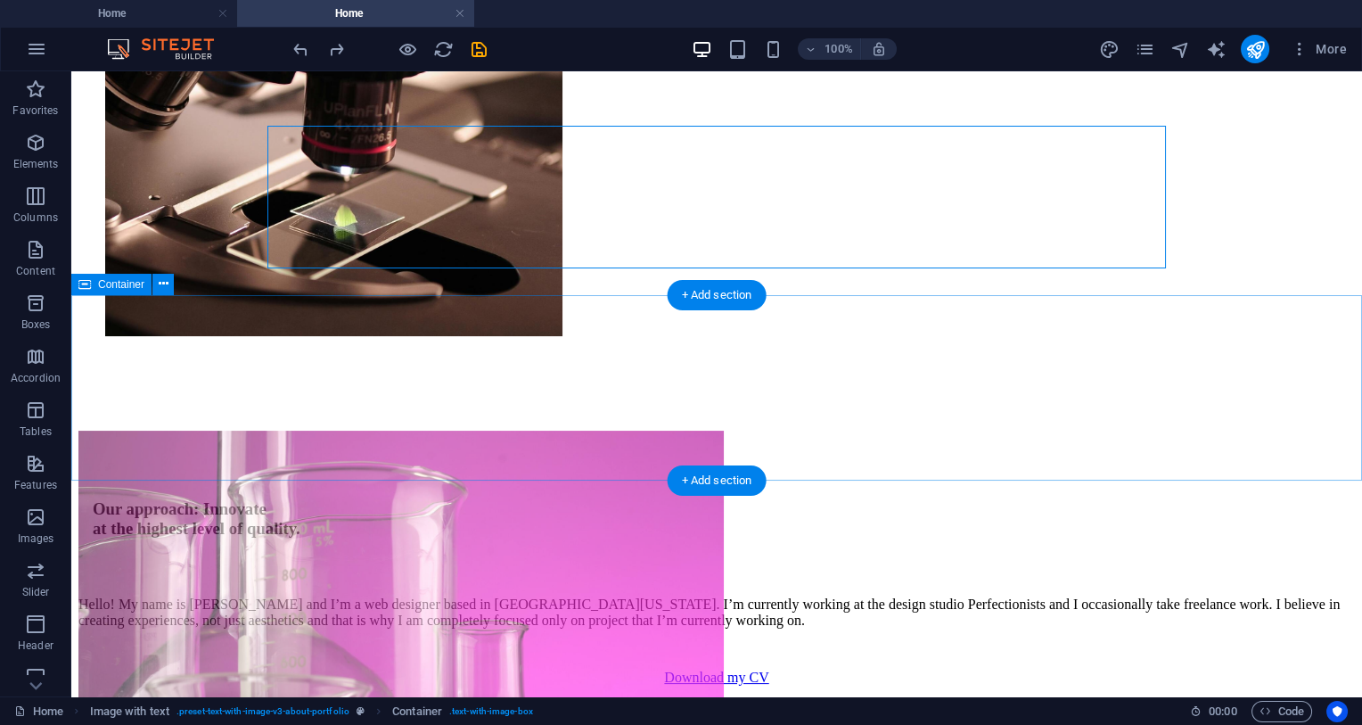
click at [531, 597] on div "Hello! My name is [PERSON_NAME] and I’m a web designer based in [GEOGRAPHIC_DAT…" at bounding box center [716, 641] width 1277 height 89
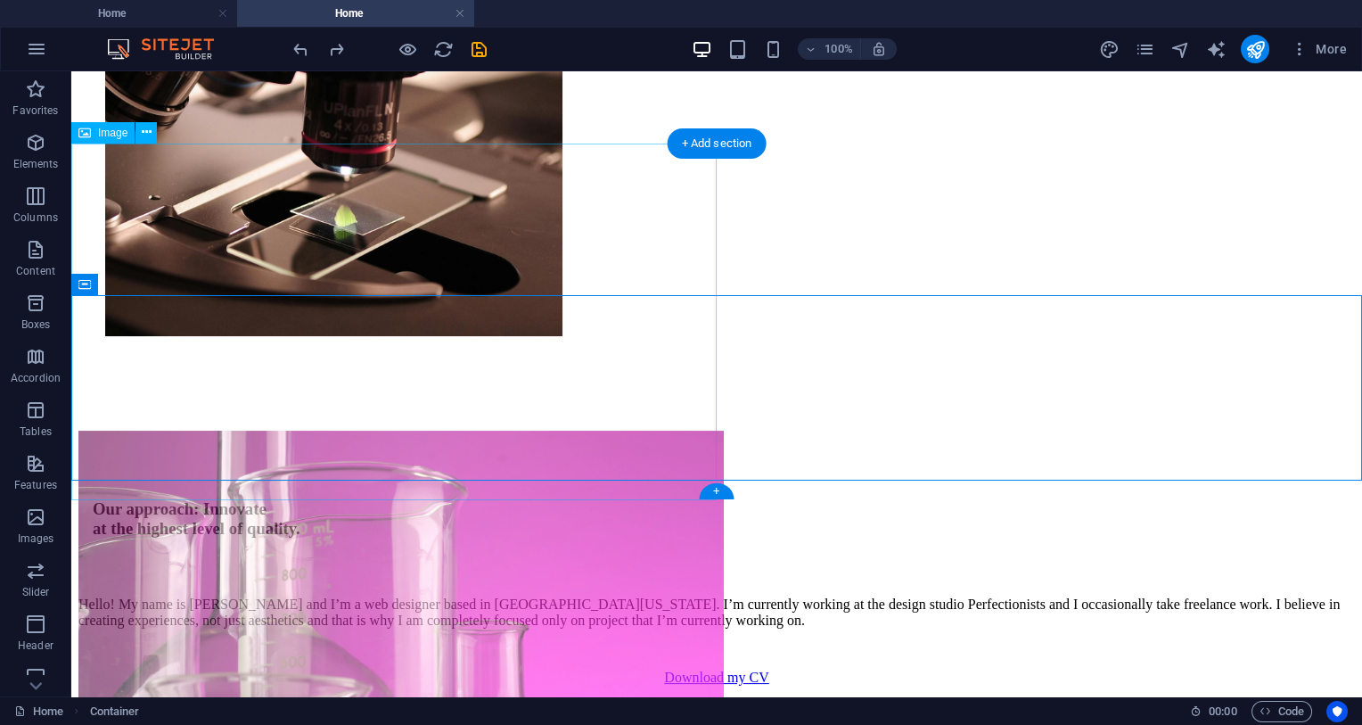
click at [193, 431] on figure at bounding box center [401, 611] width 646 height 360
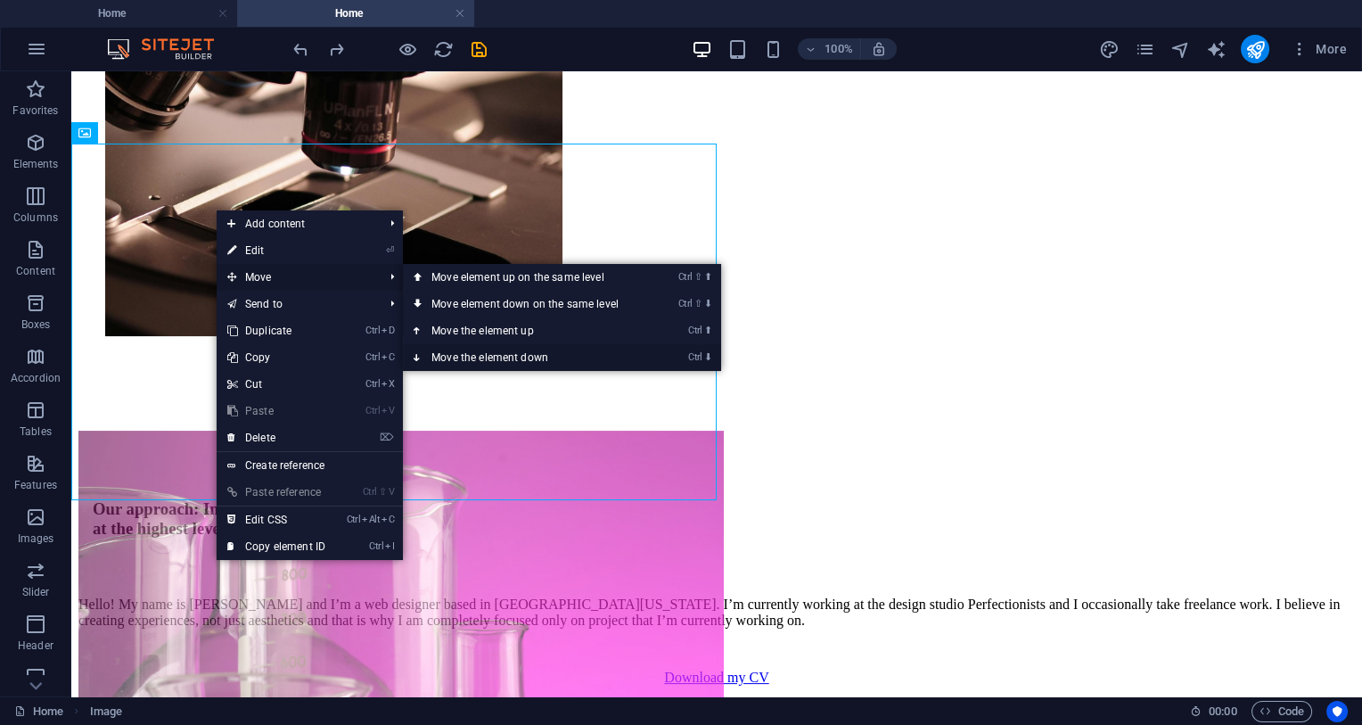
click at [579, 349] on link "Ctrl ⬇ Move the element down" at bounding box center [528, 357] width 251 height 27
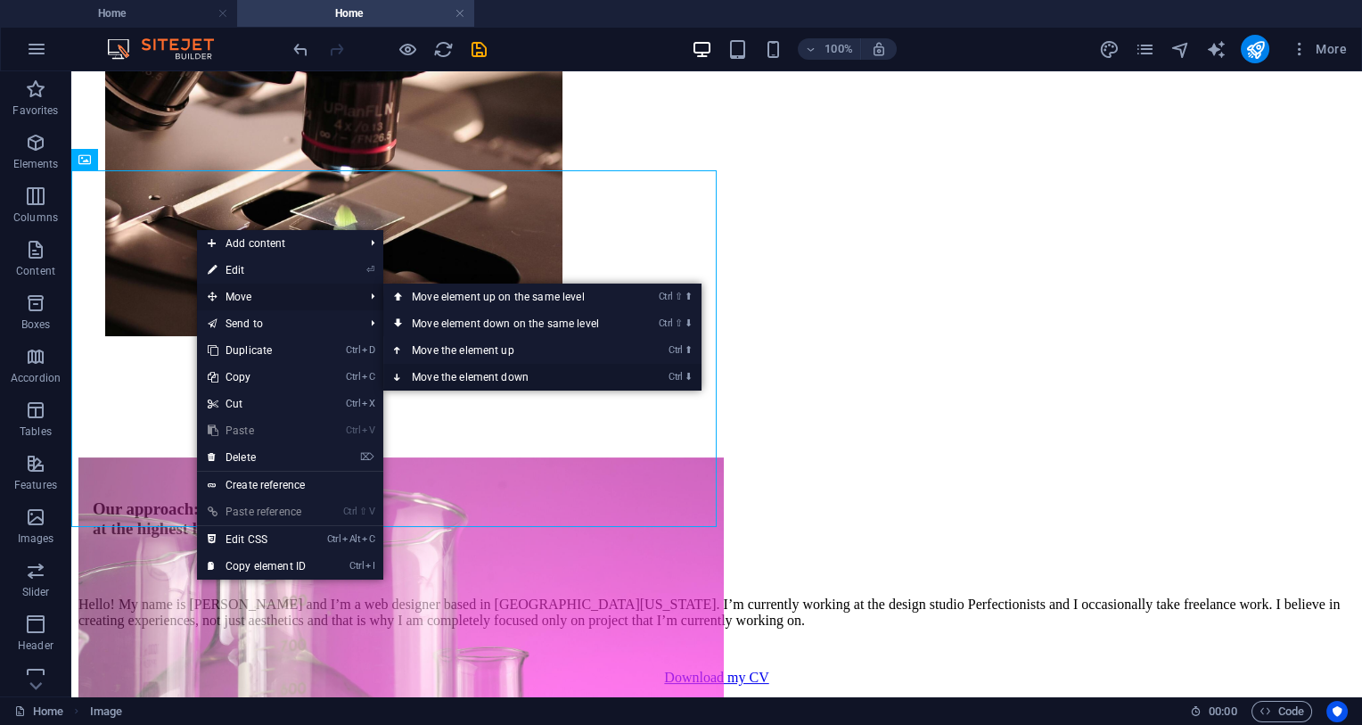
click at [560, 381] on link "Ctrl ⬇ Move the element down" at bounding box center [508, 377] width 251 height 27
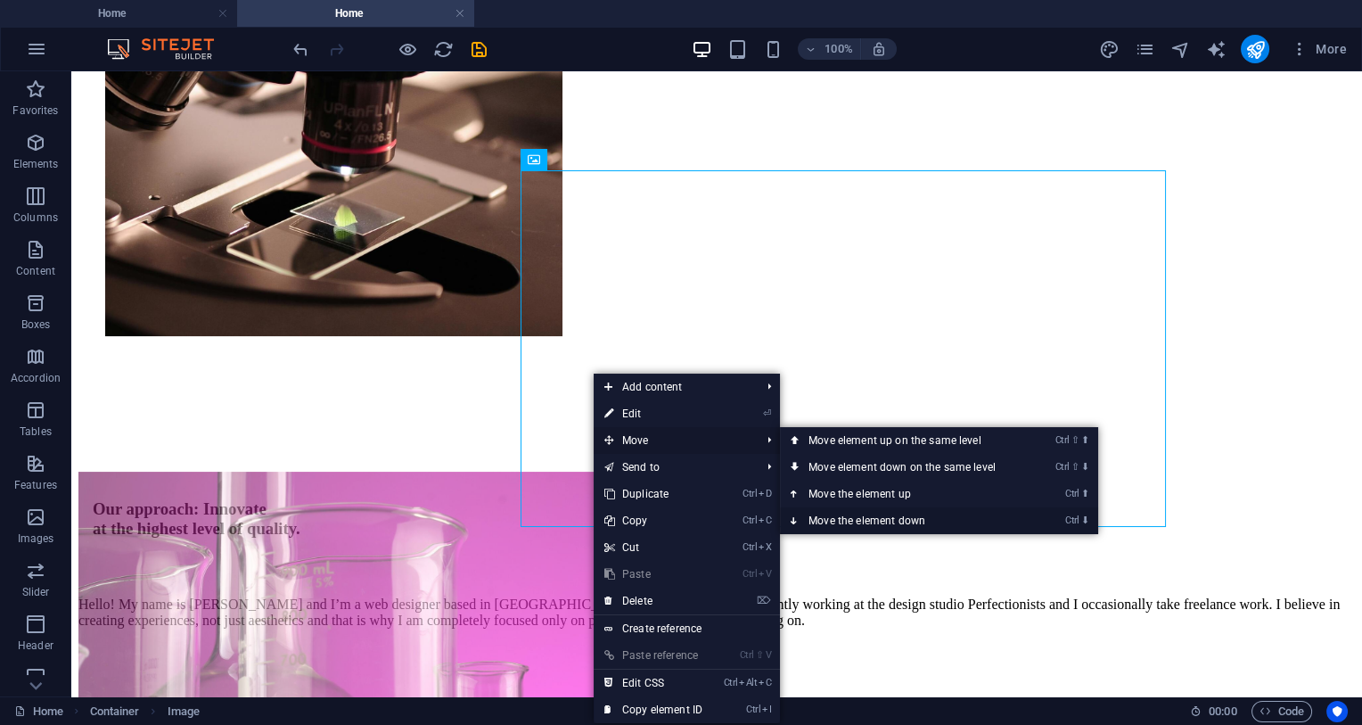
click at [907, 512] on link "Ctrl ⬇ Move the element down" at bounding box center [905, 520] width 251 height 27
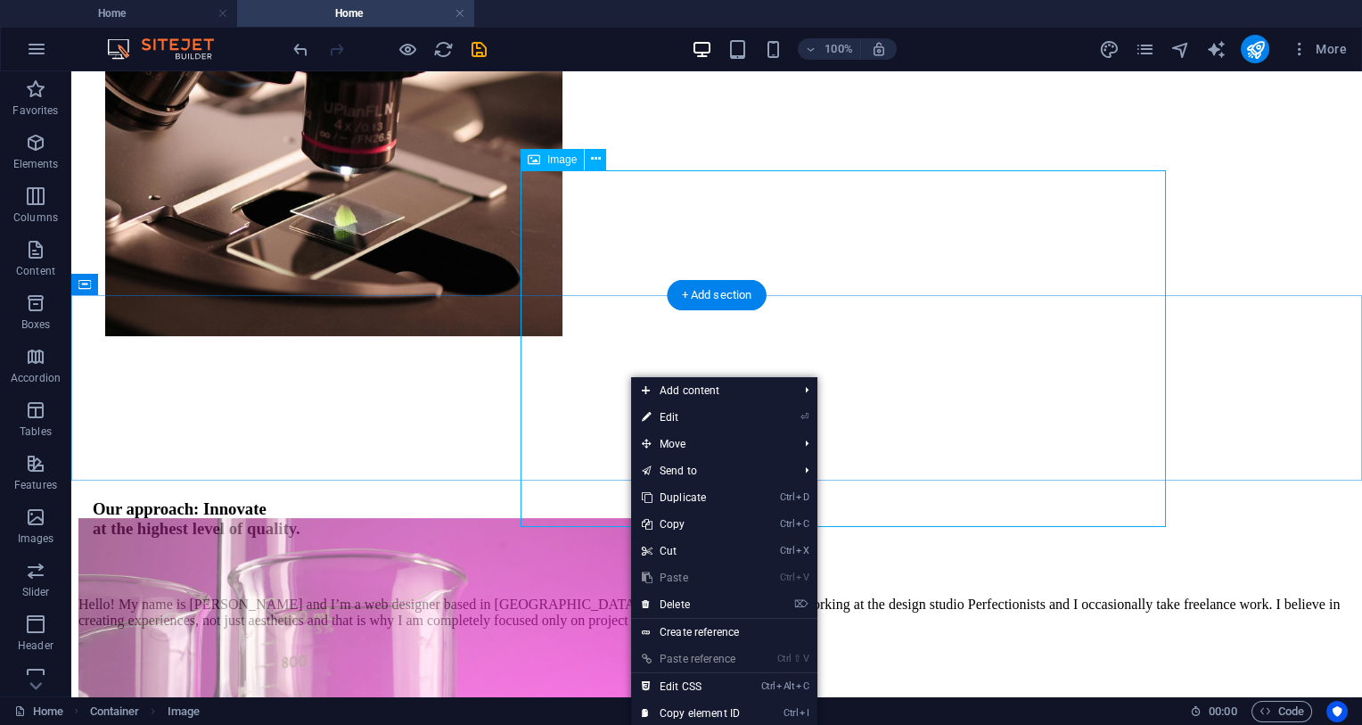
click at [582, 518] on figure at bounding box center [401, 698] width 646 height 360
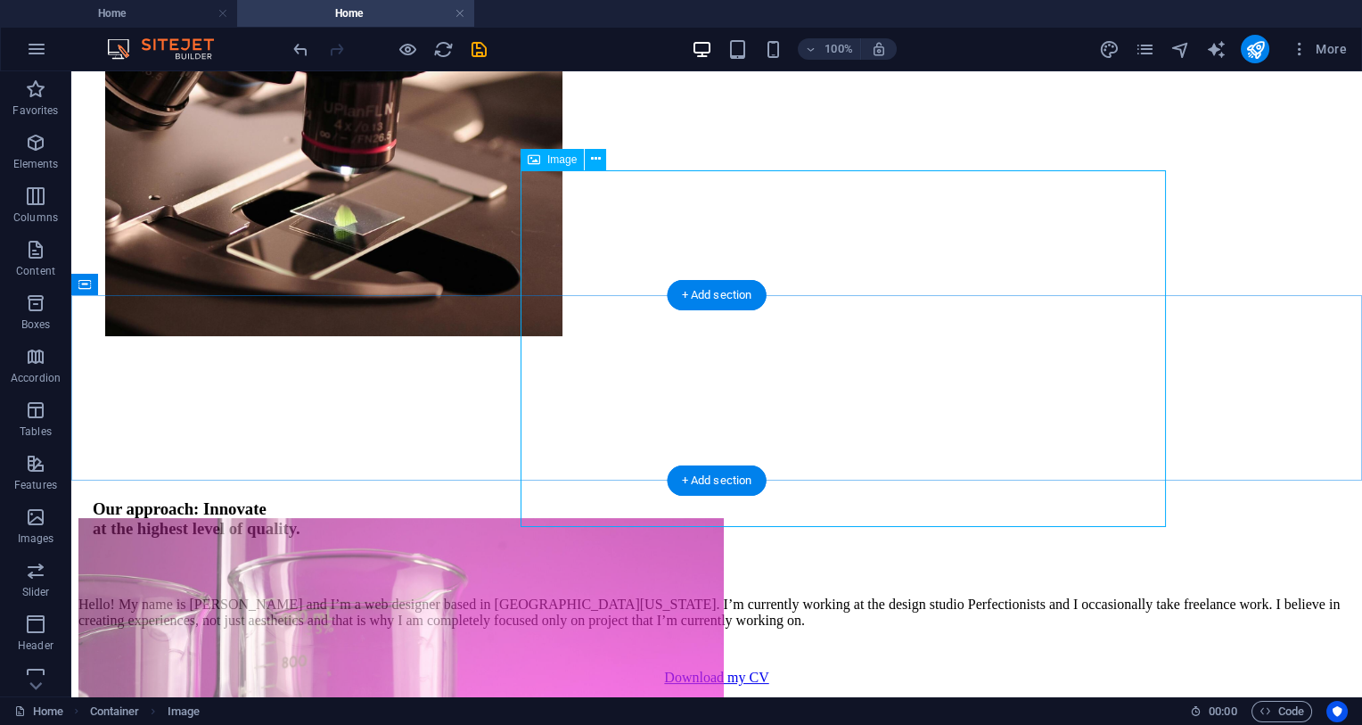
click at [559, 518] on figure at bounding box center [401, 698] width 646 height 360
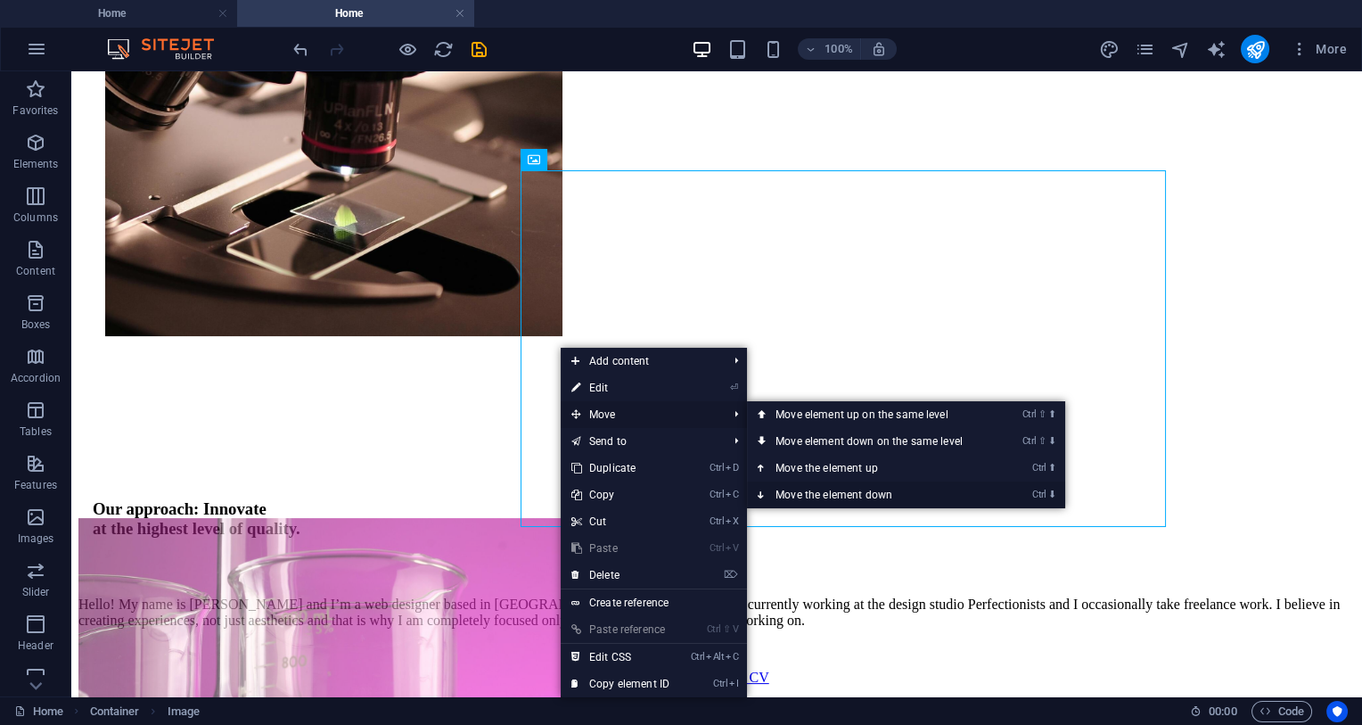
click at [886, 483] on link "Ctrl ⬇ Move the element down" at bounding box center [872, 494] width 251 height 27
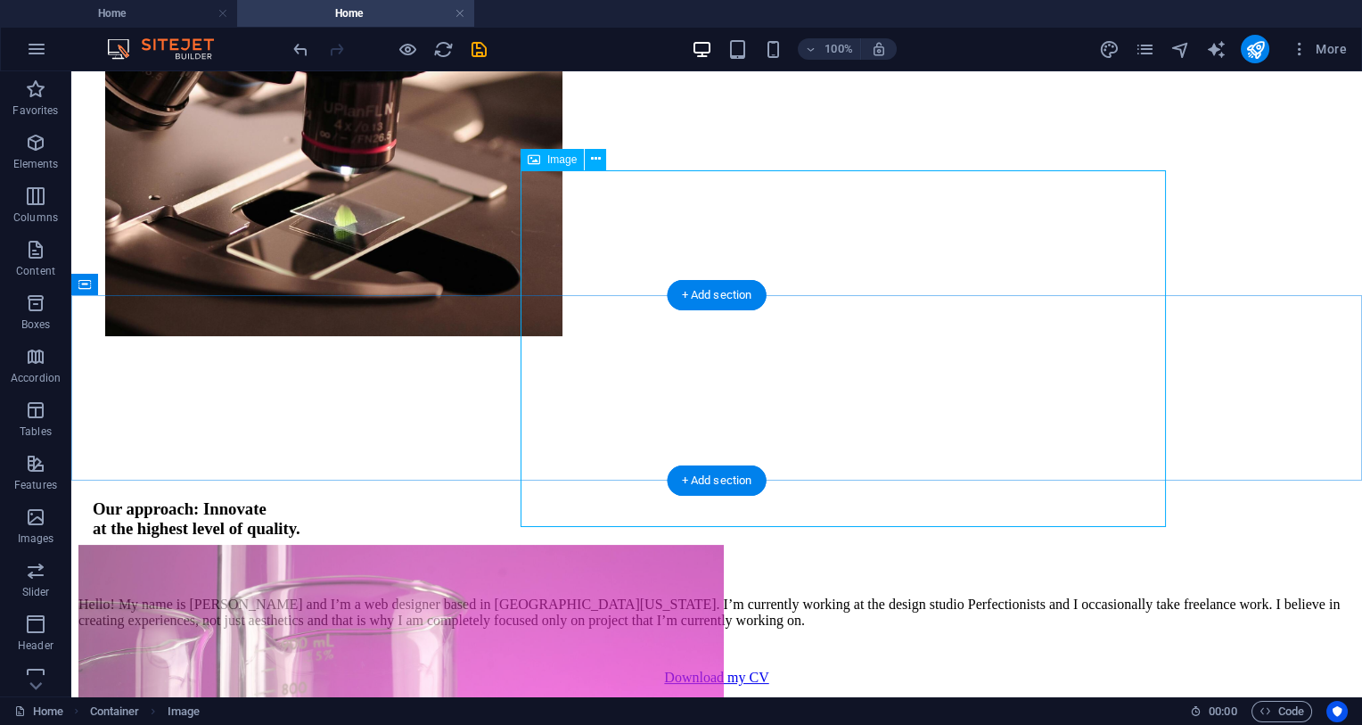
click at [724, 545] on figure at bounding box center [401, 725] width 646 height 360
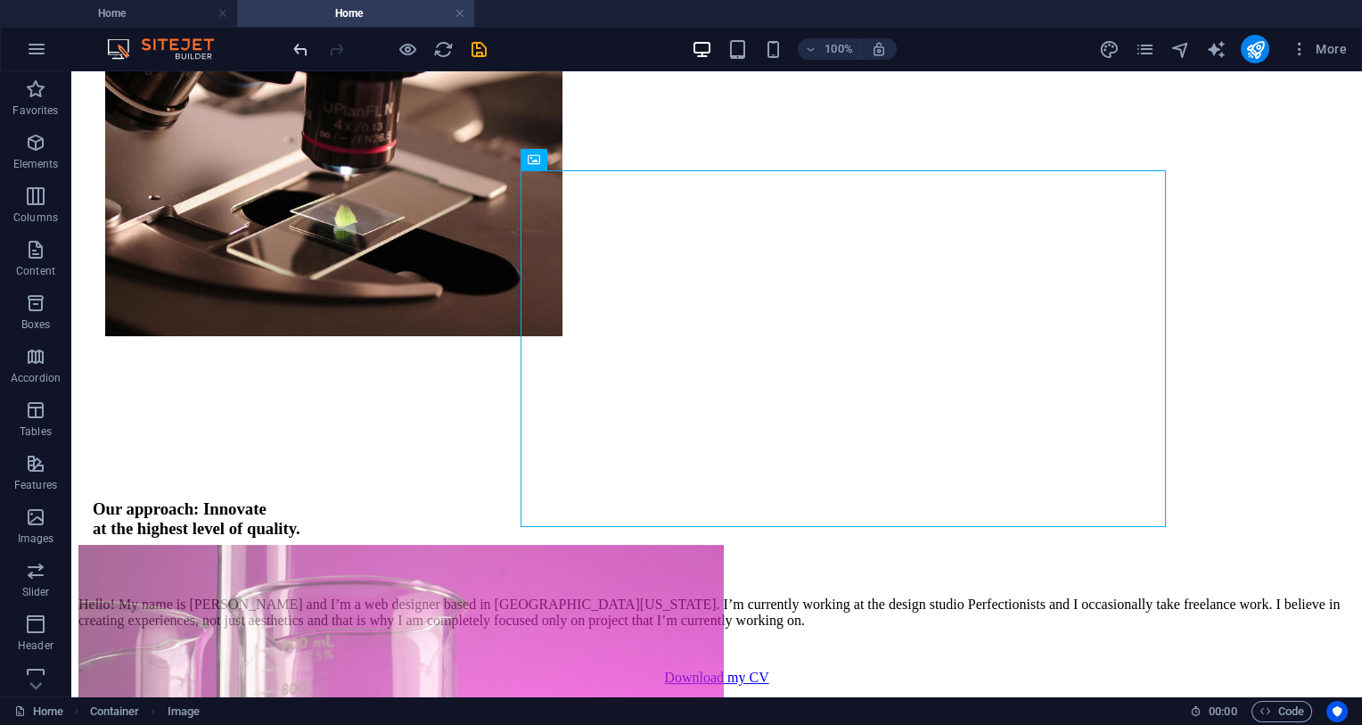
click at [308, 56] on icon "undo" at bounding box center [301, 49] width 21 height 21
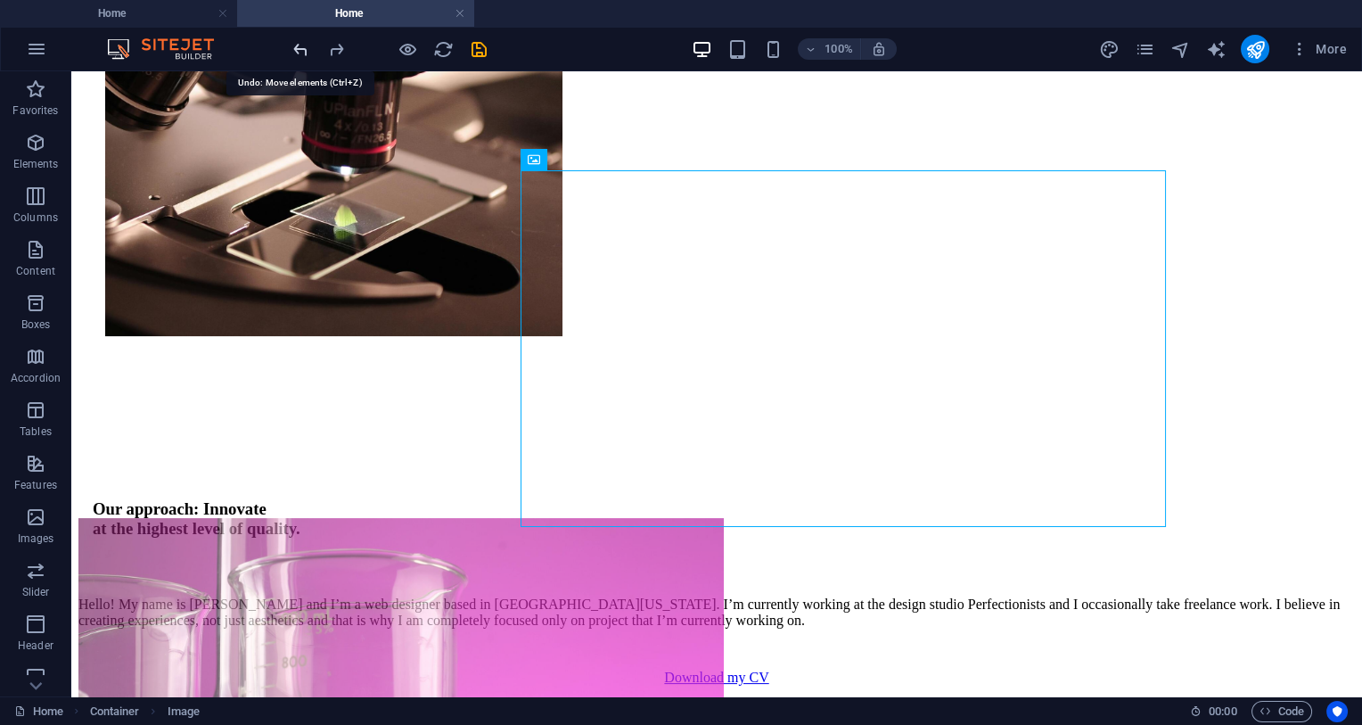
click at [291, 51] on icon "undo" at bounding box center [301, 49] width 21 height 21
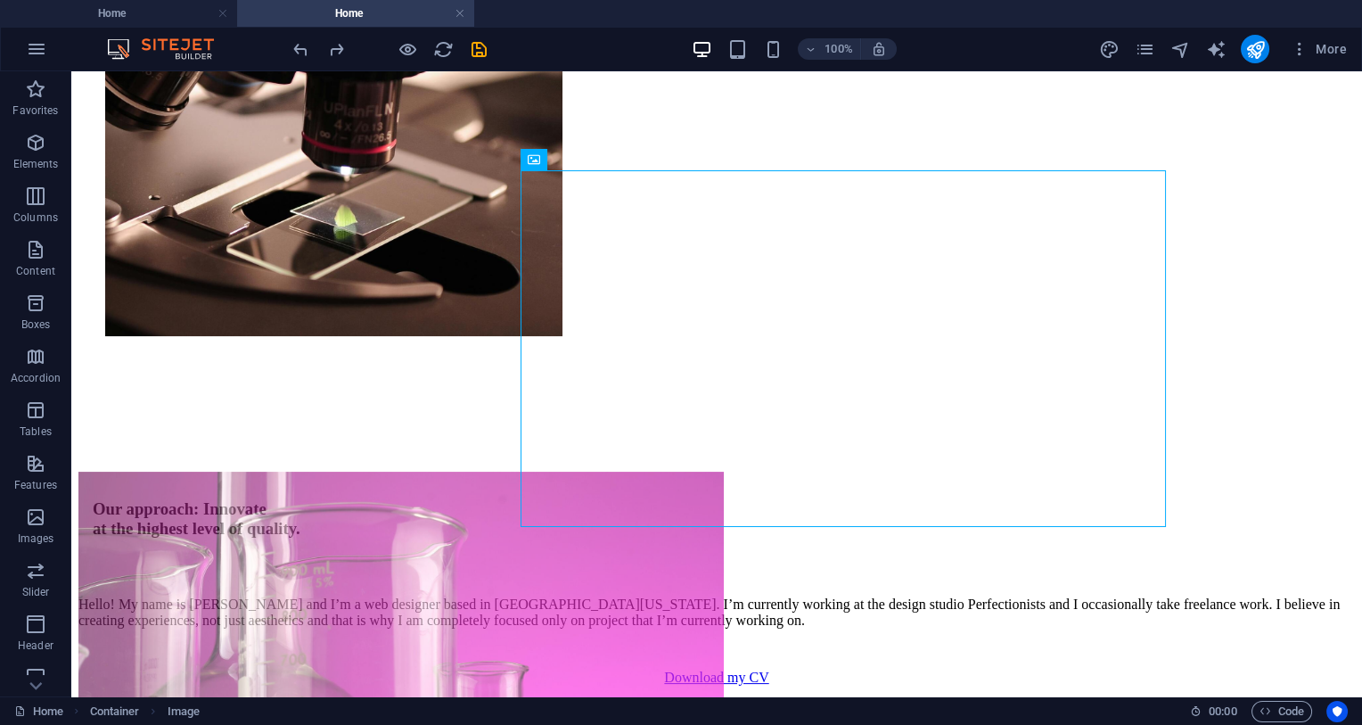
click at [311, 55] on div at bounding box center [390, 49] width 200 height 29
click at [297, 52] on icon "undo" at bounding box center [301, 49] width 21 height 21
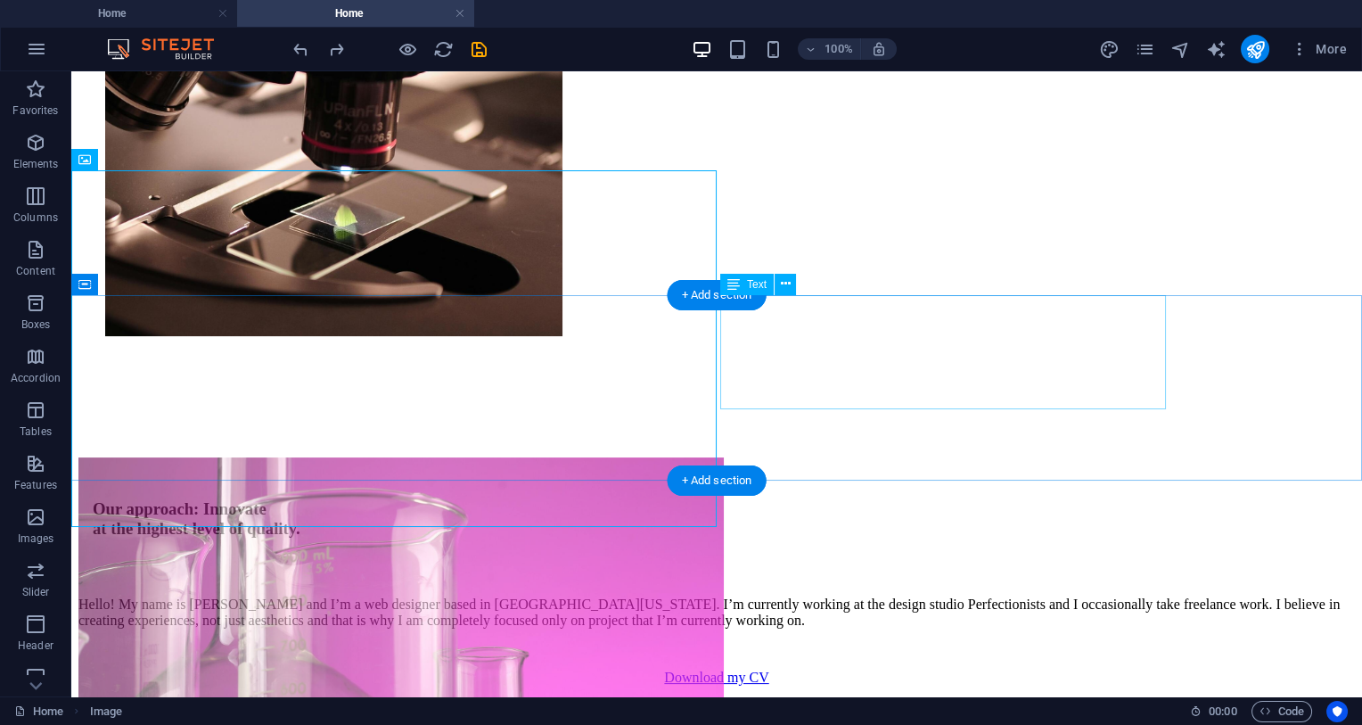
click at [841, 597] on div "Hello! My name is [PERSON_NAME] and I’m a web designer based in [GEOGRAPHIC_DAT…" at bounding box center [716, 613] width 1277 height 32
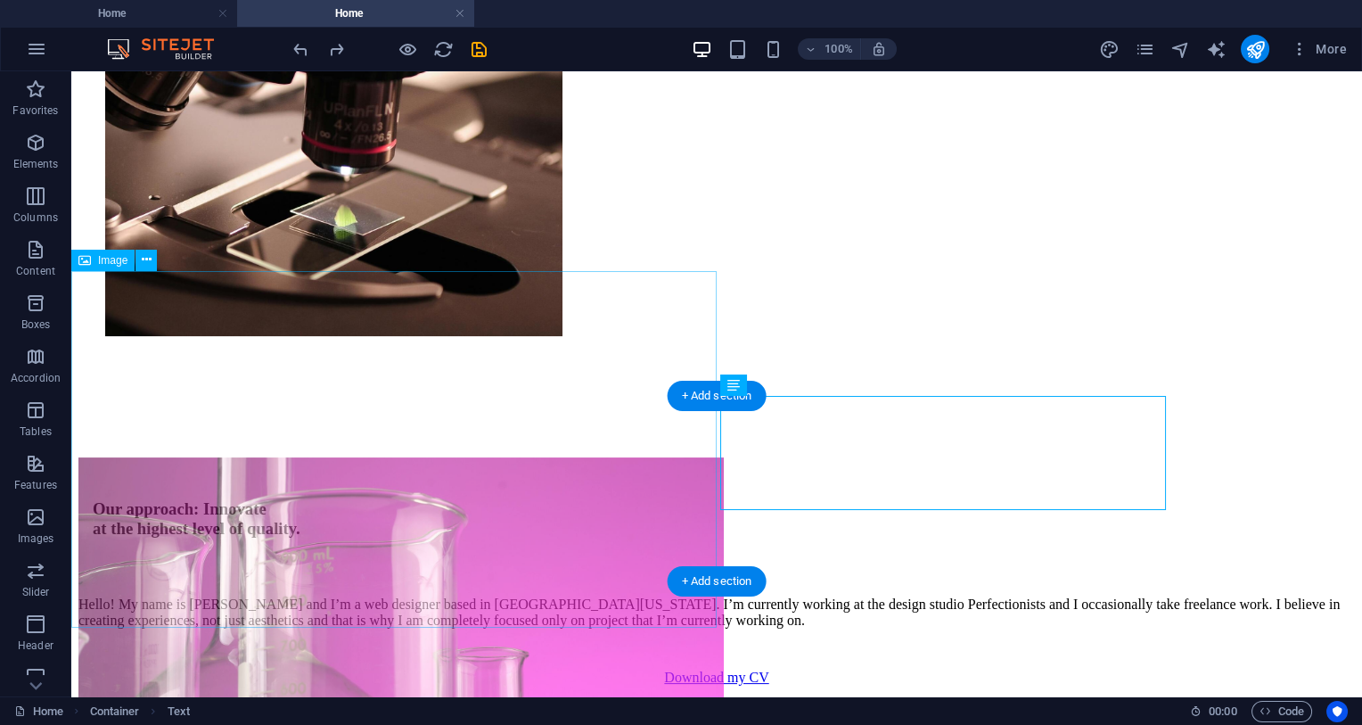
scroll to position [564, 0]
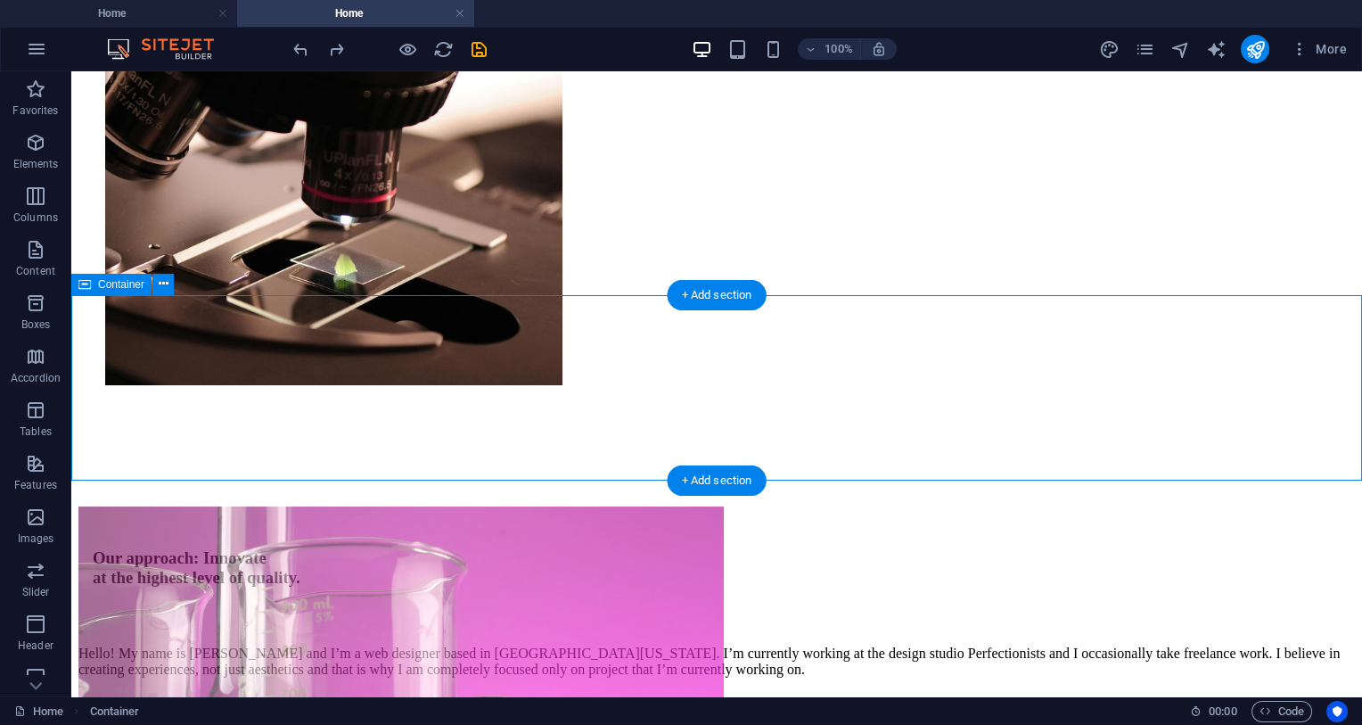
scroll to position [753, 0]
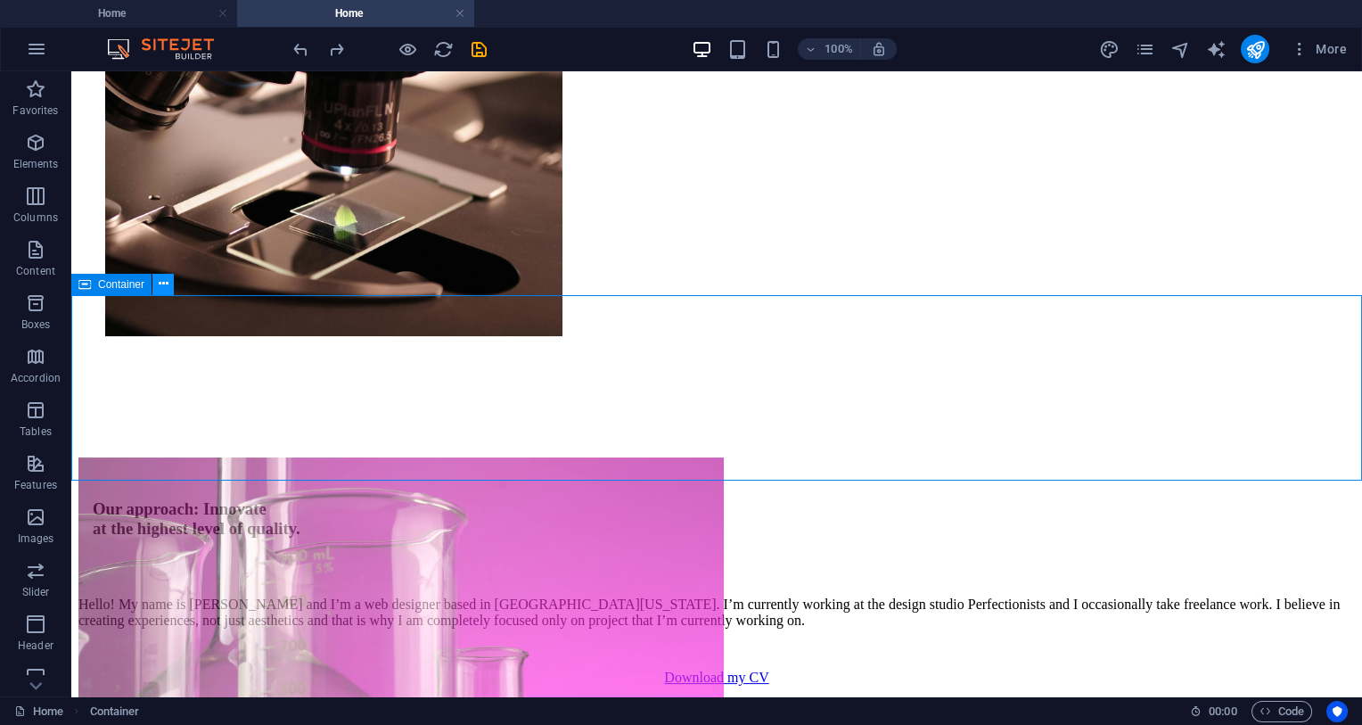
click at [166, 278] on icon at bounding box center [164, 284] width 10 height 19
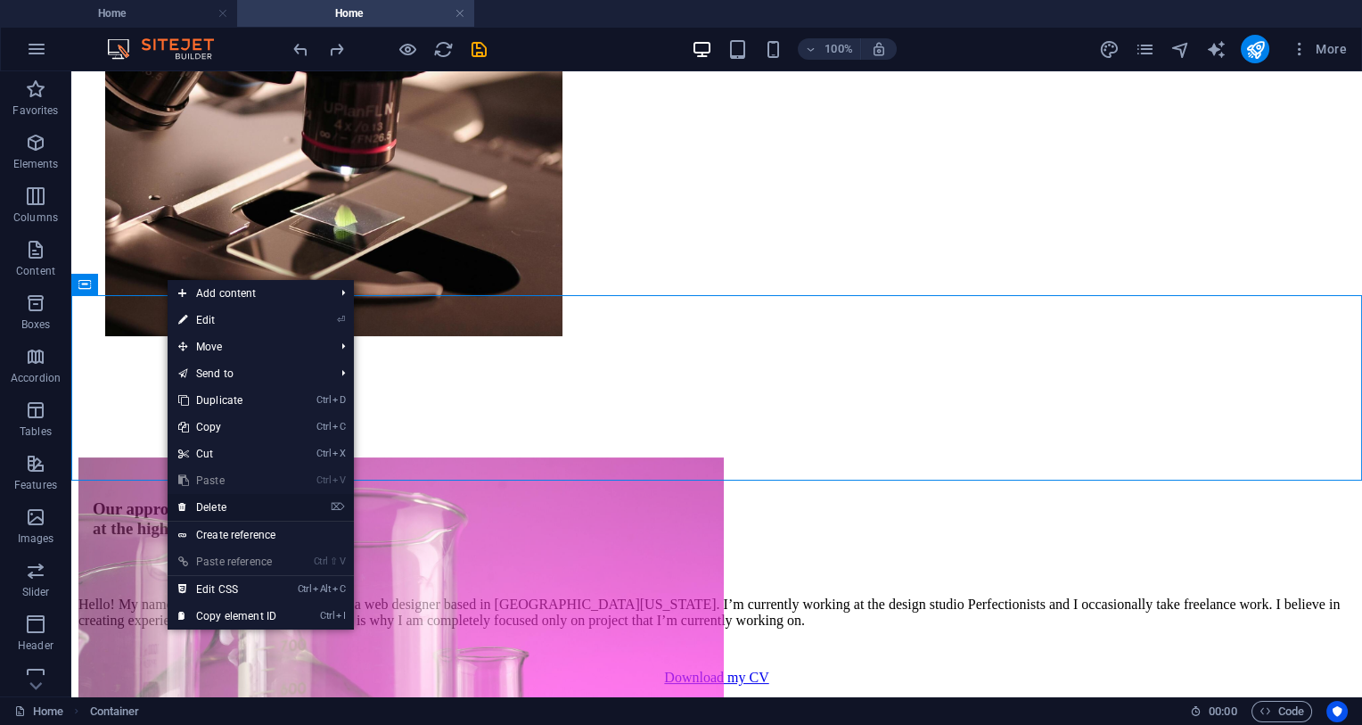
click at [247, 499] on link "⌦ Delete" at bounding box center [227, 507] width 119 height 27
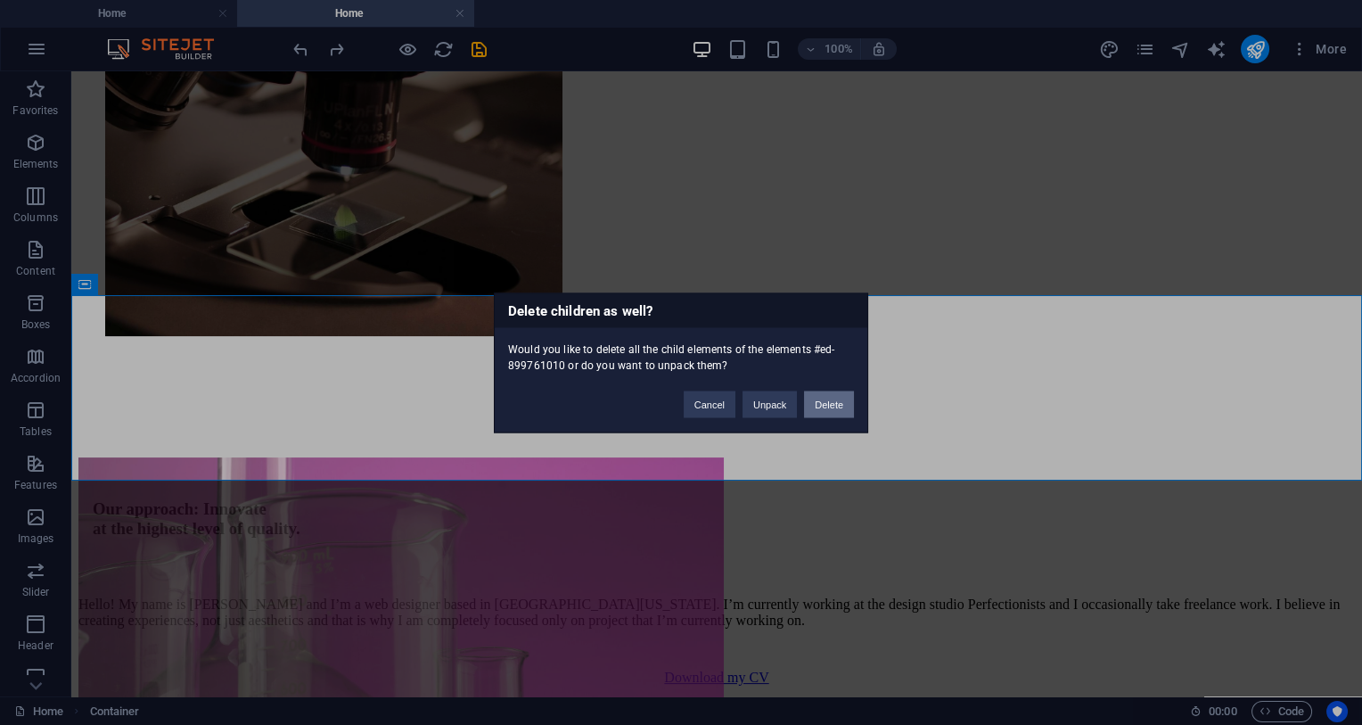
click at [827, 412] on button "Delete" at bounding box center [829, 404] width 50 height 27
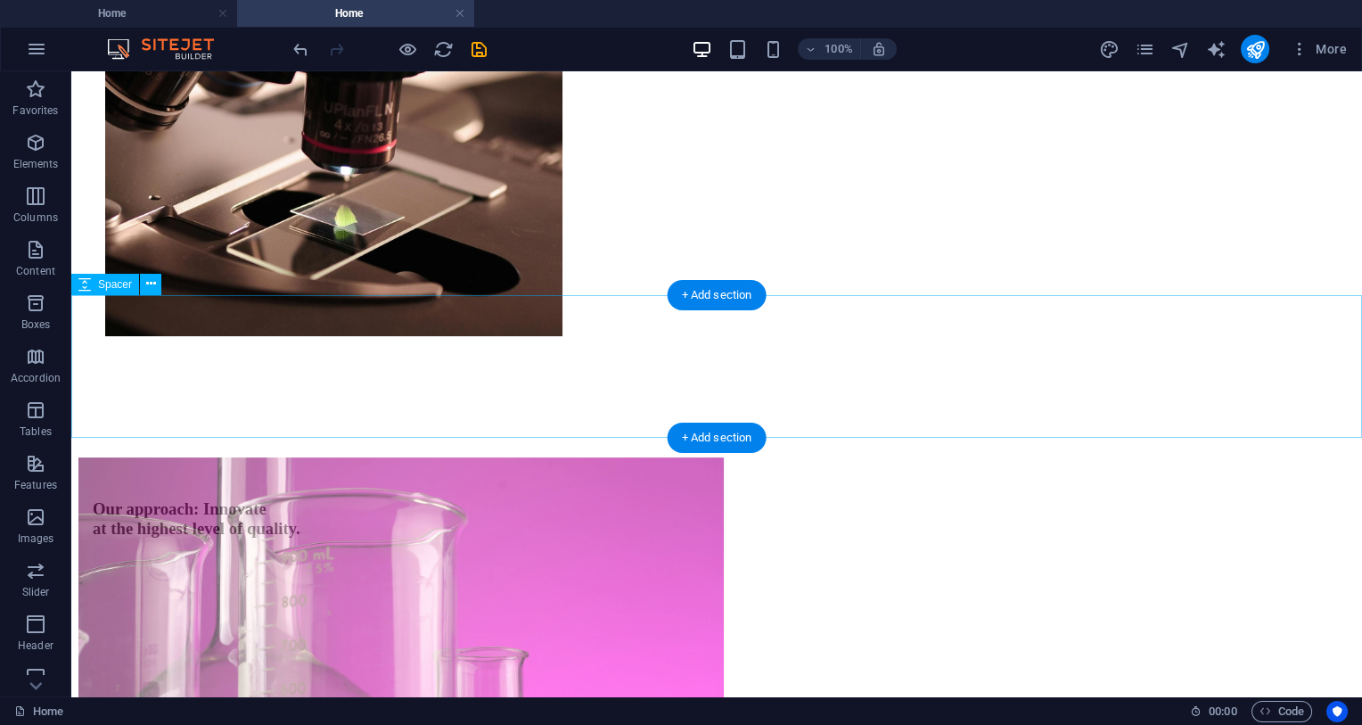
click at [1066, 582] on div at bounding box center [716, 653] width 1277 height 143
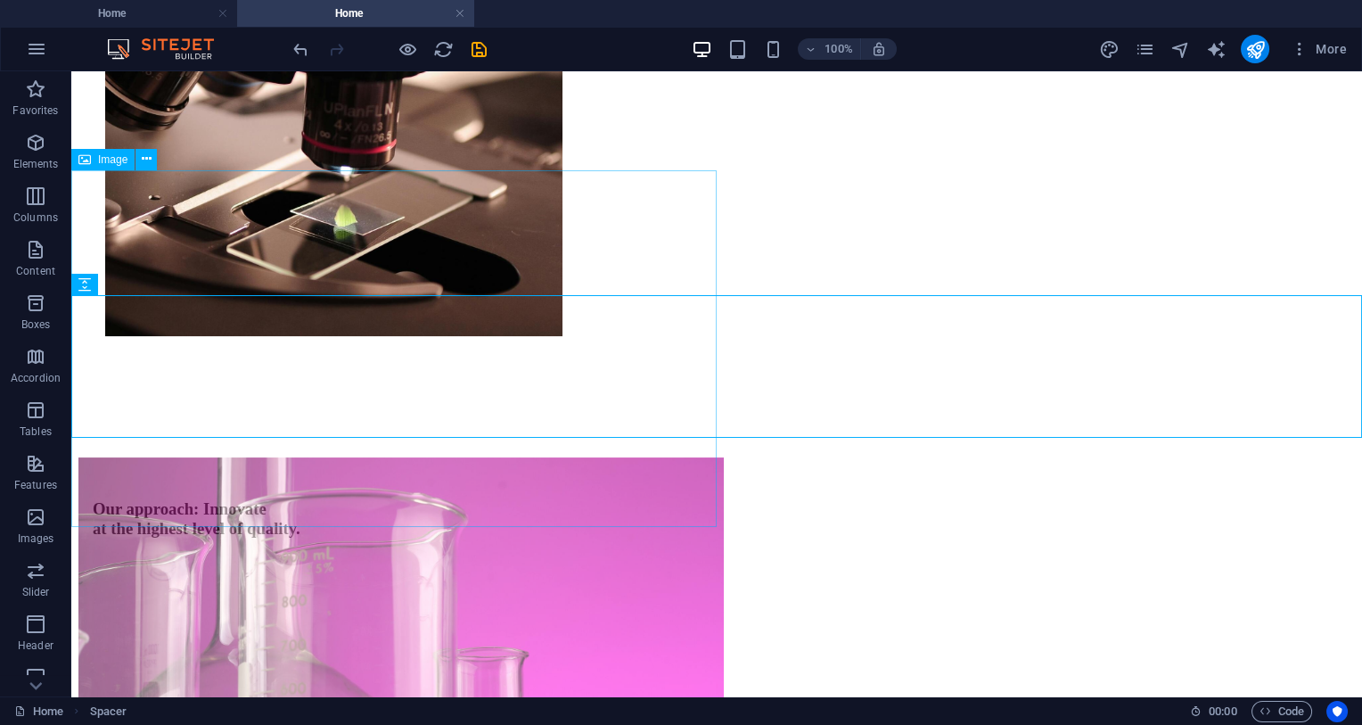
click at [386, 457] on figure at bounding box center [401, 637] width 646 height 360
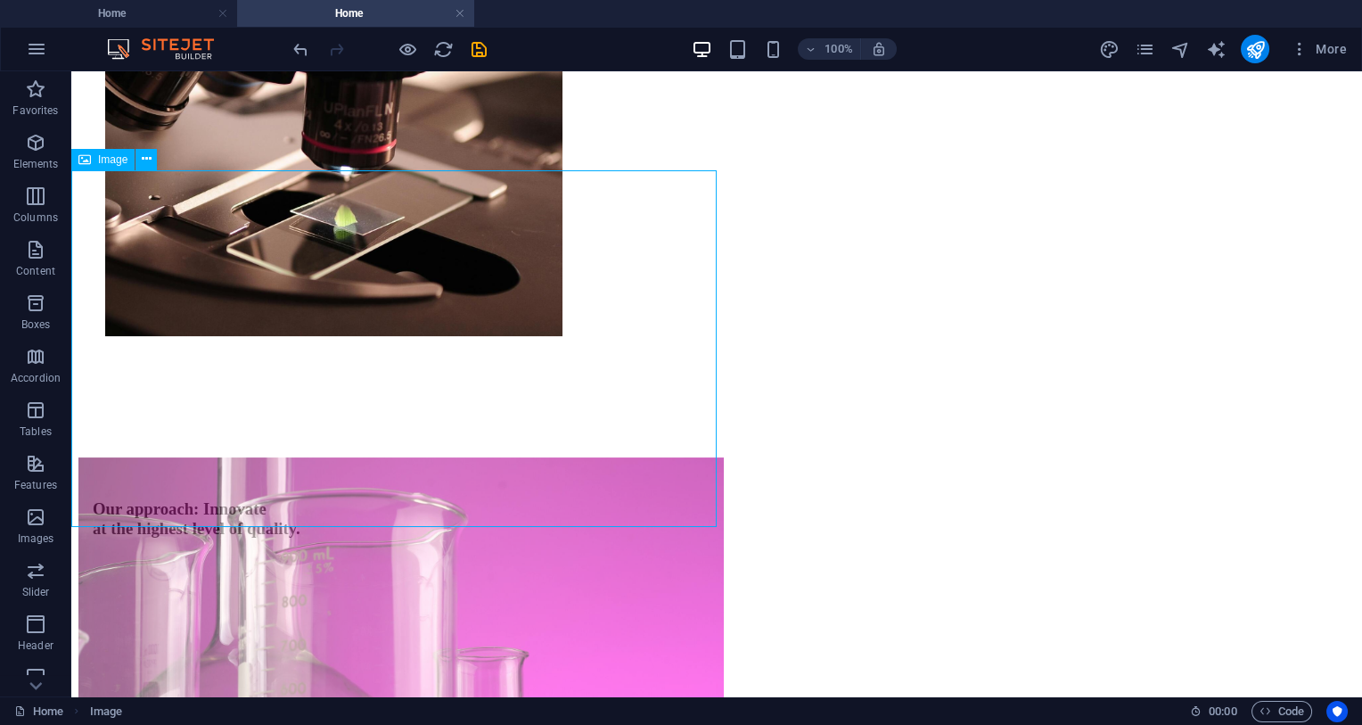
click at [361, 457] on figure at bounding box center [401, 637] width 646 height 360
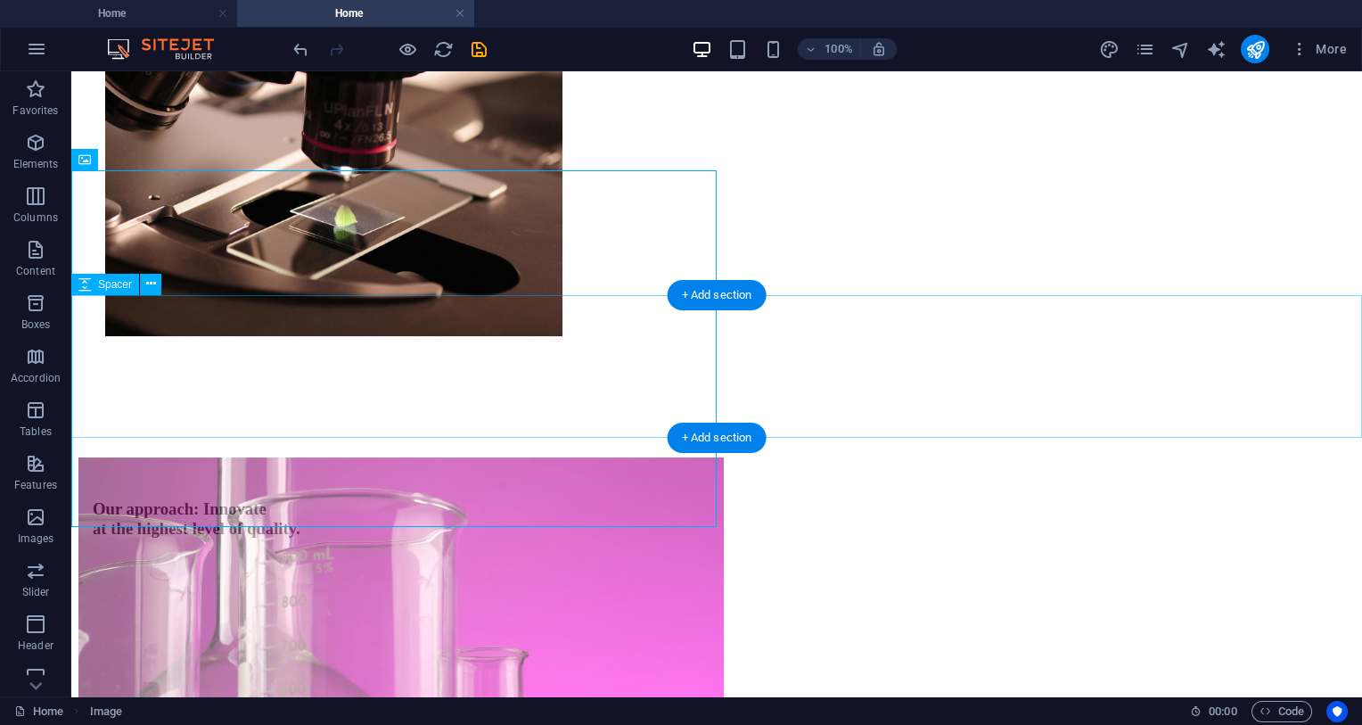
click at [827, 582] on div at bounding box center [716, 653] width 1277 height 143
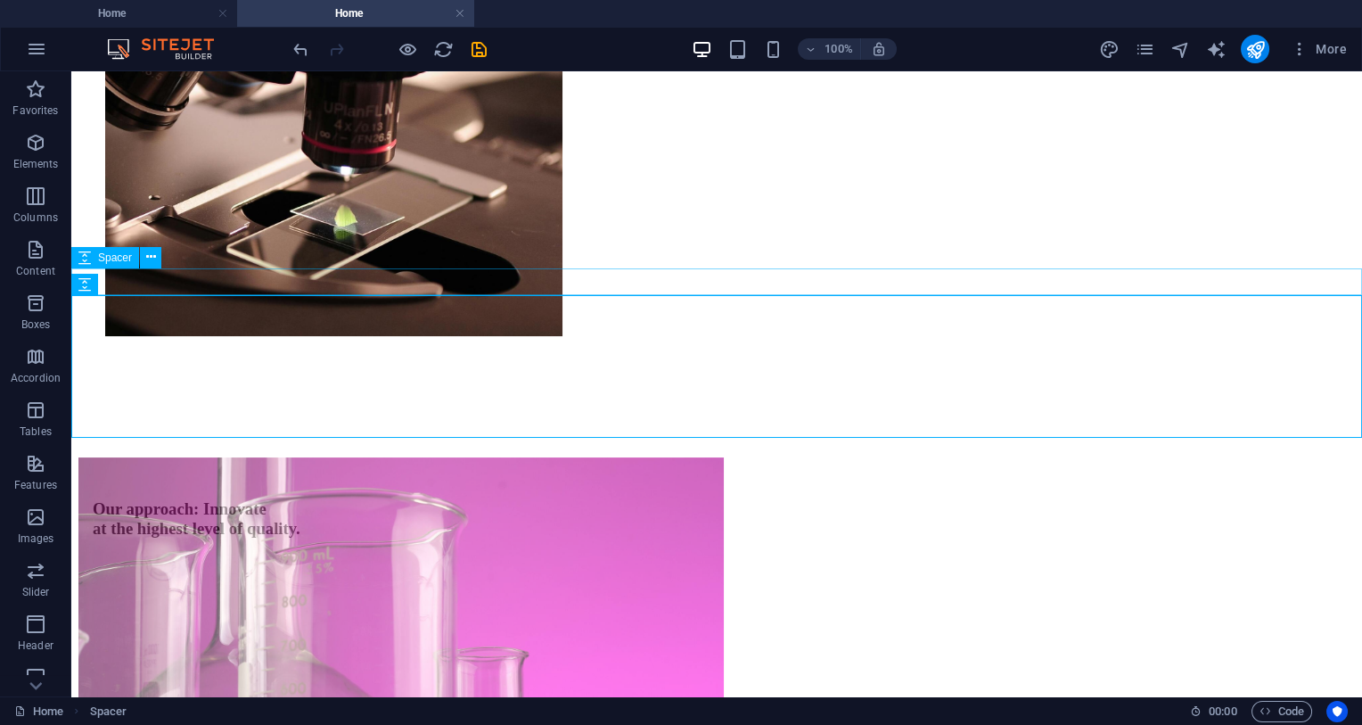
click at [804, 556] on div at bounding box center [716, 569] width 1277 height 27
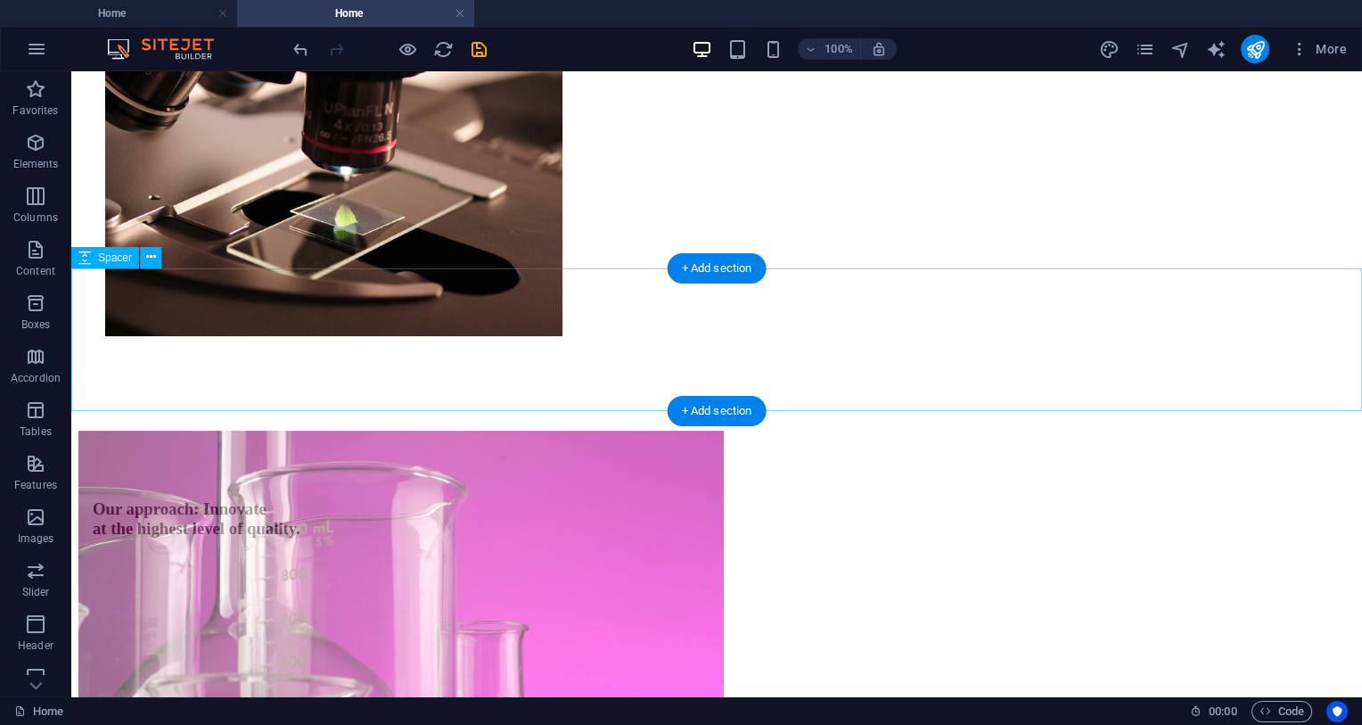
click at [795, 556] on div at bounding box center [716, 627] width 1277 height 143
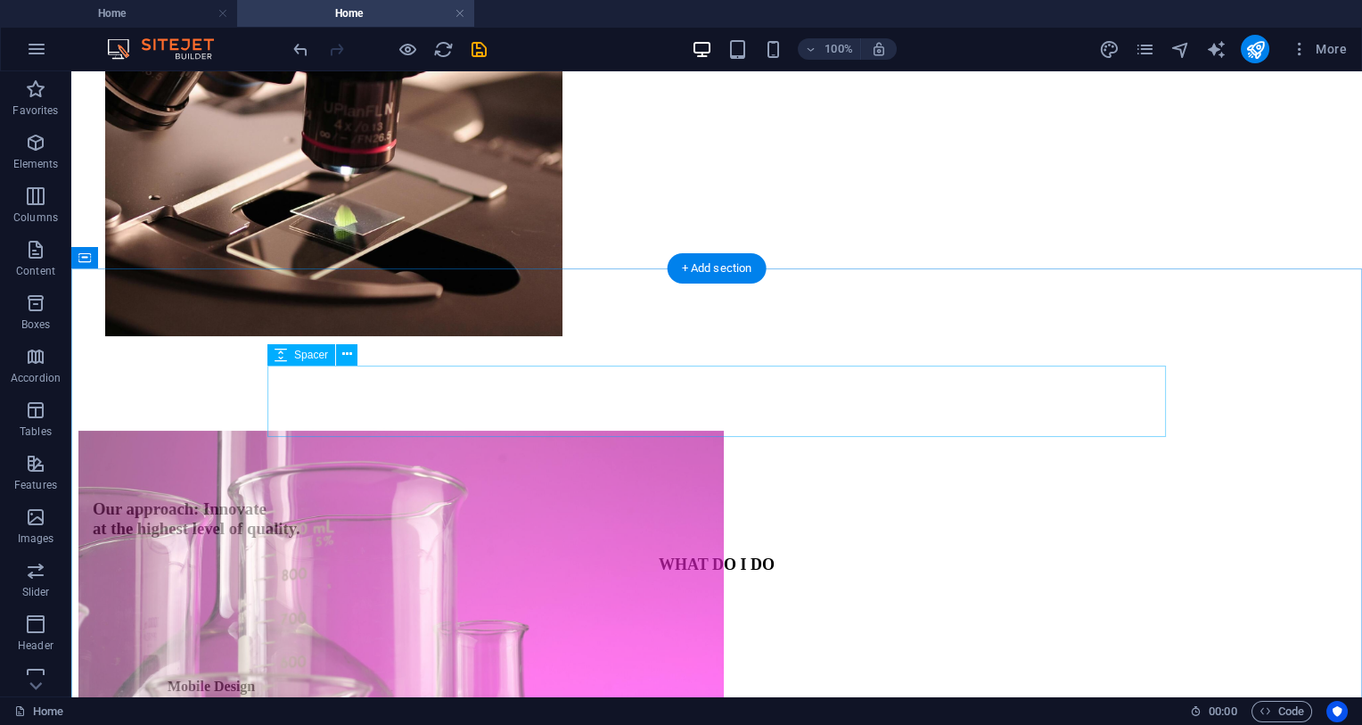
click at [795, 588] on div at bounding box center [716, 623] width 1277 height 71
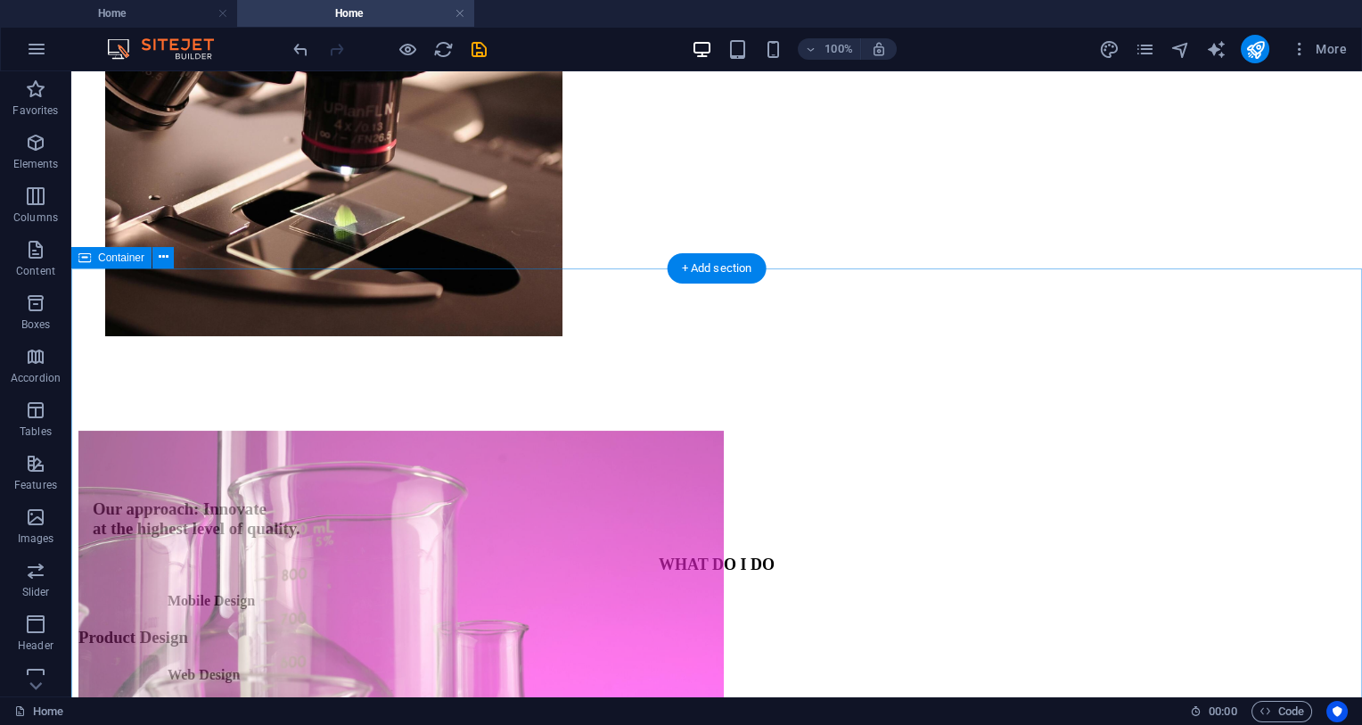
click at [718, 265] on div "+ Add section" at bounding box center [717, 268] width 99 height 30
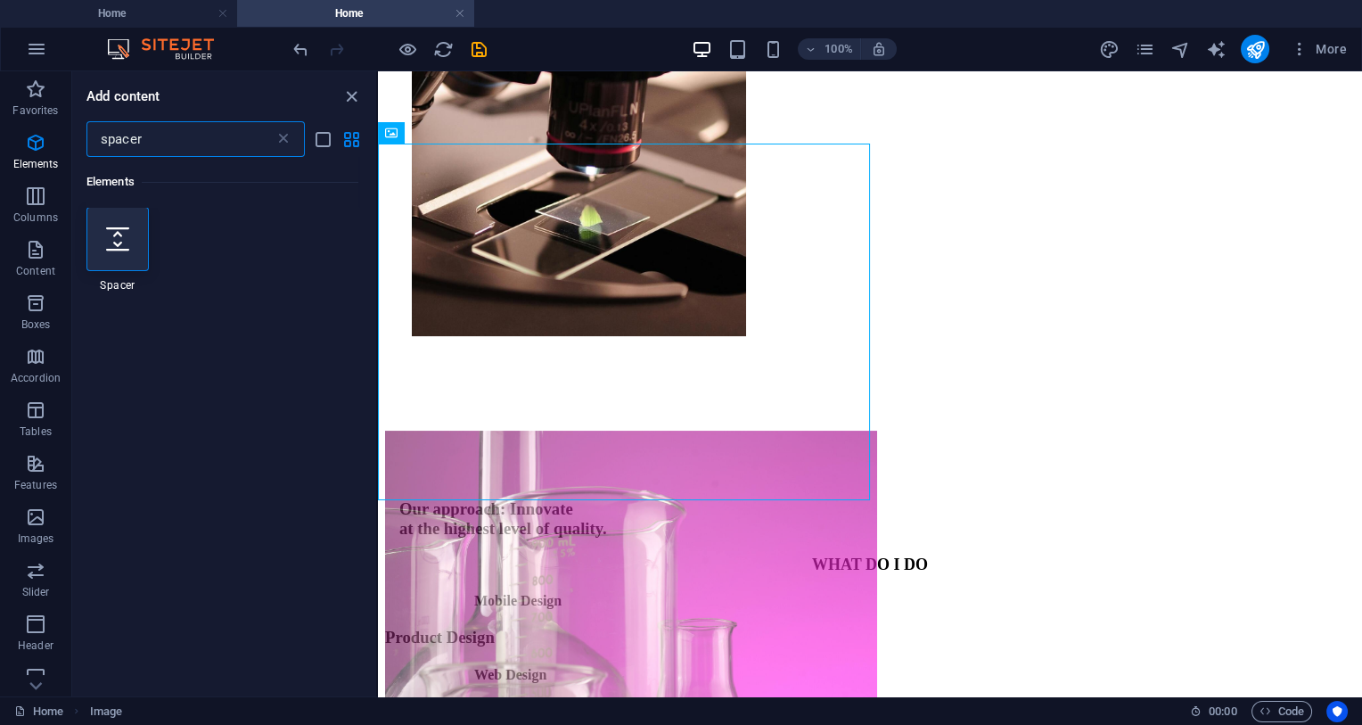
scroll to position [0, 0]
type input "spacer"
click at [115, 232] on icon at bounding box center [117, 239] width 23 height 23
select select "px"
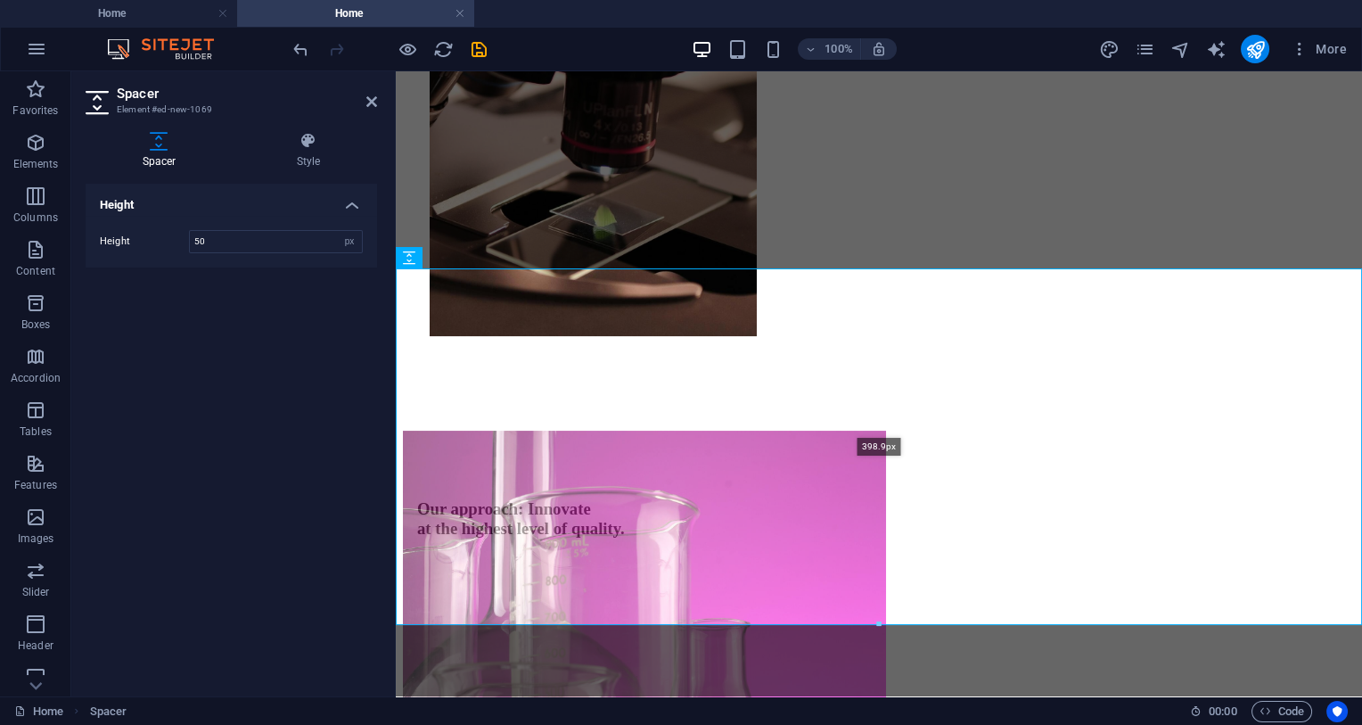
drag, startPoint x: 876, startPoint y: 313, endPoint x: 882, endPoint y: 625, distance: 312.1
click at [882, 625] on div at bounding box center [879, 624] width 965 height 6
type input "398"
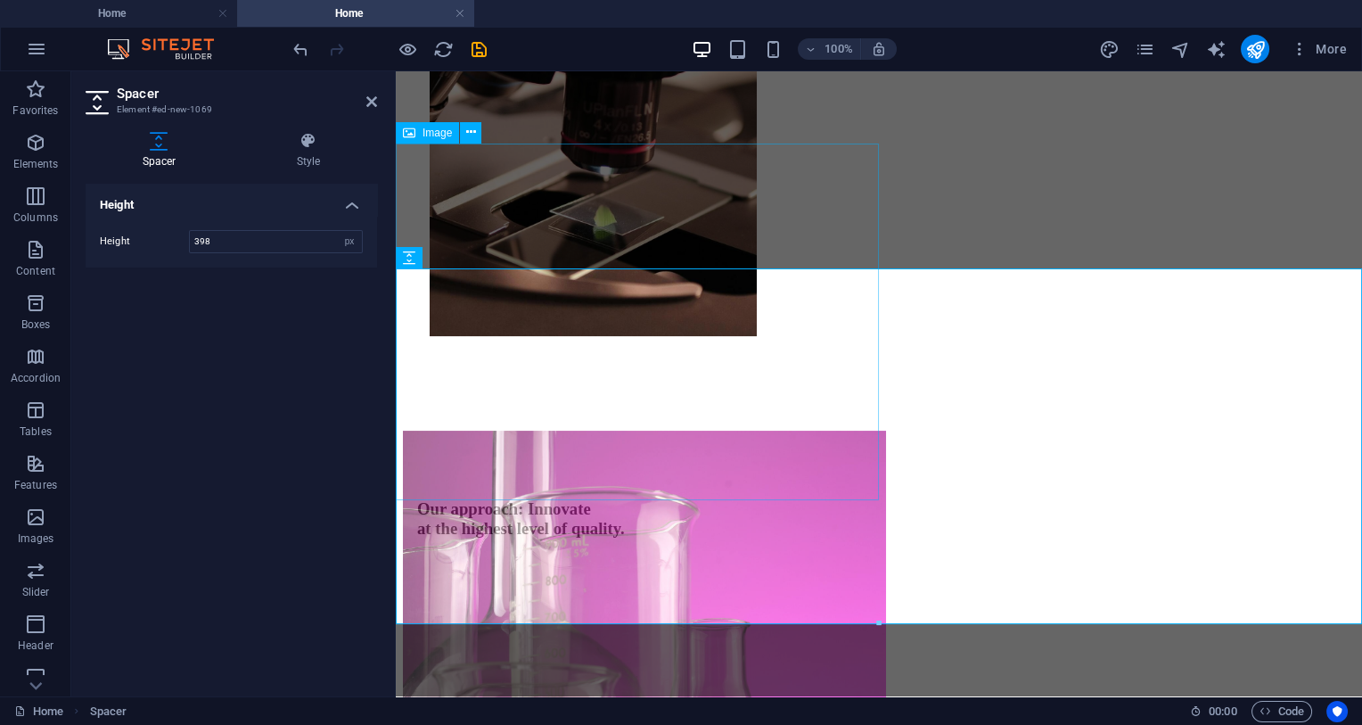
click at [630, 431] on figure at bounding box center [644, 611] width 483 height 360
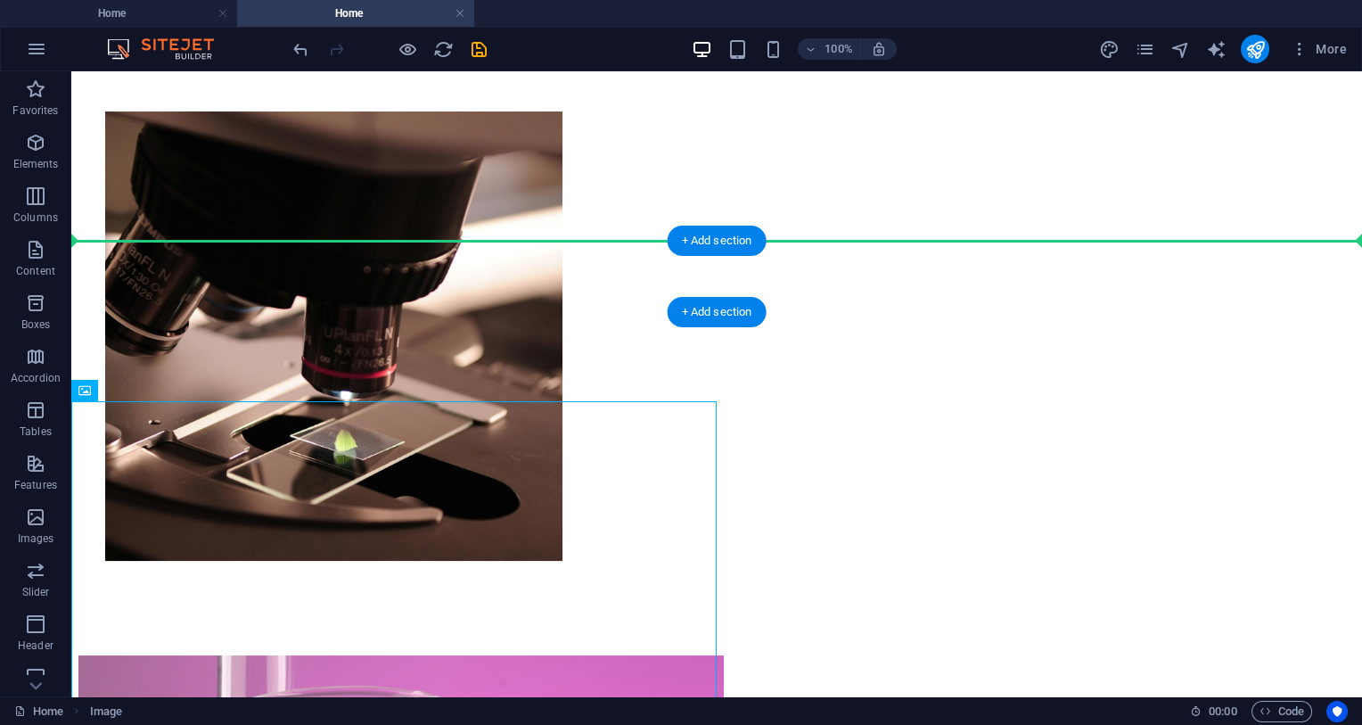
scroll to position [495, 0]
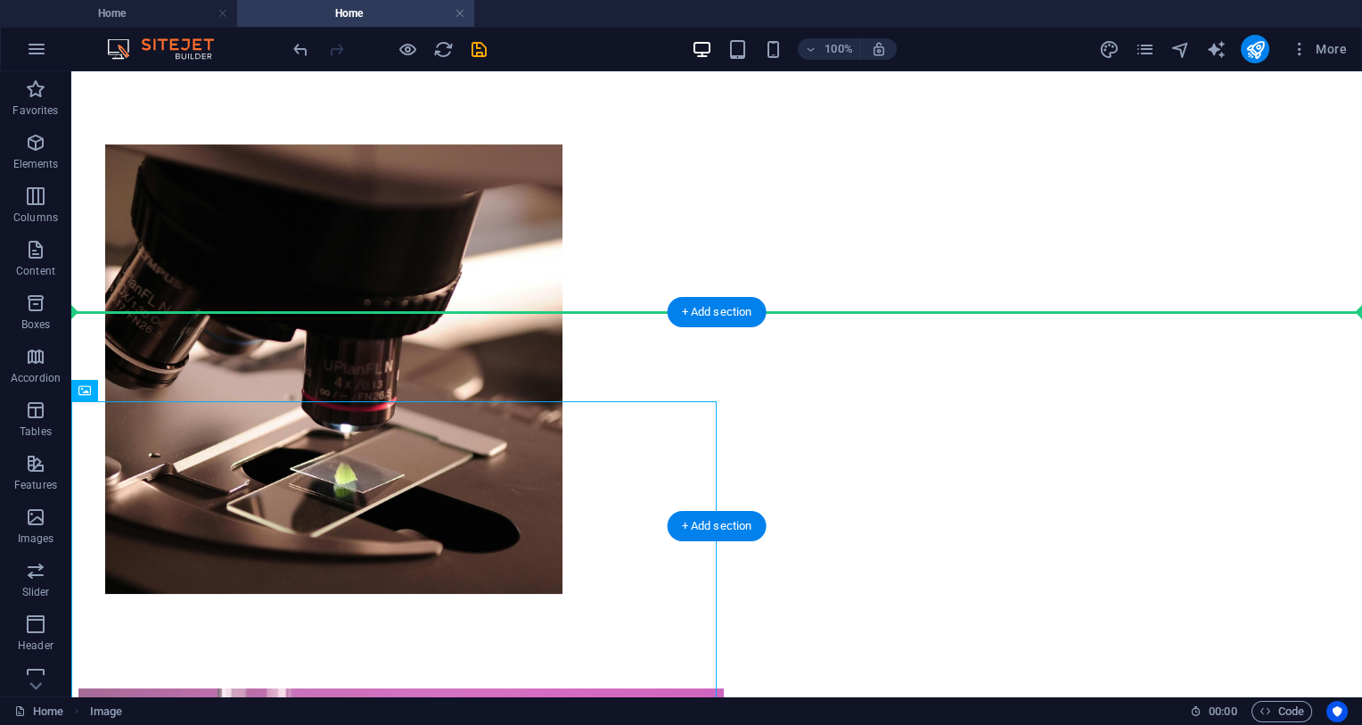
drag, startPoint x: 141, startPoint y: 197, endPoint x: 159, endPoint y: 331, distance: 134.9
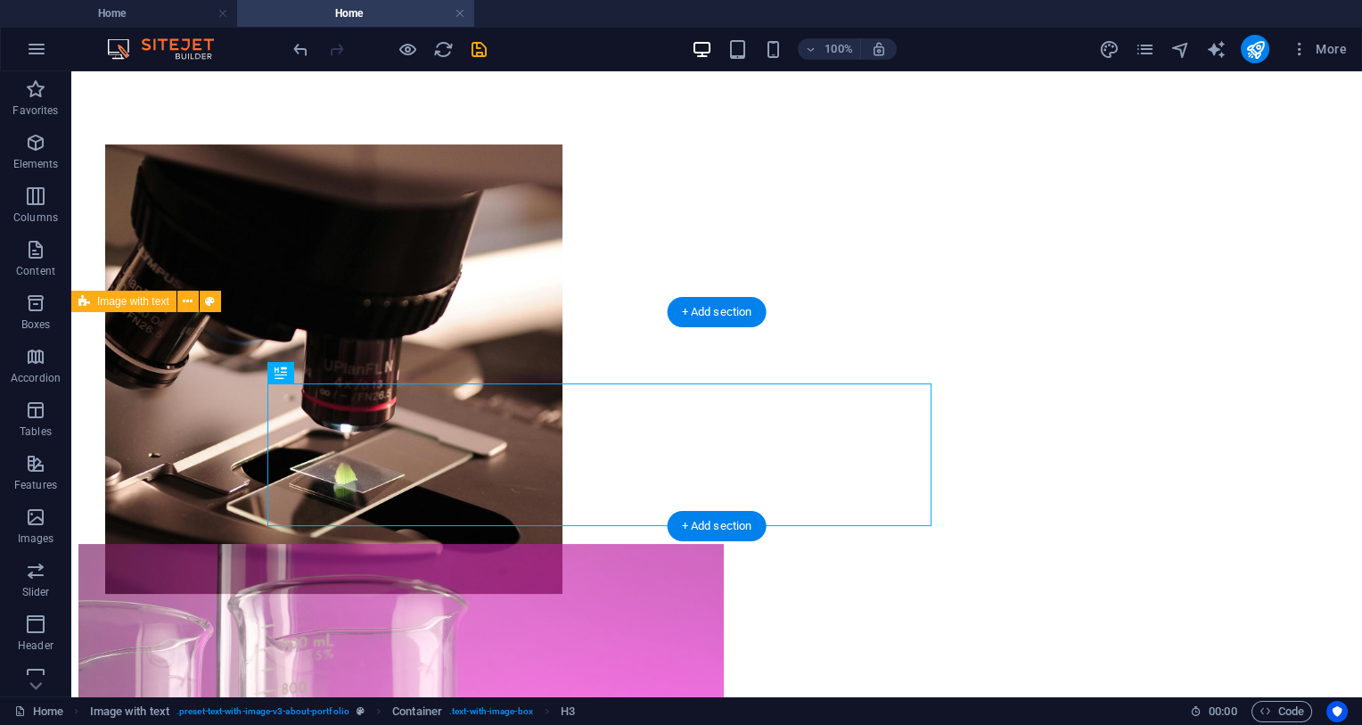
click at [1082, 659] on div "Our approach: Innovate at the highest level of quality." at bounding box center [716, 733] width 1277 height 128
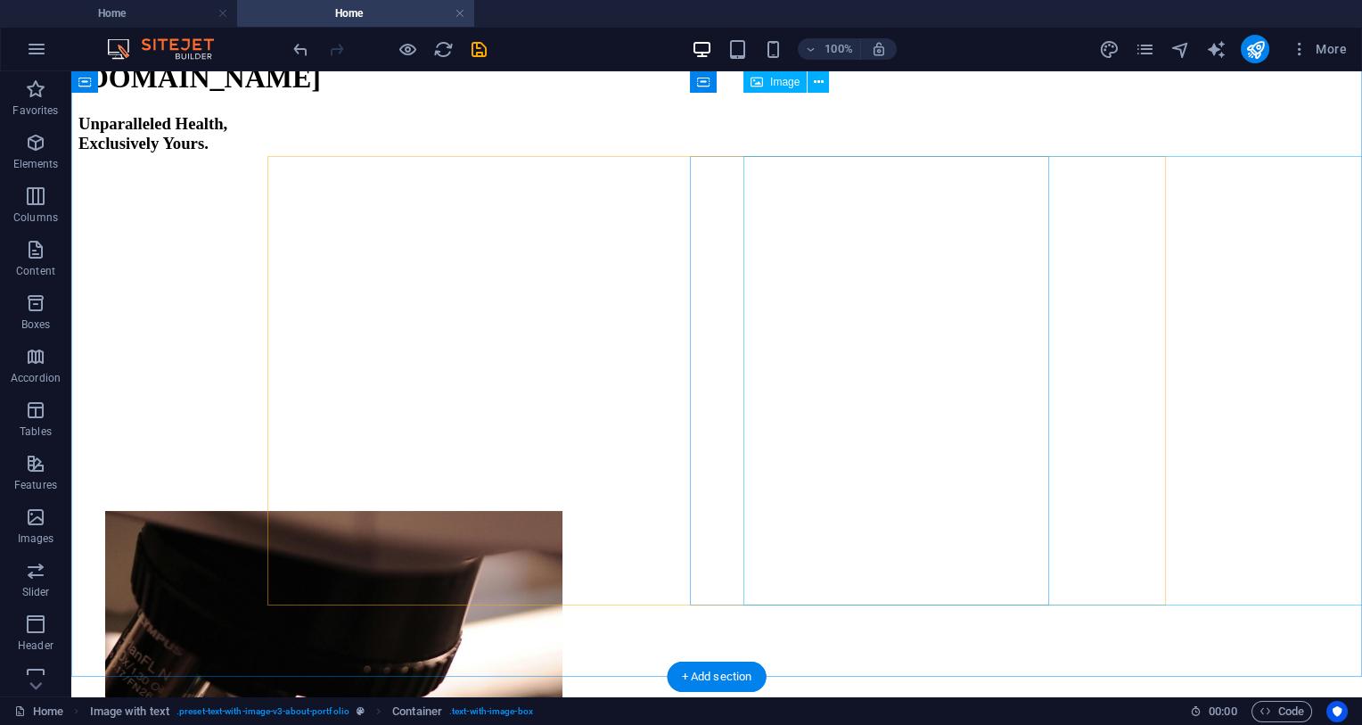
scroll to position [0, 0]
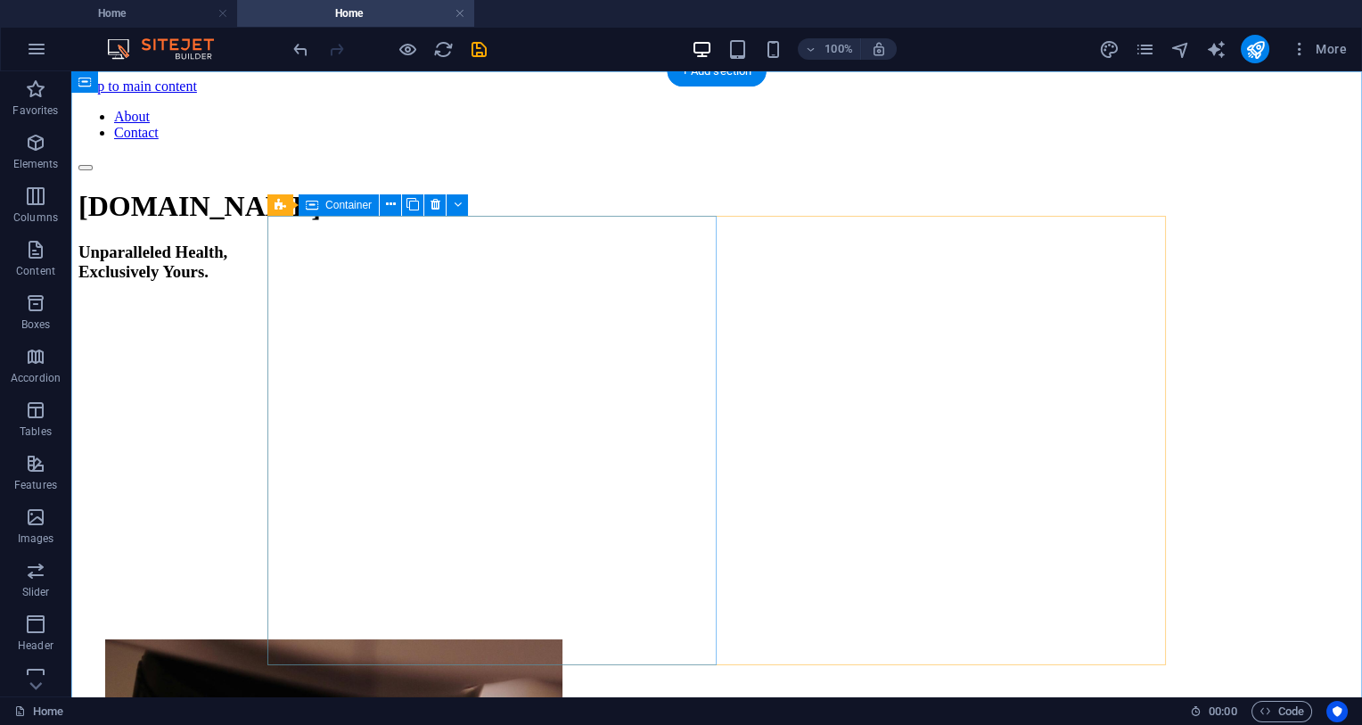
click at [333, 487] on div "[DOMAIN_NAME] Unparalleled Health, Exclusively Yours." at bounding box center [716, 414] width 1277 height 449
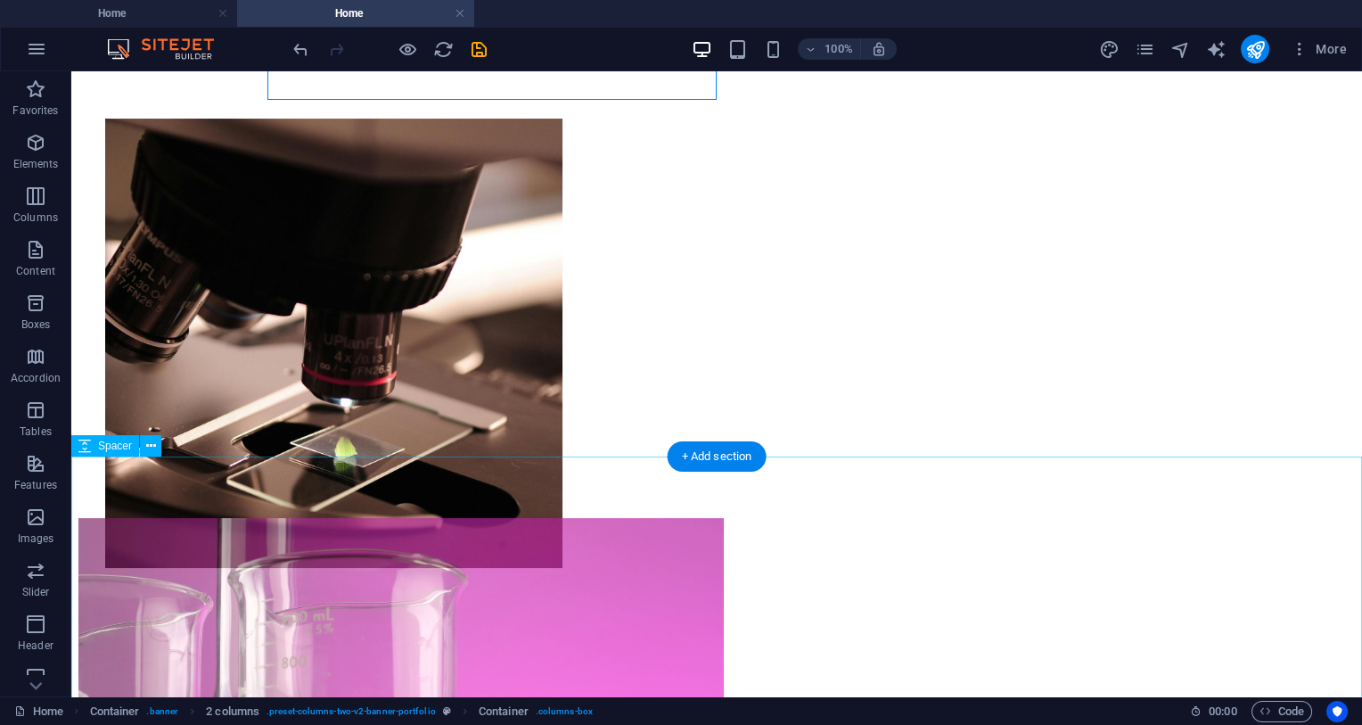
scroll to position [564, 0]
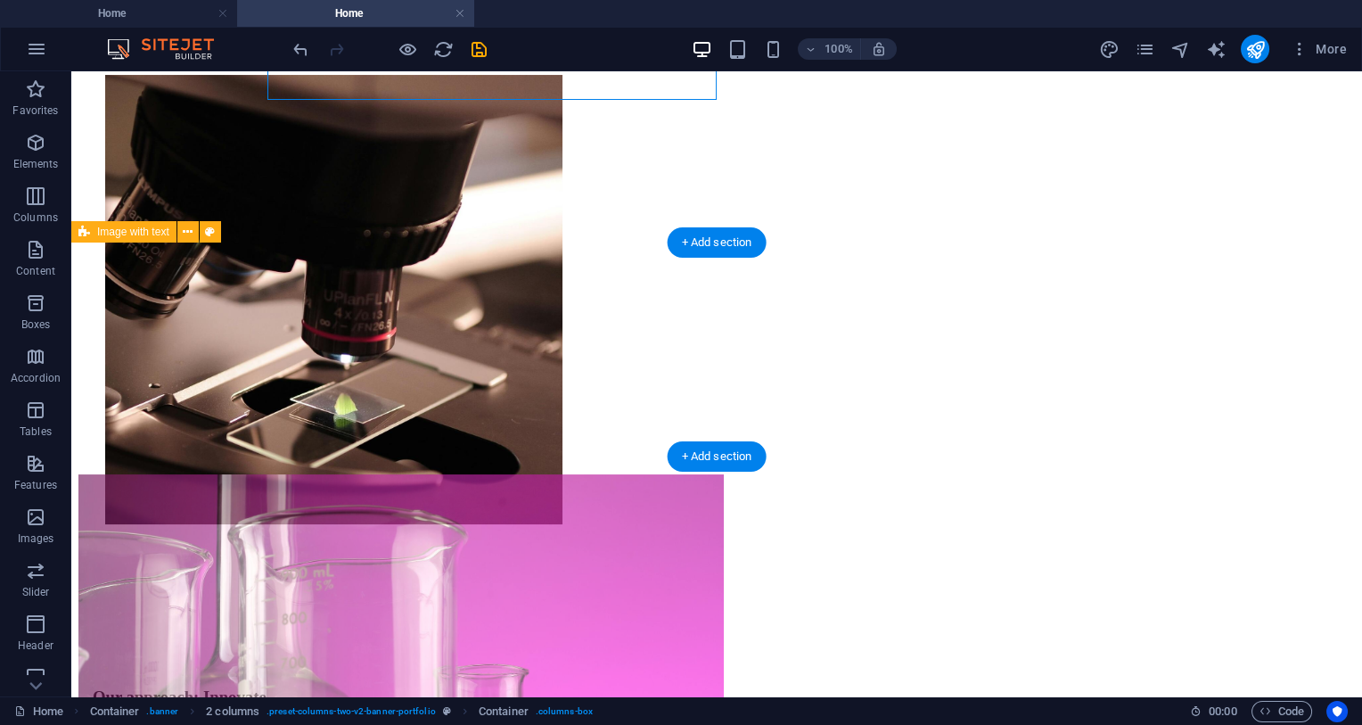
click at [630, 599] on div "Our approach: Innovate at the highest level of quality." at bounding box center [716, 663] width 1277 height 128
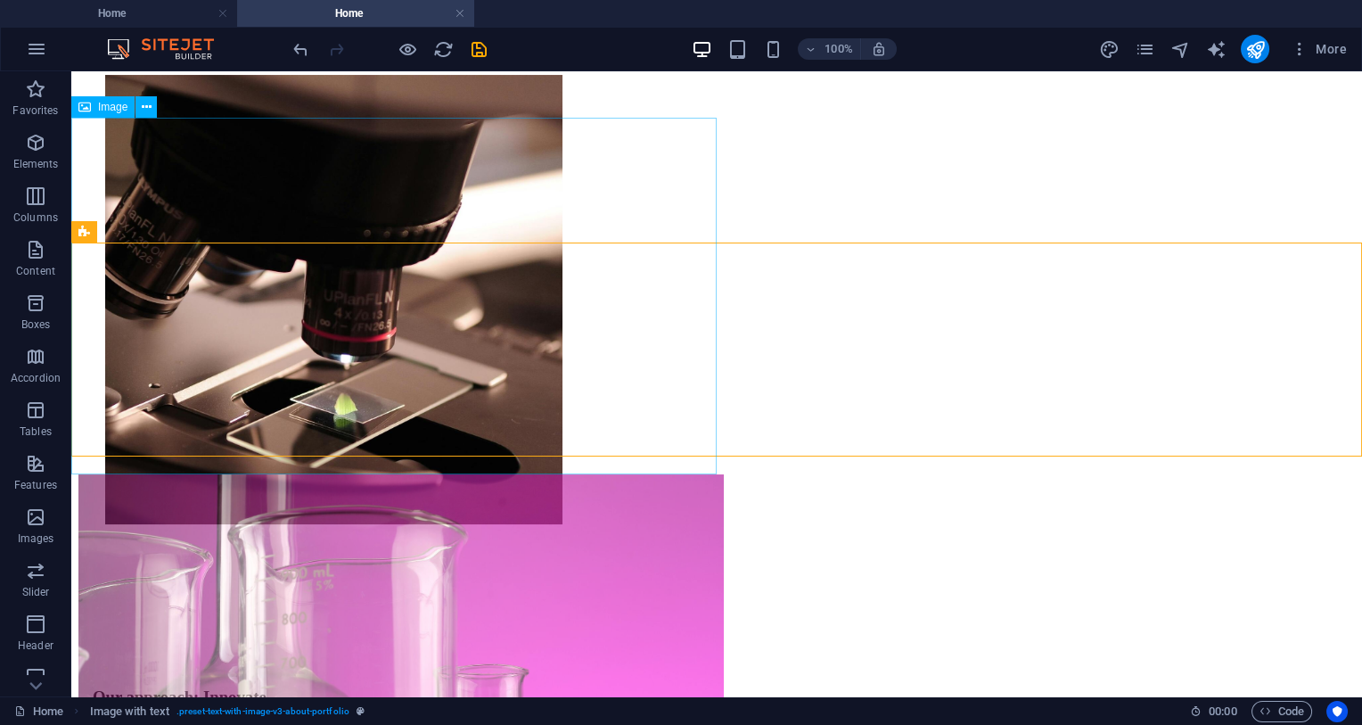
click at [567, 474] on figure at bounding box center [401, 654] width 646 height 360
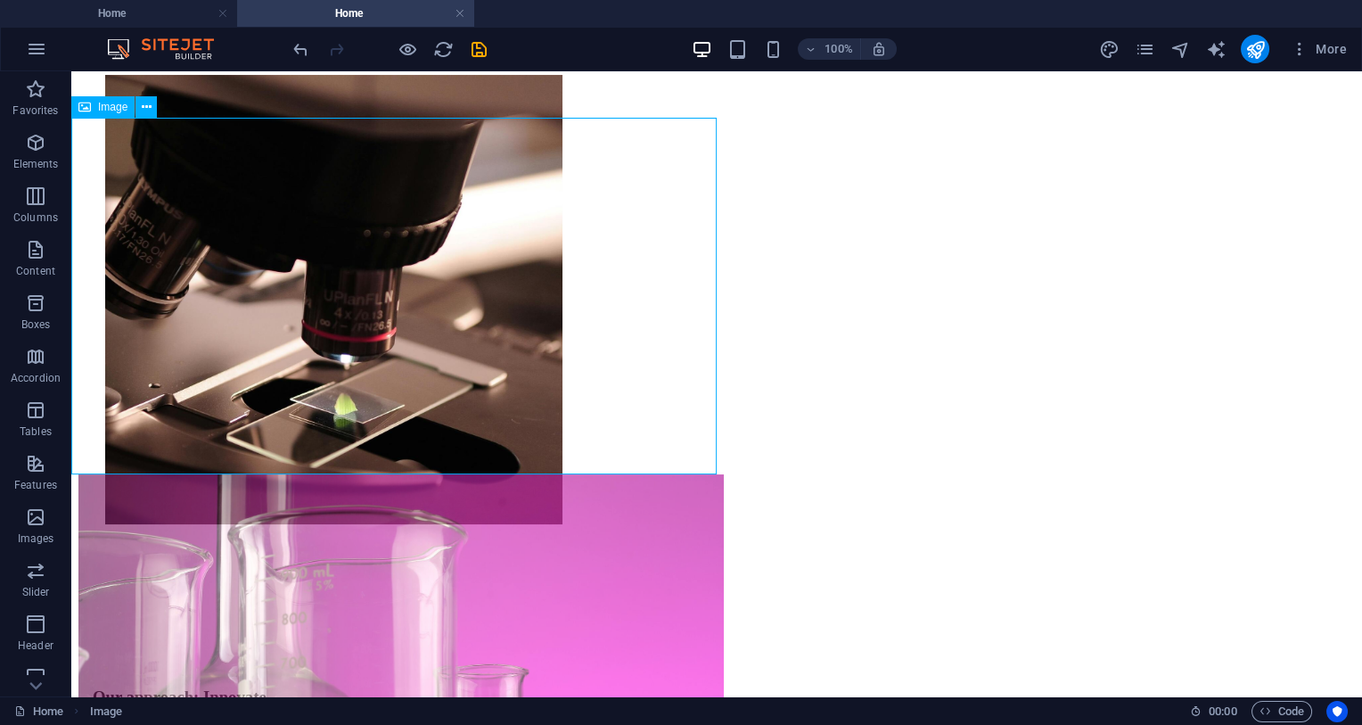
click at [167, 474] on figure at bounding box center [401, 654] width 646 height 360
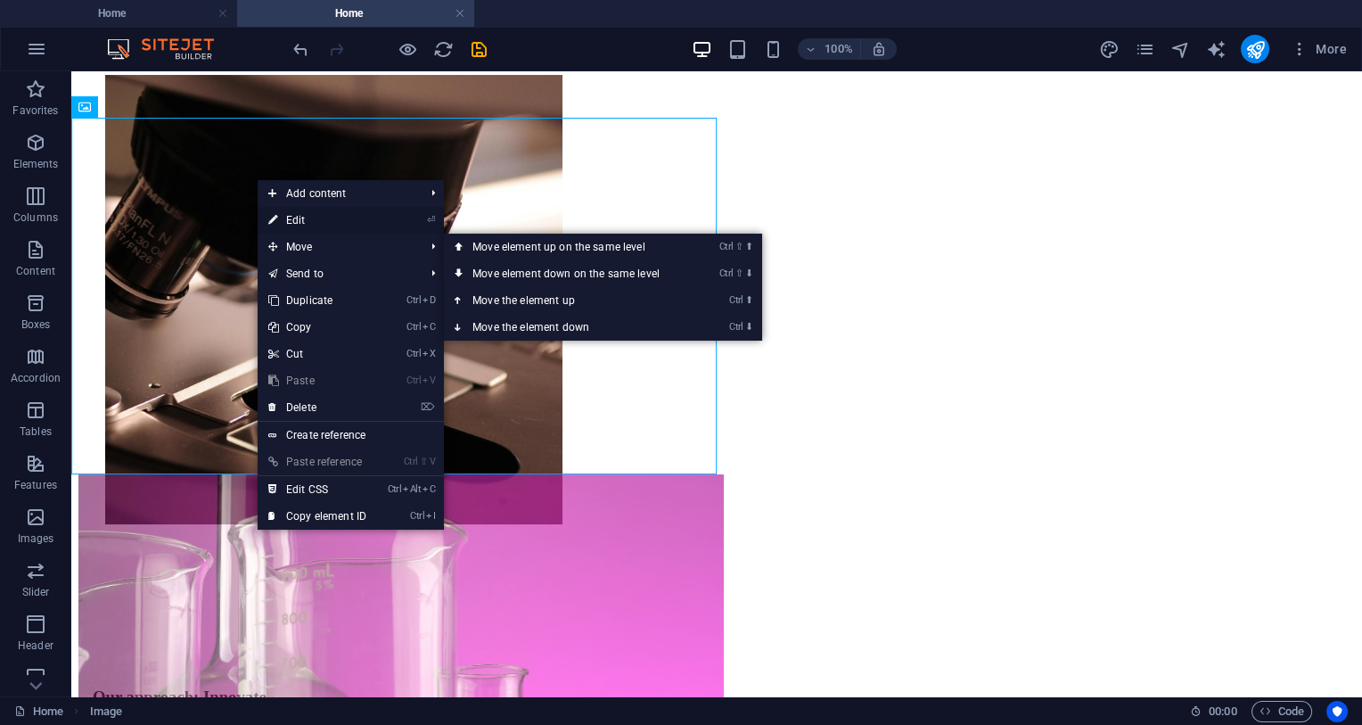
click at [306, 210] on link "⏎ Edit" at bounding box center [317, 220] width 119 height 27
select select "vw"
select select "px"
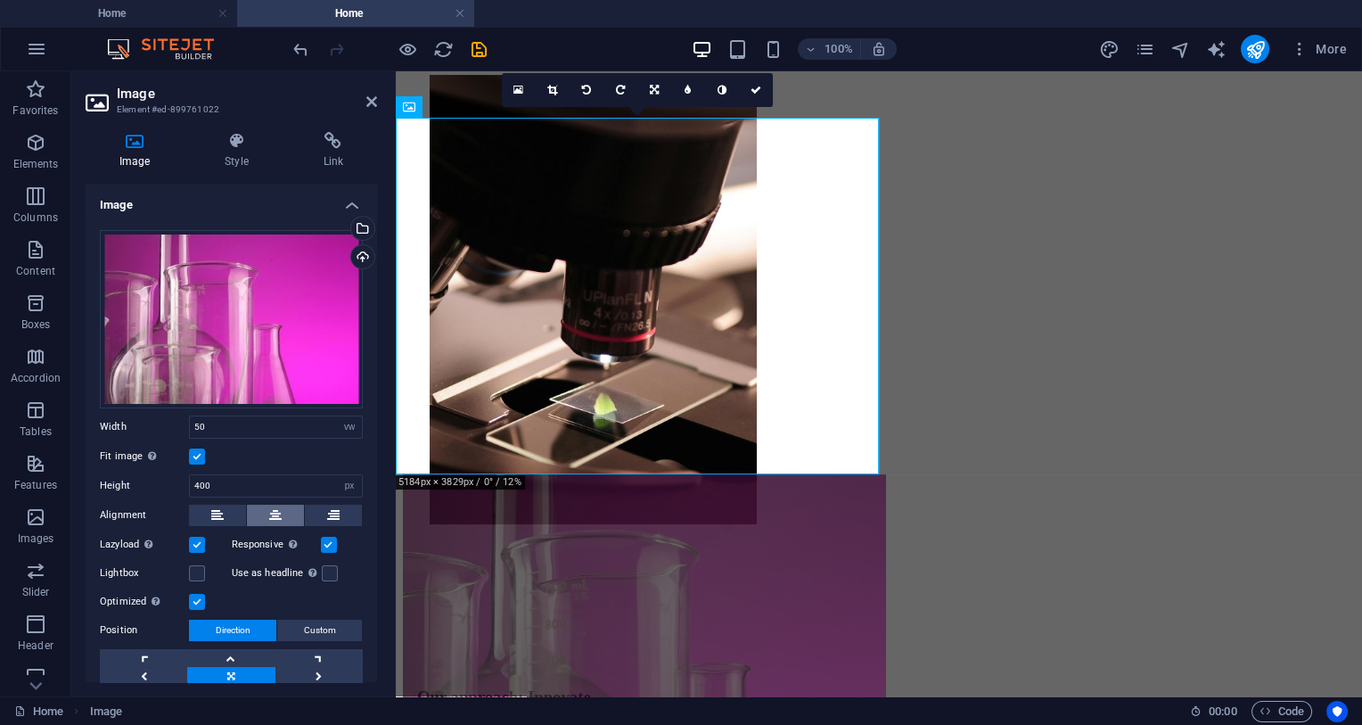
click at [273, 506] on icon at bounding box center [275, 515] width 12 height 21
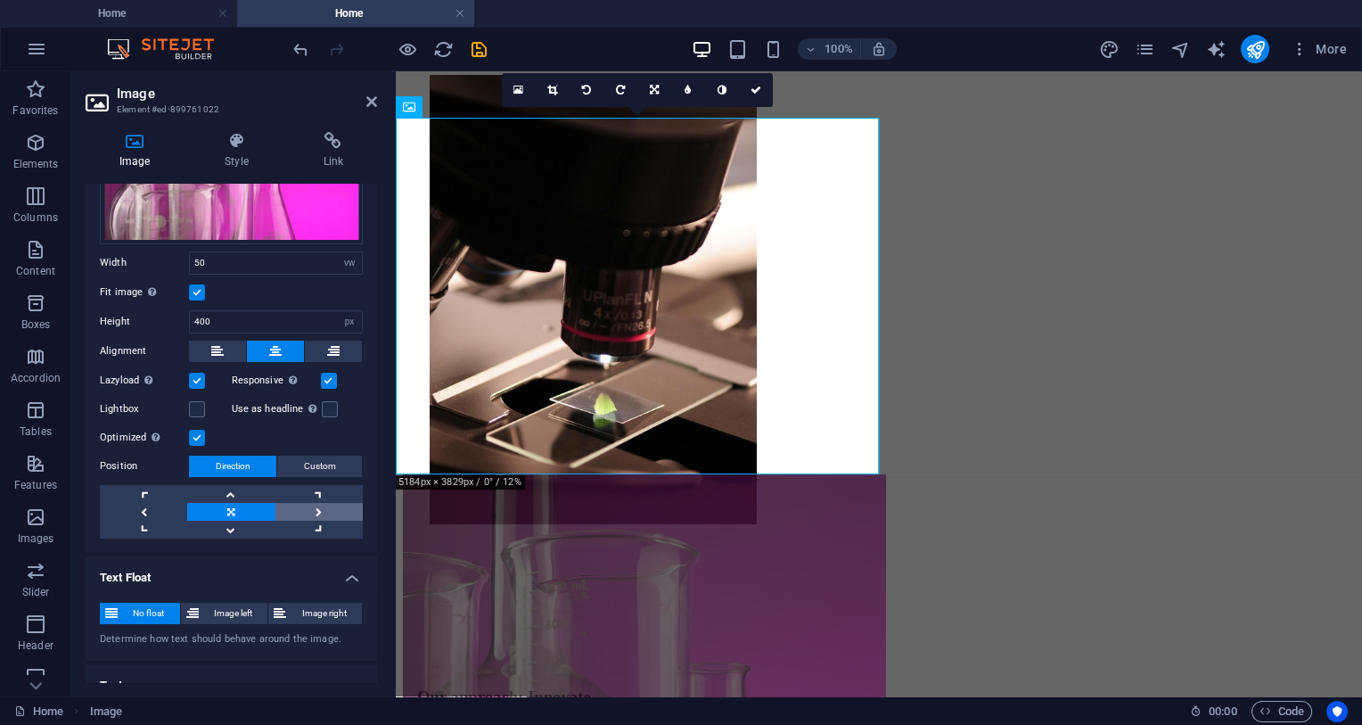
click at [323, 506] on link at bounding box center [319, 512] width 87 height 18
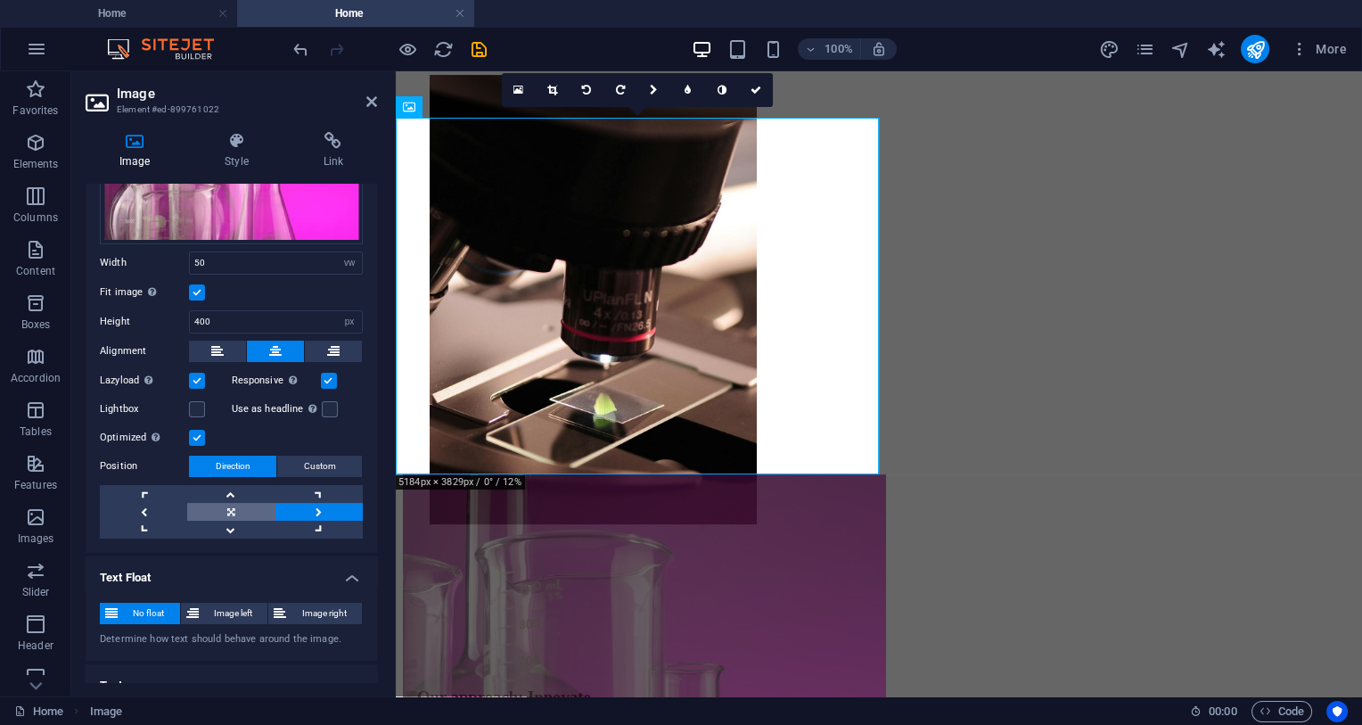
click at [237, 509] on link at bounding box center [230, 512] width 87 height 18
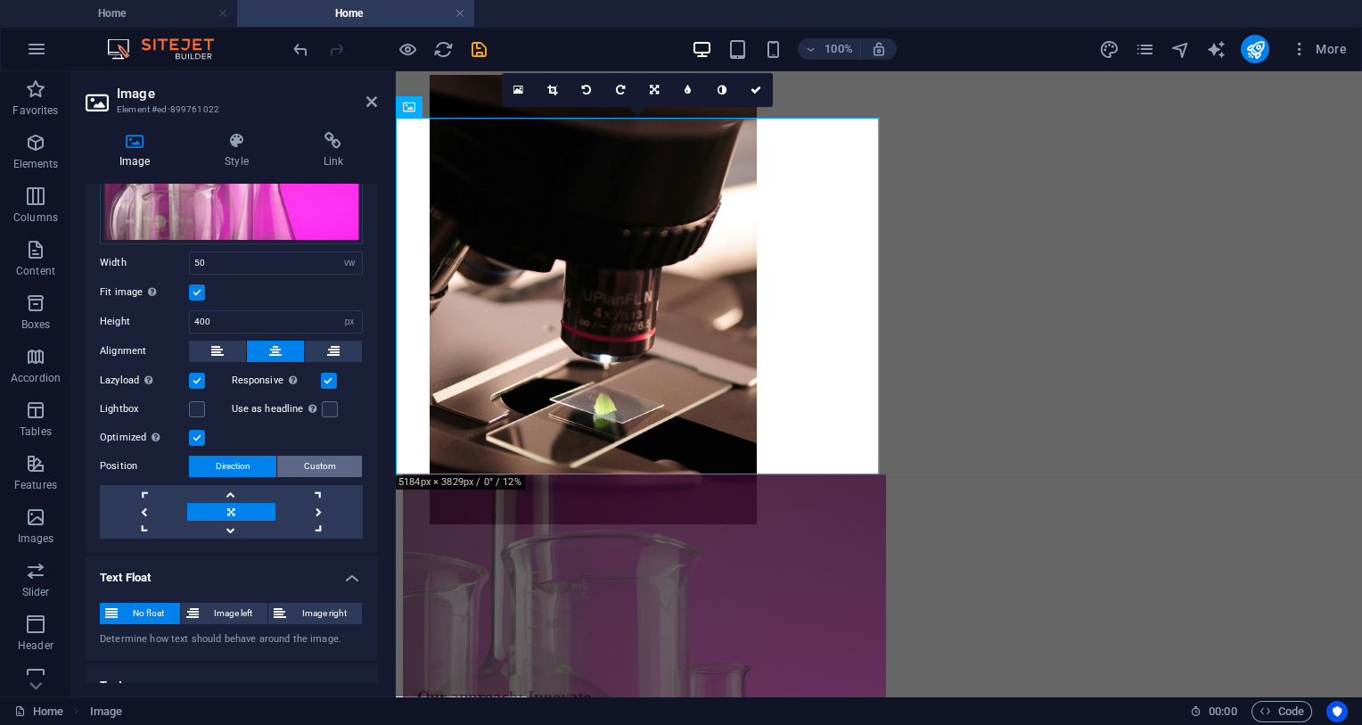
click at [318, 464] on span "Custom" at bounding box center [320, 466] width 32 height 21
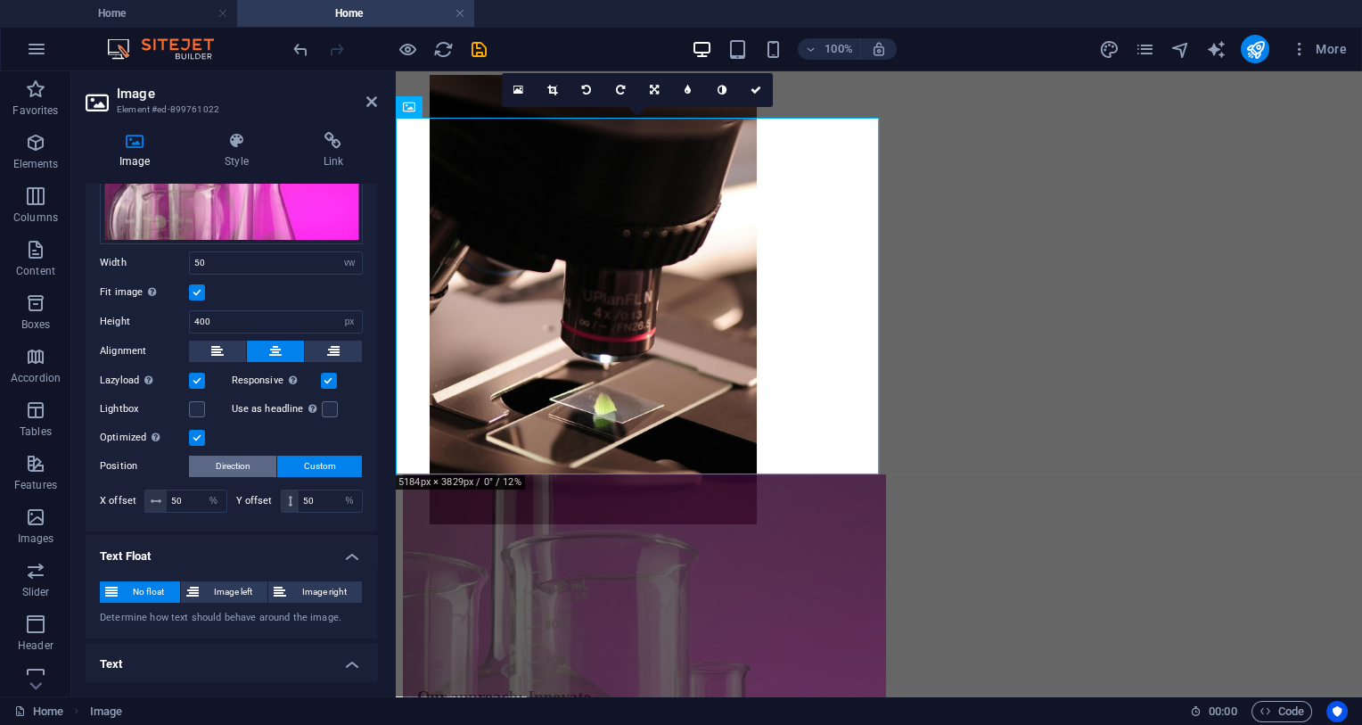
click at [248, 465] on span "Direction" at bounding box center [233, 466] width 35 height 21
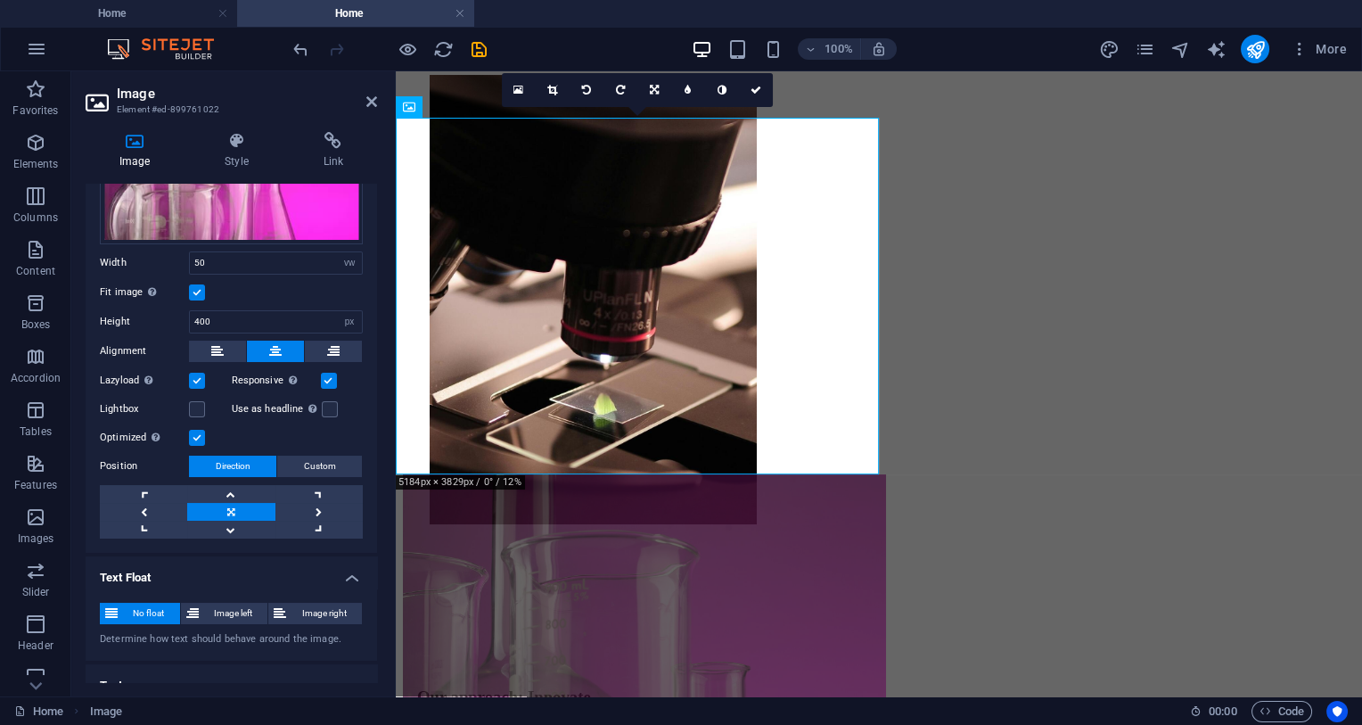
scroll to position [329, 0]
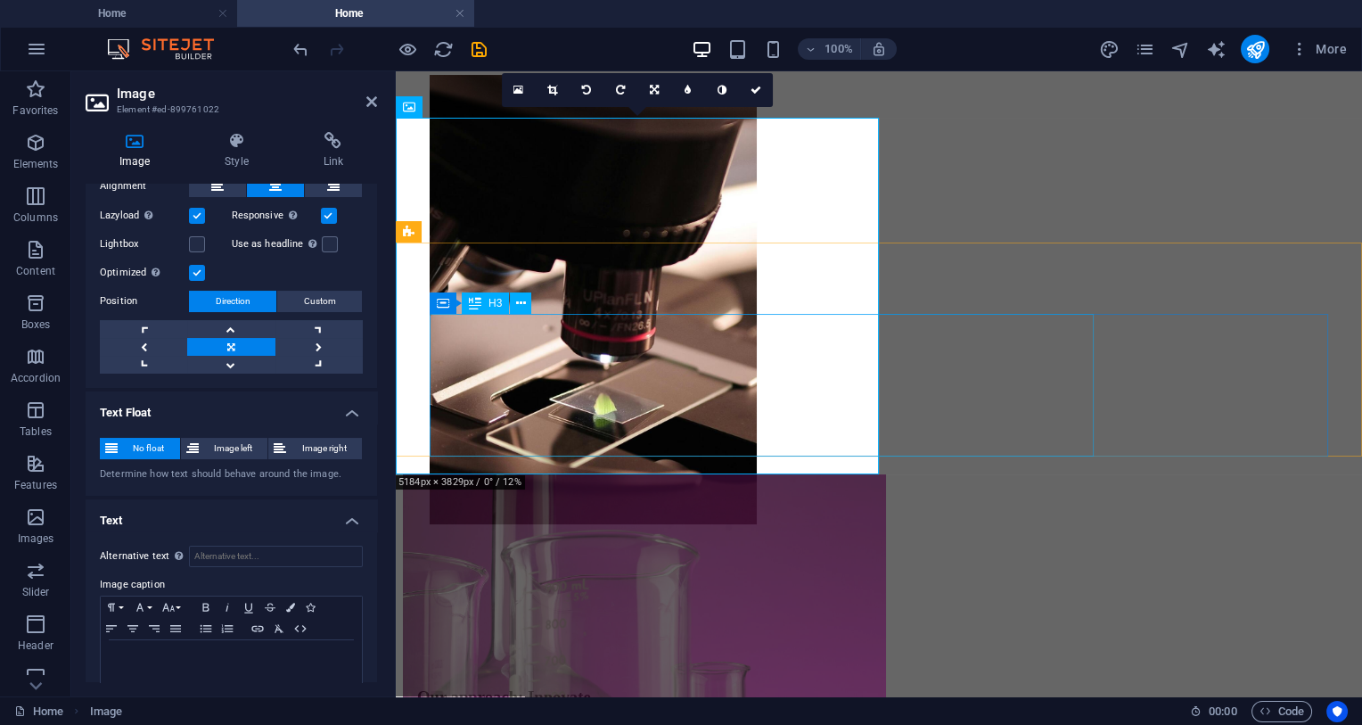
click at [702, 659] on div "Our approach: Innovate at the highest level of quality." at bounding box center [879, 706] width 924 height 39
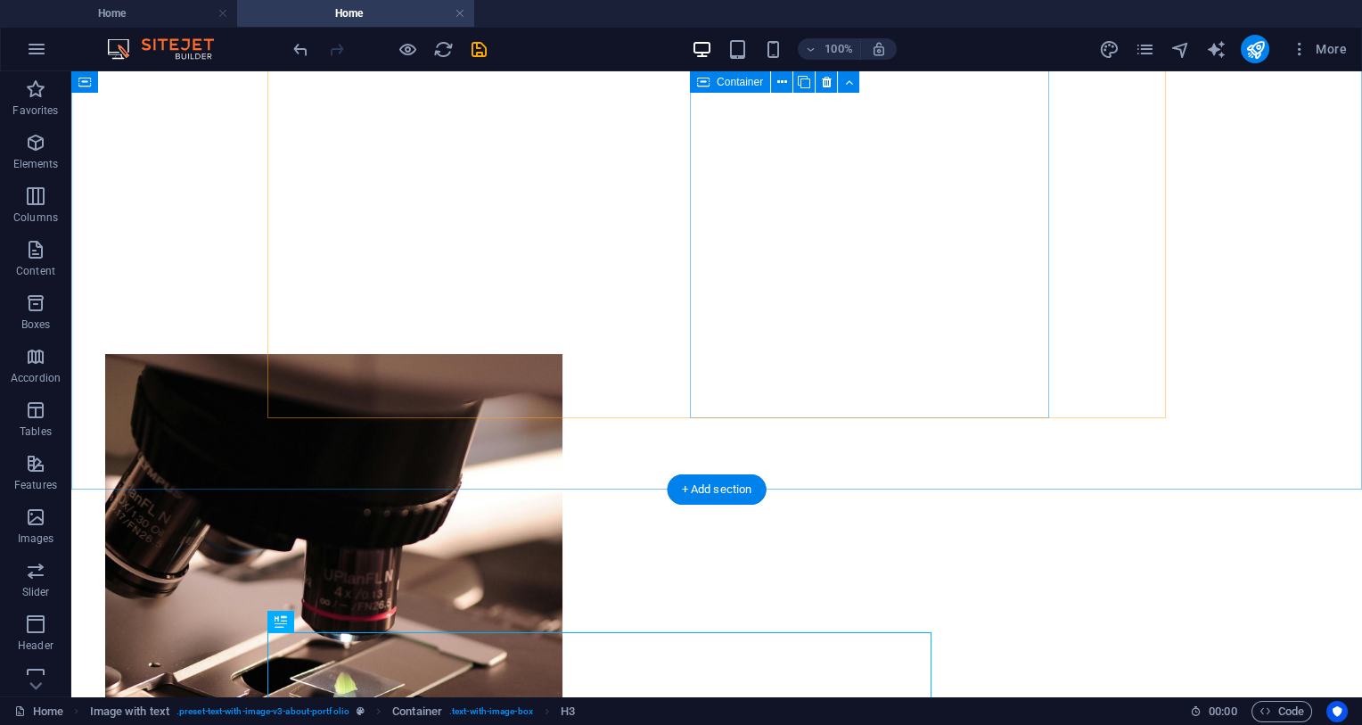
scroll to position [188, 0]
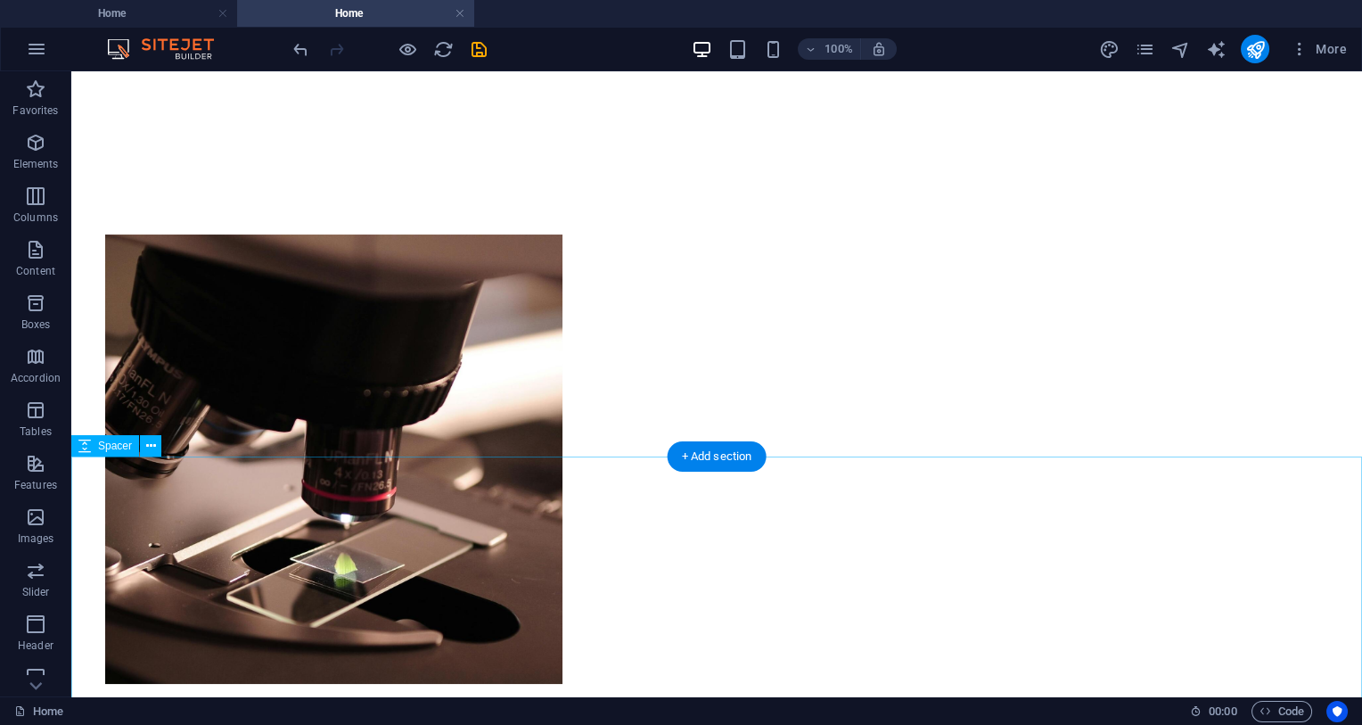
scroll to position [564, 0]
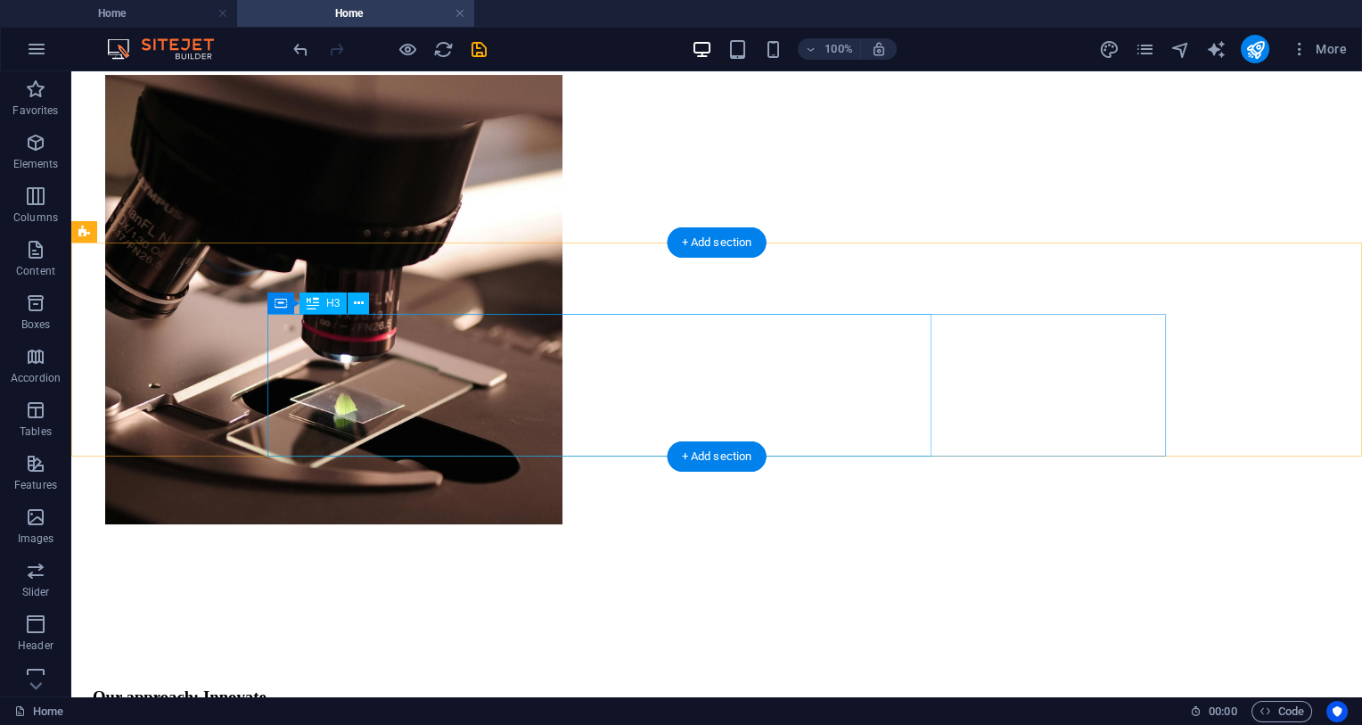
click at [576, 659] on div "Our approach: Innovate at the highest level of quality." at bounding box center [717, 706] width 1248 height 39
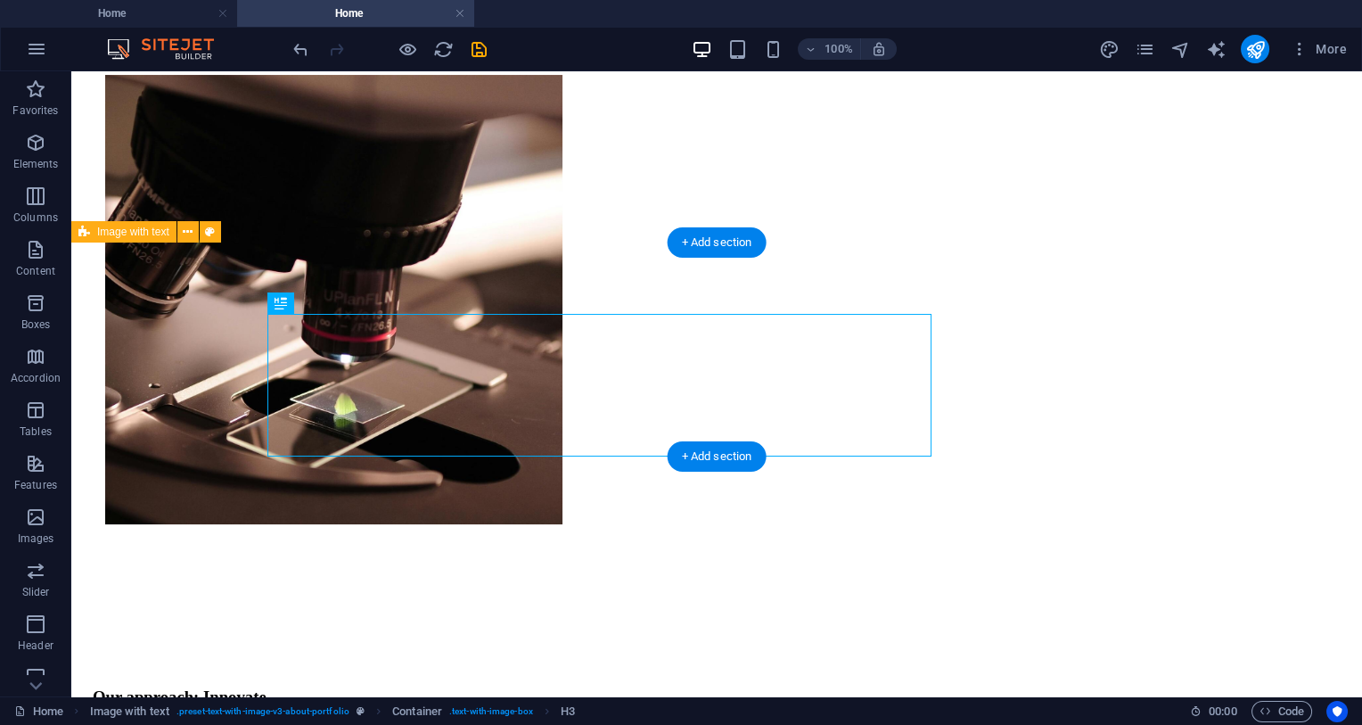
click at [572, 599] on div "Our approach: Innovate at the highest level of quality." at bounding box center [716, 663] width 1277 height 128
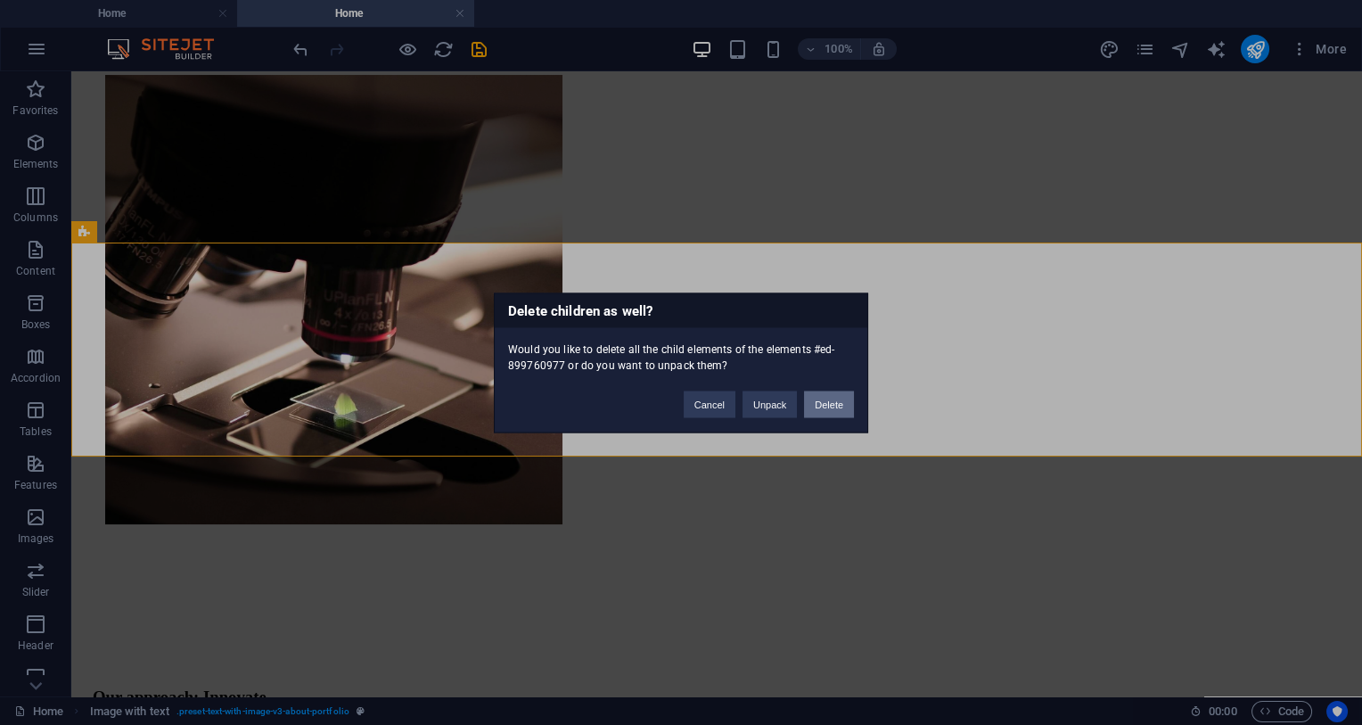
click at [813, 406] on button "Delete" at bounding box center [829, 404] width 50 height 27
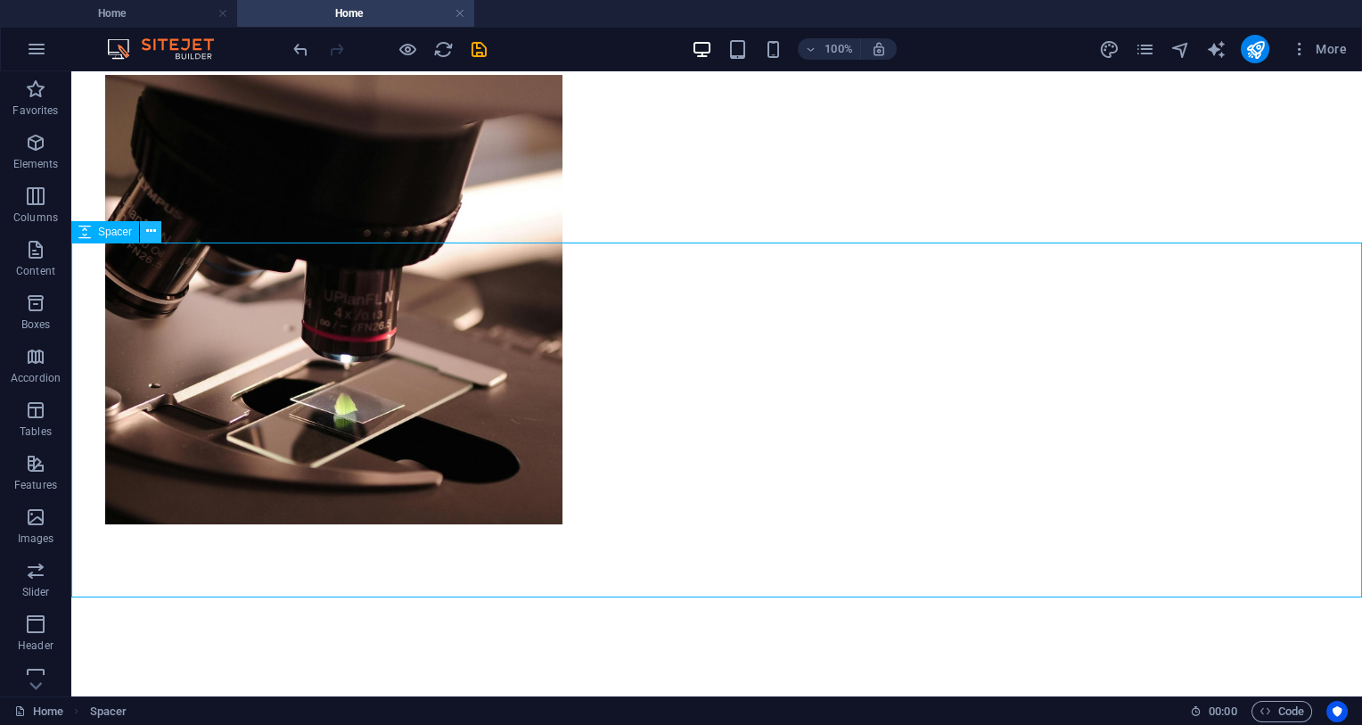
click at [152, 232] on button at bounding box center [150, 231] width 21 height 21
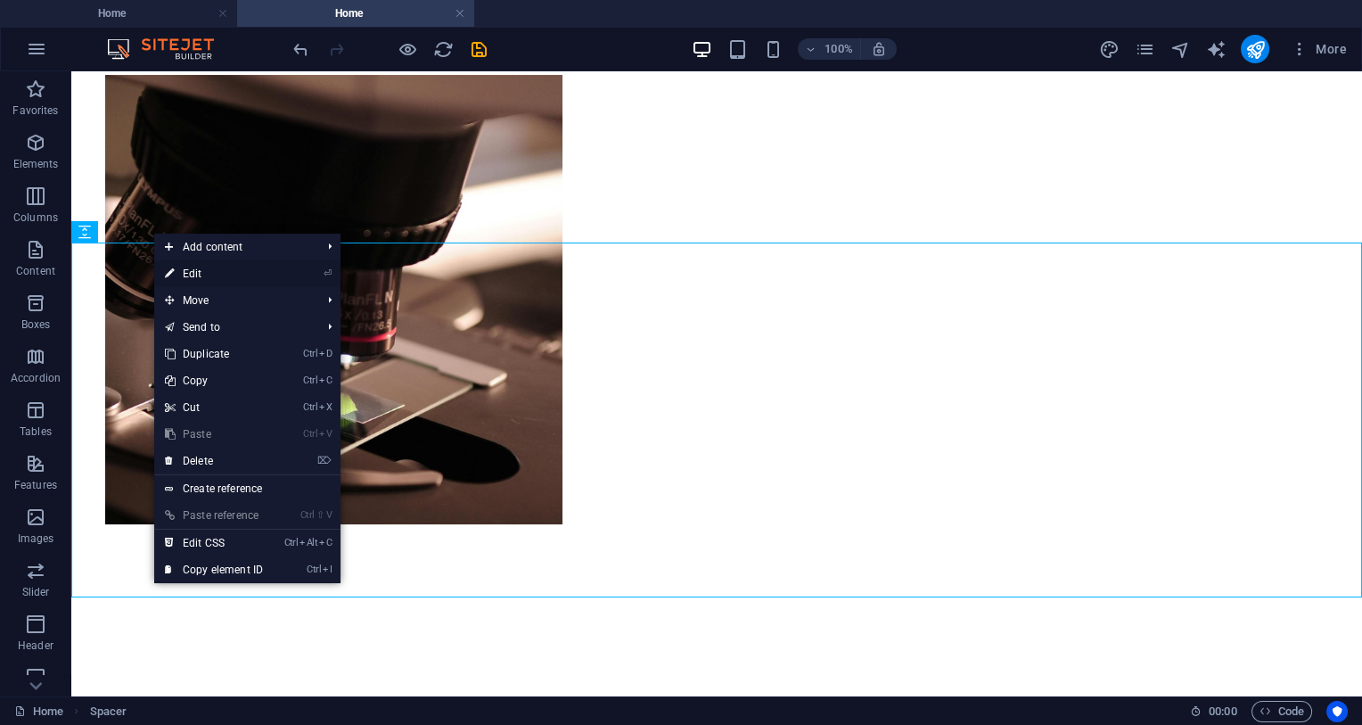
click at [261, 271] on link "⏎ Edit" at bounding box center [213, 273] width 119 height 27
select select "px"
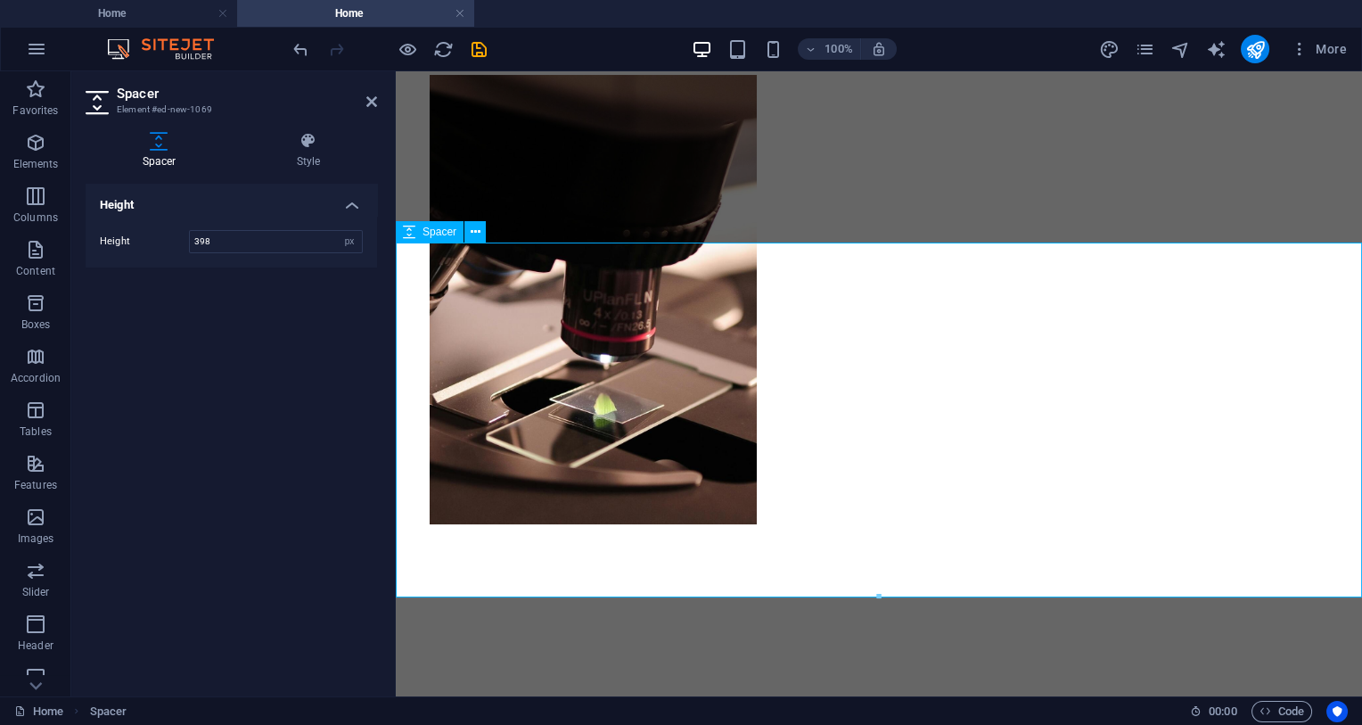
drag, startPoint x: 1278, startPoint y: 667, endPoint x: 861, endPoint y: 312, distance: 547.1
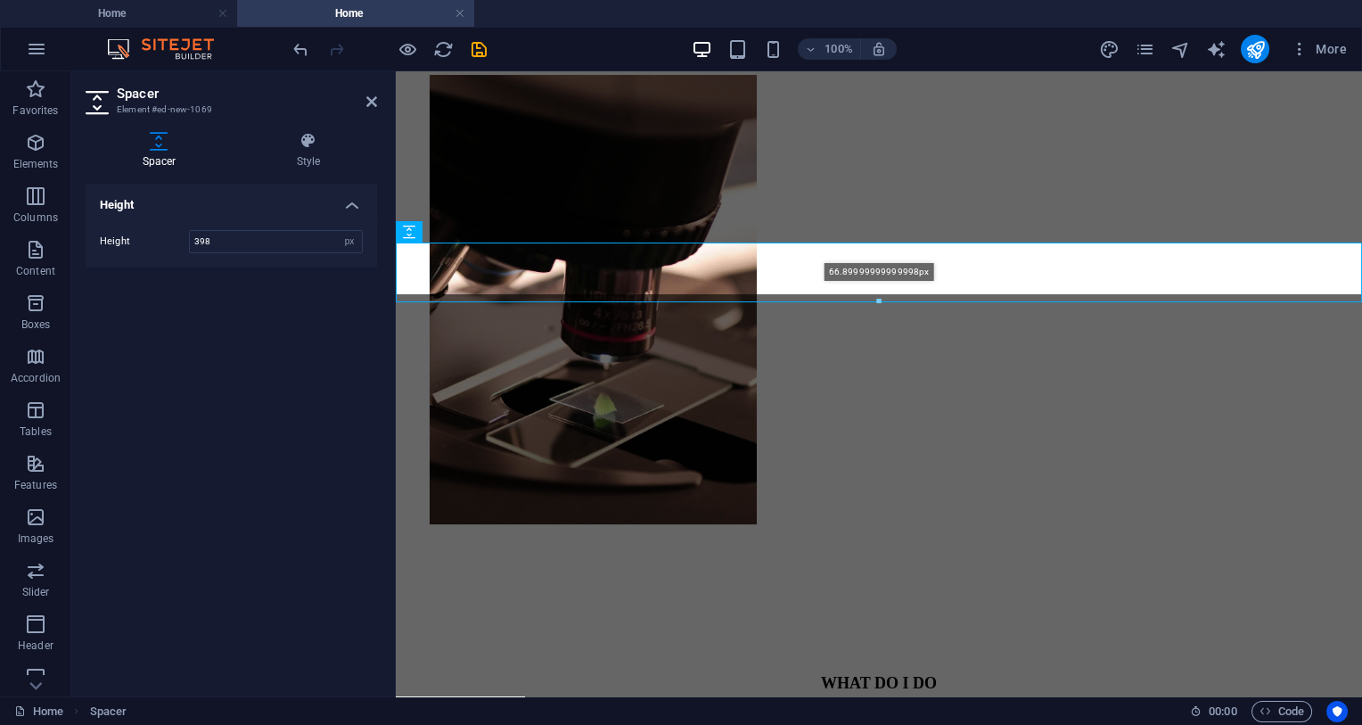
drag, startPoint x: 886, startPoint y: 597, endPoint x: 896, endPoint y: 313, distance: 284.6
click at [896, 305] on div at bounding box center [879, 302] width 965 height 6
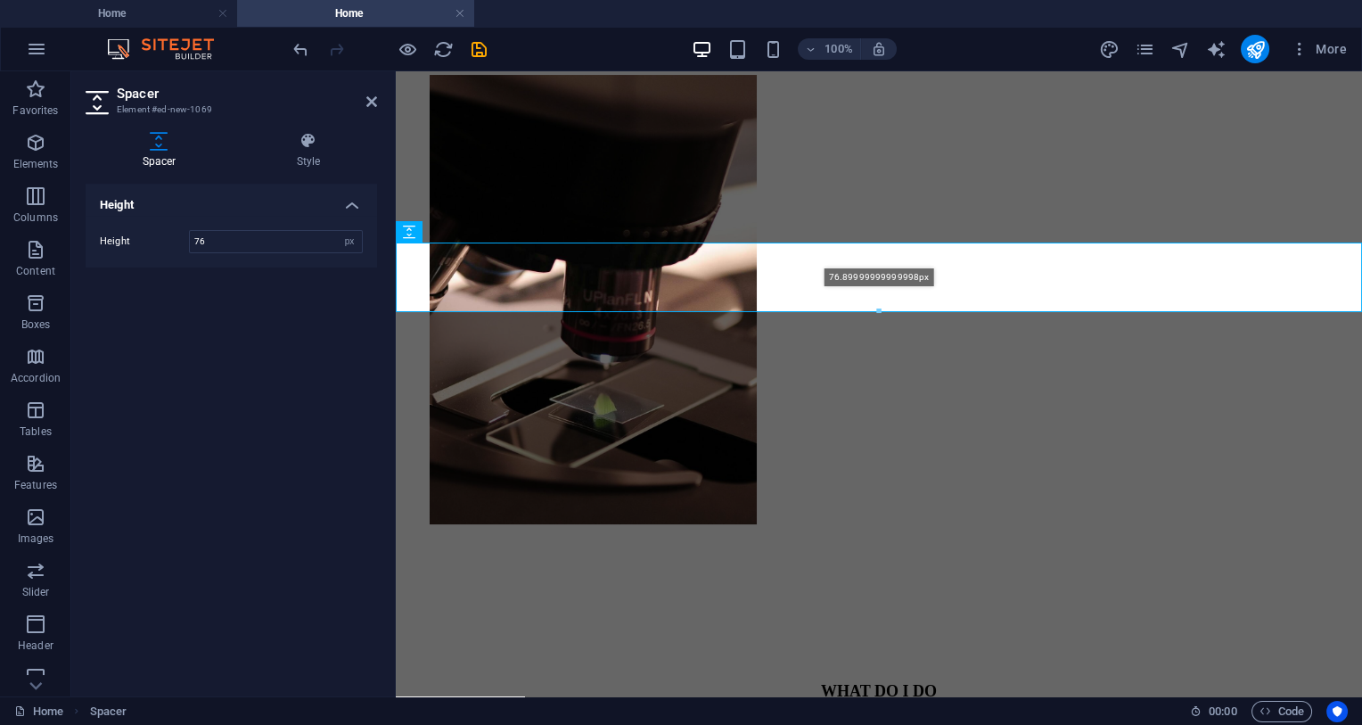
type input "76"
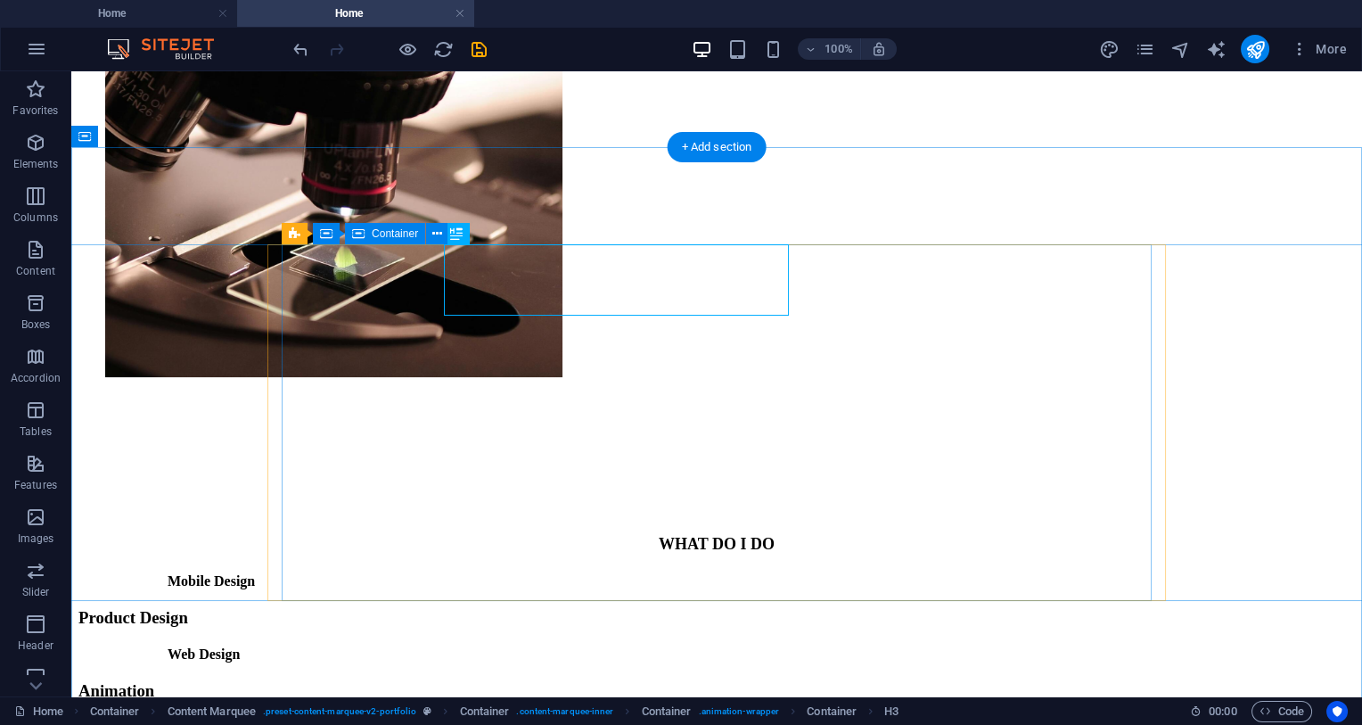
scroll to position [753, 0]
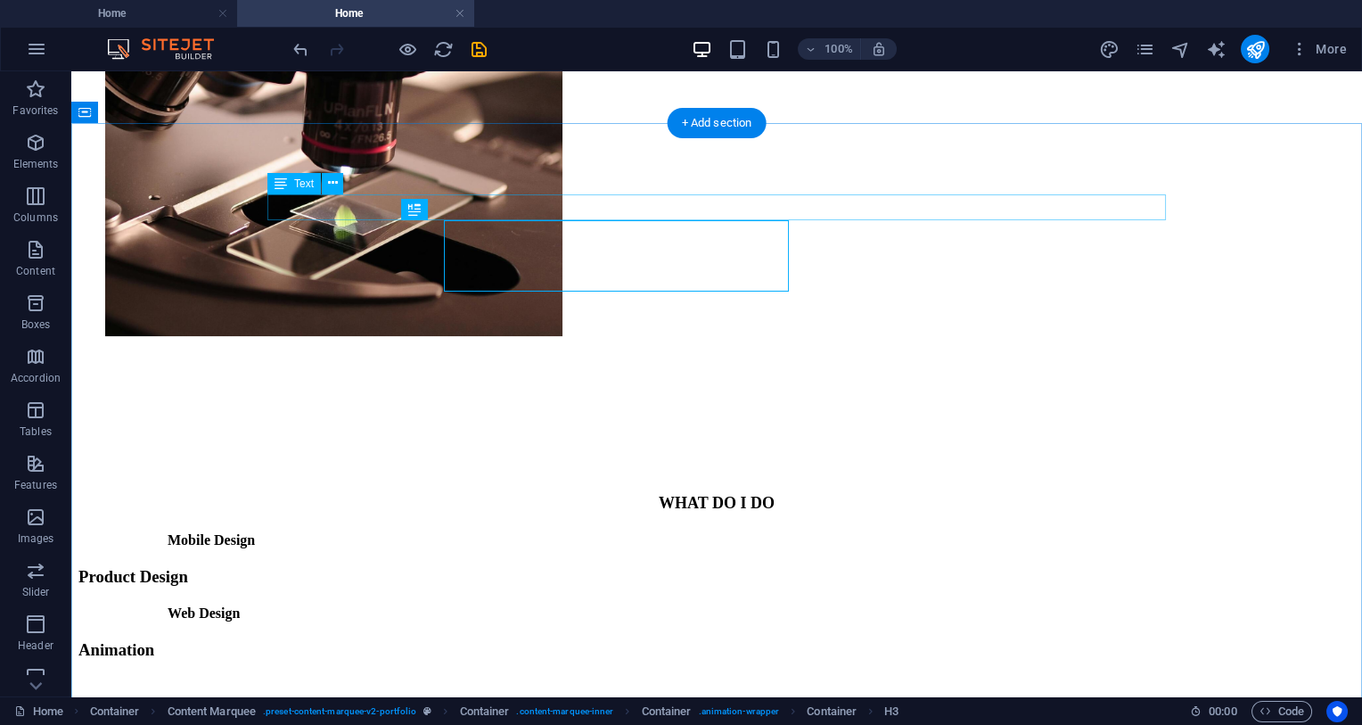
click at [702, 494] on div "WHAT DO I DO" at bounding box center [716, 503] width 1277 height 19
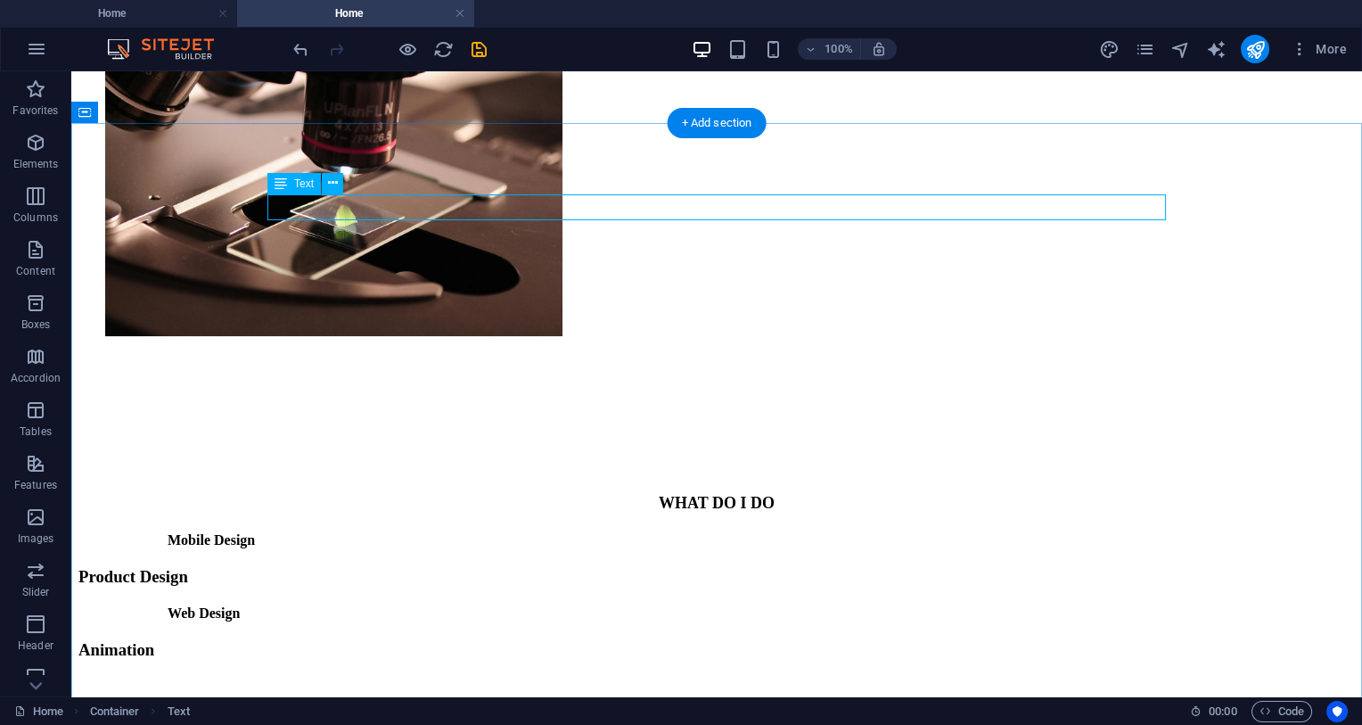
click at [758, 494] on div "WHAT DO I DO" at bounding box center [716, 503] width 1277 height 19
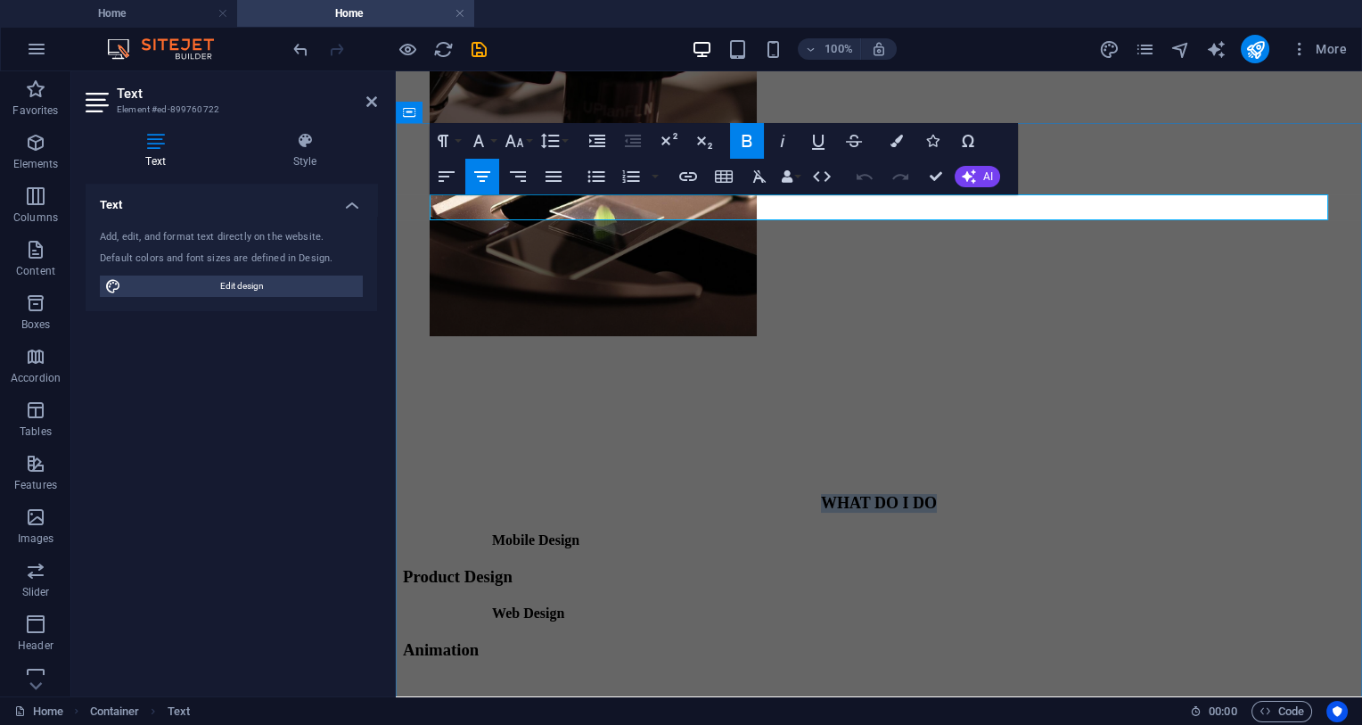
drag, startPoint x: 937, startPoint y: 206, endPoint x: 777, endPoint y: 209, distance: 160.5
click at [777, 494] on p "WHAT DO I DO" at bounding box center [879, 503] width 952 height 19
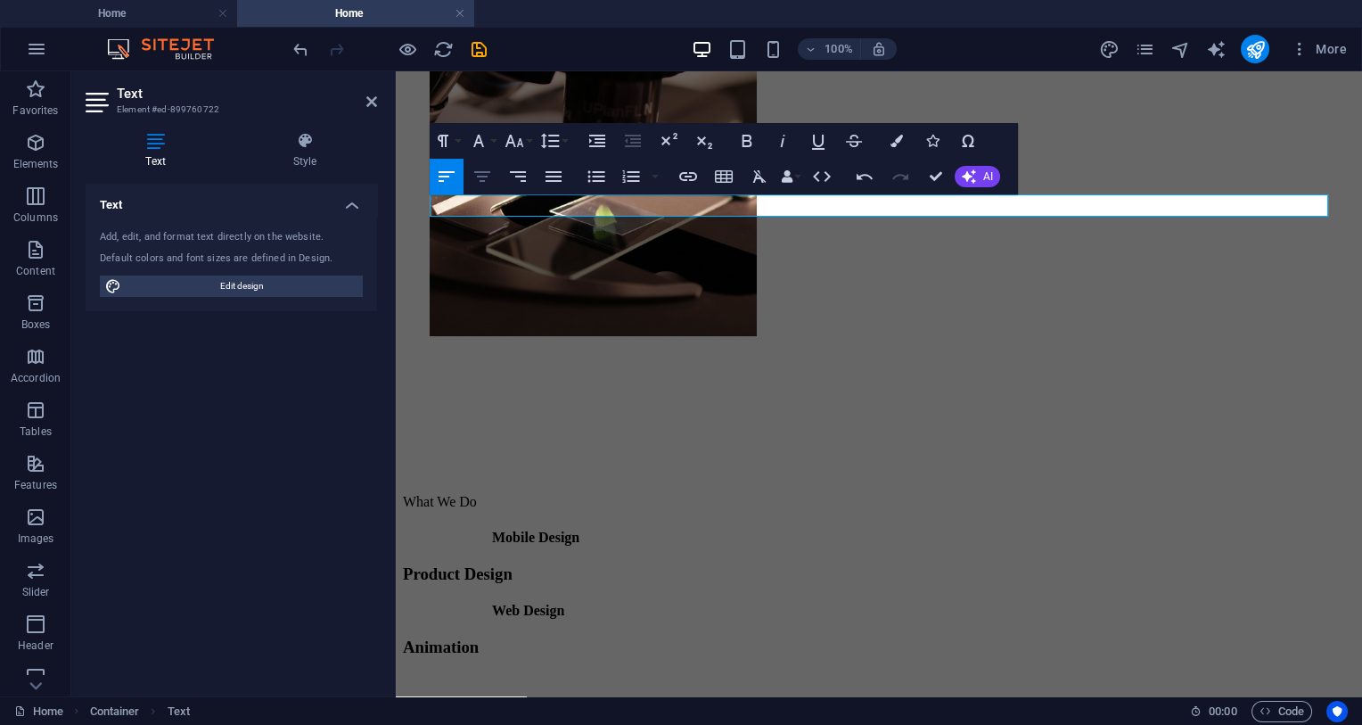
click at [469, 183] on button "Align Center" at bounding box center [482, 177] width 34 height 36
click at [476, 140] on icon "button" at bounding box center [478, 141] width 11 height 12
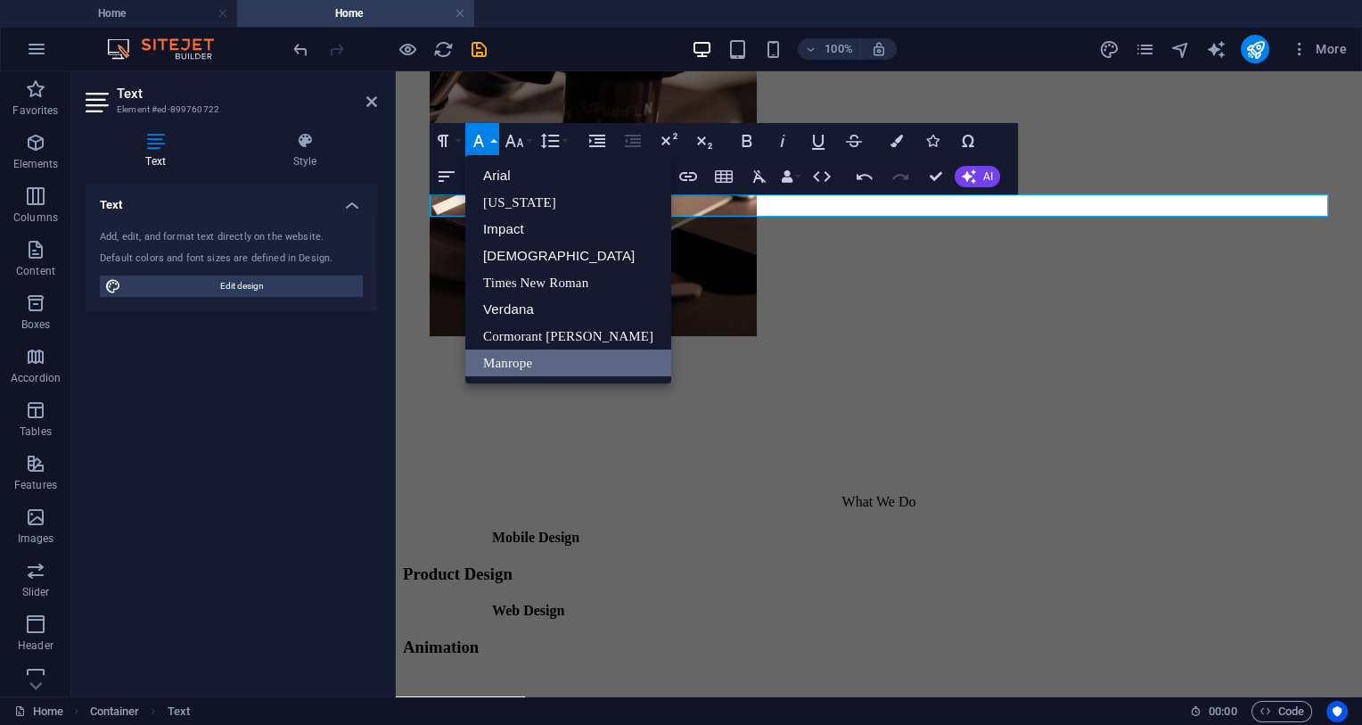
scroll to position [0, 0]
click at [523, 140] on icon "button" at bounding box center [514, 140] width 21 height 21
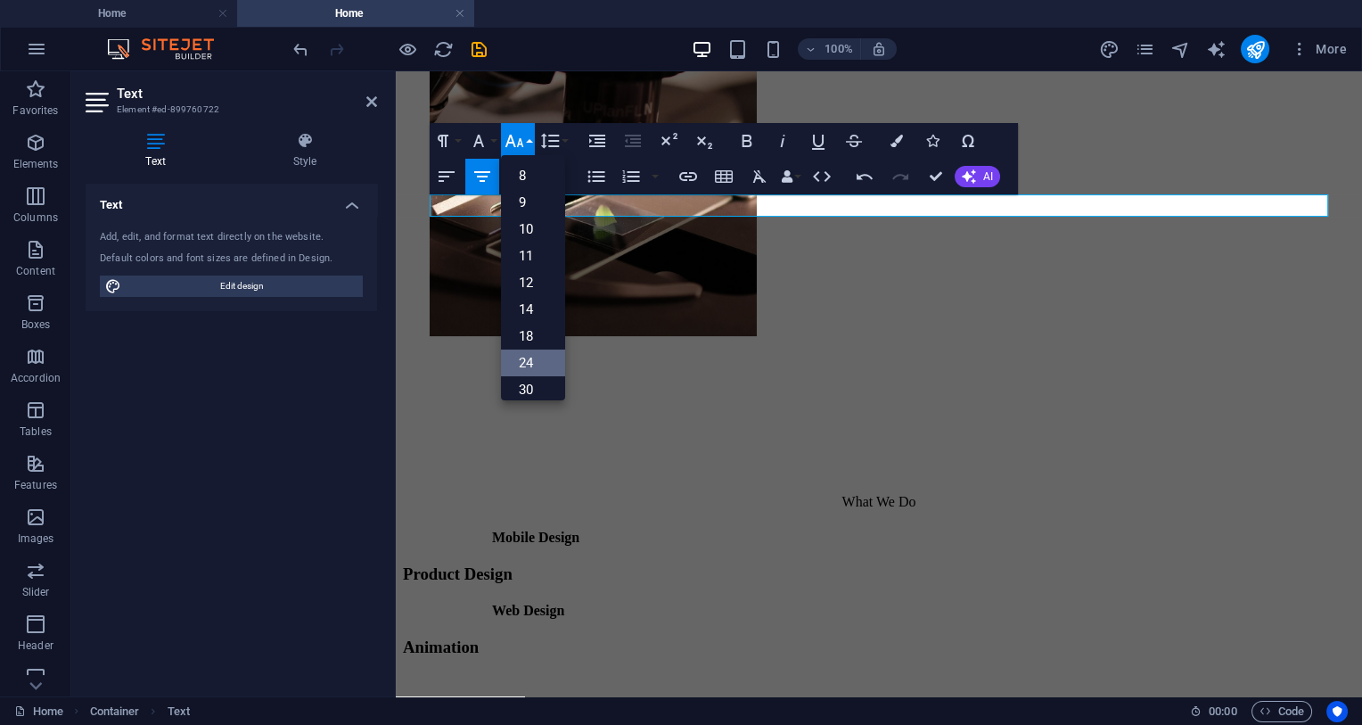
click at [546, 365] on link "24" at bounding box center [533, 363] width 64 height 27
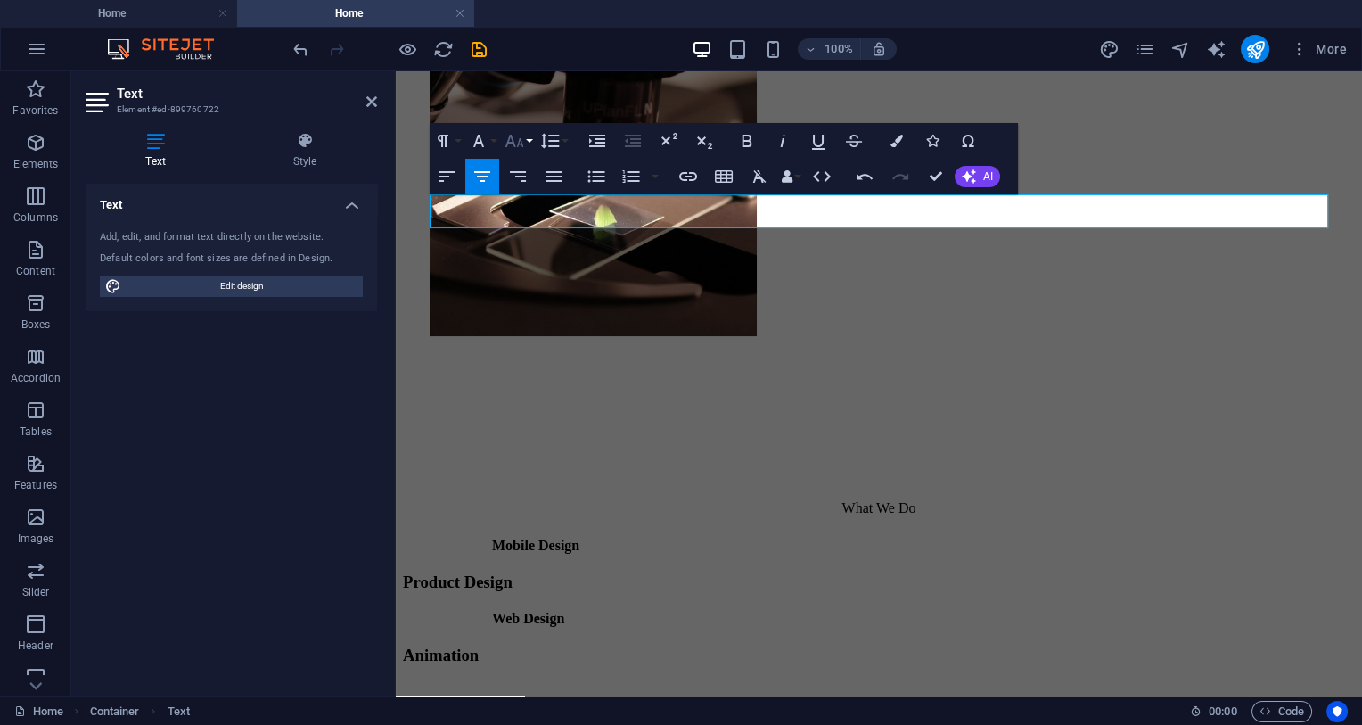
click at [519, 136] on icon "button" at bounding box center [514, 140] width 21 height 21
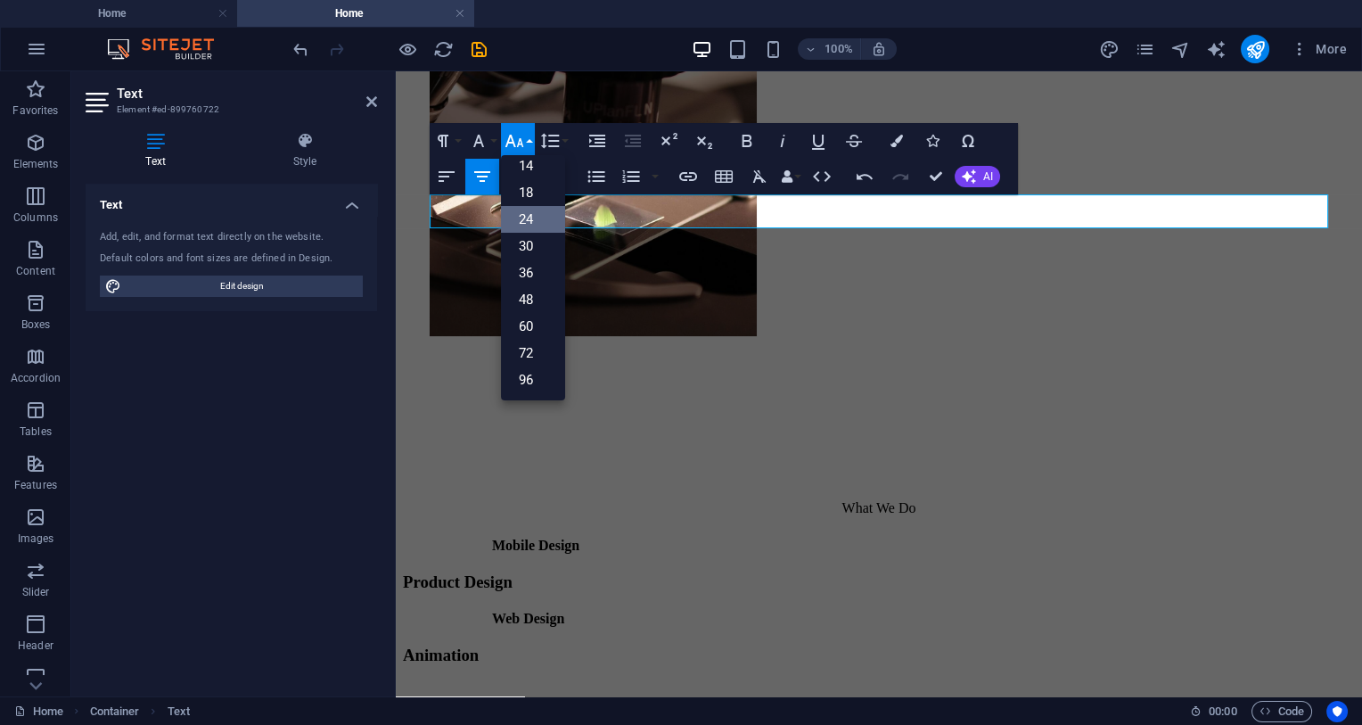
scroll to position [144, 0]
click at [532, 295] on link "48" at bounding box center [533, 299] width 64 height 27
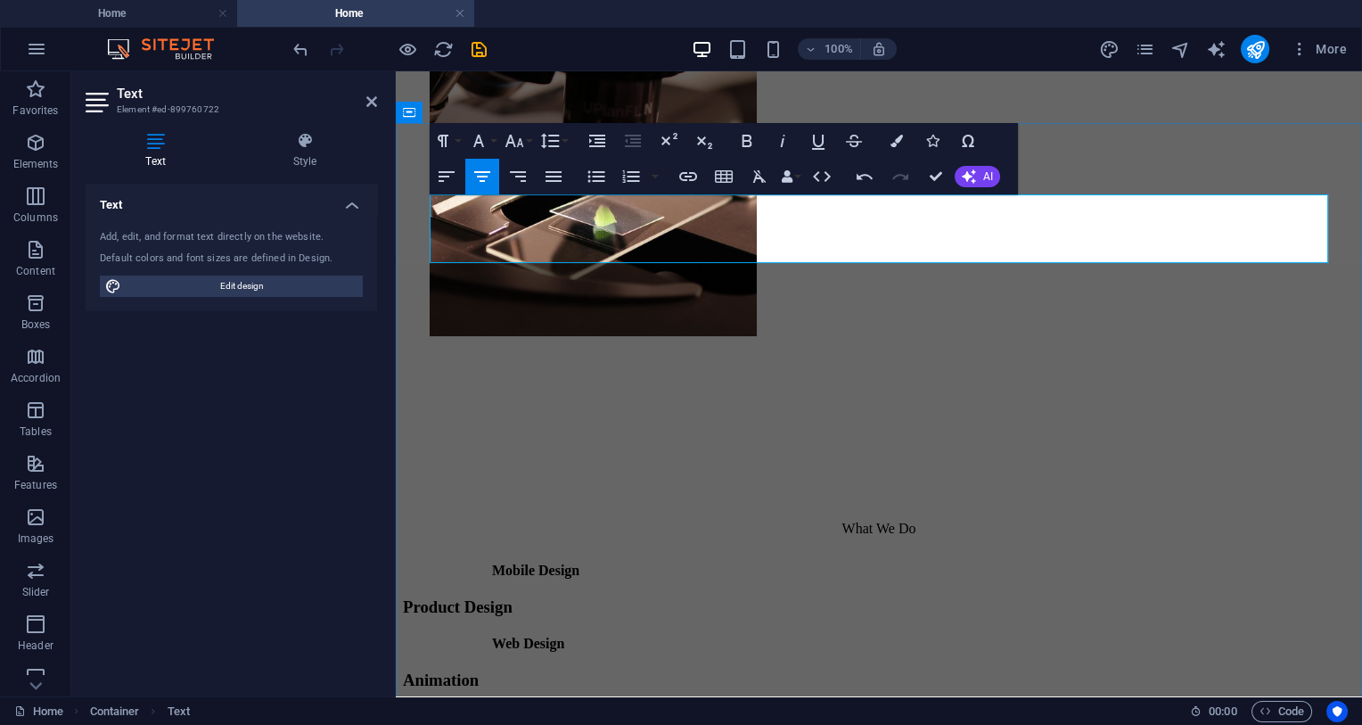
click at [865, 494] on p "What We Do ​" at bounding box center [879, 518] width 952 height 49
click at [512, 129] on button "Font Size" at bounding box center [518, 141] width 34 height 36
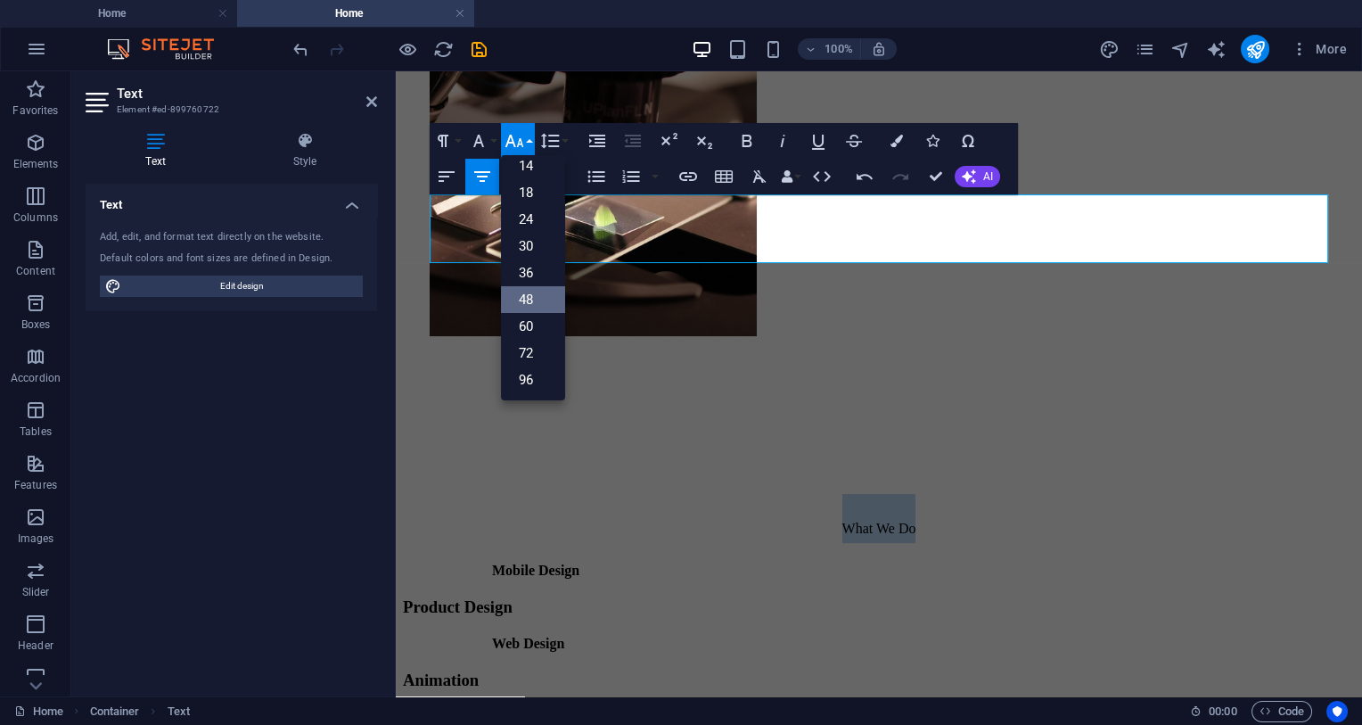
click at [542, 296] on link "48" at bounding box center [533, 299] width 64 height 27
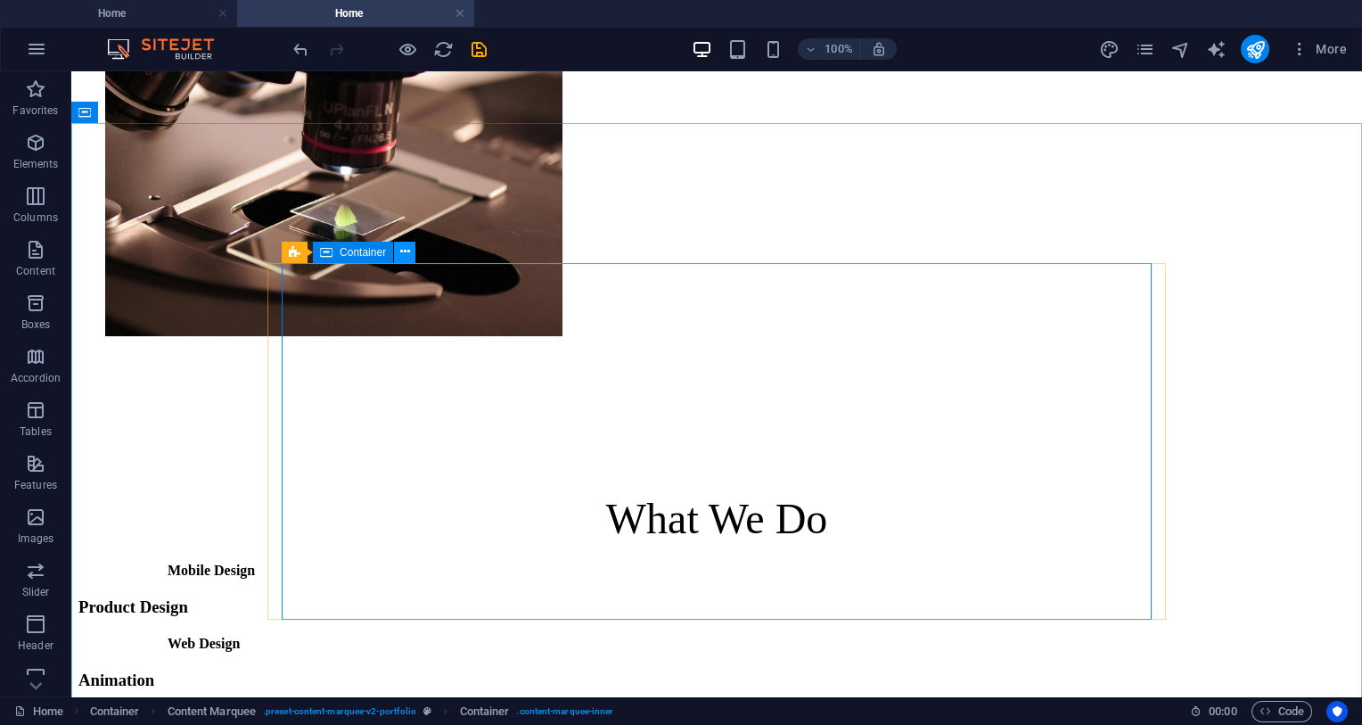
click at [399, 252] on button at bounding box center [404, 252] width 21 height 21
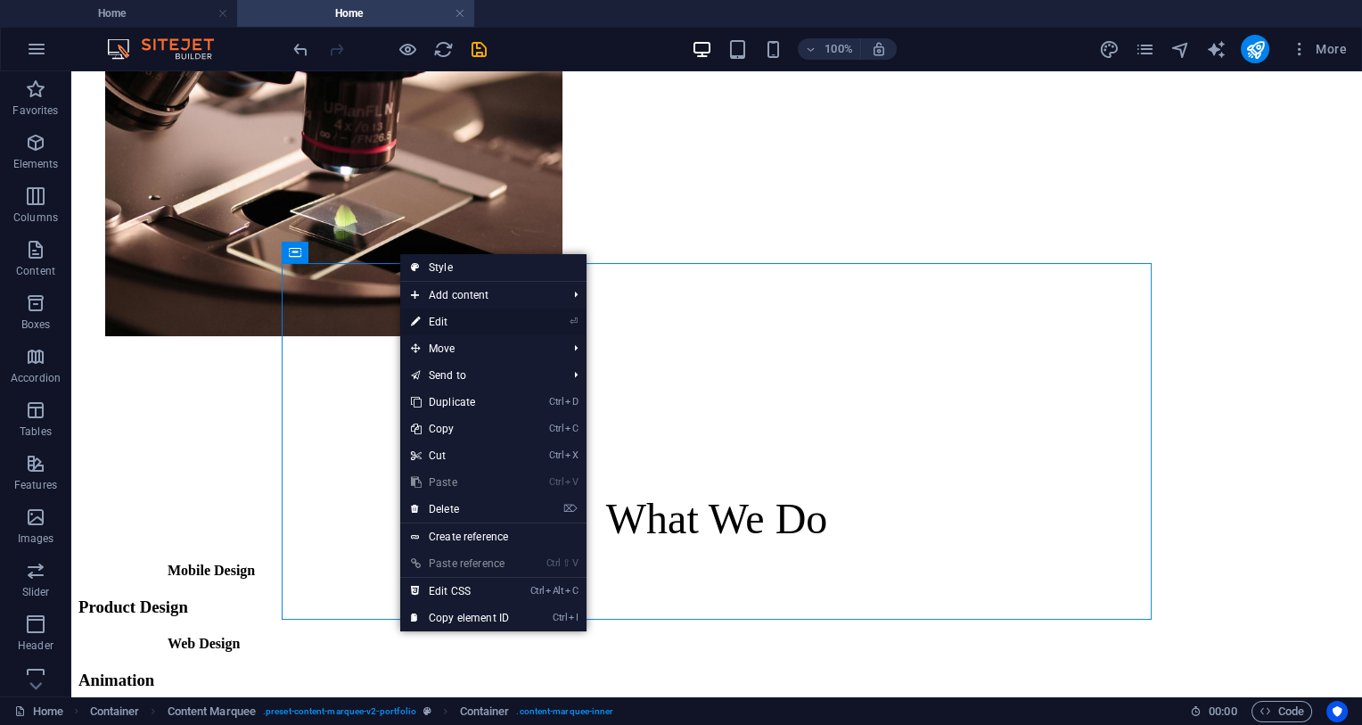
click at [470, 313] on link "⏎ Edit" at bounding box center [459, 322] width 119 height 27
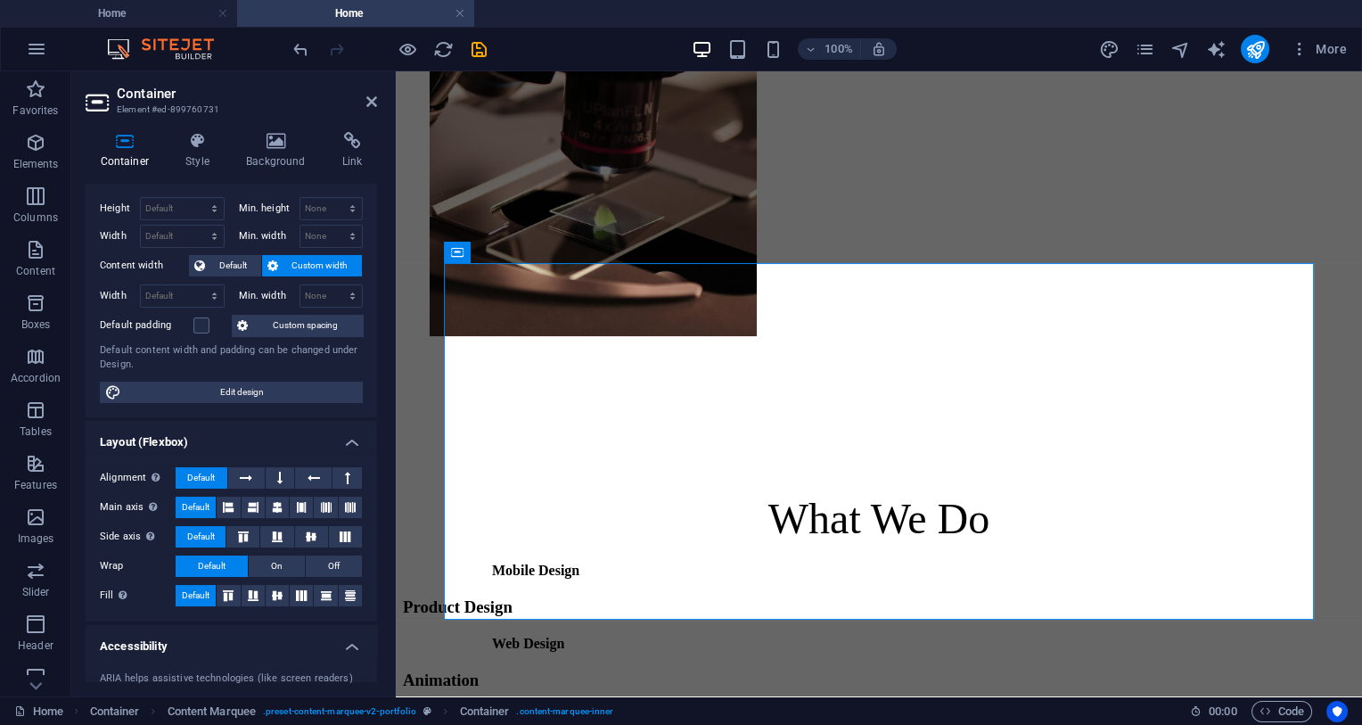
scroll to position [0, 0]
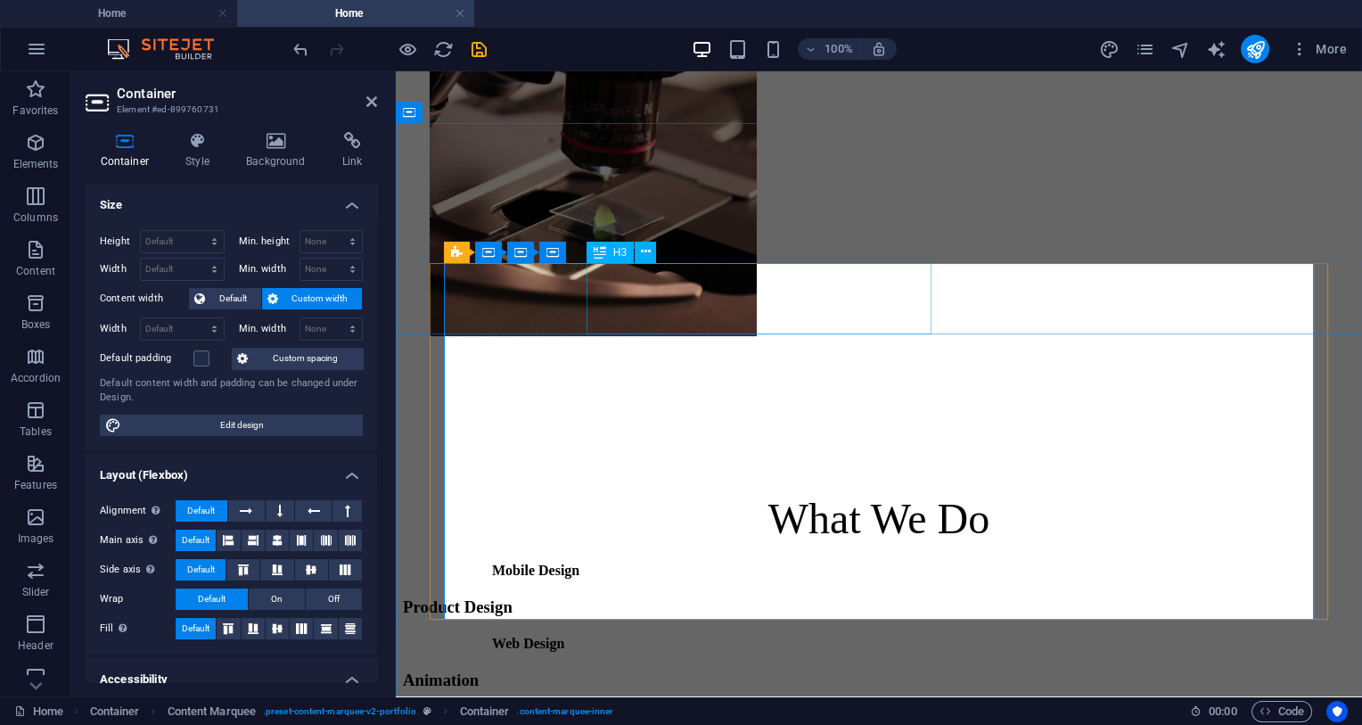
click at [728, 597] on div "Product Design" at bounding box center [886, 607] width 967 height 20
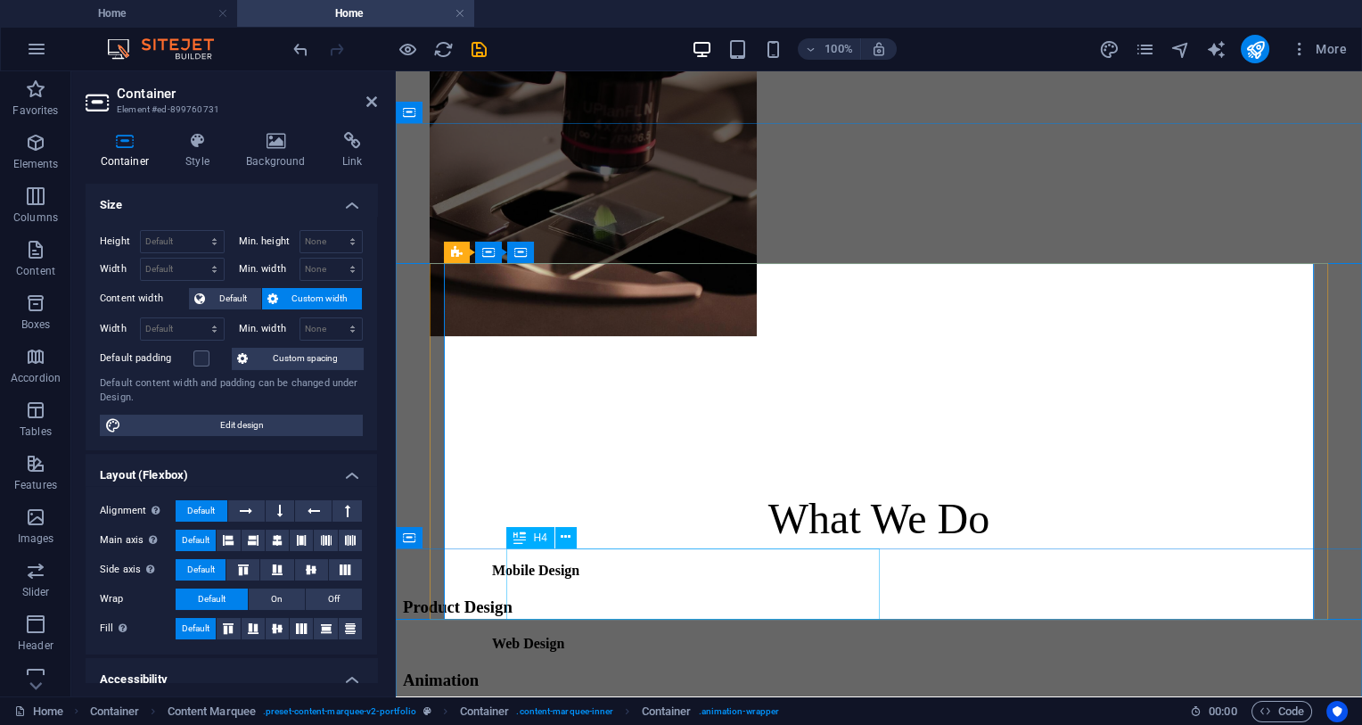
click at [577, 254] on button at bounding box center [566, 252] width 21 height 21
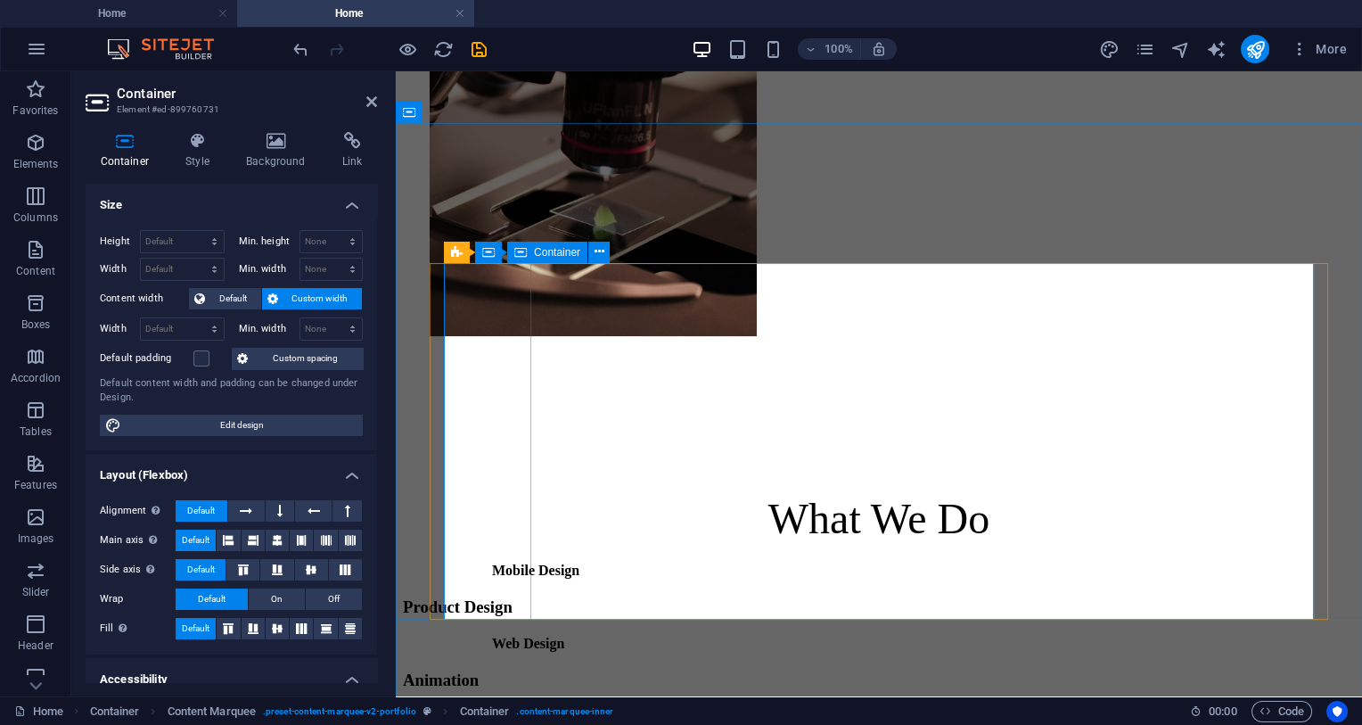
click at [1161, 45] on div "More" at bounding box center [1227, 49] width 256 height 29
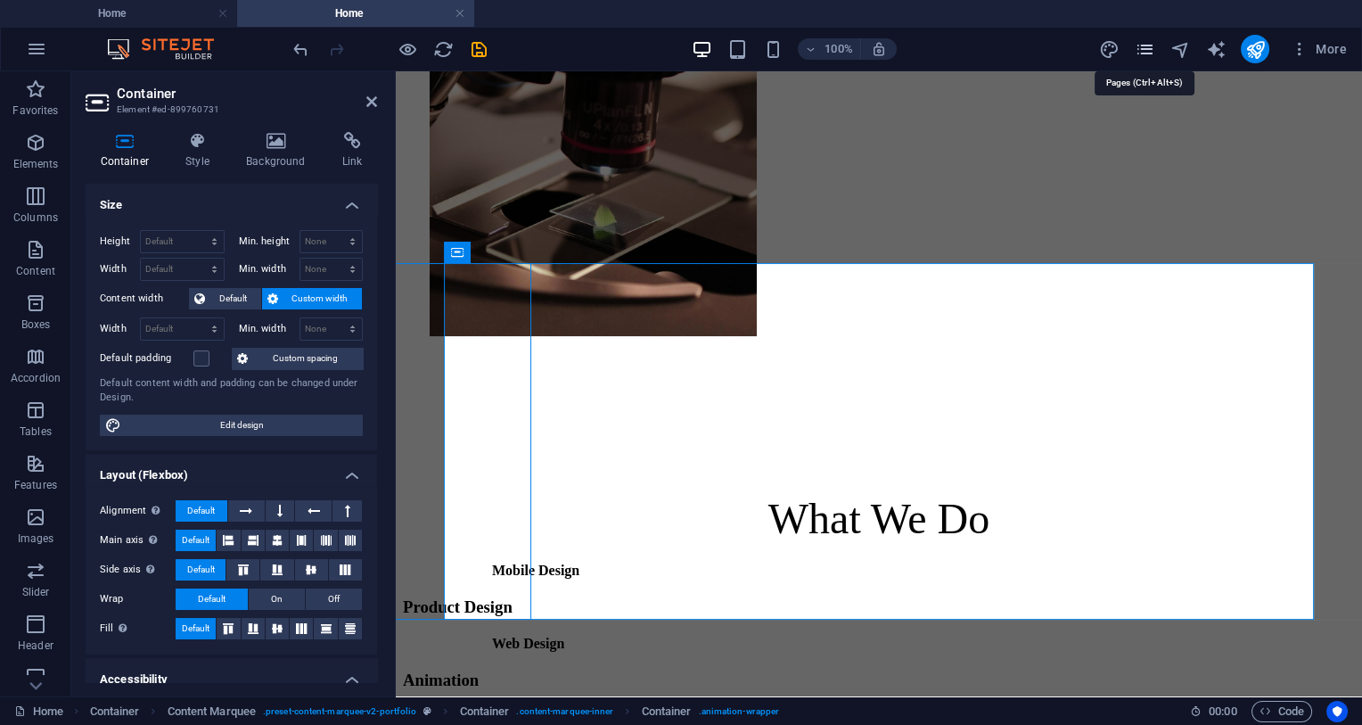
click at [1140, 52] on icon "pages" at bounding box center [1144, 49] width 21 height 21
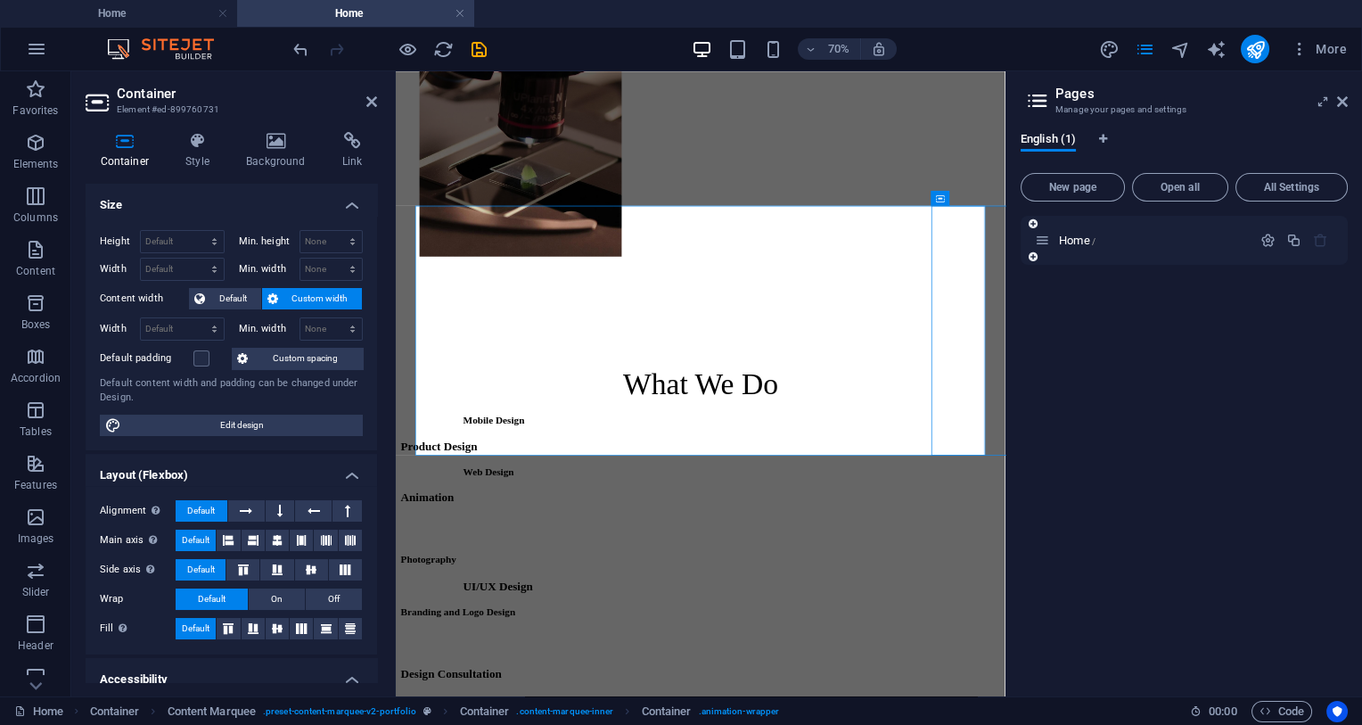
click at [1045, 243] on icon at bounding box center [1042, 240] width 15 height 15
click at [1030, 268] on div "Home /" at bounding box center [1184, 449] width 327 height 466
click at [1036, 262] on icon at bounding box center [1033, 256] width 9 height 11
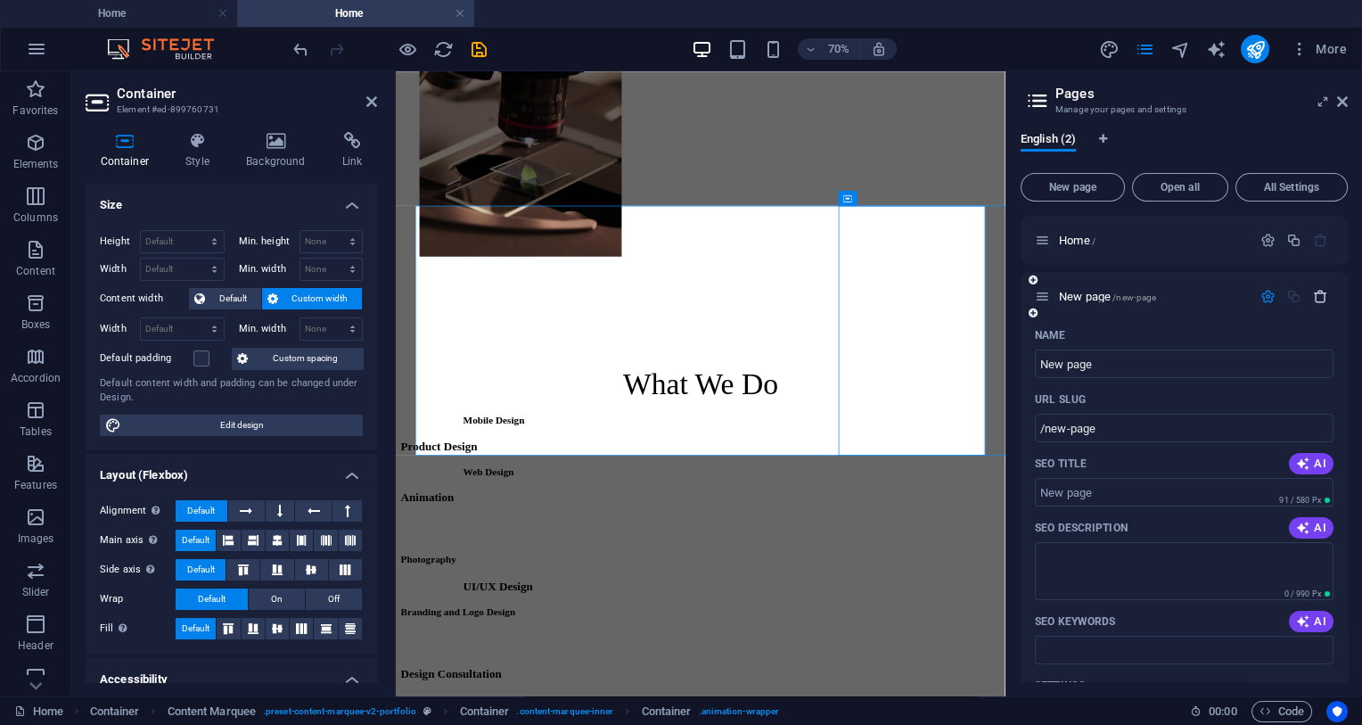
click at [1238, 300] on icon "button" at bounding box center [1320, 296] width 15 height 15
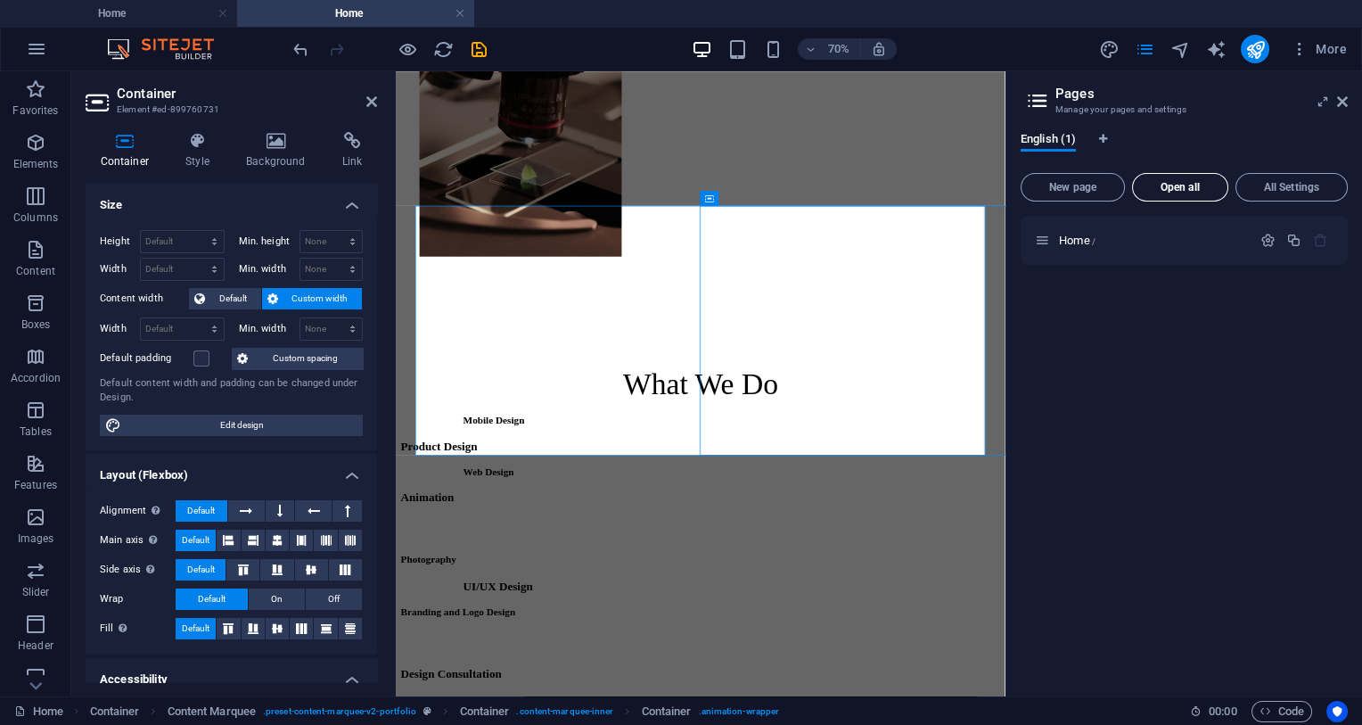
click at [1172, 194] on button "Open all" at bounding box center [1180, 187] width 96 height 29
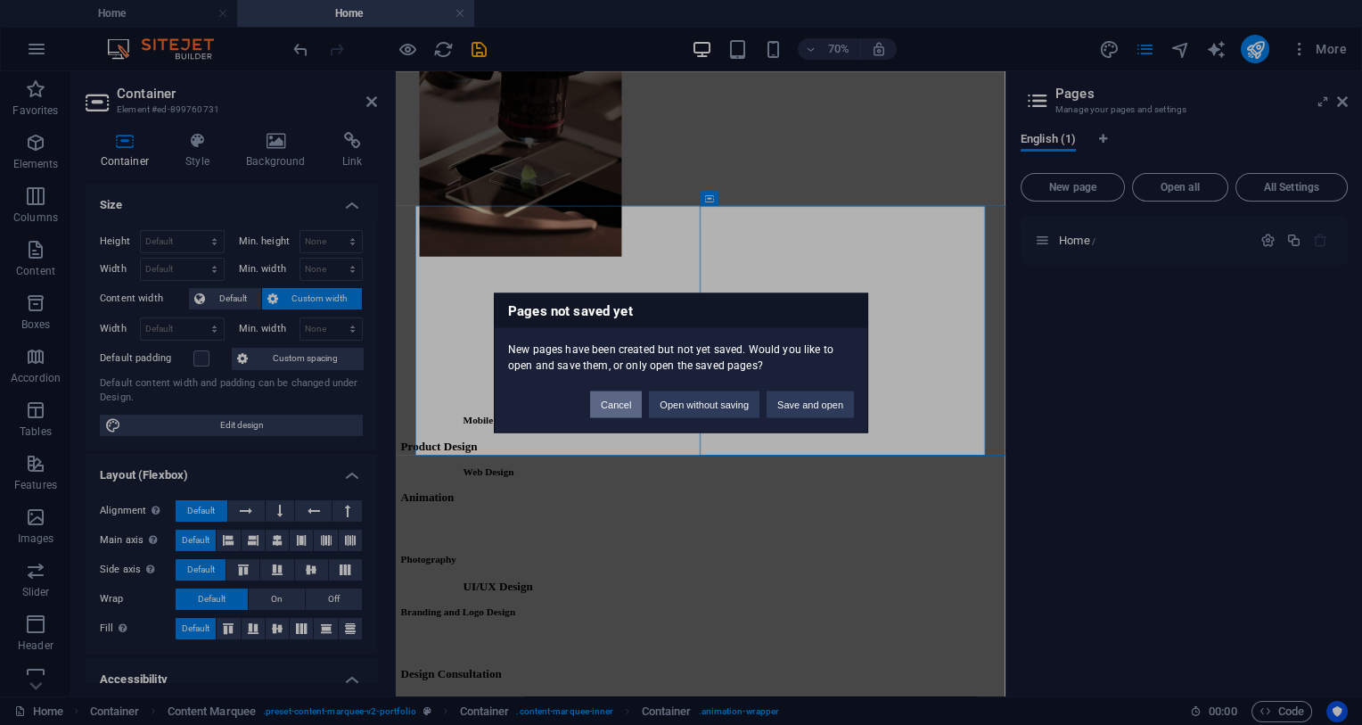
drag, startPoint x: 626, startPoint y: 413, endPoint x: 441, endPoint y: 484, distance: 197.9
click at [626, 413] on button "Cancel" at bounding box center [616, 404] width 52 height 27
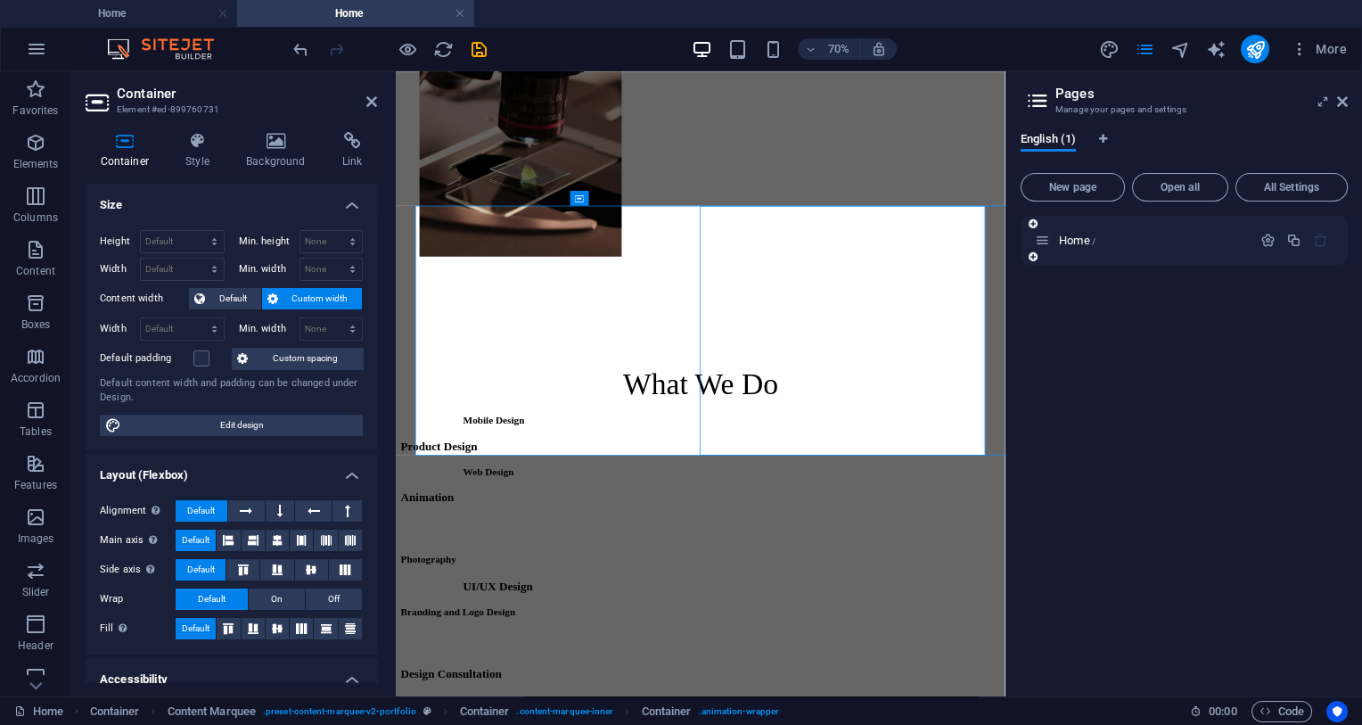
click at [1182, 247] on div "Home /" at bounding box center [1143, 240] width 217 height 21
click at [1181, 242] on p "Home /" at bounding box center [1152, 241] width 187 height 12
click at [1238, 241] on icon "button" at bounding box center [1268, 240] width 15 height 15
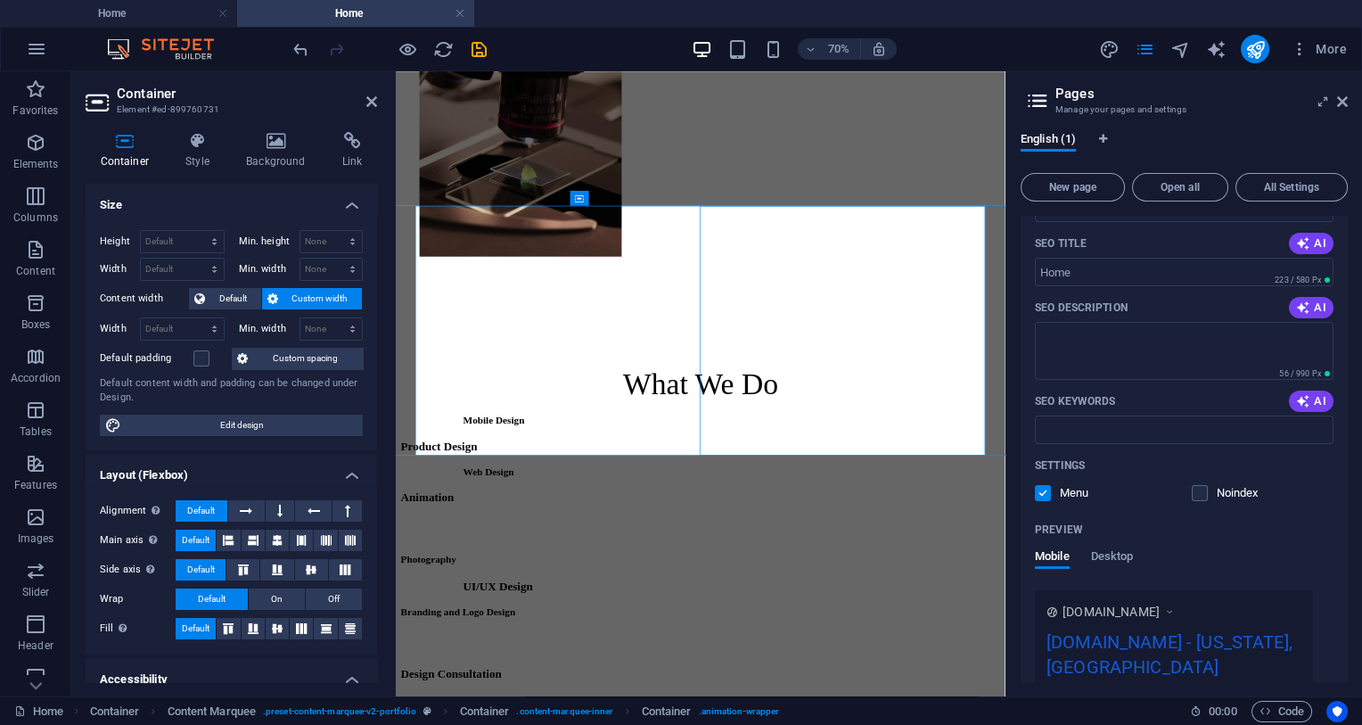
scroll to position [252, 0]
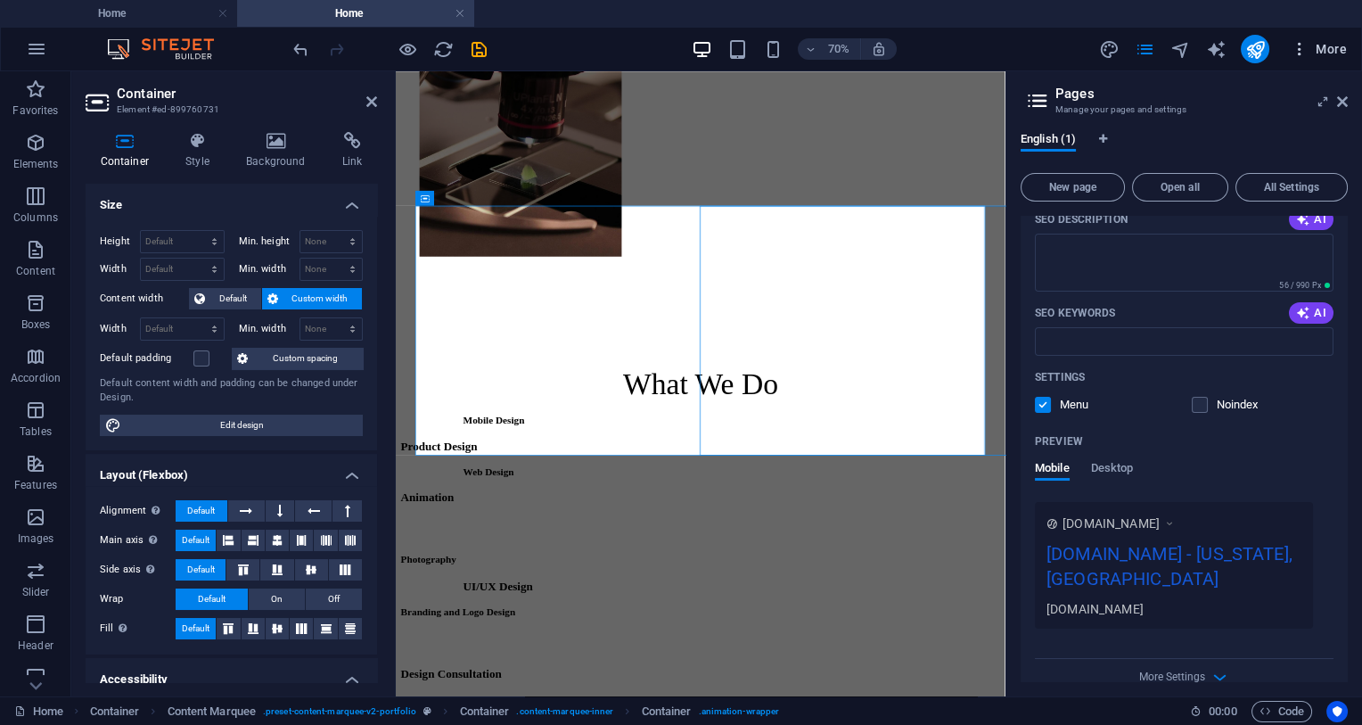
click at [1238, 52] on span "More" at bounding box center [1319, 49] width 56 height 18
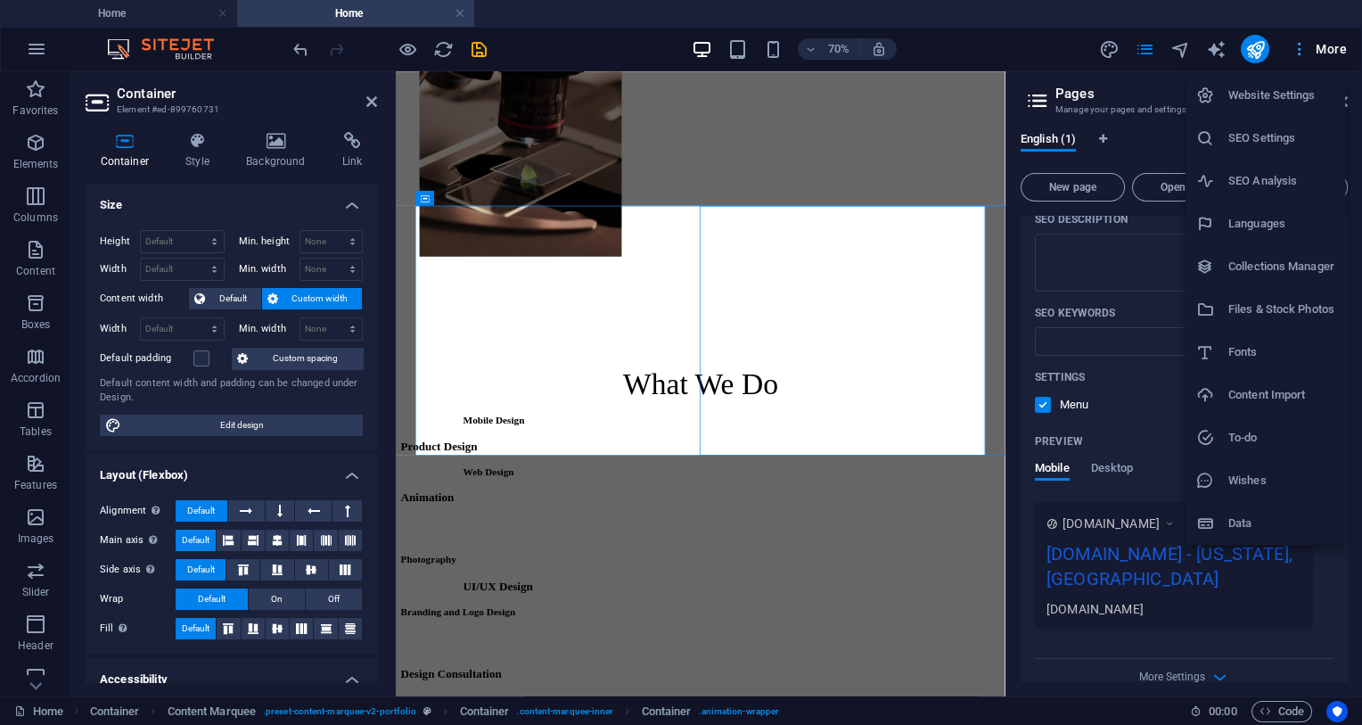
click at [1238, 52] on div at bounding box center [681, 362] width 1362 height 725
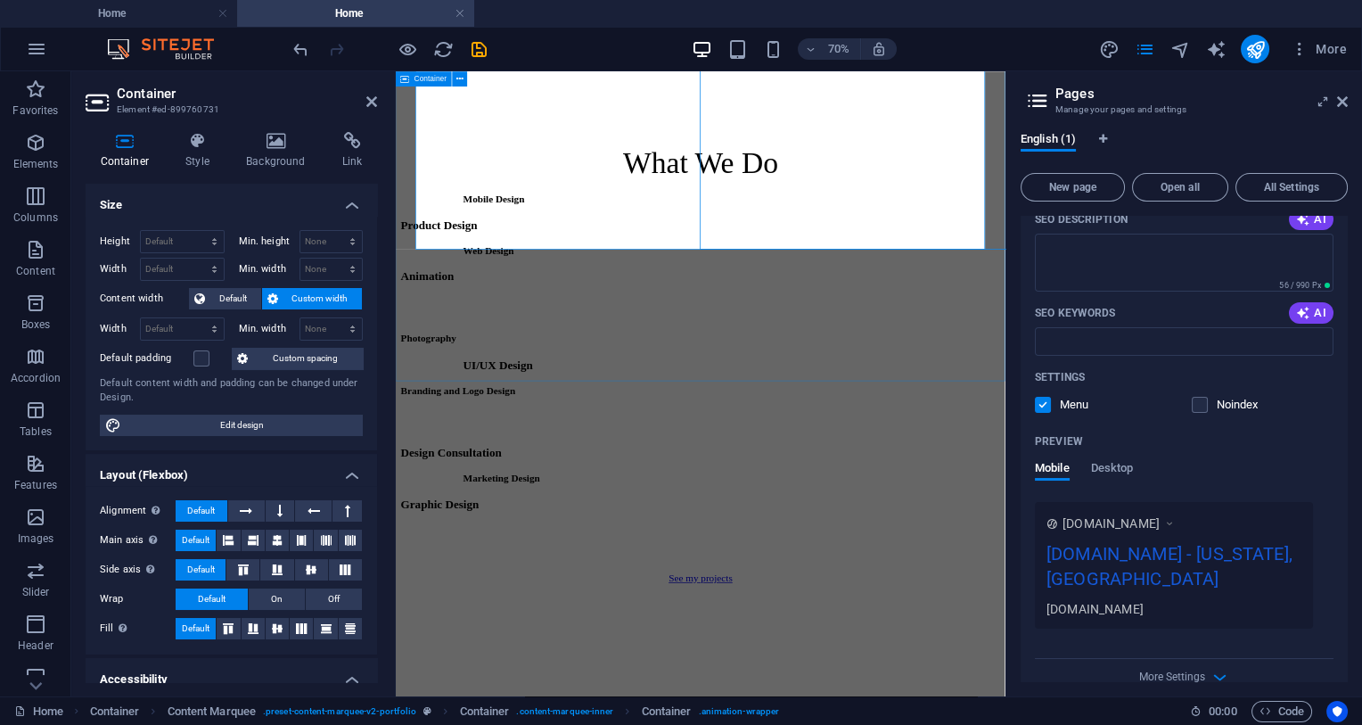
scroll to position [1130, 0]
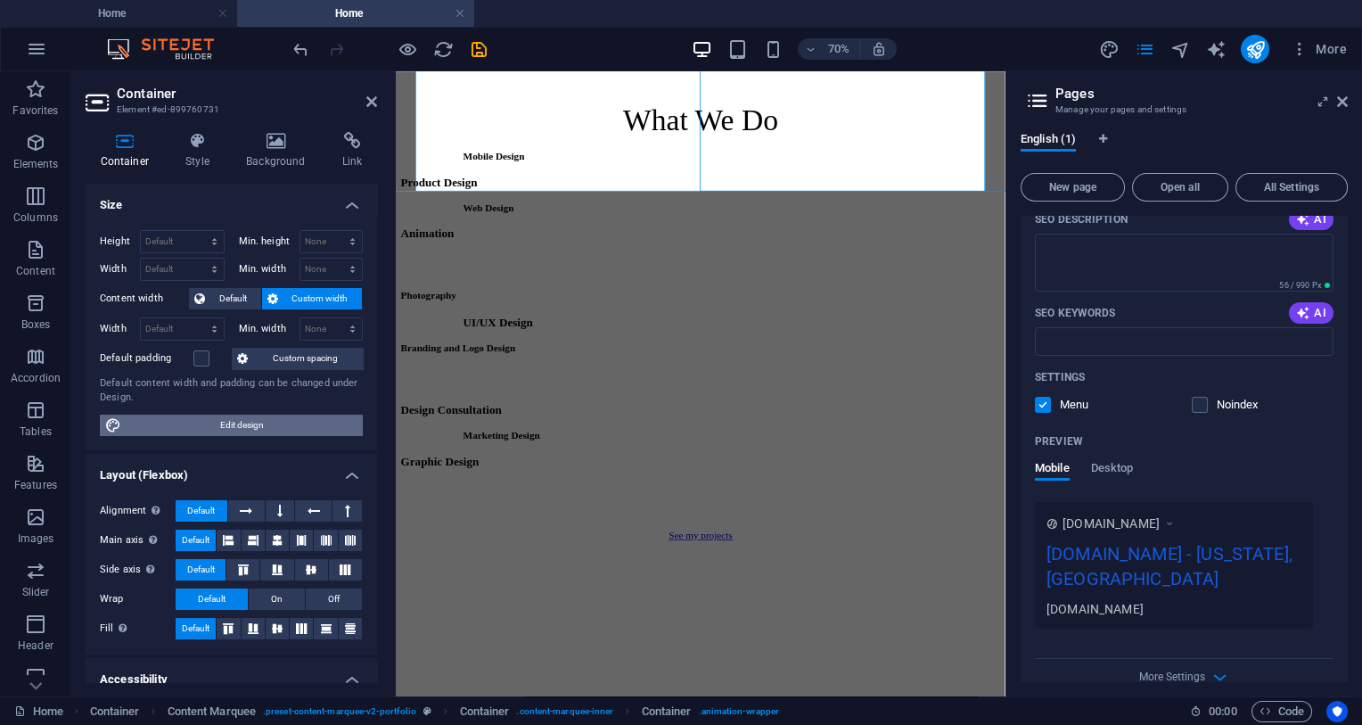
click at [179, 432] on span "Edit design" at bounding box center [242, 425] width 231 height 21
select select "ease-in-out"
select select "px"
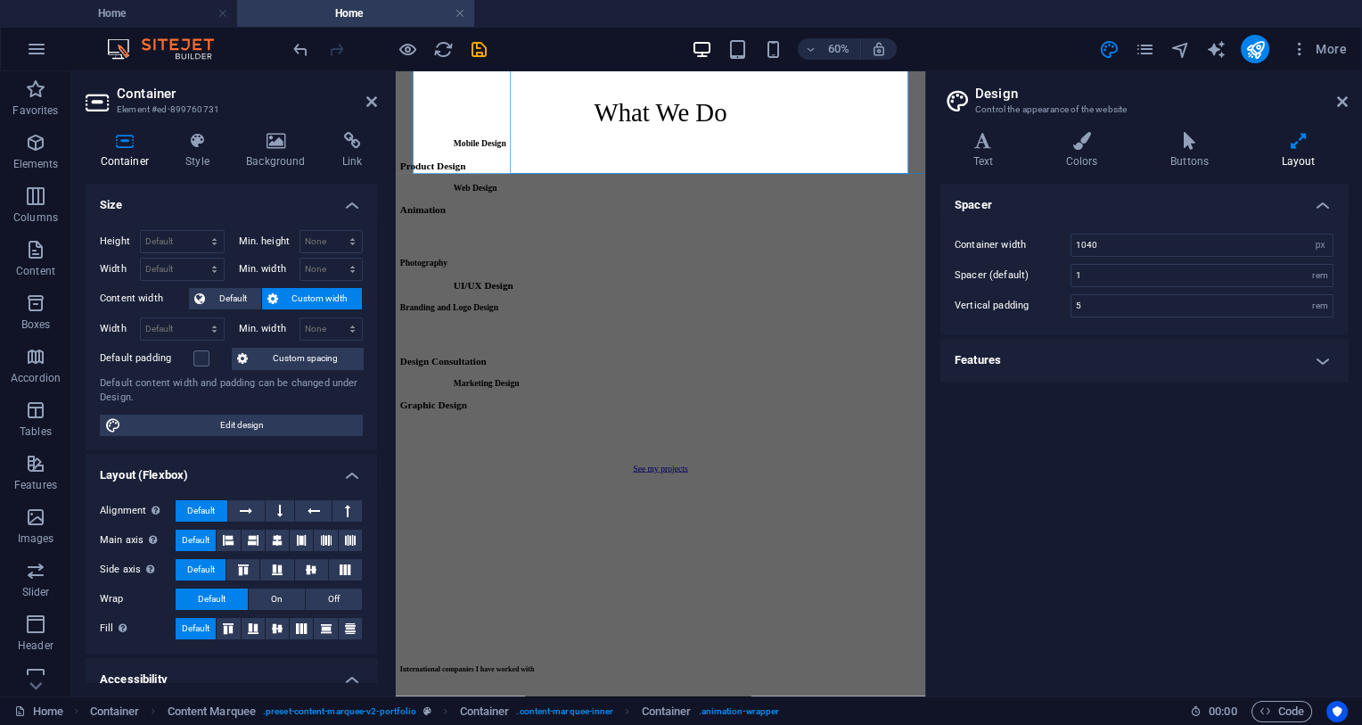
click at [1080, 357] on h4 "Features" at bounding box center [1144, 360] width 407 height 43
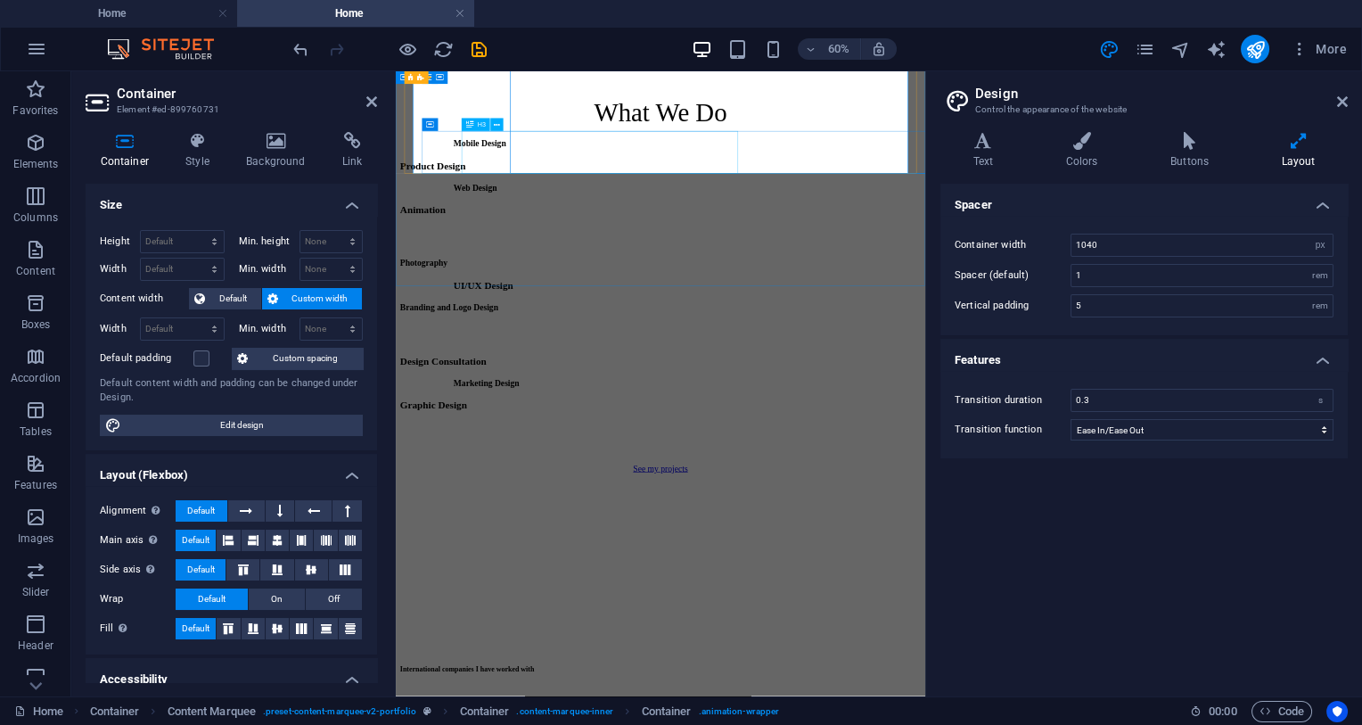
click at [843, 546] on div "Design Consultation" at bounding box center [844, 556] width 883 height 20
click at [384, 659] on span ". preset-content-marquee-v2-portfolio" at bounding box center [339, 711] width 153 height 21
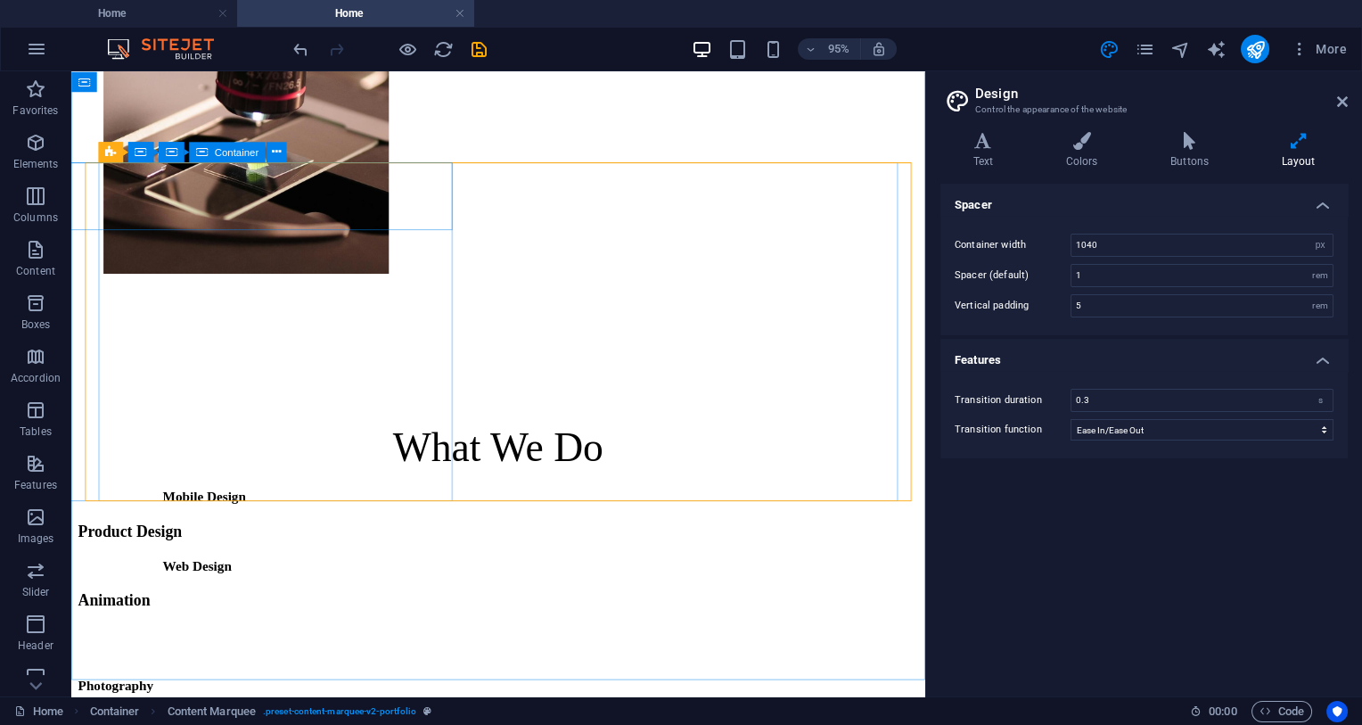
scroll to position [753, 0]
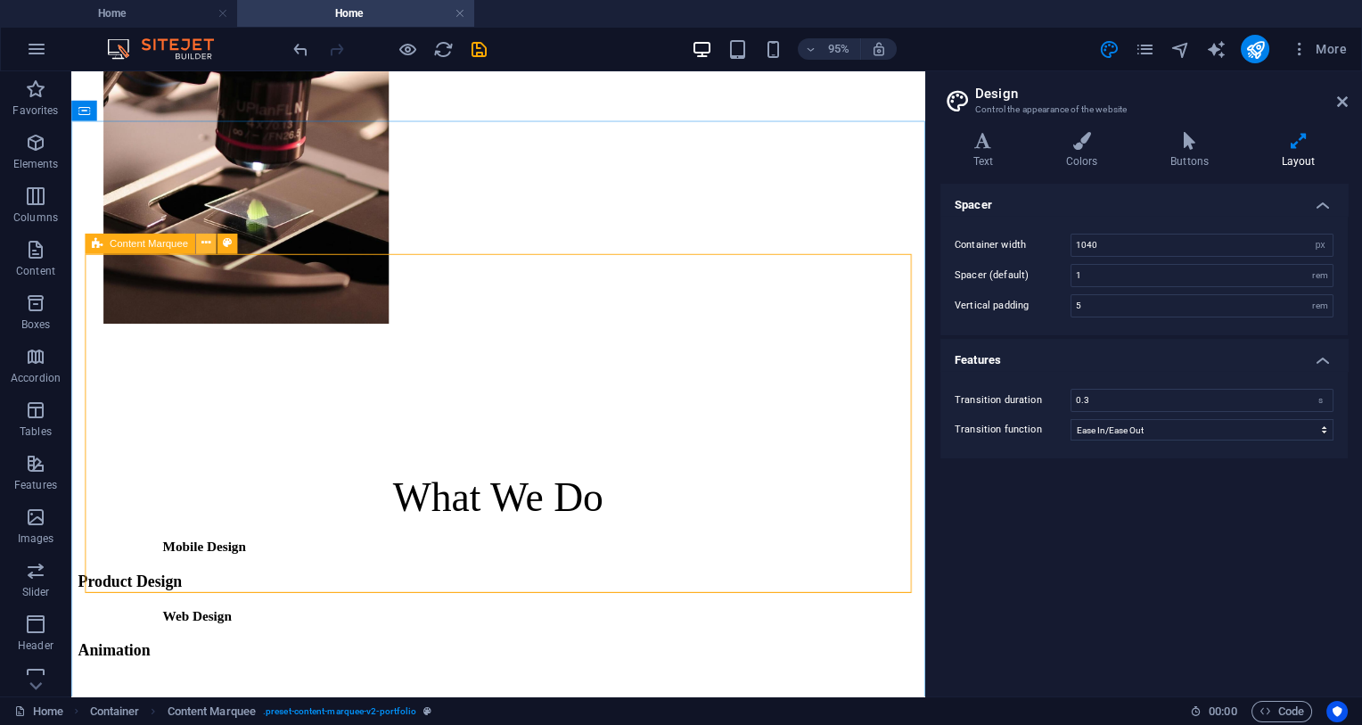
click at [214, 244] on button at bounding box center [205, 243] width 21 height 21
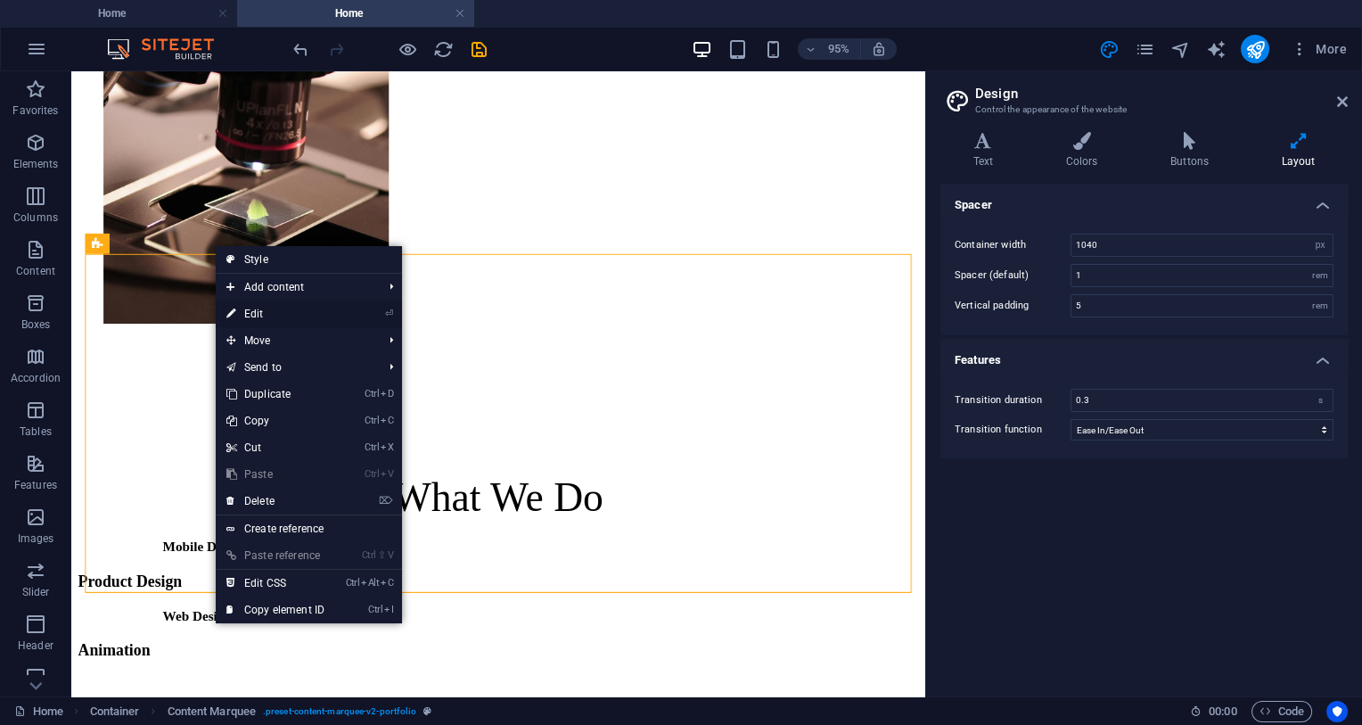
click at [284, 311] on link "⏎ Edit" at bounding box center [275, 313] width 119 height 27
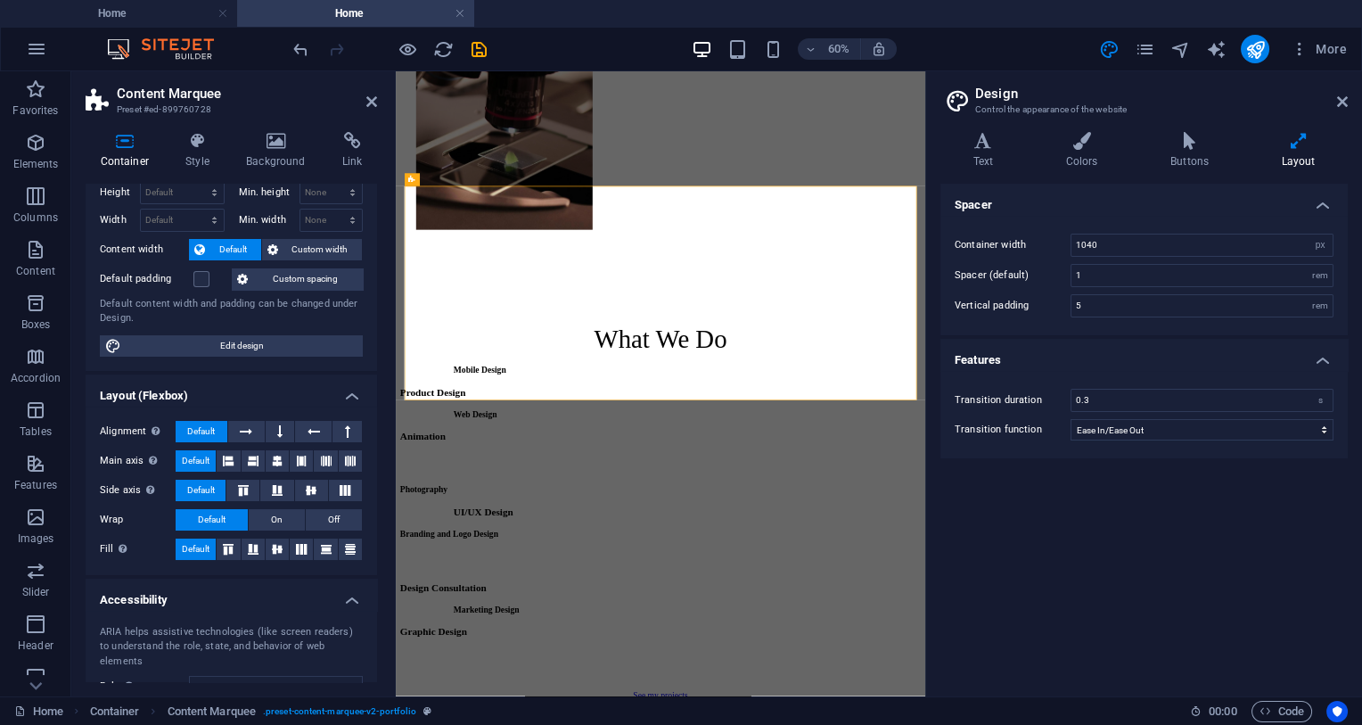
scroll to position [0, 0]
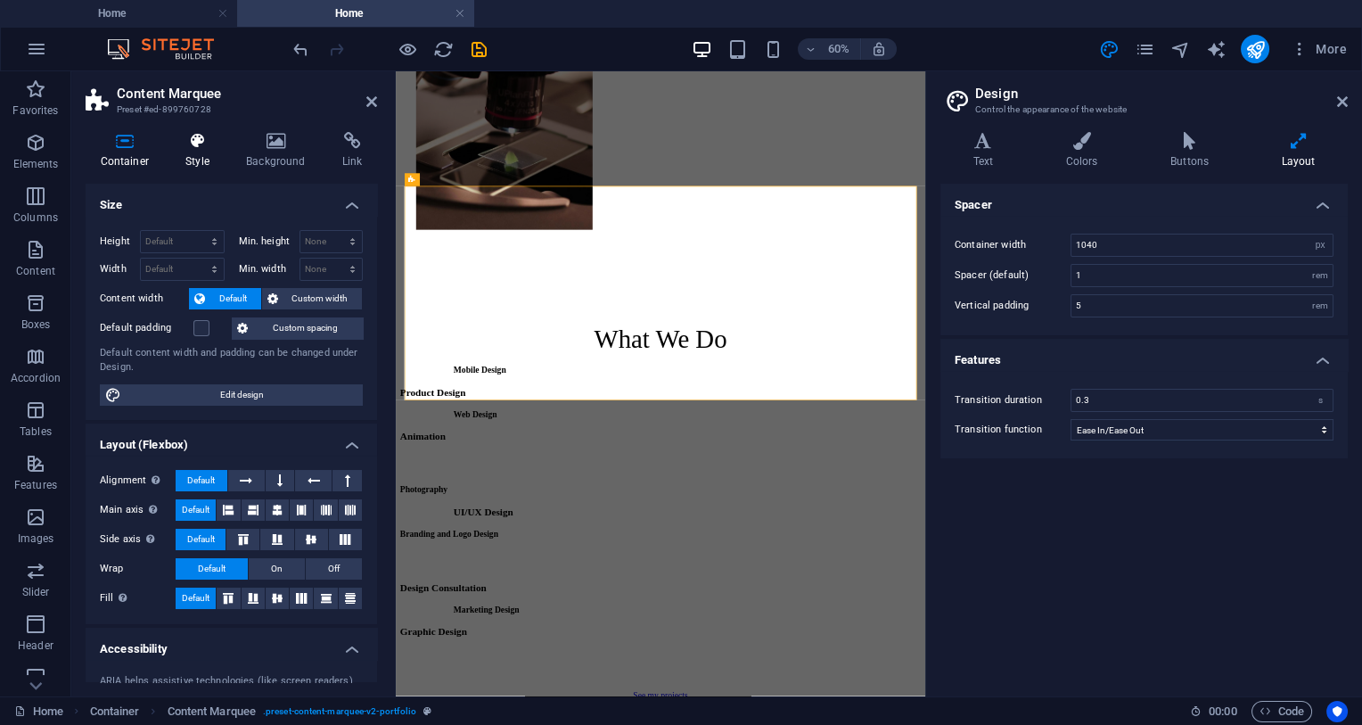
click at [183, 156] on h4 "Style" at bounding box center [201, 150] width 61 height 37
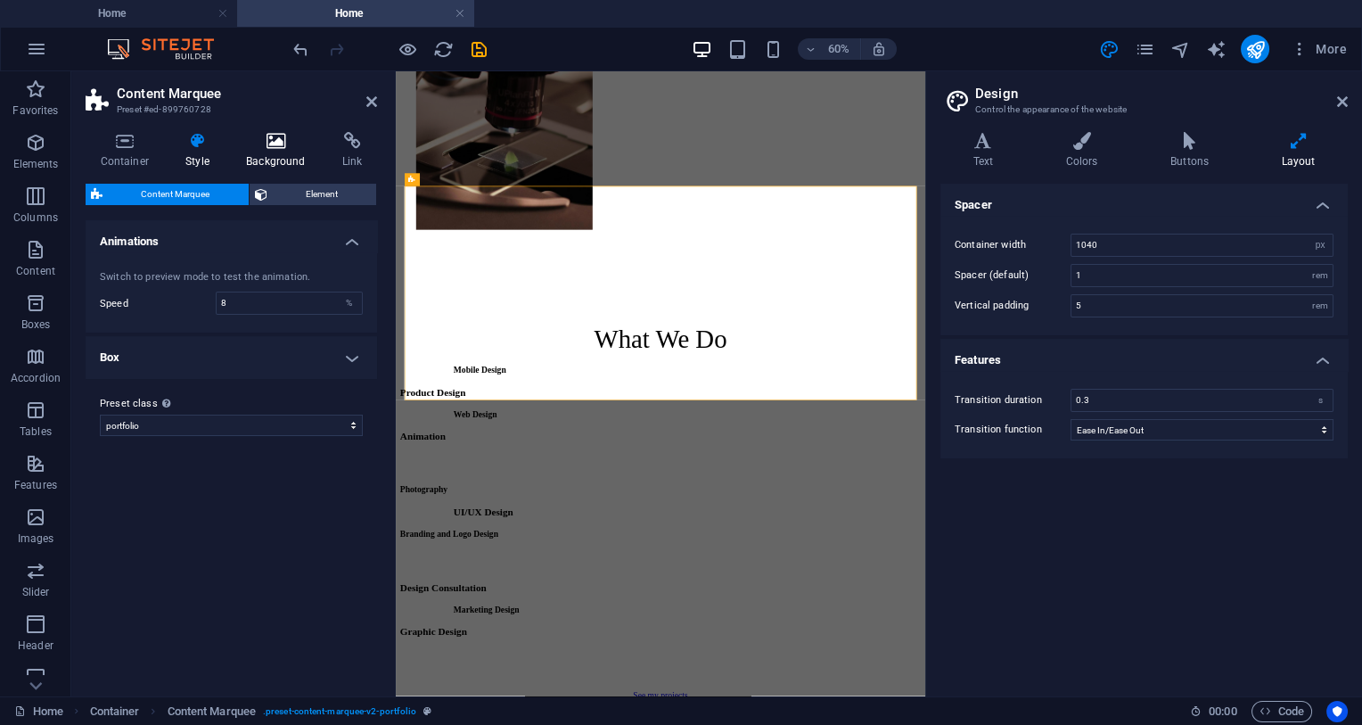
click at [265, 146] on icon at bounding box center [276, 141] width 89 height 18
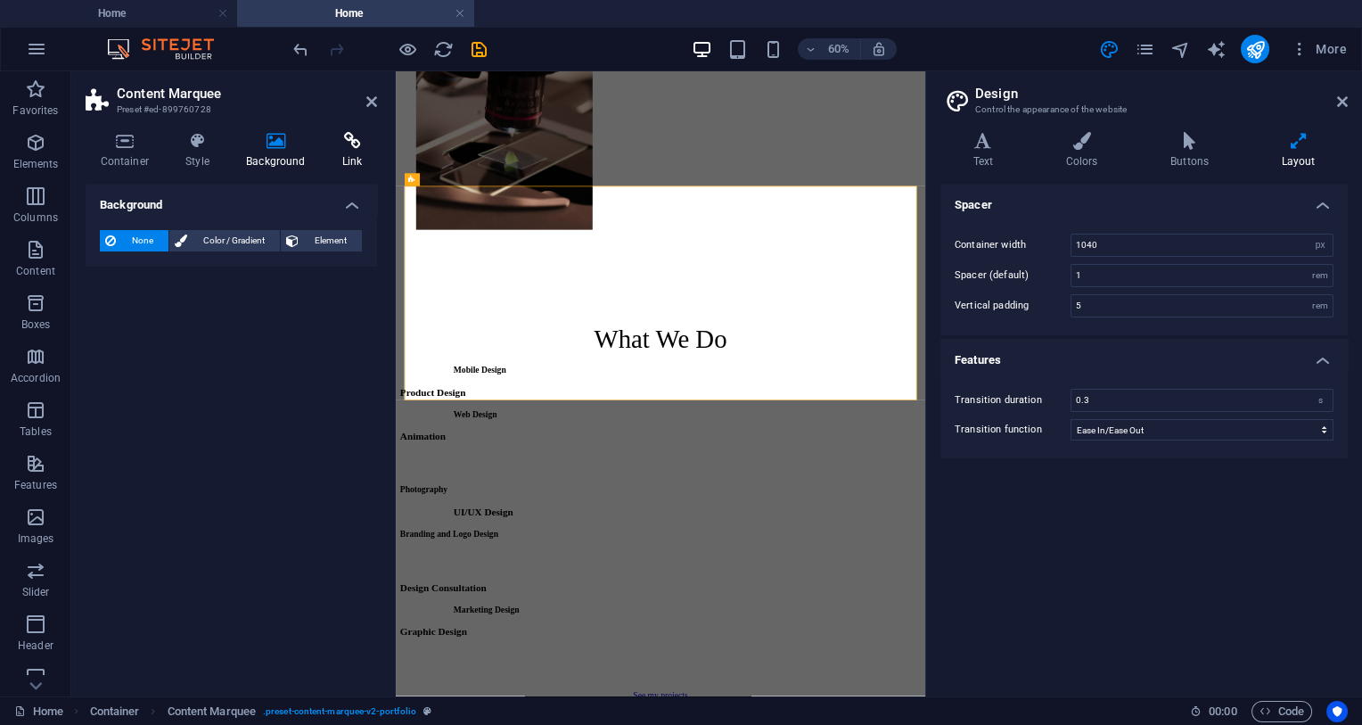
click at [364, 136] on icon at bounding box center [352, 141] width 50 height 18
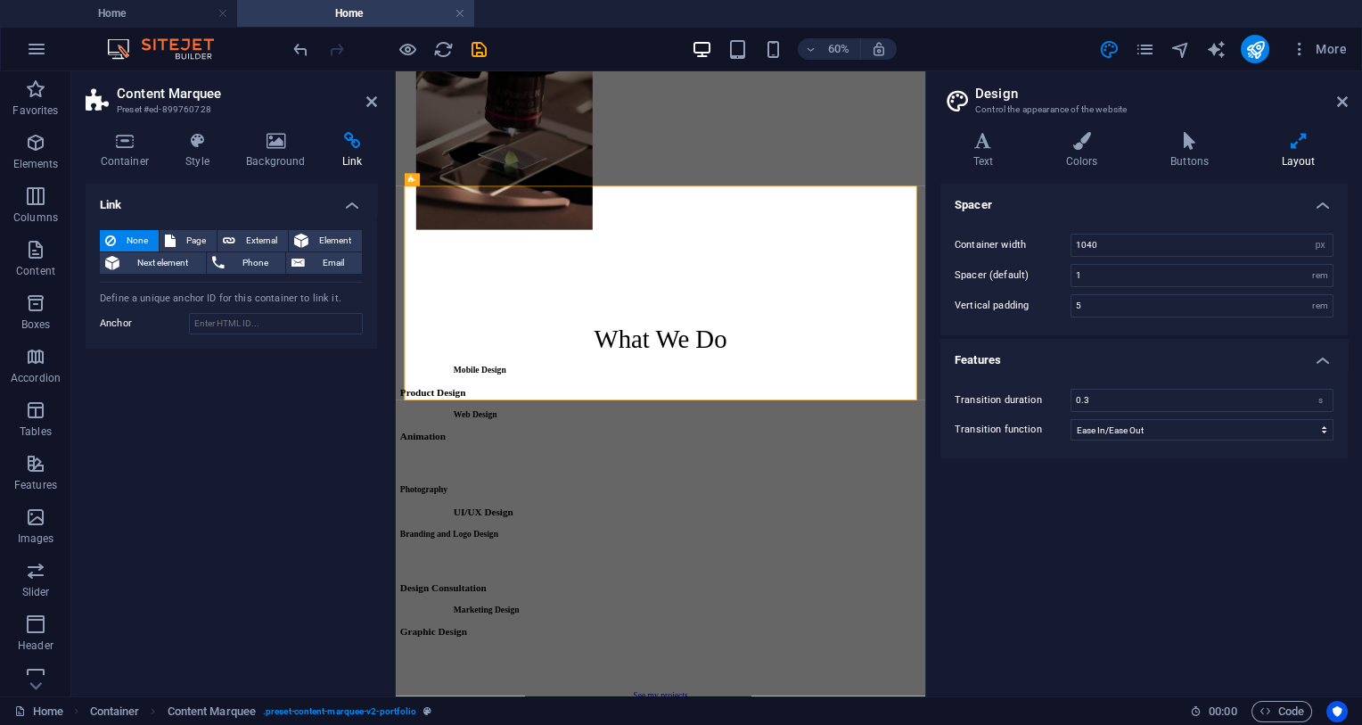
click at [383, 95] on aside "Content Marquee Preset #ed-899760728 Container Style Background Link Size Heigh…" at bounding box center [233, 383] width 325 height 625
click at [367, 90] on h2 "Content Marquee" at bounding box center [247, 94] width 260 height 16
click at [375, 98] on icon at bounding box center [371, 102] width 11 height 14
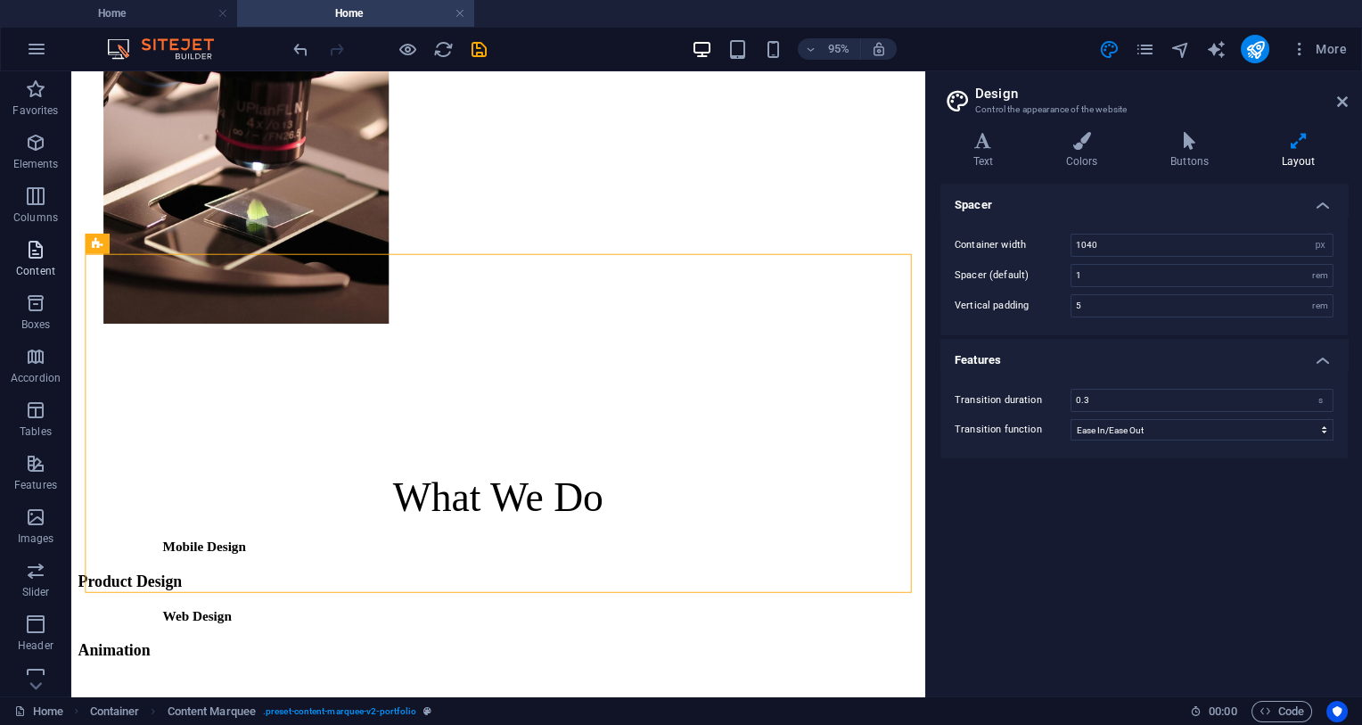
click at [34, 260] on icon "button" at bounding box center [35, 249] width 21 height 21
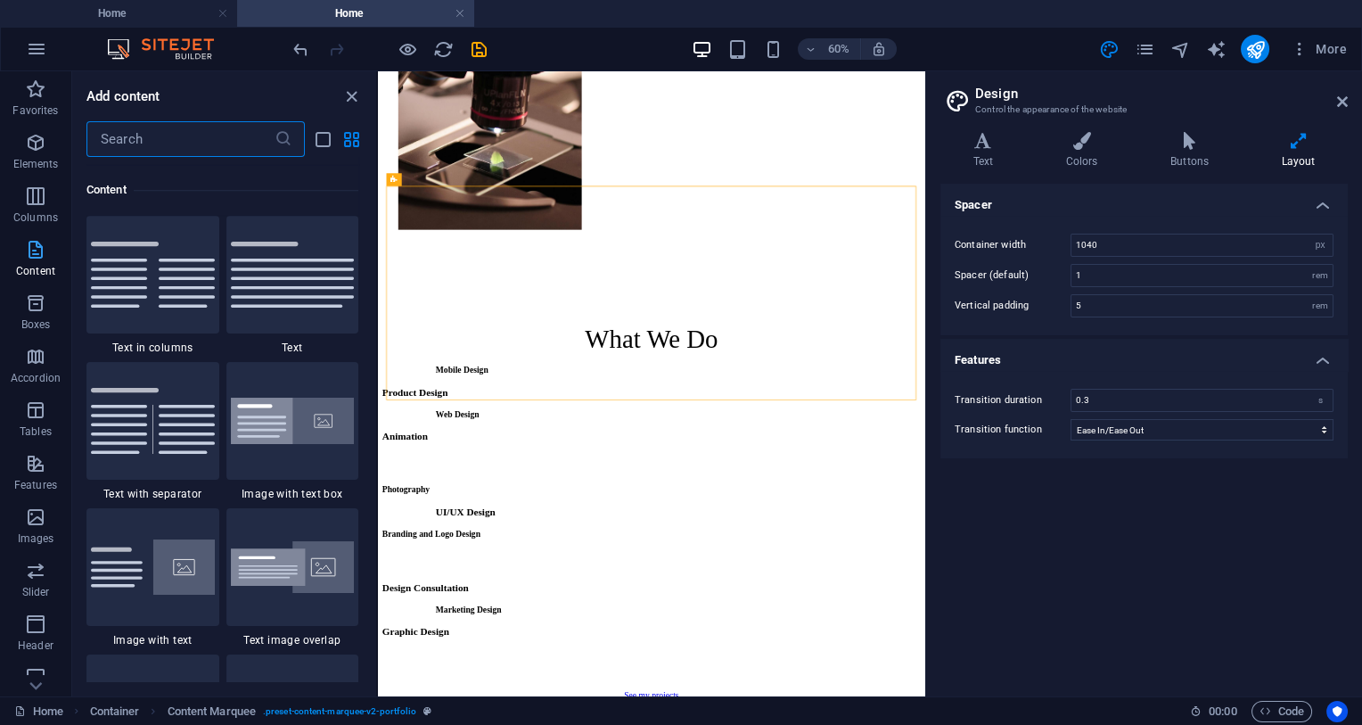
scroll to position [3120, 0]
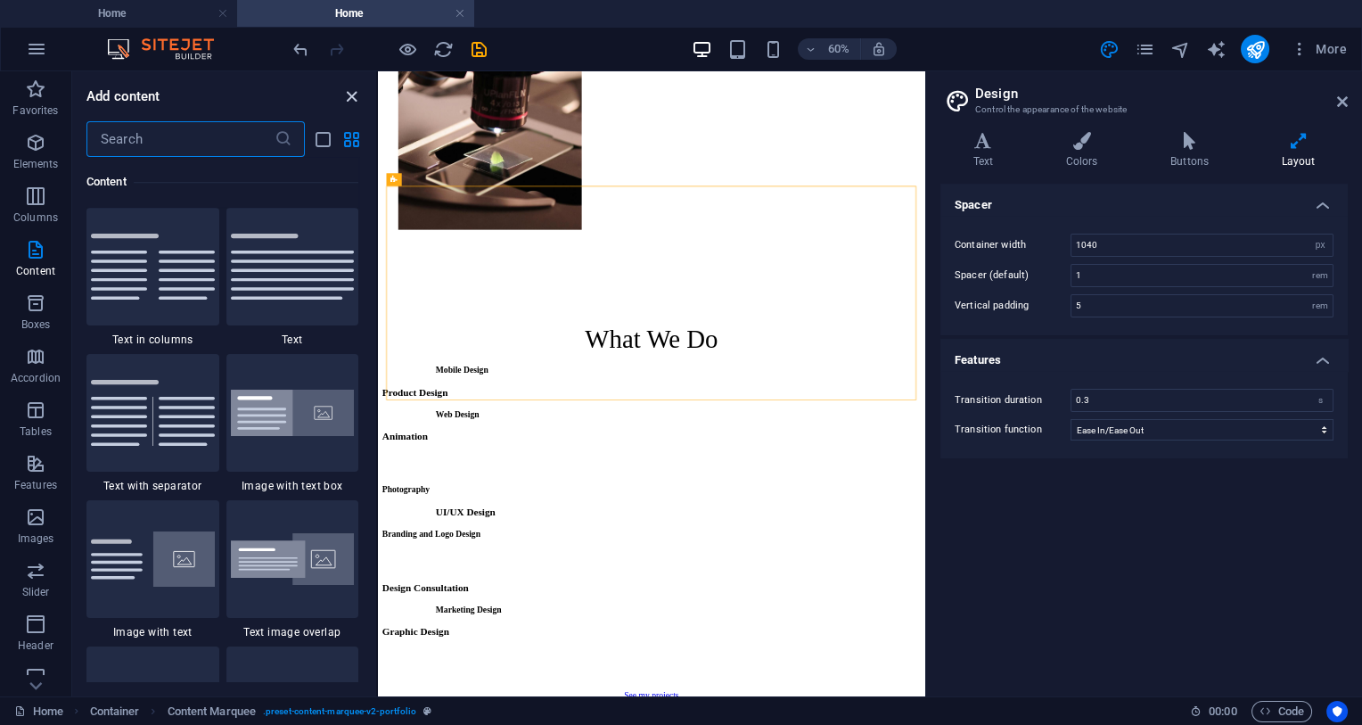
click at [353, 92] on icon "close panel" at bounding box center [352, 96] width 21 height 21
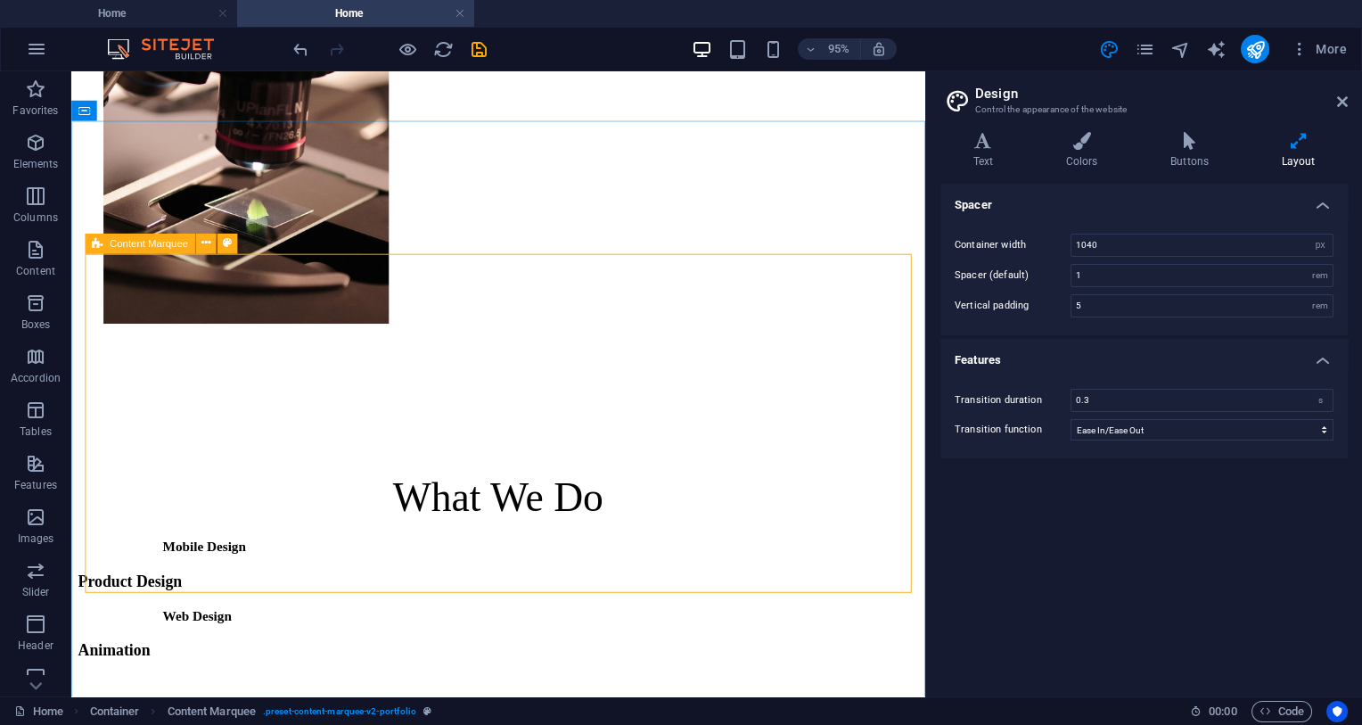
click at [106, 237] on div "Content Marquee" at bounding box center [140, 243] width 110 height 21
click at [227, 243] on icon at bounding box center [226, 243] width 9 height 18
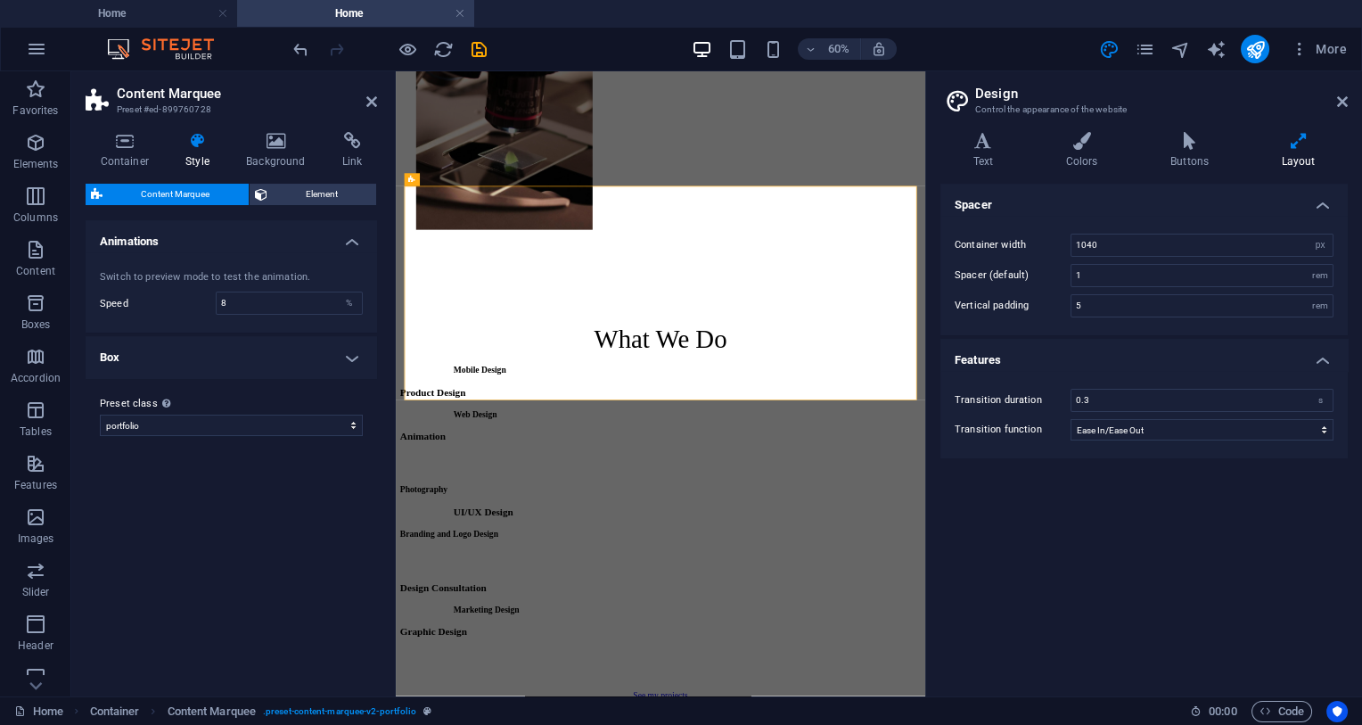
click at [301, 183] on div "Container Style Background Link Size Height Default px rem % vh vw Min. height …" at bounding box center [232, 407] width 292 height 550
click at [301, 193] on span "Element" at bounding box center [322, 194] width 99 height 21
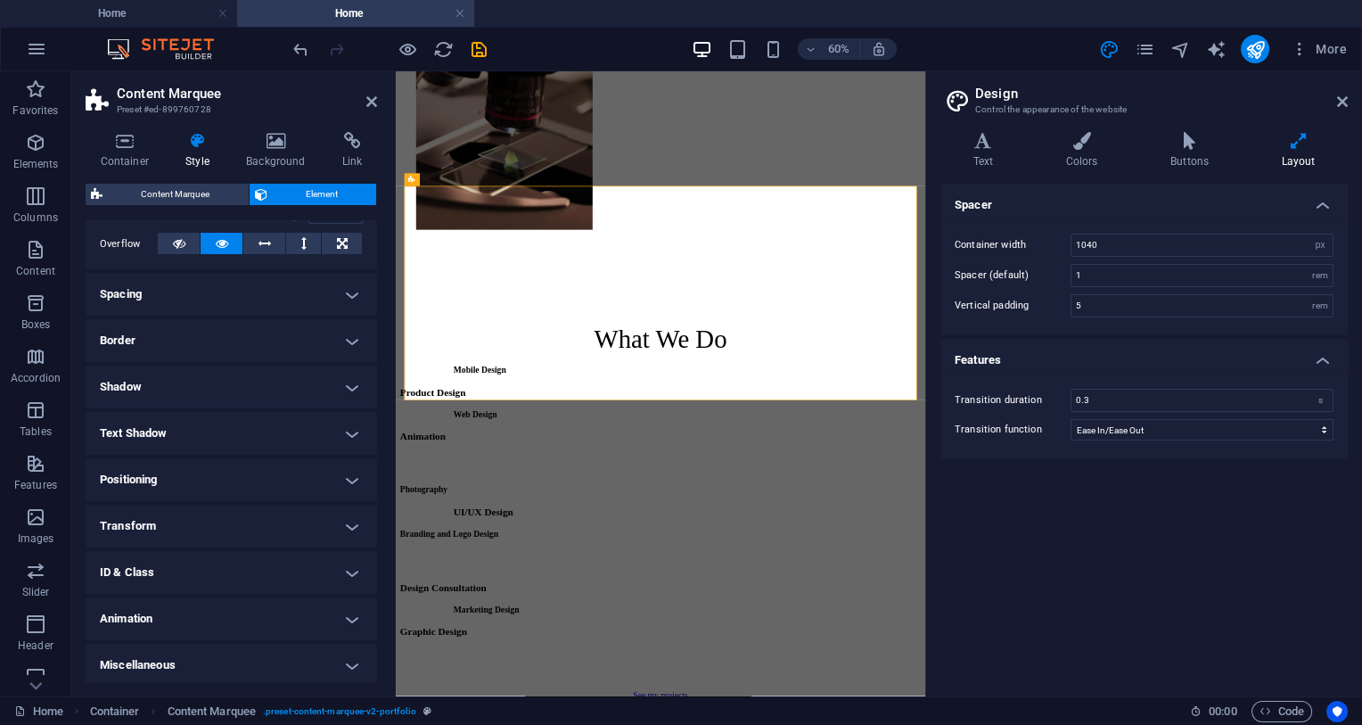
scroll to position [290, 0]
click at [202, 432] on h4 "Text Shadow" at bounding box center [232, 430] width 292 height 43
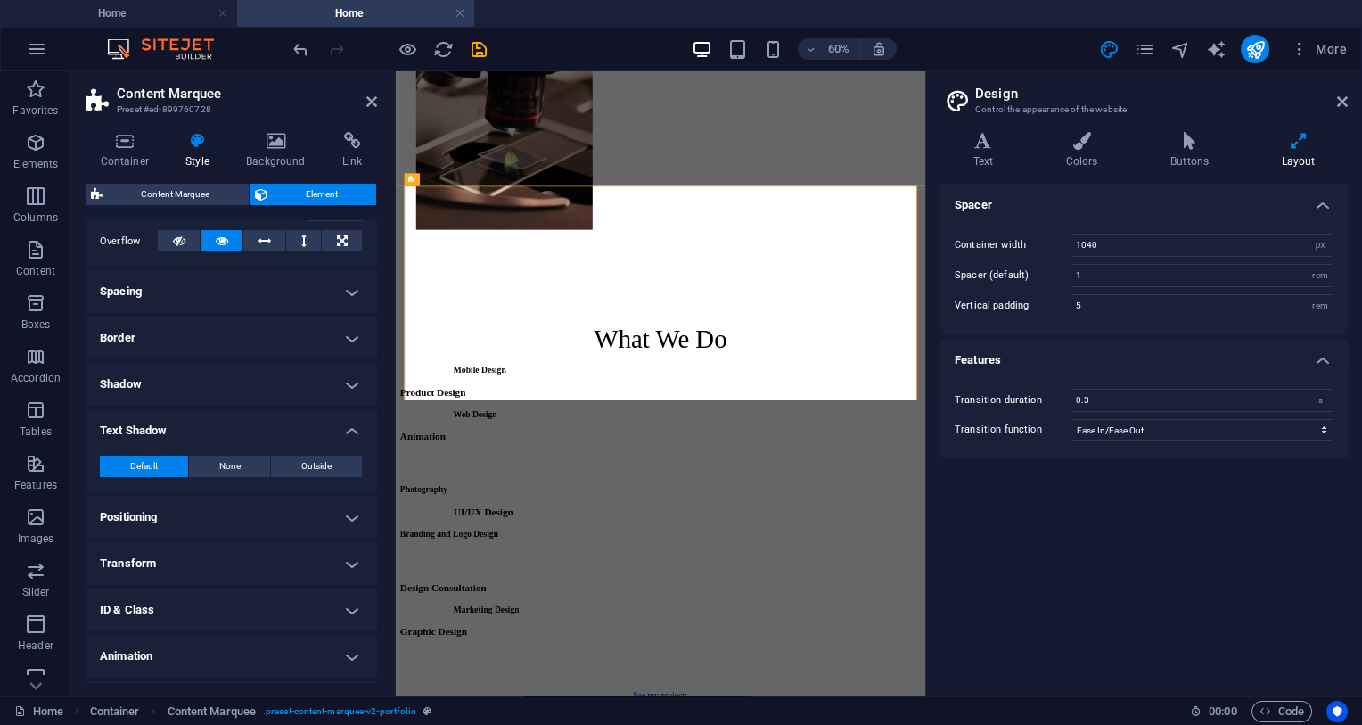
click at [202, 432] on h4 "Text Shadow" at bounding box center [232, 425] width 292 height 32
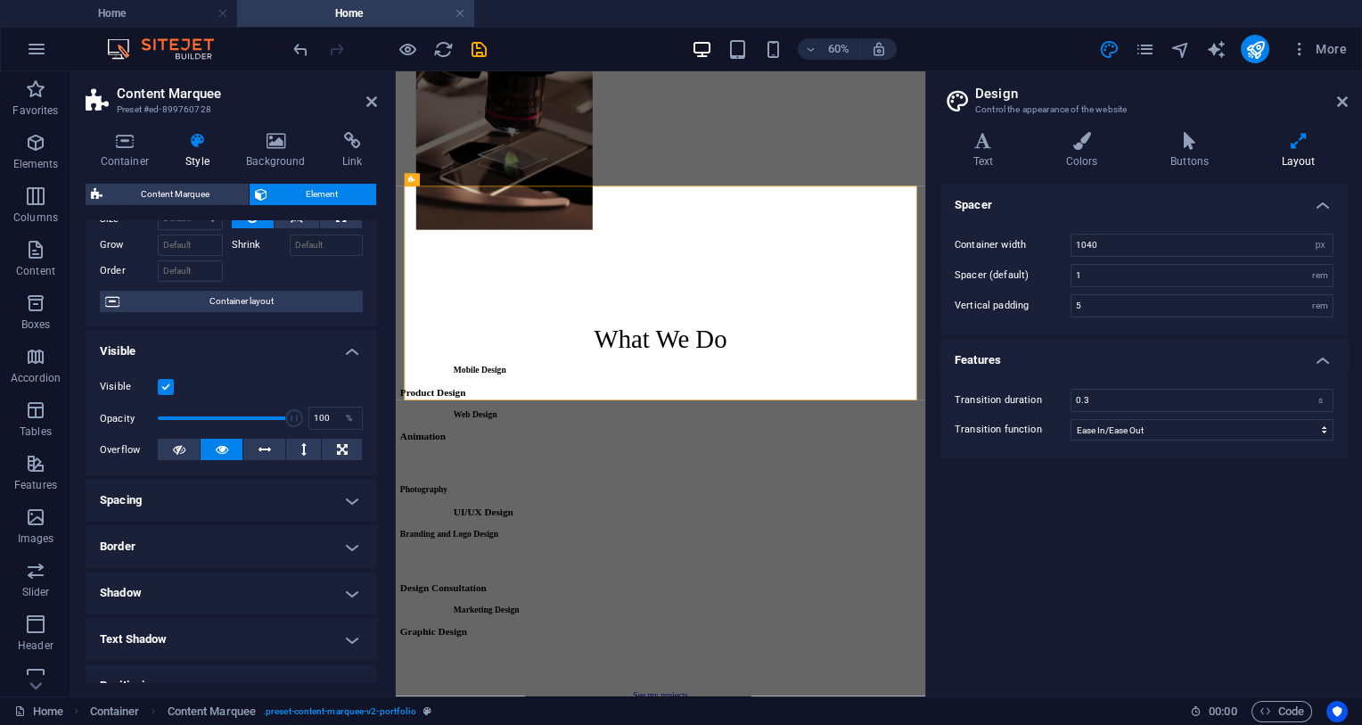
scroll to position [0, 0]
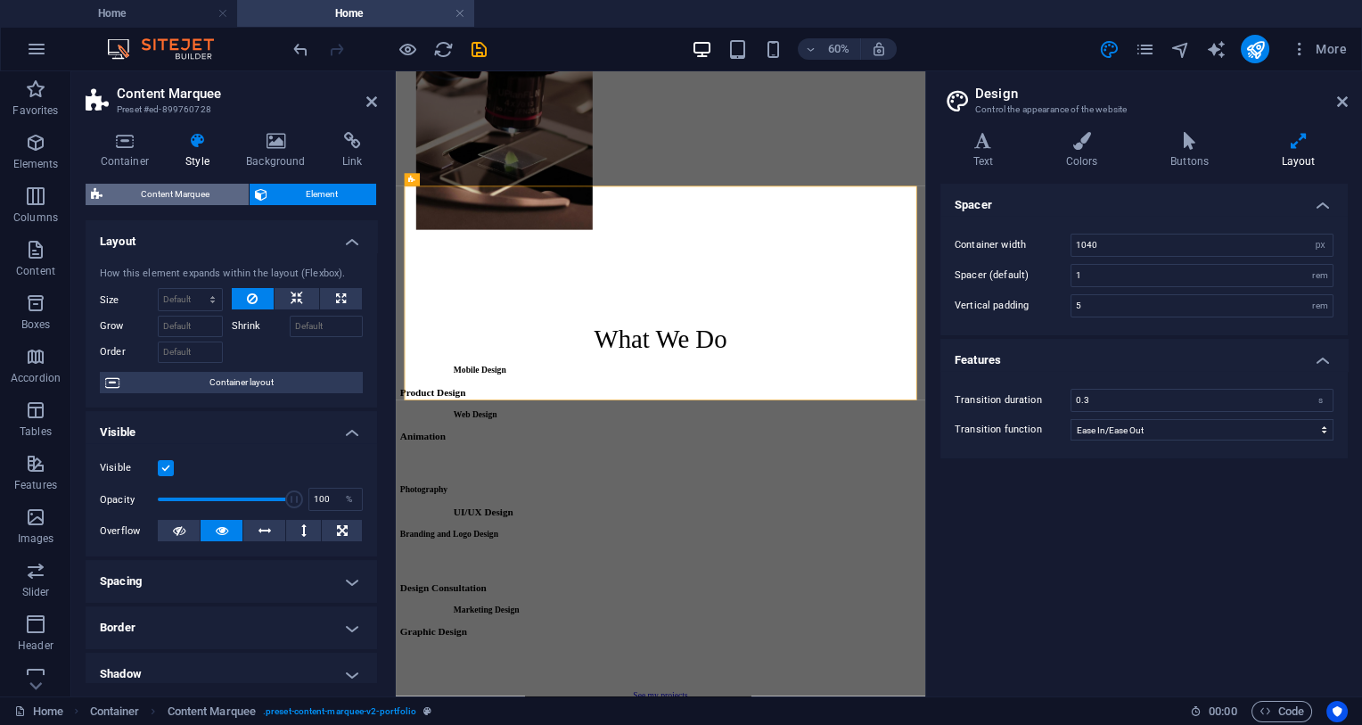
click at [179, 185] on span "Content Marquee" at bounding box center [176, 194] width 136 height 21
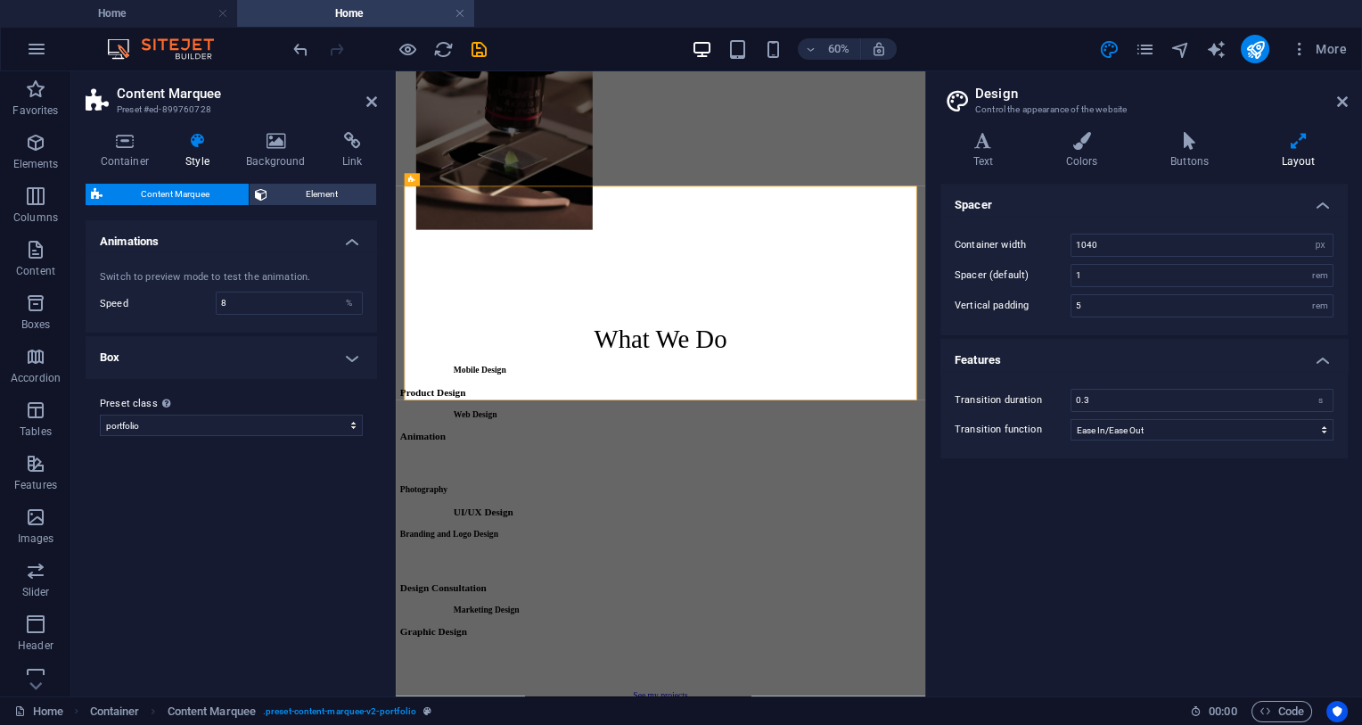
click at [227, 355] on h4 "Box" at bounding box center [232, 357] width 292 height 43
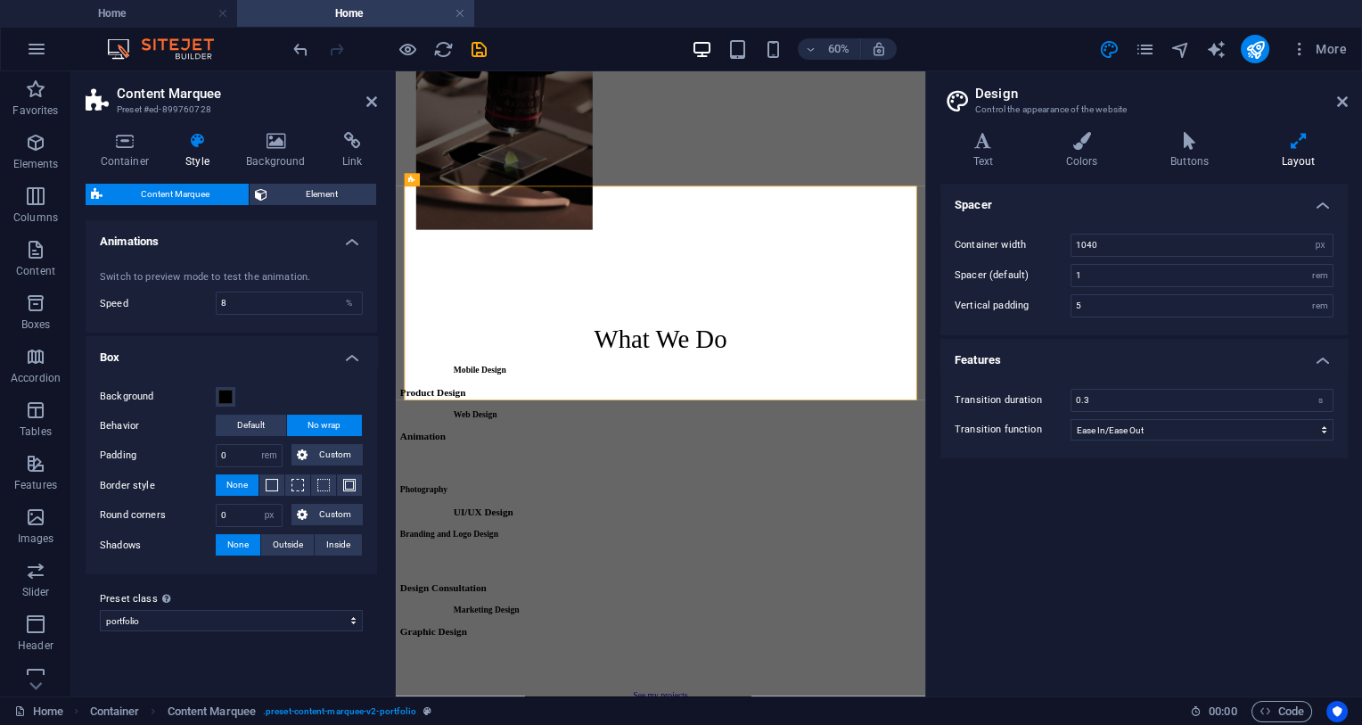
click at [251, 336] on h4 "Box" at bounding box center [232, 352] width 292 height 32
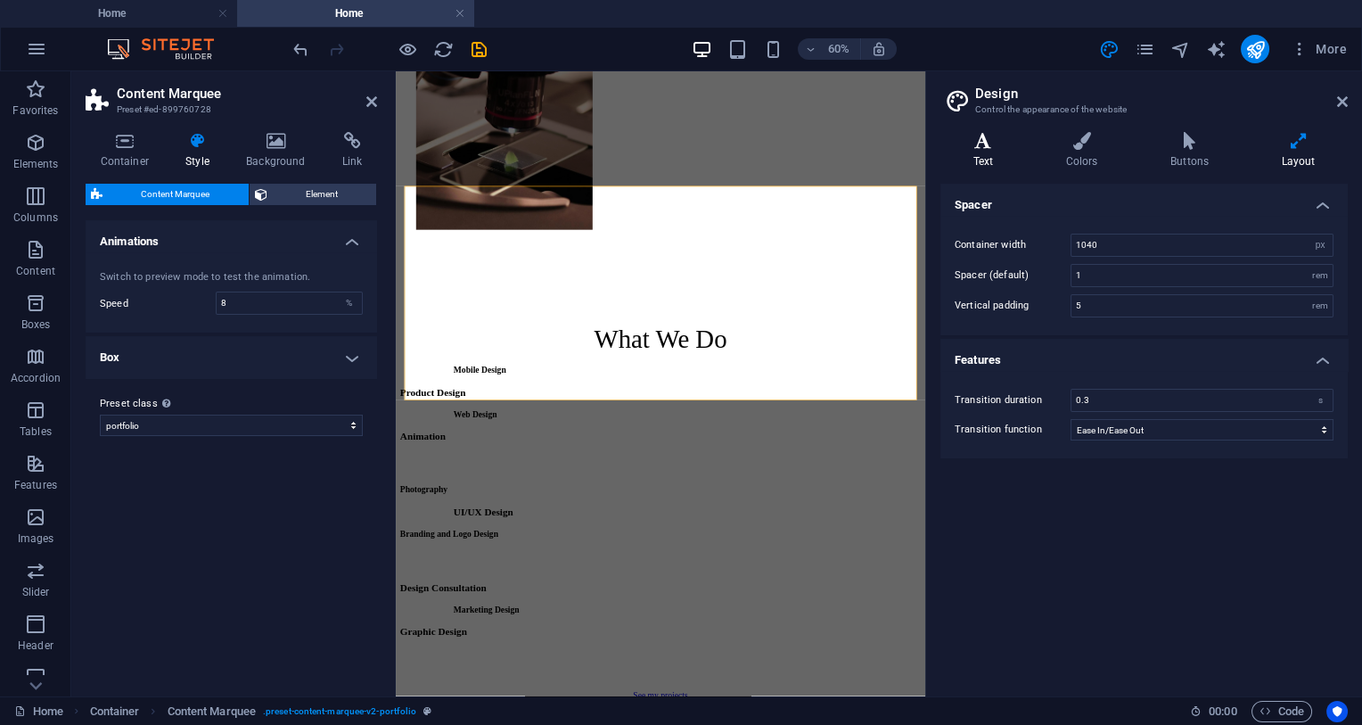
click at [989, 147] on icon at bounding box center [984, 141] width 86 height 18
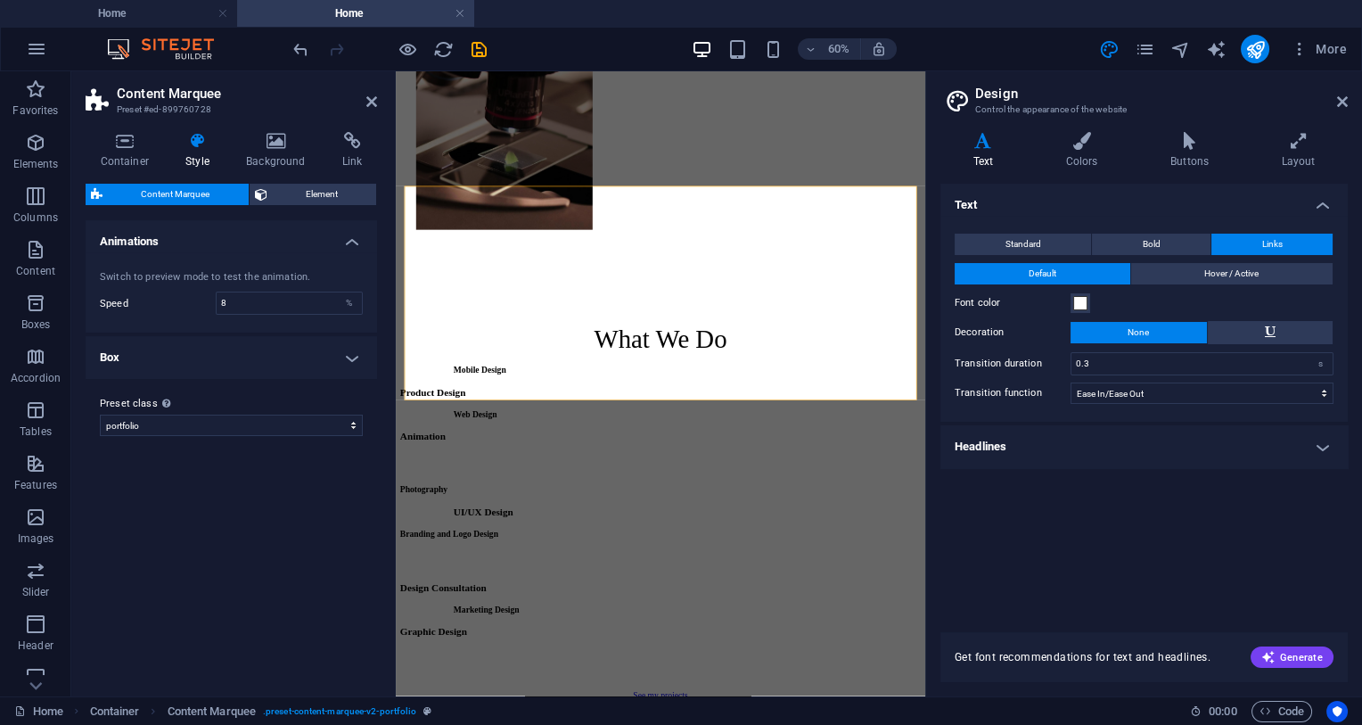
click at [1082, 452] on h4 "Headlines" at bounding box center [1144, 446] width 407 height 43
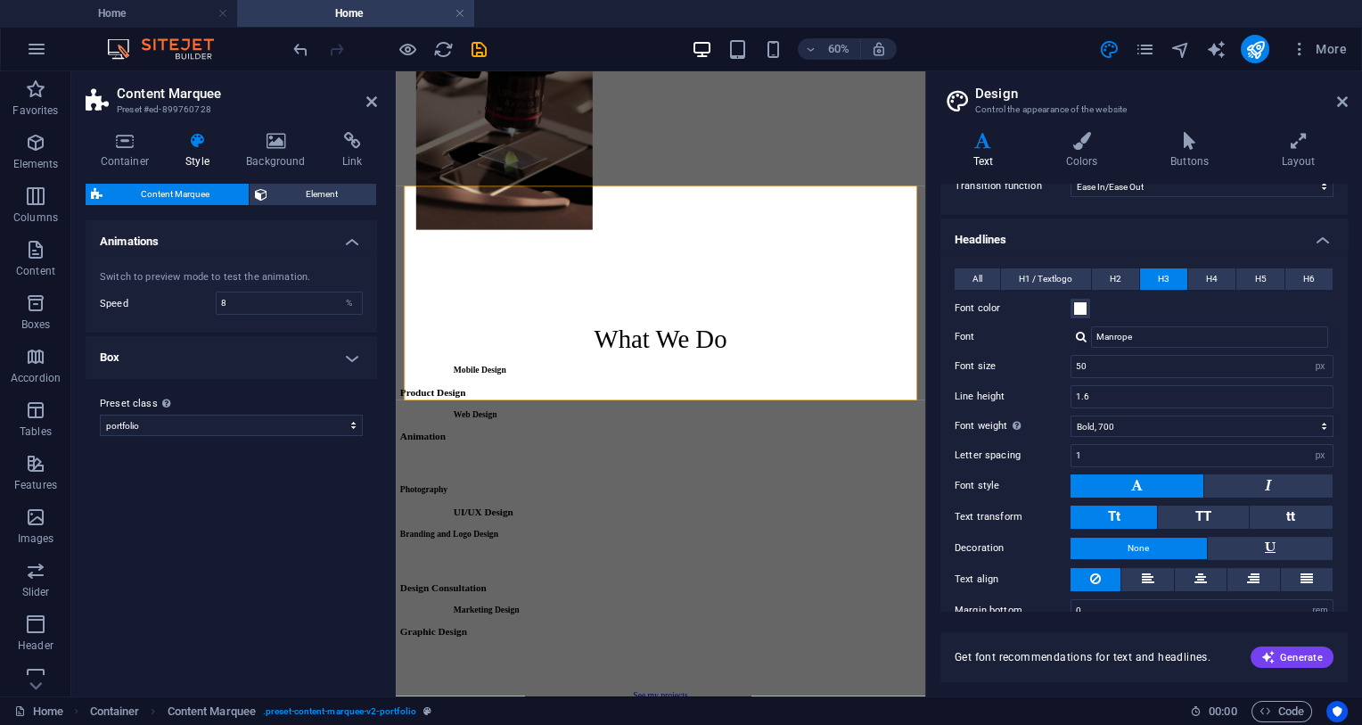
scroll to position [230, 0]
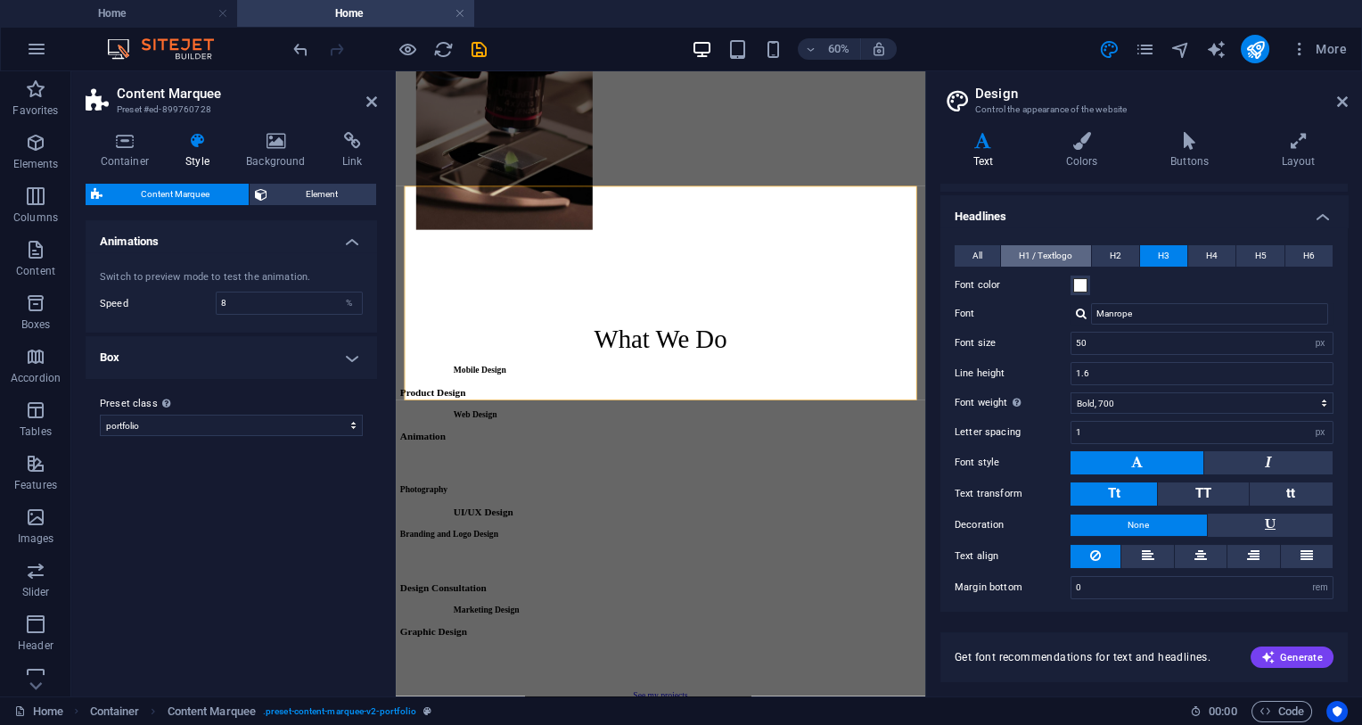
click at [1043, 245] on span "H1 / Textlogo" at bounding box center [1045, 255] width 53 height 21
click at [975, 251] on span "All" at bounding box center [978, 255] width 10 height 21
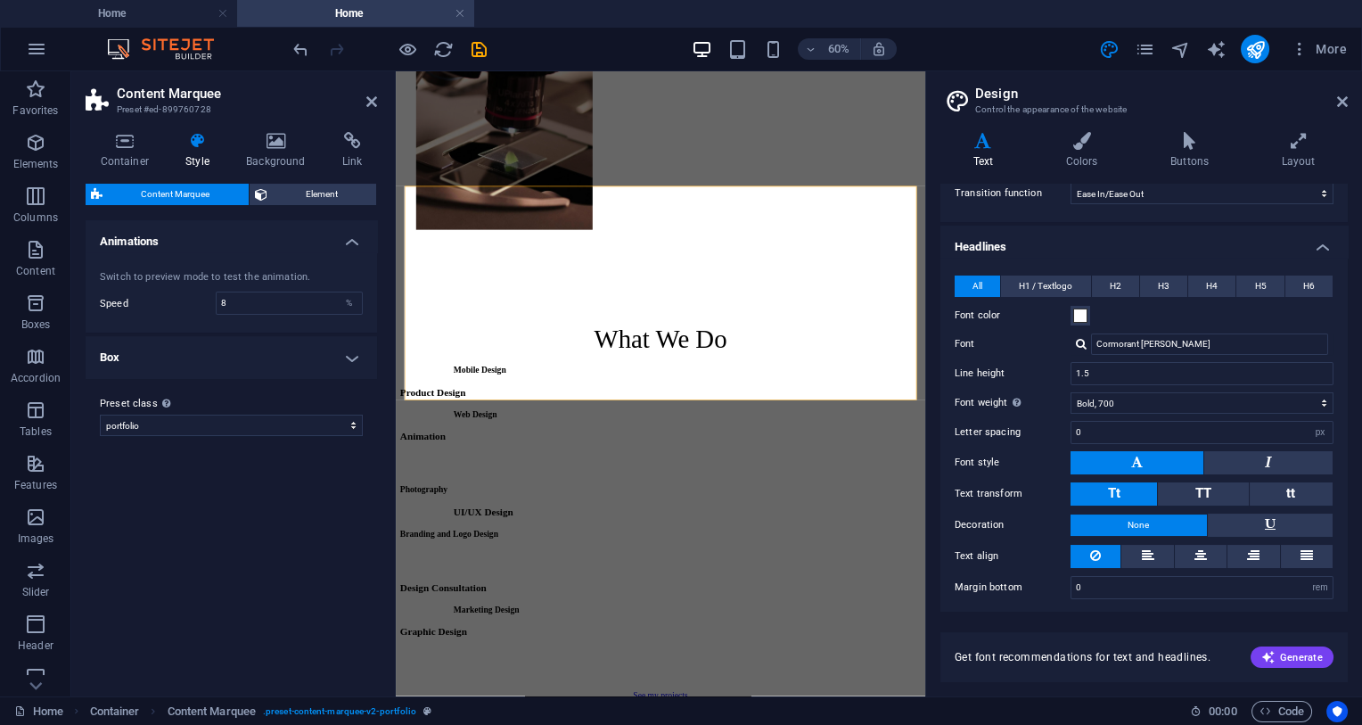
scroll to position [0, 0]
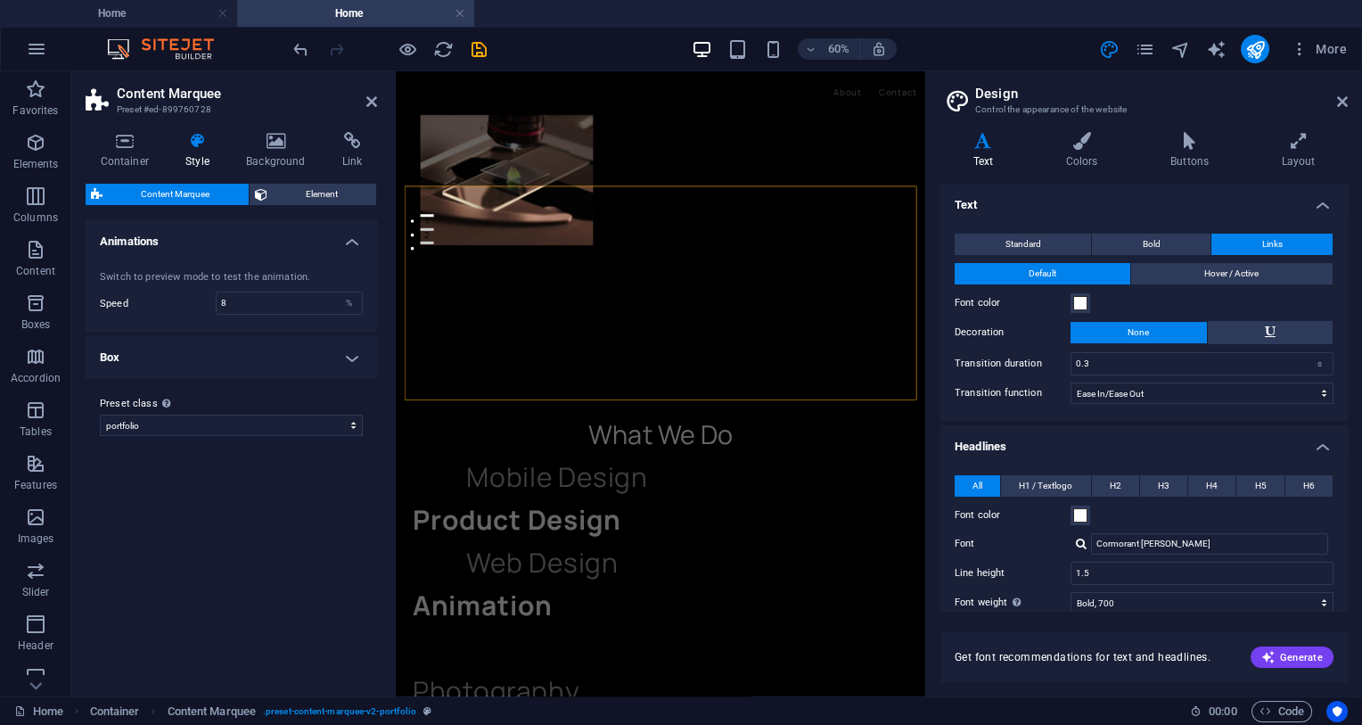
click at [359, 235] on h4 "Animations" at bounding box center [232, 236] width 292 height 32
click at [359, 235] on h4 "Animations" at bounding box center [232, 241] width 292 height 43
click at [346, 358] on h4 "Box" at bounding box center [232, 357] width 292 height 43
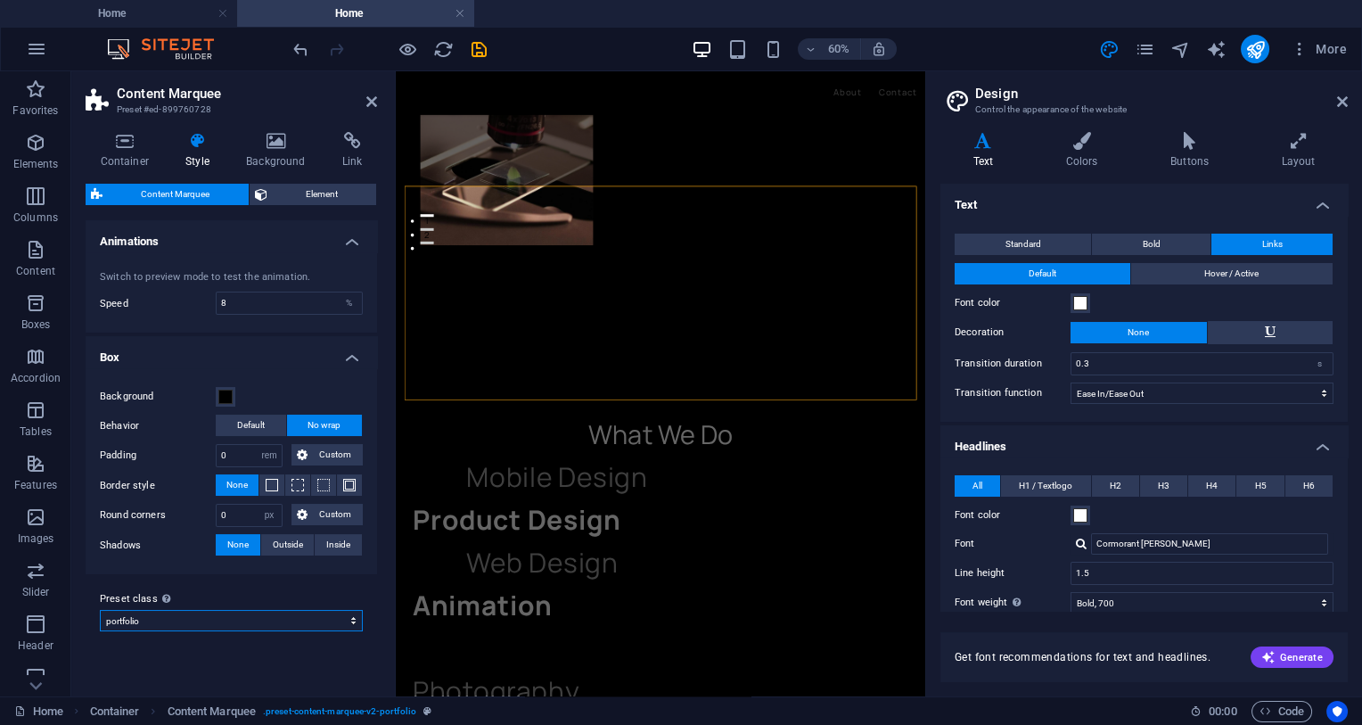
click at [100, 610] on select "portfolio Add preset class" at bounding box center [231, 620] width 263 height 21
click option "portfolio" at bounding box center [0, 0] width 0 height 0
click at [312, 194] on span "Element" at bounding box center [322, 194] width 99 height 21
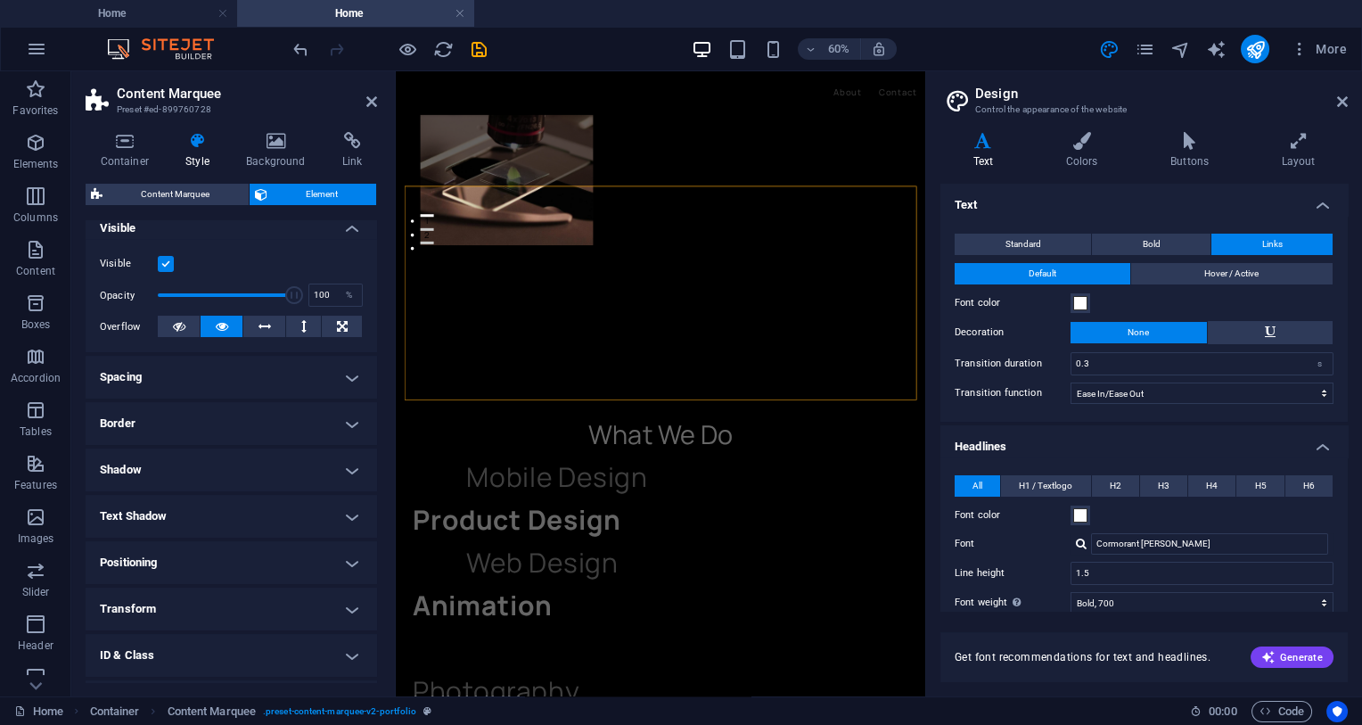
scroll to position [290, 0]
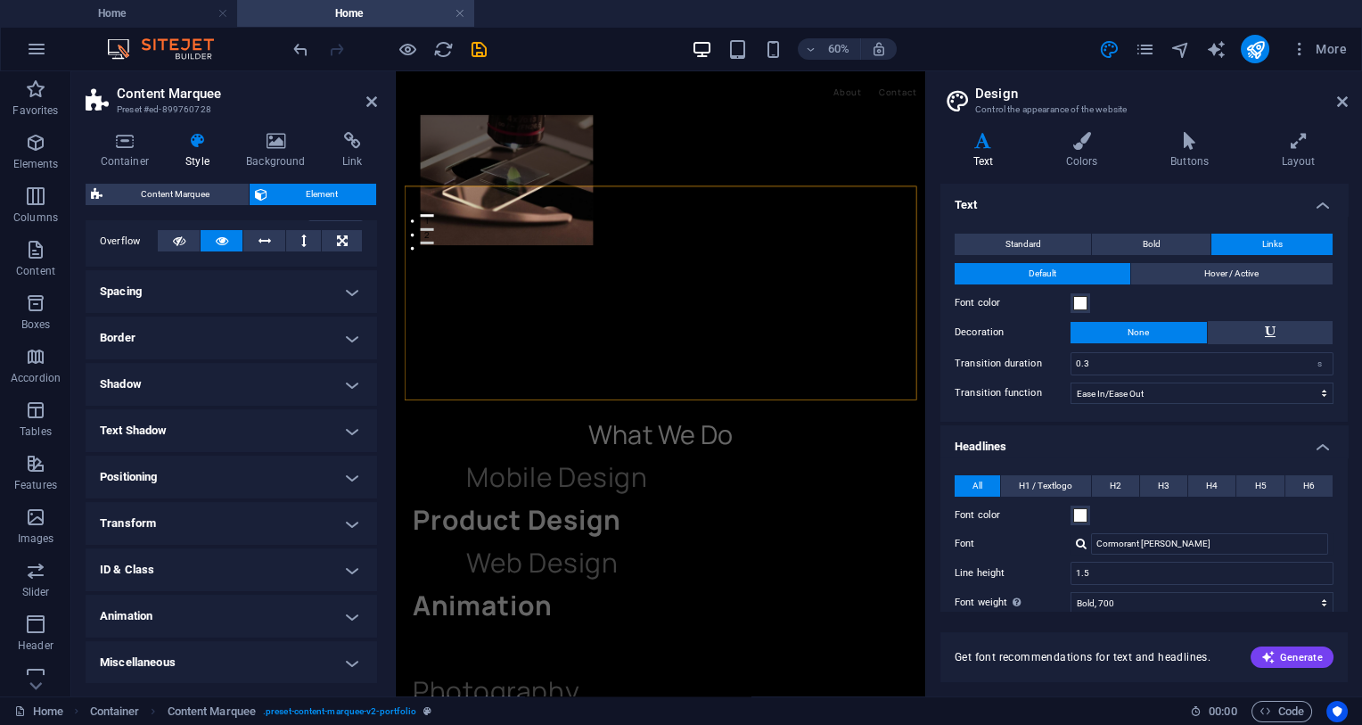
click at [189, 571] on h4 "ID & Class" at bounding box center [232, 569] width 292 height 43
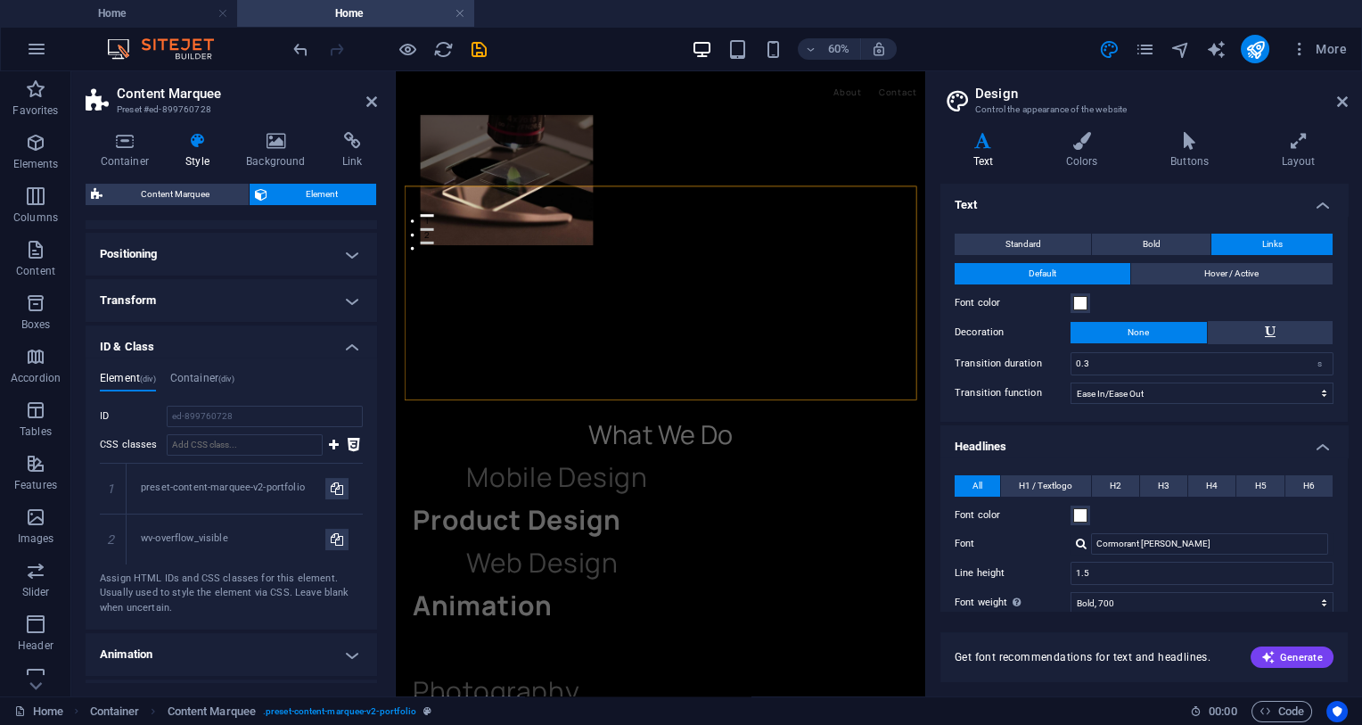
scroll to position [550, 0]
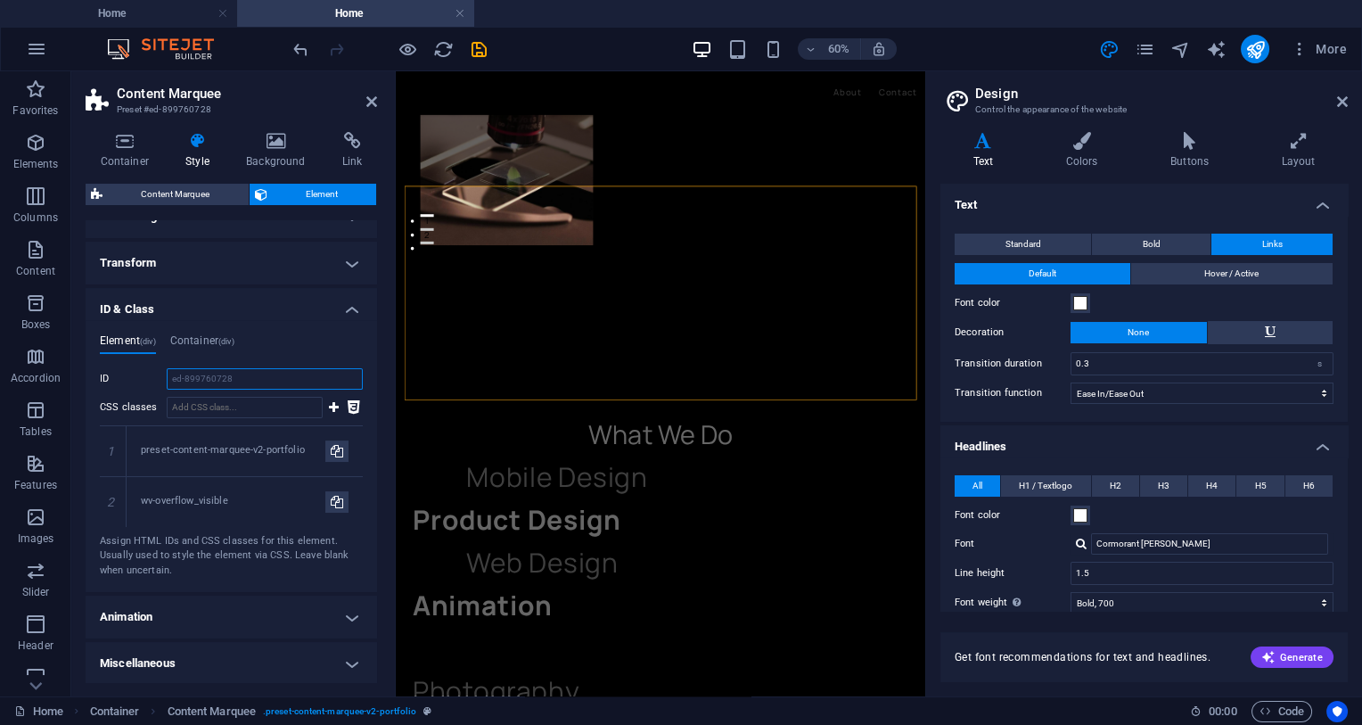
click at [256, 373] on input "ed-899760728" at bounding box center [265, 378] width 196 height 21
click at [255, 410] on input "CSS classes" at bounding box center [245, 407] width 156 height 21
click at [258, 449] on div "preset-content-marquee-v2-portfolio" at bounding box center [233, 450] width 185 height 15
click at [197, 617] on h4 "Animation" at bounding box center [232, 617] width 292 height 43
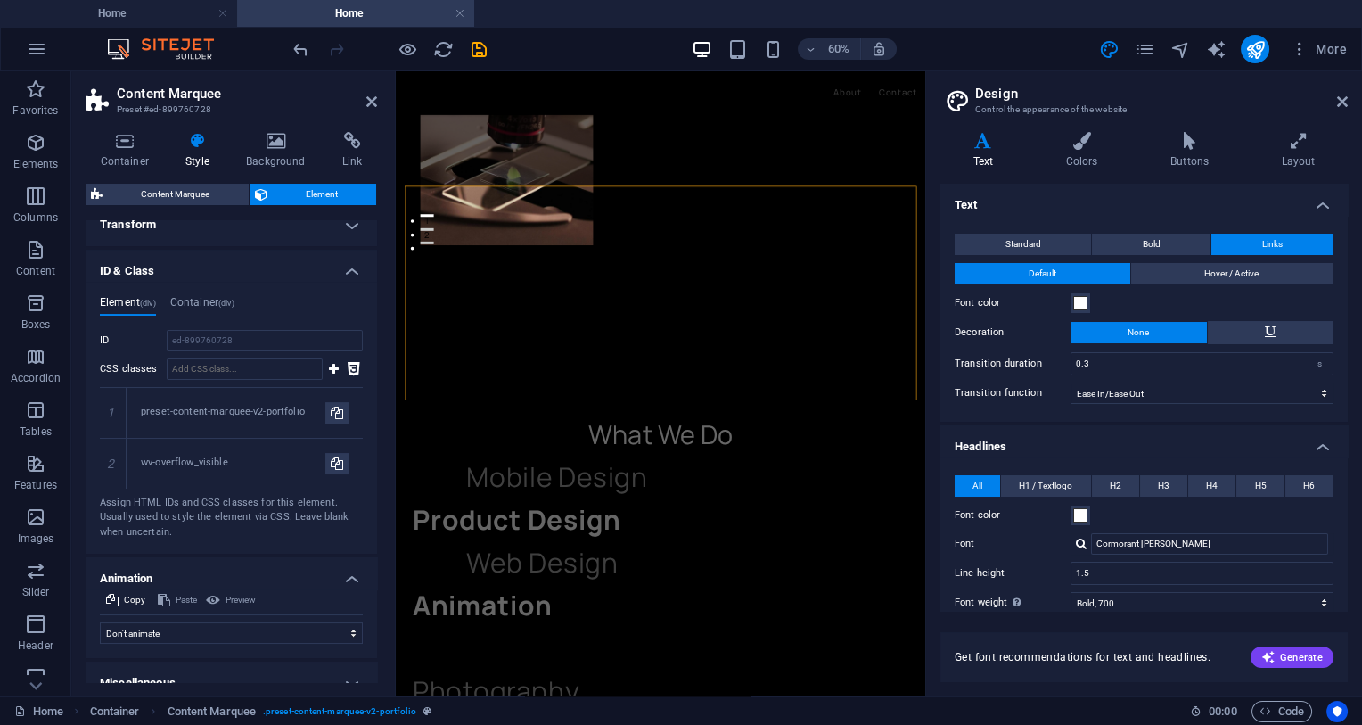
scroll to position [608, 0]
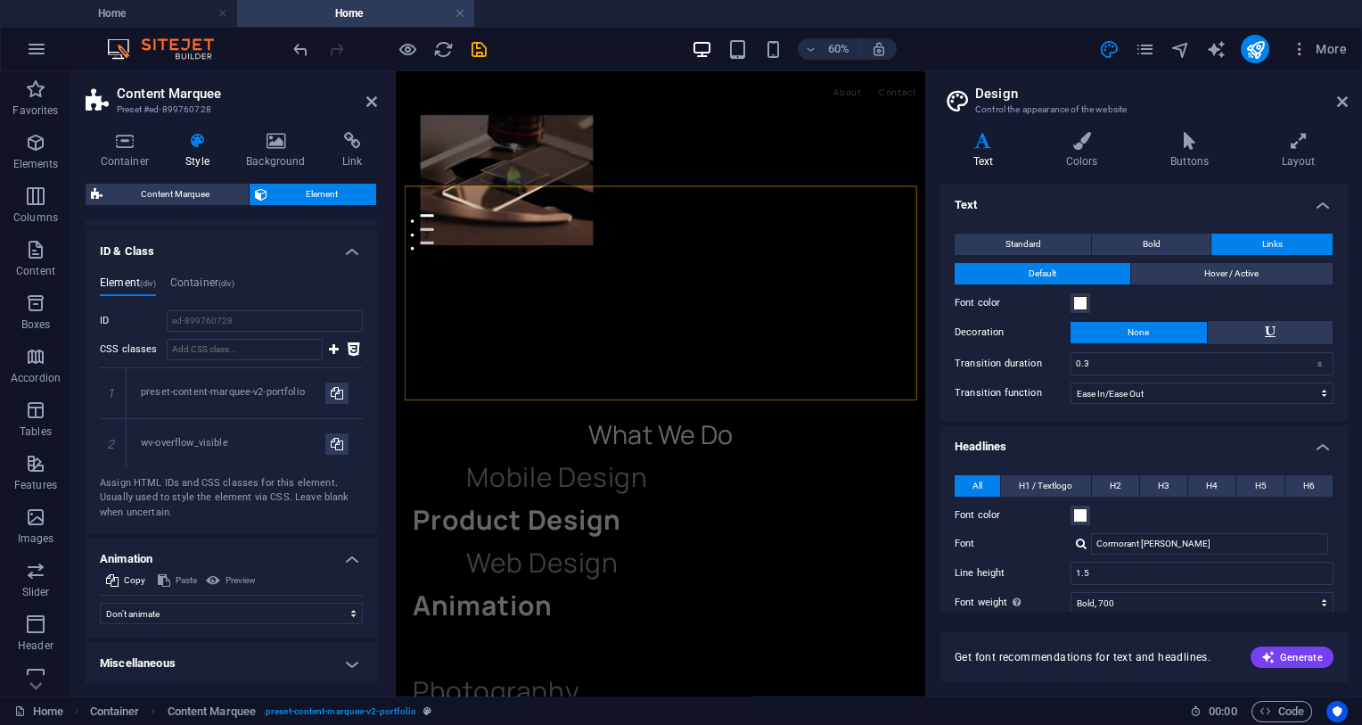
click at [223, 650] on h4 "Miscellaneous" at bounding box center [232, 663] width 292 height 43
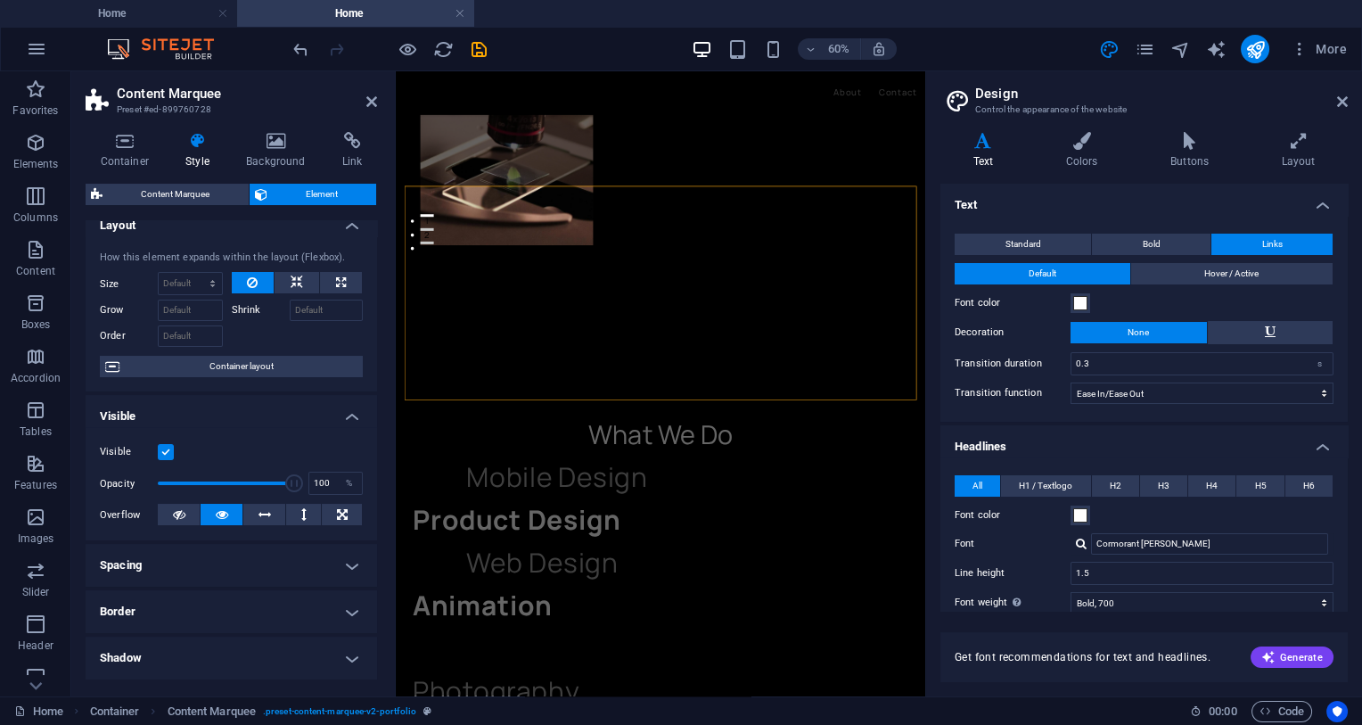
scroll to position [0, 0]
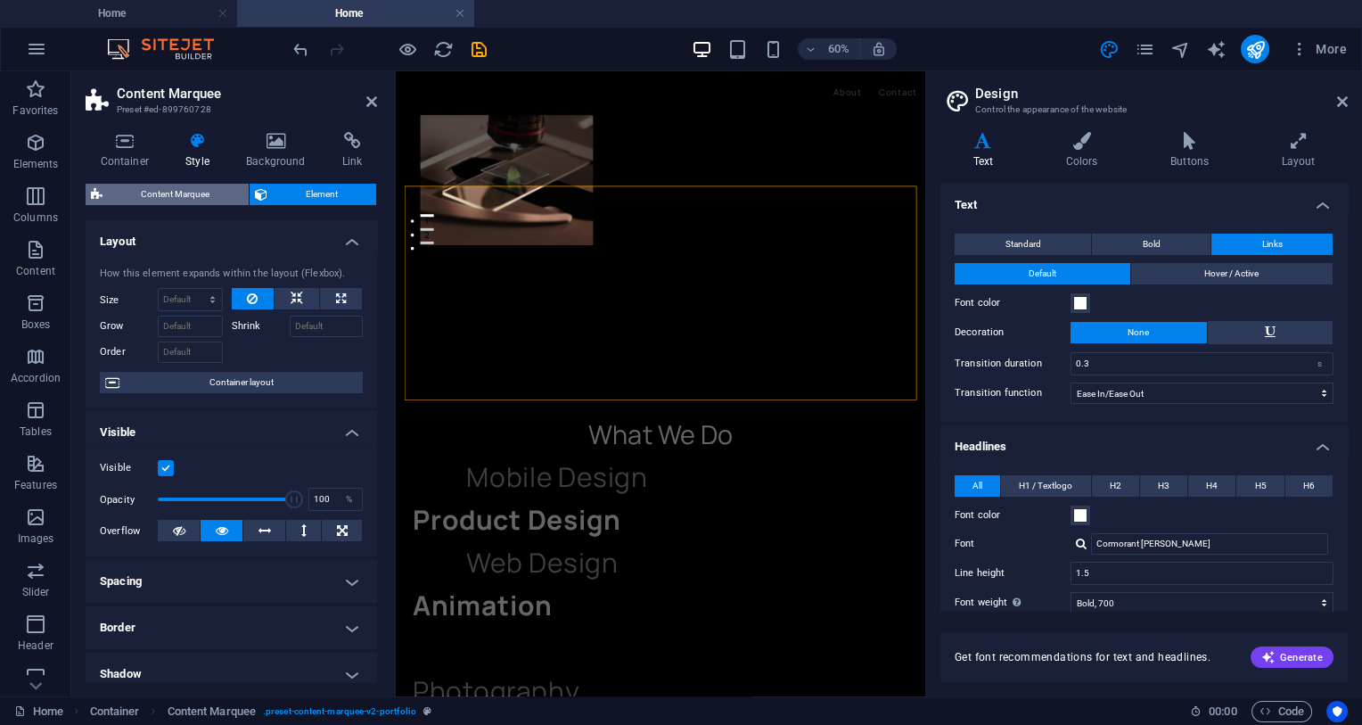
click at [144, 188] on span "Content Marquee" at bounding box center [176, 194] width 136 height 21
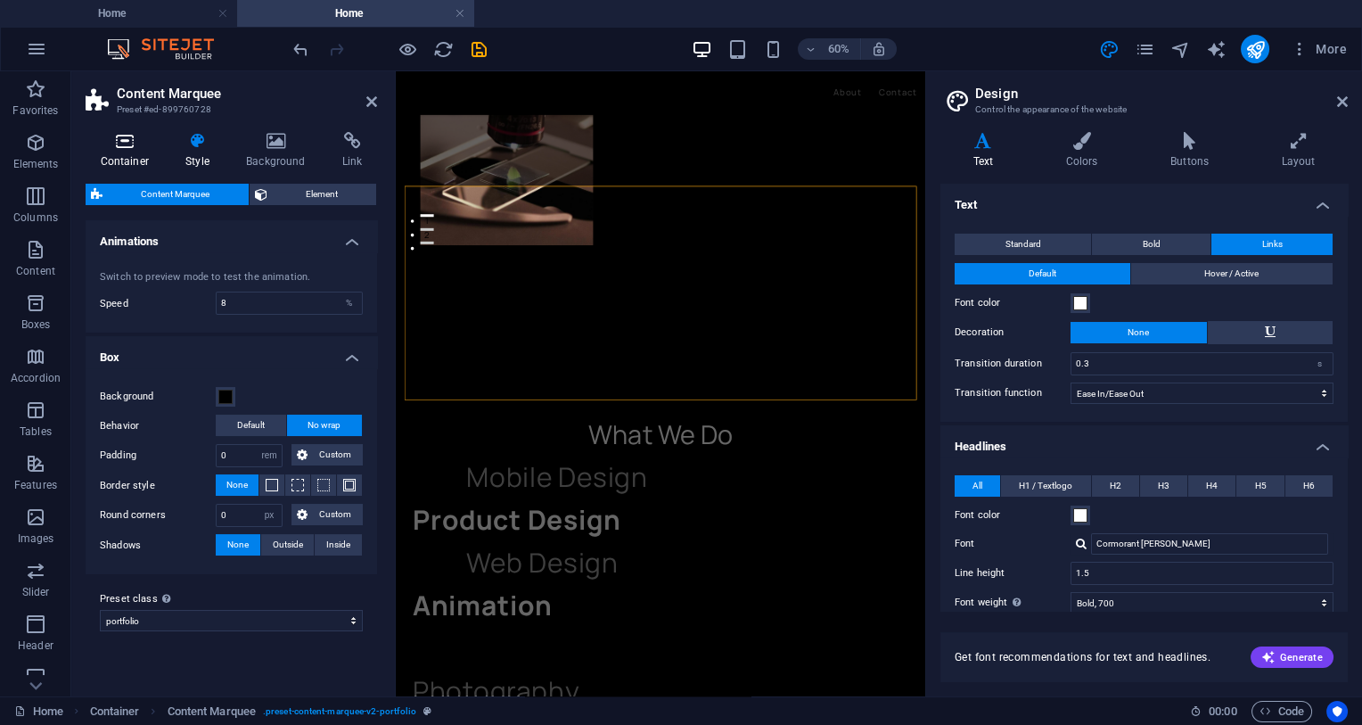
click at [118, 149] on icon at bounding box center [125, 141] width 78 height 18
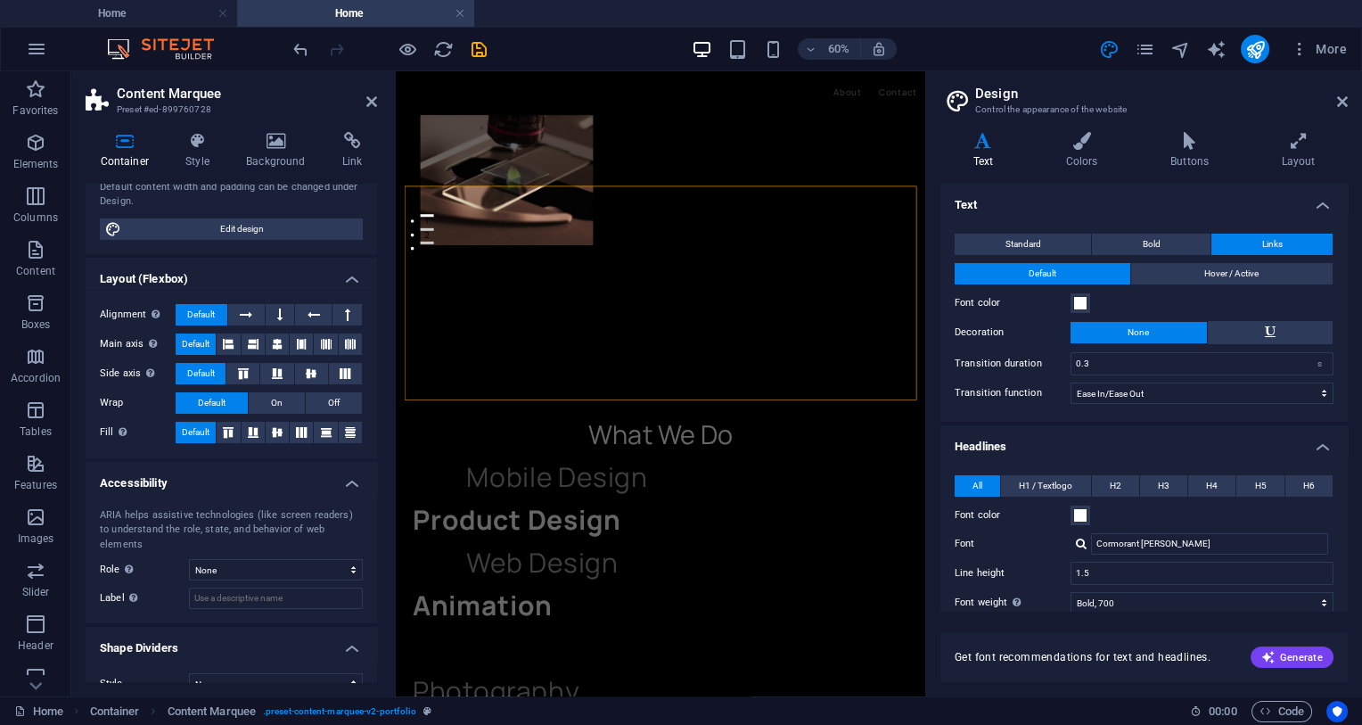
scroll to position [176, 0]
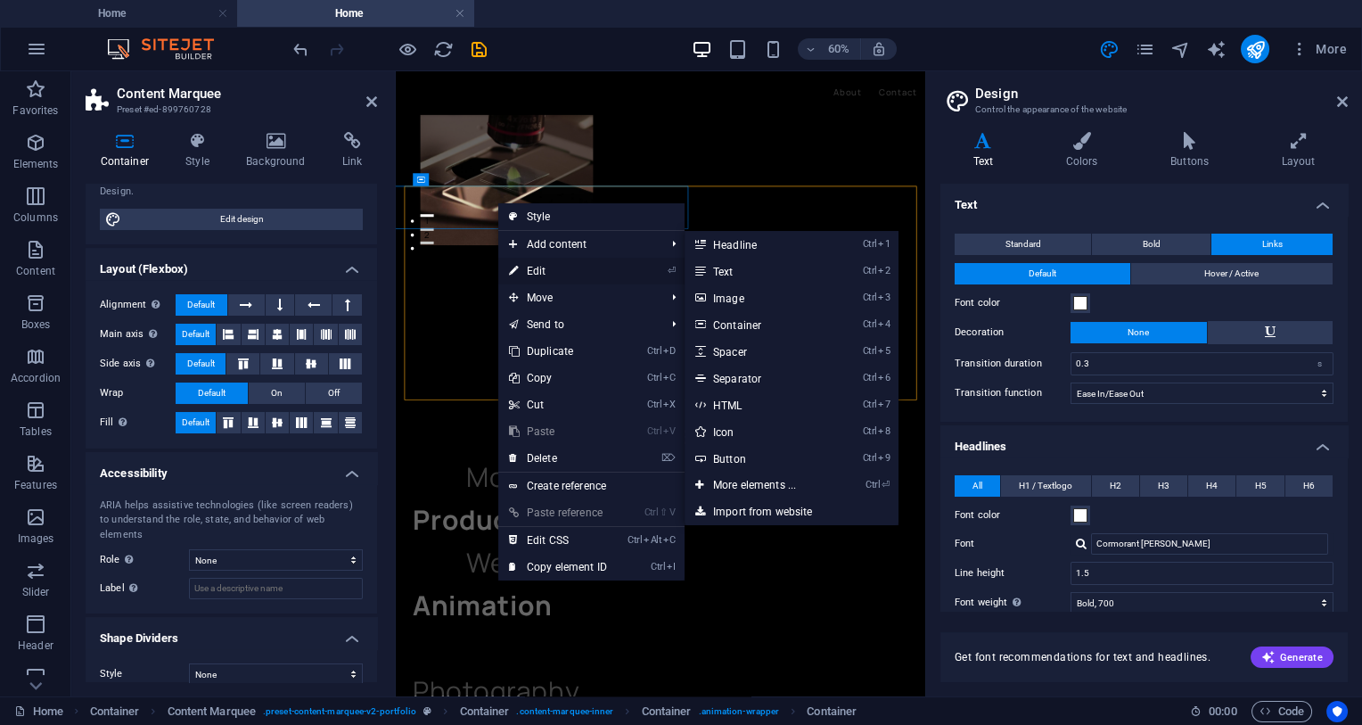
click at [605, 267] on link "⏎ Edit" at bounding box center [557, 271] width 119 height 27
select select "vw"
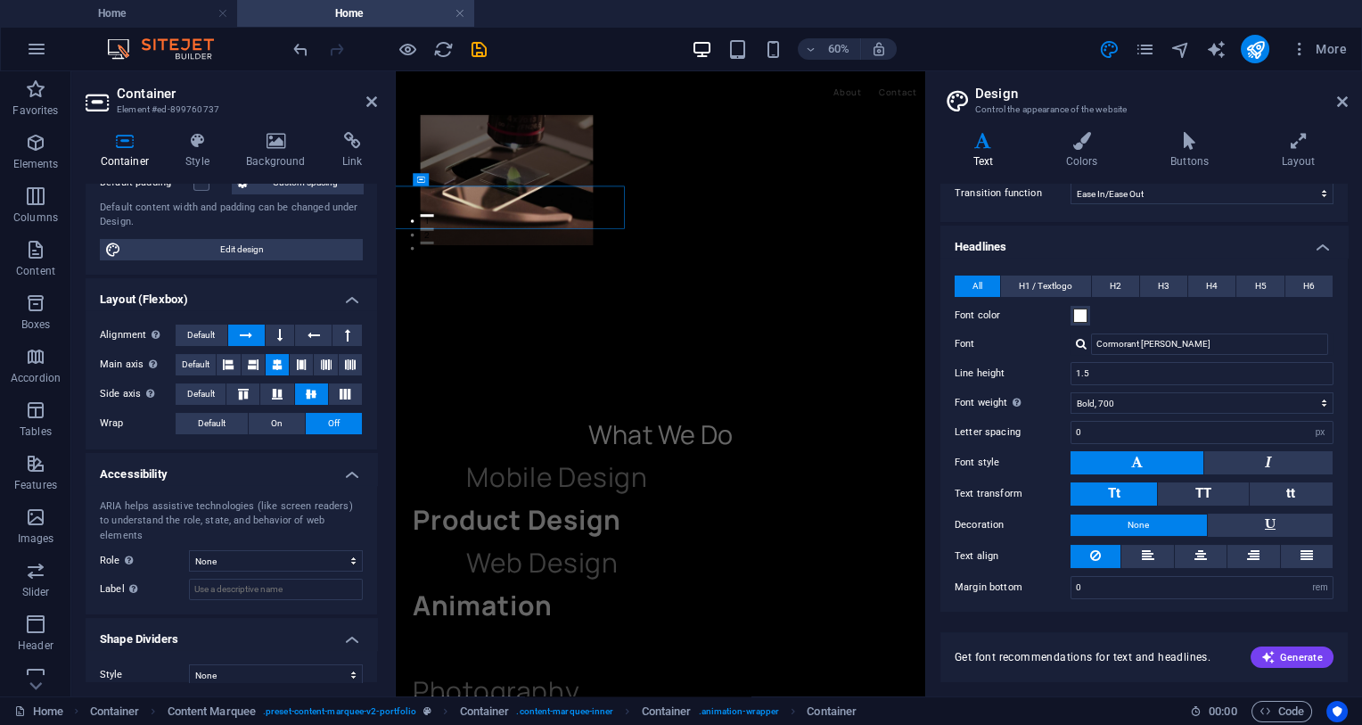
scroll to position [0, 0]
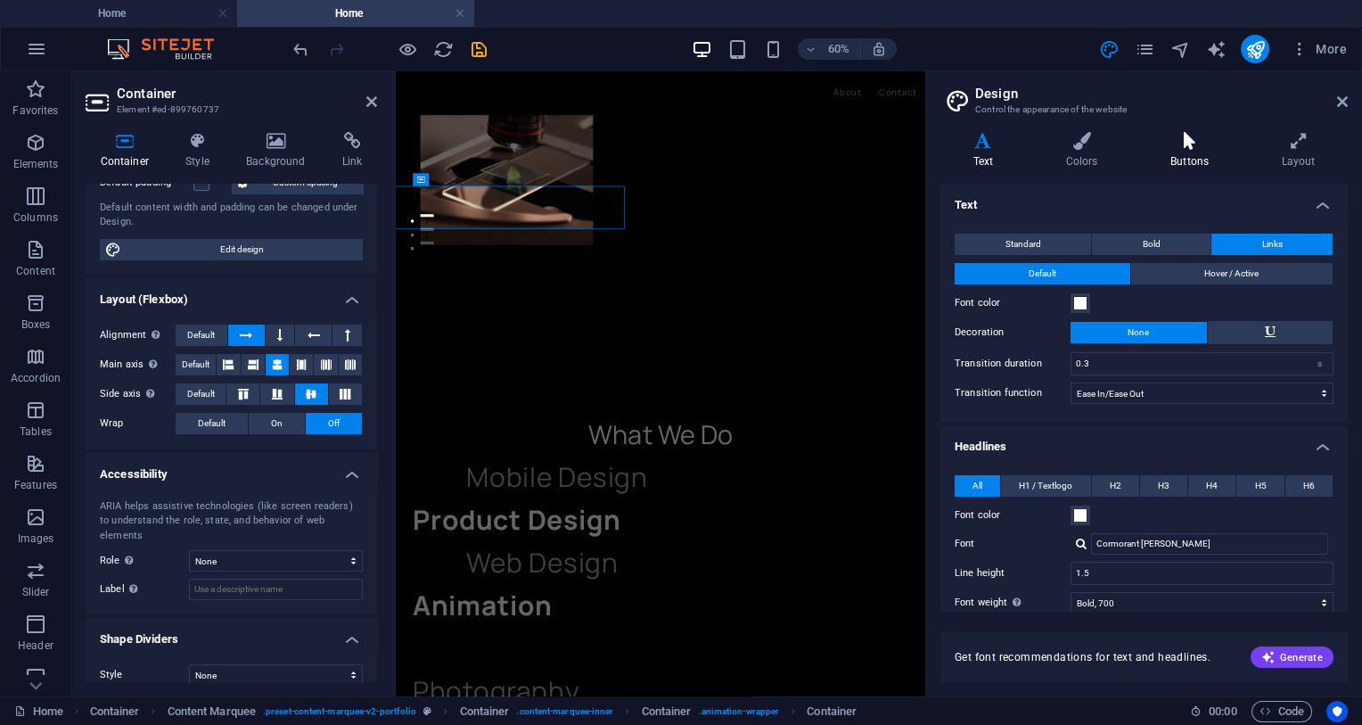
click at [1184, 151] on h4 "Buttons" at bounding box center [1193, 150] width 111 height 37
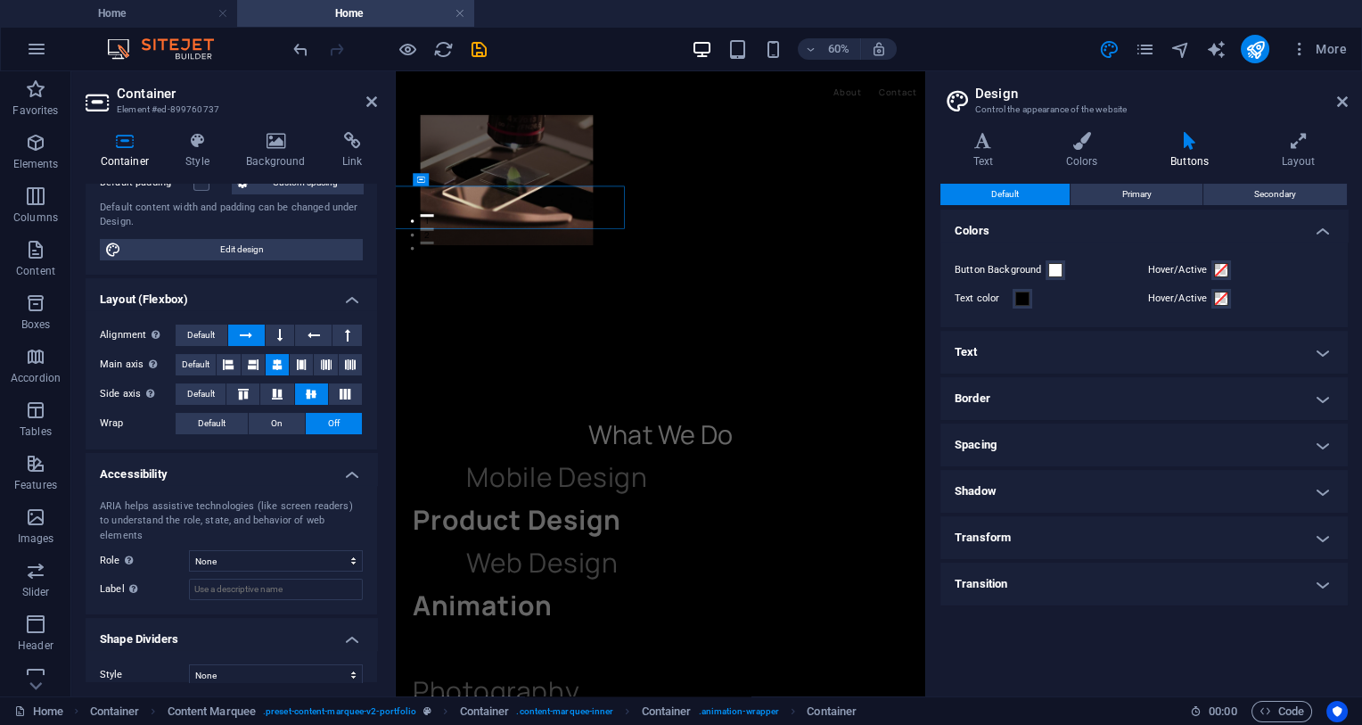
click at [1074, 362] on h4 "Text" at bounding box center [1144, 352] width 407 height 43
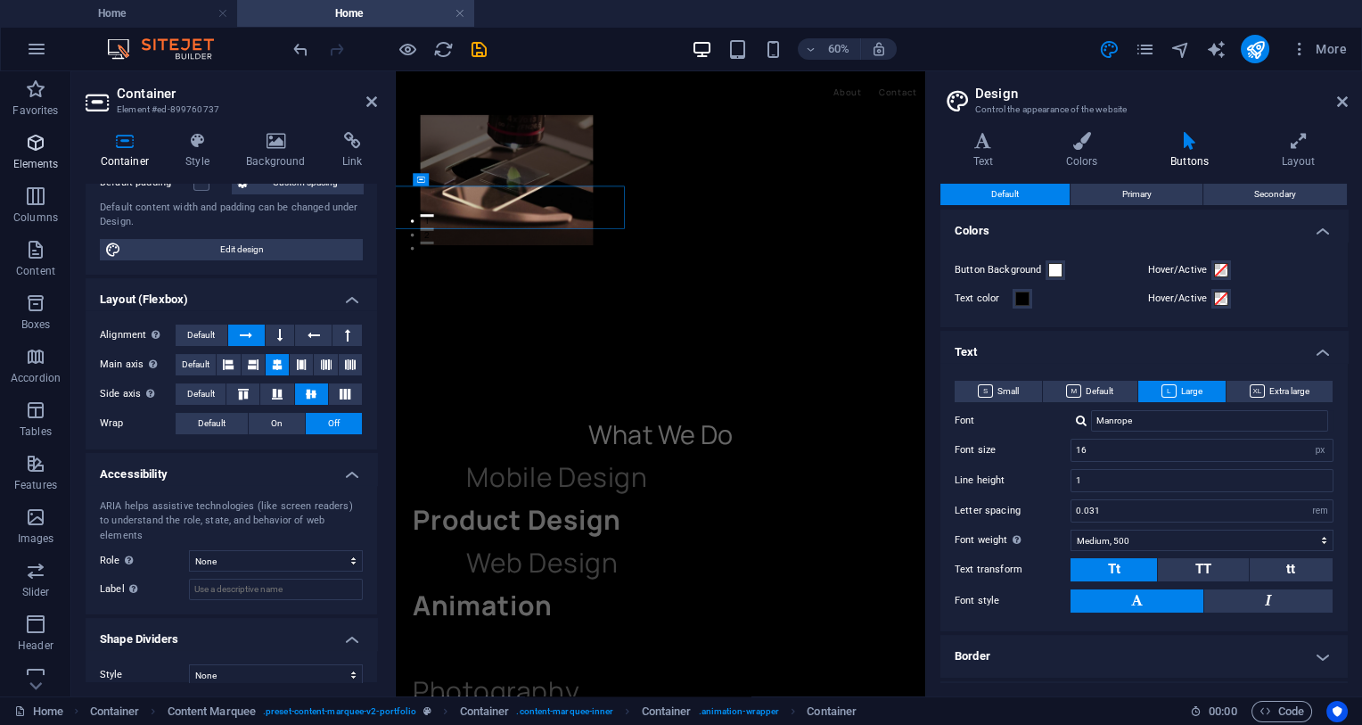
click at [42, 168] on p "Elements" at bounding box center [35, 164] width 45 height 14
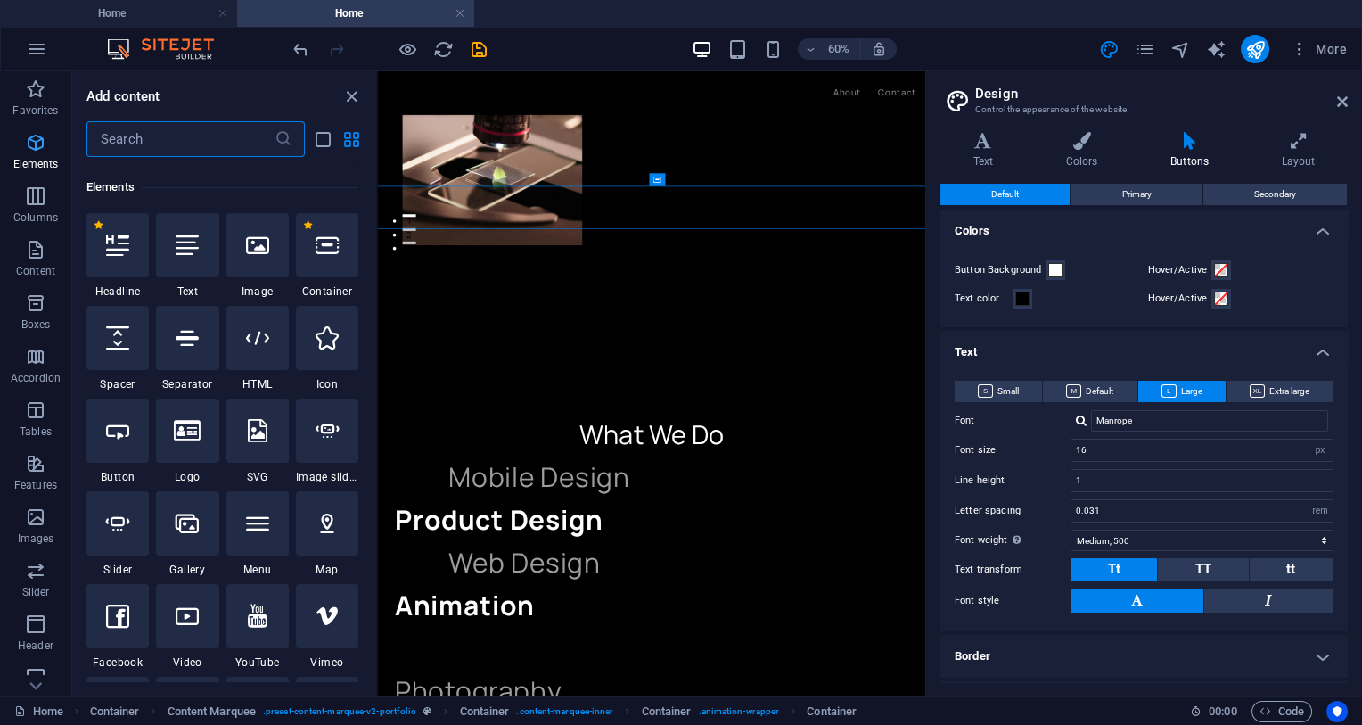
scroll to position [189, 0]
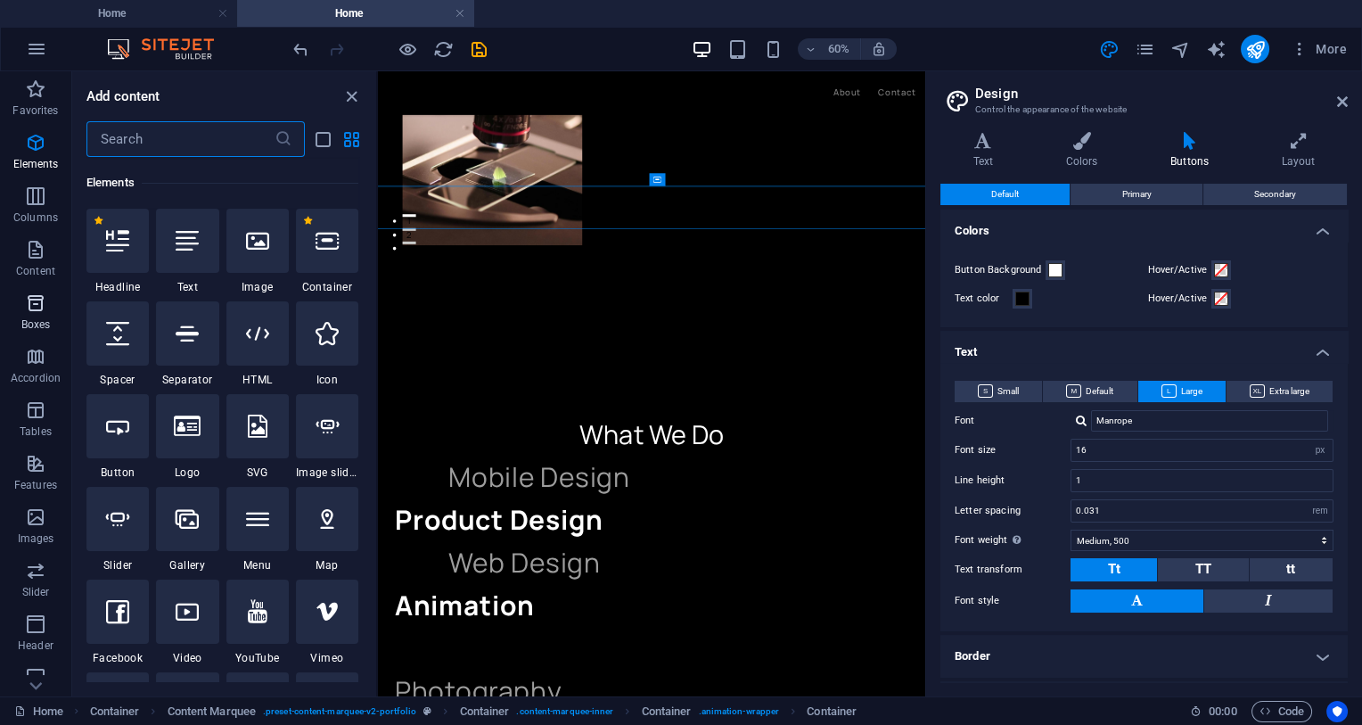
click at [37, 313] on icon "button" at bounding box center [35, 302] width 21 height 21
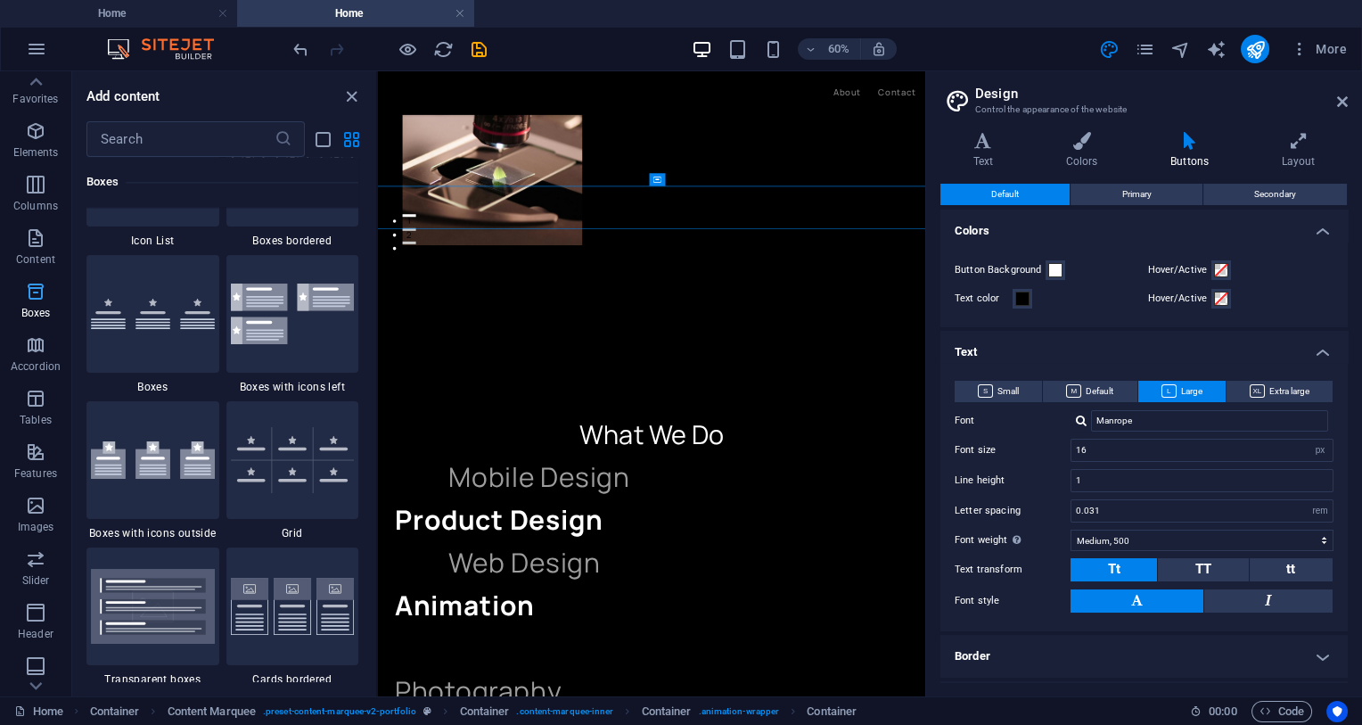
scroll to position [0, 0]
click at [47, 52] on button "button" at bounding box center [36, 49] width 43 height 43
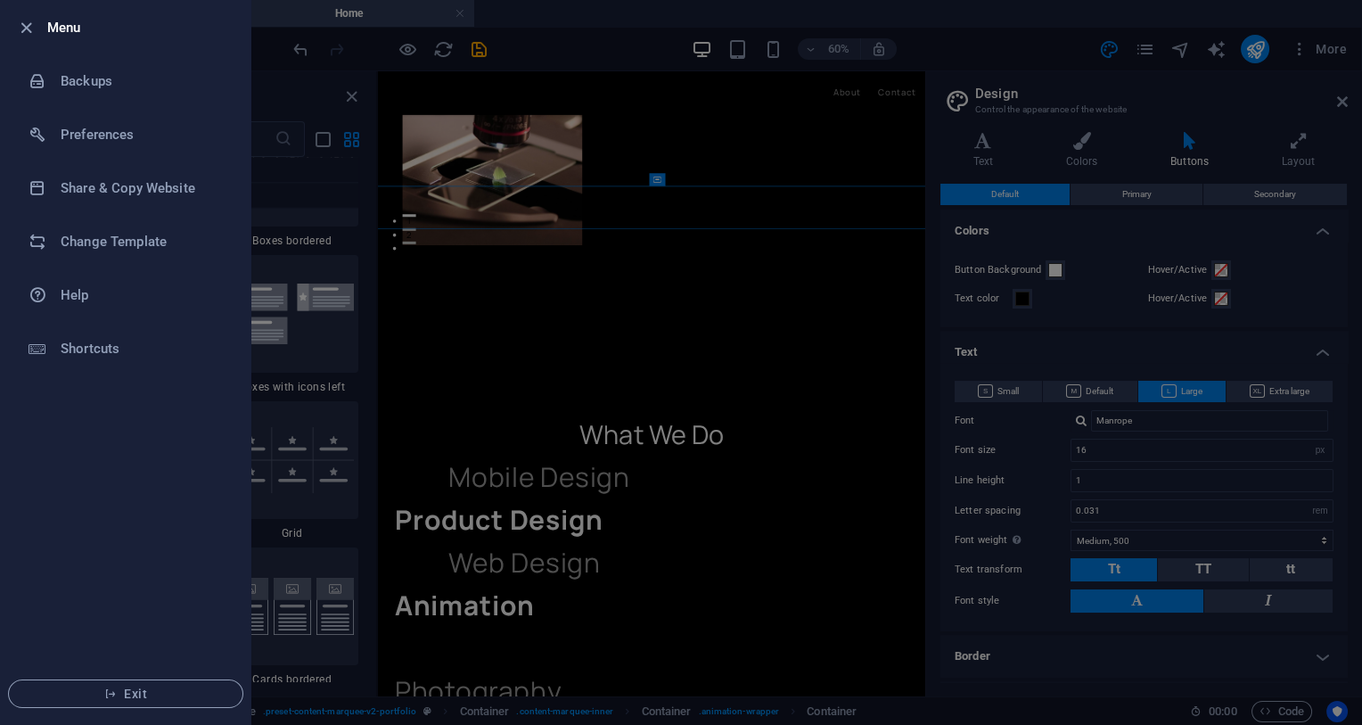
click at [694, 293] on div at bounding box center [681, 362] width 1362 height 725
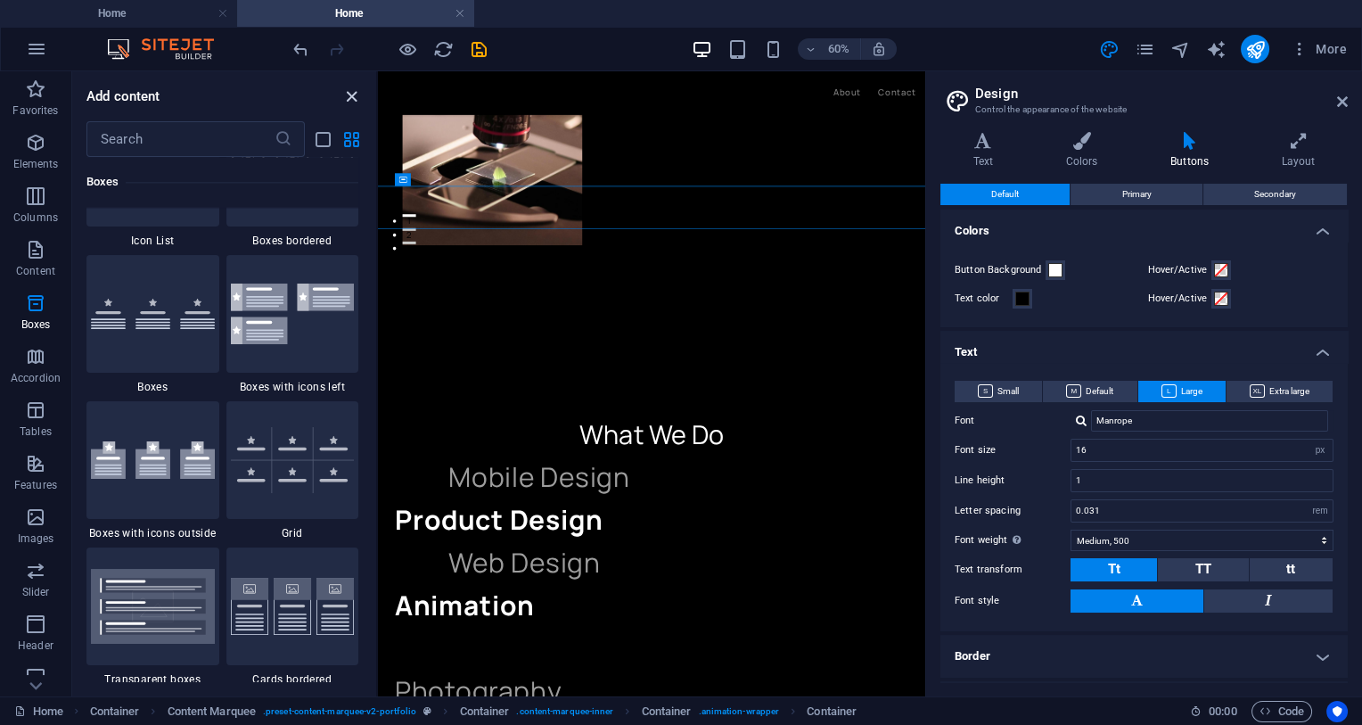
click at [349, 94] on icon "close panel" at bounding box center [352, 96] width 21 height 21
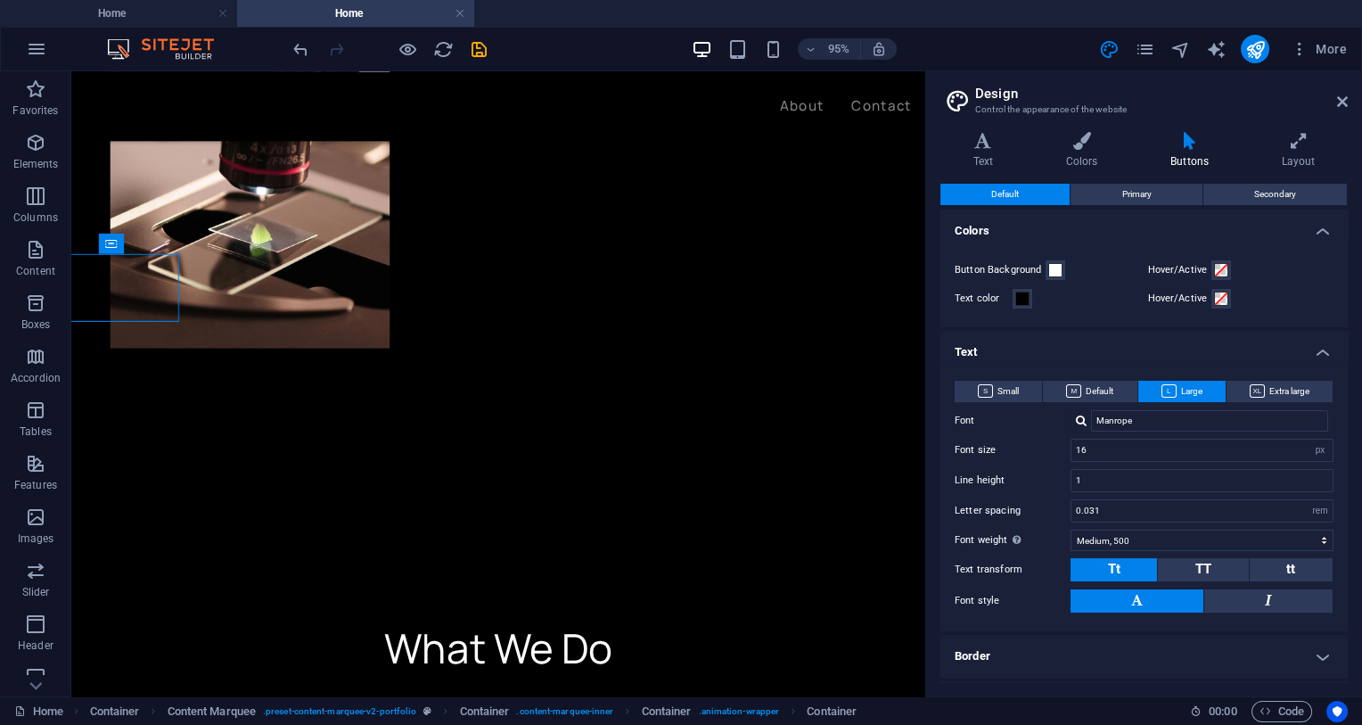
click at [1238, 107] on aside "Design Control the appearance of the website Variants Text Colors Buttons Layou…" at bounding box center [1144, 383] width 437 height 625
click at [1238, 103] on icon at bounding box center [1342, 102] width 11 height 14
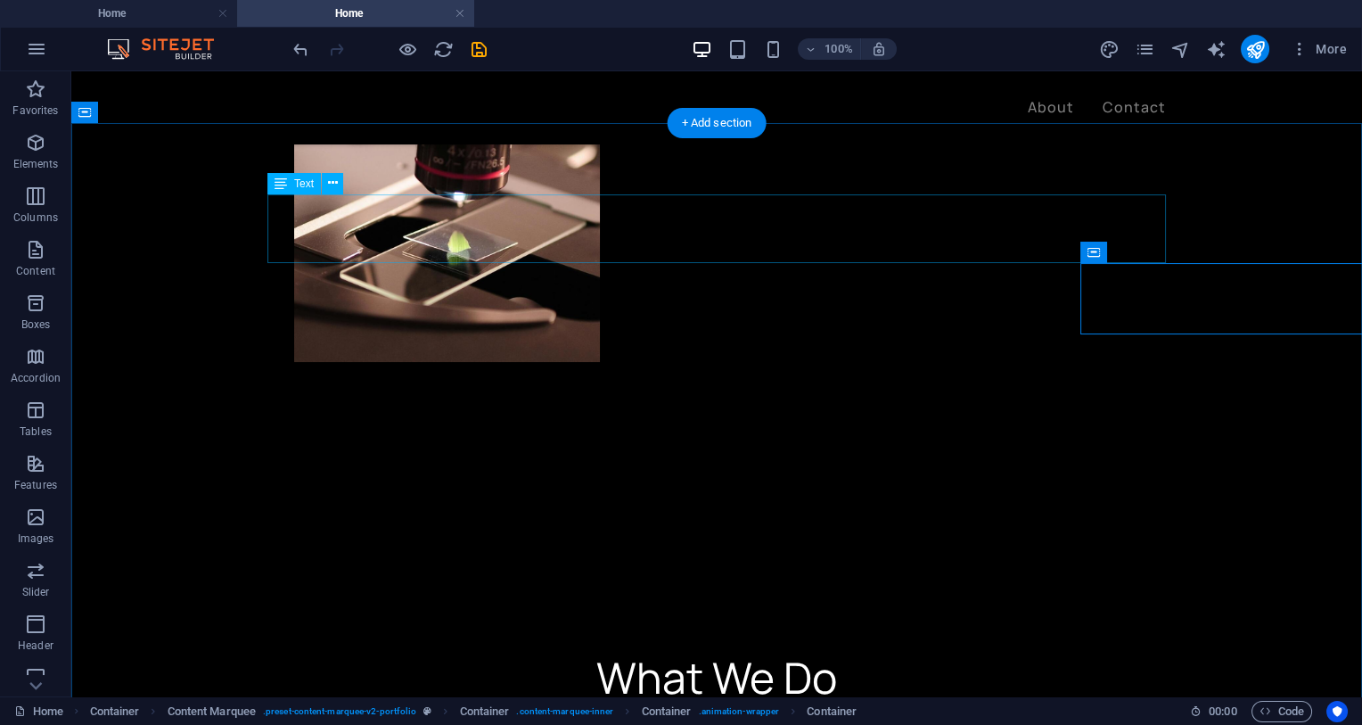
click at [766, 644] on div "What We Do" at bounding box center [716, 678] width 899 height 69
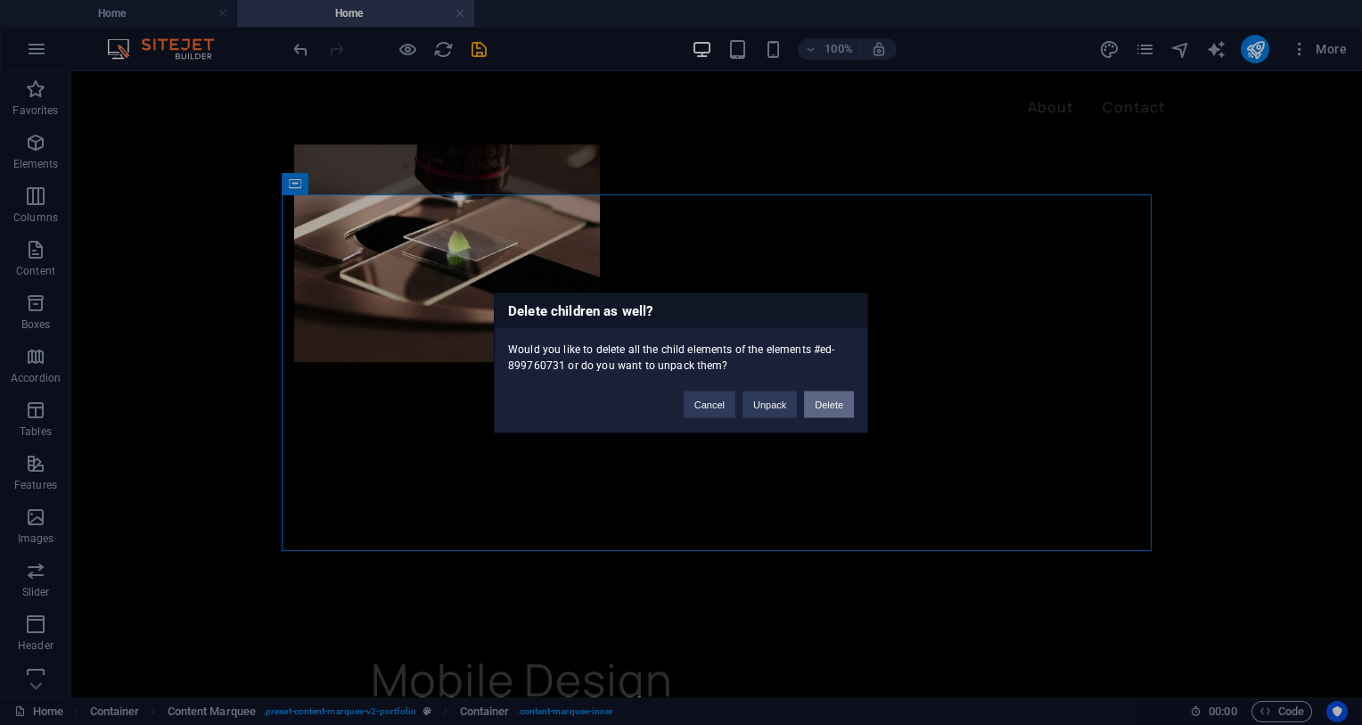
click at [844, 399] on button "Delete" at bounding box center [829, 404] width 50 height 27
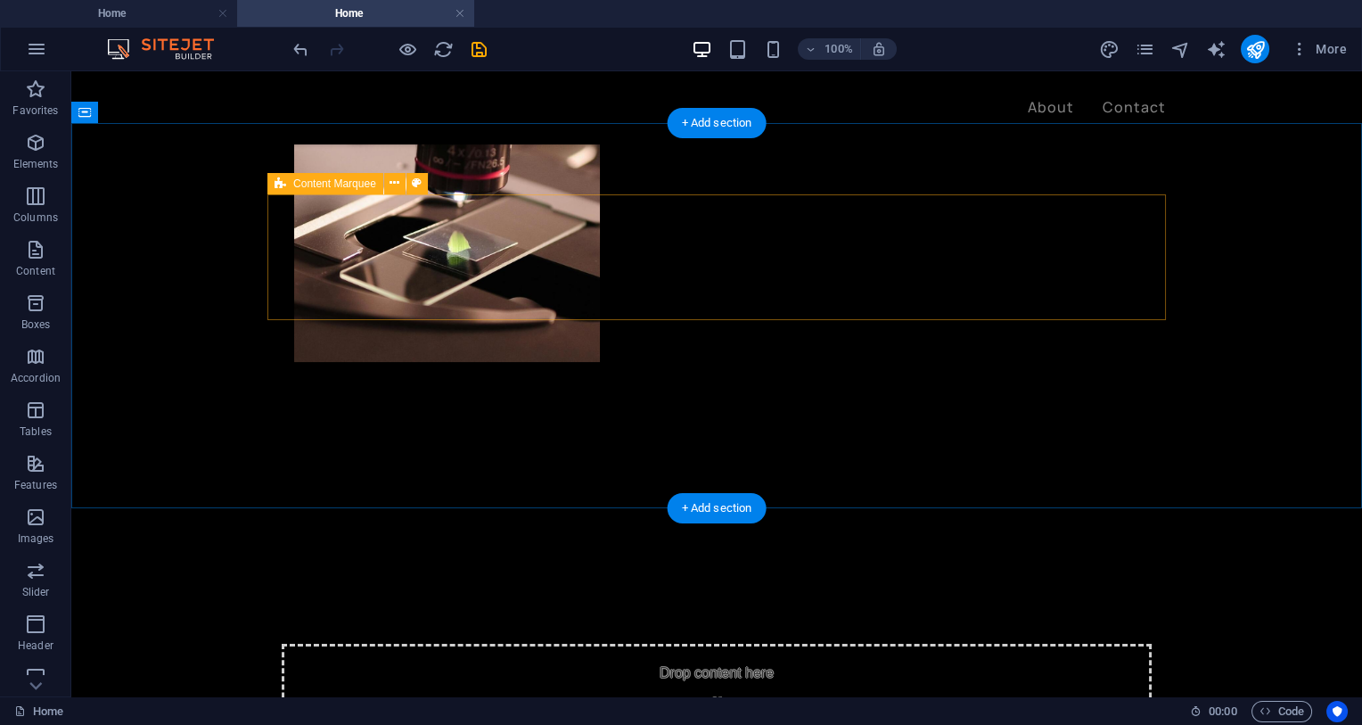
click at [665, 659] on span "Add elements" at bounding box center [665, 733] width 88 height 25
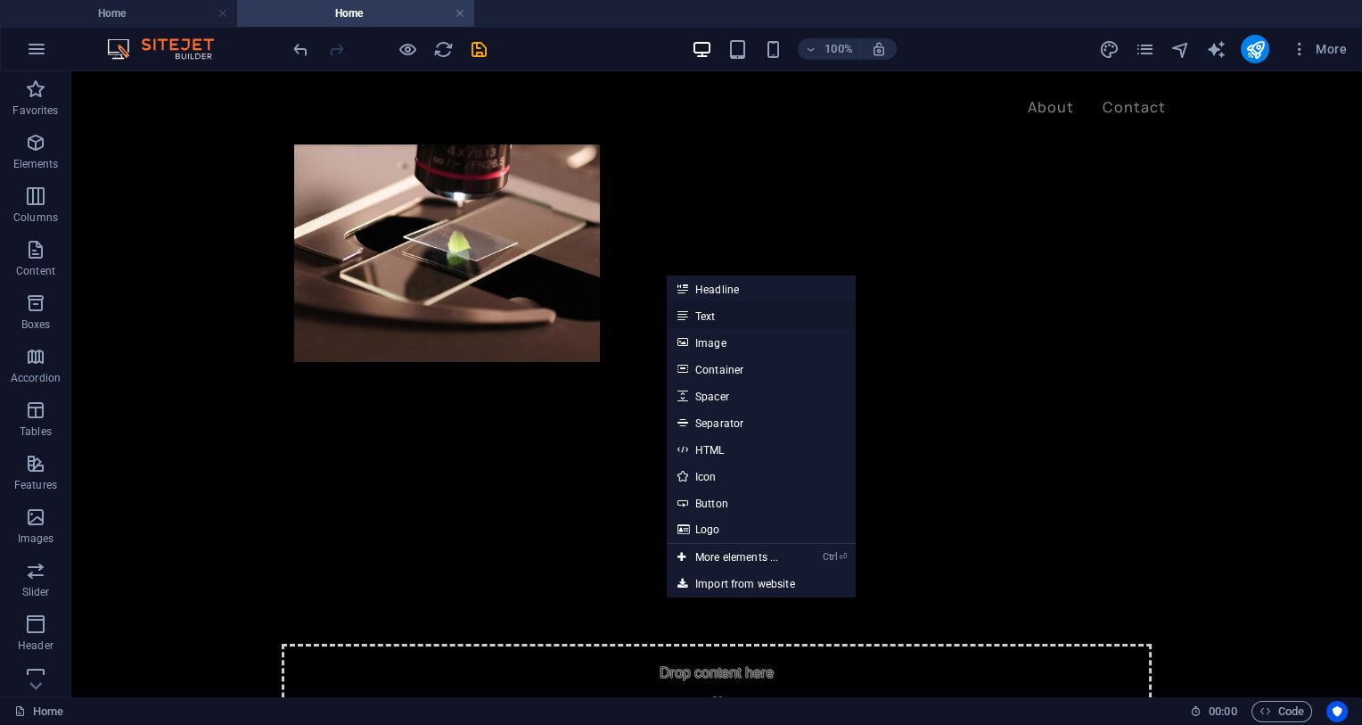
click at [713, 319] on link "Text" at bounding box center [761, 315] width 189 height 27
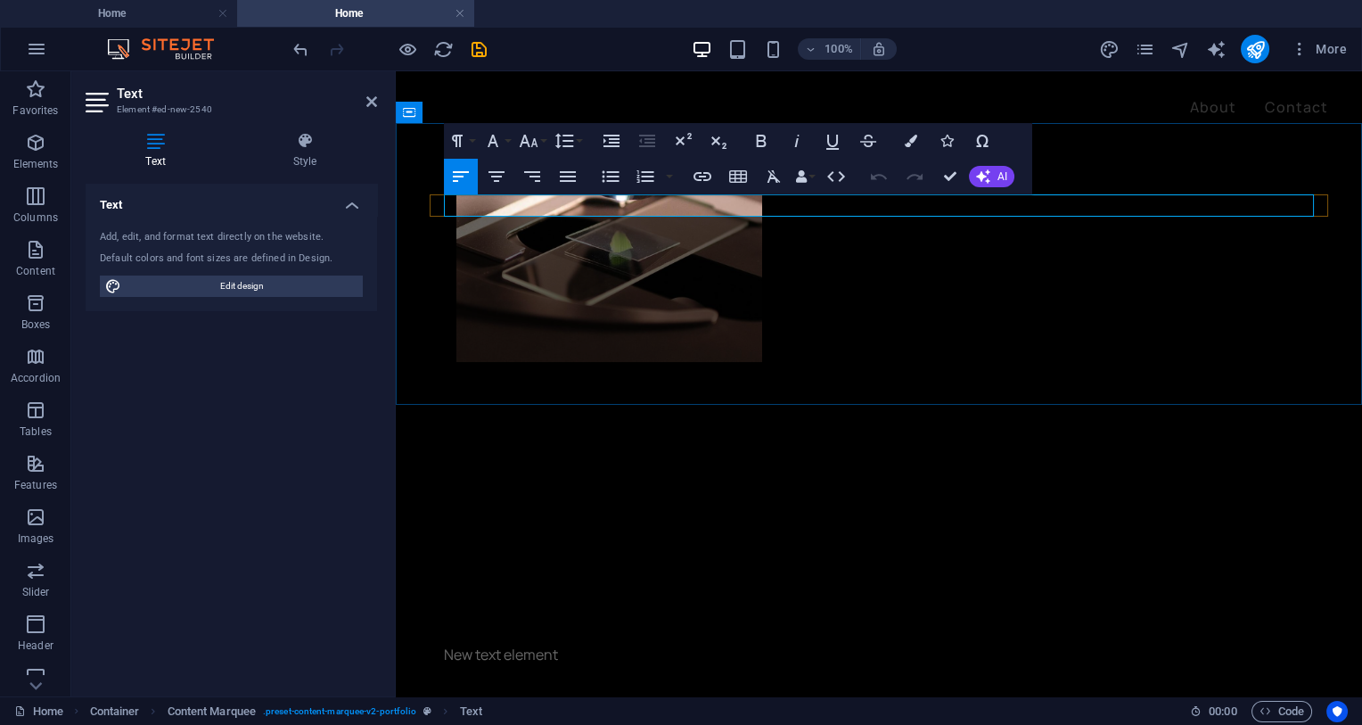
click at [822, 659] on div at bounding box center [879, 702] width 899 height 71
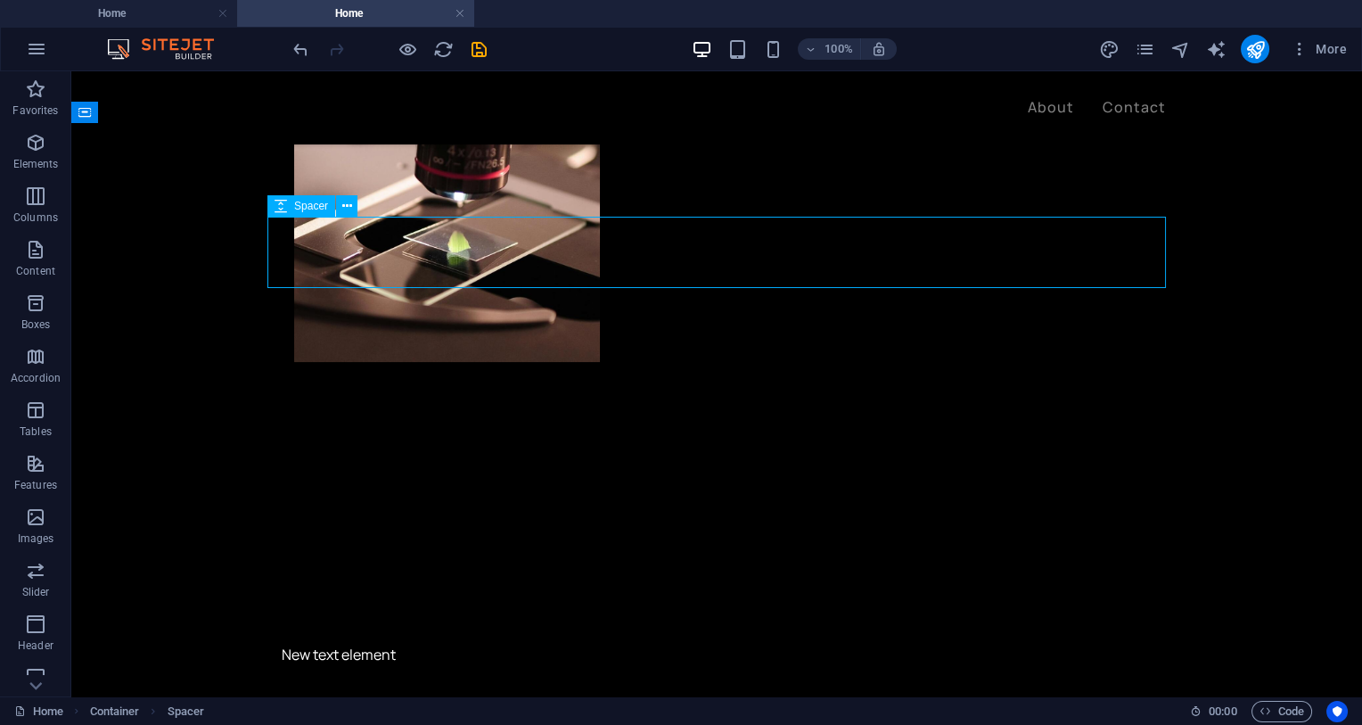
click at [842, 659] on div at bounding box center [716, 702] width 899 height 71
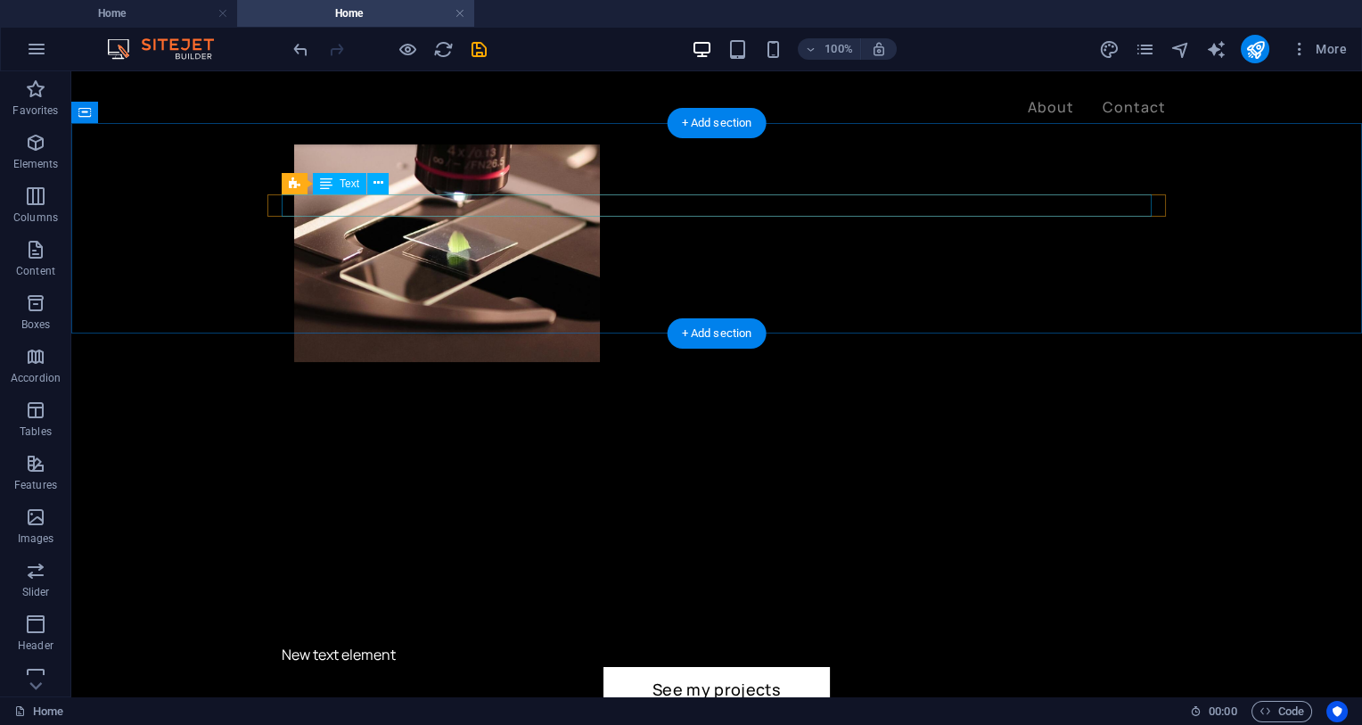
click at [359, 644] on div "New text element" at bounding box center [717, 655] width 870 height 23
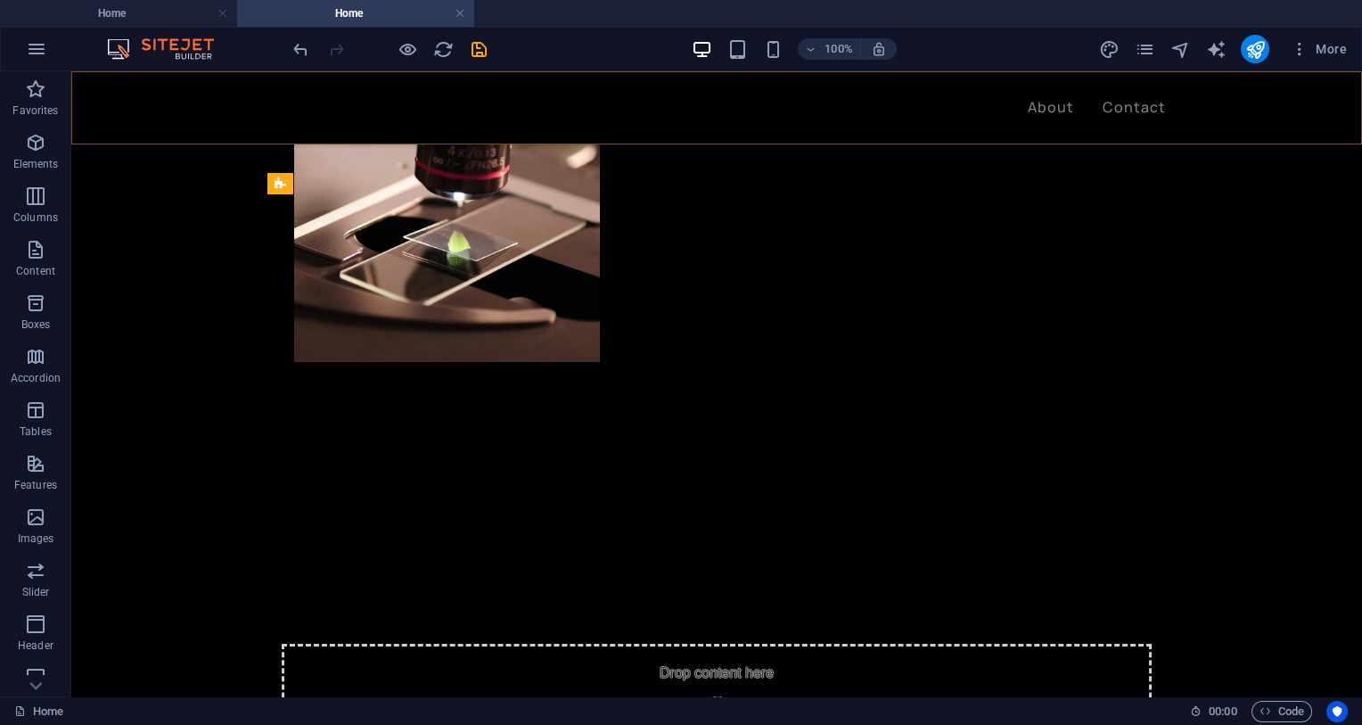
click at [605, 135] on div "About Contact" at bounding box center [716, 107] width 1291 height 73
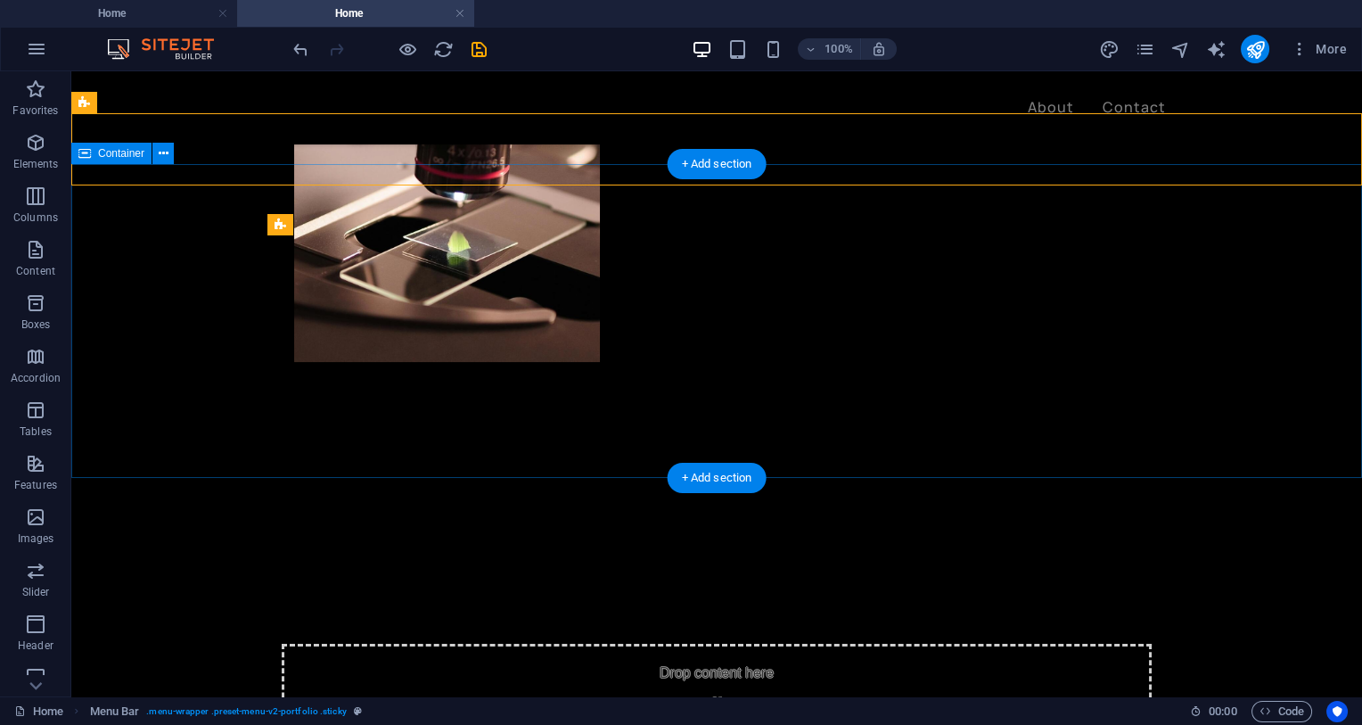
scroll to position [564, 0]
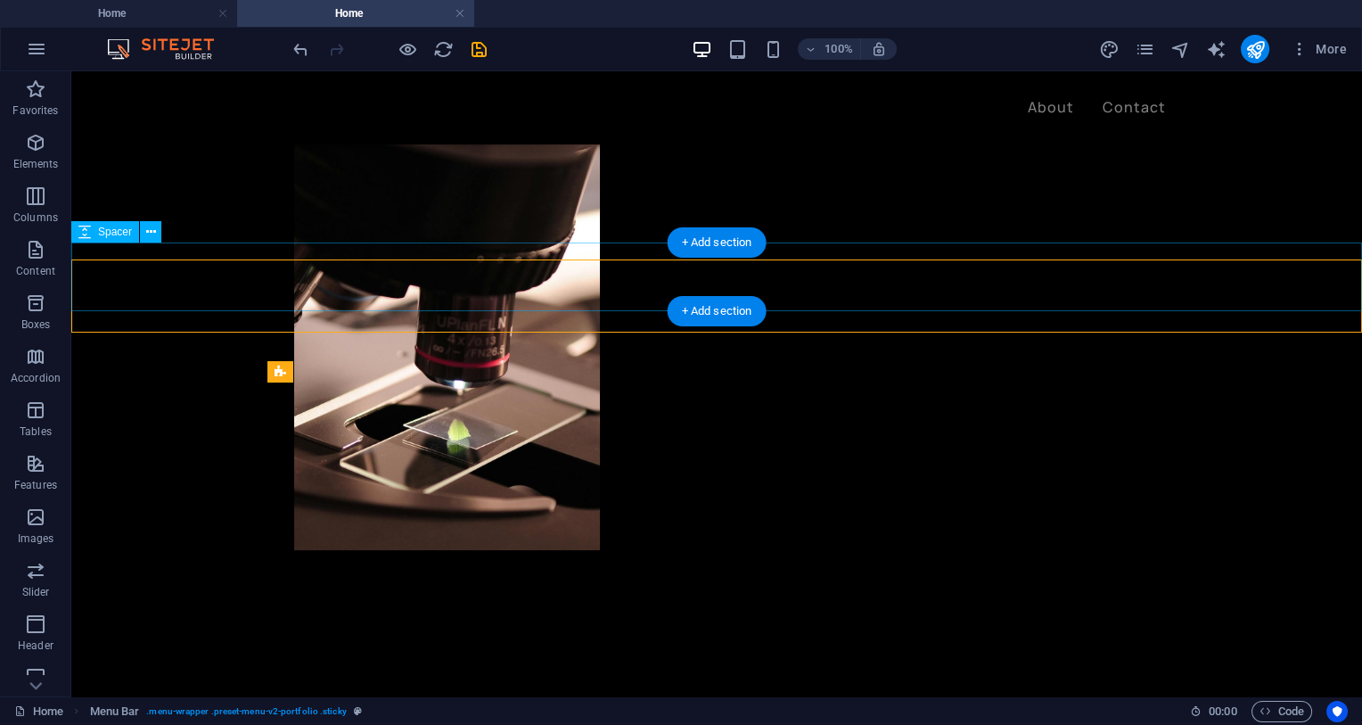
click at [513, 659] on div at bounding box center [716, 727] width 1291 height 69
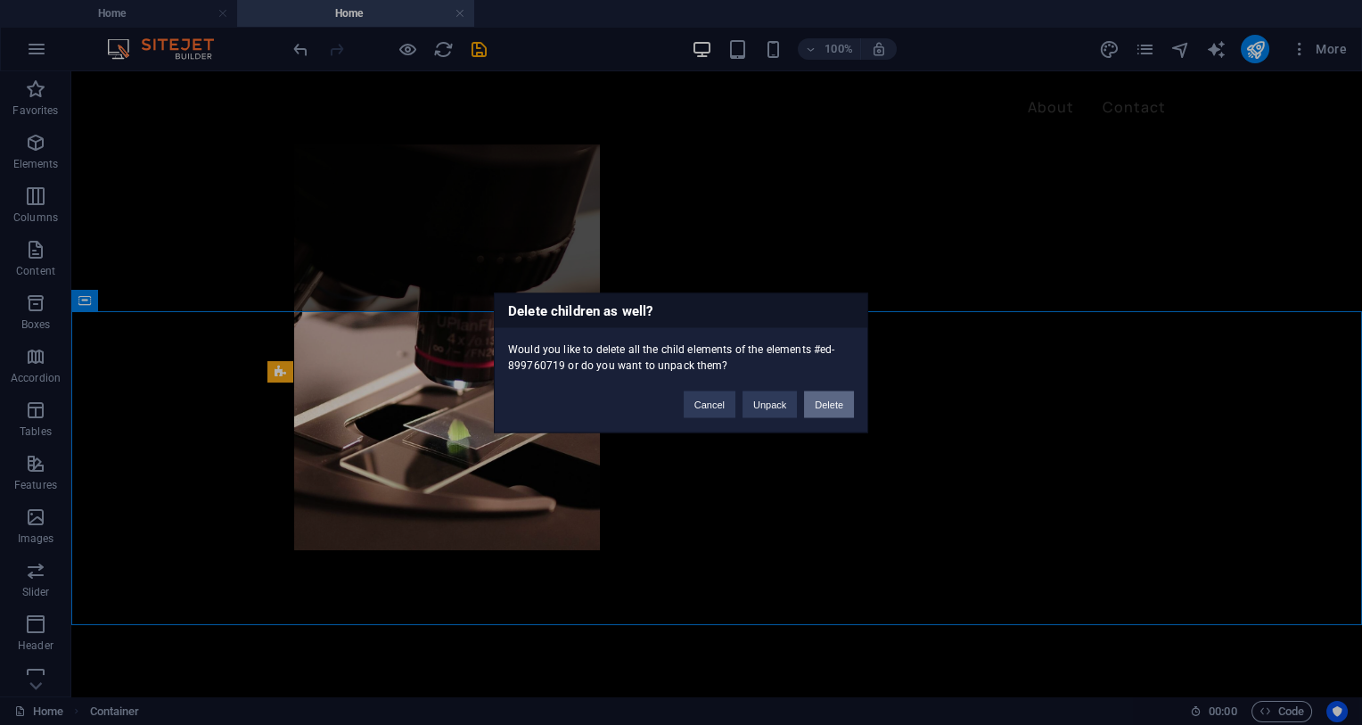
click at [823, 400] on button "Delete" at bounding box center [829, 404] width 50 height 27
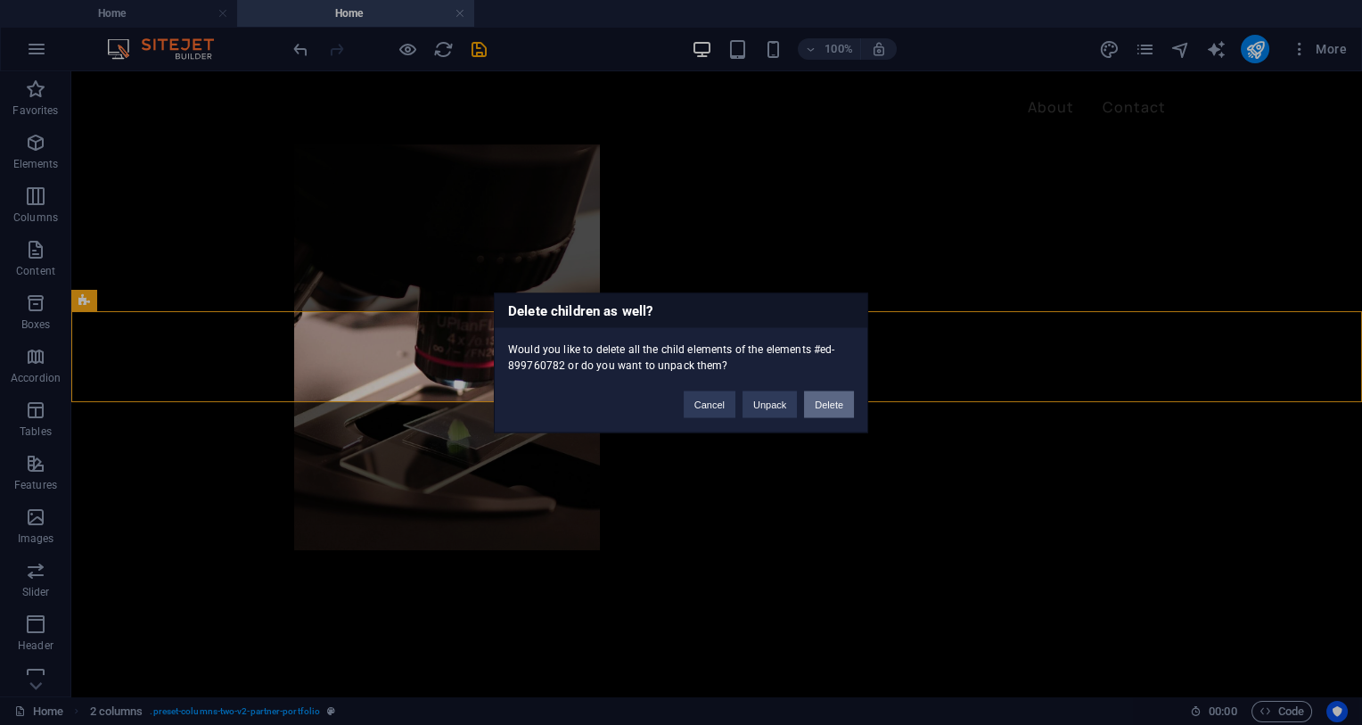
click at [835, 394] on button "Delete" at bounding box center [829, 404] width 50 height 27
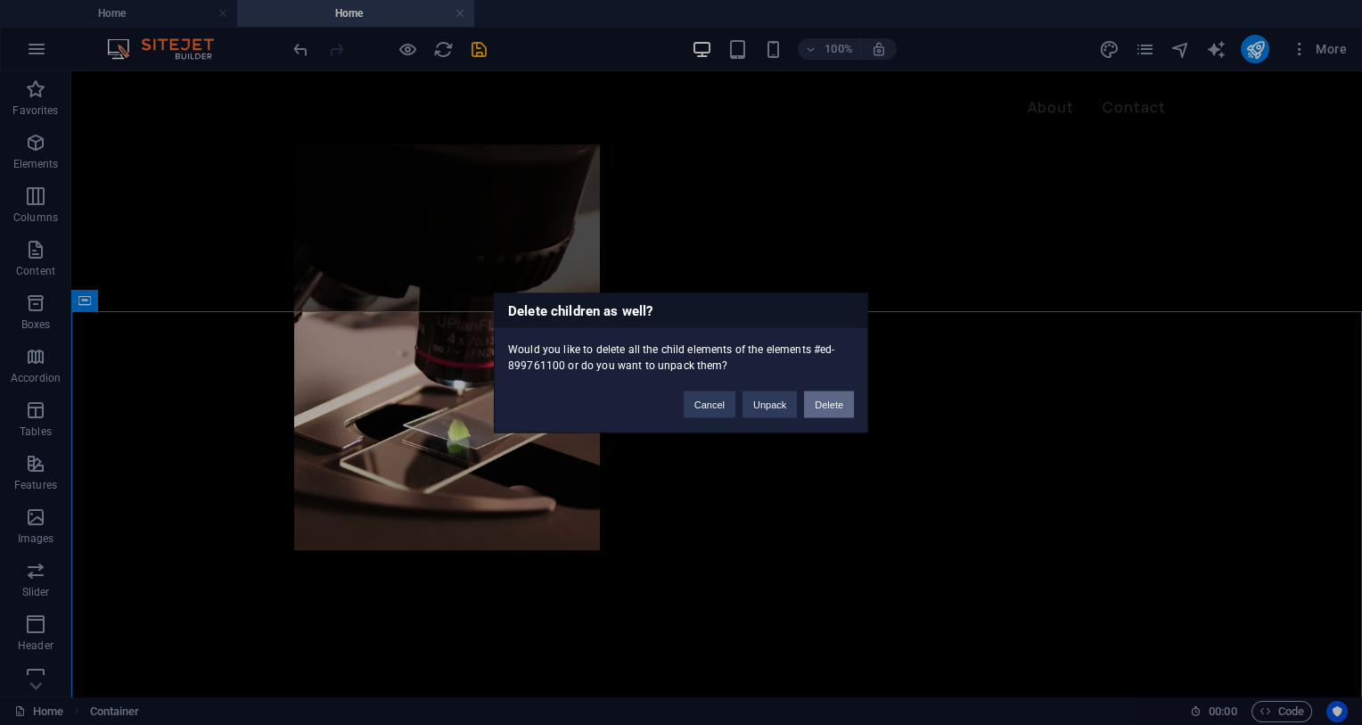
click at [826, 413] on button "Delete" at bounding box center [829, 404] width 50 height 27
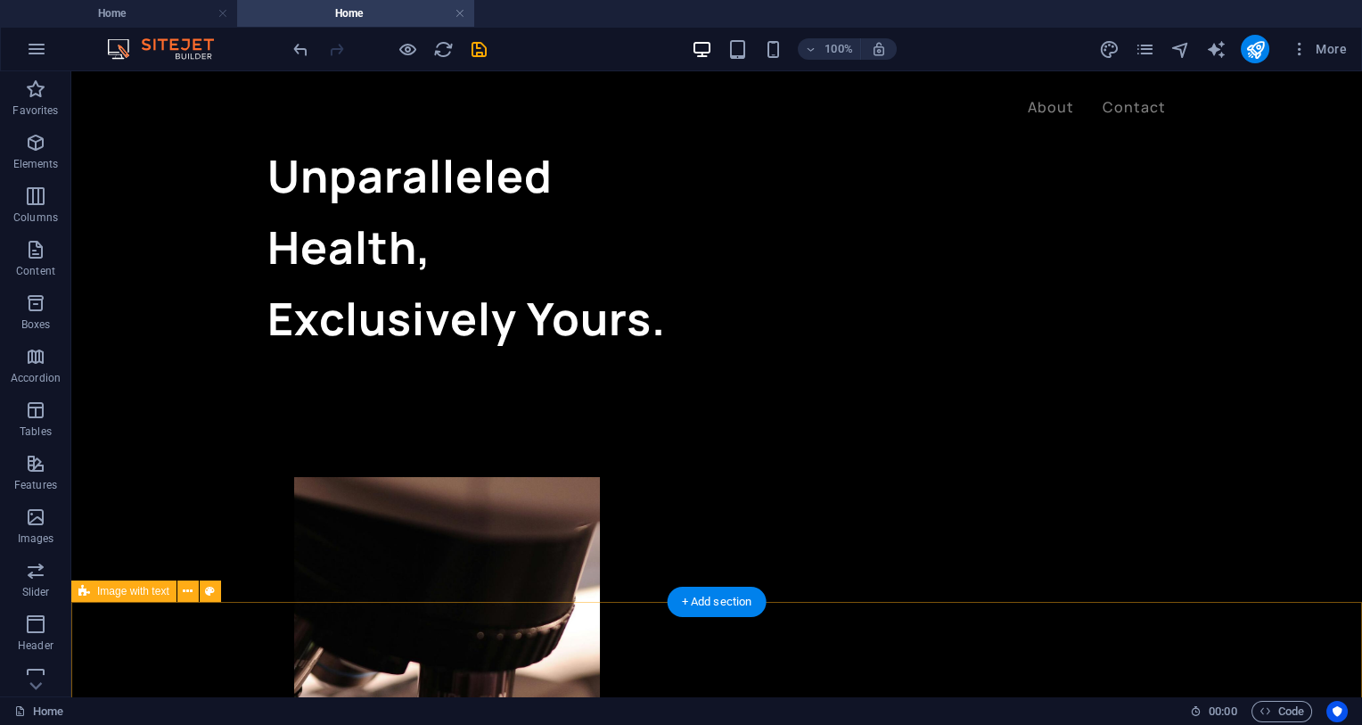
scroll to position [376, 0]
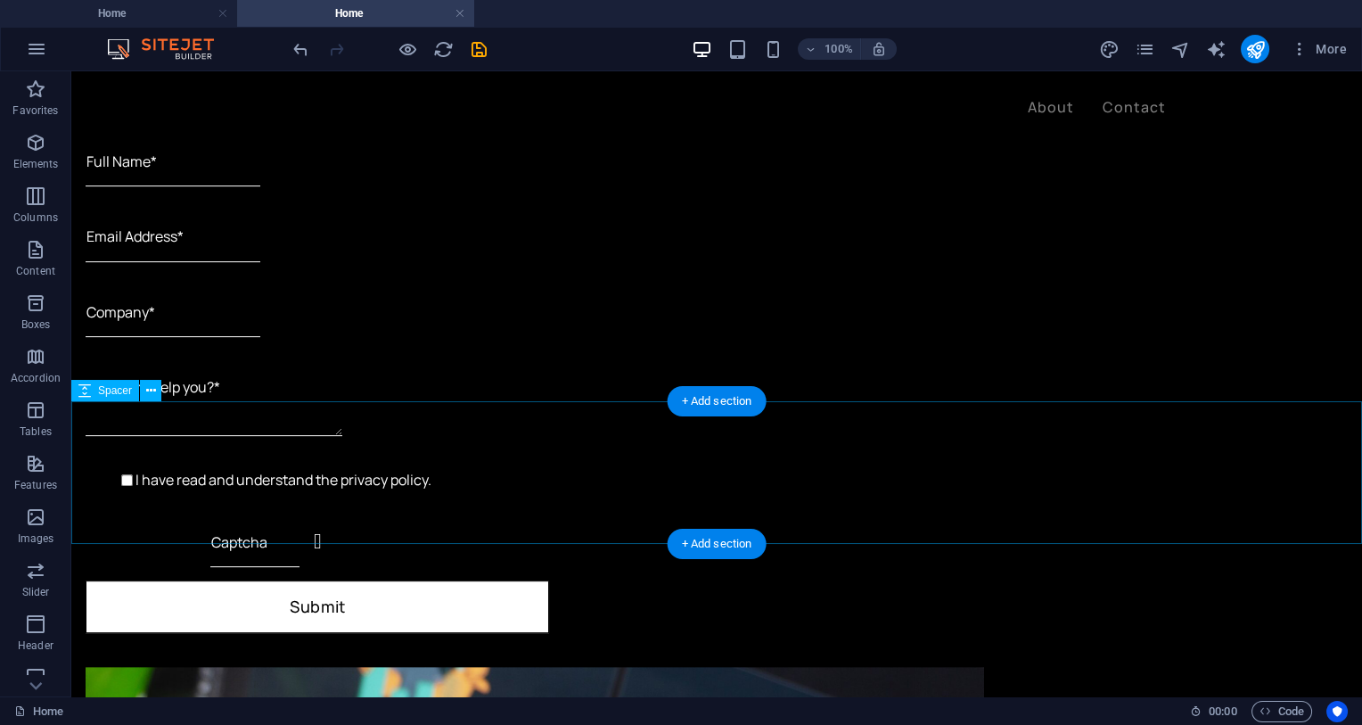
scroll to position [1318, 0]
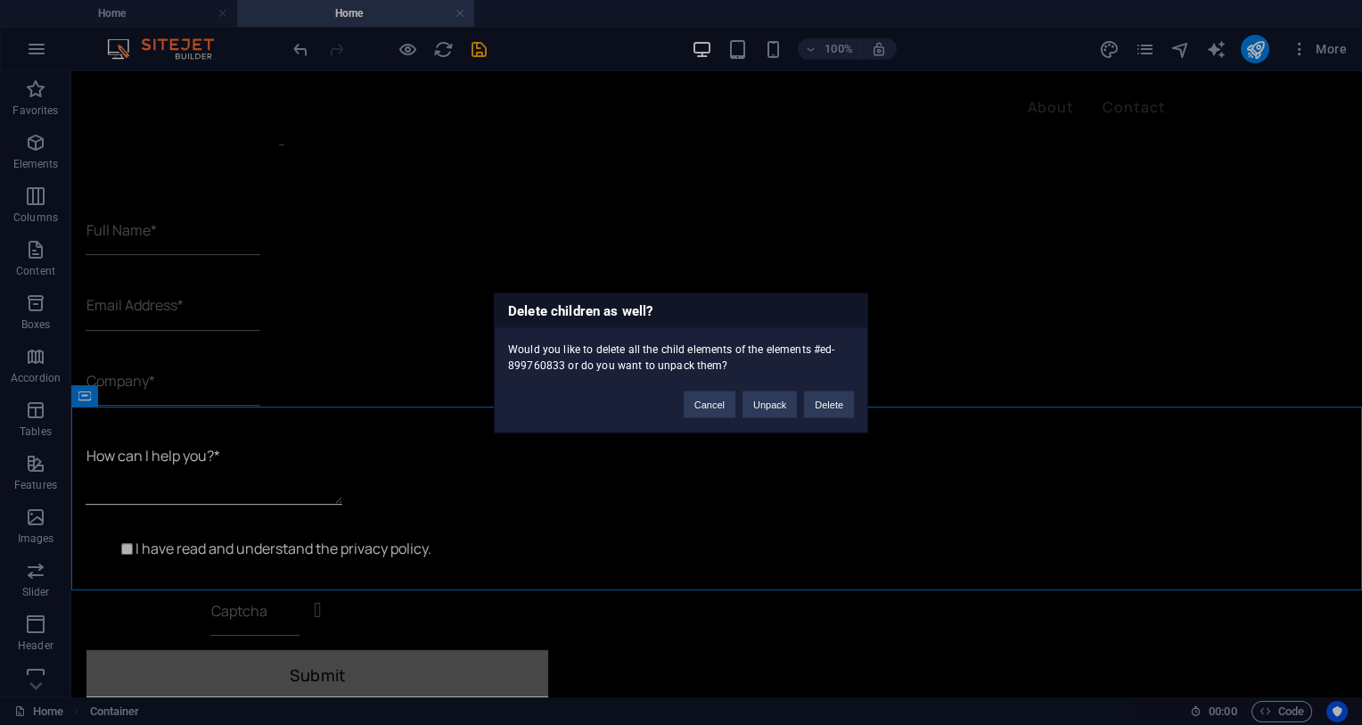
click at [820, 391] on div "Cancel Unpack Delete" at bounding box center [769, 395] width 197 height 45
click at [835, 396] on button "Delete" at bounding box center [829, 404] width 50 height 27
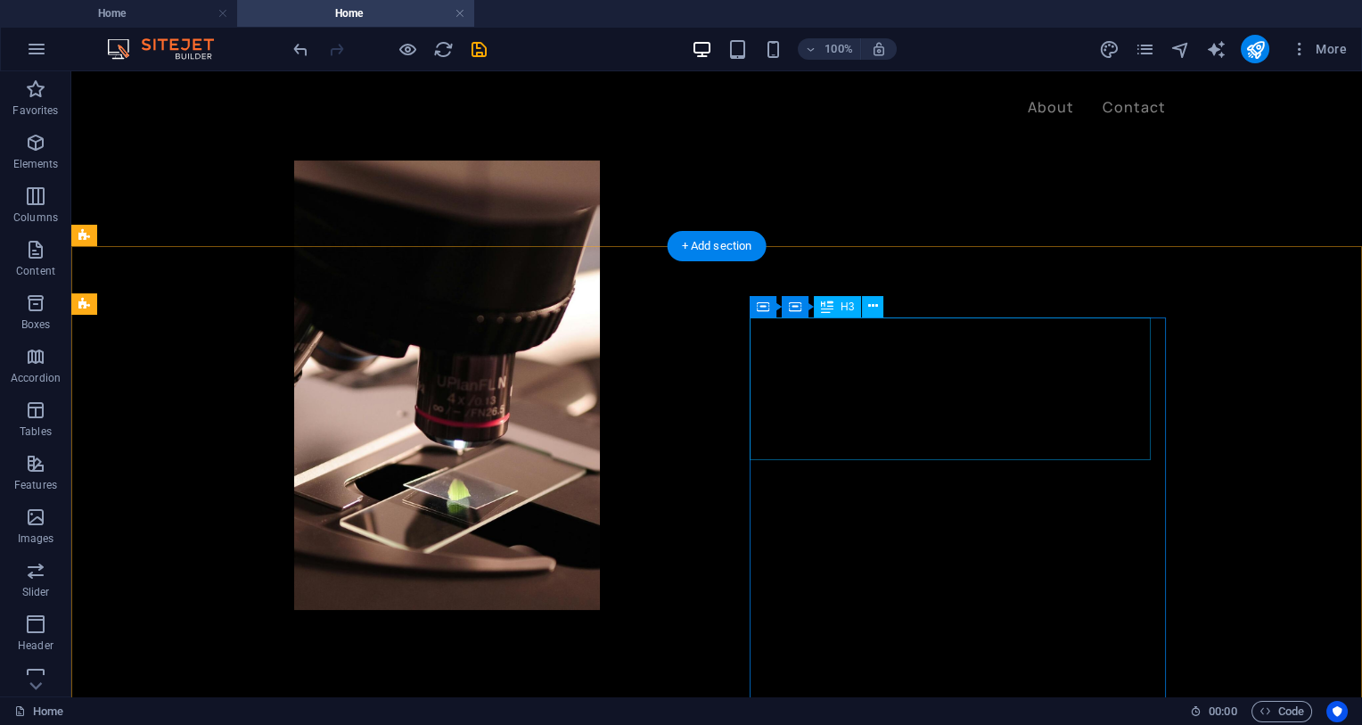
scroll to position [564, 0]
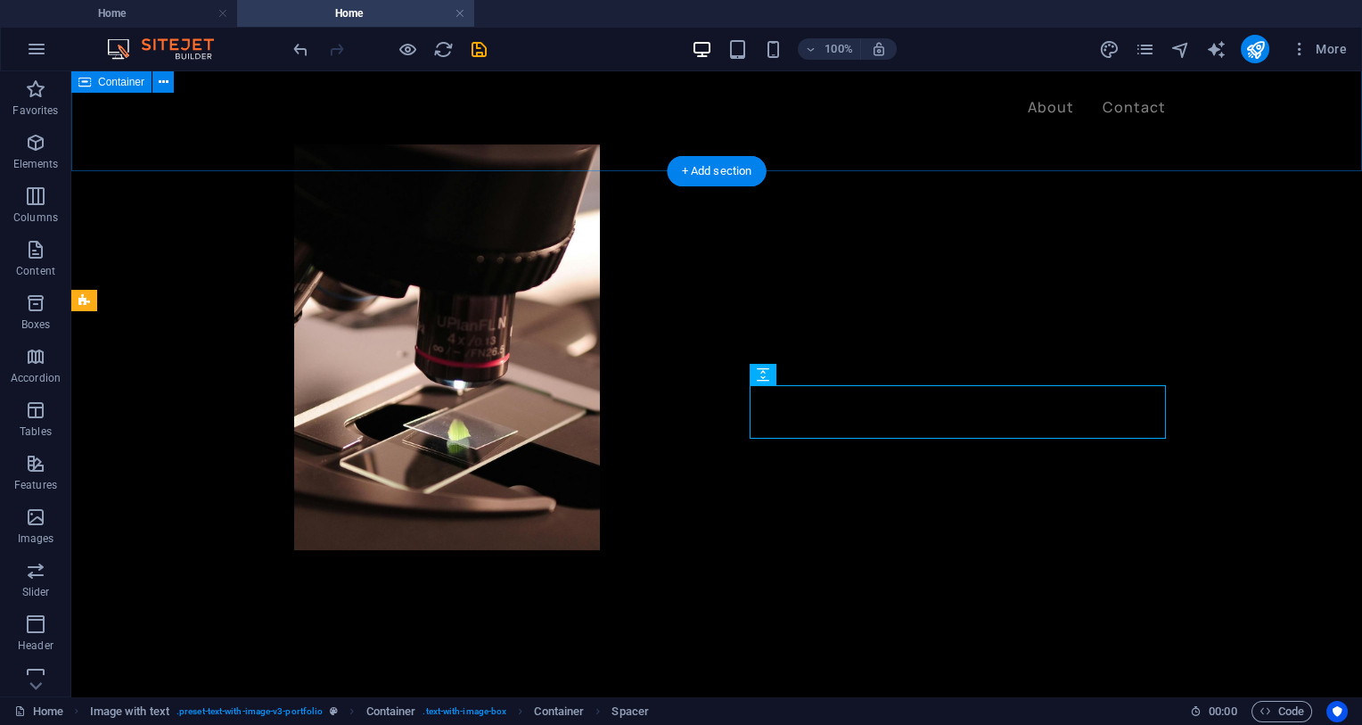
click at [854, 156] on div "[DOMAIN_NAME] Unparalleled Health, Exclusively Yours." at bounding box center [716, 64] width 1291 height 1115
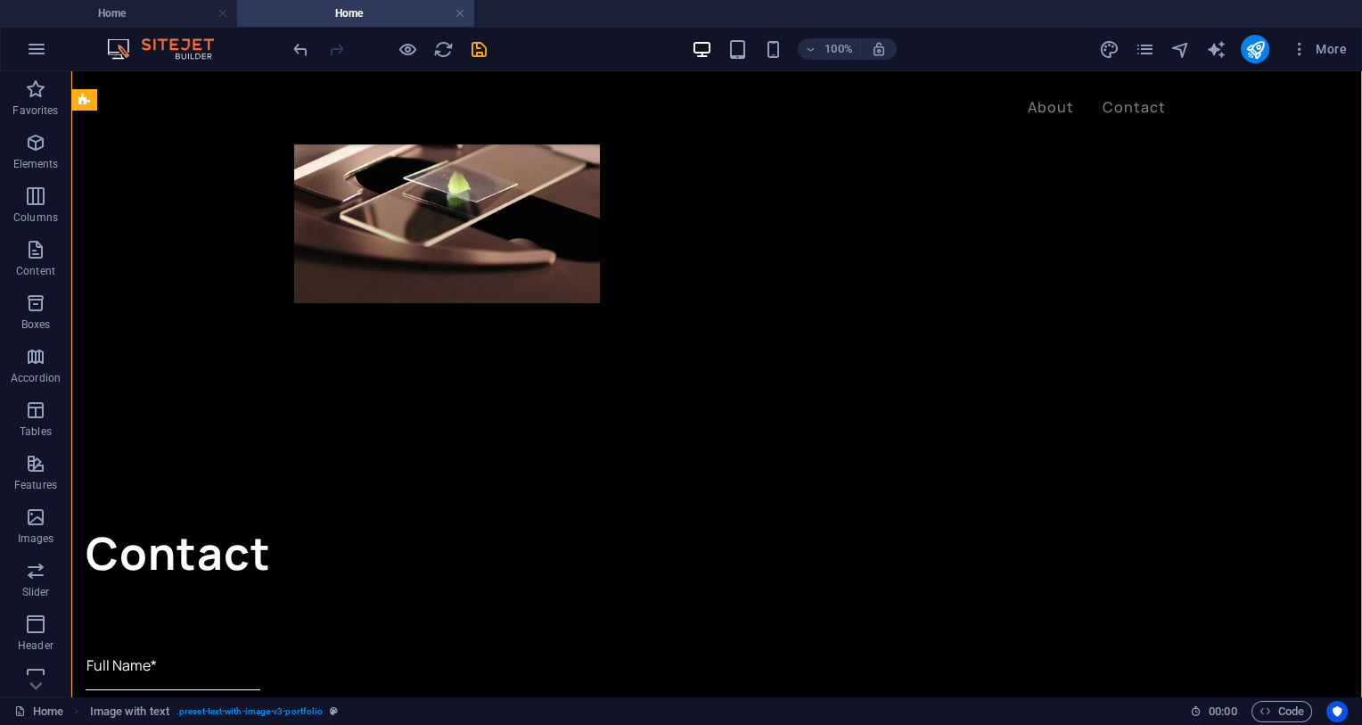
scroll to position [942, 0]
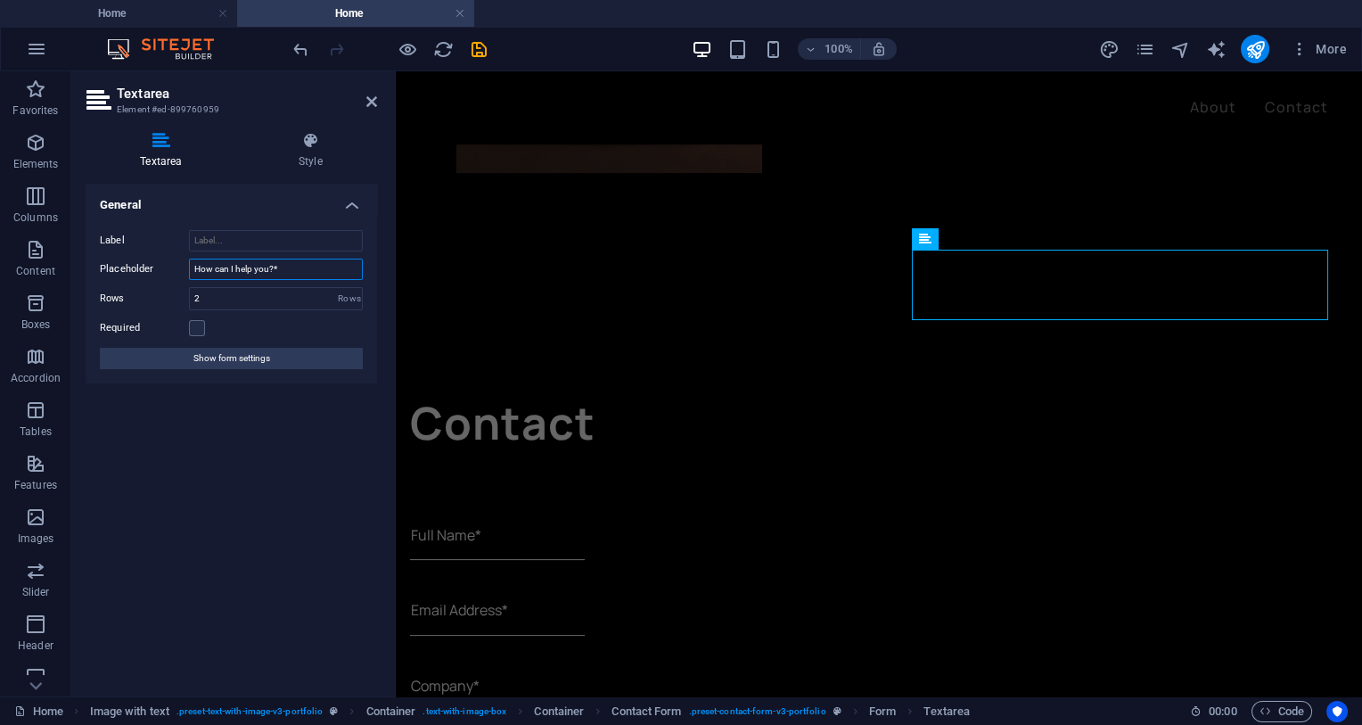
click at [237, 269] on input "How can I help you?*" at bounding box center [276, 269] width 174 height 21
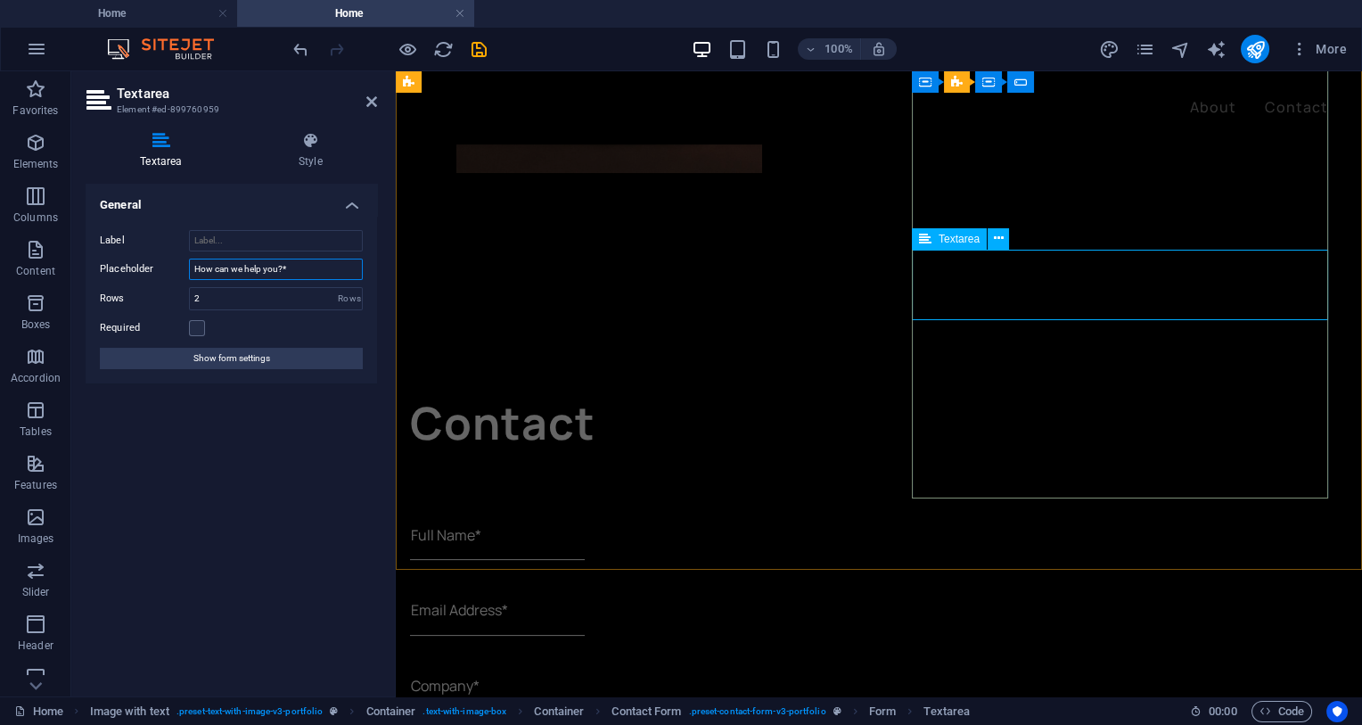
type input "How can we help you?*"
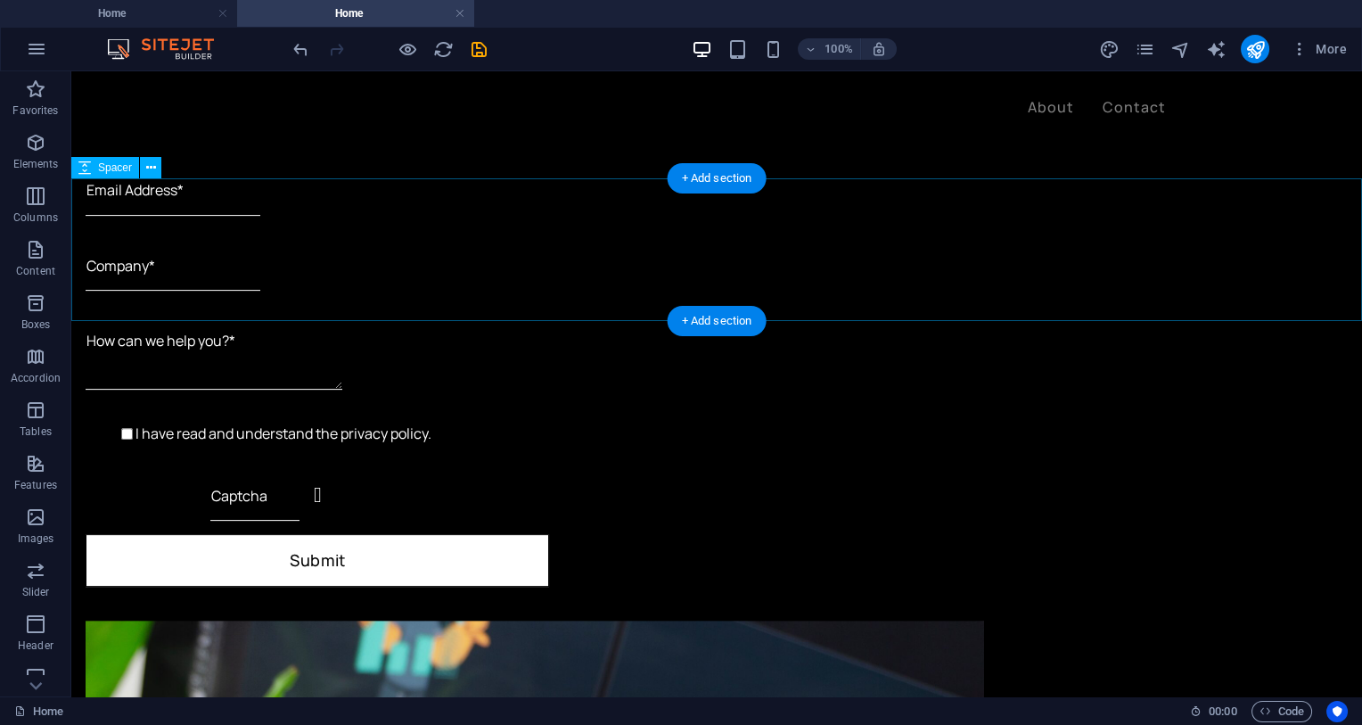
scroll to position [1287, 0]
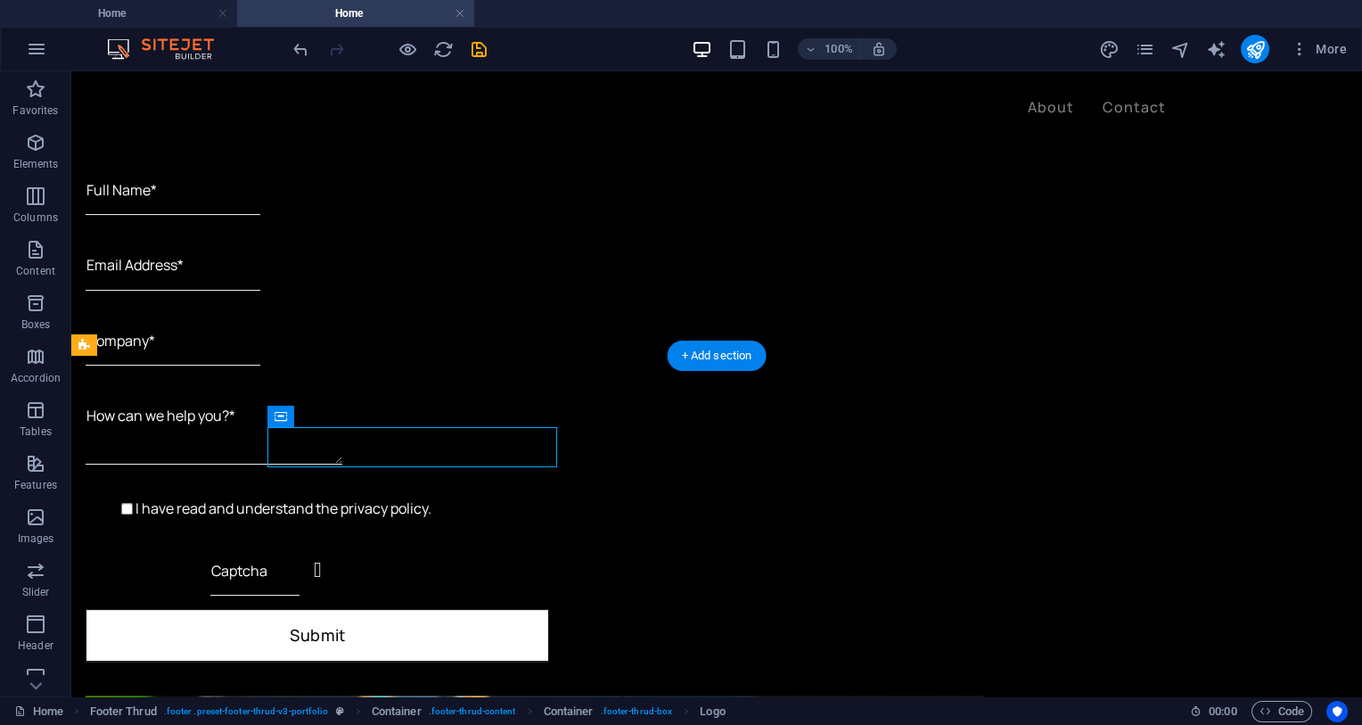
scroll to position [1332, 0]
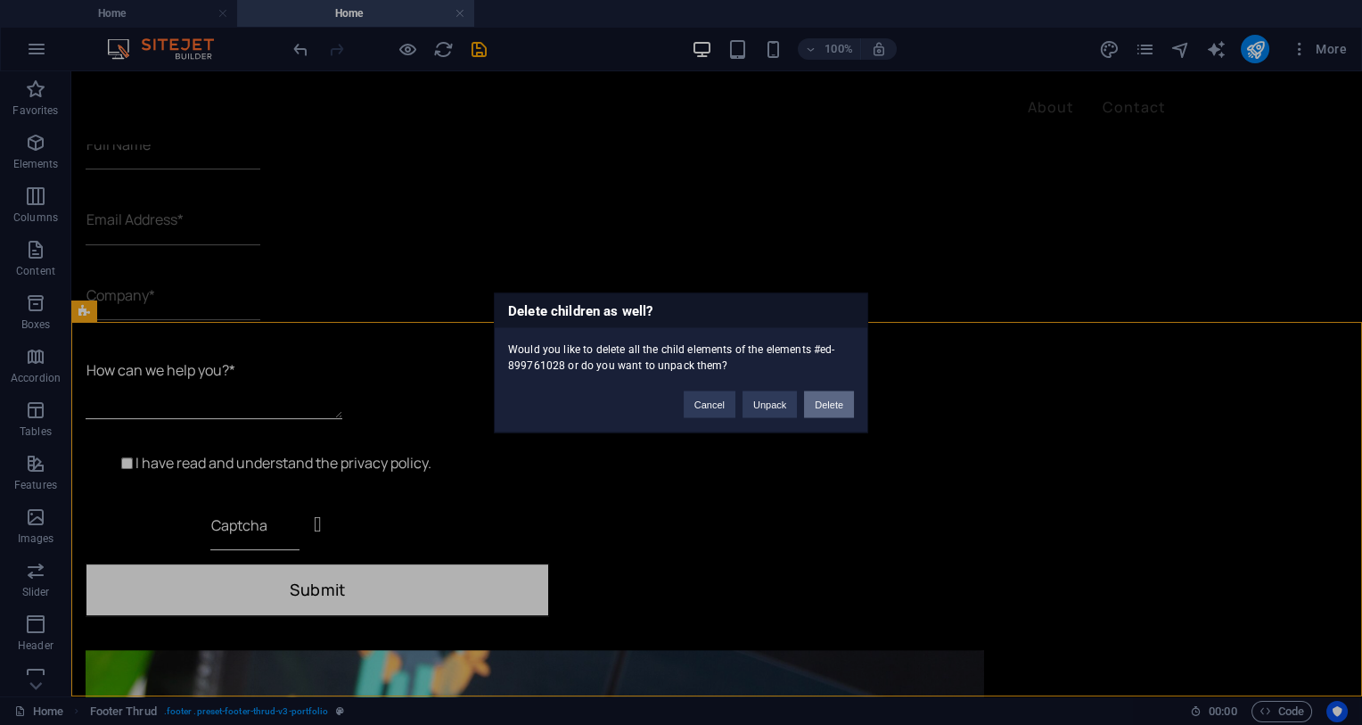
click at [825, 399] on button "Delete" at bounding box center [829, 404] width 50 height 27
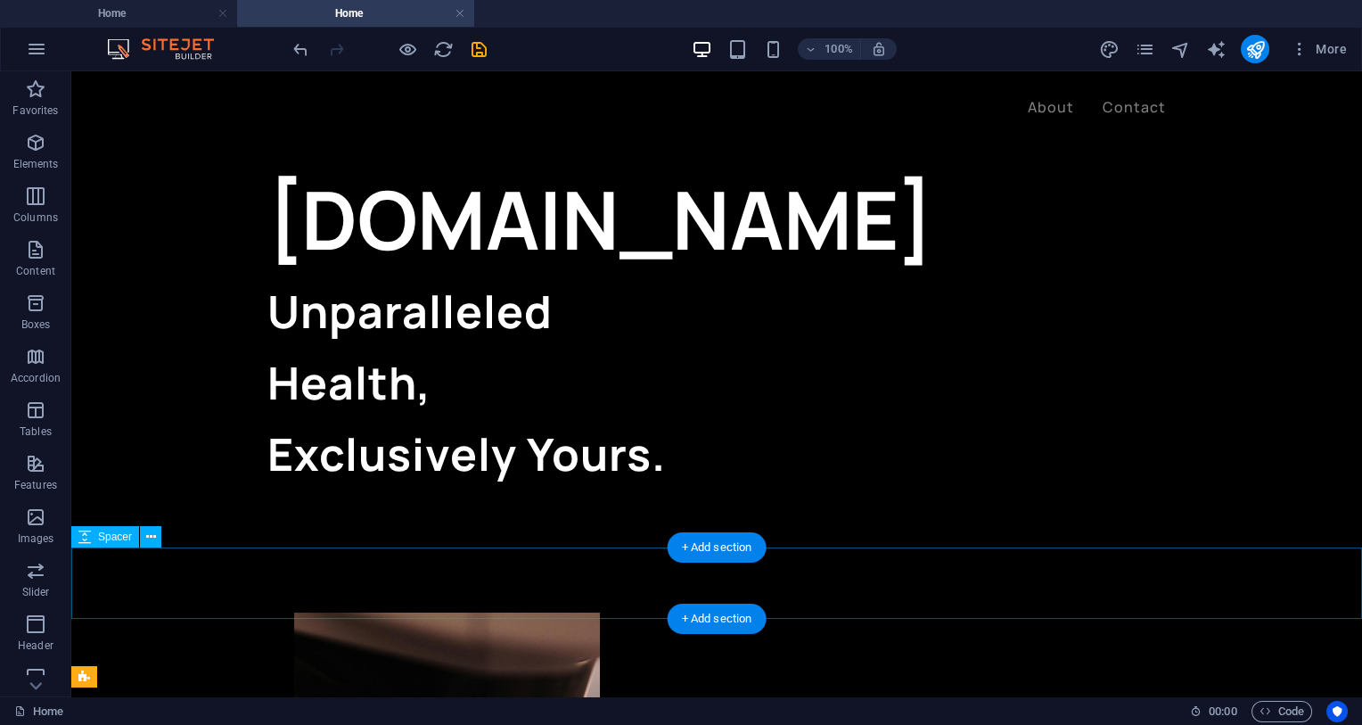
scroll to position [0, 0]
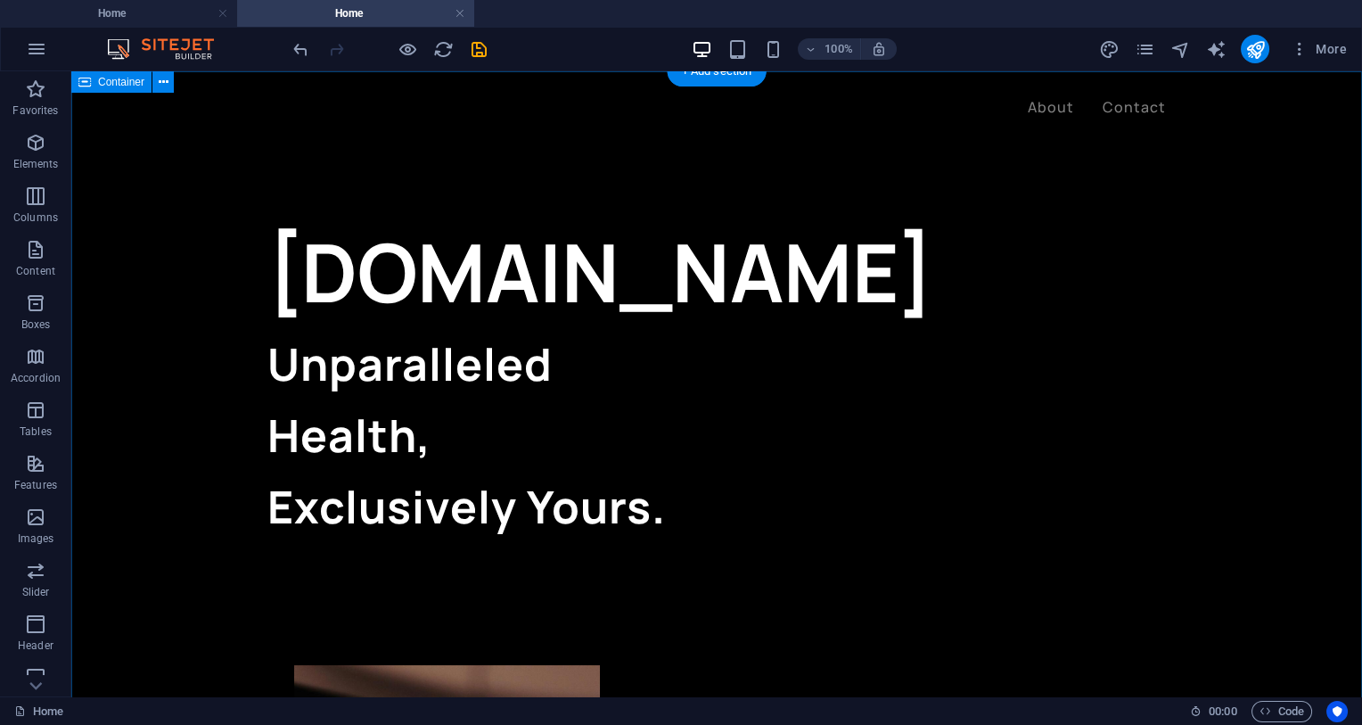
click at [527, 178] on div "[DOMAIN_NAME] Unparalleled Health, Exclusively Yours." at bounding box center [716, 628] width 1291 height 1115
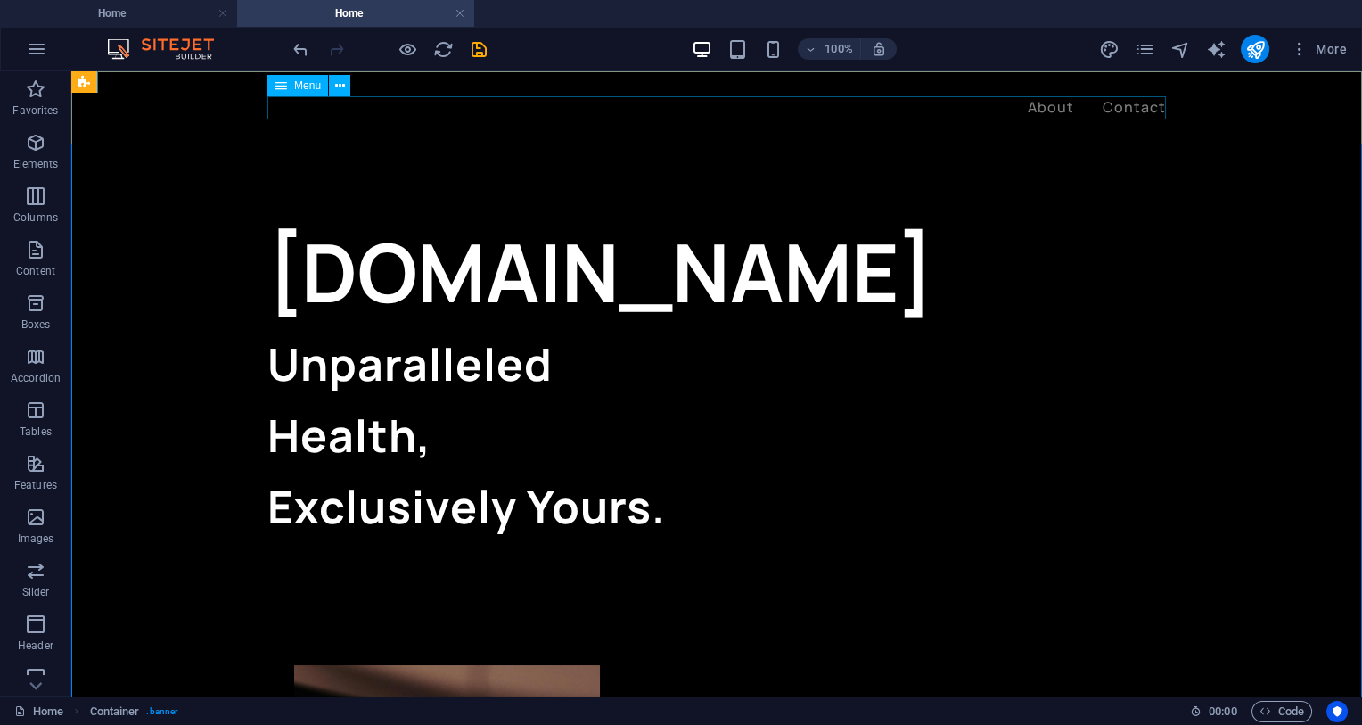
click at [1130, 109] on nav "About Contact" at bounding box center [716, 107] width 899 height 23
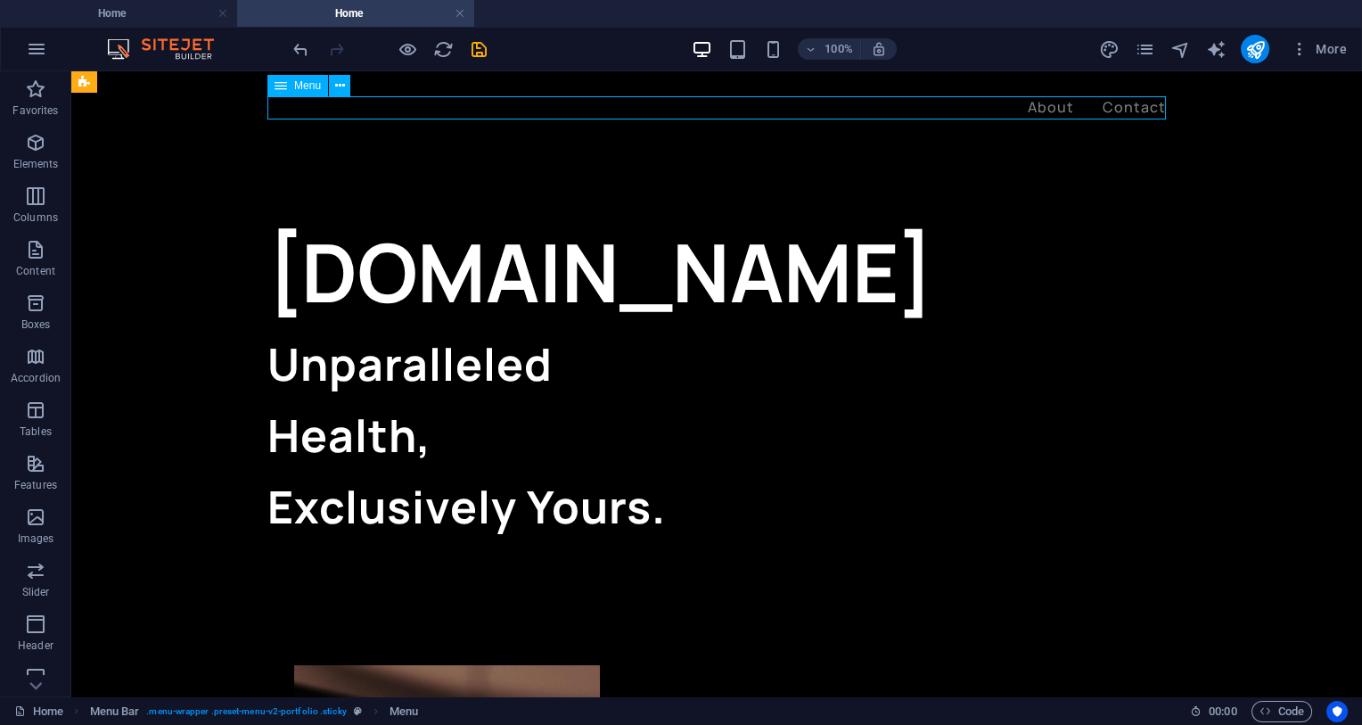
click at [1130, 109] on nav "About Contact" at bounding box center [716, 107] width 899 height 23
click at [1238, 127] on div "About Contact" at bounding box center [716, 107] width 1291 height 73
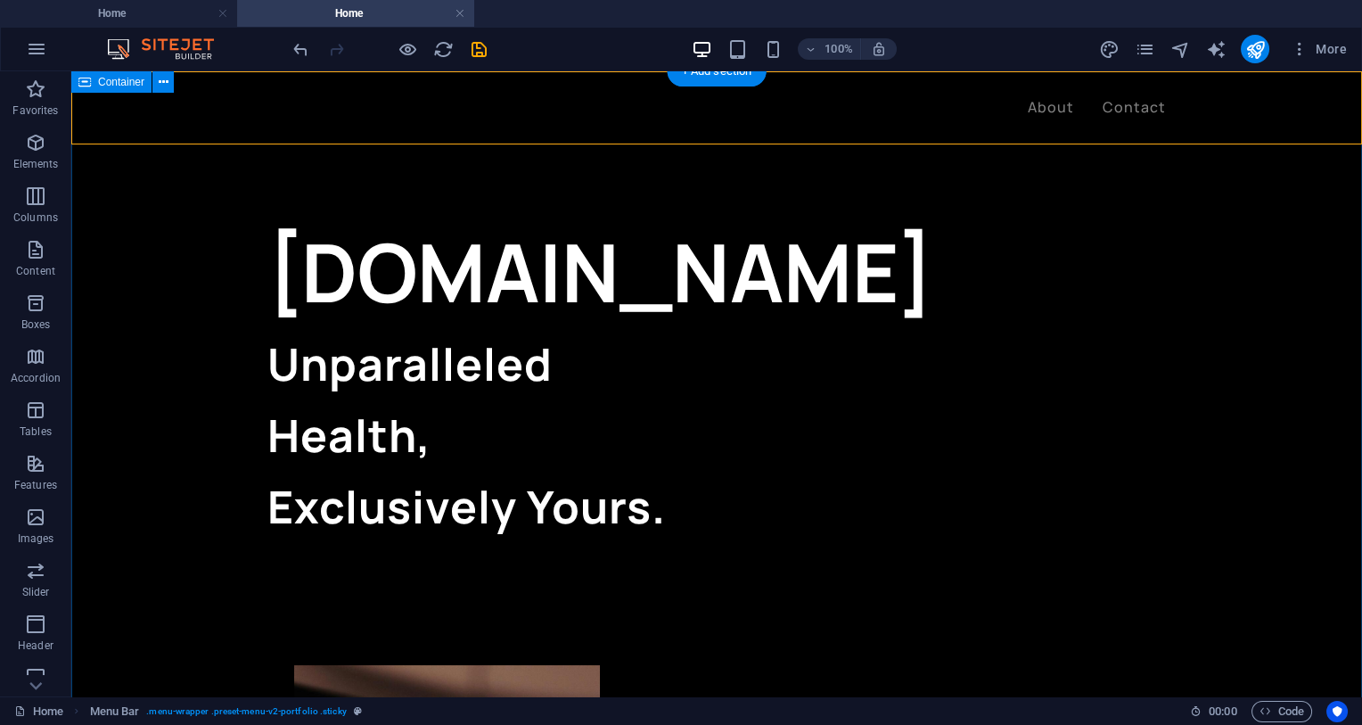
click at [901, 170] on div "[DOMAIN_NAME] Unparalleled Health, Exclusively Yours." at bounding box center [716, 628] width 1291 height 1115
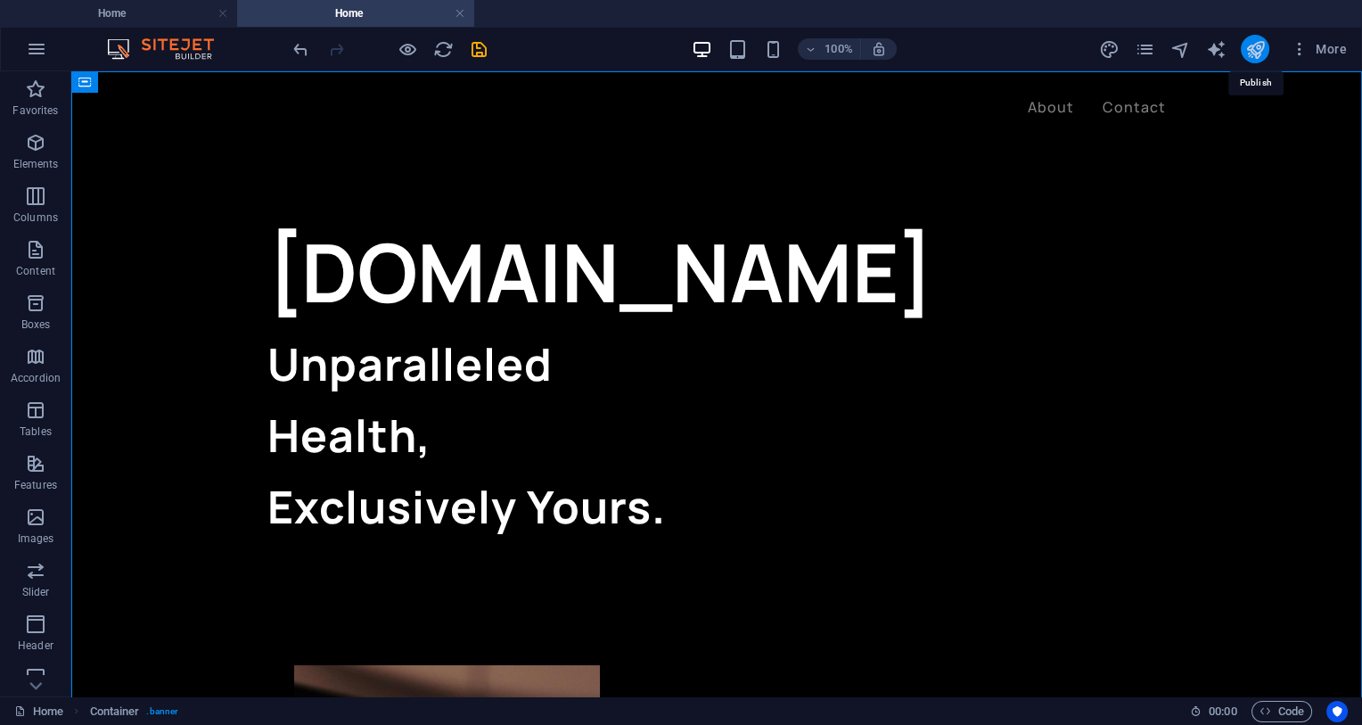
click at [1238, 45] on icon "publish" at bounding box center [1255, 49] width 21 height 21
click at [1238, 43] on icon "publish" at bounding box center [1255, 49] width 21 height 21
click at [1238, 52] on icon "publish" at bounding box center [1255, 49] width 21 height 21
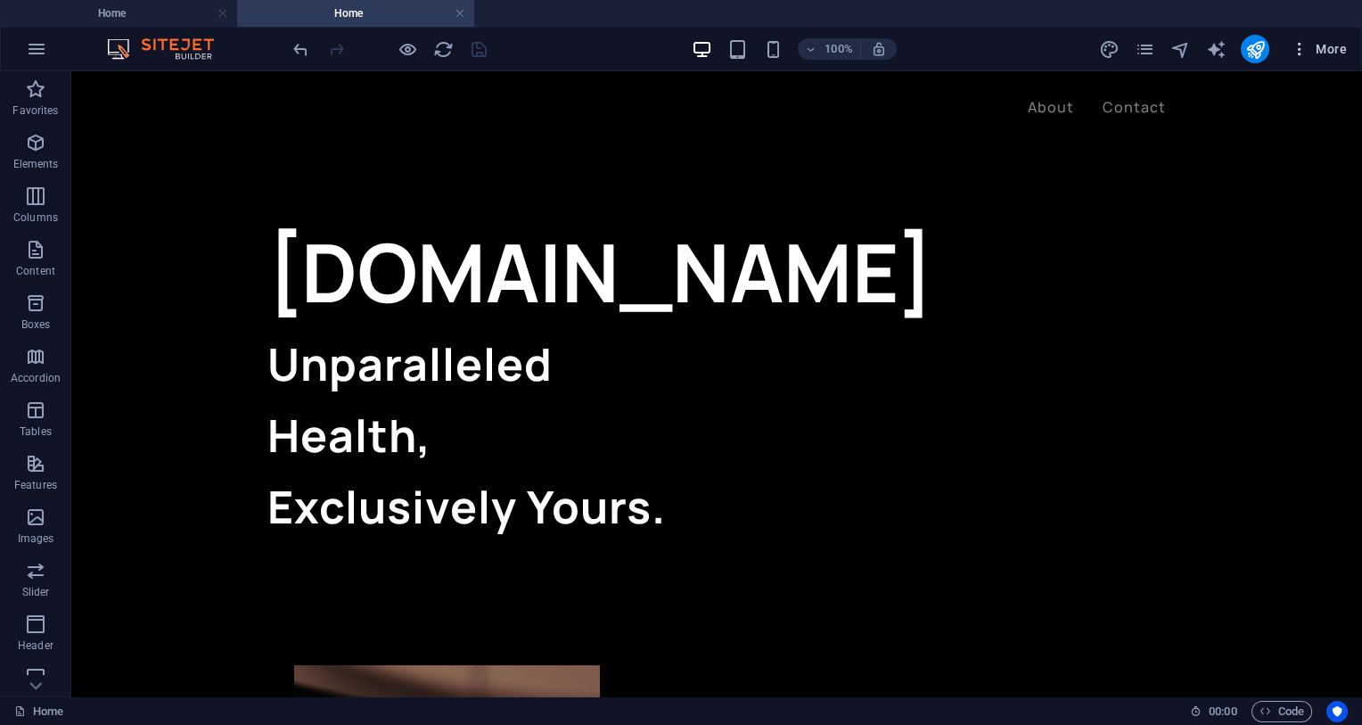
click at [1238, 48] on icon "button" at bounding box center [1300, 49] width 18 height 18
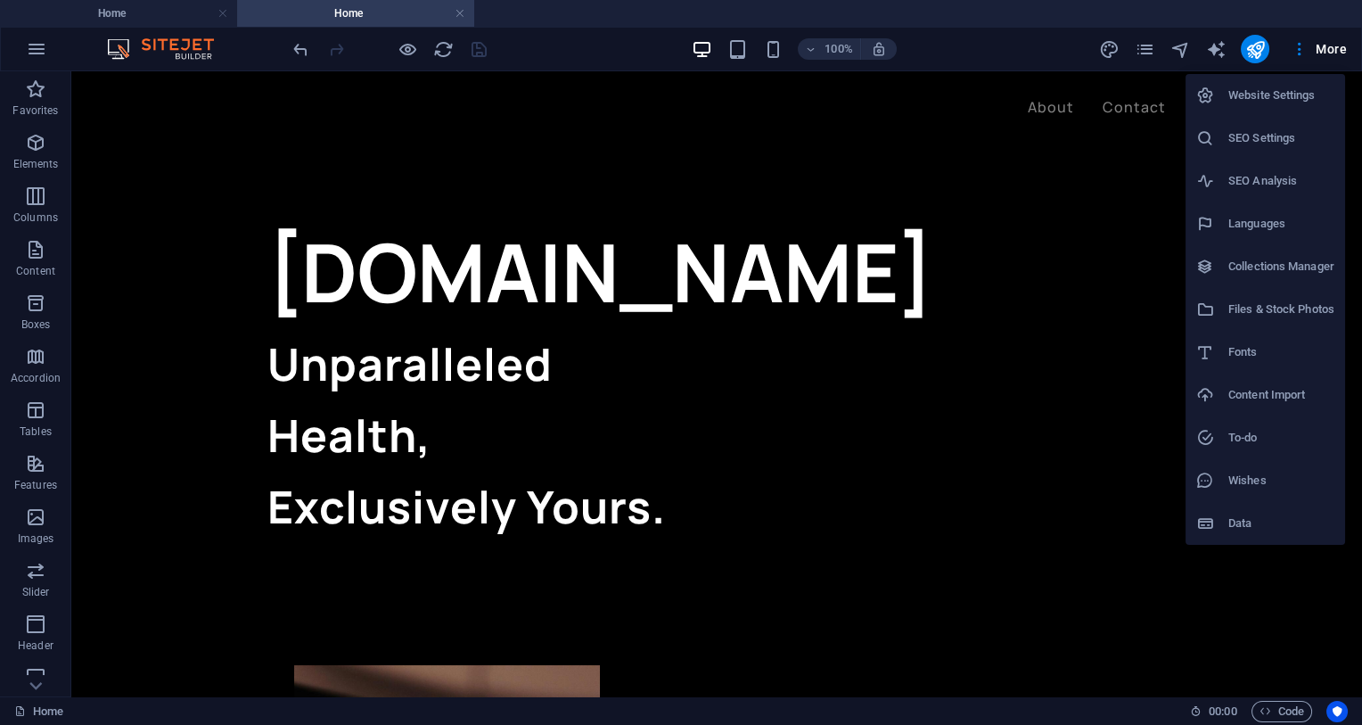
click at [126, 3] on div at bounding box center [681, 362] width 1362 height 725
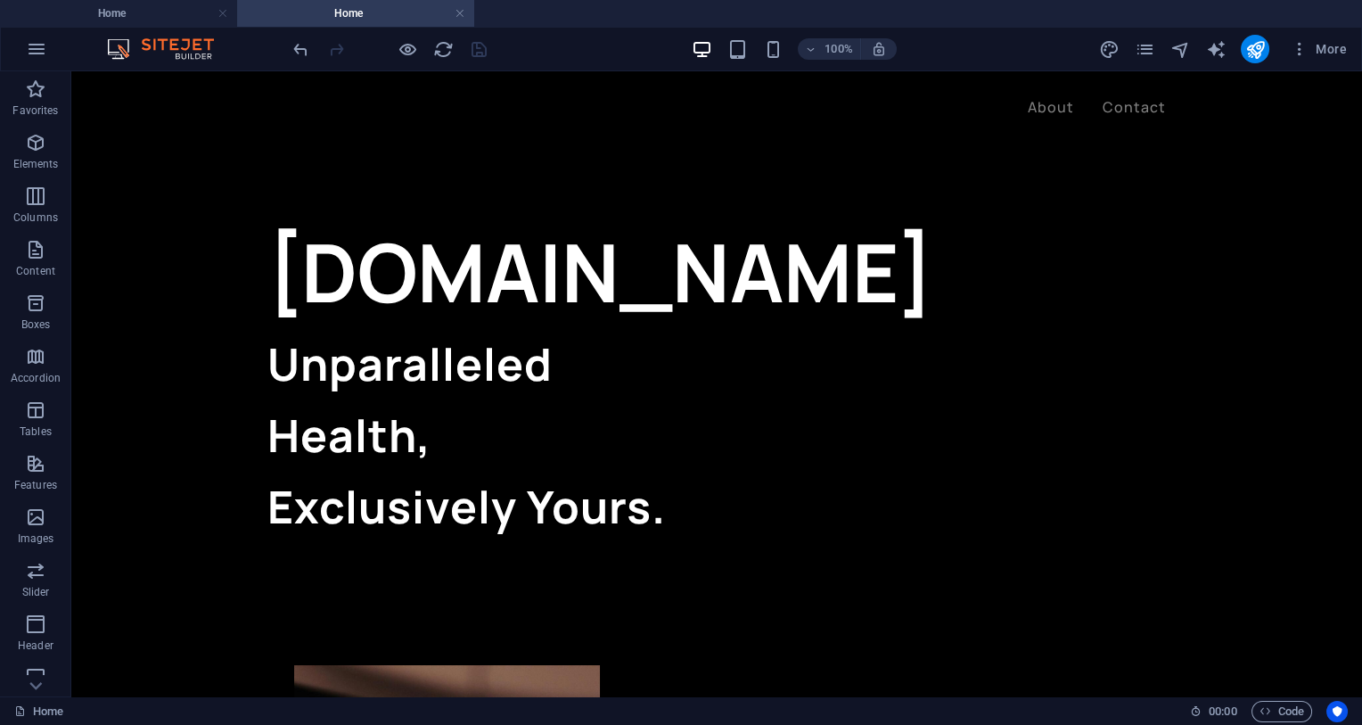
click at [132, 15] on h4 "Home" at bounding box center [118, 14] width 237 height 20
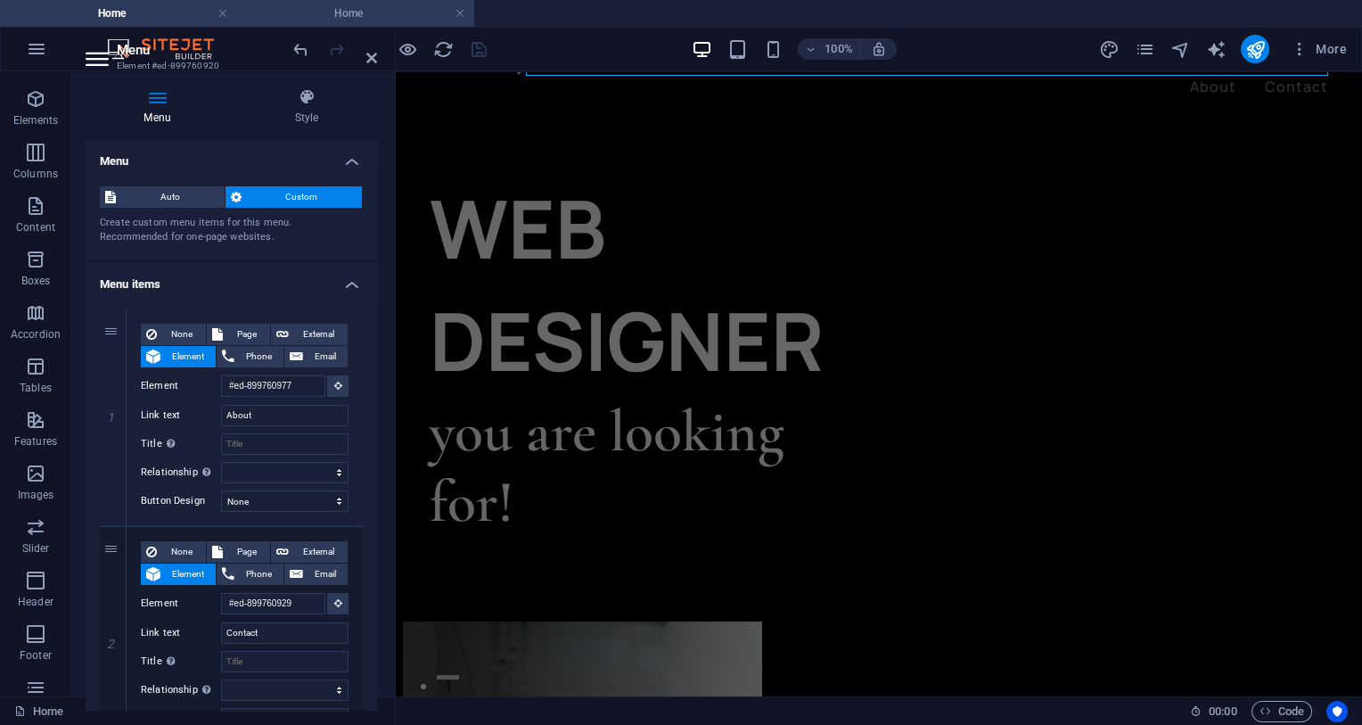
click at [284, 9] on h4 "Home" at bounding box center [355, 14] width 237 height 20
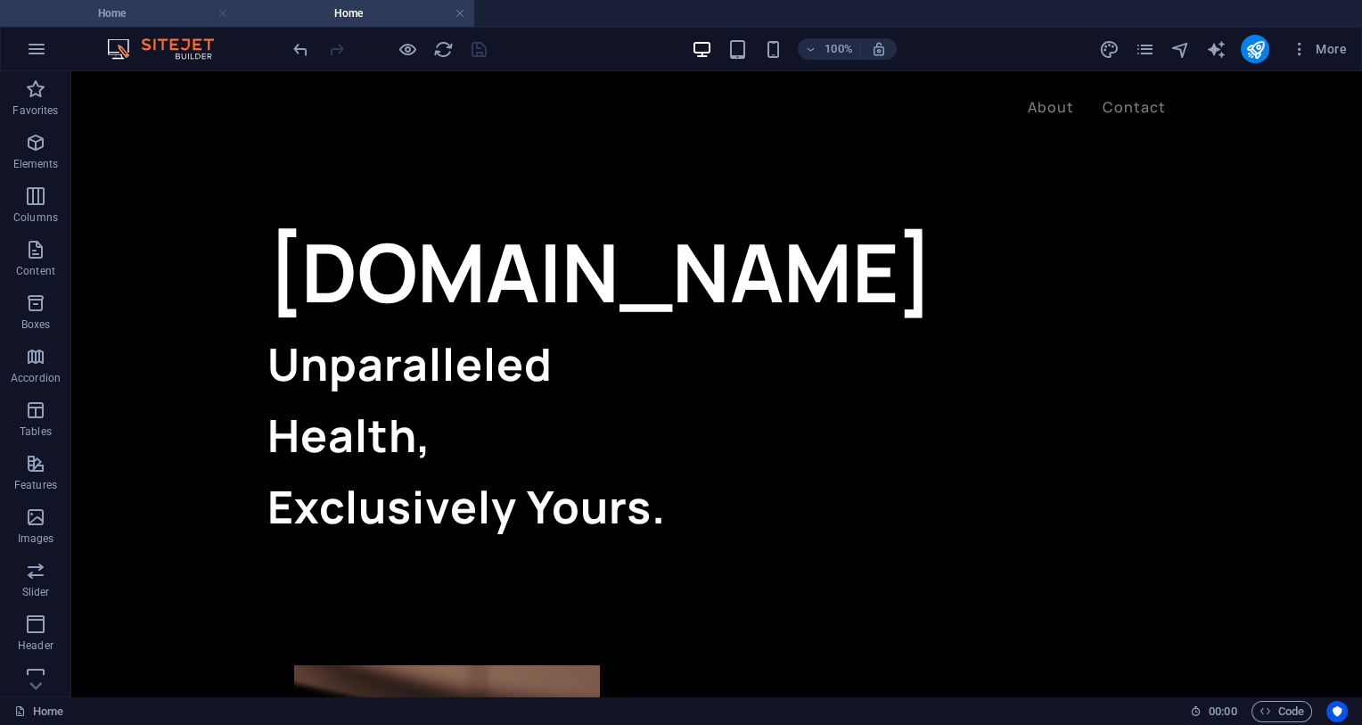
click at [221, 7] on link at bounding box center [223, 13] width 11 height 17
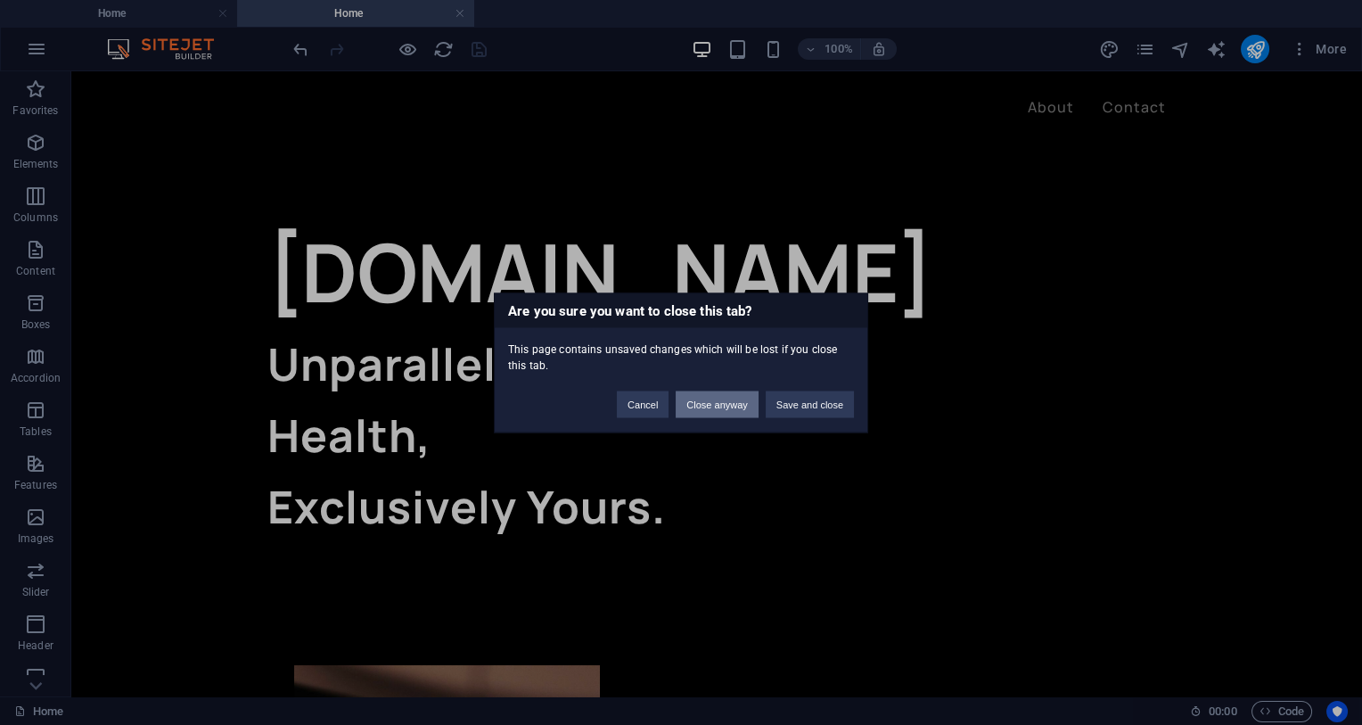
click at [715, 407] on button "Close anyway" at bounding box center [717, 404] width 82 height 27
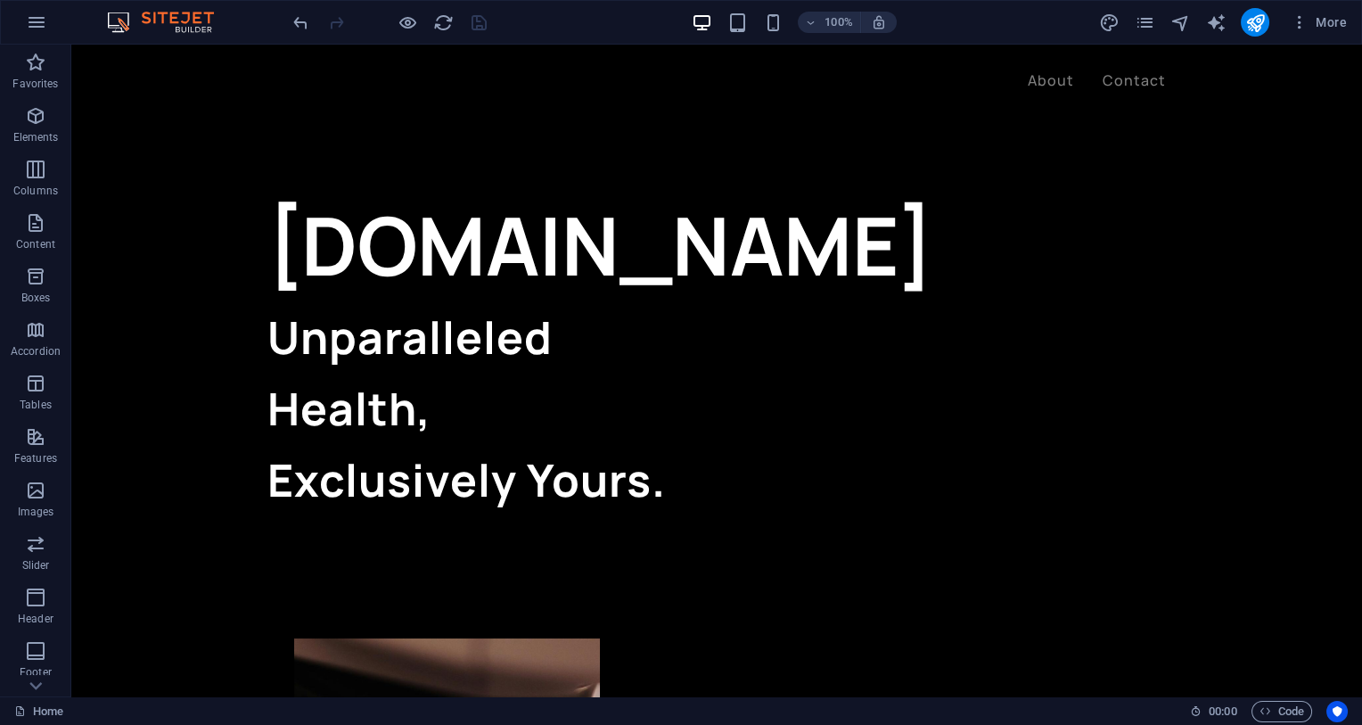
click at [474, 18] on div at bounding box center [390, 22] width 200 height 29
click at [565, 17] on div "100% More" at bounding box center [822, 22] width 1065 height 29
click at [1238, 21] on icon "publish" at bounding box center [1255, 22] width 21 height 21
